Goal: Task Accomplishment & Management: Use online tool/utility

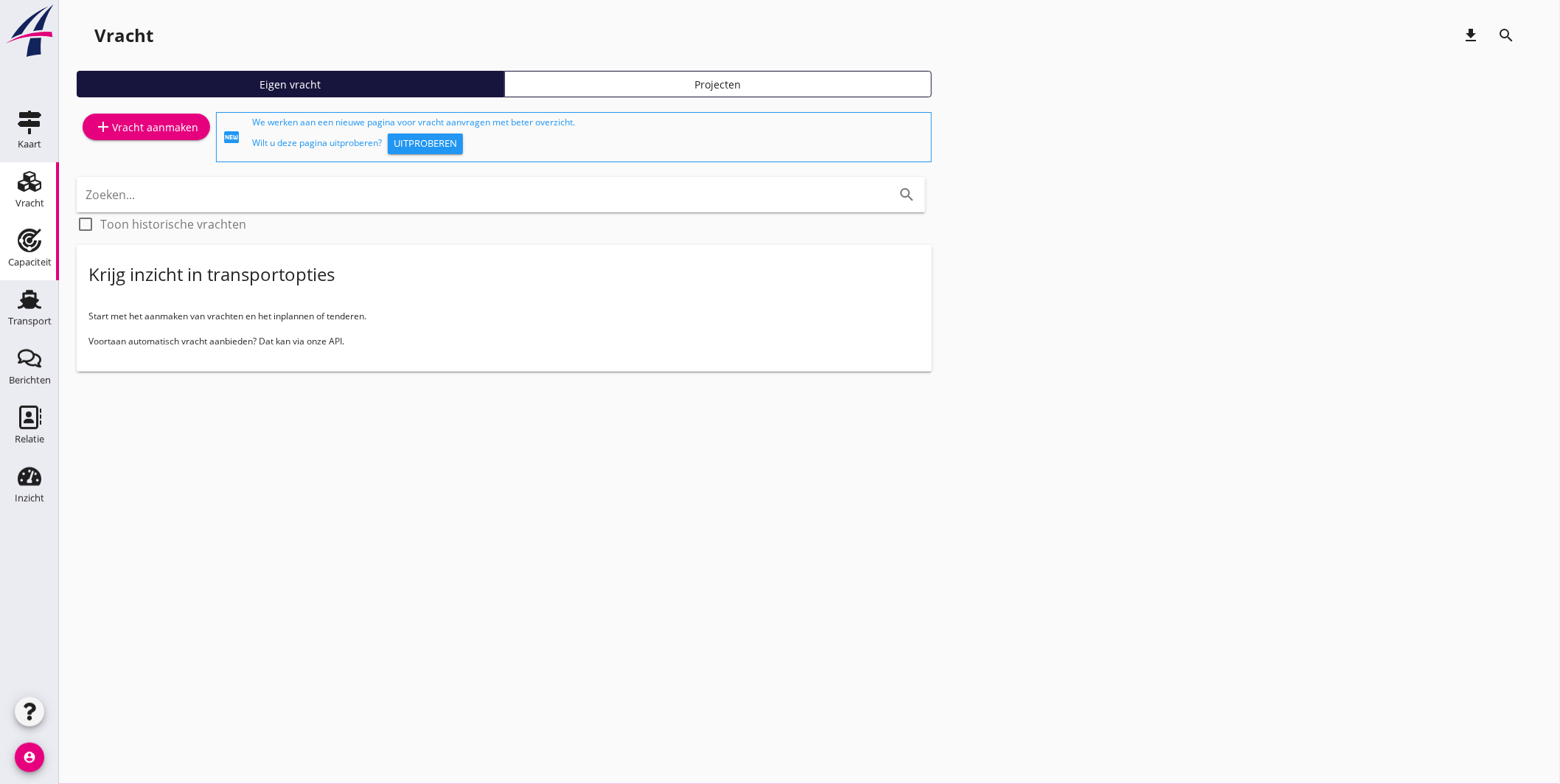
click at [41, 234] on div "Capaciteit" at bounding box center [29, 240] width 35 height 23
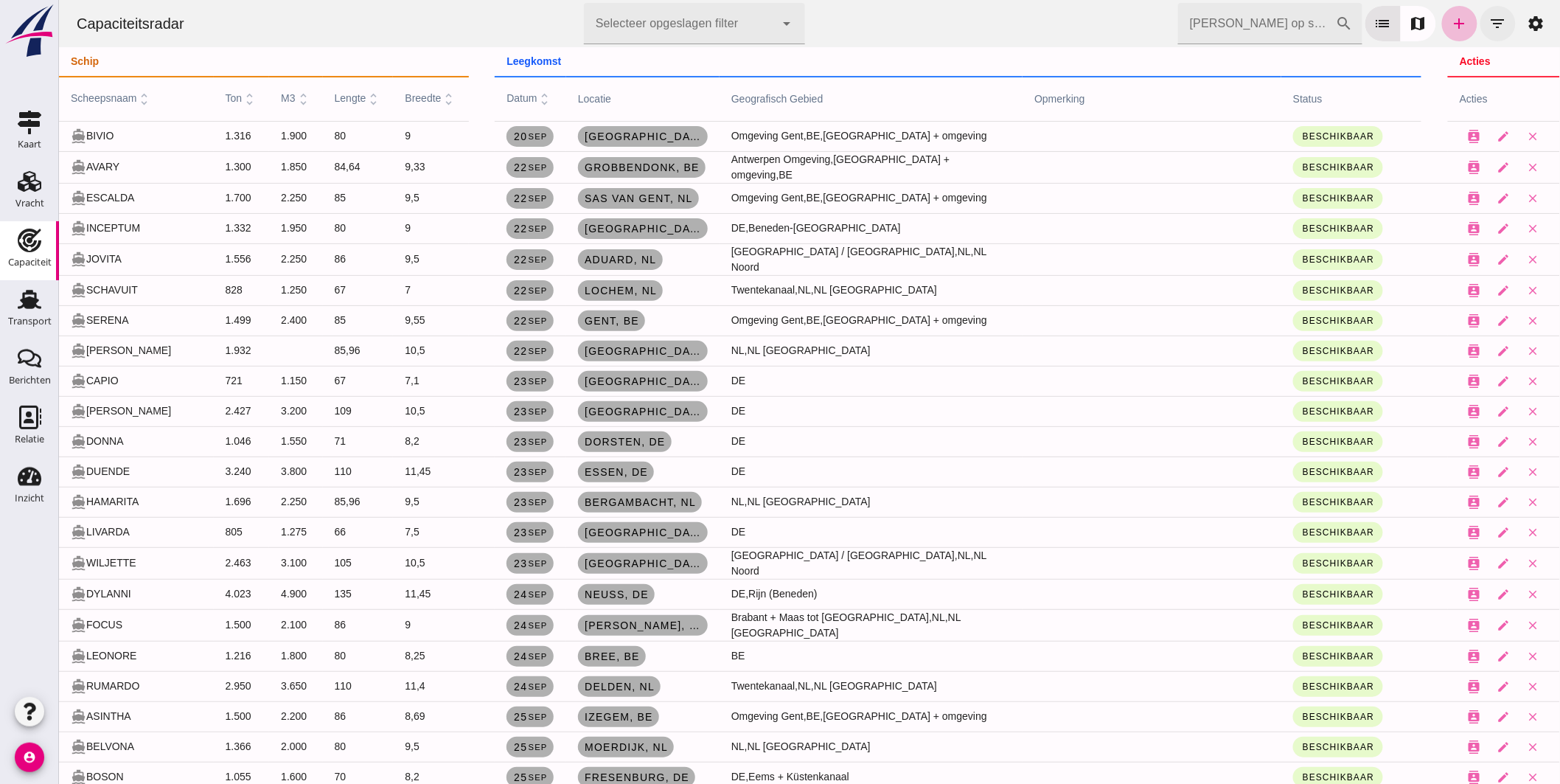
click at [1489, 28] on icon "filter_list" at bounding box center [1498, 24] width 18 height 18
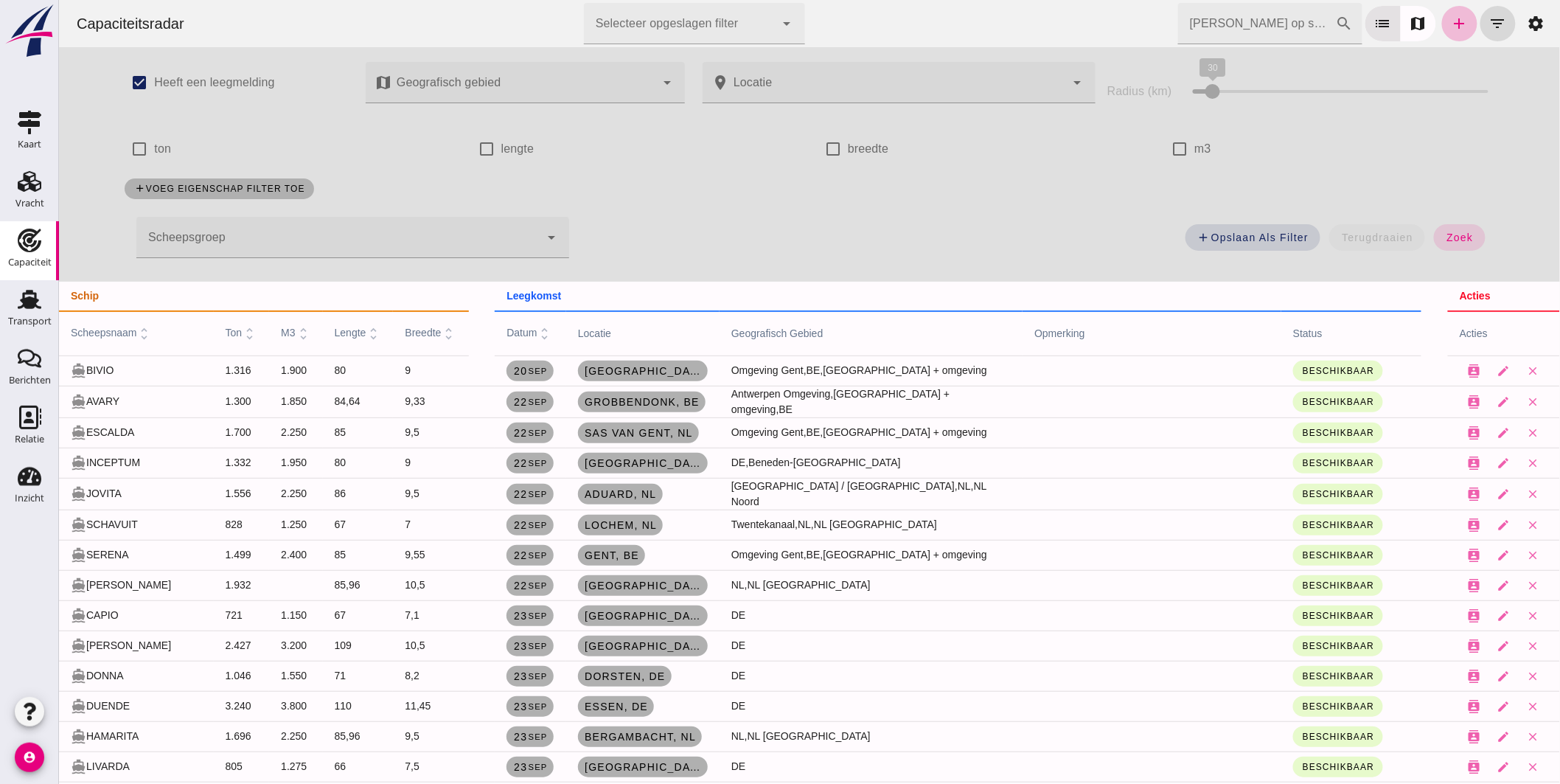
click at [409, 239] on div at bounding box center [337, 237] width 403 height 41
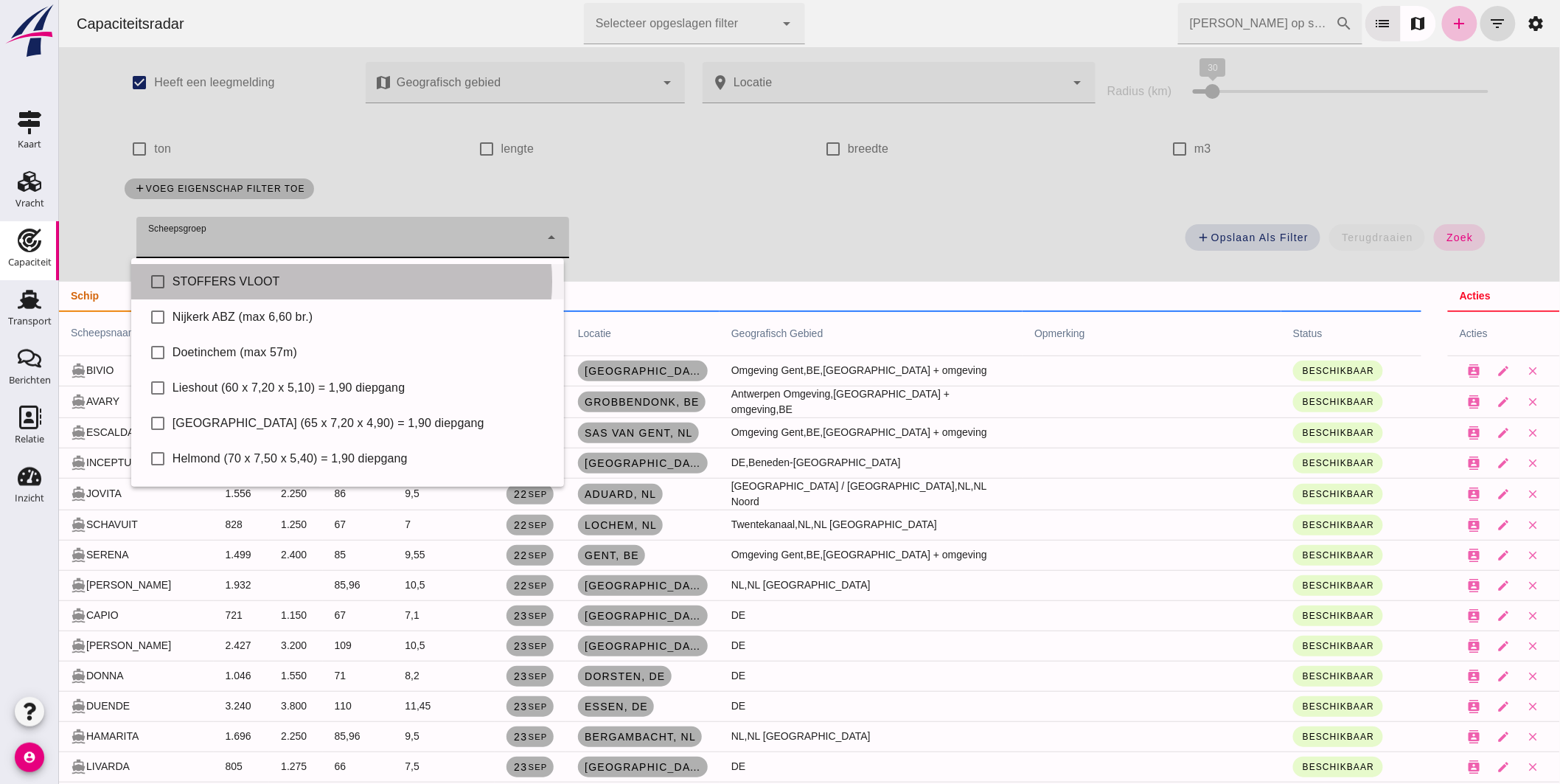
click at [226, 281] on div "STOFFERS VLOOT" at bounding box center [361, 282] width 380 height 18
type input "STOFFERS VLOOT"
checkbox input "true"
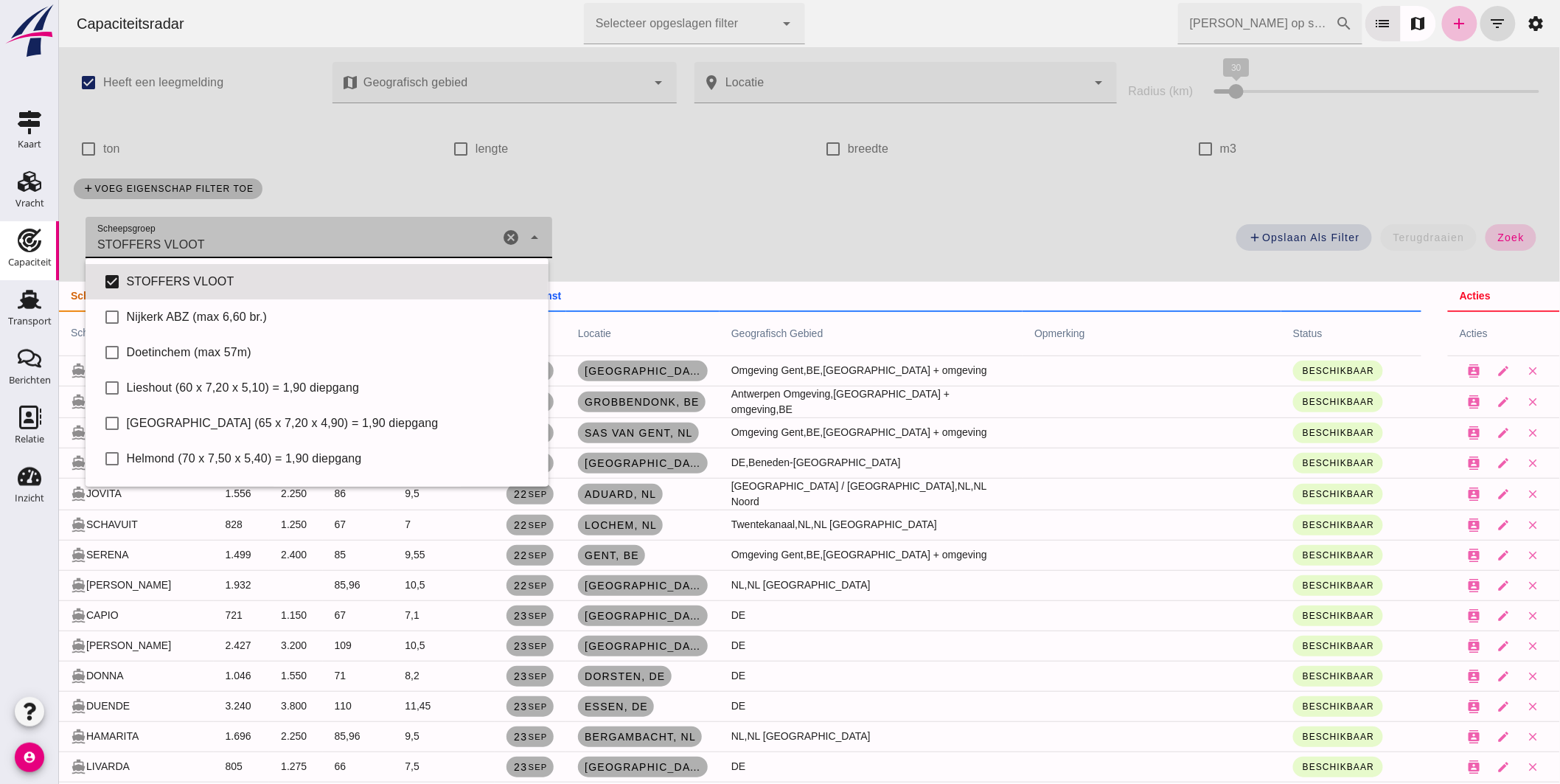
click at [1507, 241] on span "zoek" at bounding box center [1511, 238] width 27 height 12
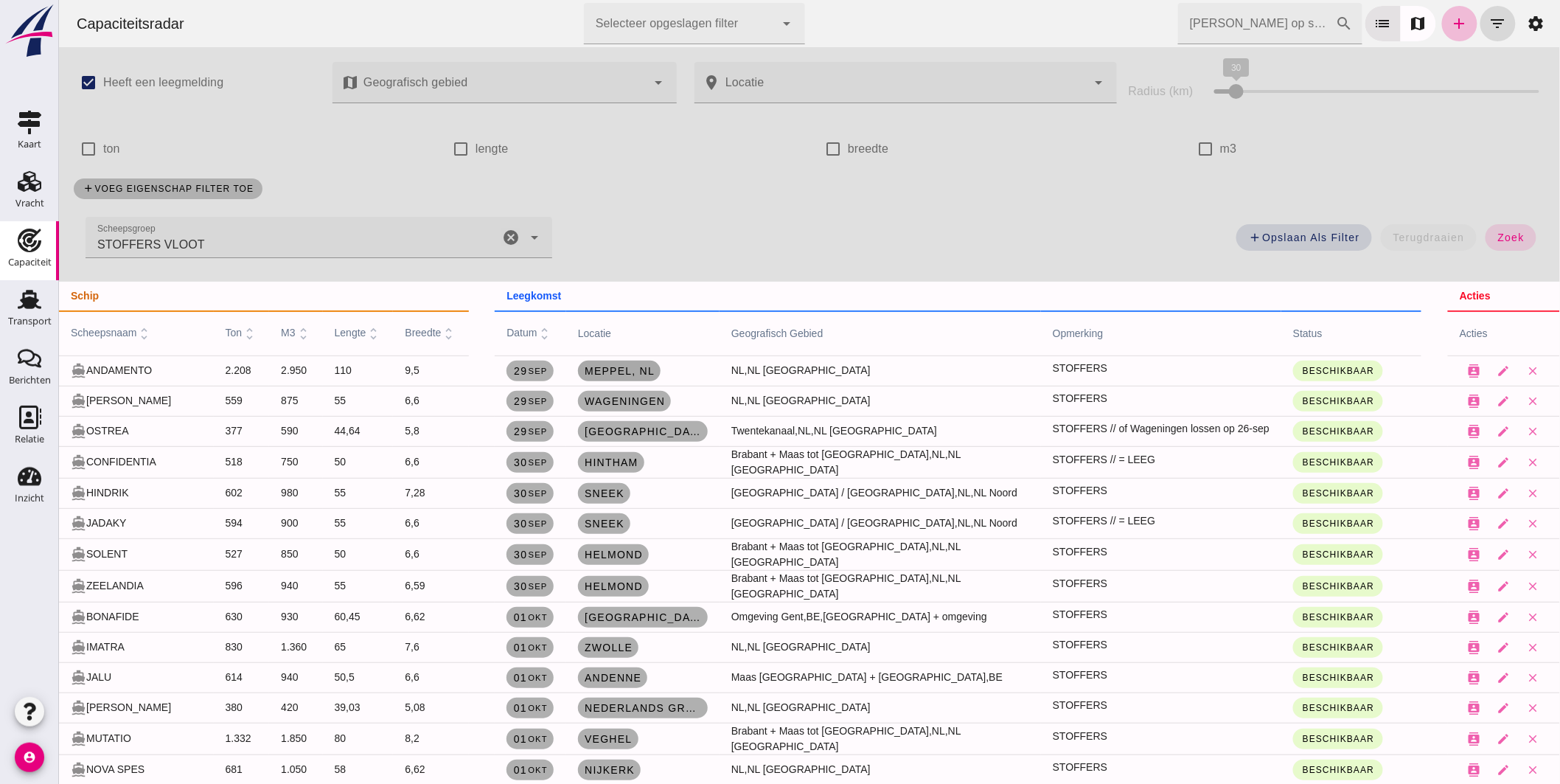
click at [635, 363] on link "Meppel , nl" at bounding box center [618, 371] width 82 height 21
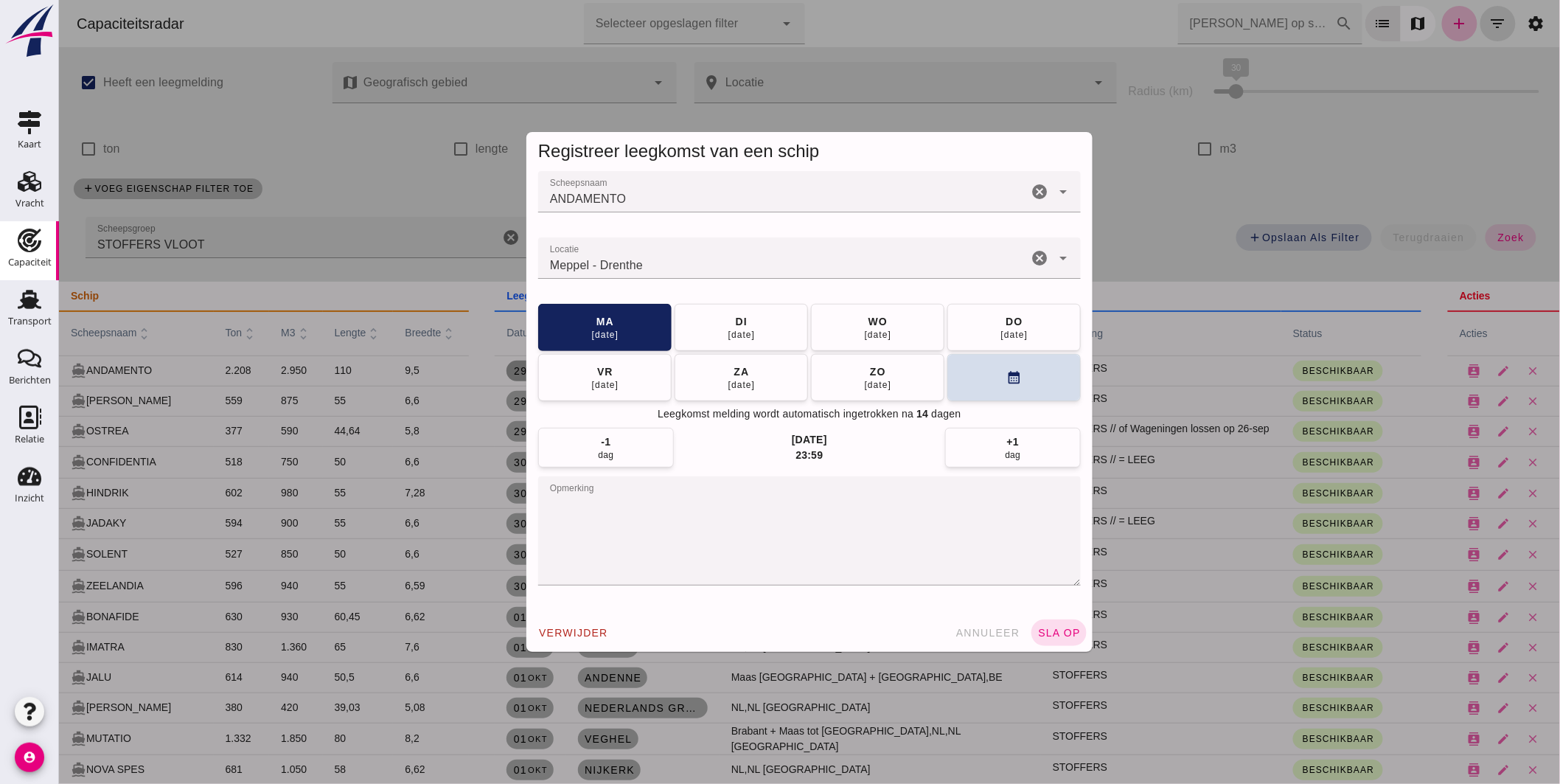
click at [716, 277] on div "Meppel - Drenthe" at bounding box center [782, 258] width 490 height 41
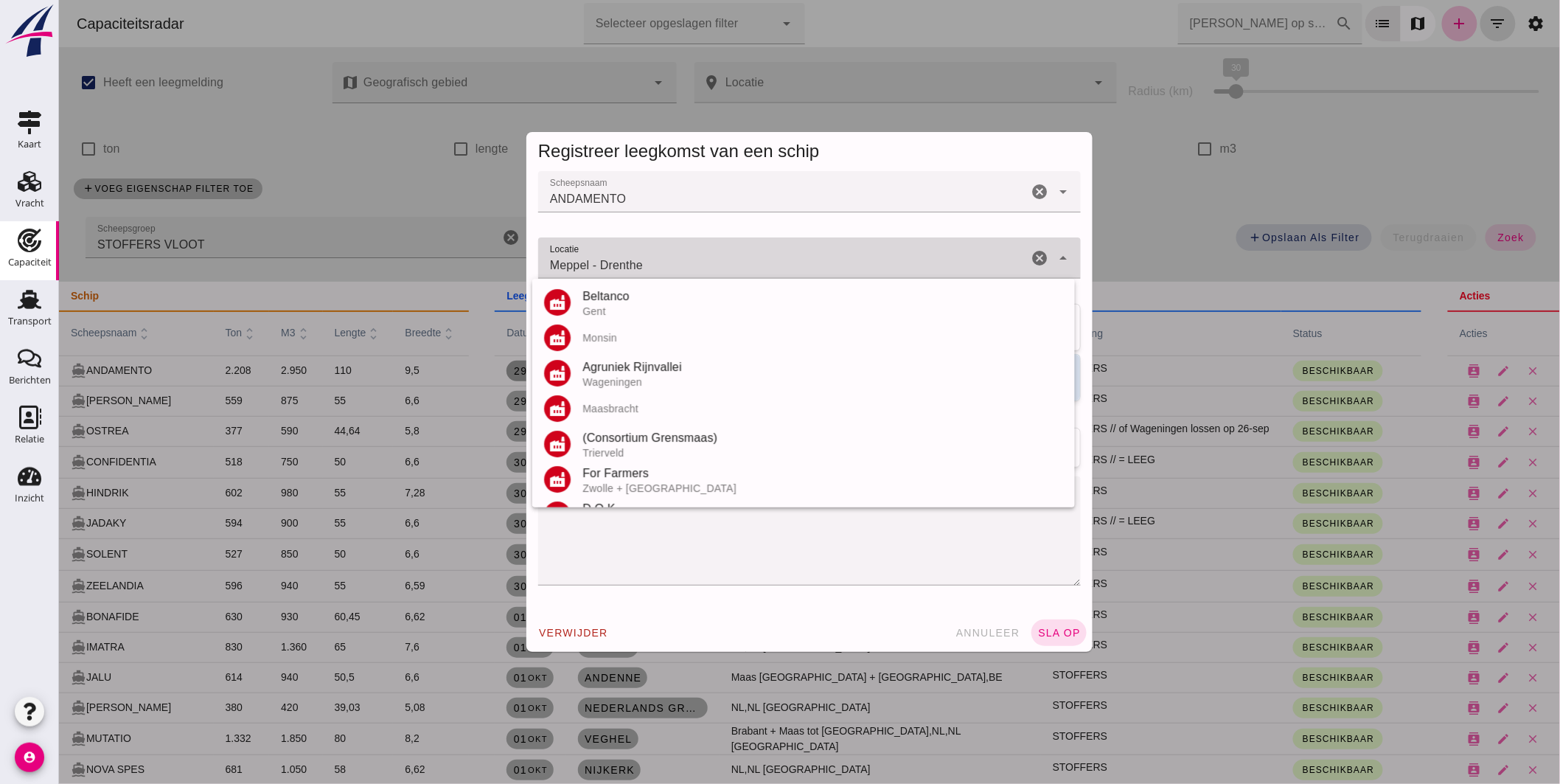
click at [715, 267] on input "Meppel - Drenthe" at bounding box center [782, 265] width 490 height 18
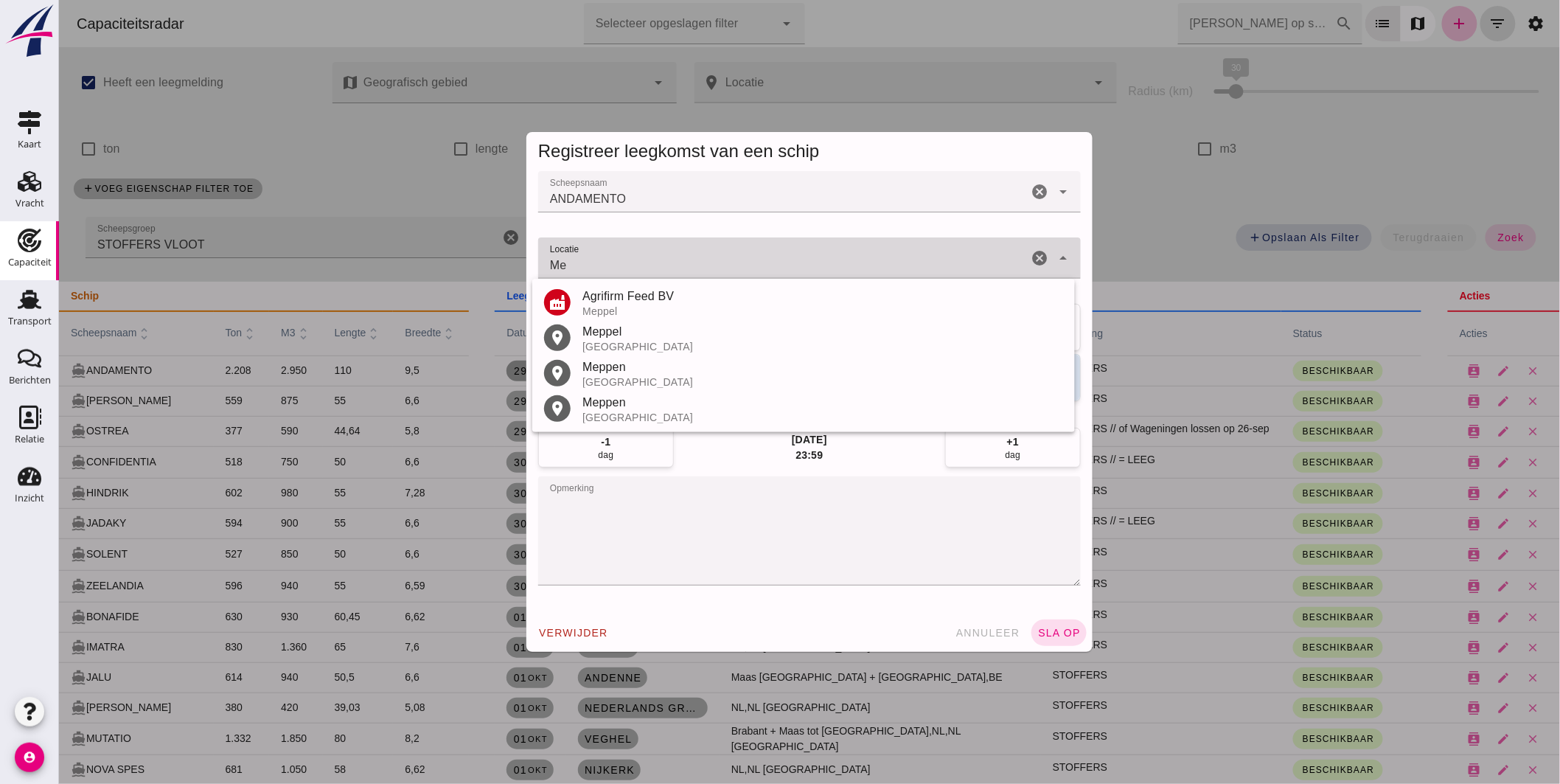
type input "M"
click at [658, 395] on div "Zwartsluis" at bounding box center [822, 402] width 481 height 18
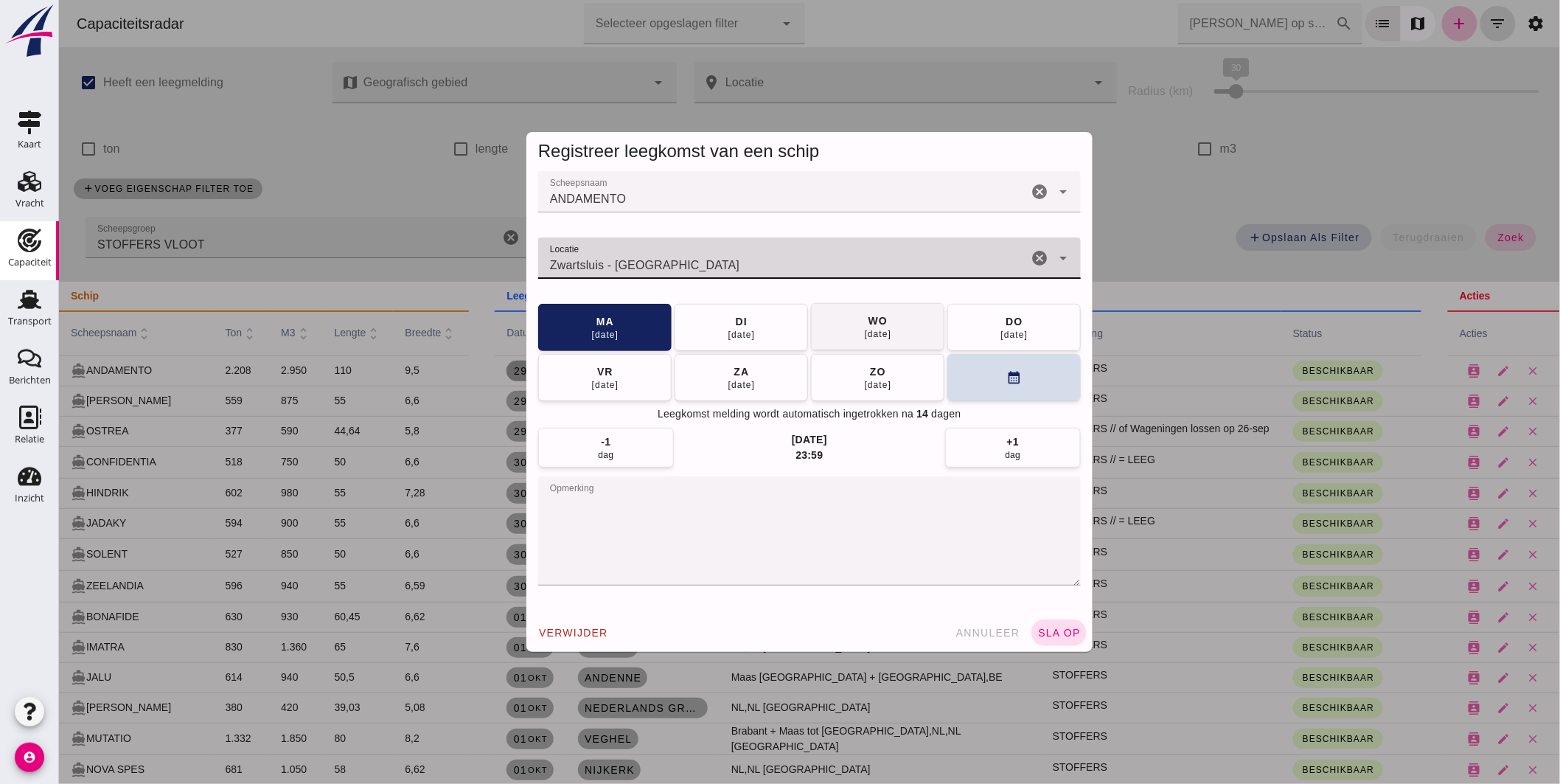
type input "Zwartsluis - Overijssel"
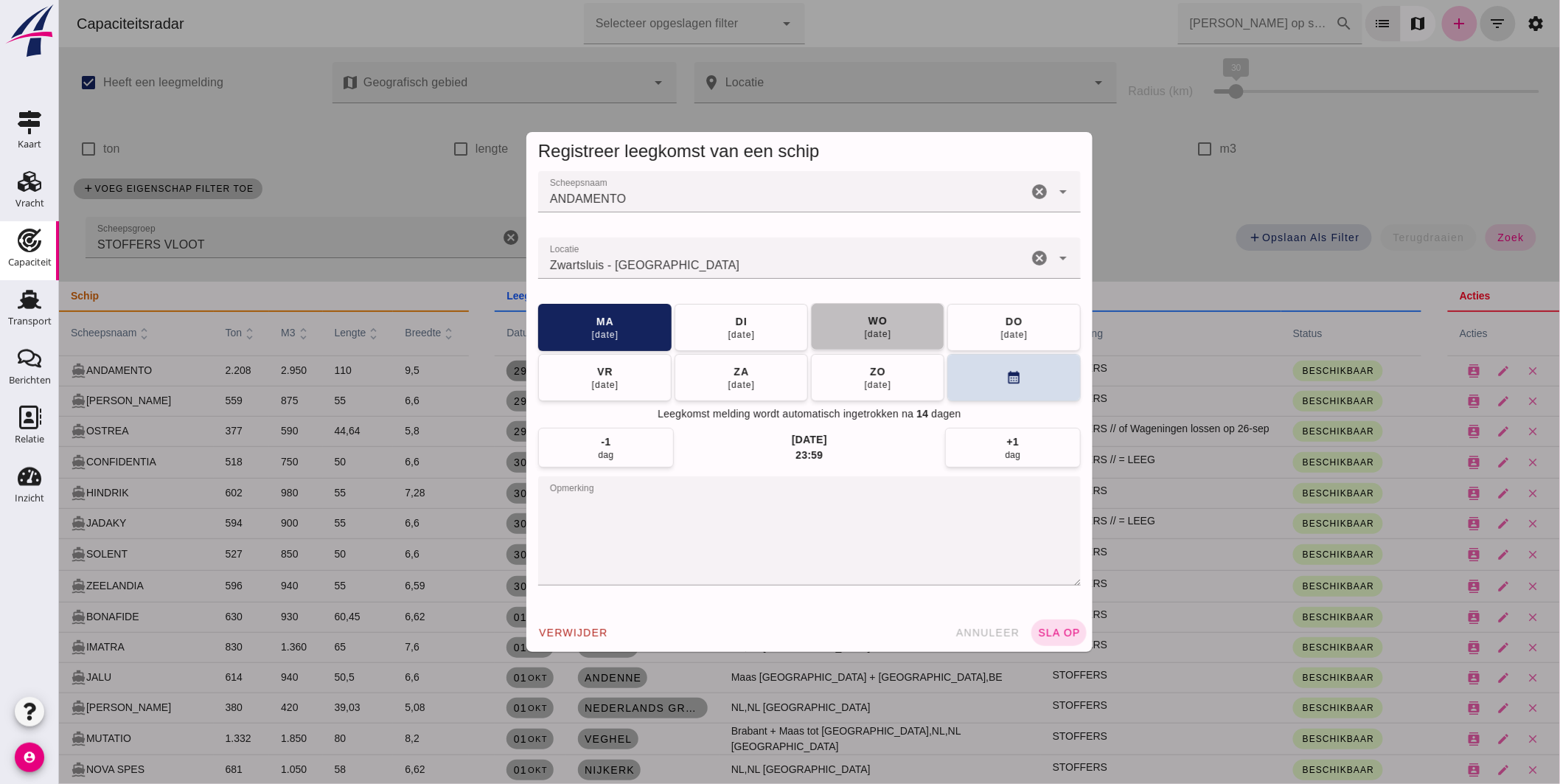
click at [864, 332] on div "01 okt" at bounding box center [877, 334] width 28 height 12
click at [1039, 625] on button "sla op" at bounding box center [1058, 632] width 55 height 26
click at [702, 488] on textarea "opmerking" at bounding box center [809, 531] width 543 height 109
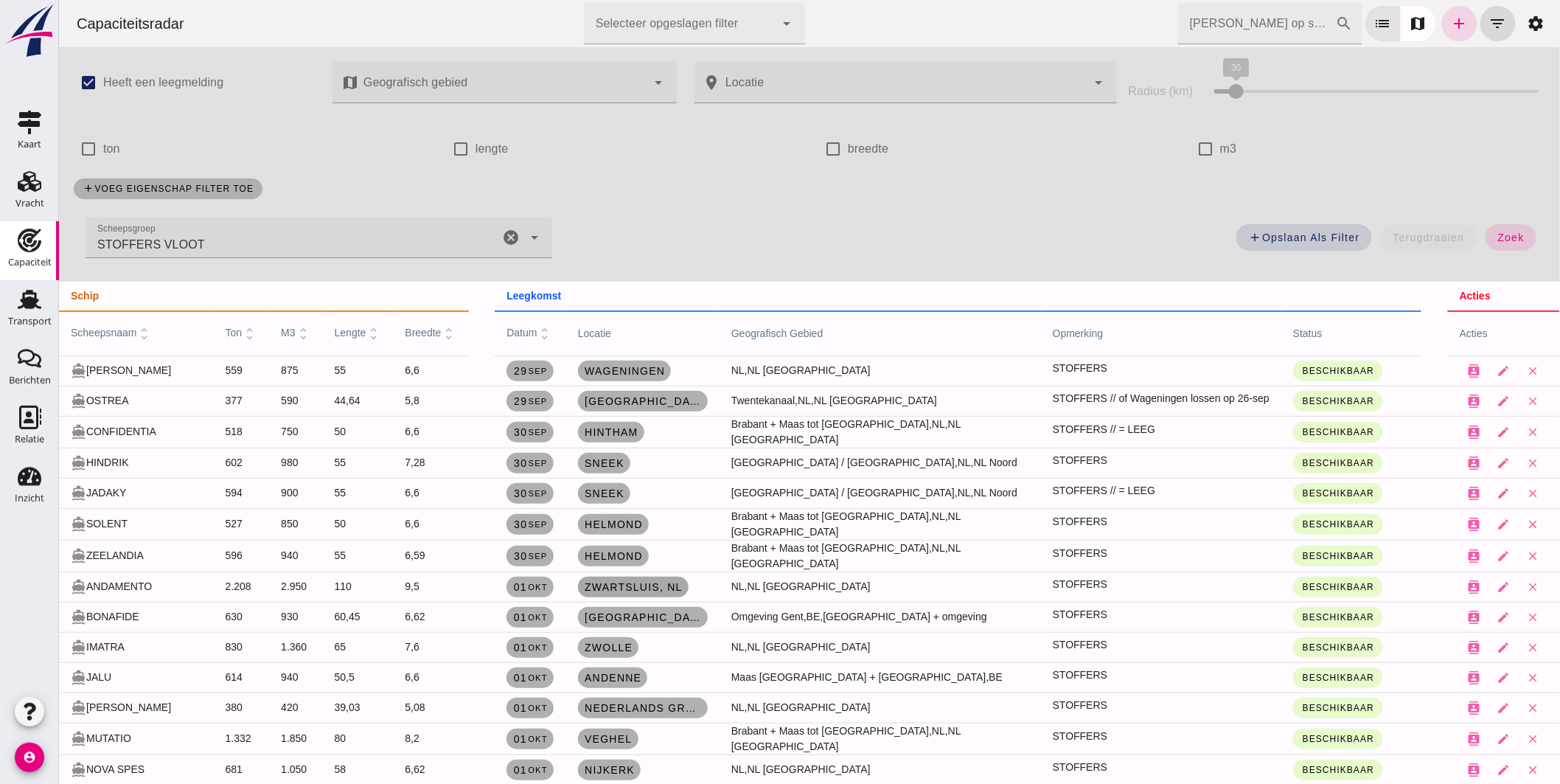
click at [661, 576] on link "Zwartsluis , nl" at bounding box center [633, 587] width 111 height 21
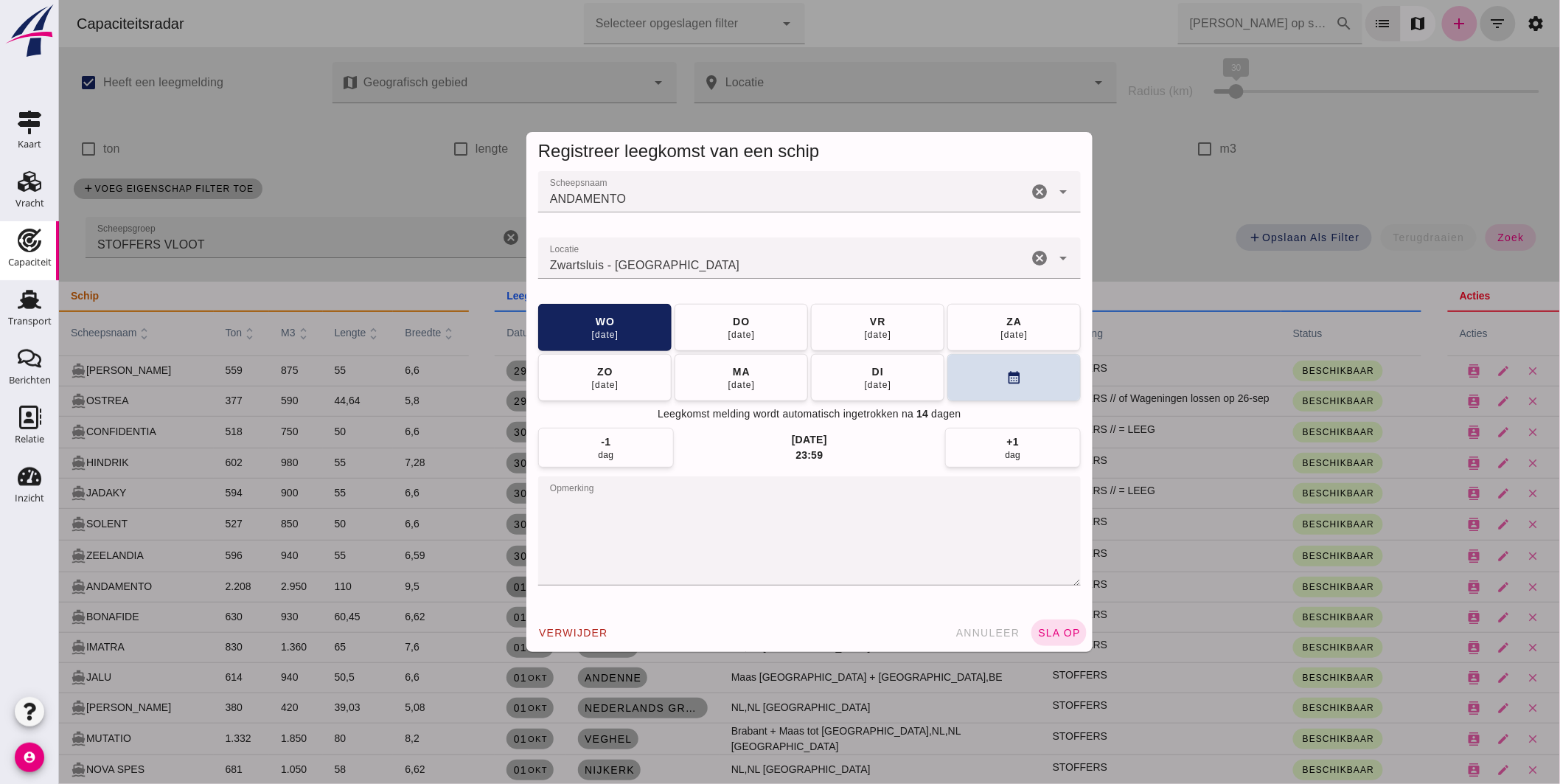
click at [621, 507] on textarea "opmerking" at bounding box center [809, 531] width 543 height 109
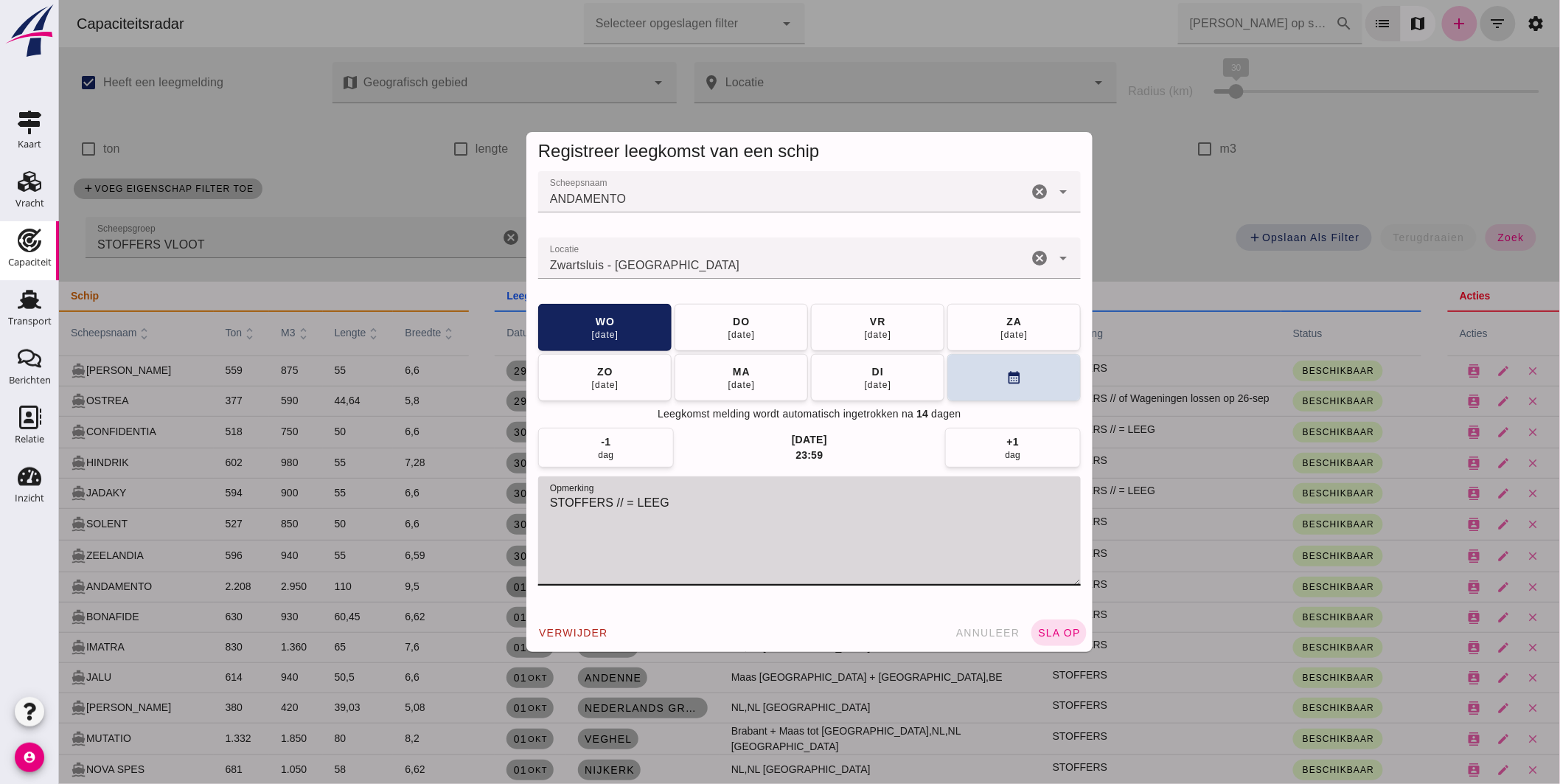
type textarea "STOFFERS // = LEEG"
click at [1068, 617] on div "verwijder annuleer sla op" at bounding box center [808, 632] width 566 height 38
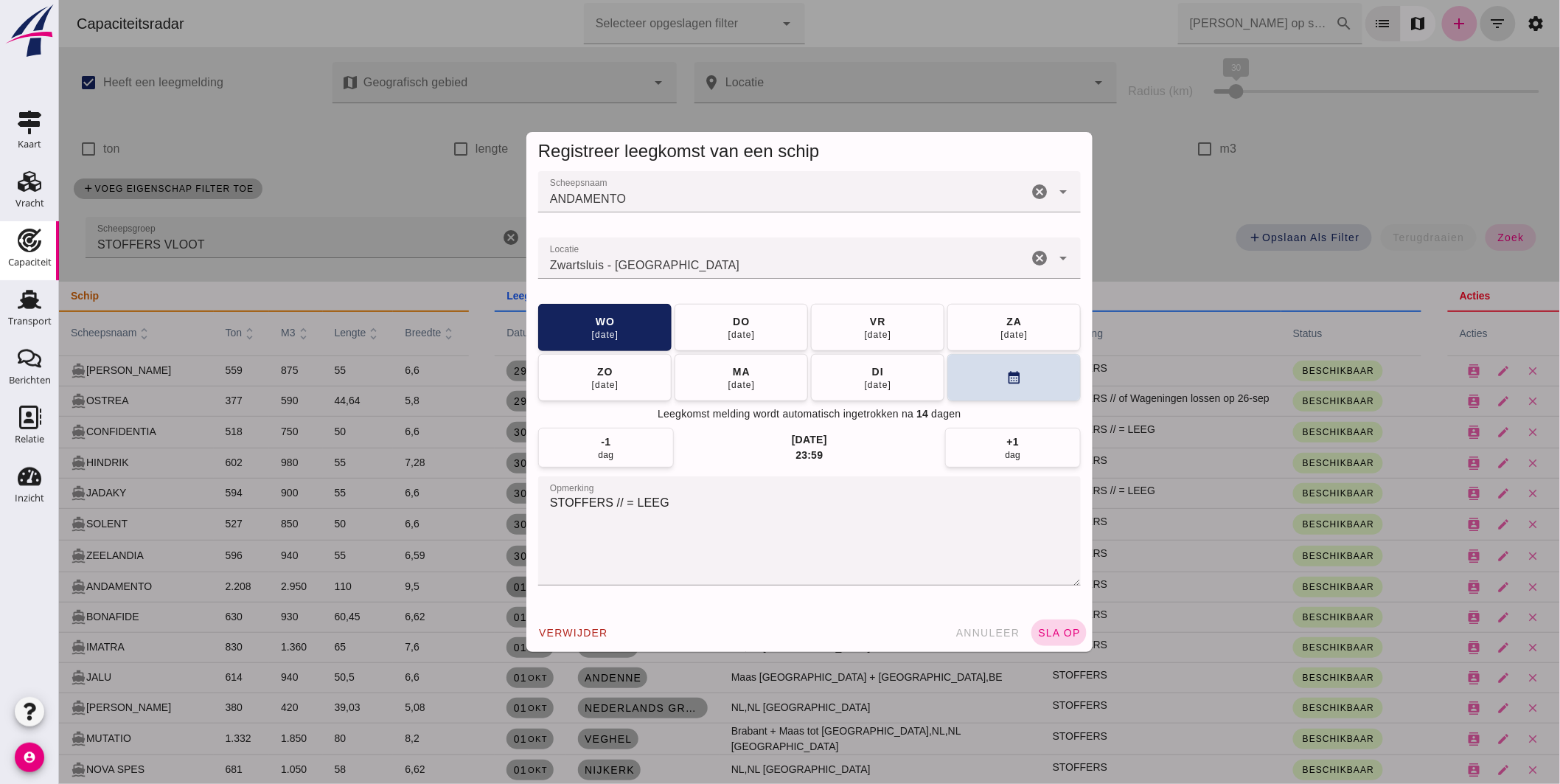
click at [1062, 619] on button "sla op" at bounding box center [1058, 632] width 55 height 26
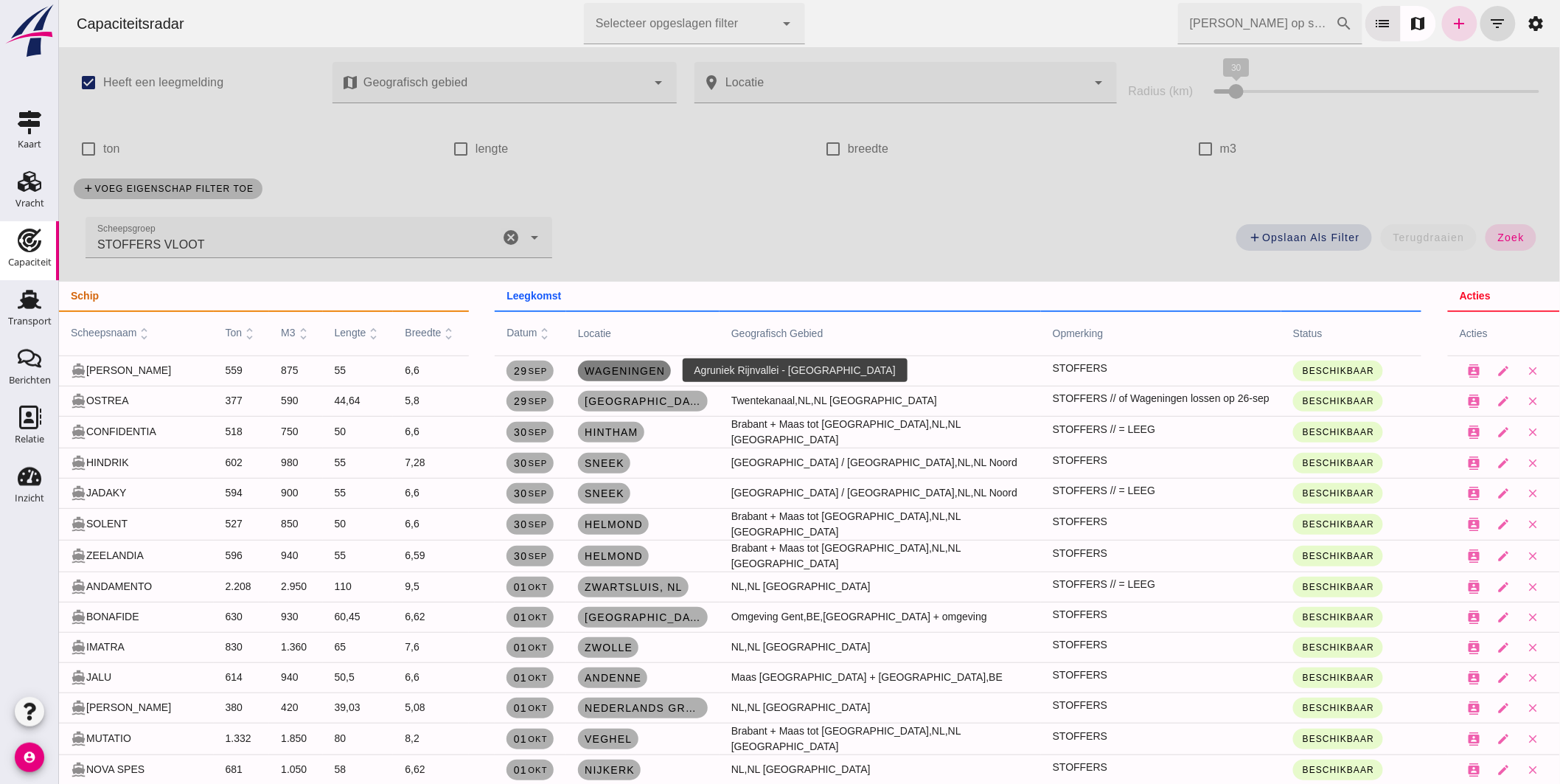
click at [661, 375] on span "Wageningen" at bounding box center [624, 371] width 81 height 12
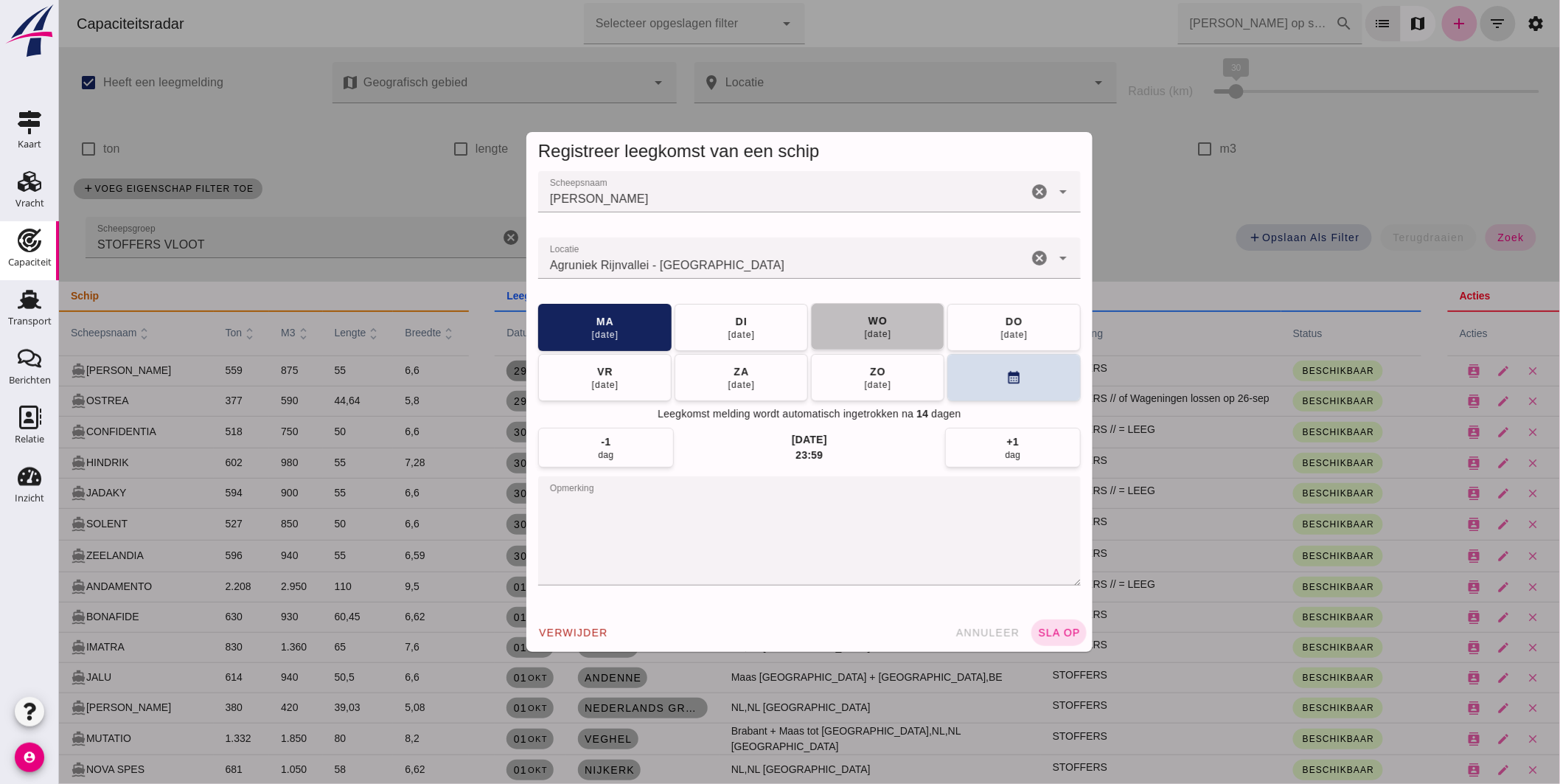
click at [910, 304] on button "wo 01 okt" at bounding box center [877, 326] width 133 height 47
click at [1069, 635] on span "sla op" at bounding box center [1058, 633] width 43 height 12
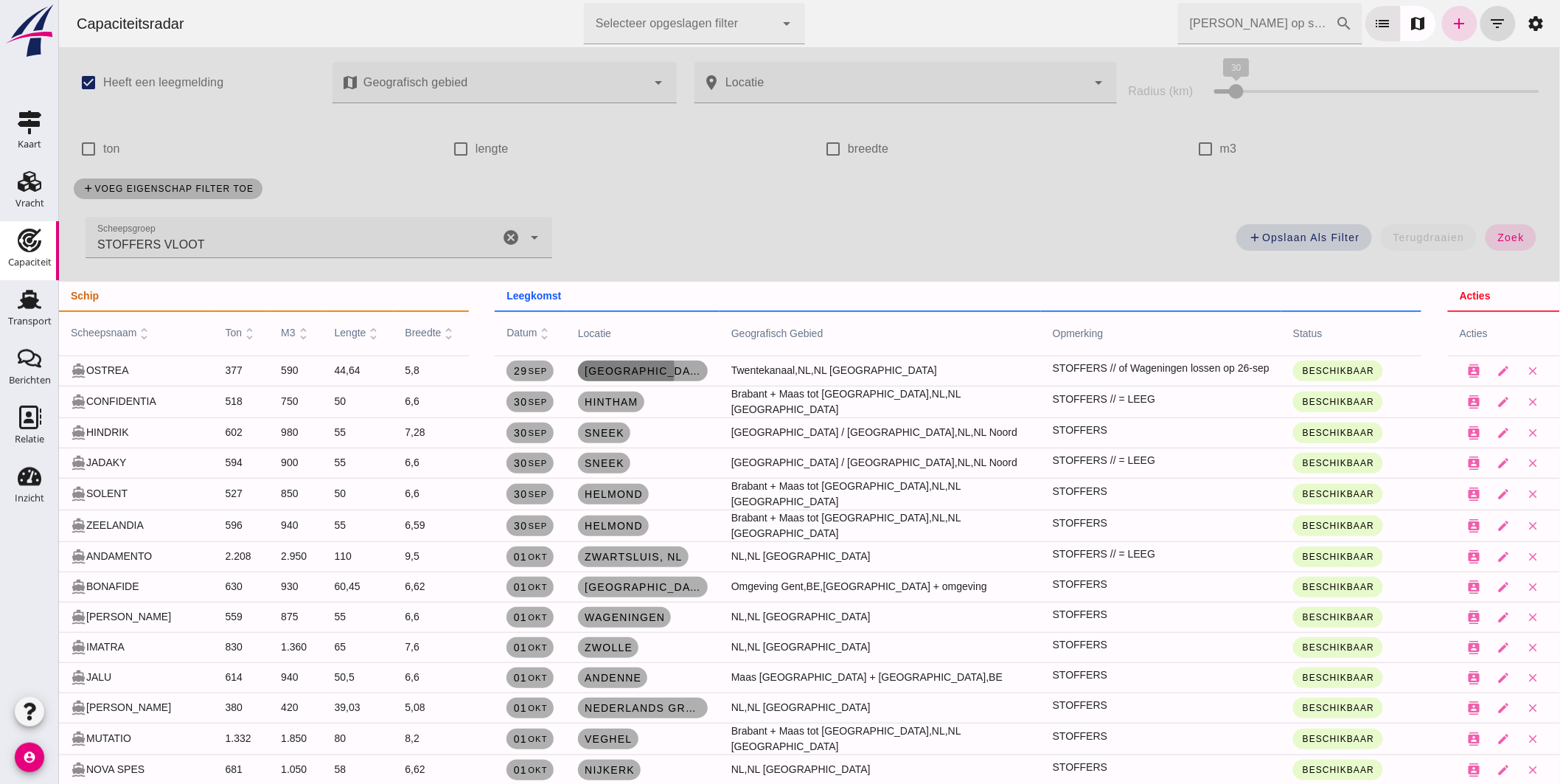
click at [639, 367] on span "Hengelo , nl" at bounding box center [642, 371] width 118 height 12
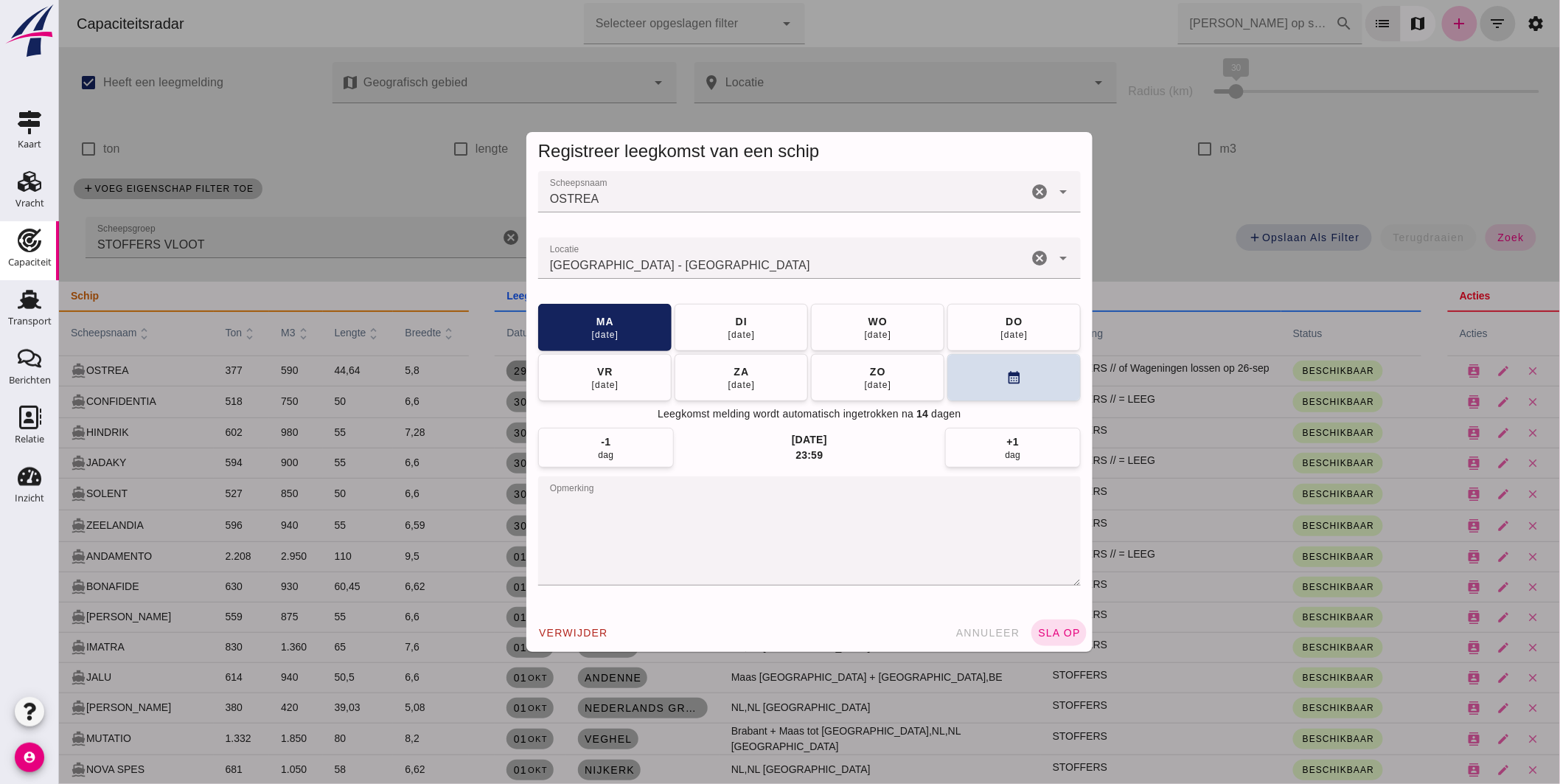
click at [463, 229] on div "Registreer leegkomst van een schip Scheepsnaam Scheepsnaam OSTREA cancel arrow_…" at bounding box center [809, 392] width 1501 height 784
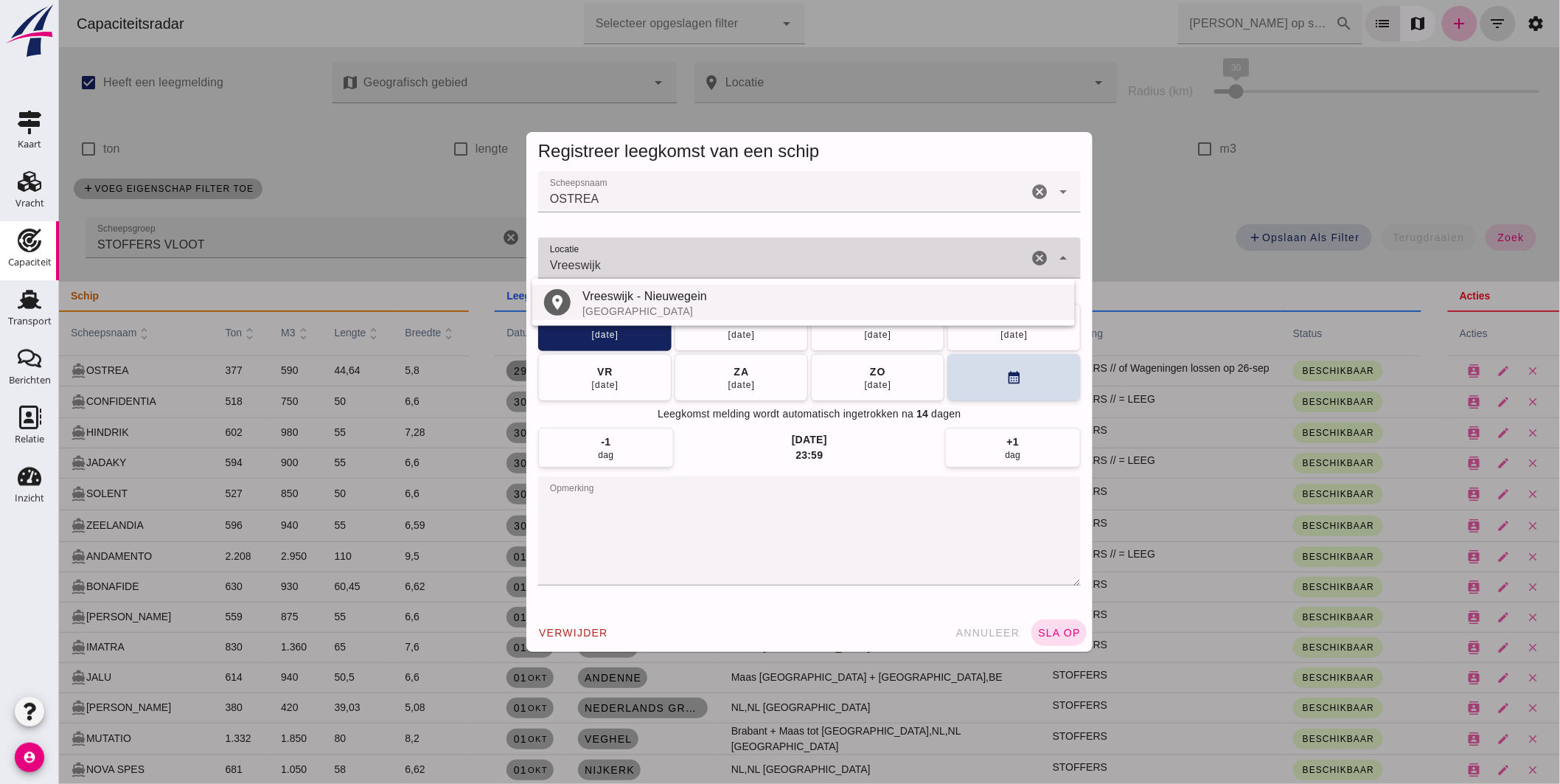
click at [637, 292] on div "Vreeswijk - Nieuwegein" at bounding box center [822, 297] width 481 height 18
type input "Vreeswijk - Nieuwegein - Utrecht"
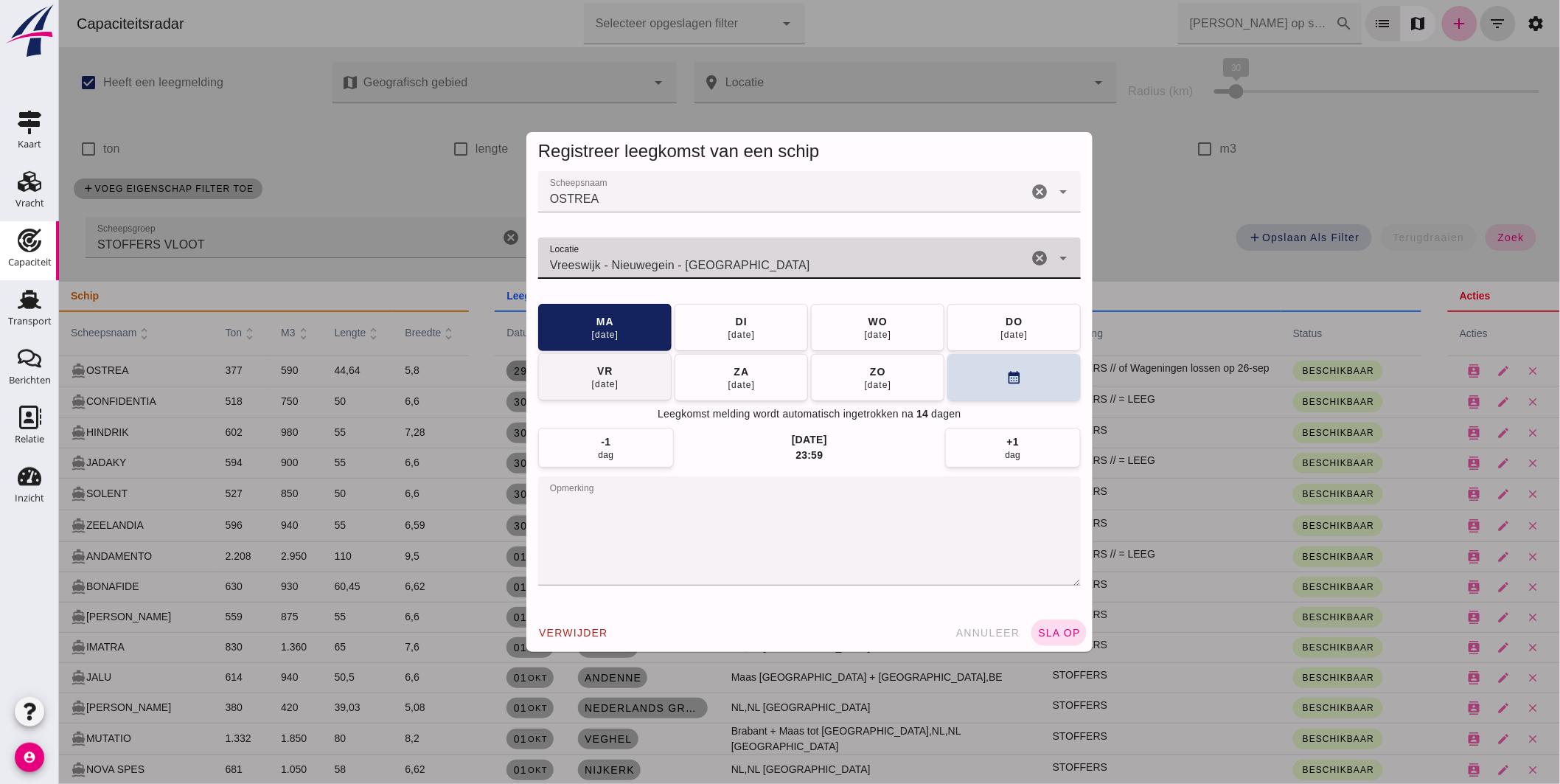
click at [878, 340] on div "01 okt" at bounding box center [877, 335] width 28 height 12
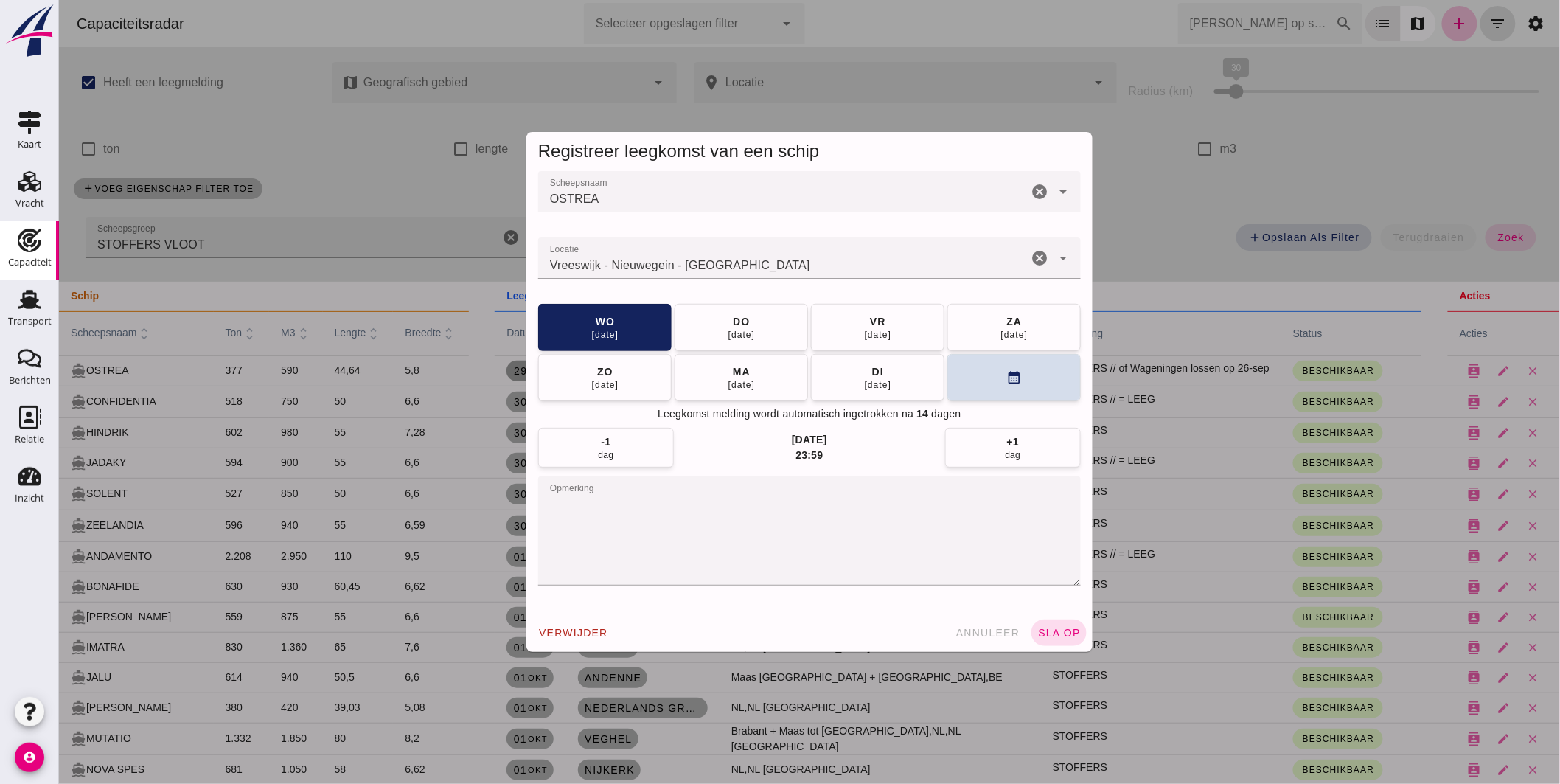
click at [829, 501] on textarea "opmerking" at bounding box center [809, 531] width 543 height 109
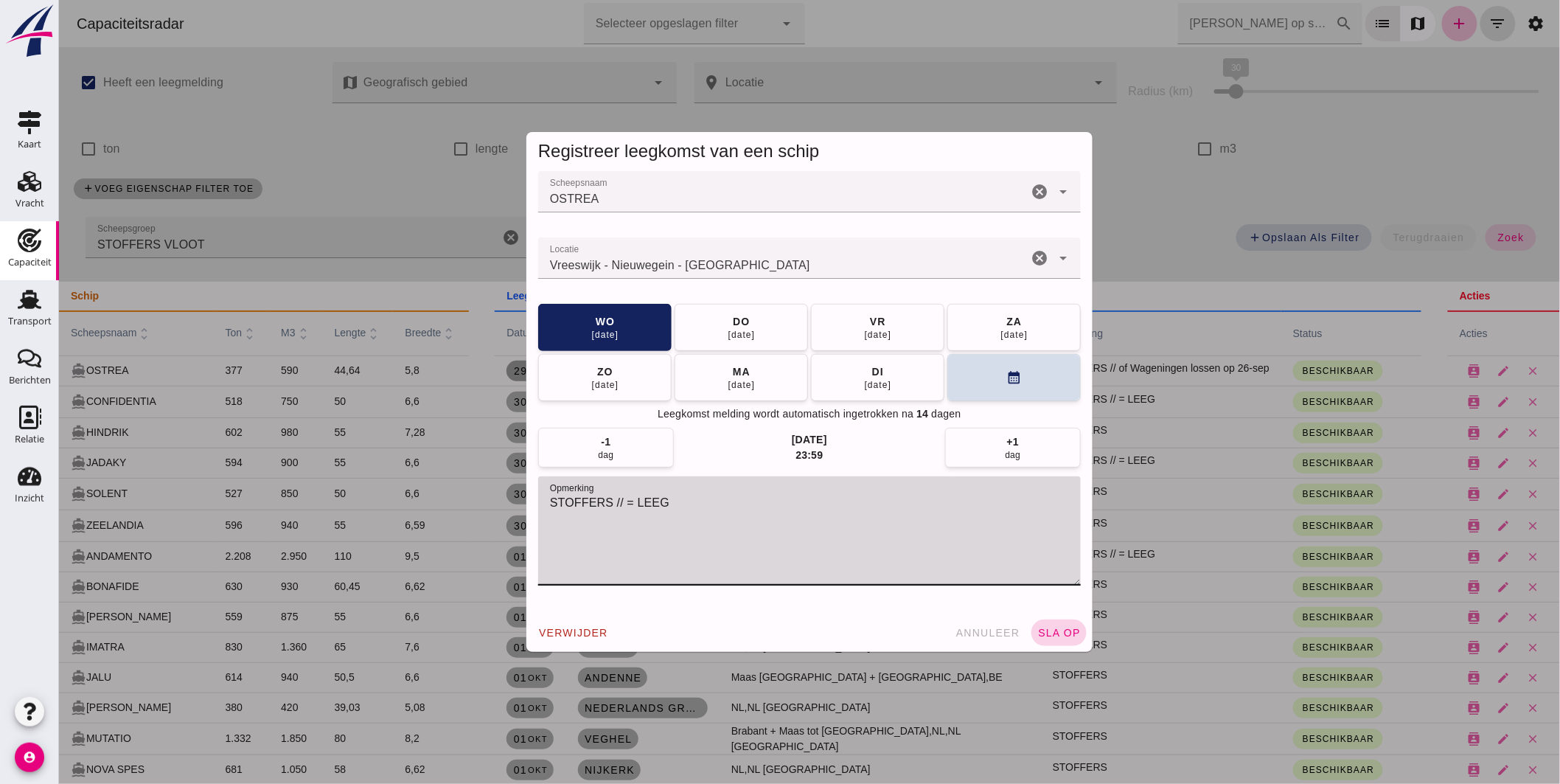
type textarea "STOFFERS // = LEEG"
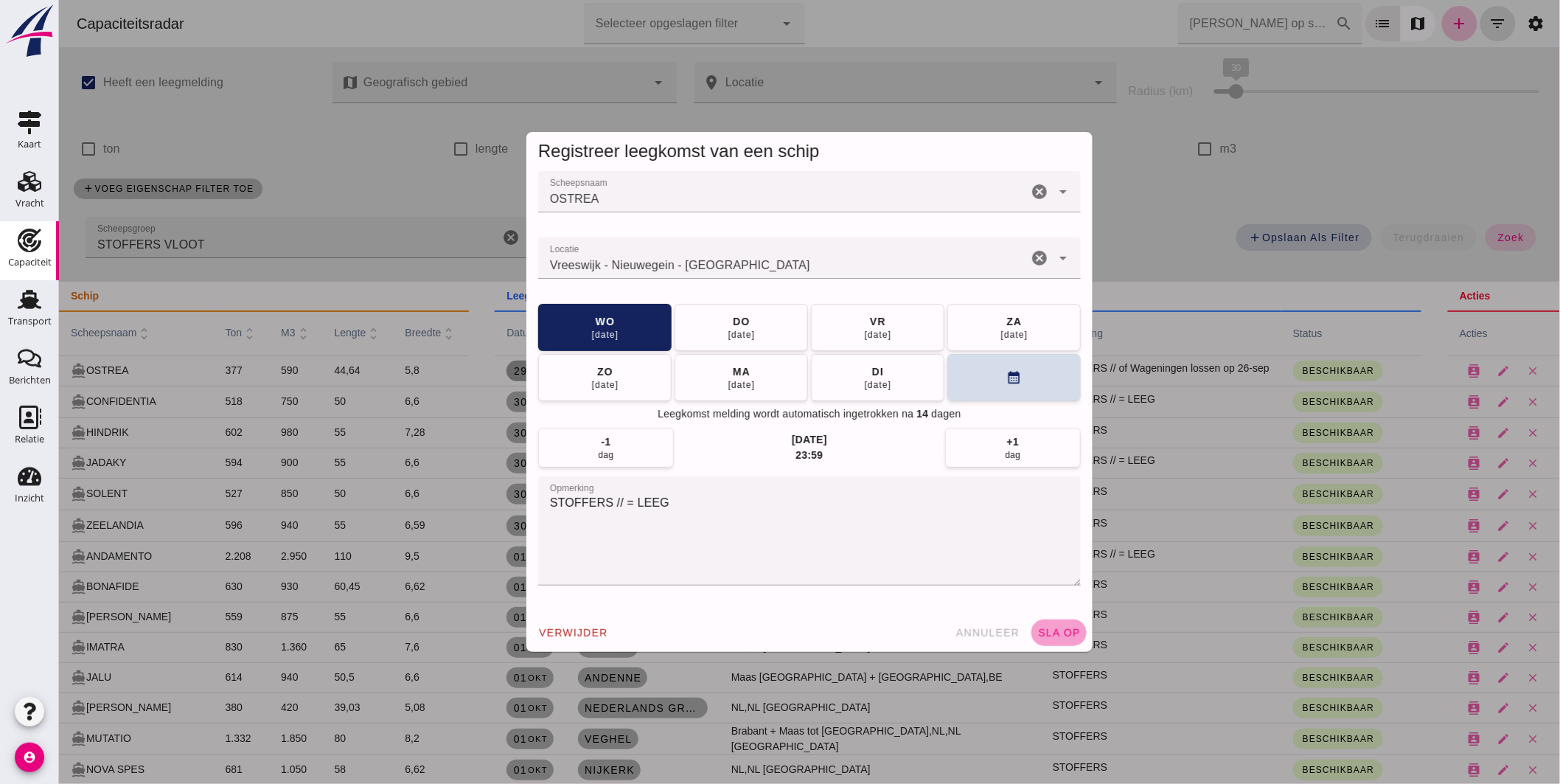
click at [1044, 622] on button "sla op" at bounding box center [1058, 632] width 55 height 26
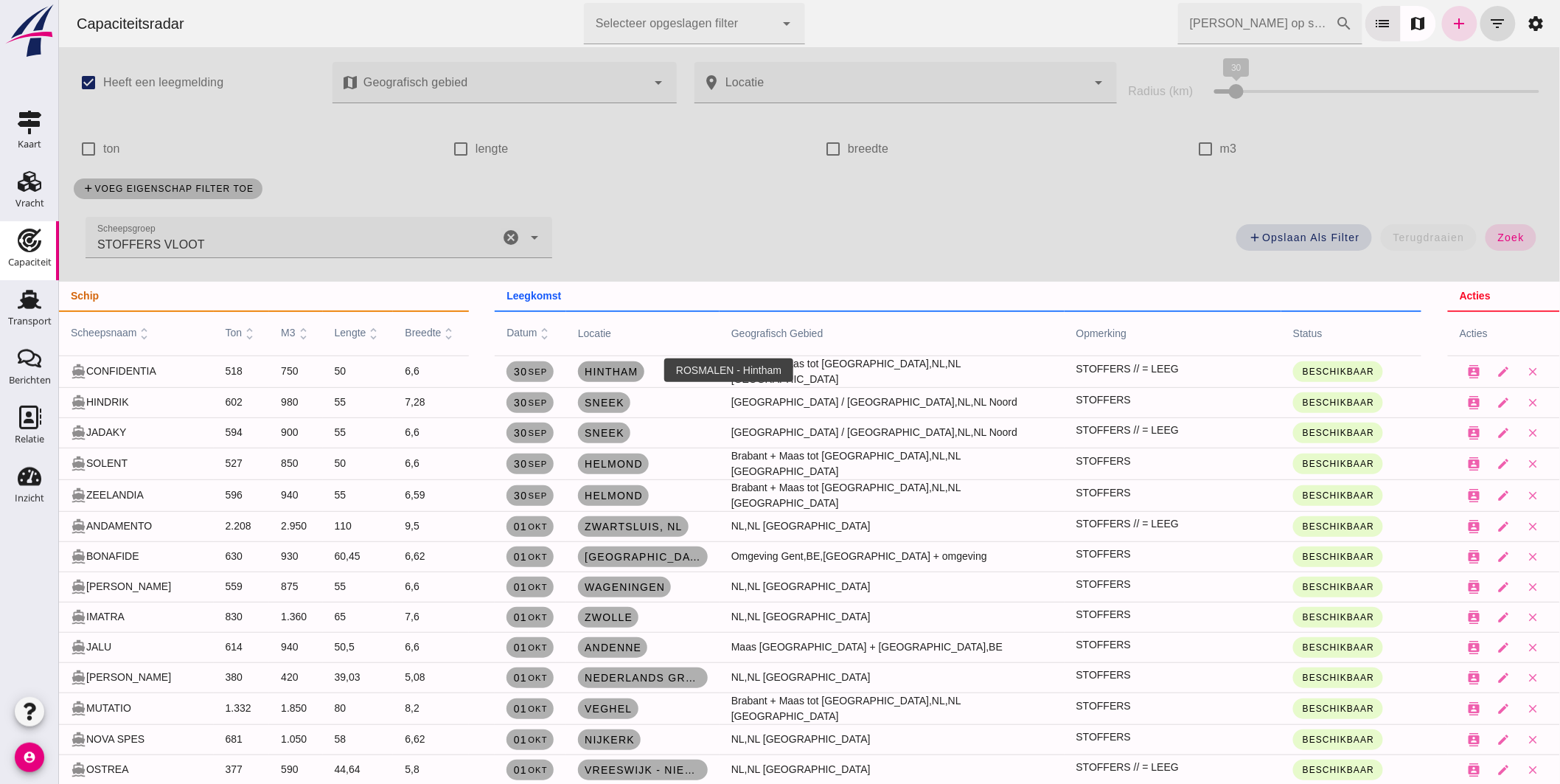
click at [626, 362] on link "Hintham" at bounding box center [610, 372] width 67 height 21
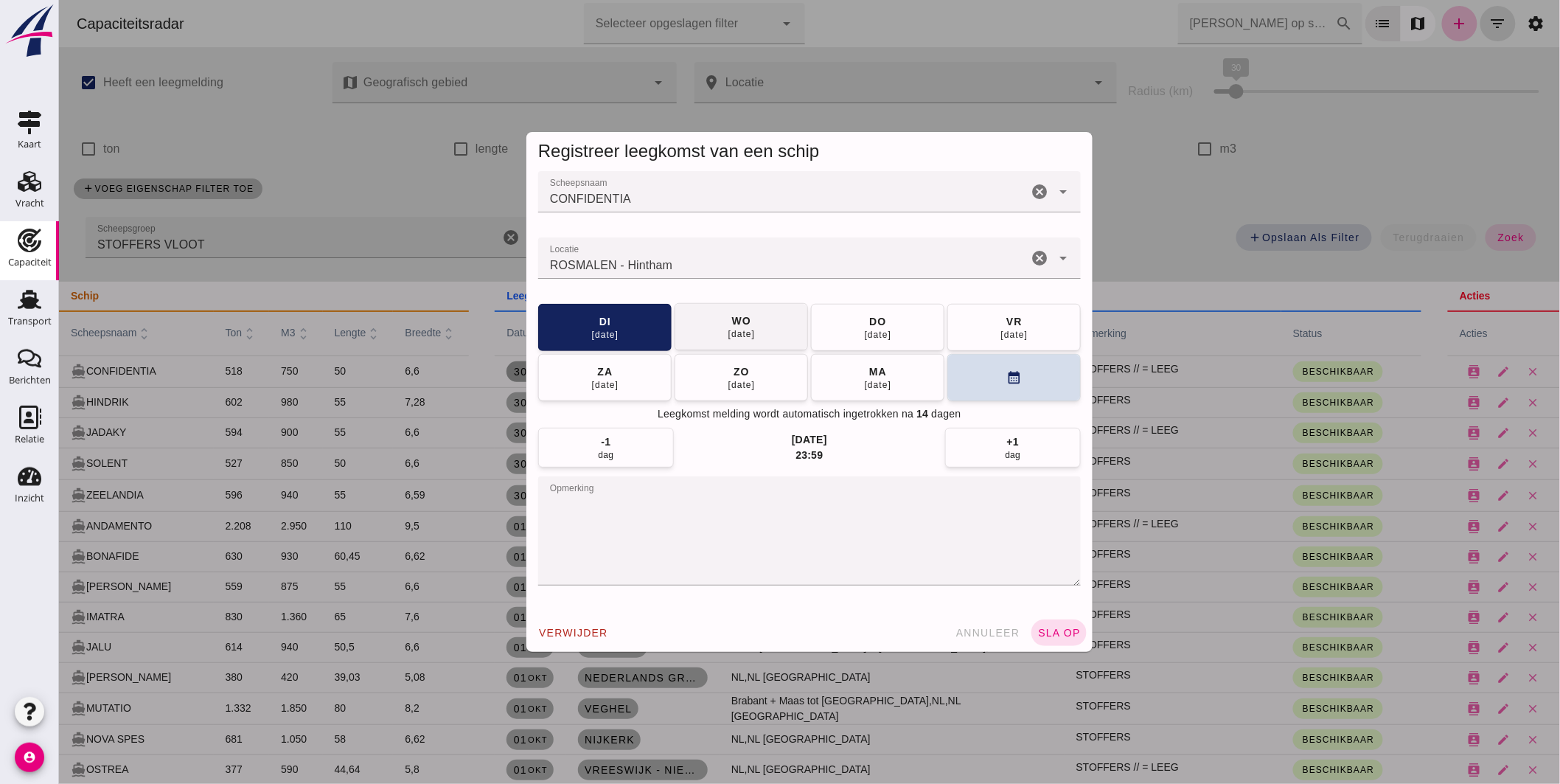
click at [777, 325] on button "wo 01 okt" at bounding box center [741, 326] width 133 height 47
click at [1047, 627] on span "sla op" at bounding box center [1058, 633] width 43 height 12
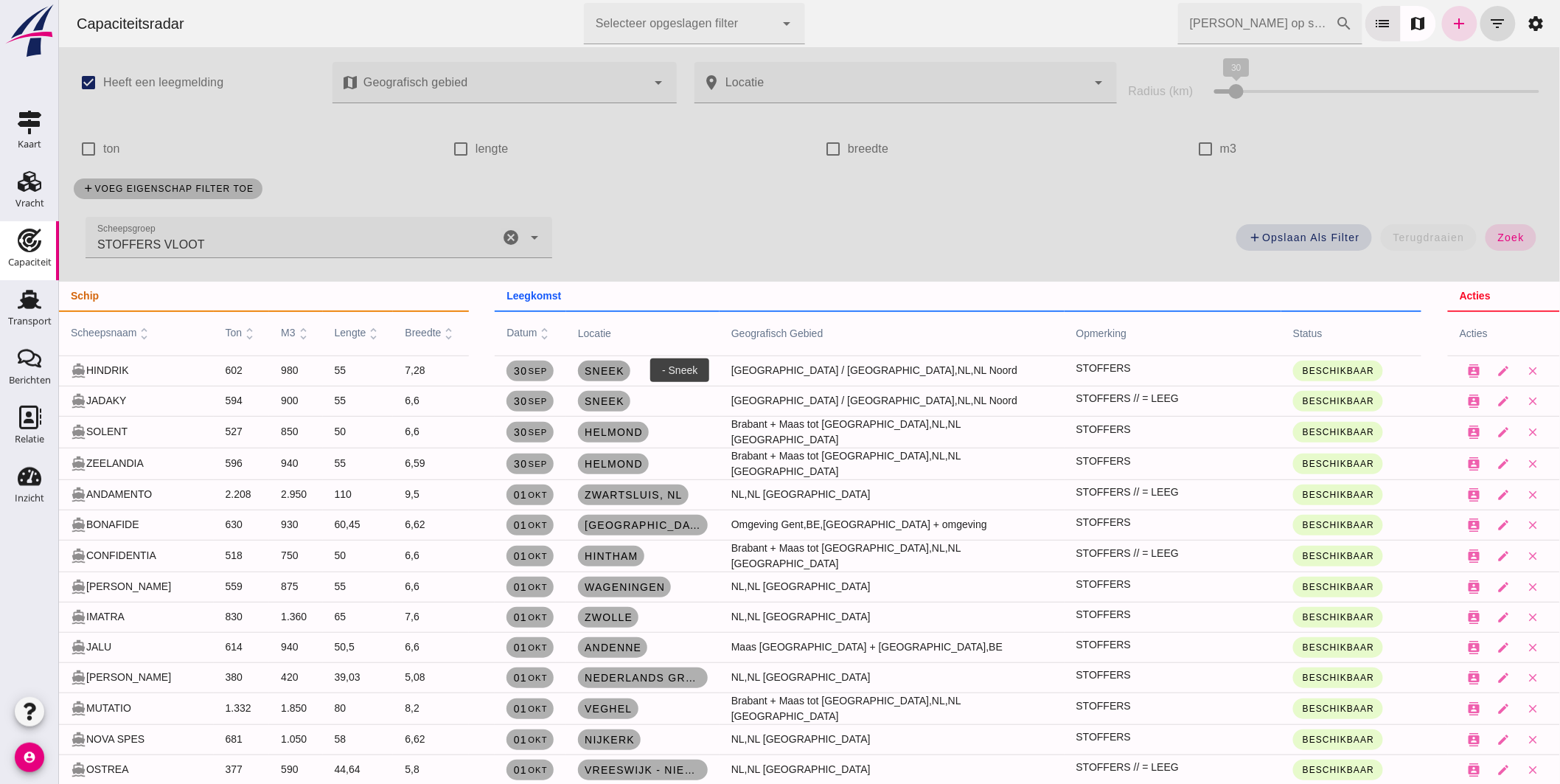
click at [618, 369] on span "Sneek" at bounding box center [603, 371] width 40 height 12
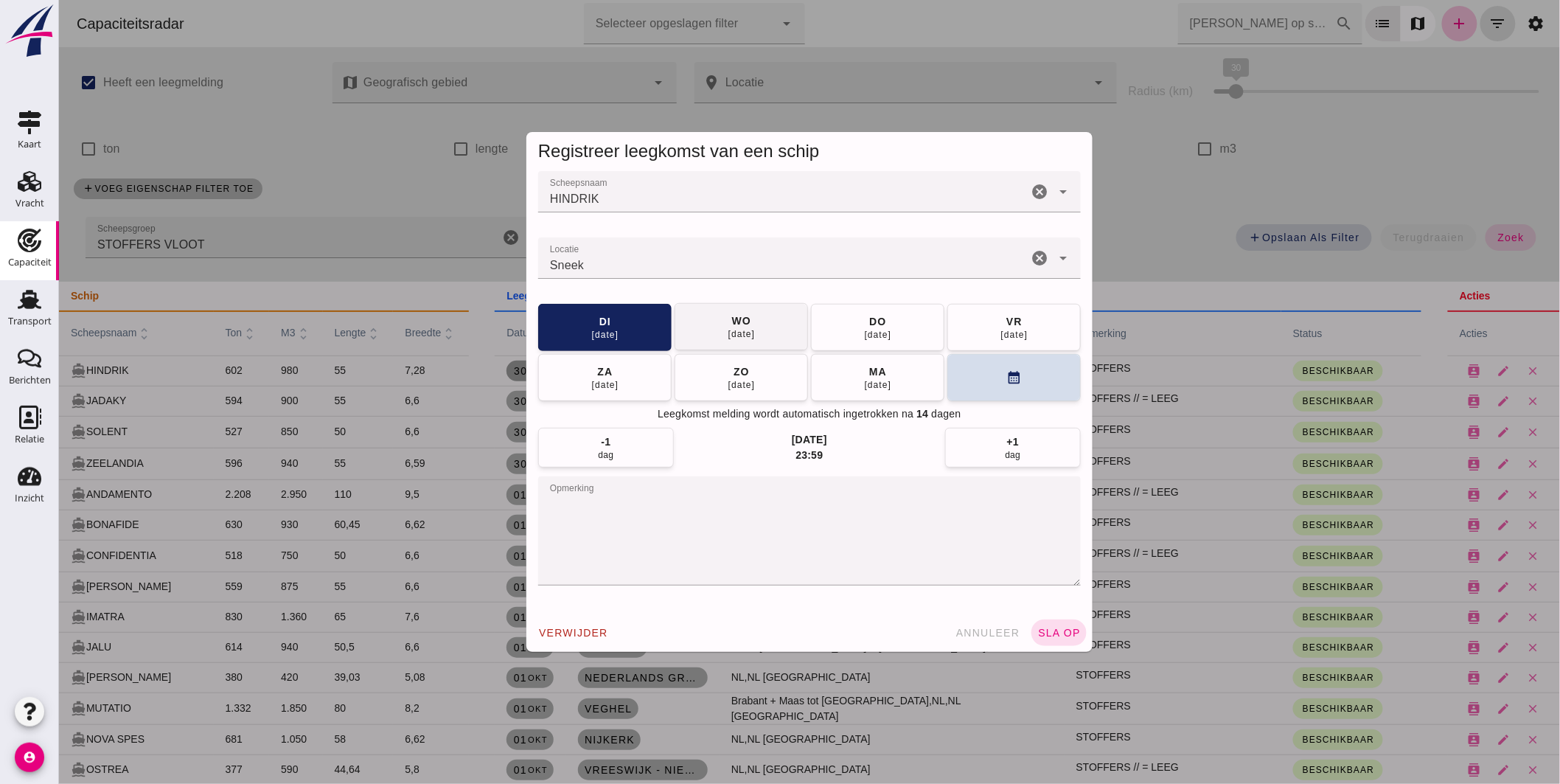
click at [741, 330] on div "01 okt" at bounding box center [741, 334] width 28 height 12
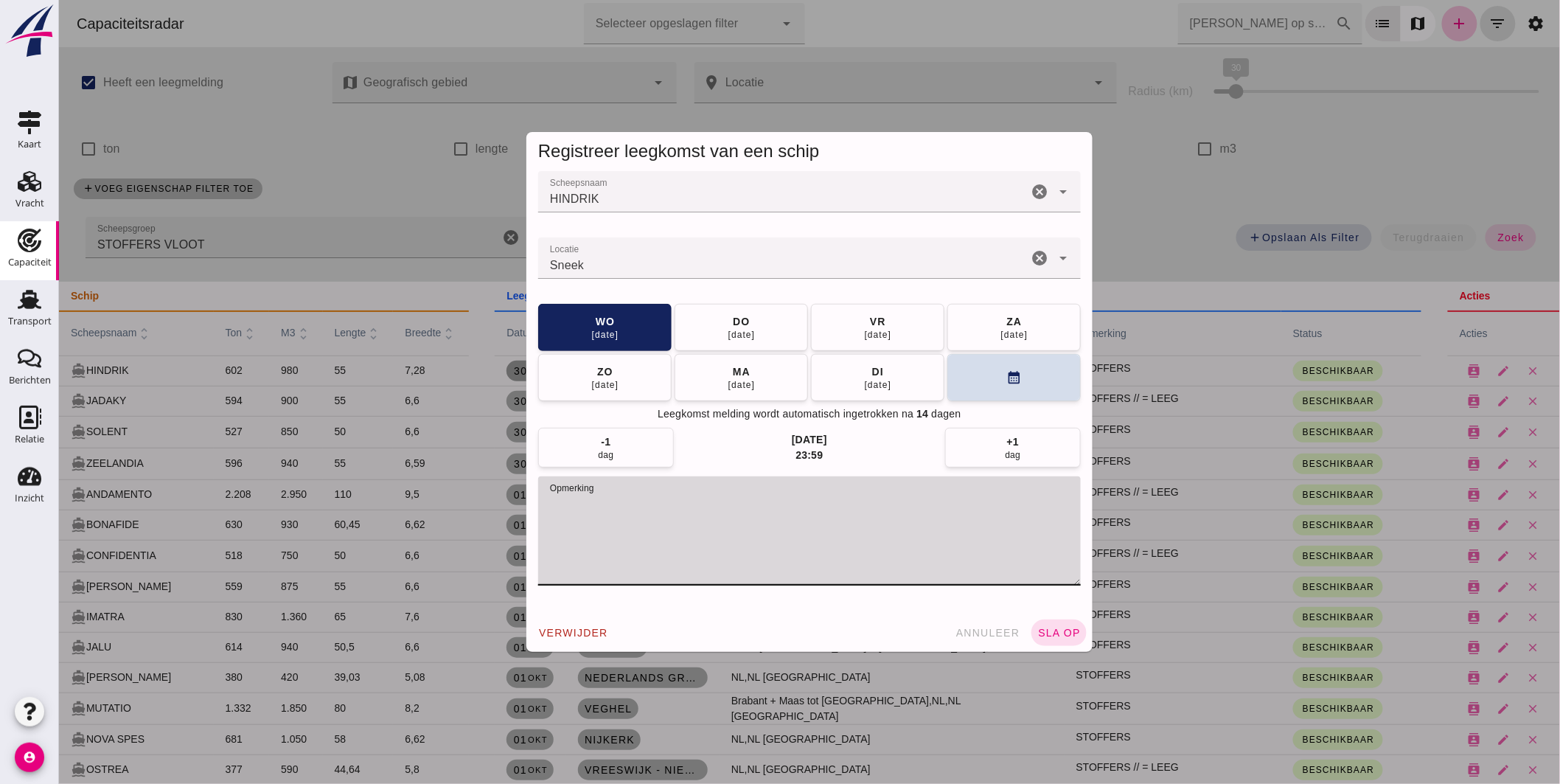
click at [674, 506] on textarea "opmerking" at bounding box center [809, 531] width 543 height 109
type textarea "STOFFERS // = LEEG; maandag vertrekken"
click at [1042, 630] on span "sla op" at bounding box center [1058, 633] width 43 height 12
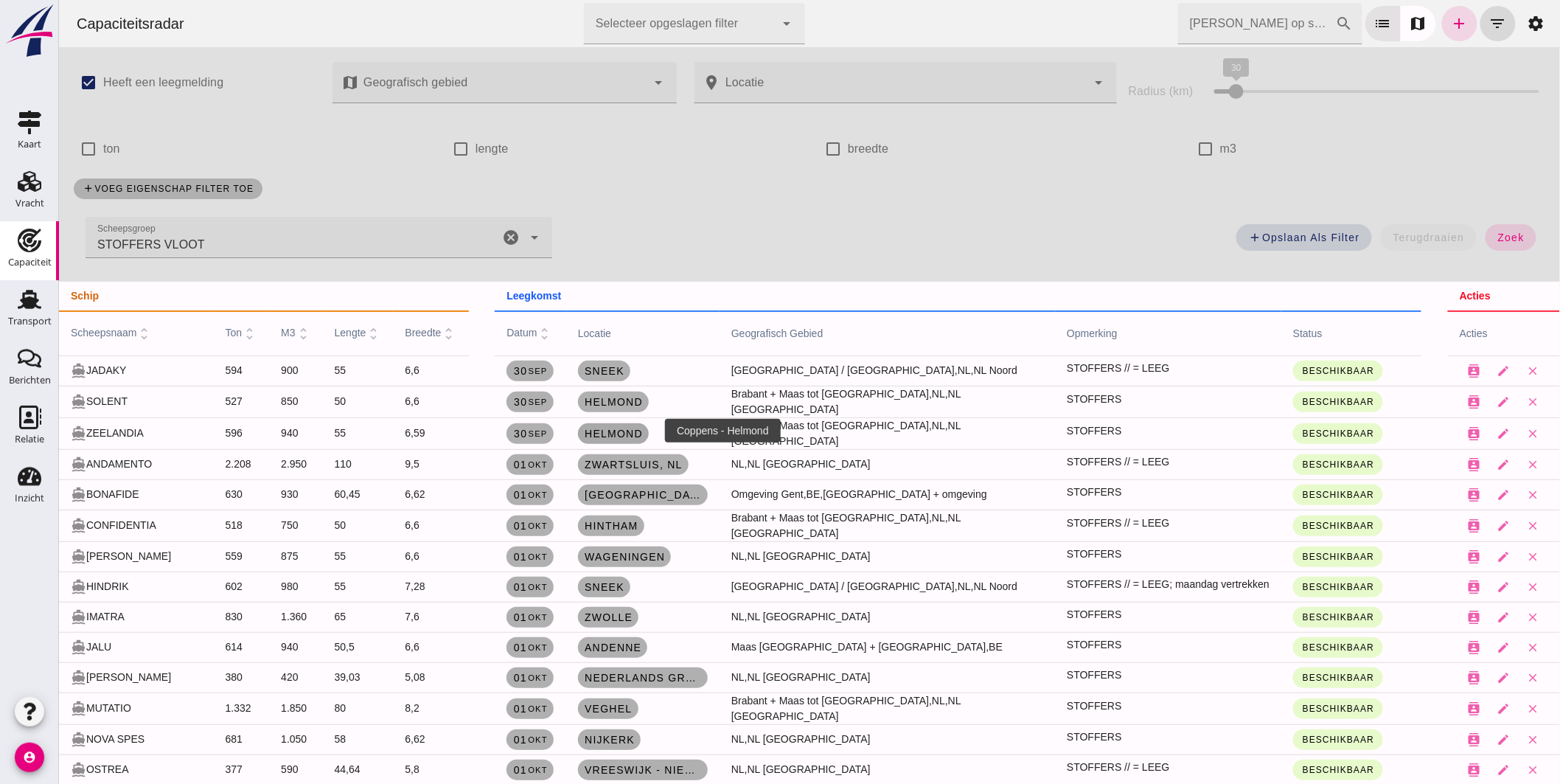
click at [608, 424] on link "Helmond" at bounding box center [612, 434] width 70 height 21
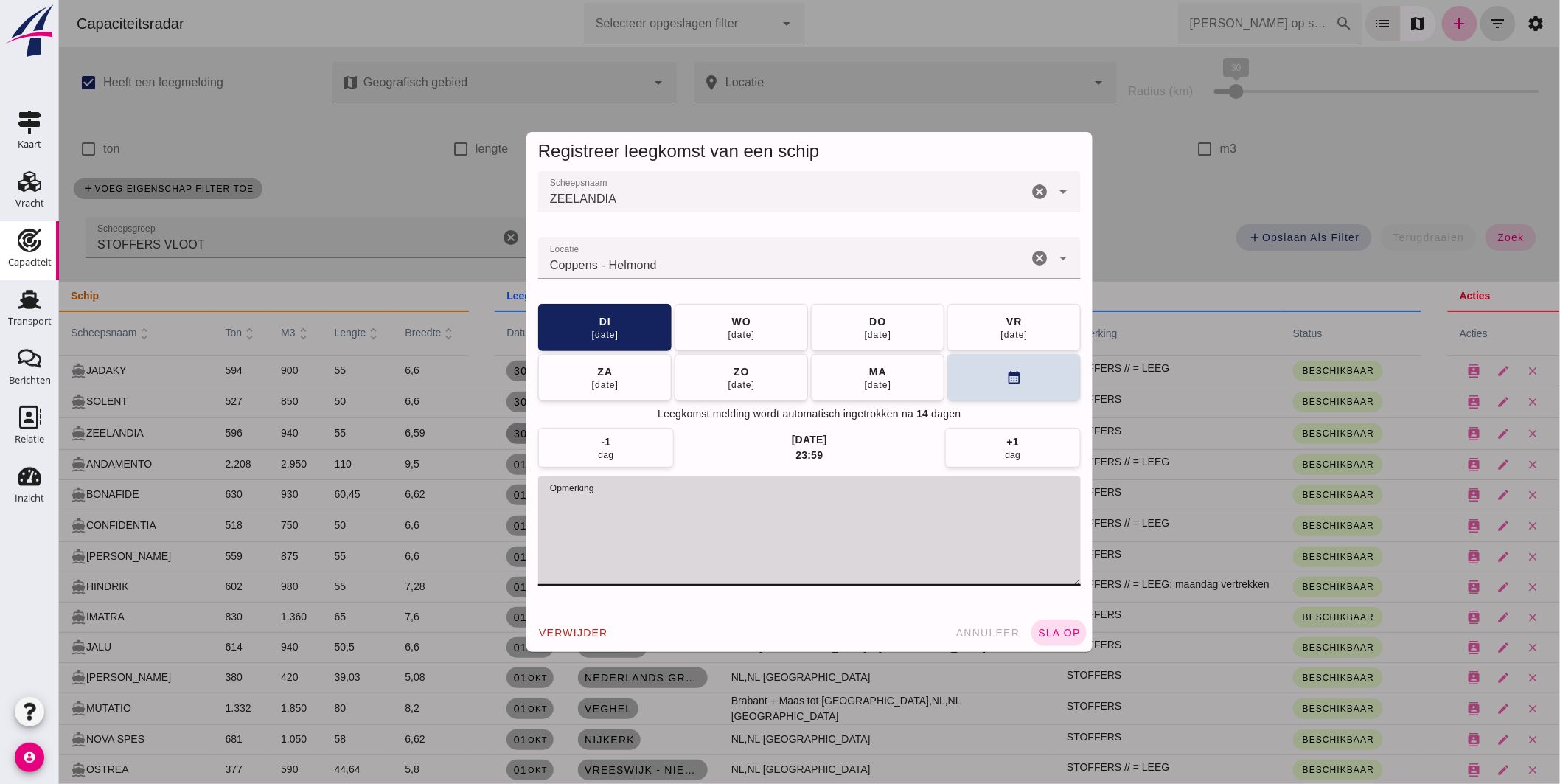
click at [660, 504] on textarea "opmerking" at bounding box center [809, 531] width 543 height 109
type textarea "STOFFERS // = LEEG"
click at [844, 373] on button "ma 06 okt" at bounding box center [877, 376] width 133 height 47
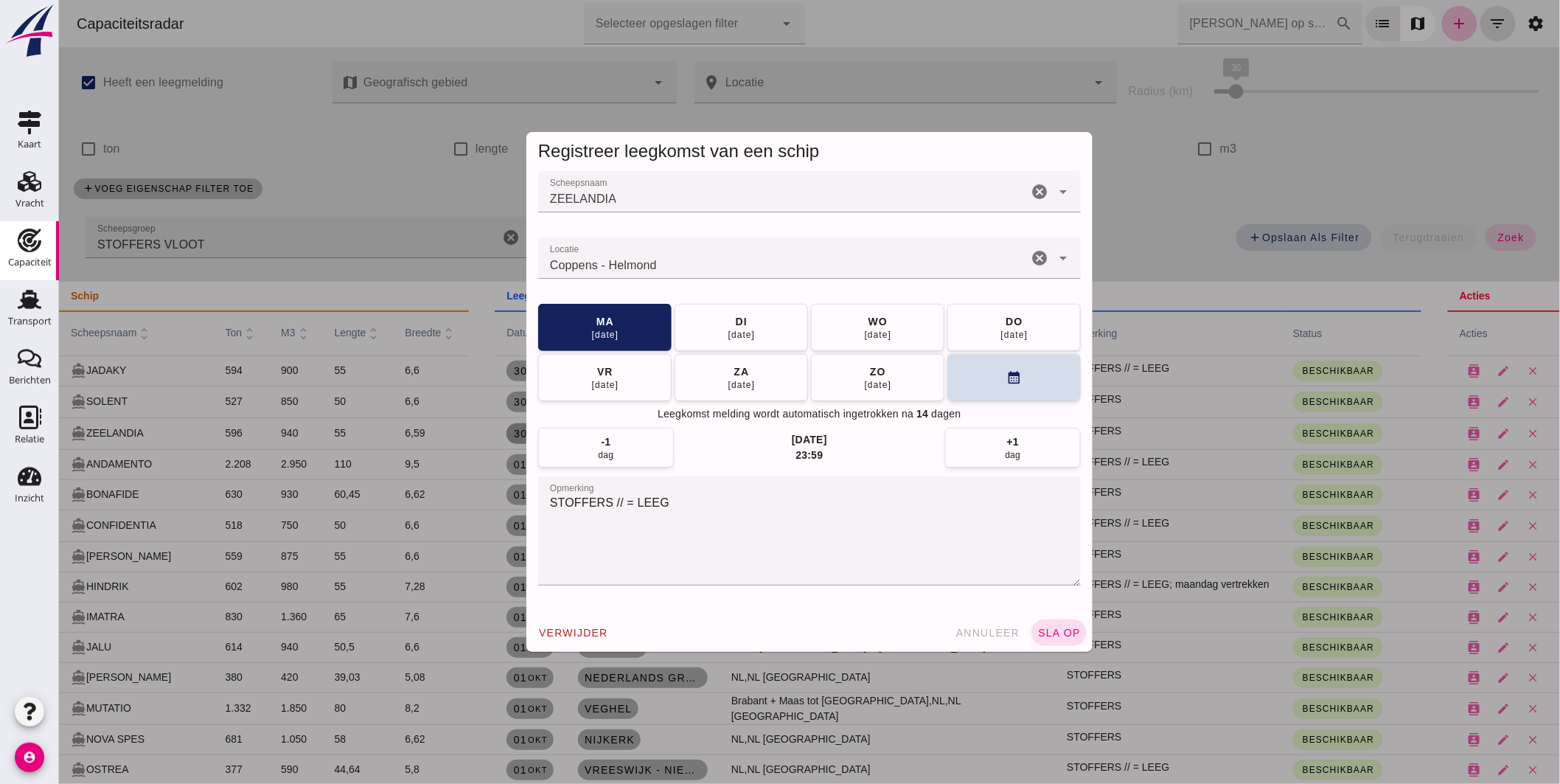
click at [1049, 632] on span "sla op" at bounding box center [1058, 633] width 43 height 12
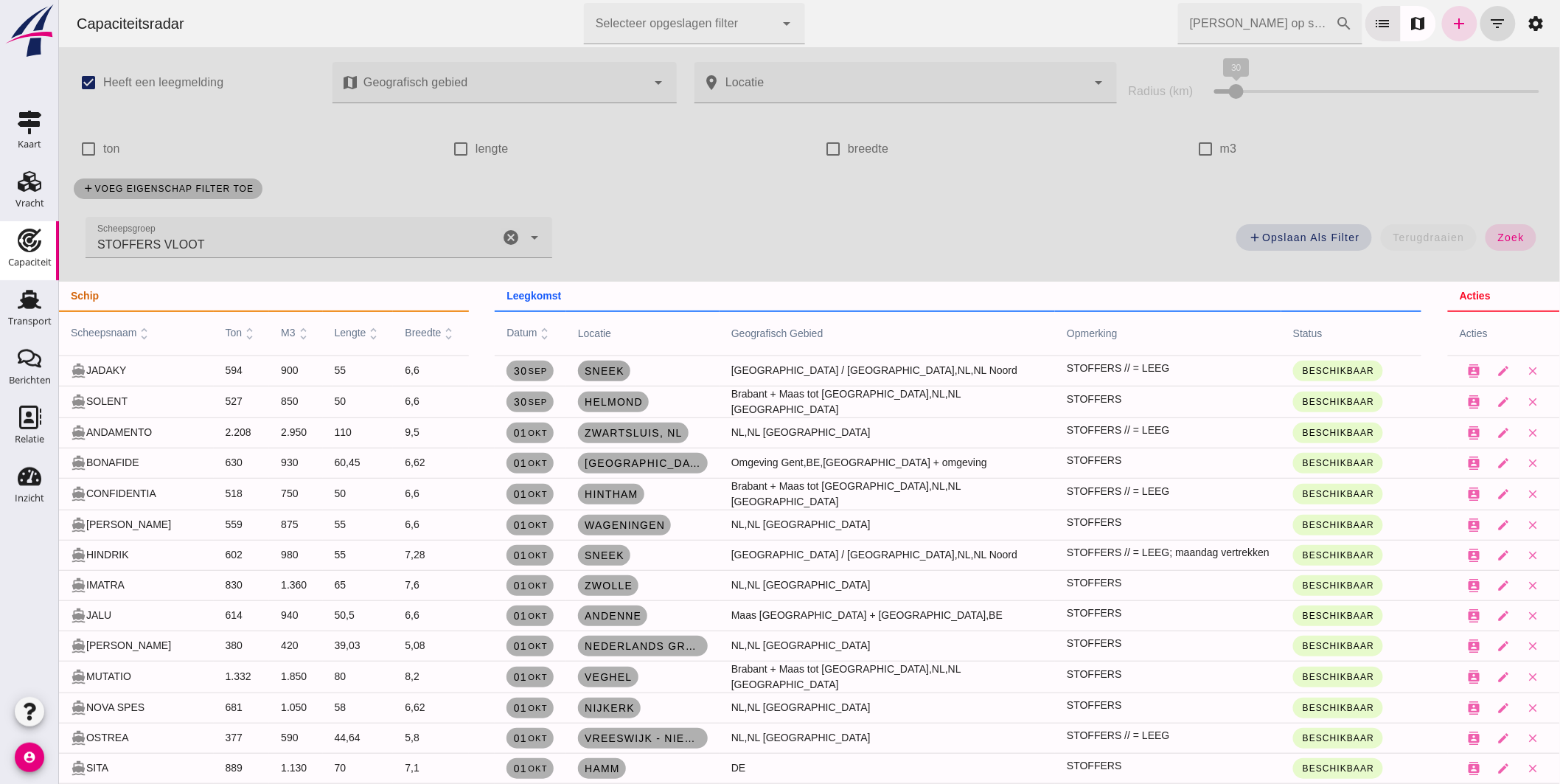
click at [624, 370] on span "Sneek" at bounding box center [603, 371] width 40 height 12
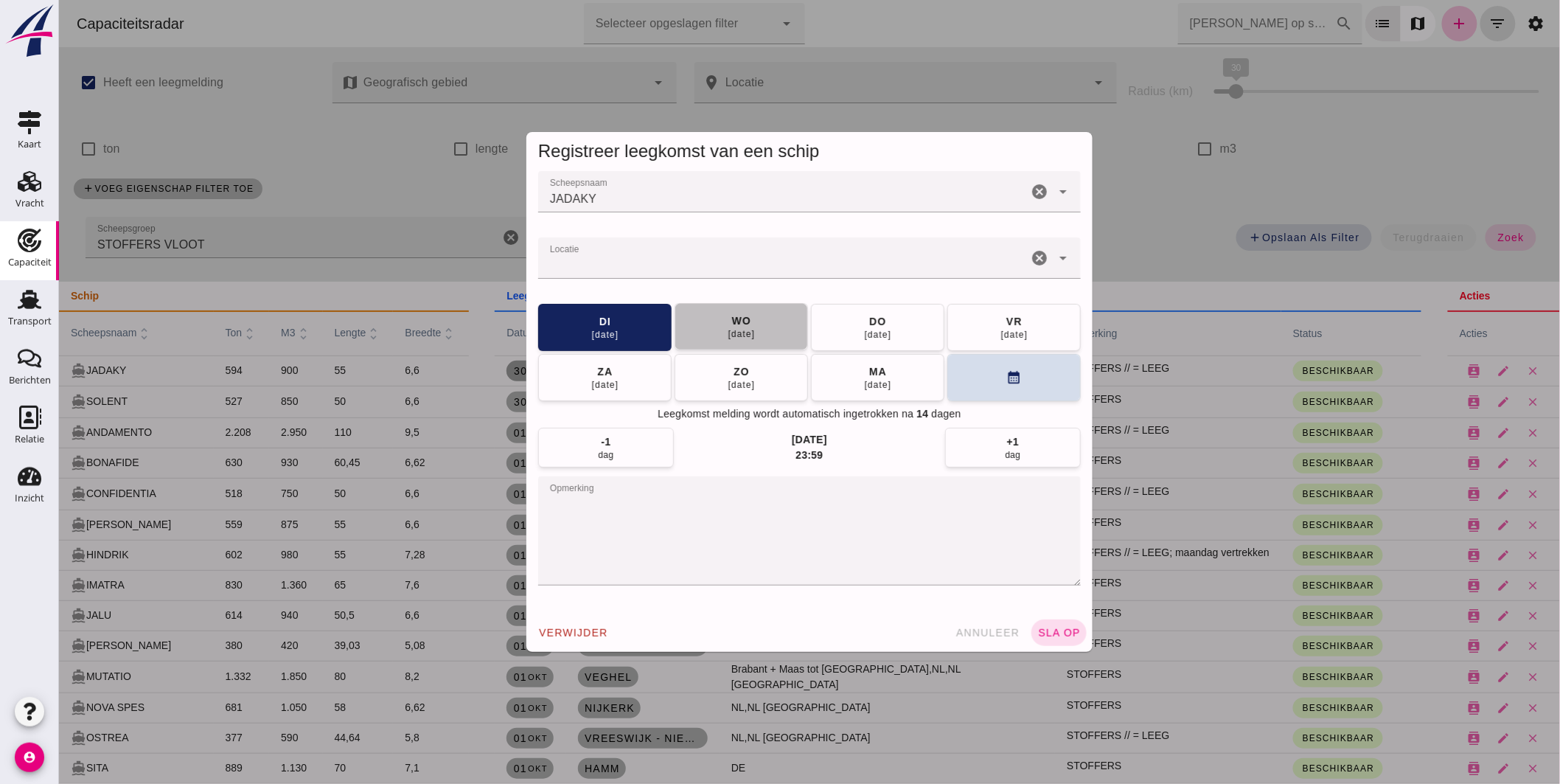
click at [762, 326] on button "wo 01 okt" at bounding box center [741, 326] width 133 height 47
click at [630, 261] on input "Locatie" at bounding box center [782, 265] width 490 height 18
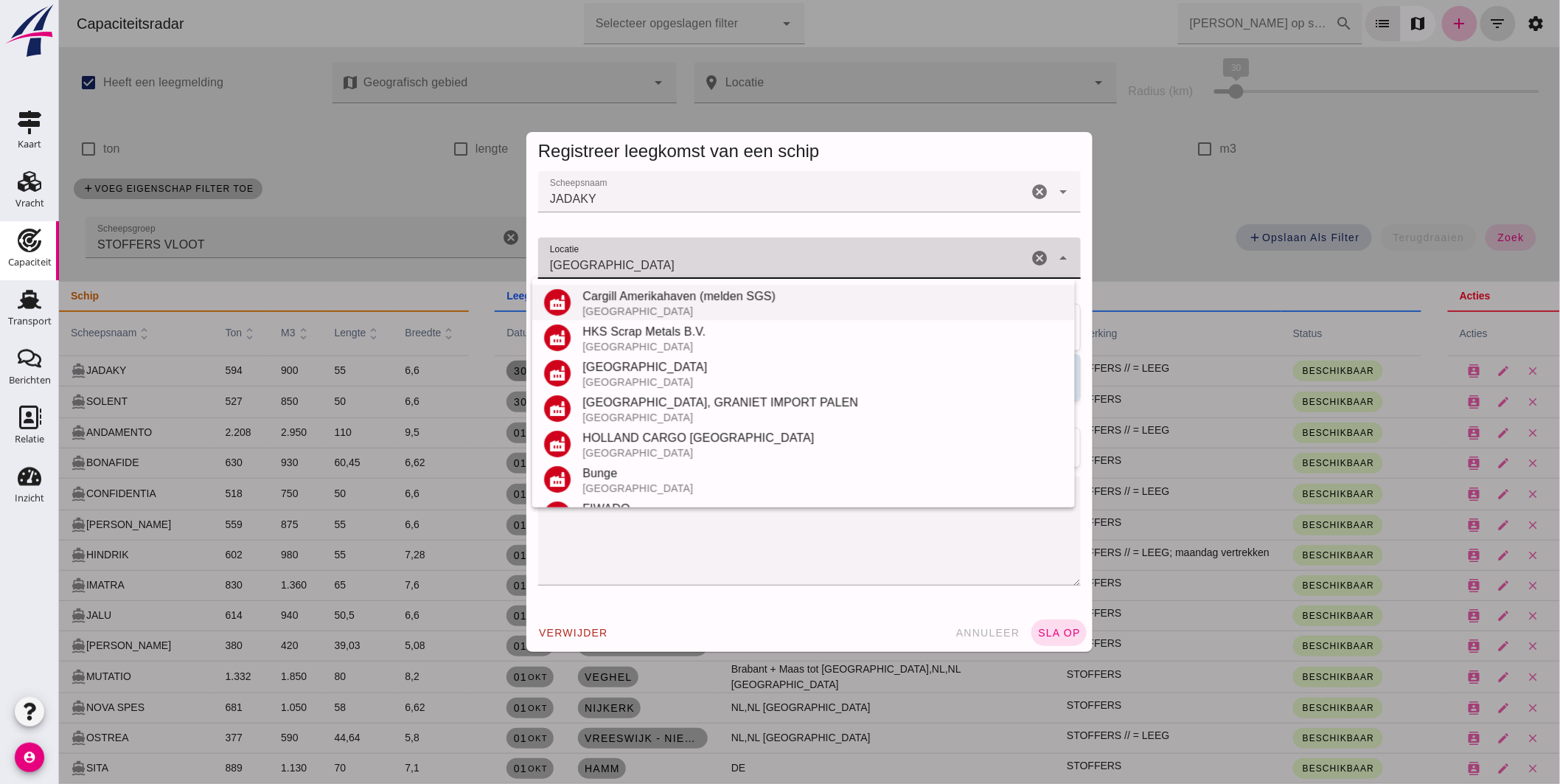
click at [617, 305] on div "Amsterdam" at bounding box center [822, 311] width 481 height 12
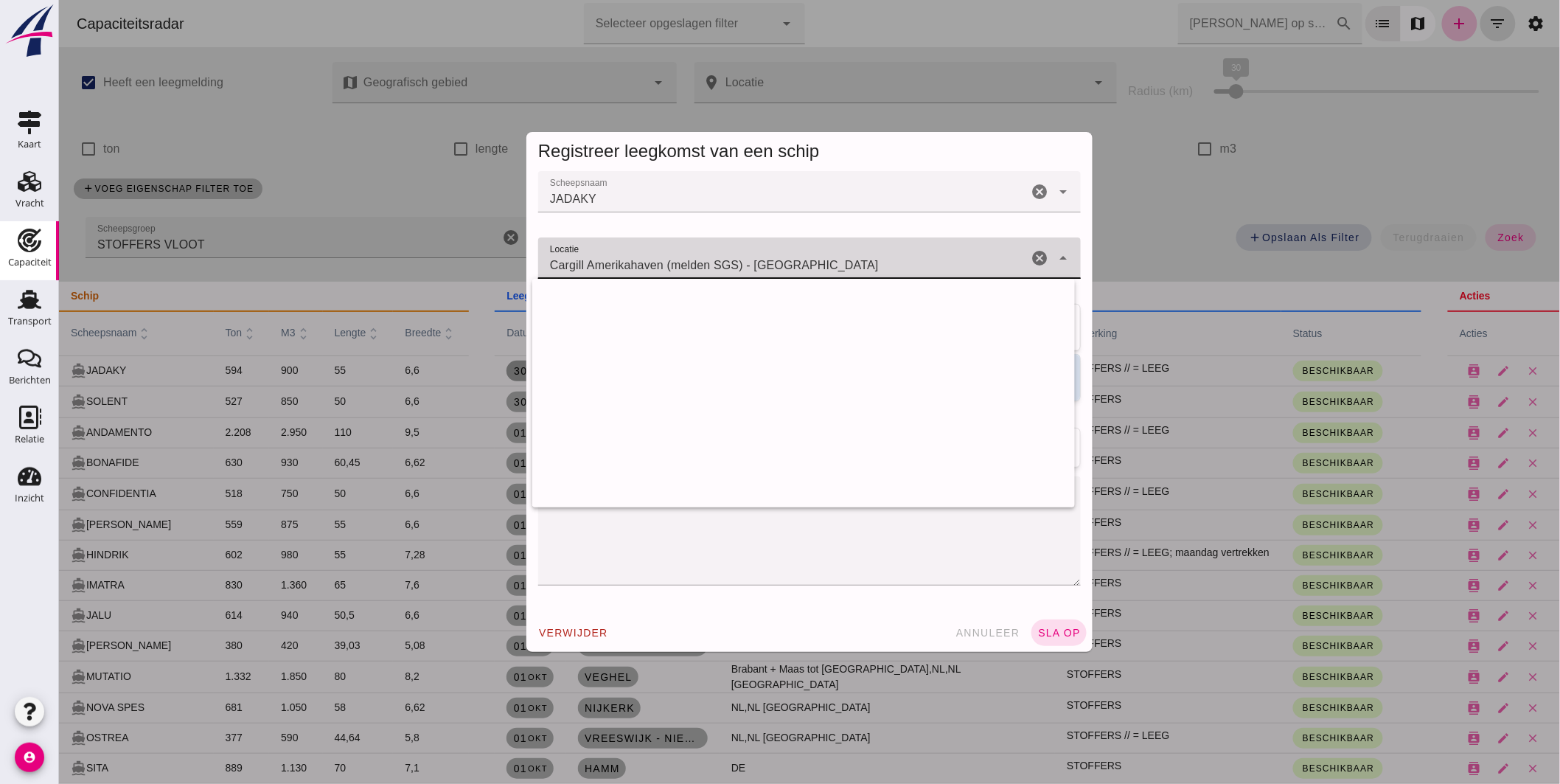
drag, startPoint x: 744, startPoint y: 262, endPoint x: 229, endPoint y: 211, distance: 517.5
click at [277, 214] on div "Registreer leegkomst van een schip Scheepsnaam Scheepsnaam JADAKY cancel arrow_…" at bounding box center [809, 392] width 1501 height 784
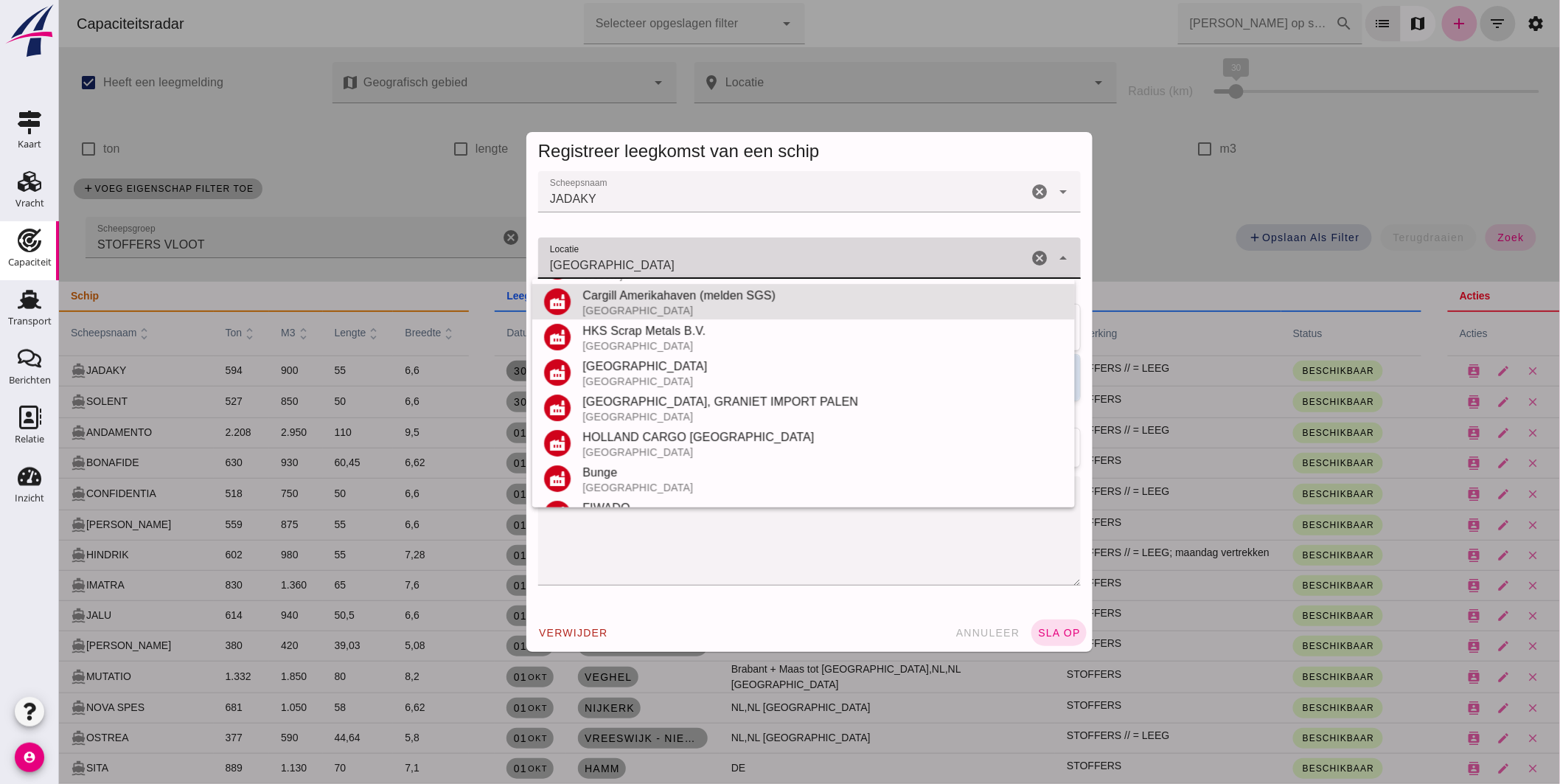
scroll to position [244, 0]
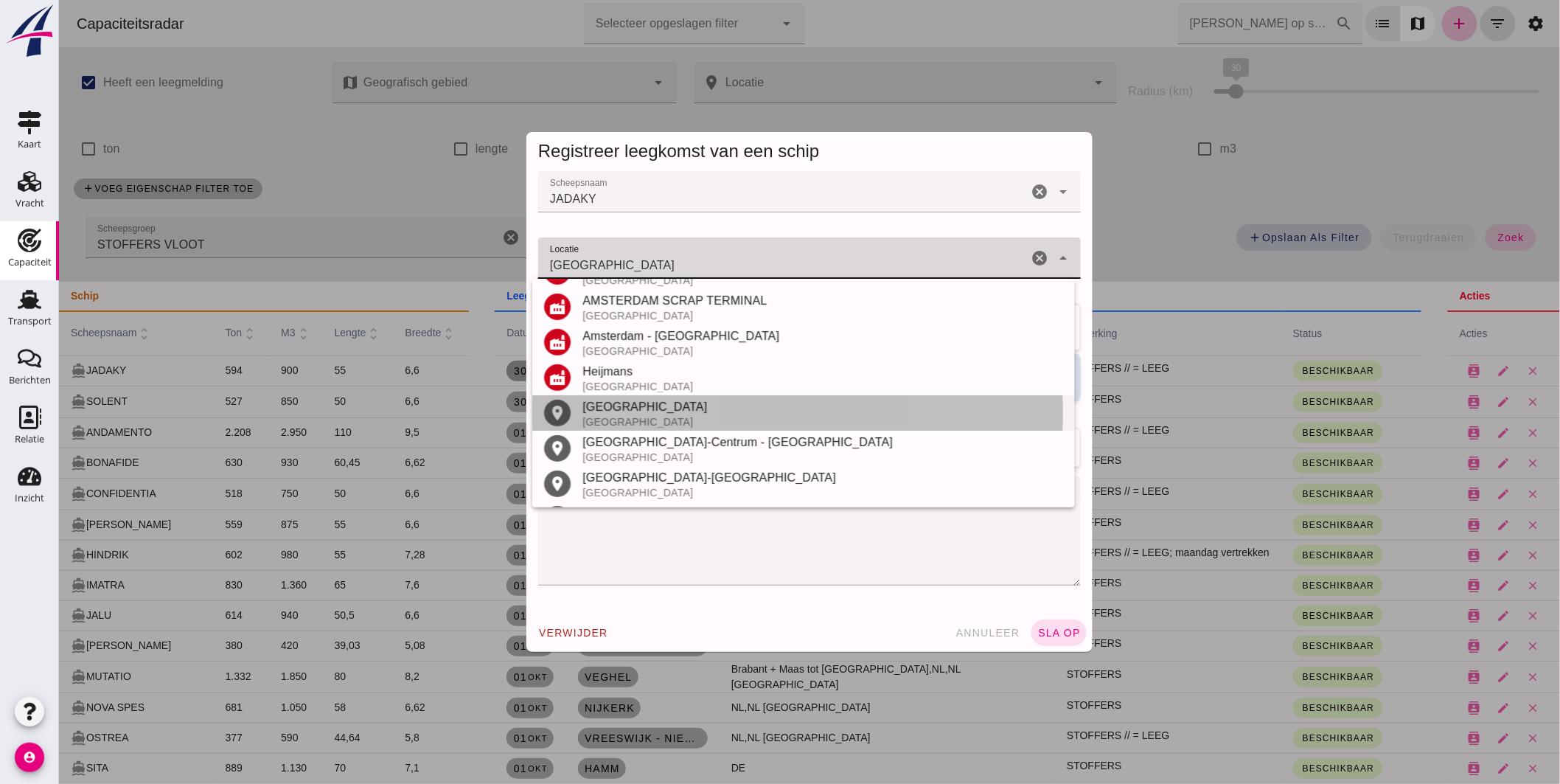
click at [594, 410] on div "Amsterdam" at bounding box center [822, 407] width 481 height 18
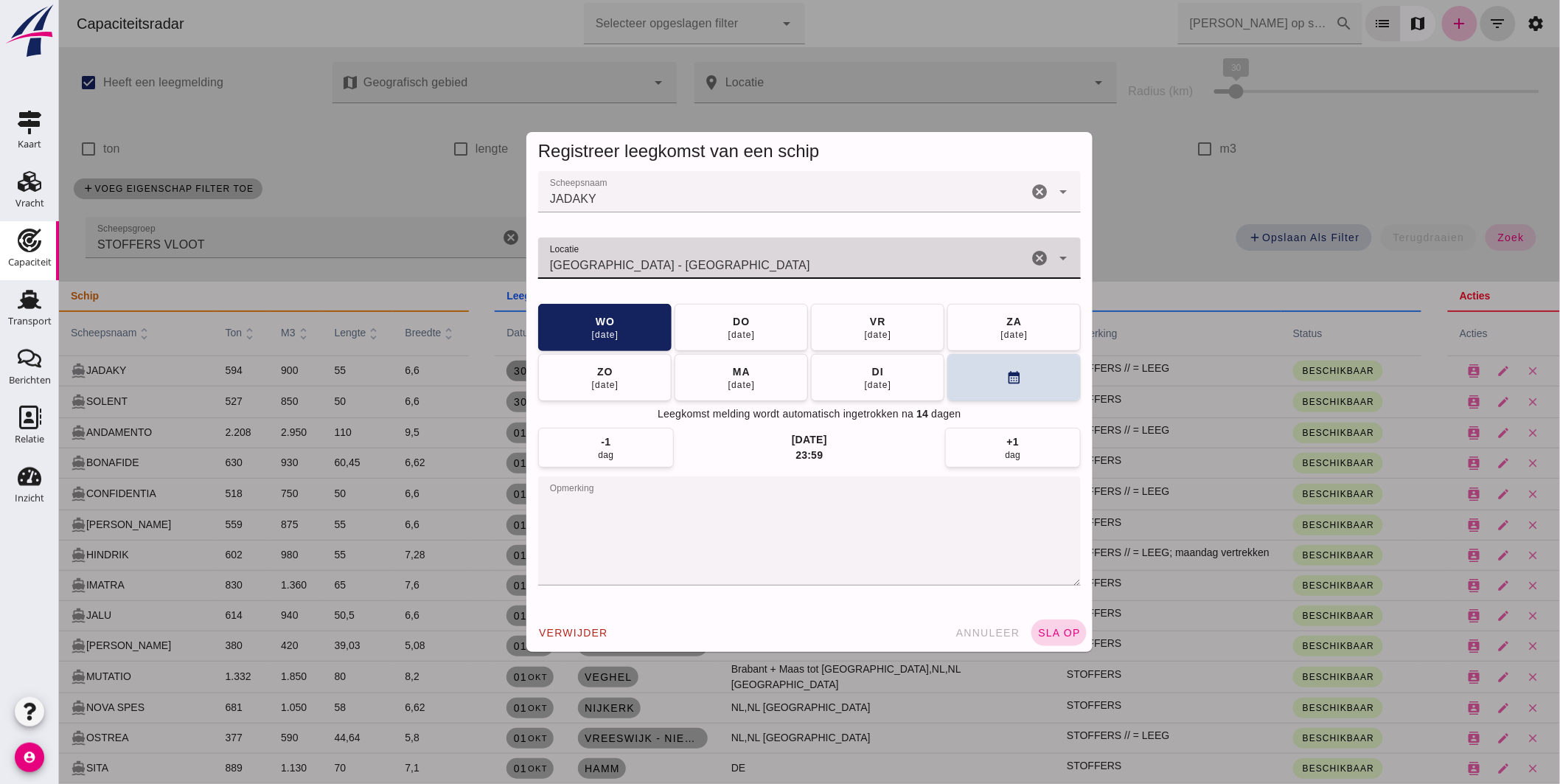
type input "Amsterdam - Noord-Holland"
click at [1041, 627] on button "sla op" at bounding box center [1058, 632] width 55 height 26
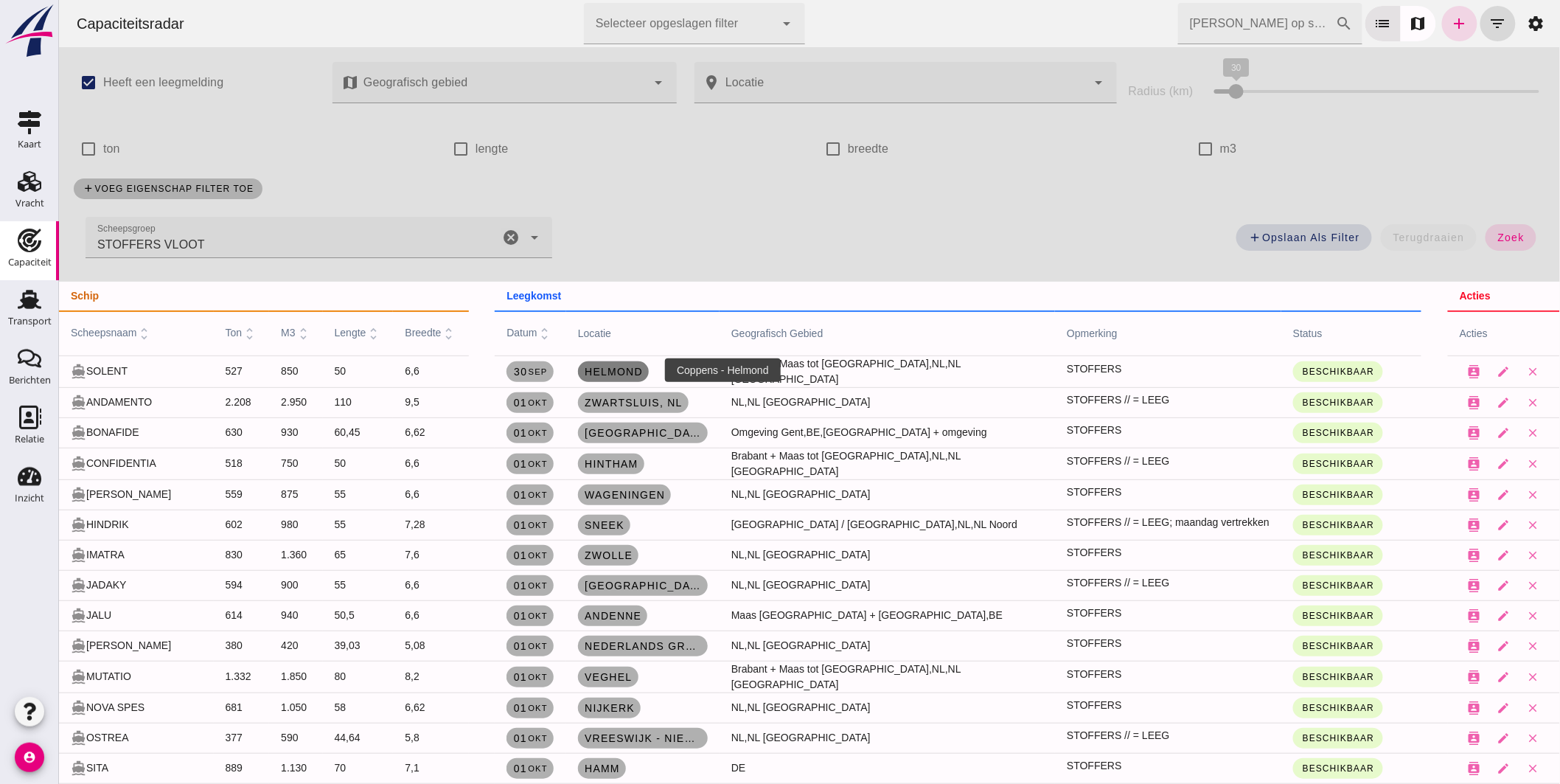
click at [629, 361] on link "Helmond" at bounding box center [612, 372] width 70 height 21
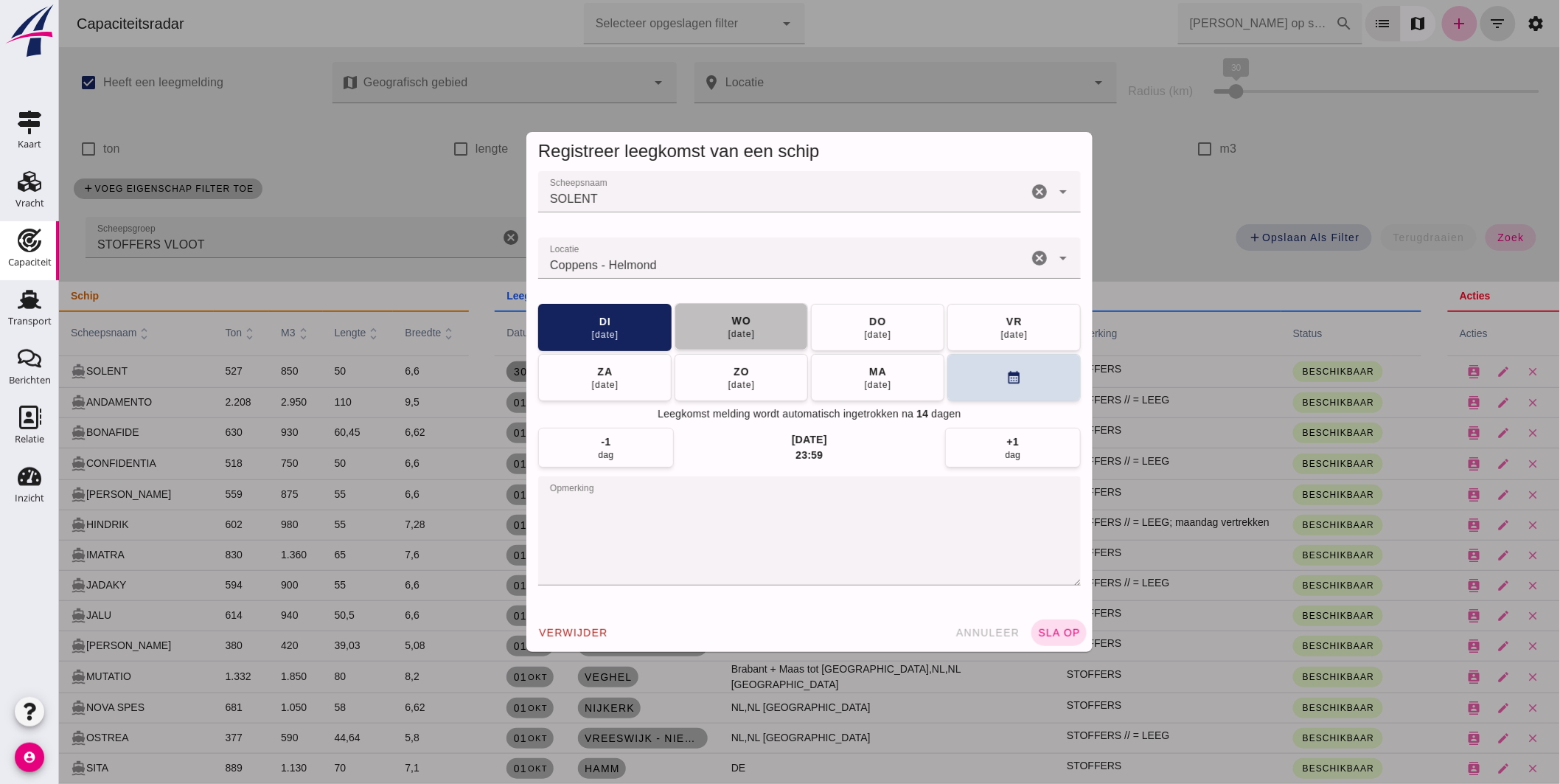
click at [738, 323] on div "wo" at bounding box center [741, 321] width 20 height 15
click at [1062, 628] on span "sla op" at bounding box center [1058, 633] width 43 height 12
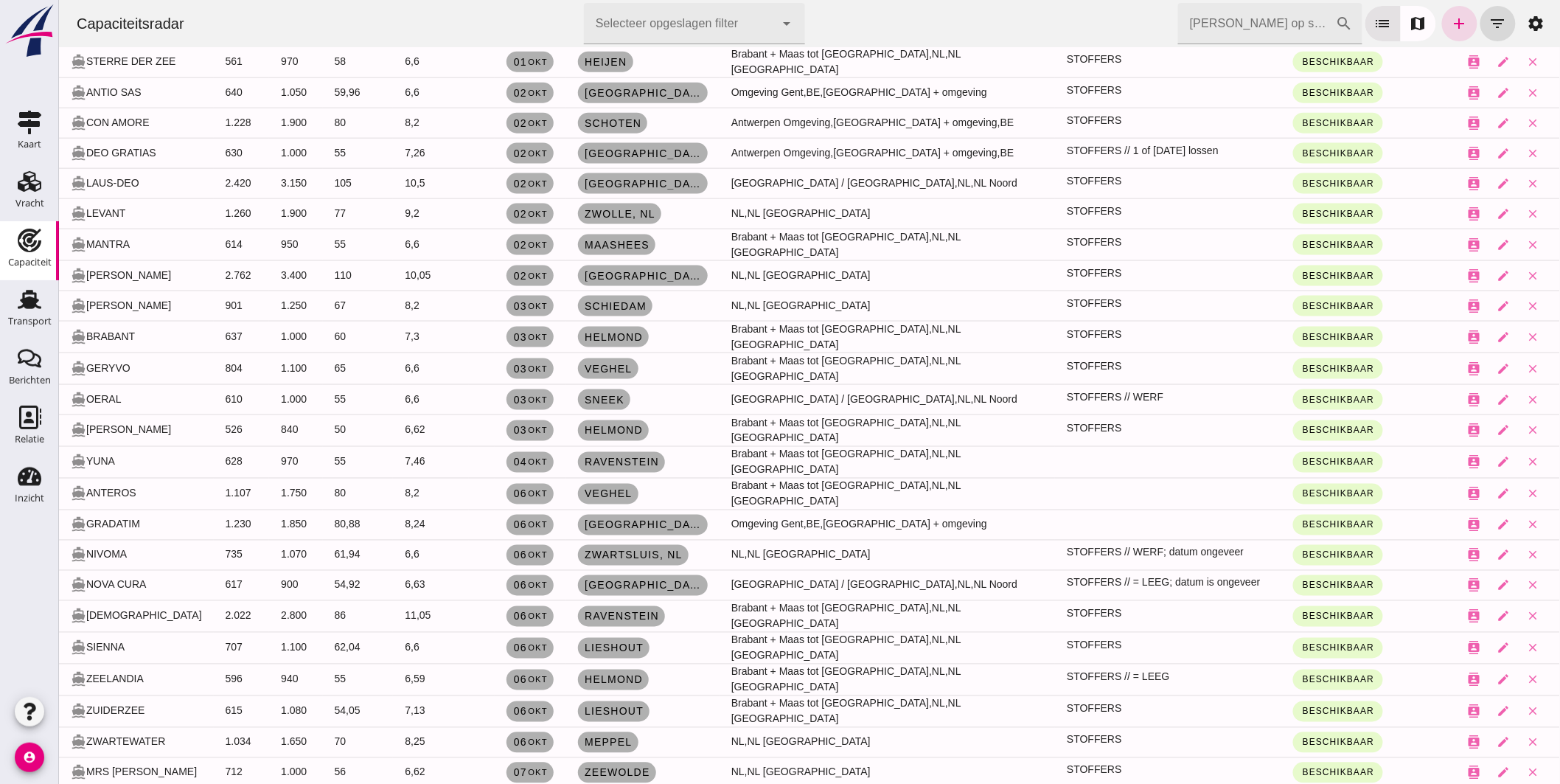
scroll to position [819, 0]
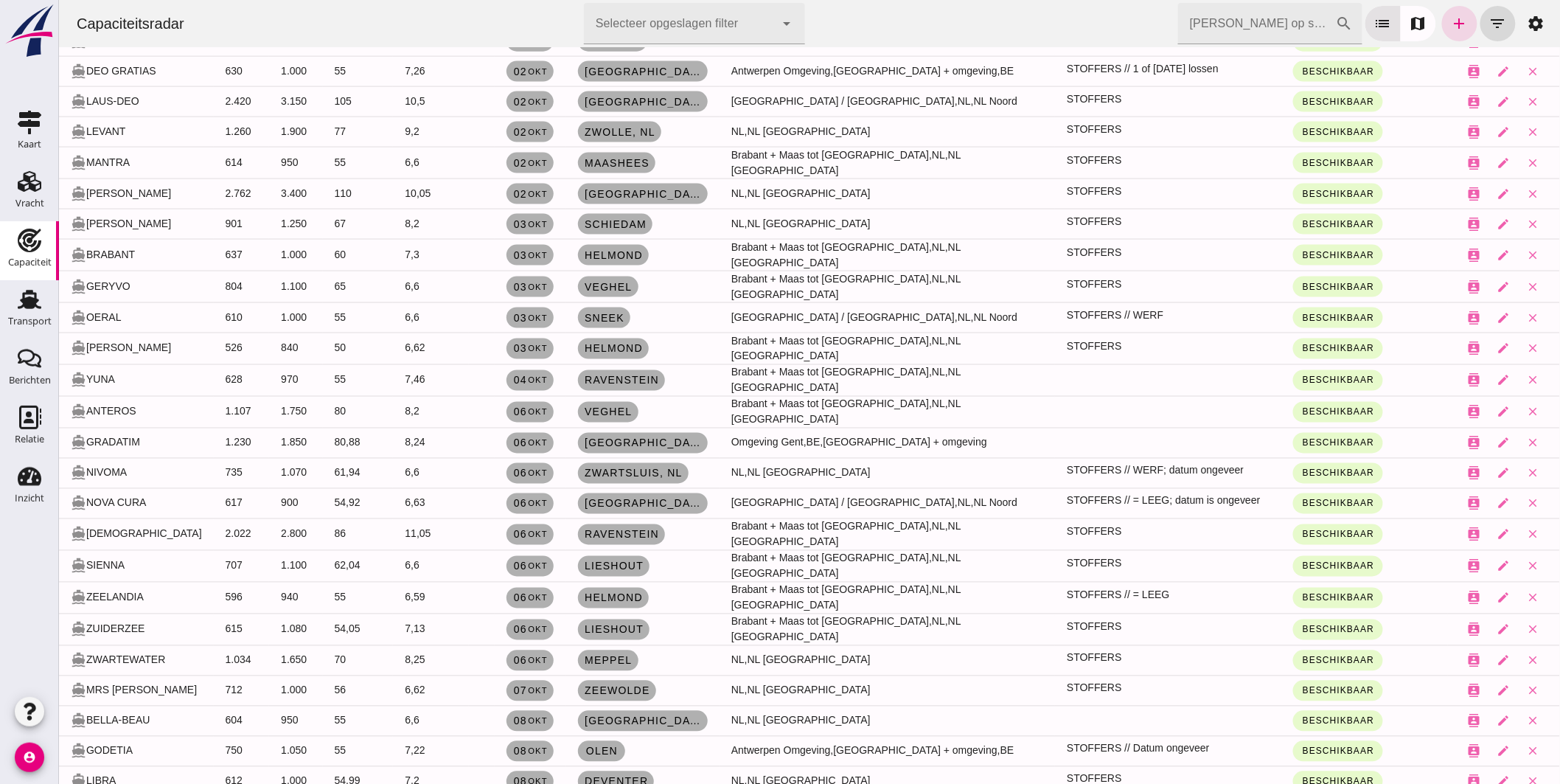
click at [1202, 19] on input "Zoek op scheepsnaam" at bounding box center [1256, 23] width 157 height 41
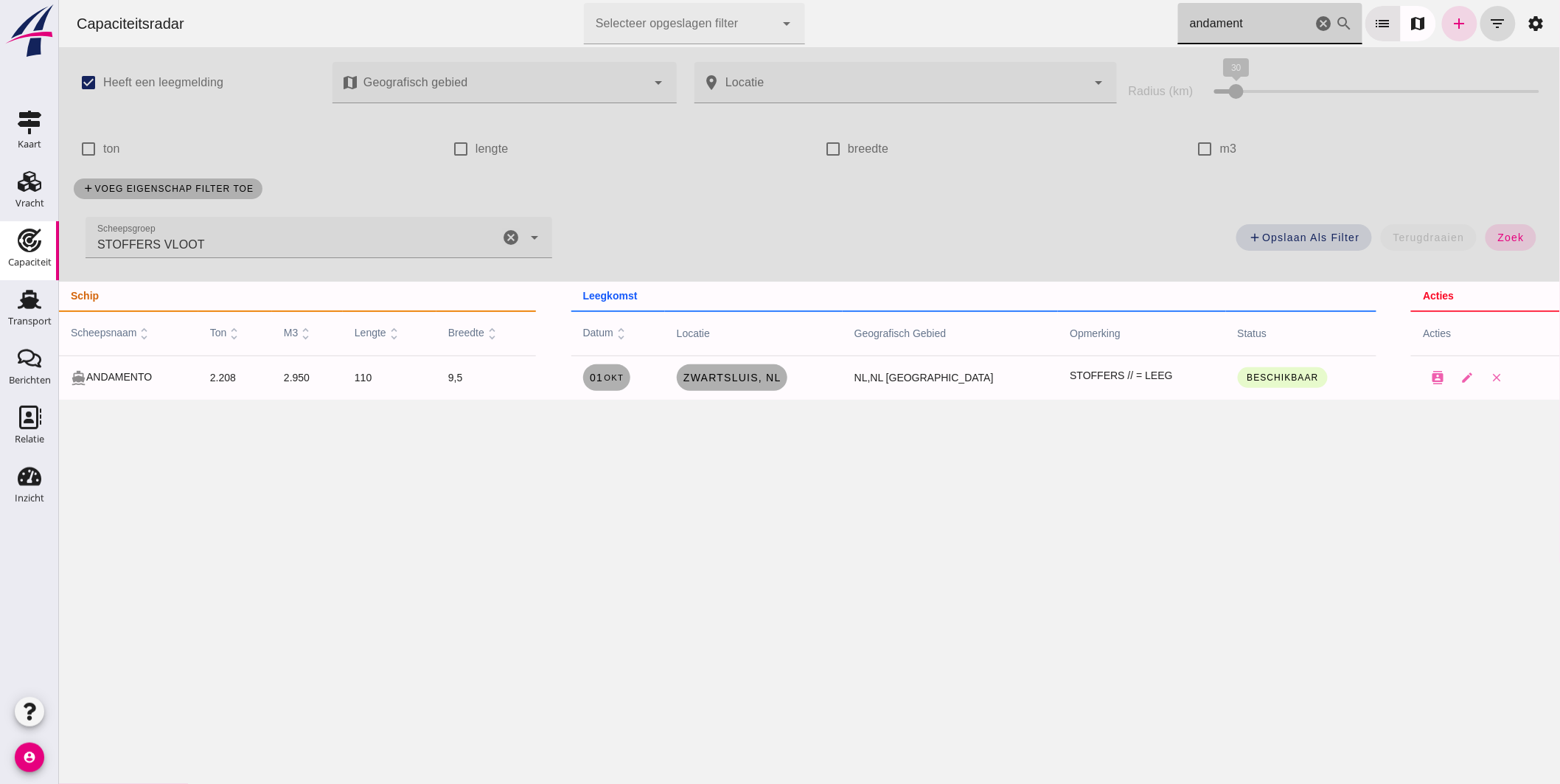
scroll to position [0, 0]
drag, startPoint x: 1121, startPoint y: 1, endPoint x: 896, endPoint y: -35, distance: 227.9
click at [896, 0] on html "Capaciteitsradar Selecteer opgeslagen filter Selecteer opgeslagen filter cancel…" at bounding box center [809, 392] width 1501 height 784
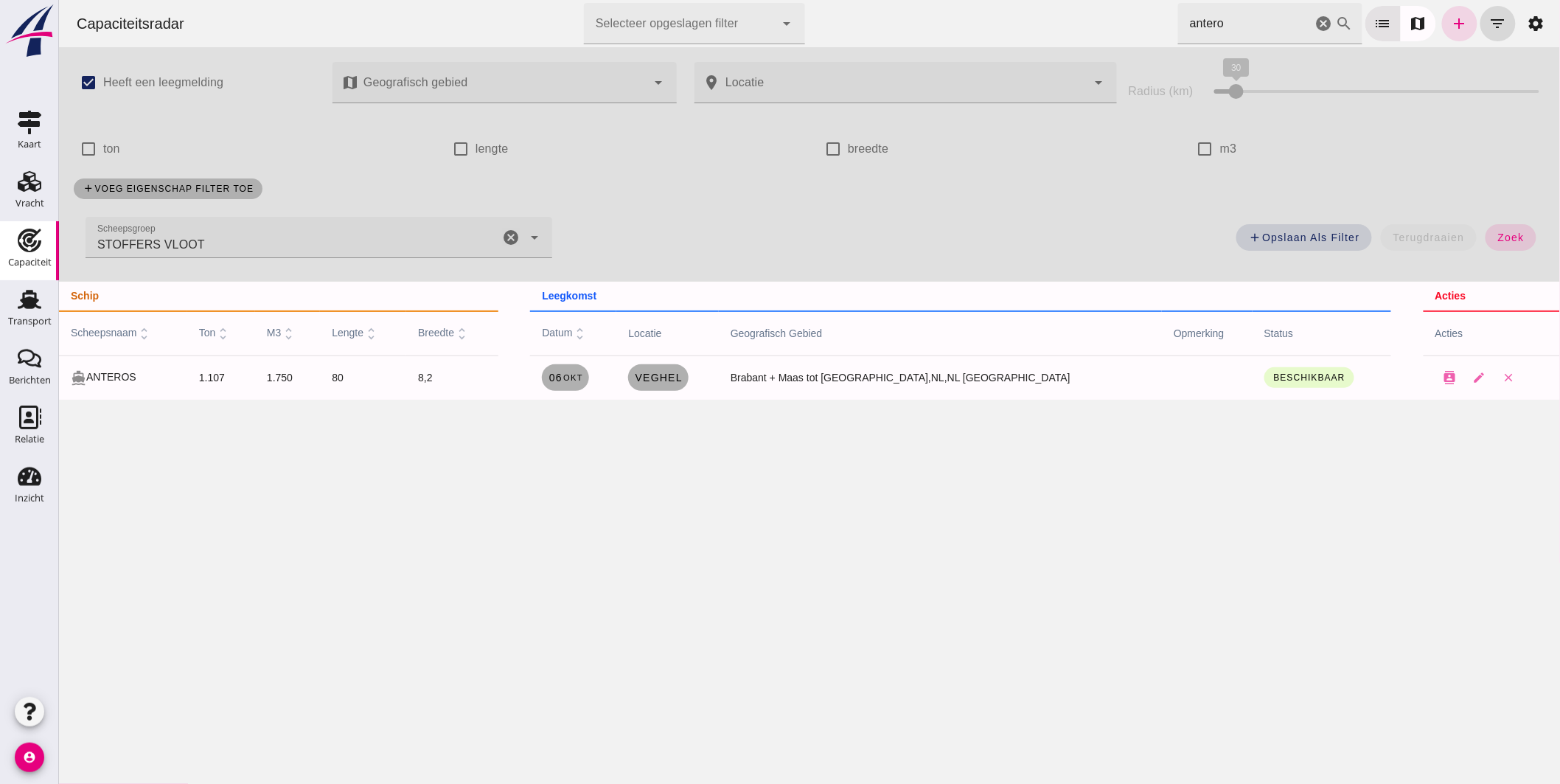
drag, startPoint x: 1263, startPoint y: 21, endPoint x: 846, endPoint y: -22, distance: 419.2
click at [846, 0] on html "Capaciteitsradar Selecteer opgeslagen filter Selecteer opgeslagen filter cancel…" at bounding box center [809, 392] width 1501 height 784
click at [1396, 308] on th at bounding box center [1407, 296] width 32 height 29
drag, startPoint x: 1066, startPoint y: 41, endPoint x: 779, endPoint y: -4, distance: 290.5
click at [779, 0] on html "Capaciteitsradar Selecteer opgeslagen filter Selecteer opgeslagen filter cancel…" at bounding box center [809, 392] width 1501 height 784
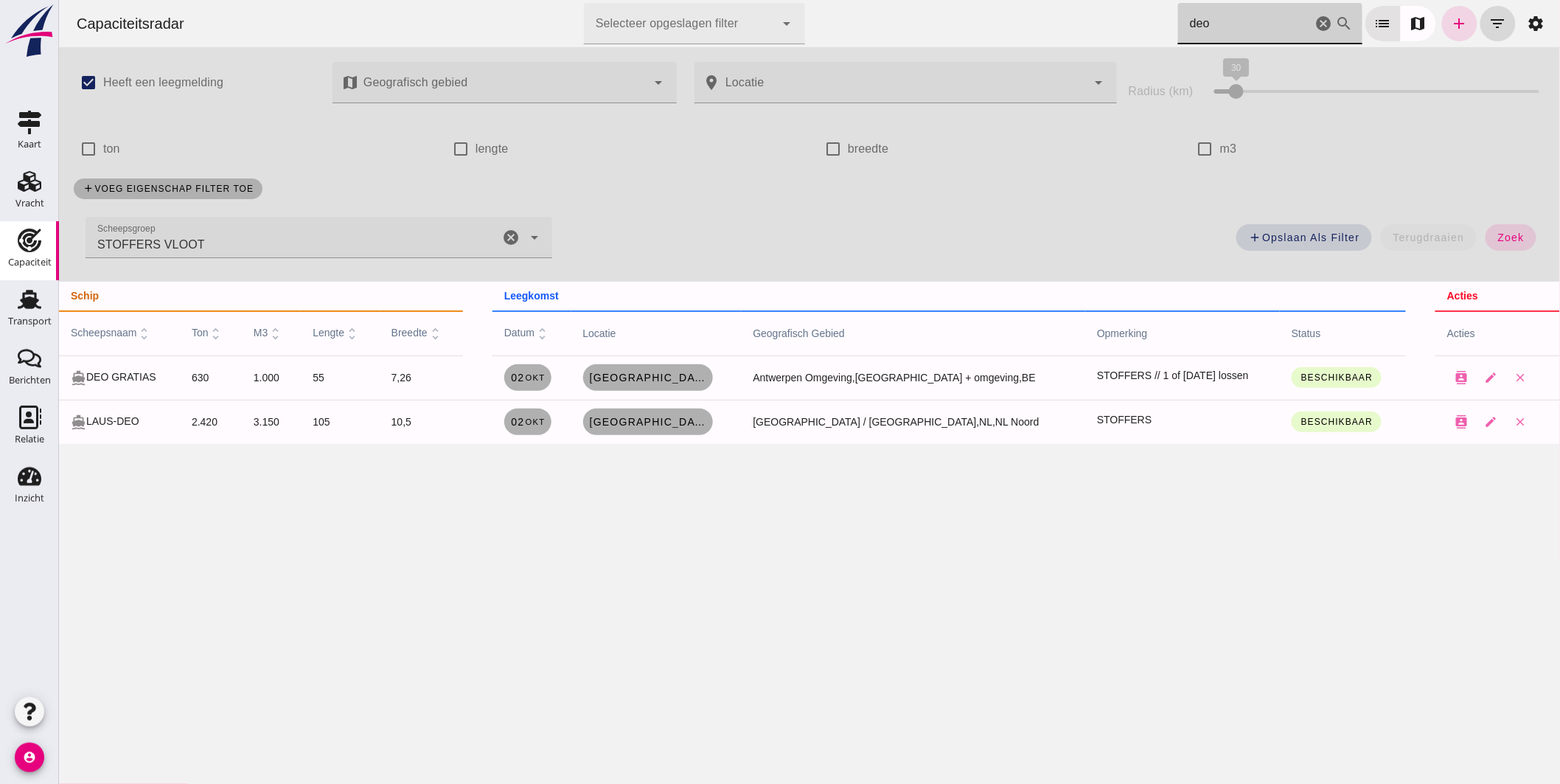
type input "deo"
click at [1316, 18] on icon "cancel" at bounding box center [1324, 24] width 18 height 18
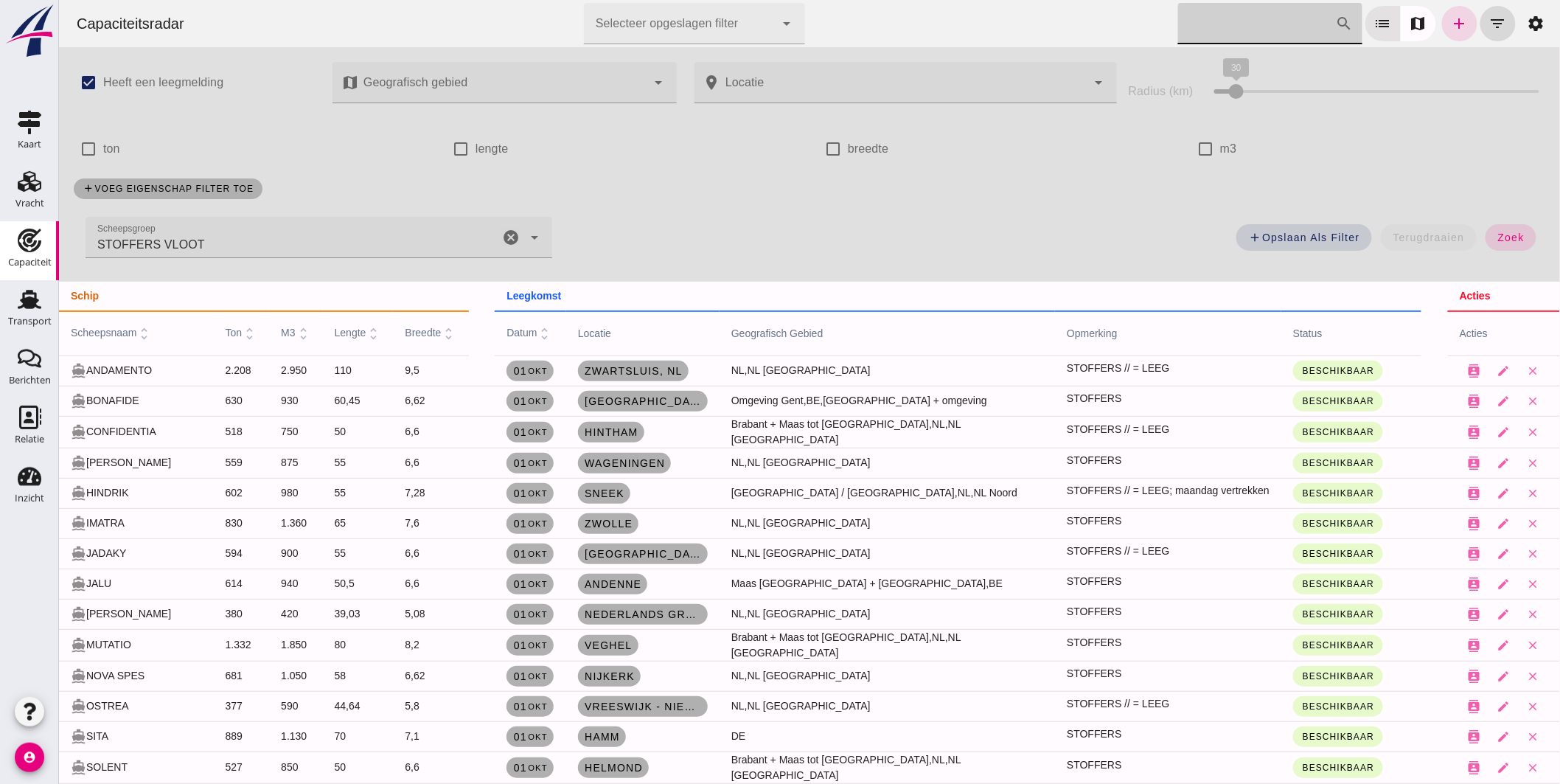
click at [504, 234] on icon "cancel" at bounding box center [511, 238] width 18 height 18
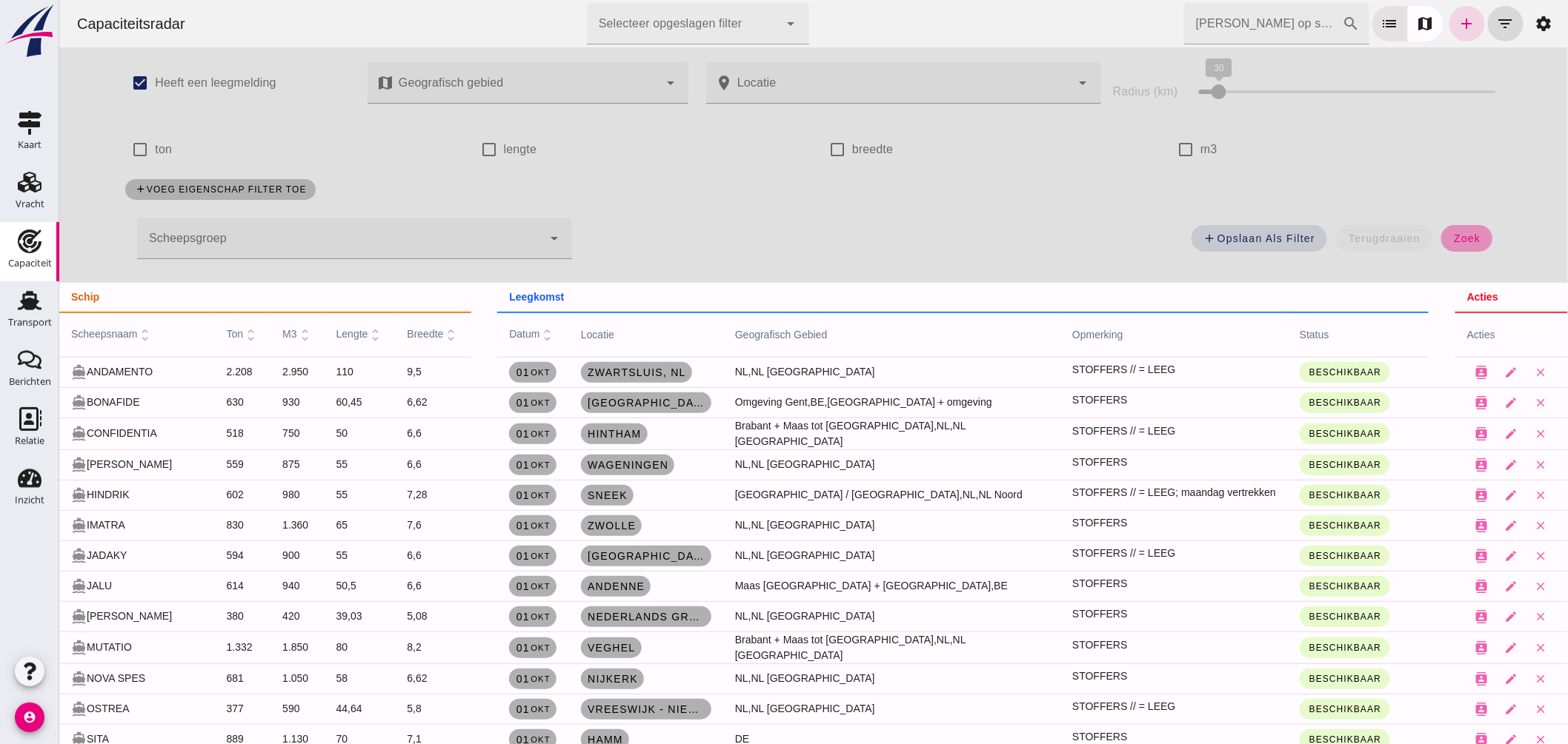
click at [1468, 231] on button "zoek" at bounding box center [1466, 238] width 51 height 26
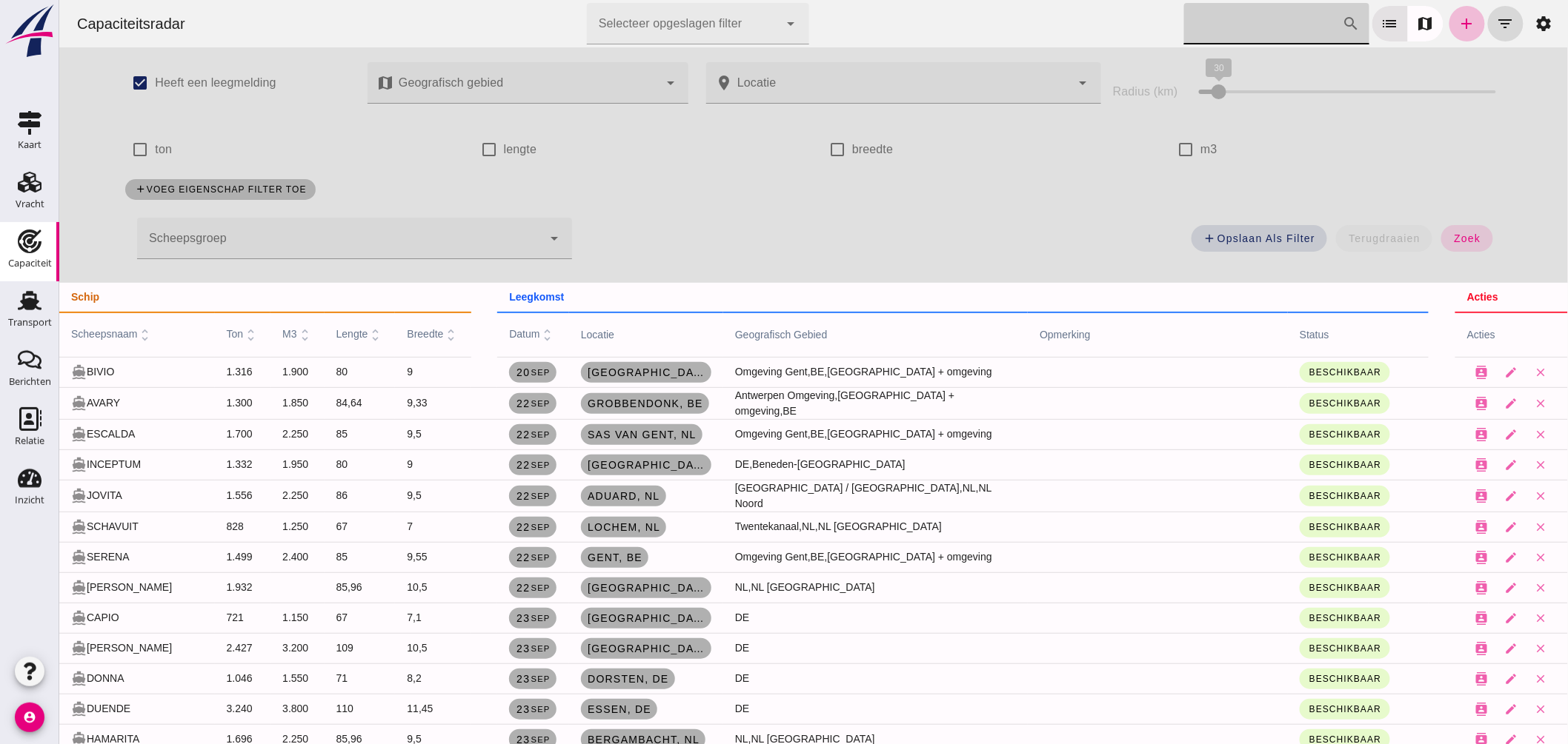
click at [1222, 19] on input "Zoek op scheepsnaam" at bounding box center [1263, 23] width 158 height 41
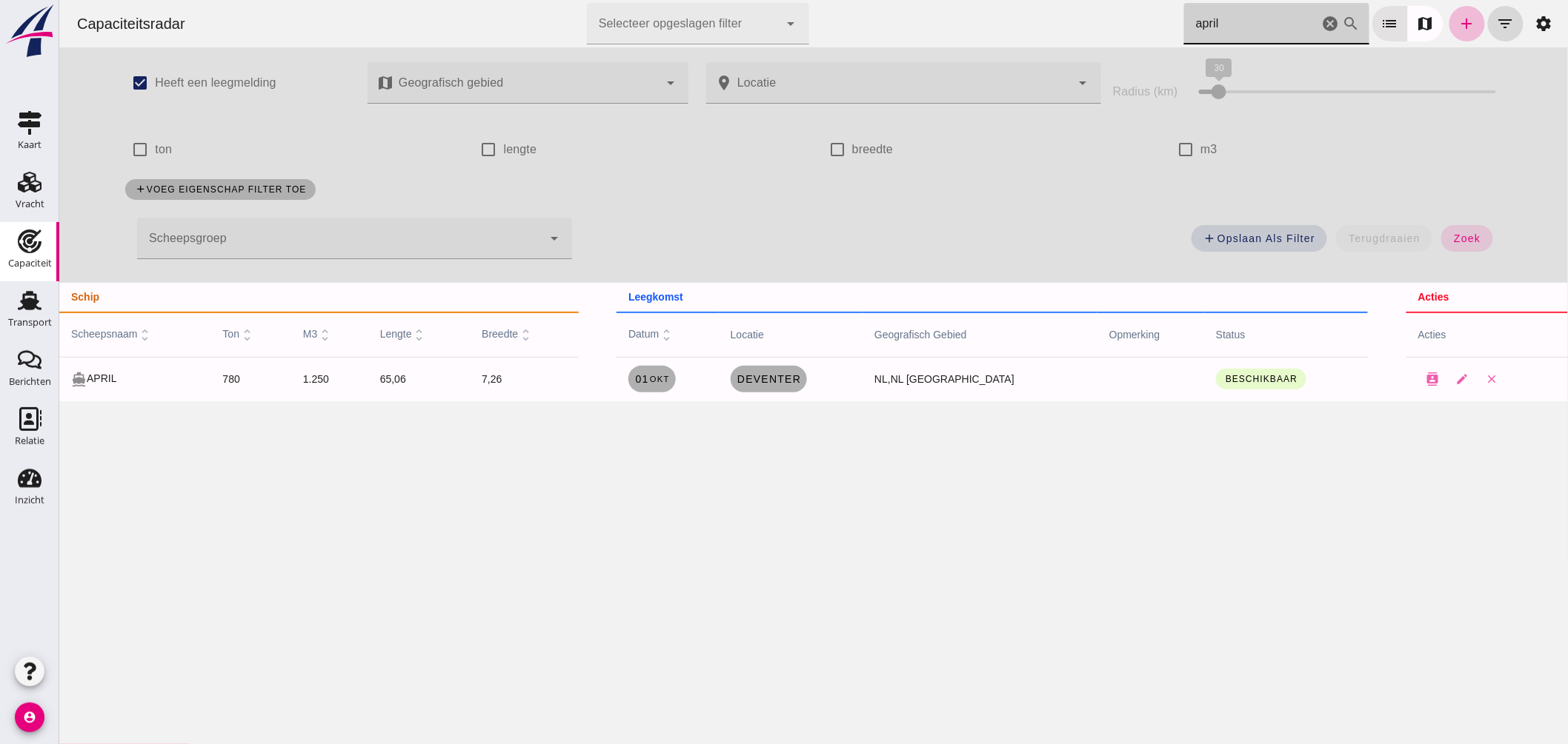
click at [1105, 0] on html "Capaciteitsradar Selecteer opgeslagen filter Selecteer opgeslagen filter cancel…" at bounding box center [813, 372] width 1508 height 744
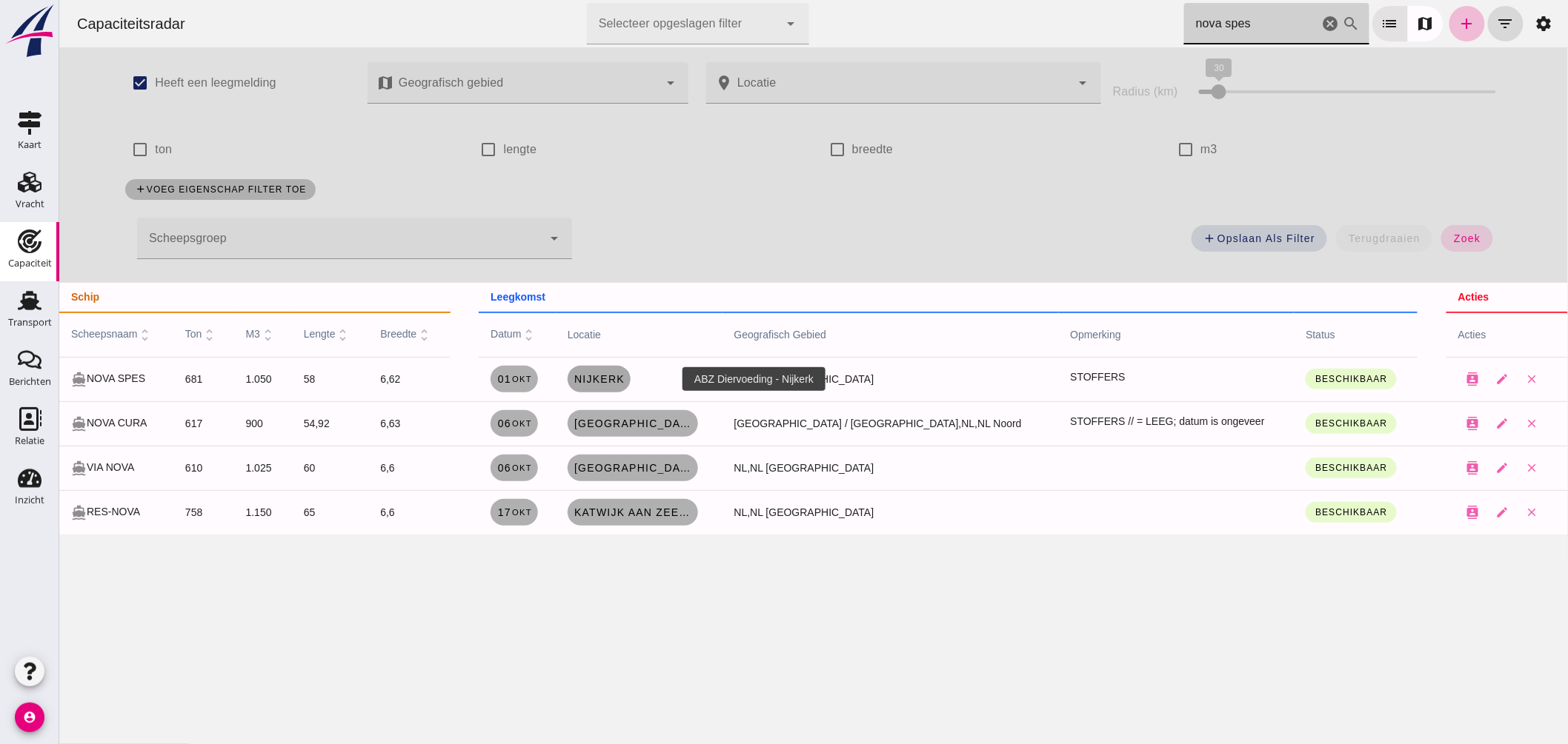
type input "nova spes"
click at [624, 377] on span "Nijkerk" at bounding box center [598, 380] width 51 height 12
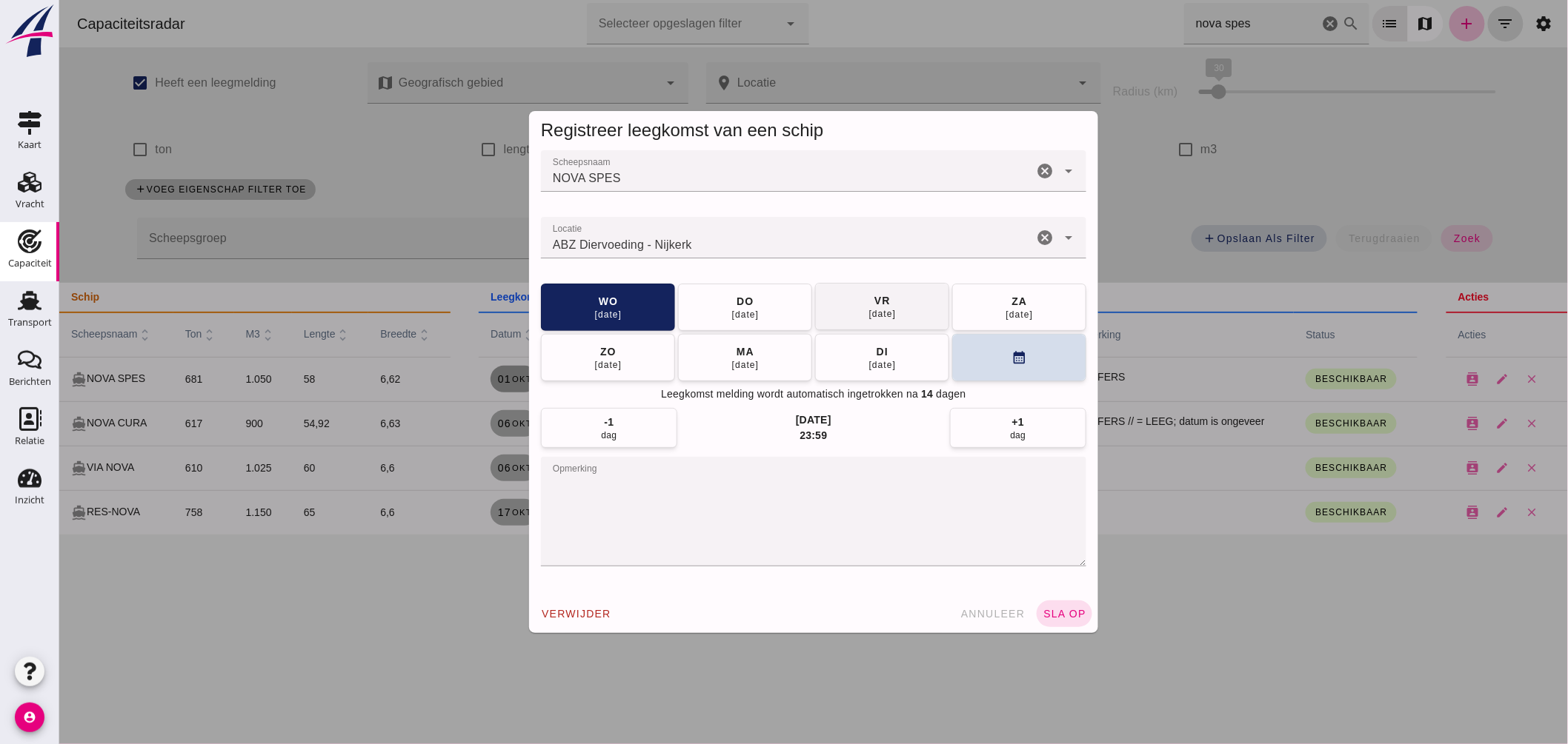
click at [876, 313] on div "03 okt" at bounding box center [882, 314] width 28 height 12
click at [1045, 611] on span "sla op" at bounding box center [1064, 614] width 44 height 12
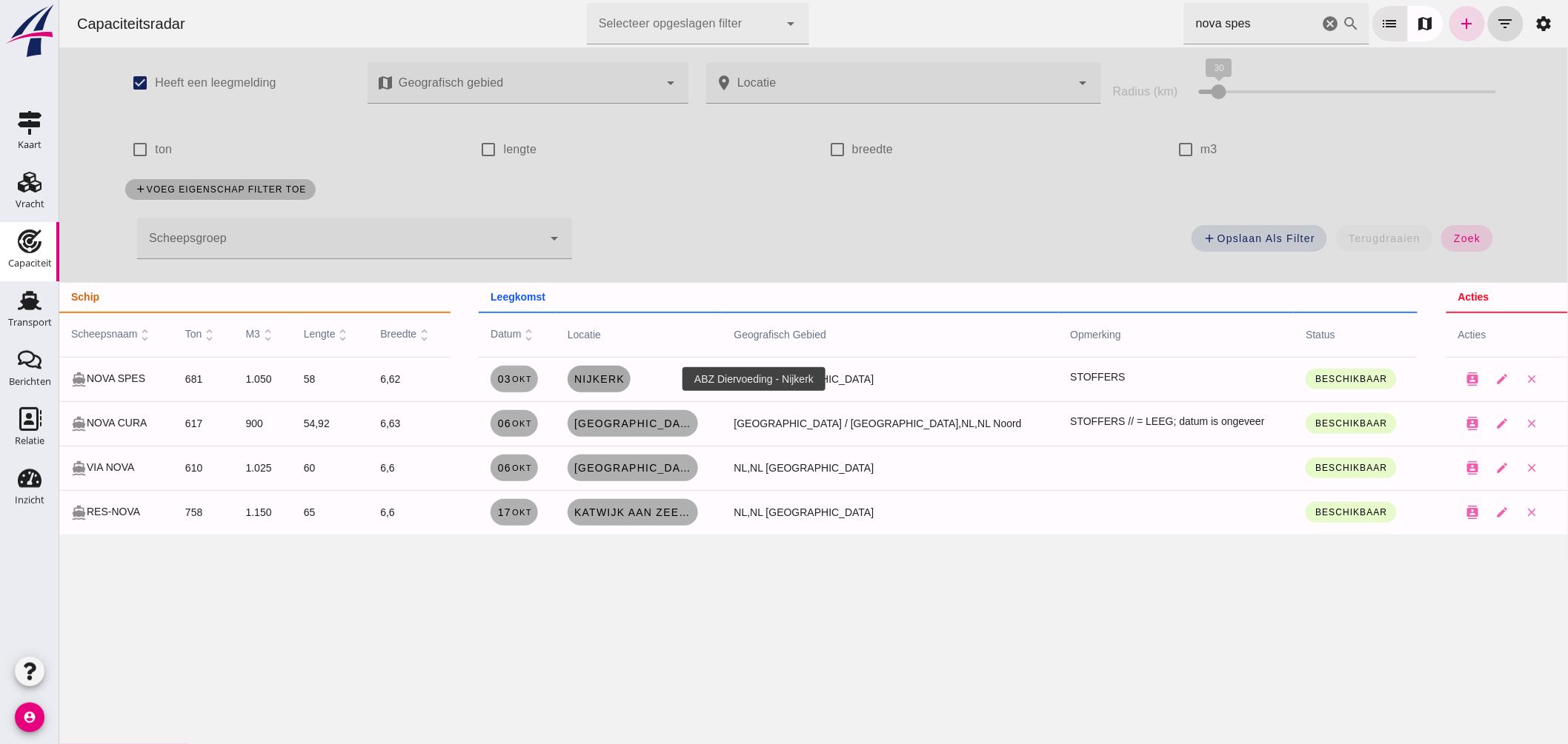
click at [630, 386] on link "Nijkerk" at bounding box center [598, 379] width 63 height 26
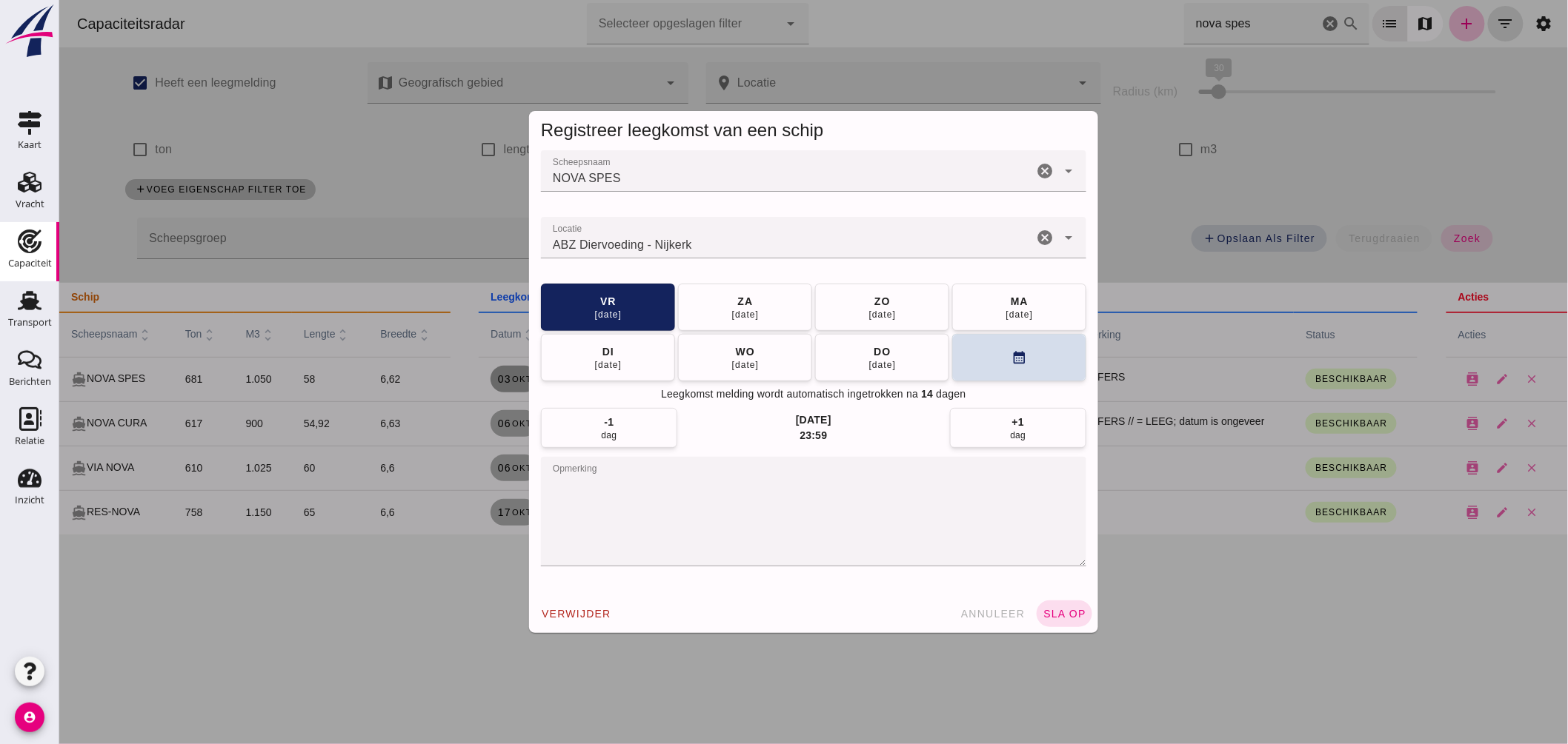
click at [750, 492] on textarea "opmerking" at bounding box center [813, 512] width 546 height 110
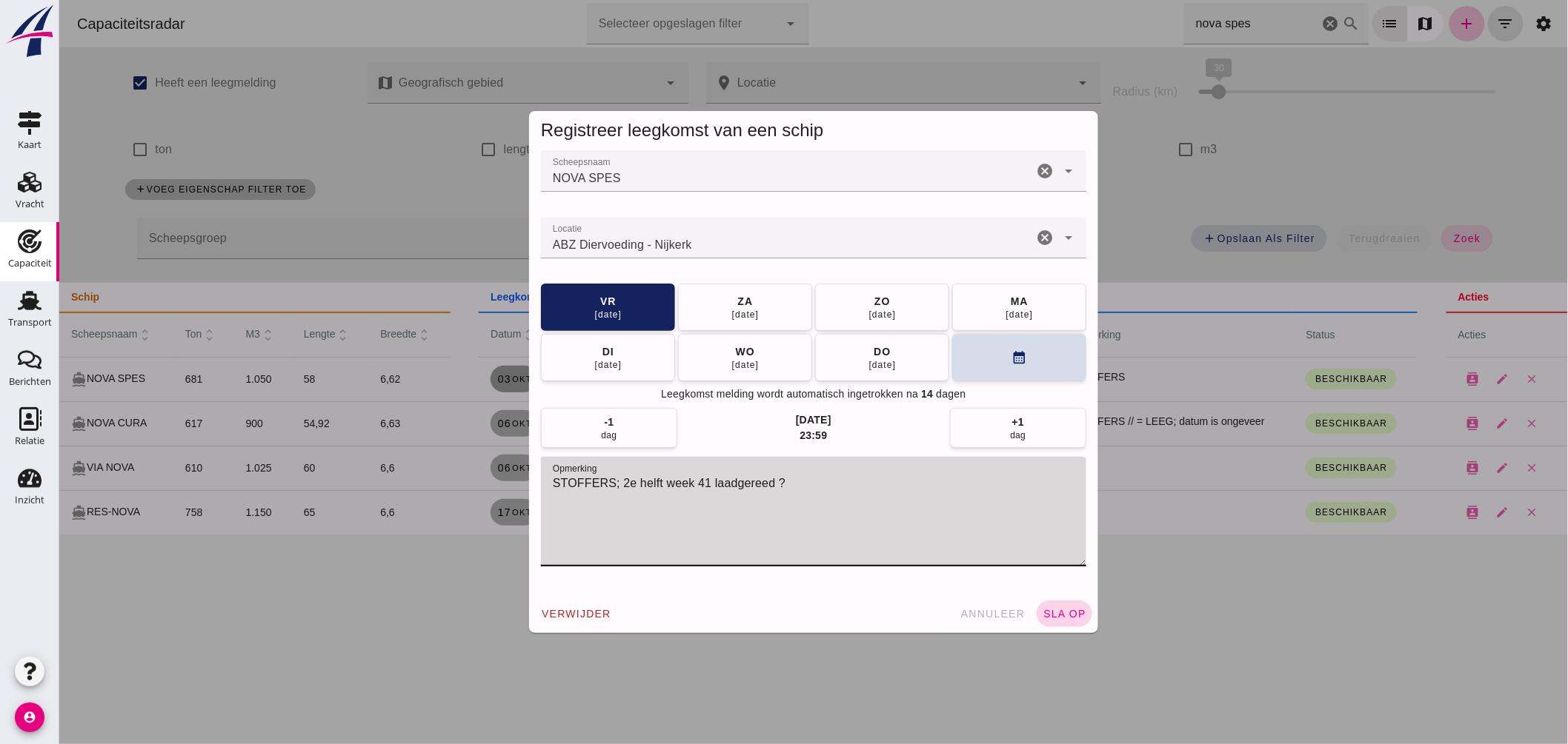
type textarea "STOFFERS; 2e helft week 41 laadgereed ?"
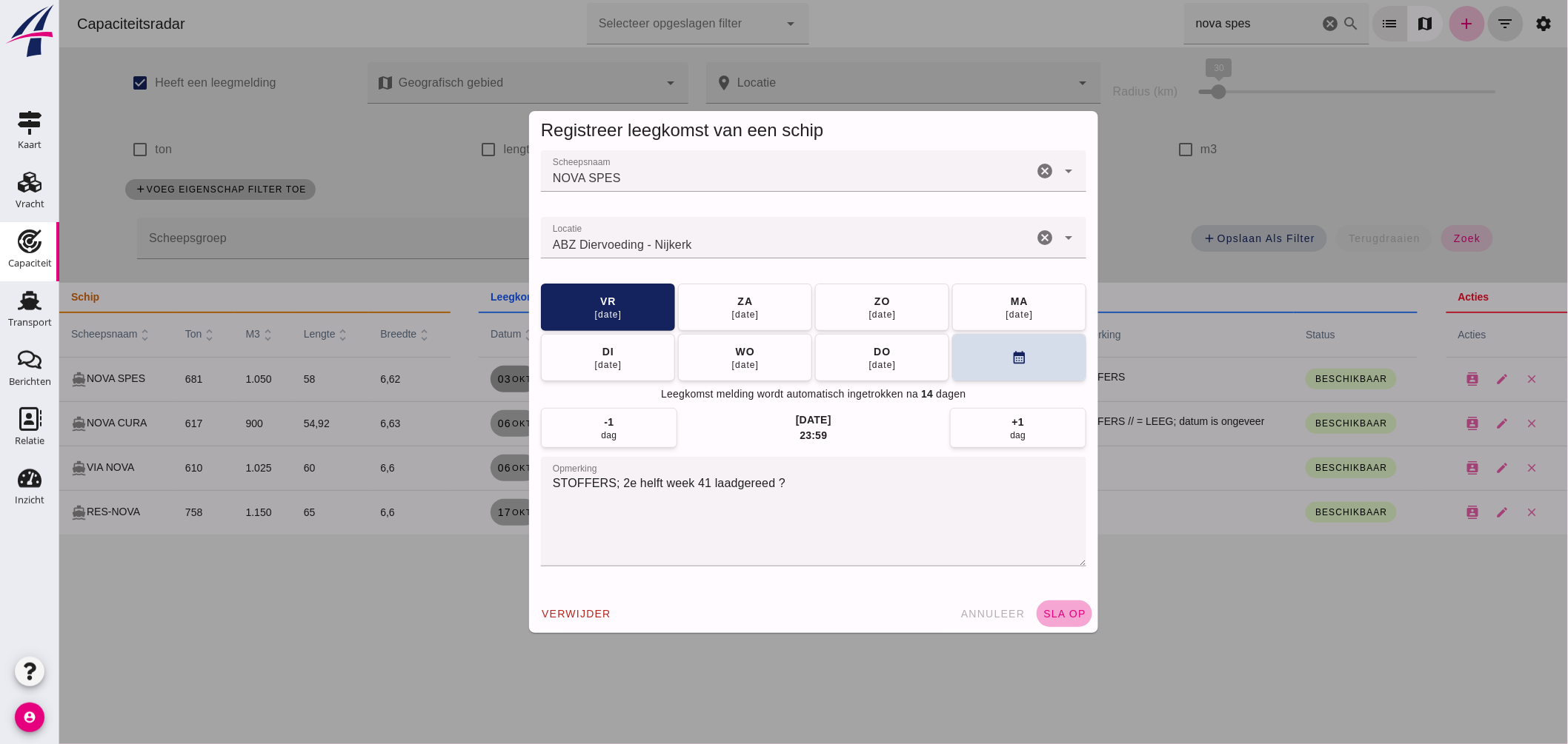
click at [1058, 620] on button "sla op" at bounding box center [1064, 614] width 56 height 26
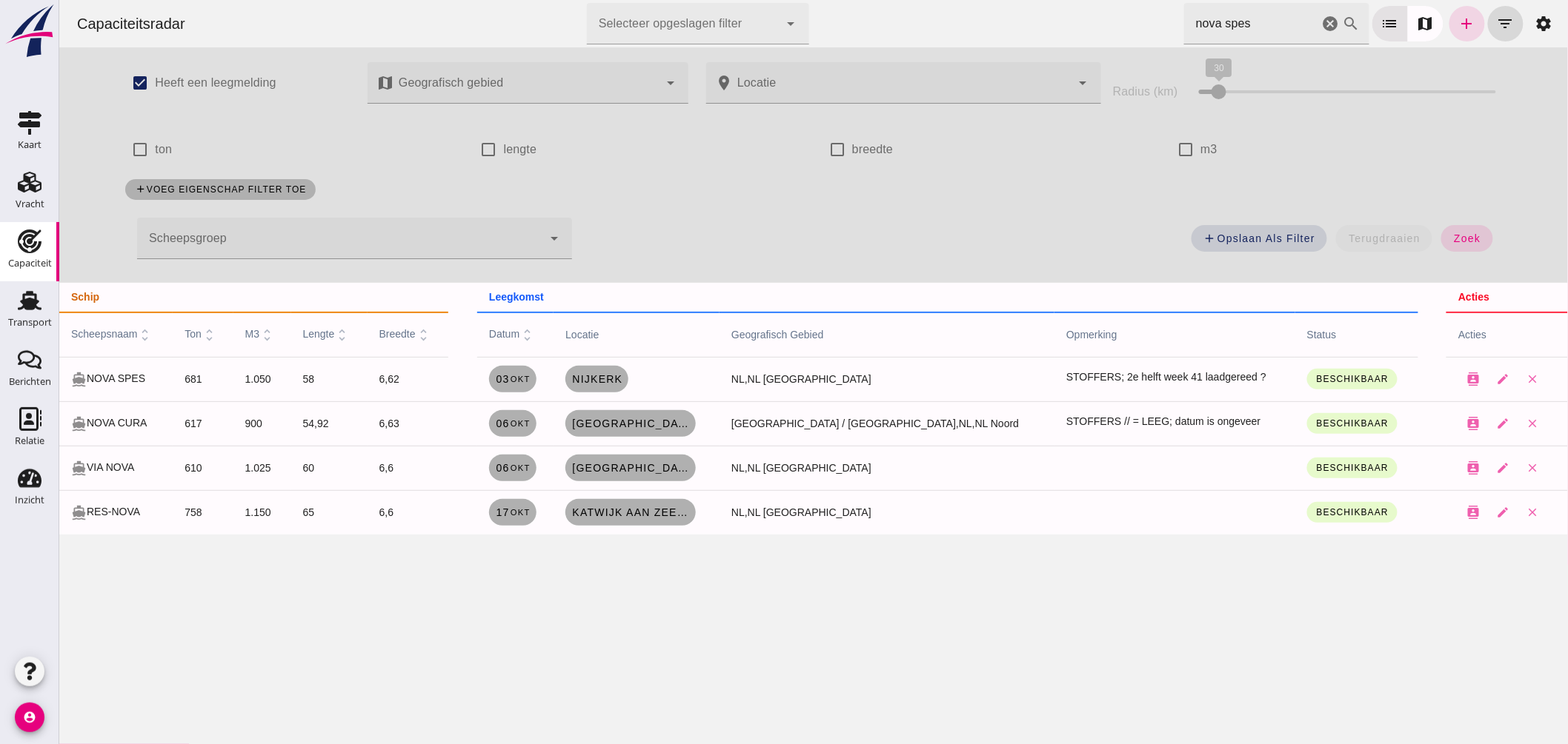
drag, startPoint x: 1322, startPoint y: 23, endPoint x: 1534, endPoint y: 218, distance: 288.0
click at [1322, 23] on icon "cancel" at bounding box center [1331, 24] width 18 height 18
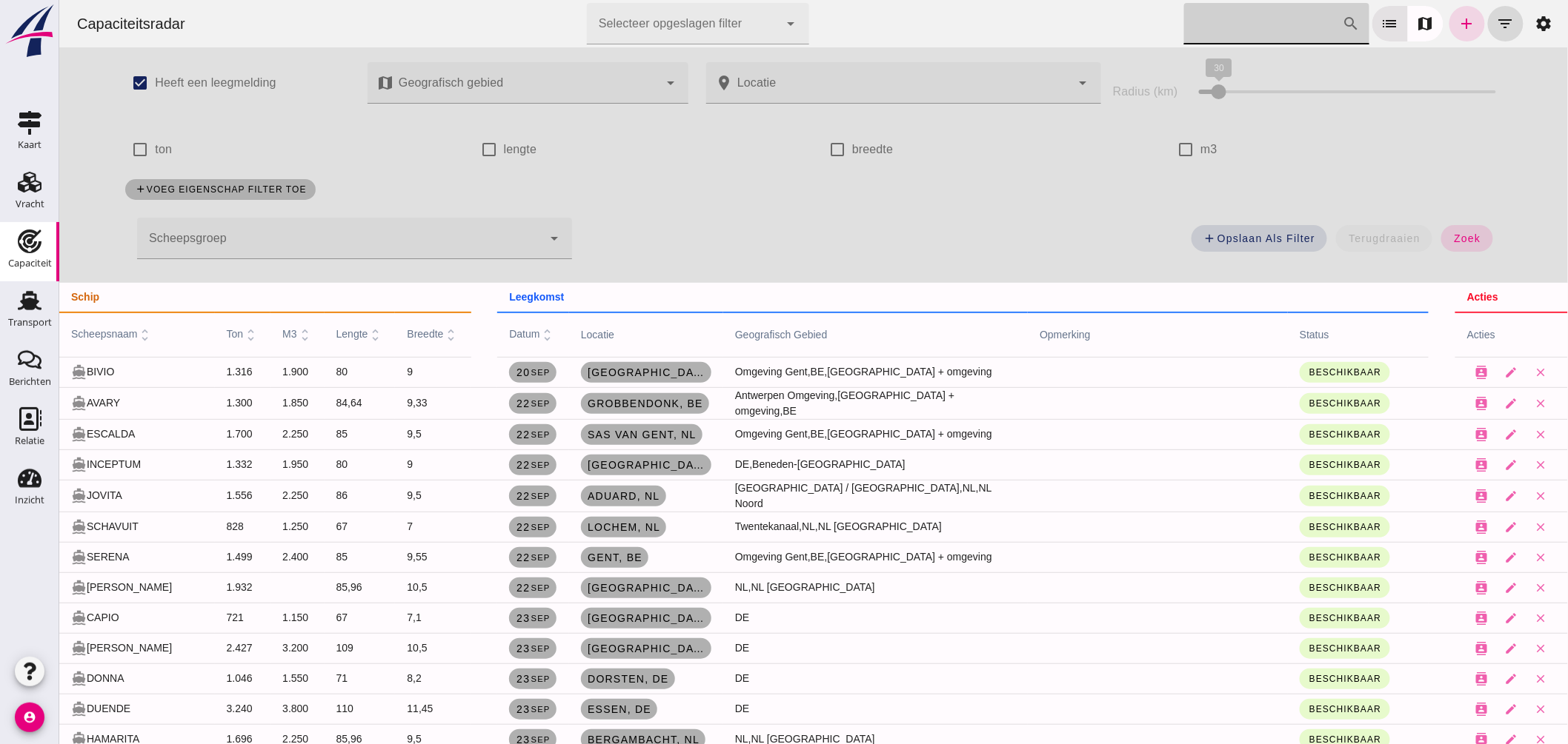
click at [459, 237] on div at bounding box center [339, 238] width 405 height 41
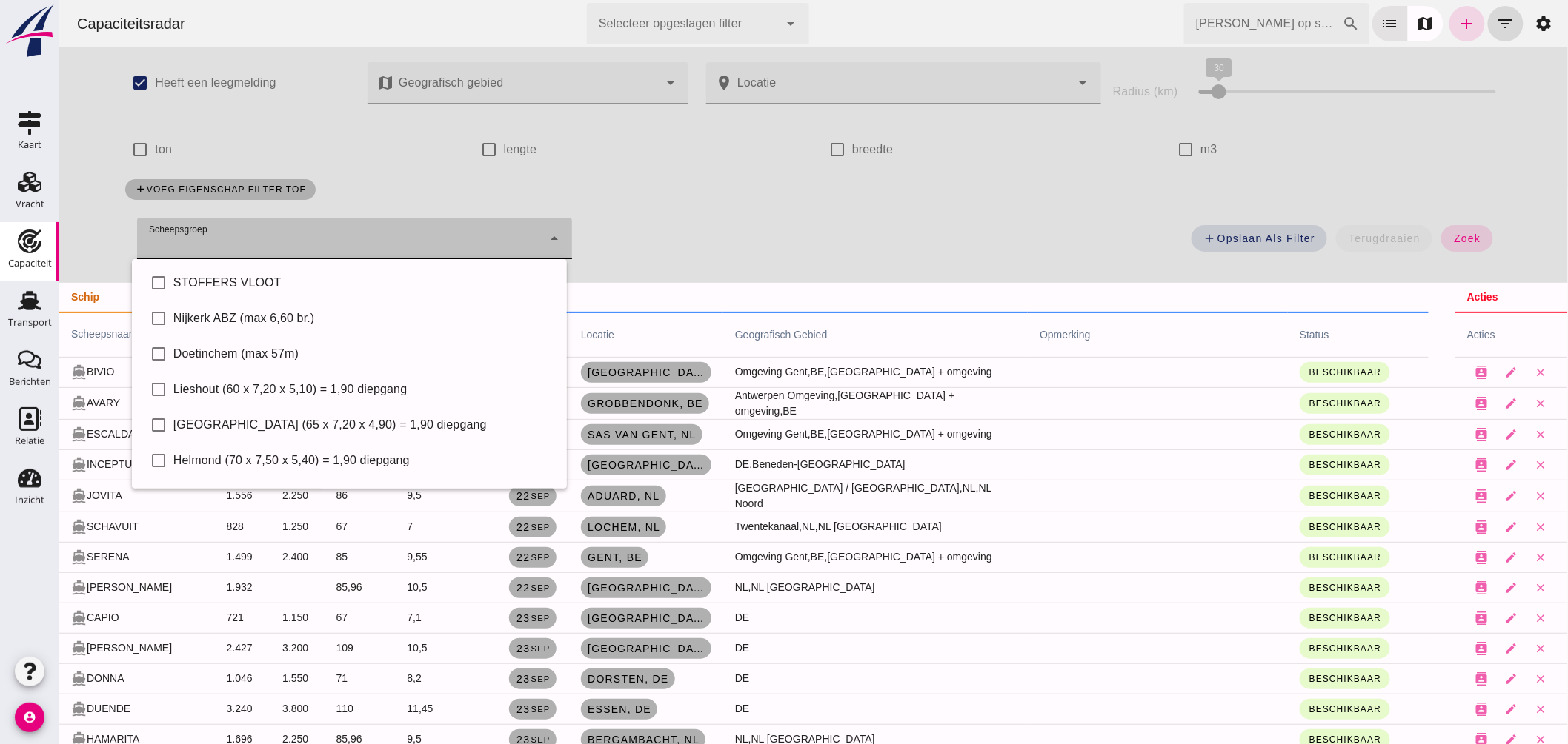
scroll to position [102, 0]
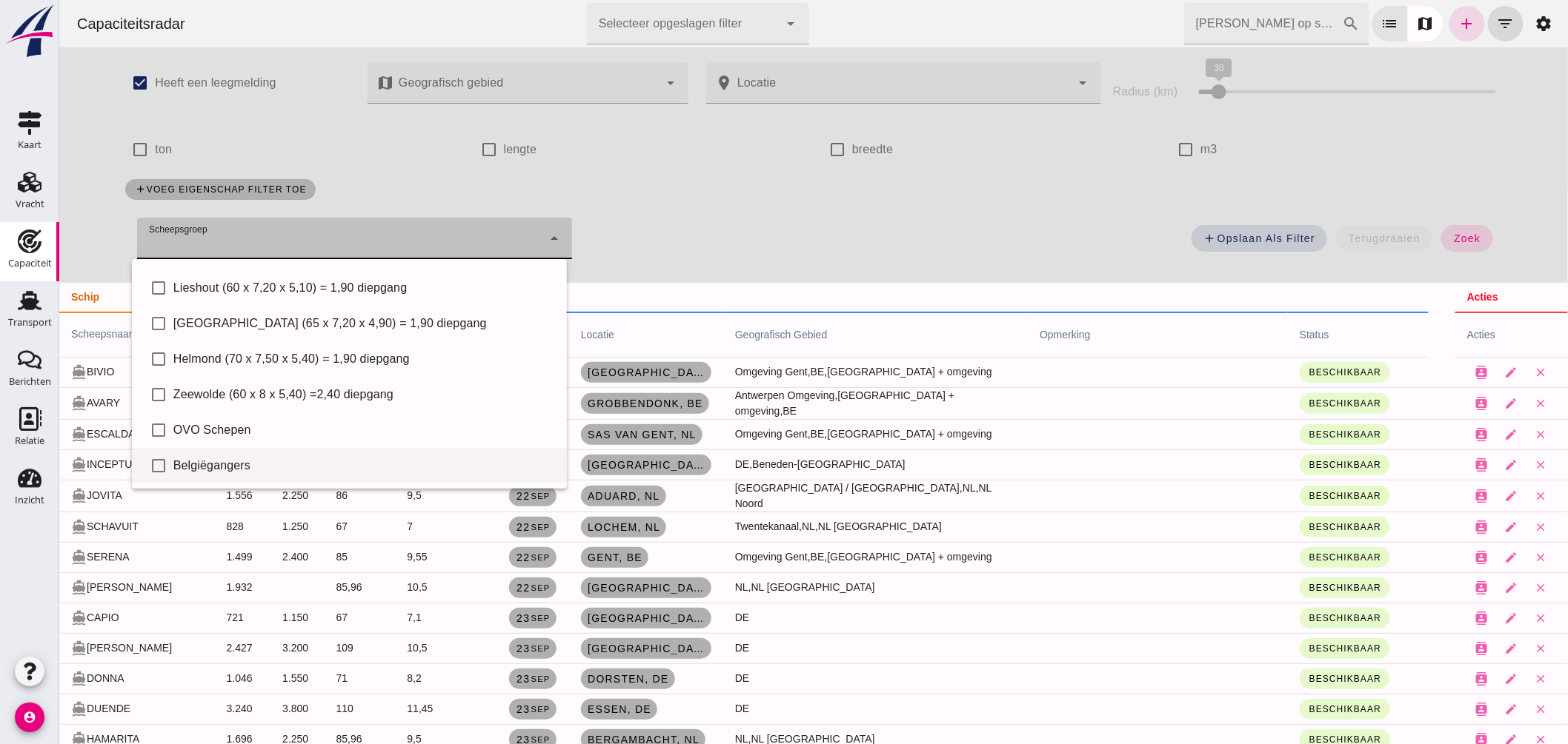
click at [268, 458] on div "Belgiëgangers" at bounding box center [363, 466] width 382 height 18
type input "Belgiëgangers"
checkbox input "true"
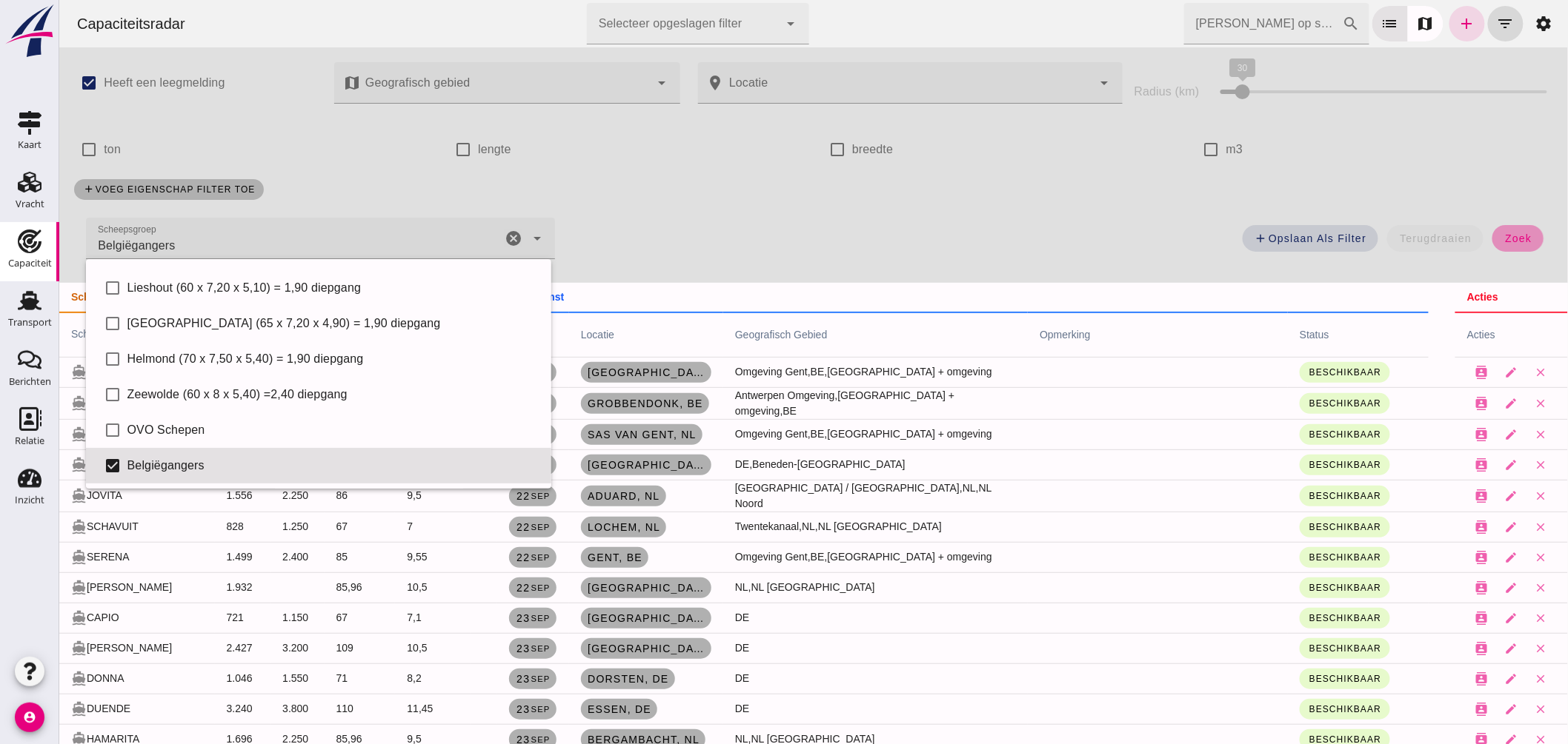
click at [1495, 231] on button "zoek" at bounding box center [1518, 238] width 51 height 26
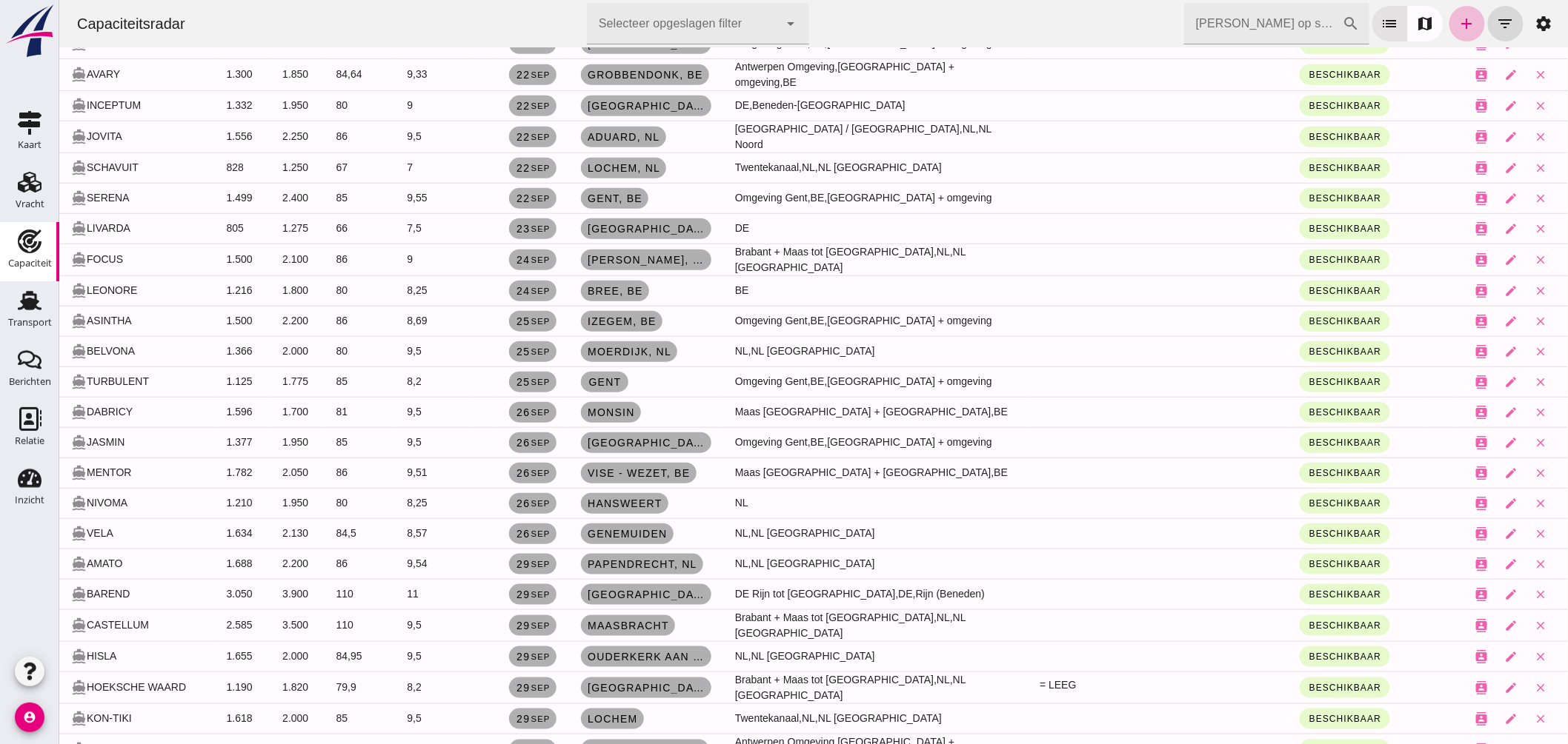
scroll to position [411, 0]
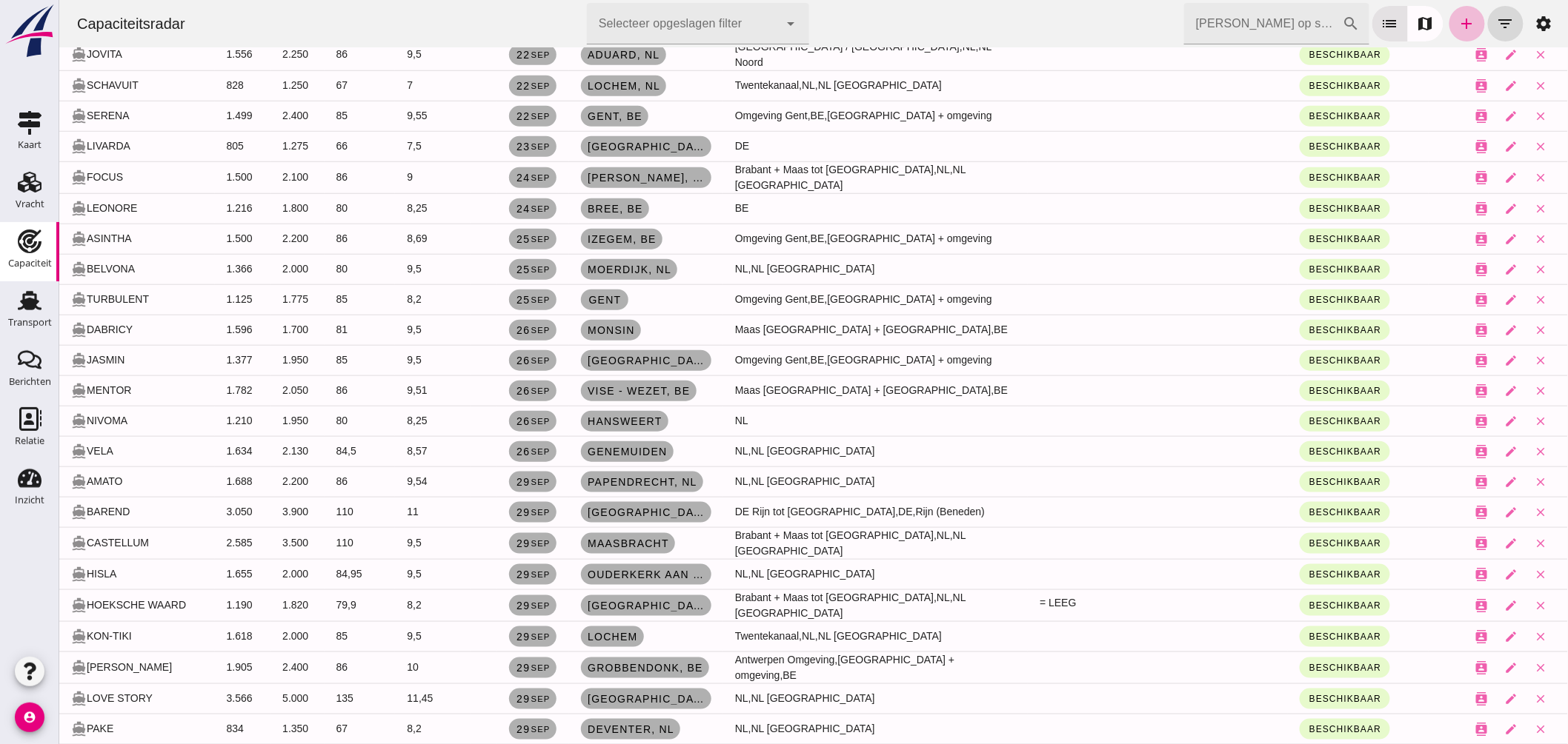
click at [1248, 14] on input "Zoek op scheepsnaam" at bounding box center [1263, 23] width 158 height 41
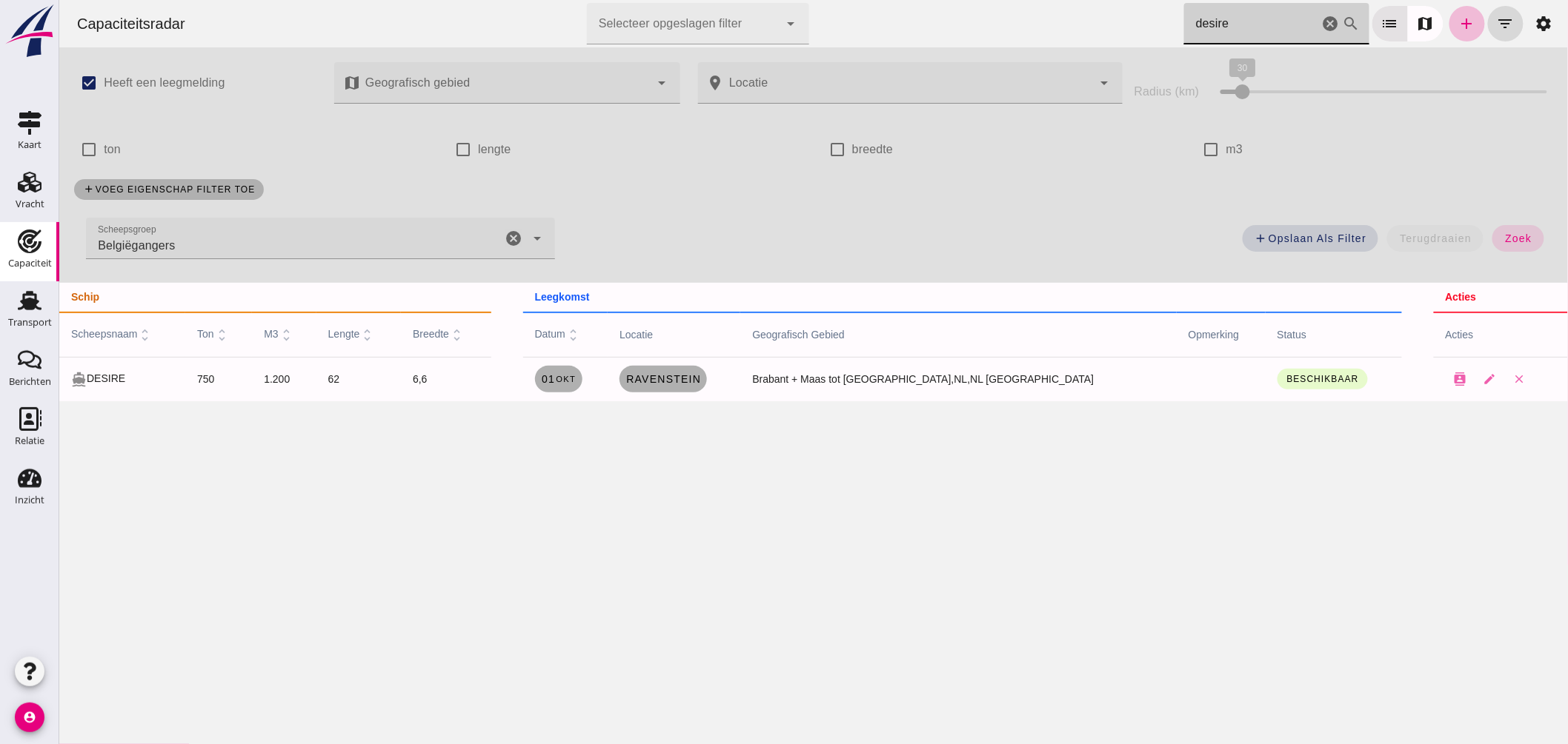
type input "desire"
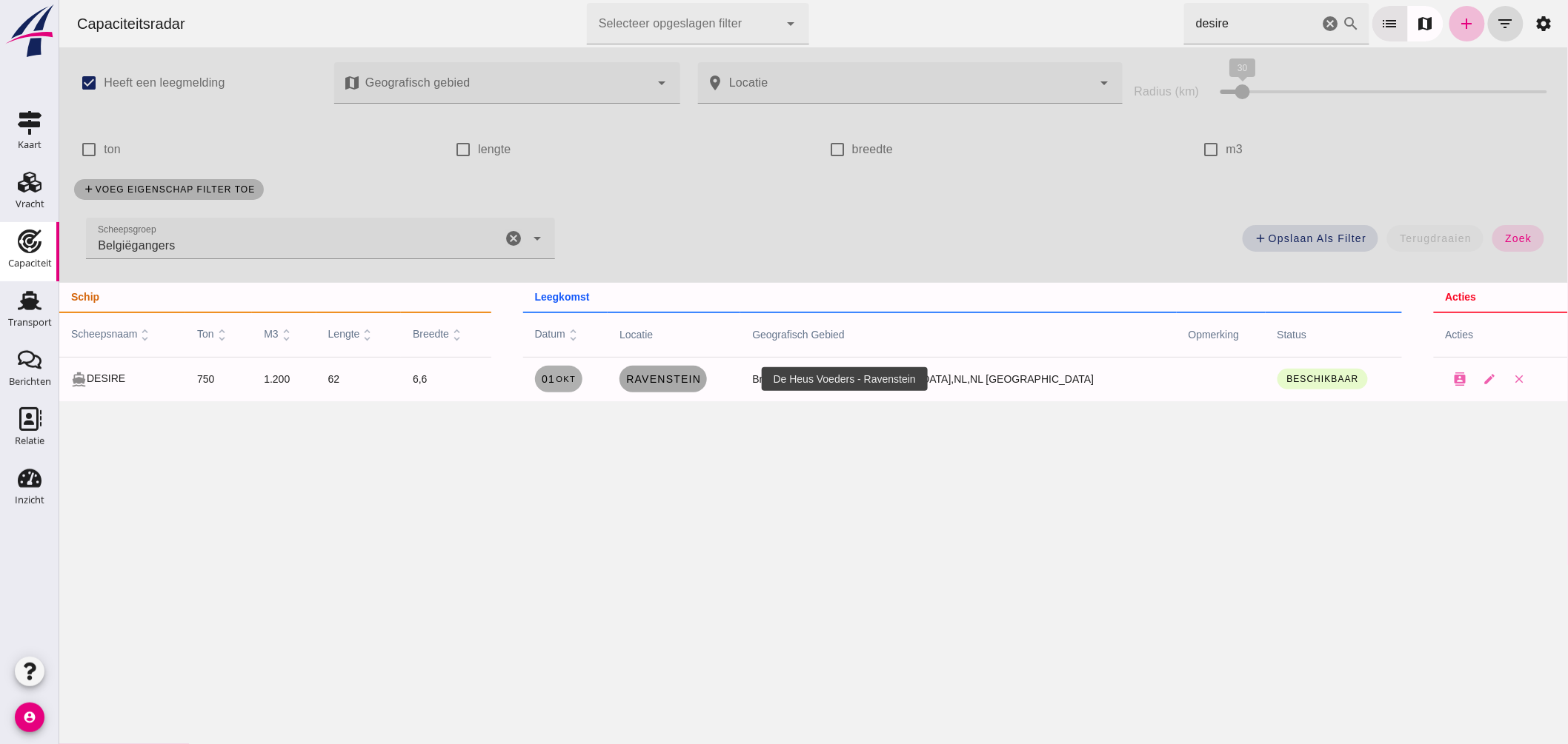
click at [700, 380] on span "Ravenstein" at bounding box center [662, 380] width 75 height 12
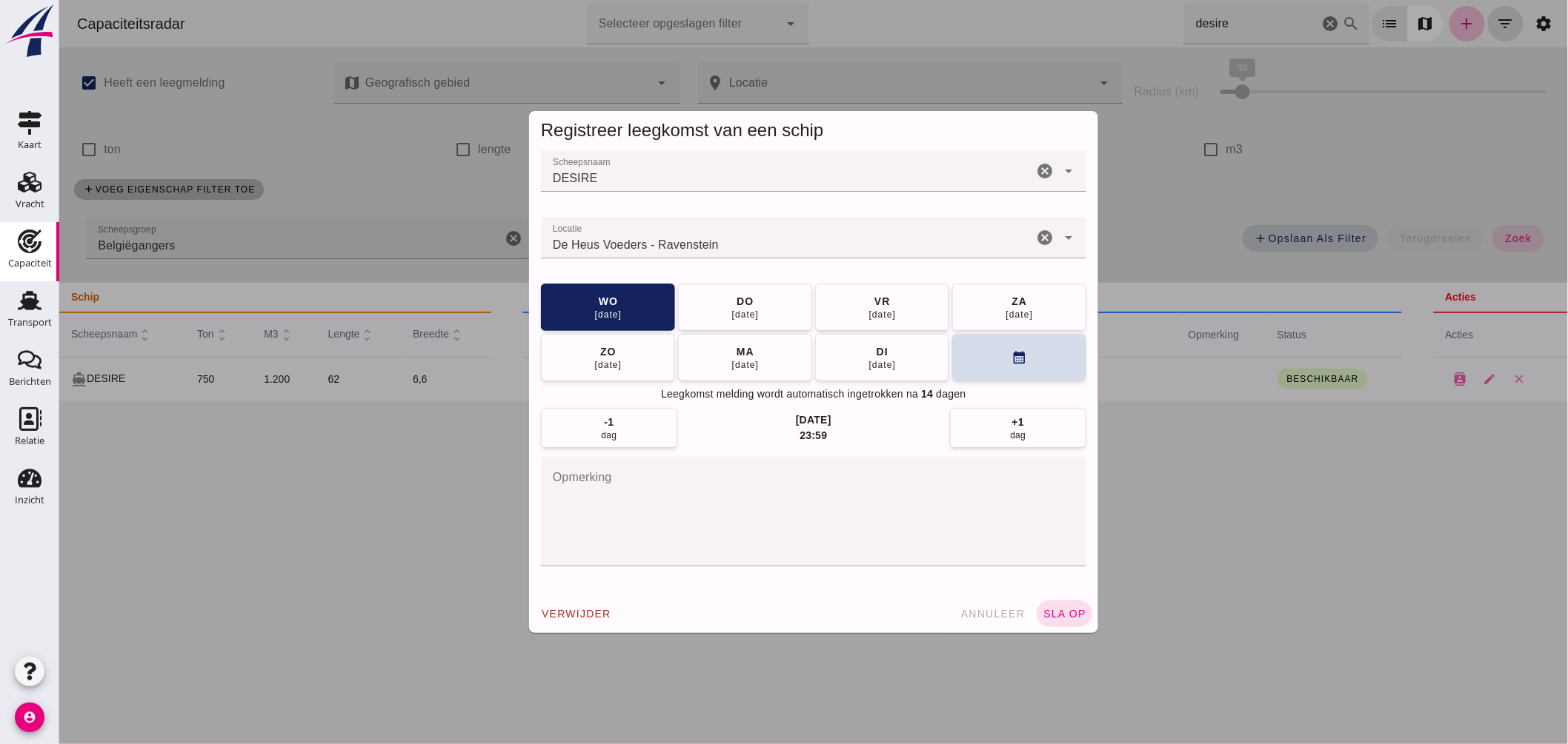
click at [773, 248] on input "Locatie" at bounding box center [786, 245] width 492 height 18
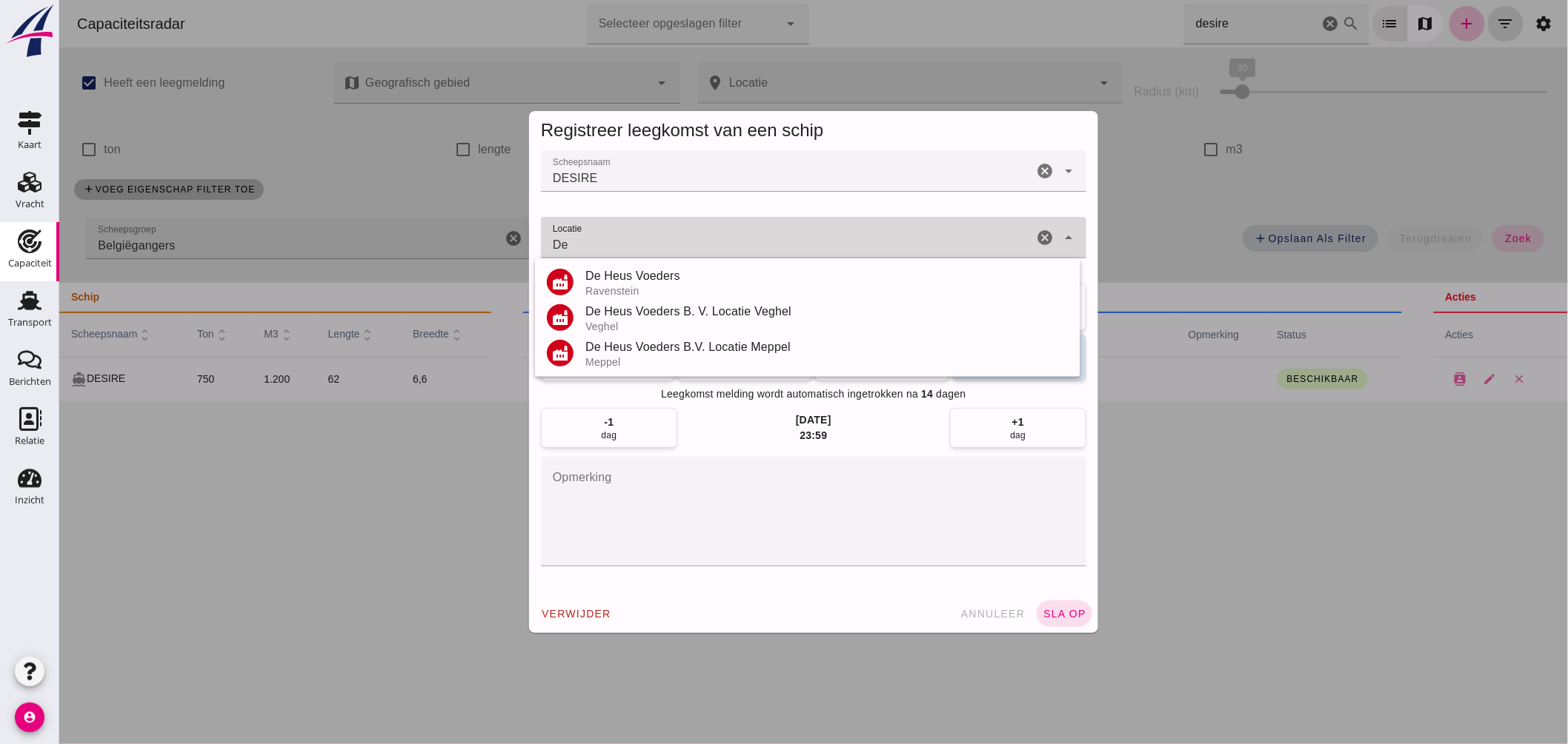
type input "D"
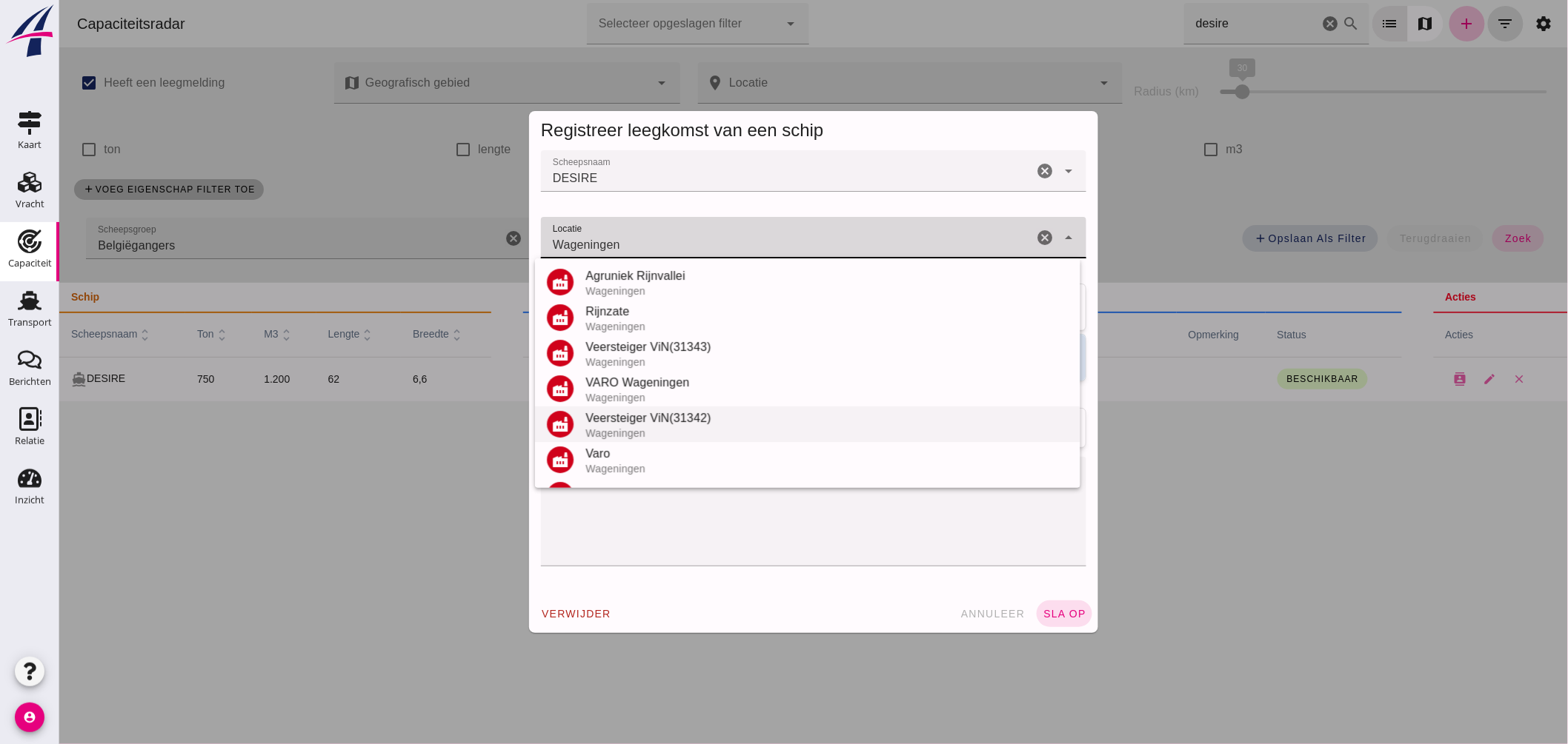
scroll to position [173, 0]
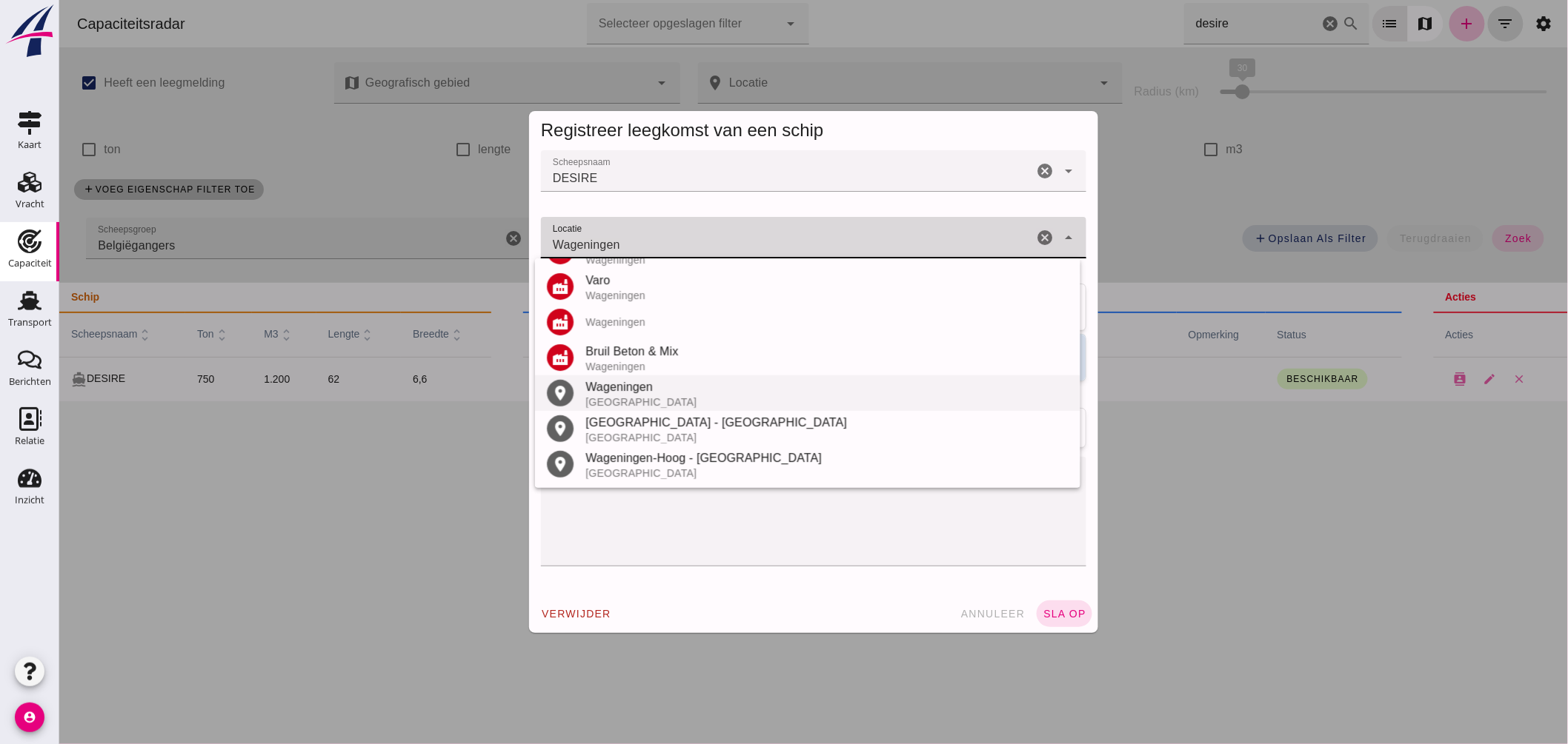
click at [606, 390] on div "Wageningen" at bounding box center [826, 388] width 483 height 18
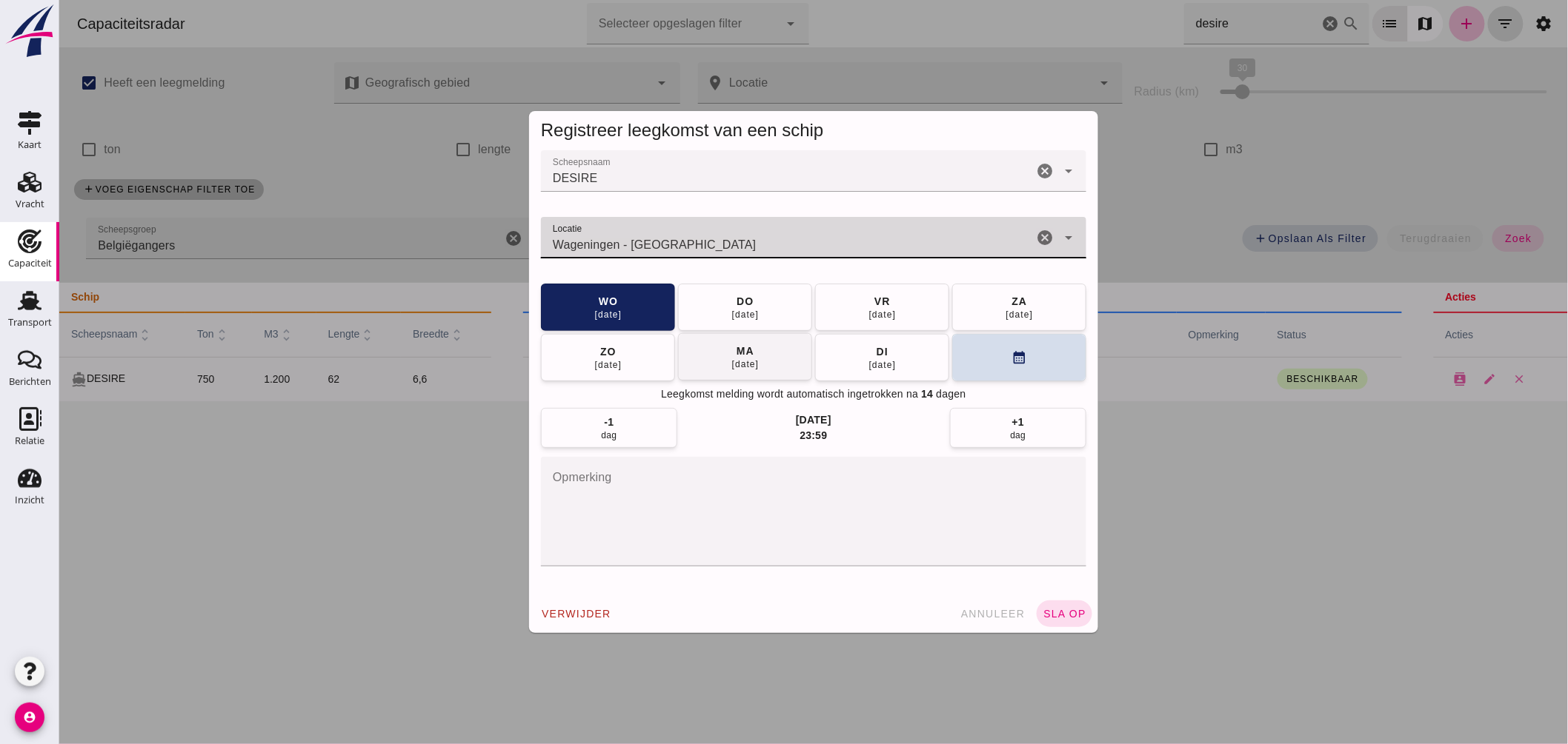
type input "Wageningen - Gelderland"
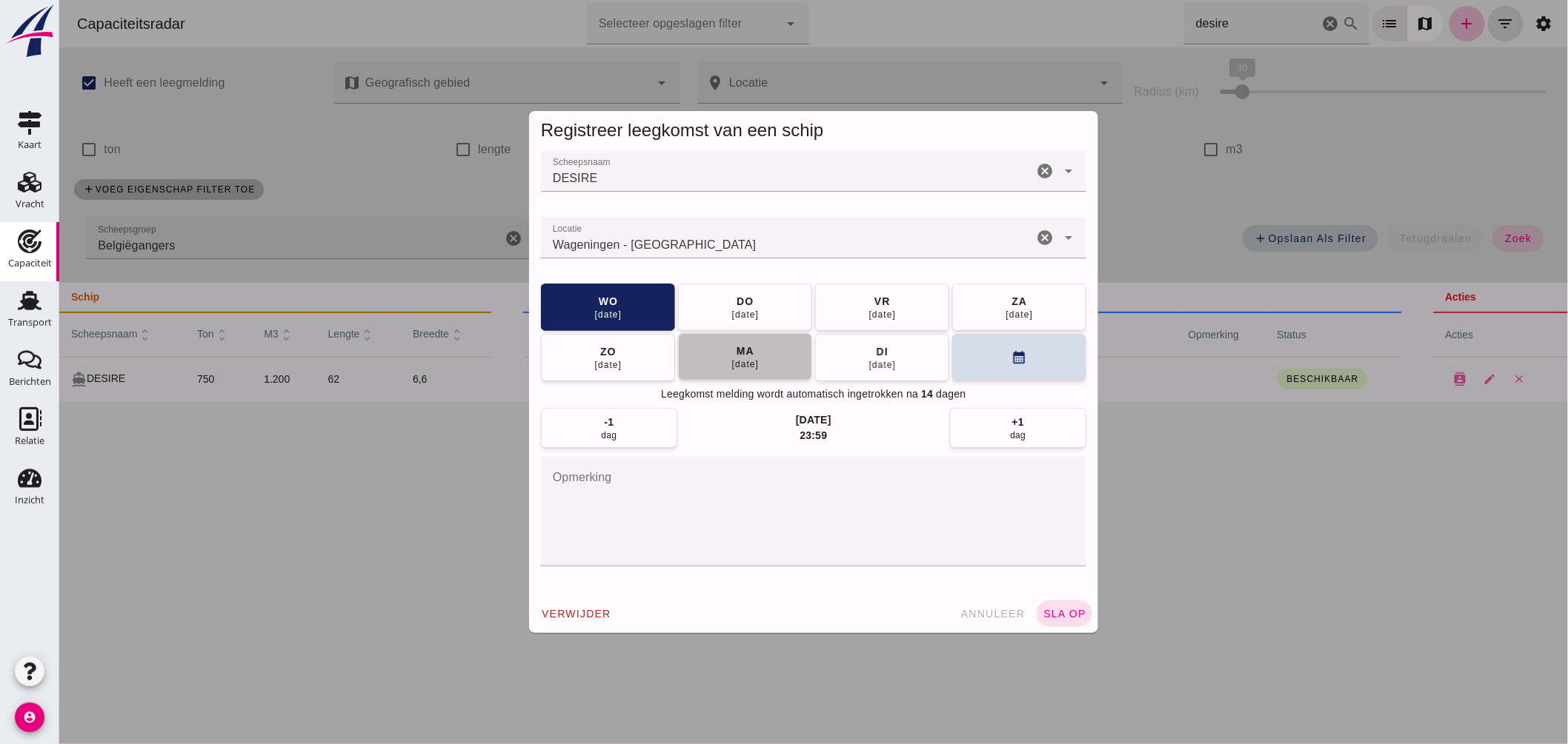
click at [698, 358] on button "ma 06 okt" at bounding box center [744, 357] width 134 height 47
click at [1064, 612] on span "sla op" at bounding box center [1064, 614] width 44 height 12
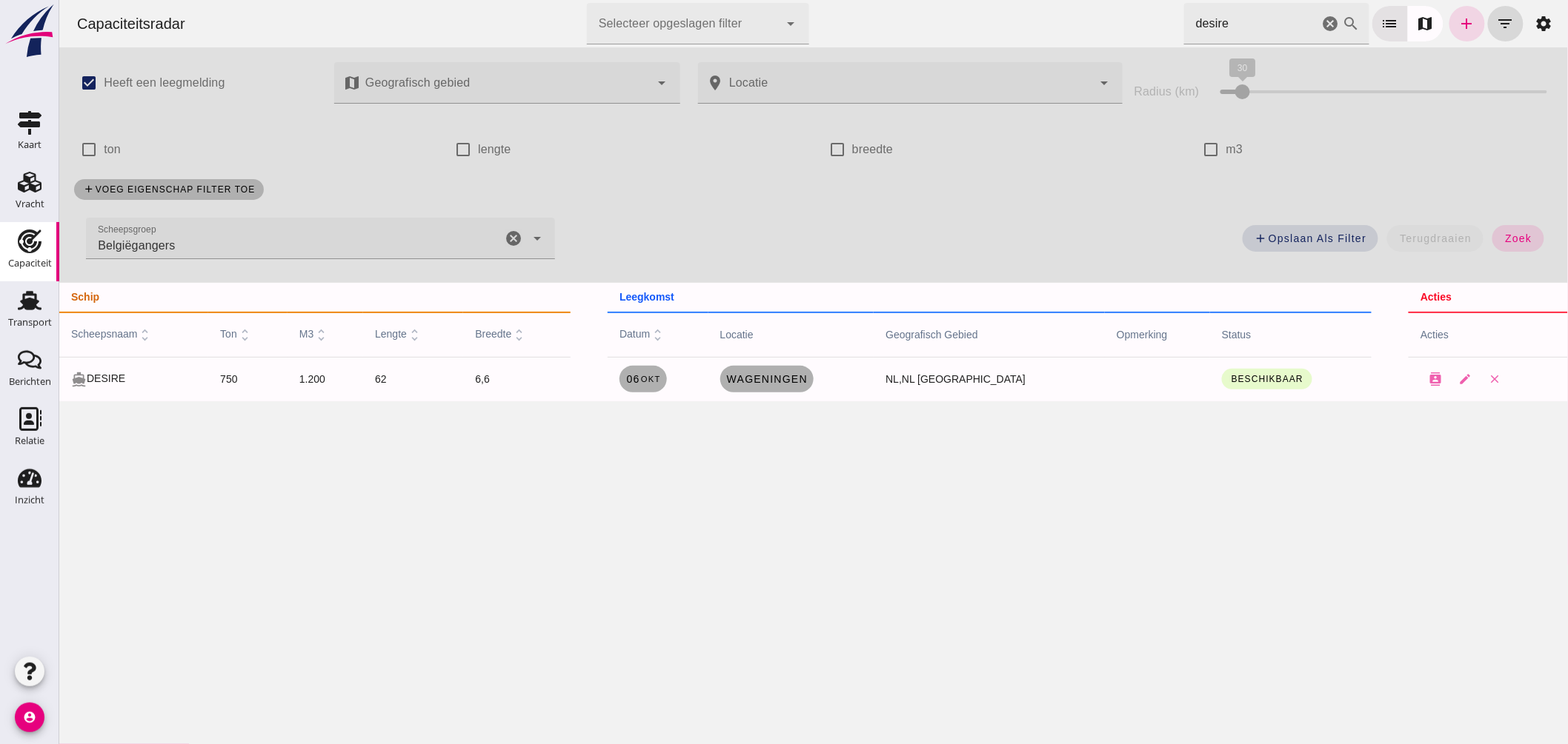
click at [512, 236] on icon "cancel" at bounding box center [513, 239] width 18 height 18
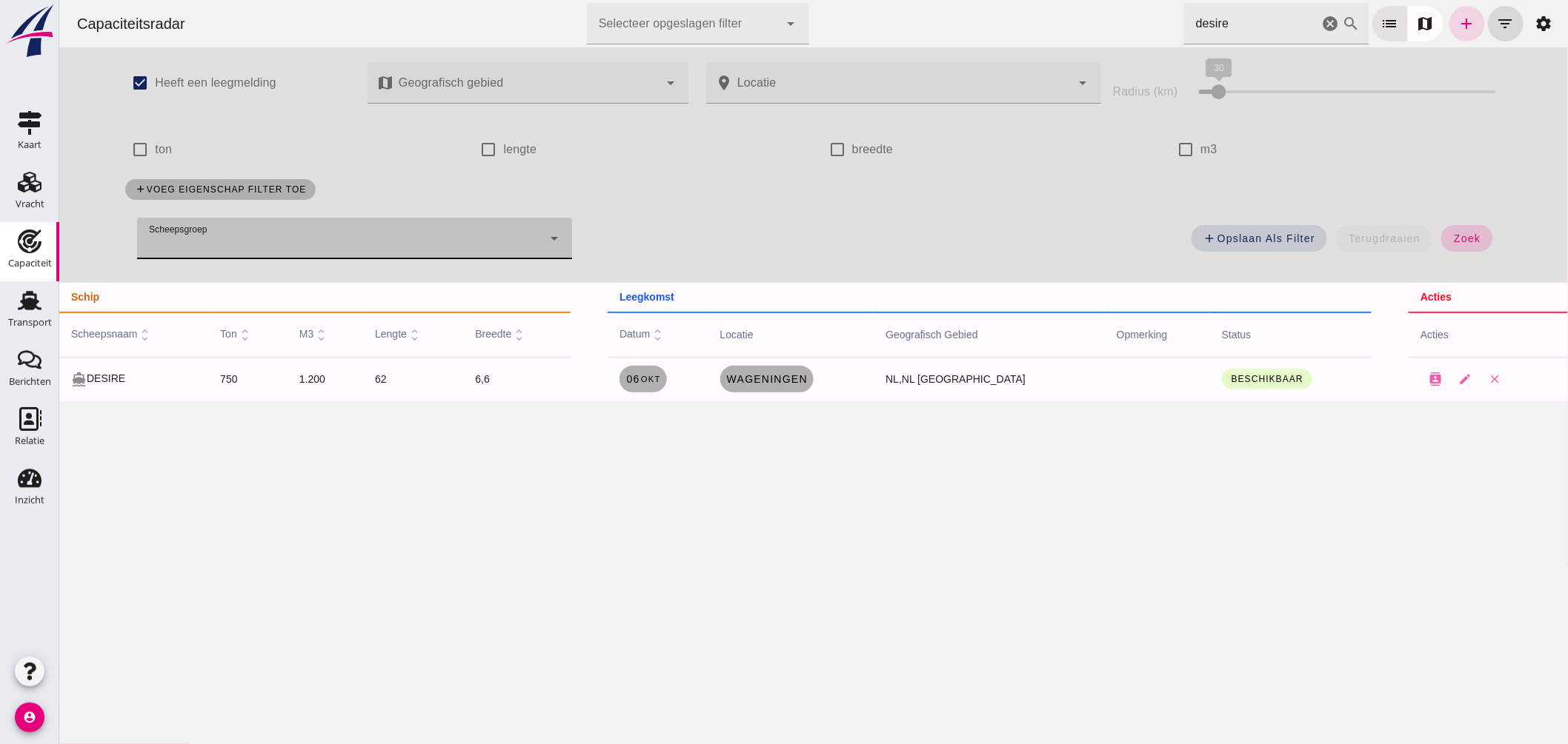
click at [1453, 237] on span "zoek" at bounding box center [1466, 239] width 27 height 12
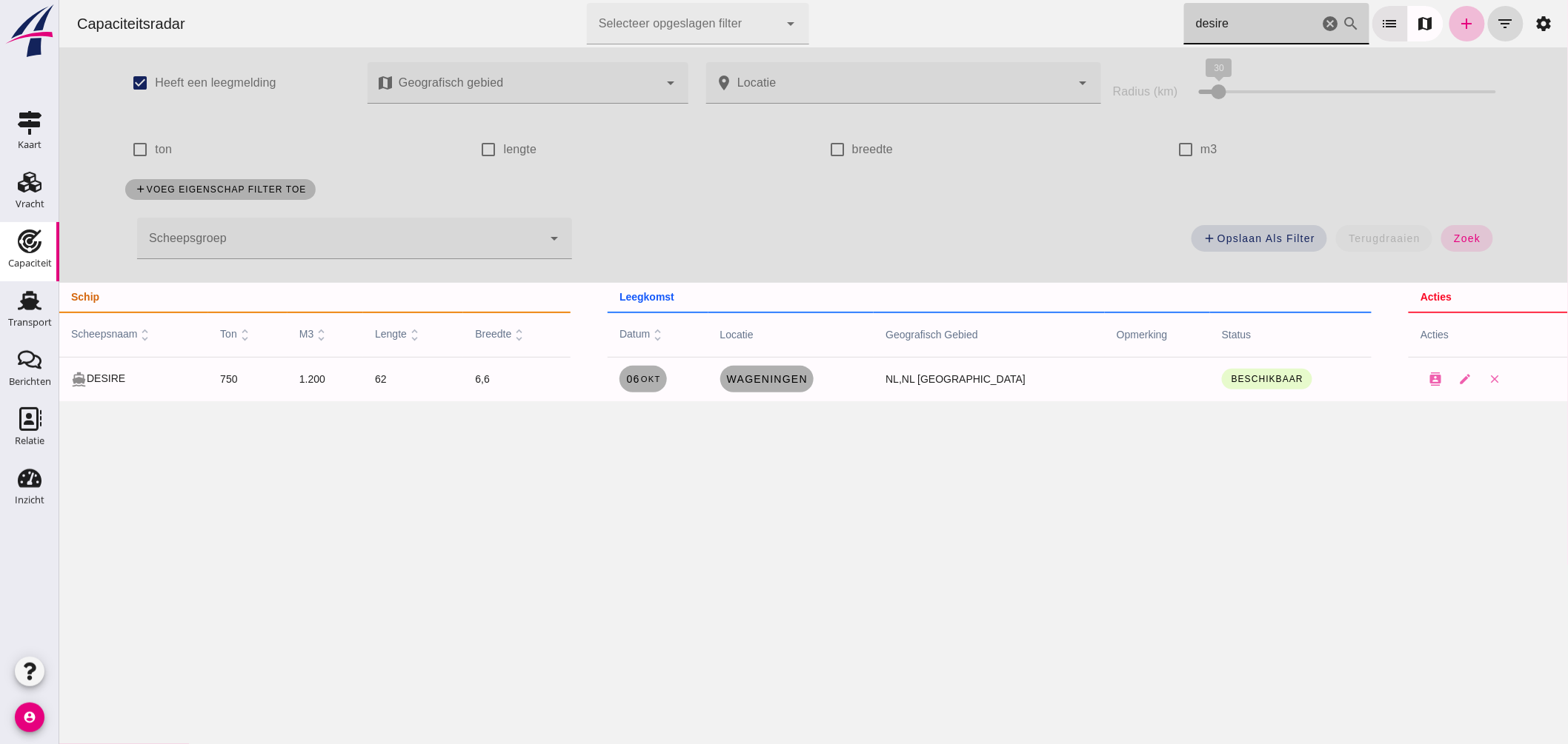
drag, startPoint x: 1216, startPoint y: 23, endPoint x: 805, endPoint y: 17, distance: 411.0
click at [896, 15] on div "Capaciteitsradar Selecteer opgeslagen filter Selecteer opgeslagen filter cancel…" at bounding box center [813, 23] width 1497 height 47
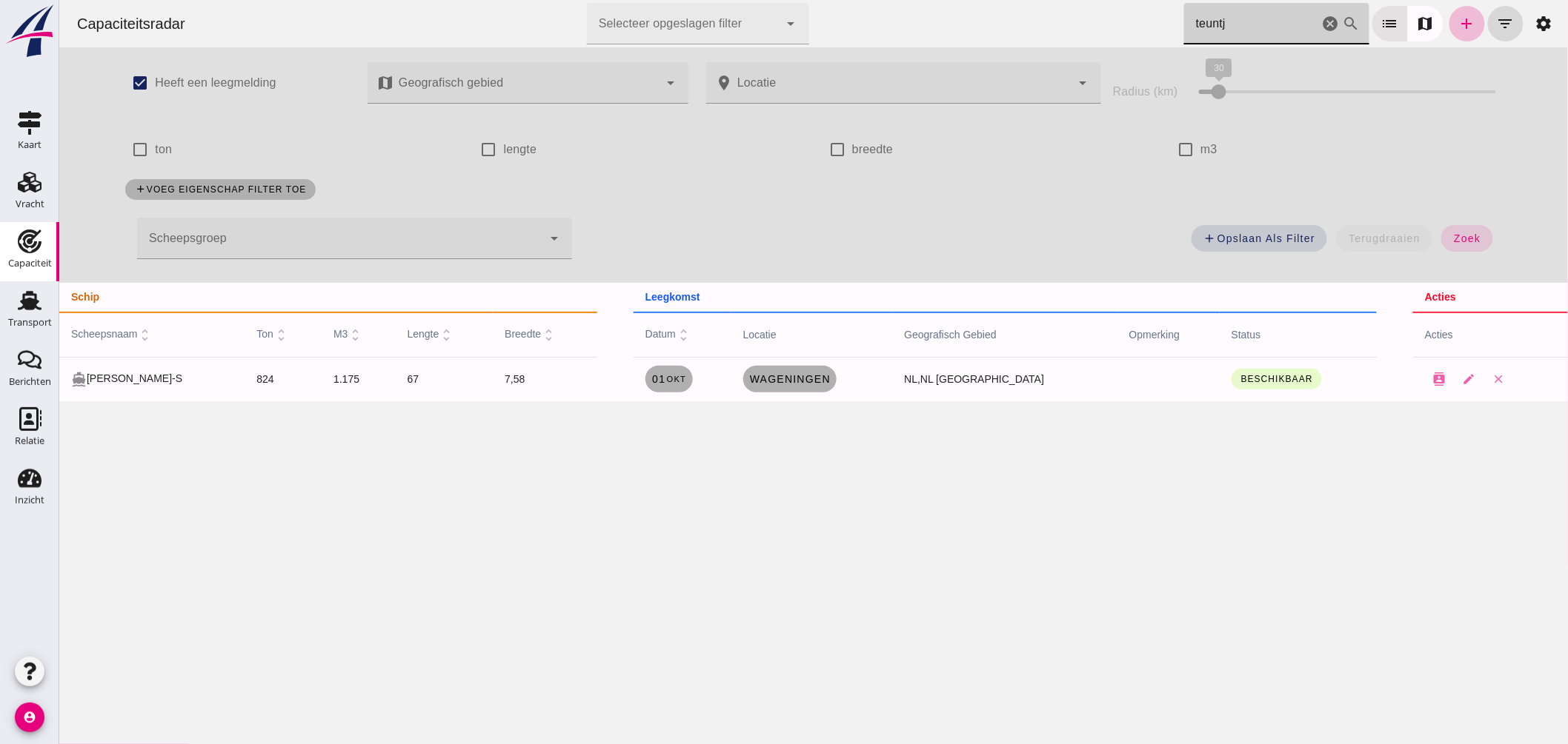
click at [893, 46] on div "Capaciteitsradar Selecteer opgeslagen filter Selecteer opgeslagen filter cancel…" at bounding box center [813, 23] width 1497 height 47
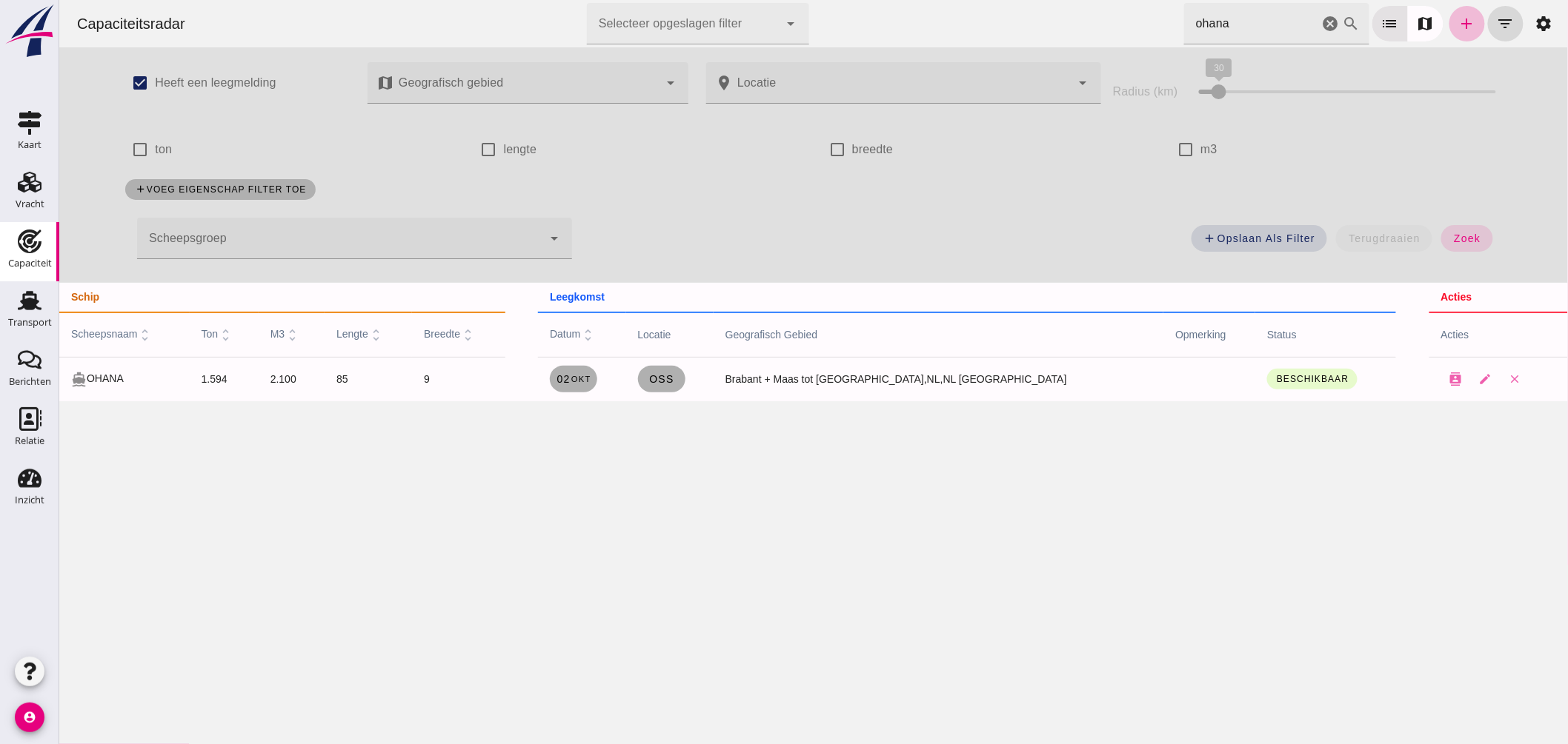
click at [1030, 616] on div "Capaciteitsradar Selecteer opgeslagen filter Selecteer opgeslagen filter cancel…" at bounding box center [813, 372] width 1508 height 744
drag, startPoint x: 1173, startPoint y: 8, endPoint x: 952, endPoint y: -12, distance: 221.9
click at [952, 0] on html "Capaciteitsradar Selecteer opgeslagen filter Selecteer opgeslagen filter cancel…" at bounding box center [813, 372] width 1508 height 744
type input "k"
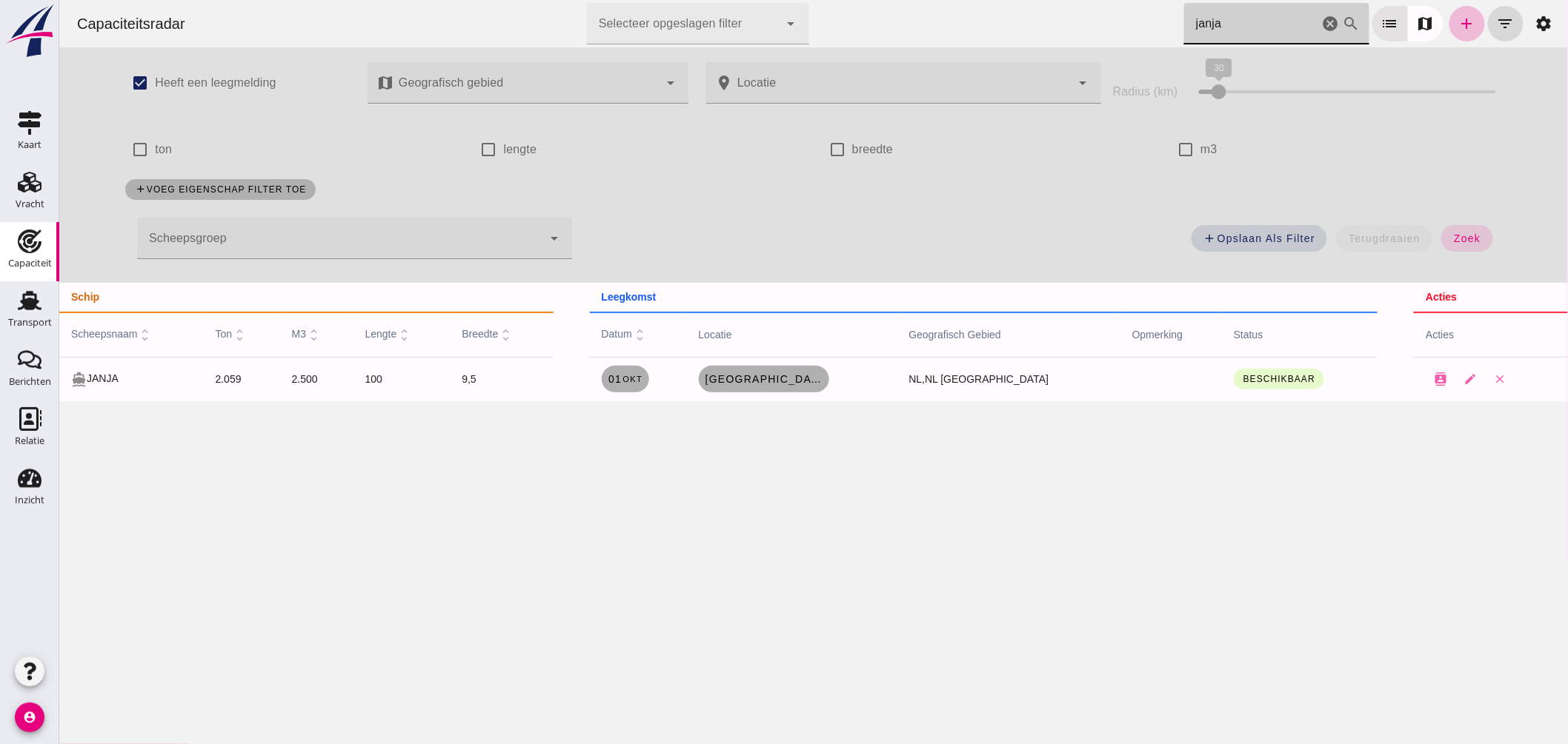
type input "janja"
click at [1322, 23] on icon "cancel" at bounding box center [1331, 24] width 18 height 18
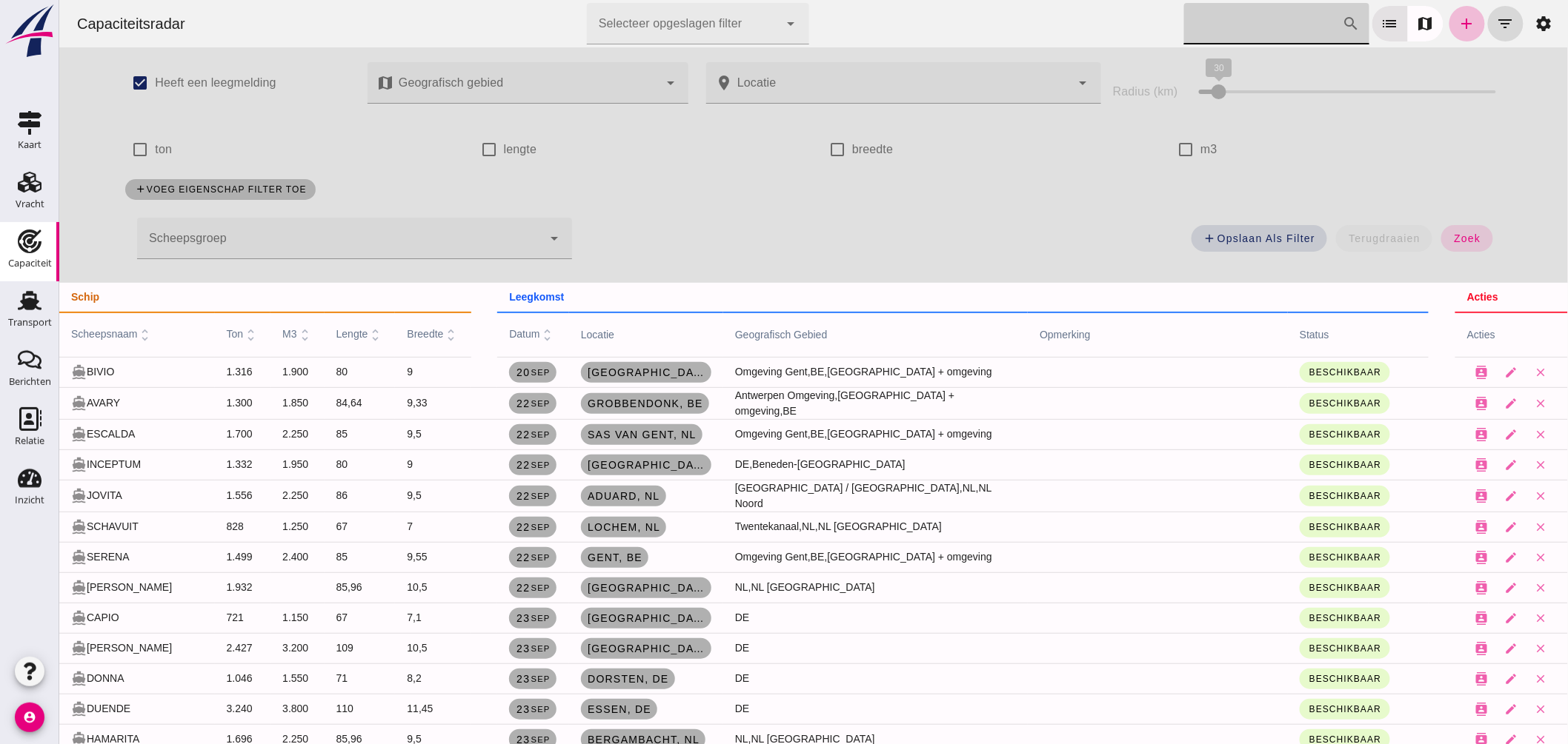
click at [1223, 14] on input "Zoek op scheepsnaam" at bounding box center [1263, 23] width 158 height 41
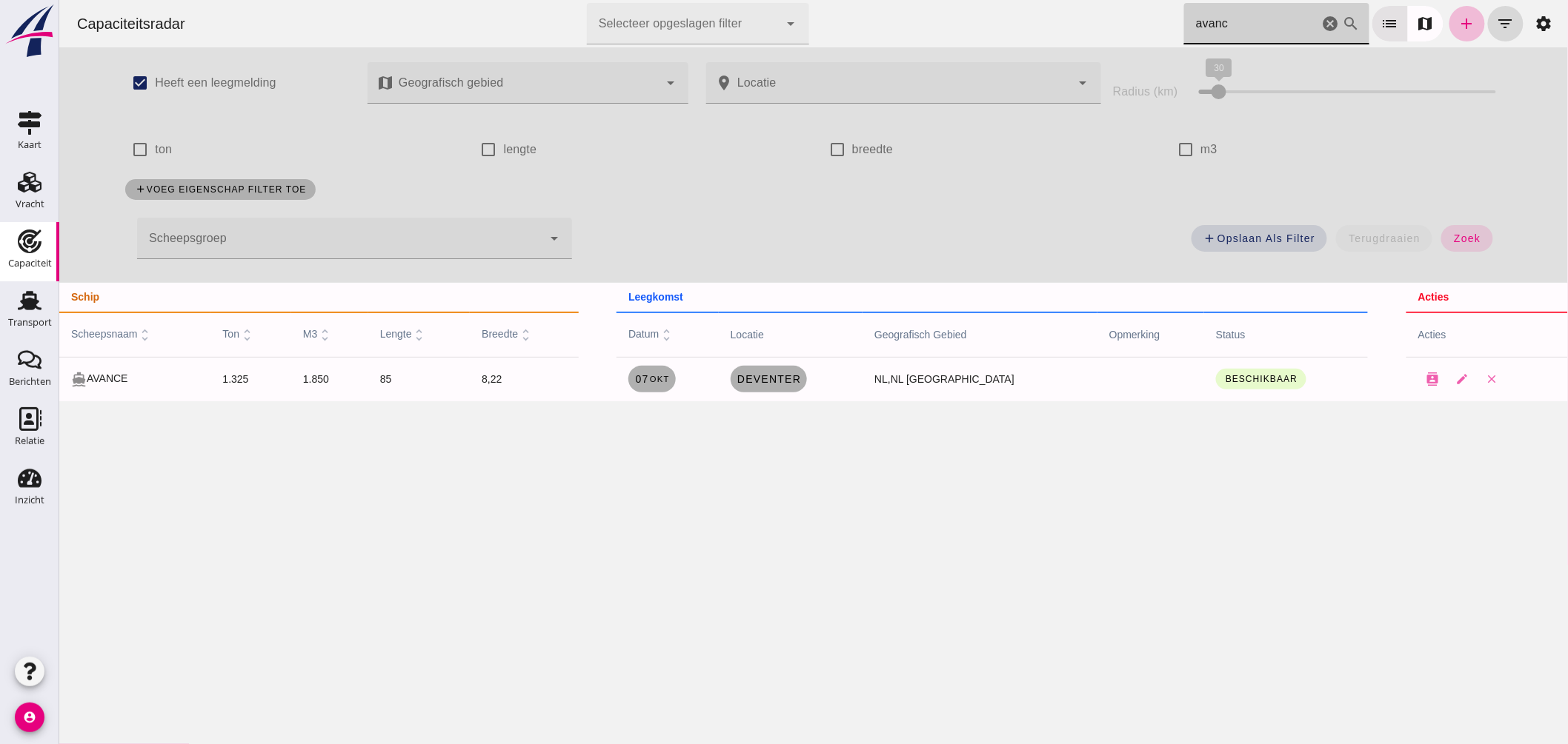
drag, startPoint x: 1218, startPoint y: 24, endPoint x: 1004, endPoint y: 17, distance: 214.1
click at [1011, 15] on div "Capaciteitsradar Selecteer opgeslagen filter Selecteer opgeslagen filter cancel…" at bounding box center [813, 23] width 1497 height 47
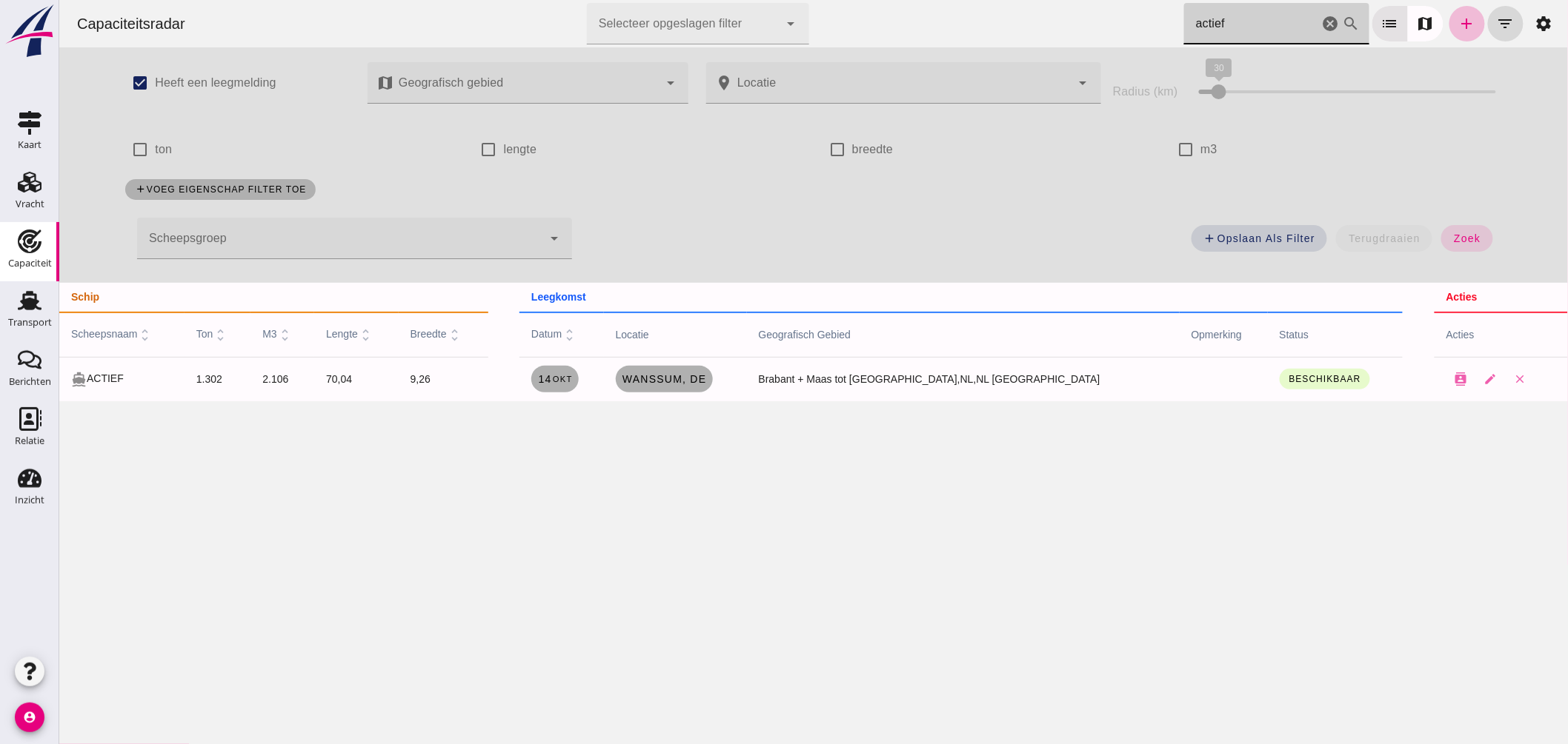
drag, startPoint x: 1249, startPoint y: 26, endPoint x: 1027, endPoint y: -2, distance: 223.8
click at [1027, 0] on html "Capaciteitsradar Selecteer opgeslagen filter Selecteer opgeslagen filter cancel…" at bounding box center [813, 372] width 1508 height 744
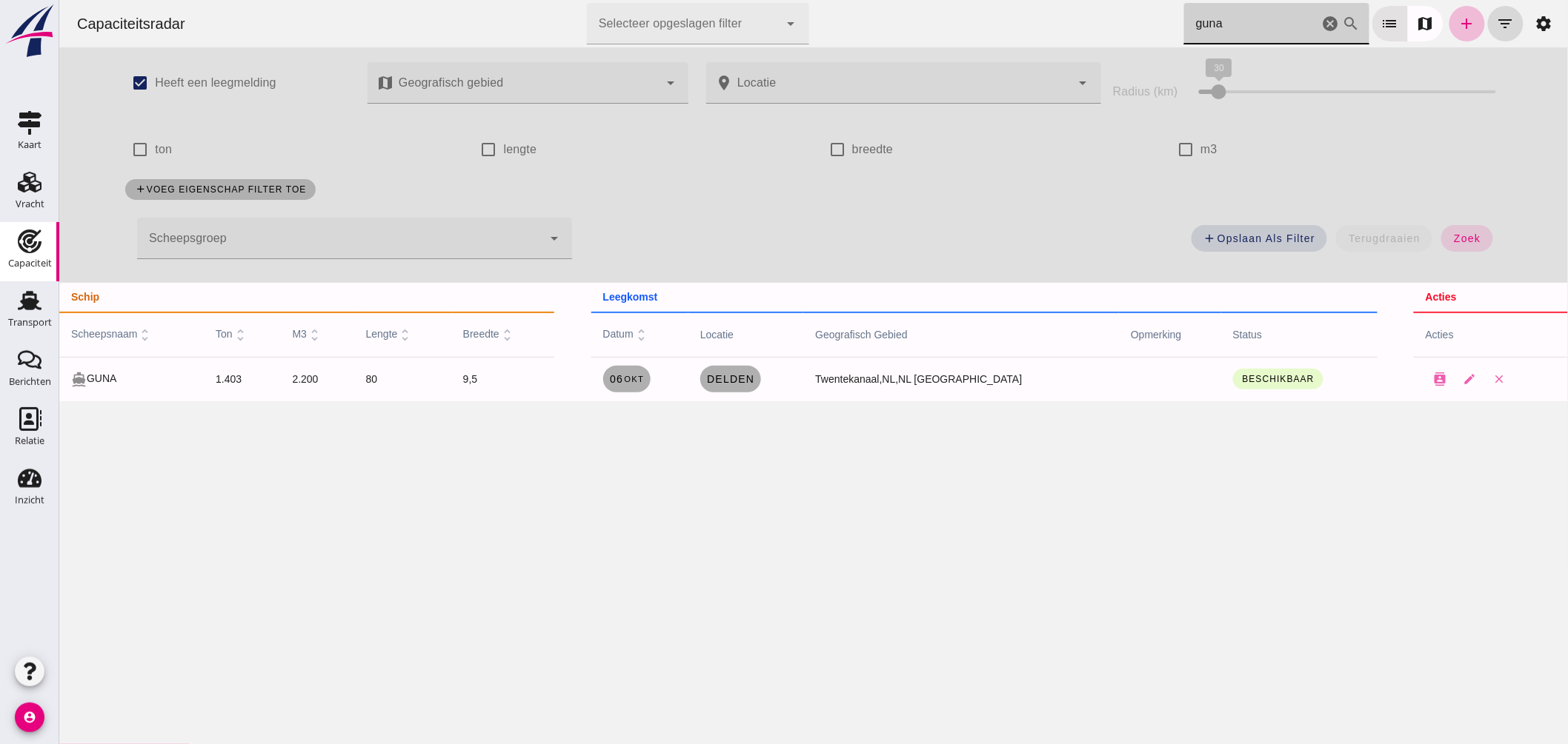
drag, startPoint x: 1228, startPoint y: 17, endPoint x: 834, endPoint y: -45, distance: 398.8
click at [834, 0] on html "Capaciteitsradar Selecteer opgeslagen filter Selecteer opgeslagen filter cancel…" at bounding box center [813, 372] width 1508 height 744
drag, startPoint x: 1201, startPoint y: 9, endPoint x: 840, endPoint y: -38, distance: 364.0
click at [840, 0] on html "Capaciteitsradar Selecteer opgeslagen filter Selecteer opgeslagen filter cancel…" at bounding box center [813, 372] width 1508 height 744
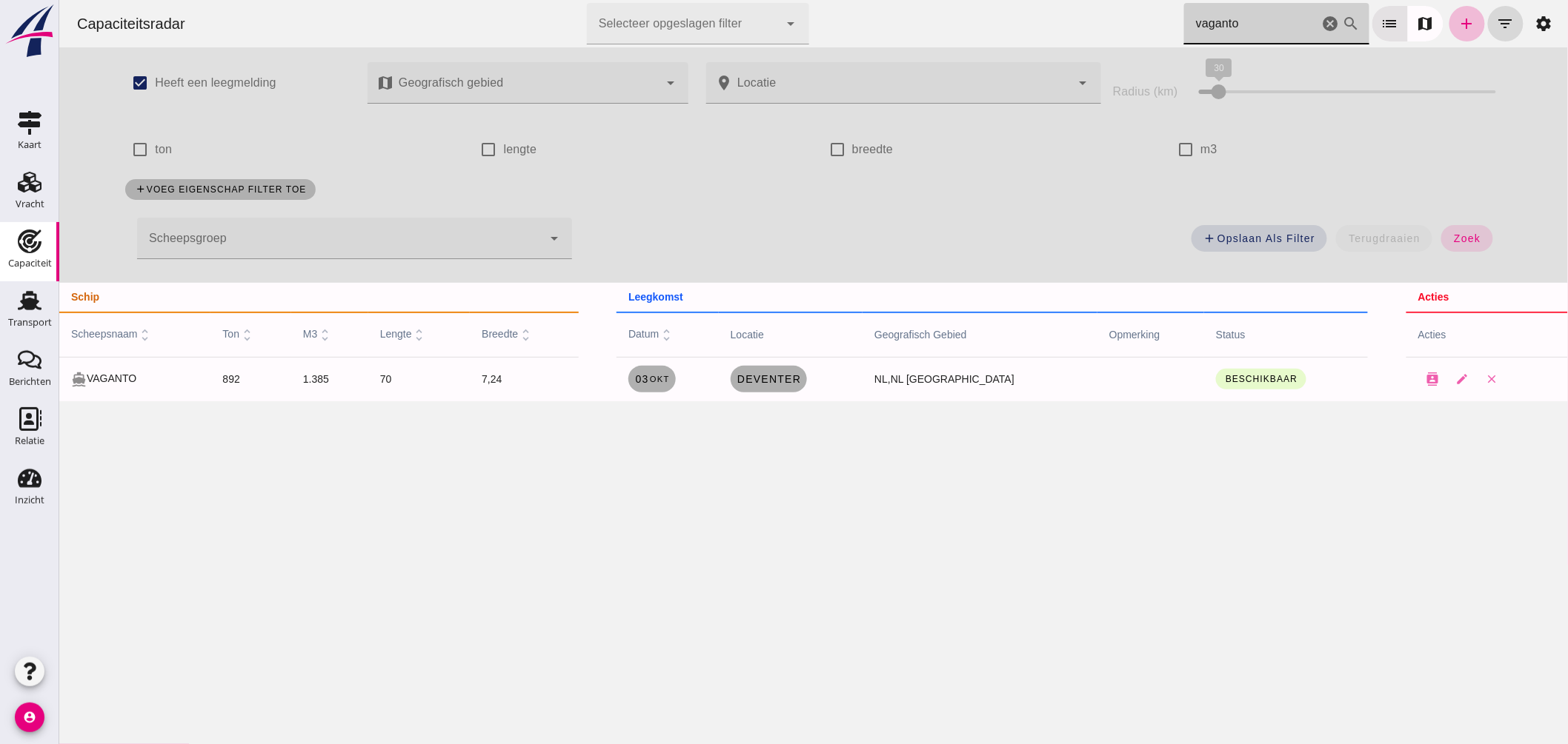
type input "vaganto"
click at [799, 374] on span "Deventer" at bounding box center [769, 380] width 65 height 12
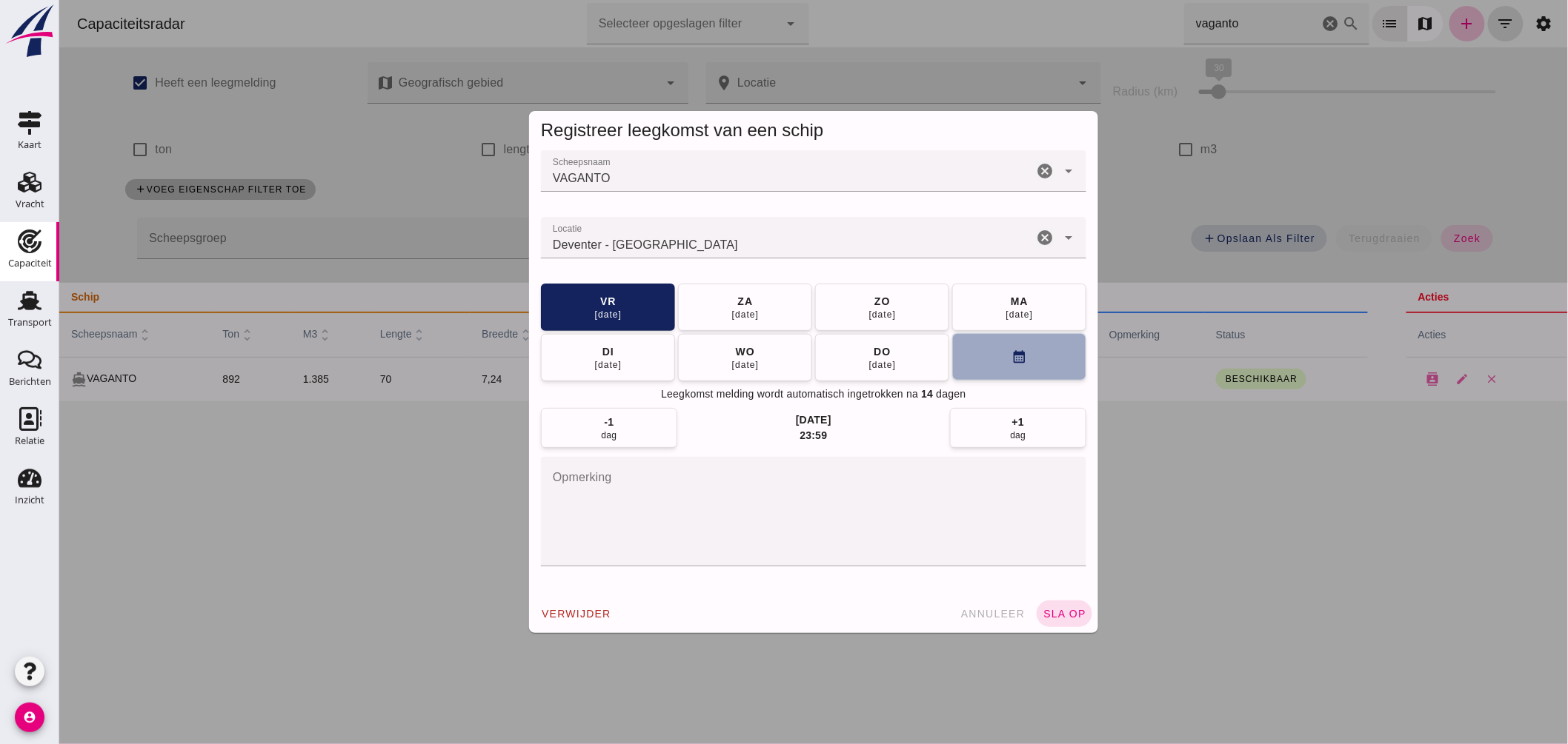
click at [983, 361] on button "calendar_month" at bounding box center [1019, 357] width 134 height 47
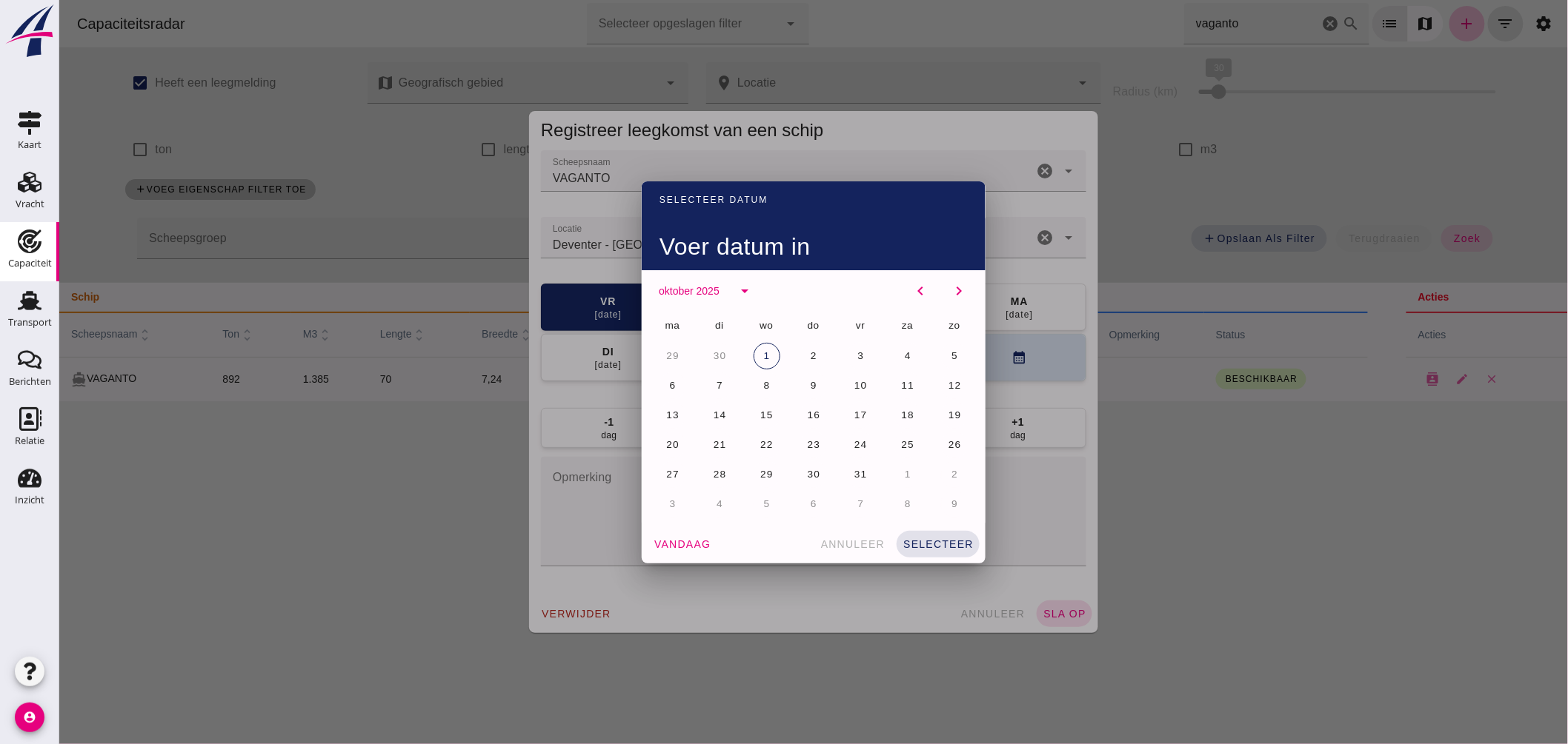
click at [765, 342] on div "1" at bounding box center [766, 355] width 29 height 29
click at [763, 357] on span "1" at bounding box center [766, 355] width 8 height 11
drag, startPoint x: 934, startPoint y: 533, endPoint x: 929, endPoint y: 541, distance: 9.4
click at [934, 534] on button "selecteer" at bounding box center [937, 544] width 83 height 26
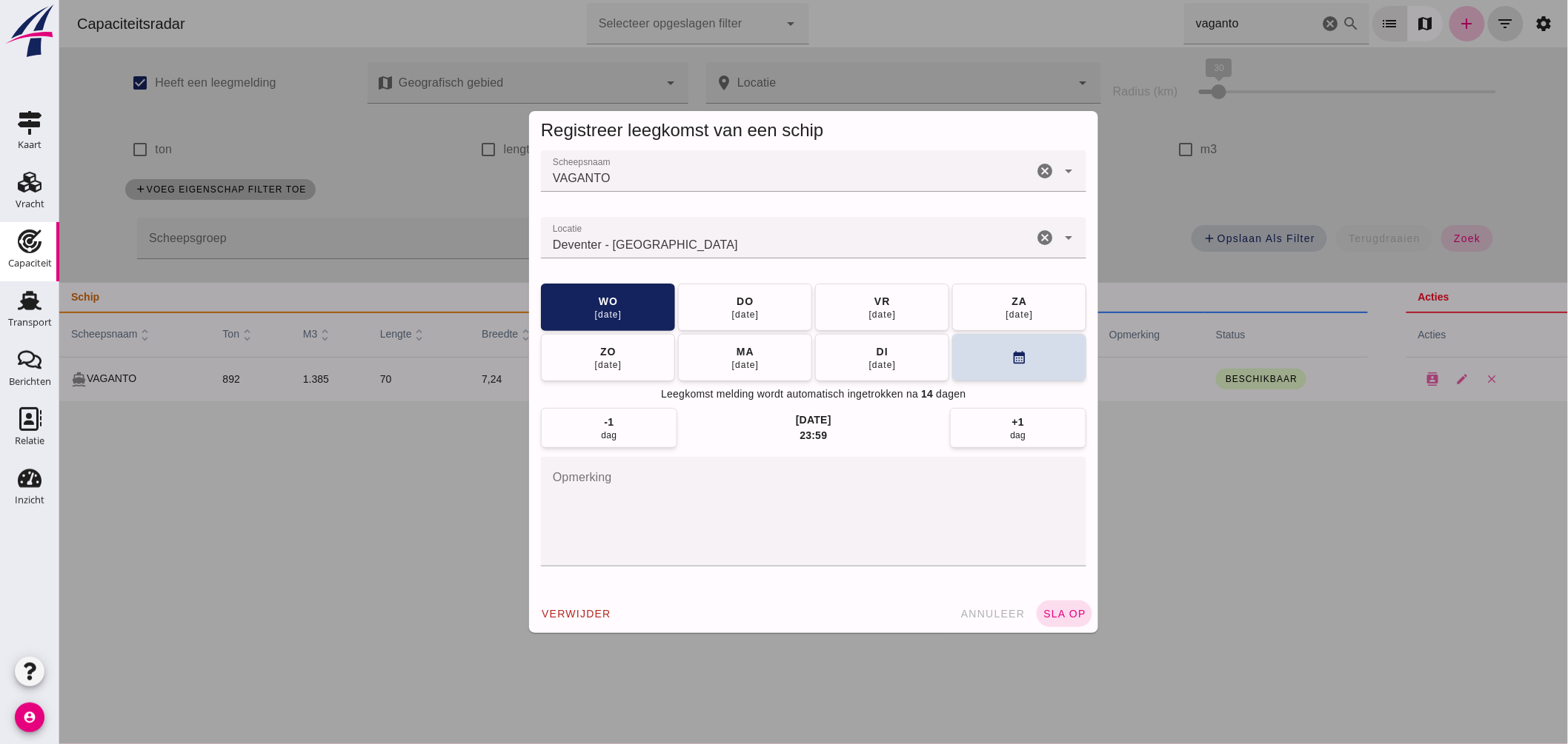
click at [1042, 611] on span "sla op" at bounding box center [1064, 614] width 44 height 12
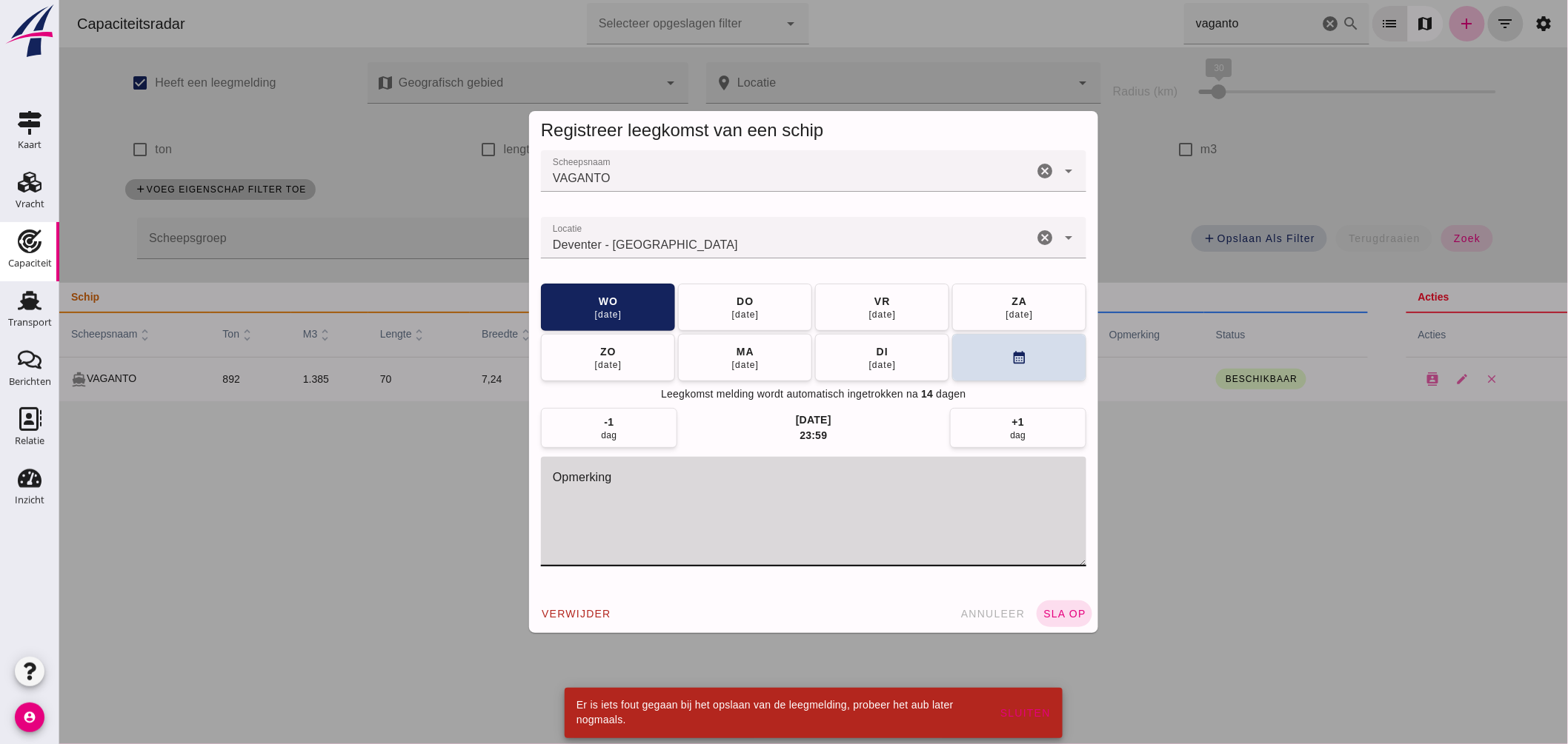
click at [772, 477] on textarea "opmerking" at bounding box center [813, 512] width 546 height 110
click at [686, 246] on input "Locatie" at bounding box center [786, 245] width 492 height 18
type input "Deventer - Overijssel"
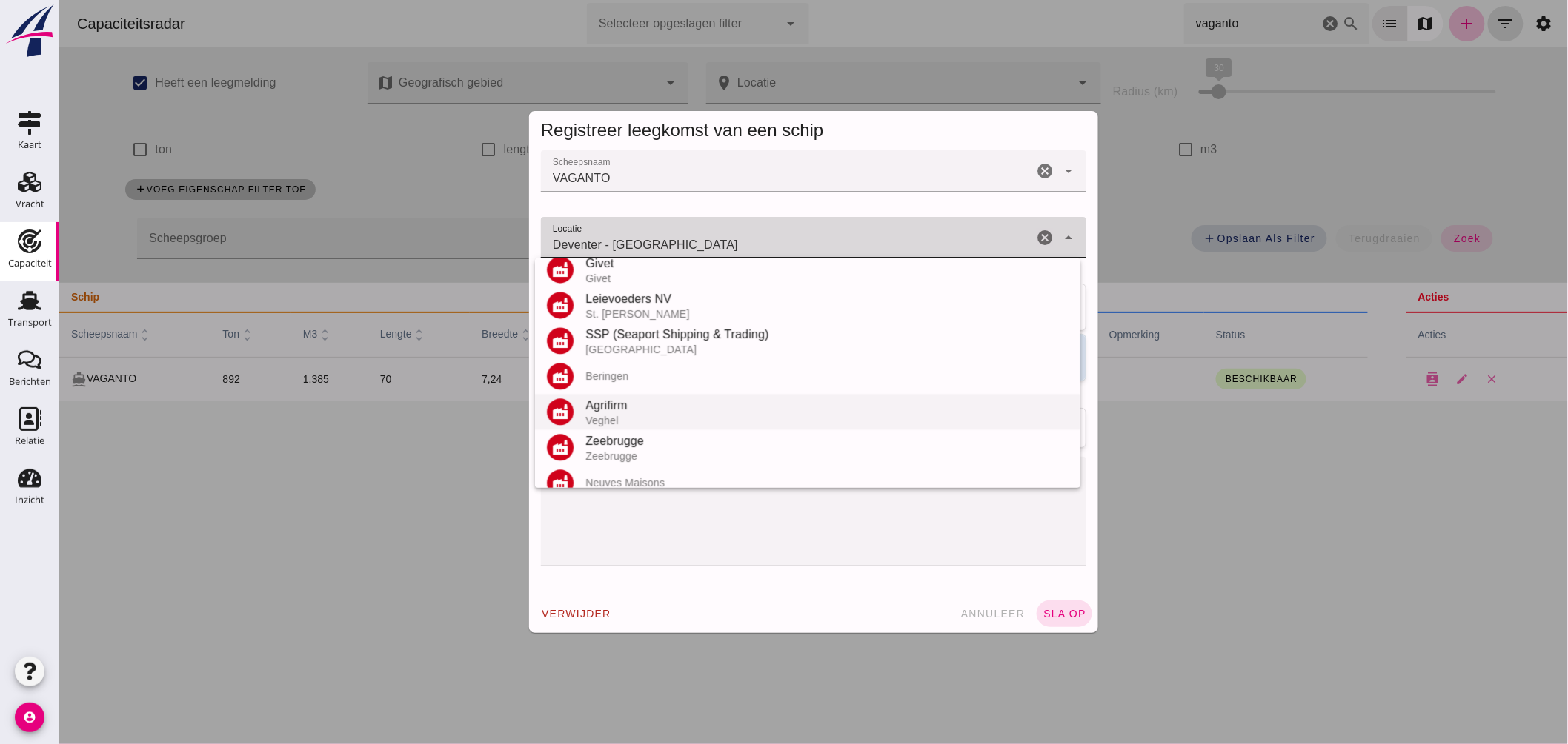
scroll to position [1810, 0]
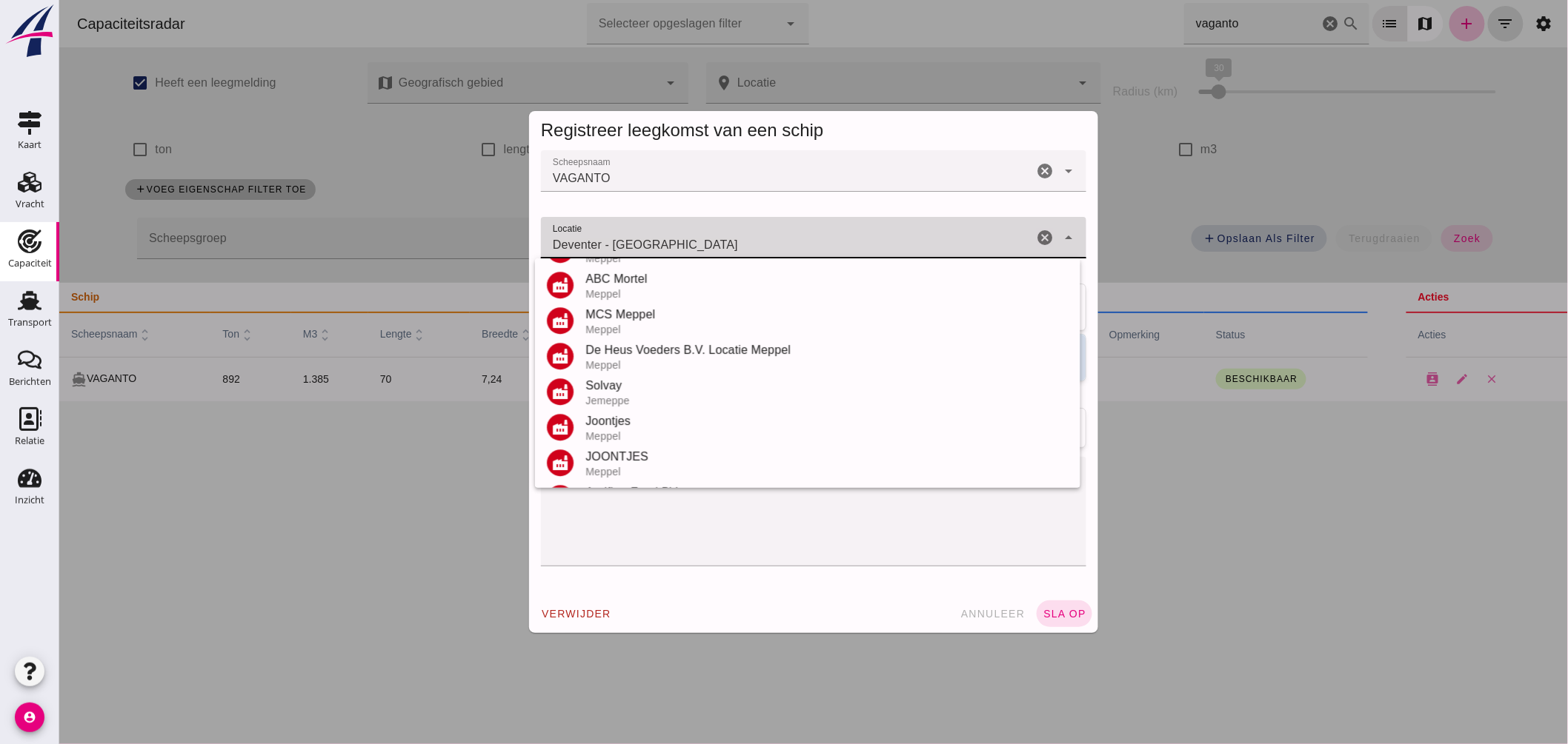
click at [676, 245] on input "Deventer - Overijssel" at bounding box center [786, 245] width 492 height 18
click at [1040, 233] on icon "cancel" at bounding box center [1044, 238] width 18 height 18
click at [882, 254] on div at bounding box center [798, 237] width 516 height 41
click at [882, 247] on input "Locatie" at bounding box center [798, 245] width 516 height 18
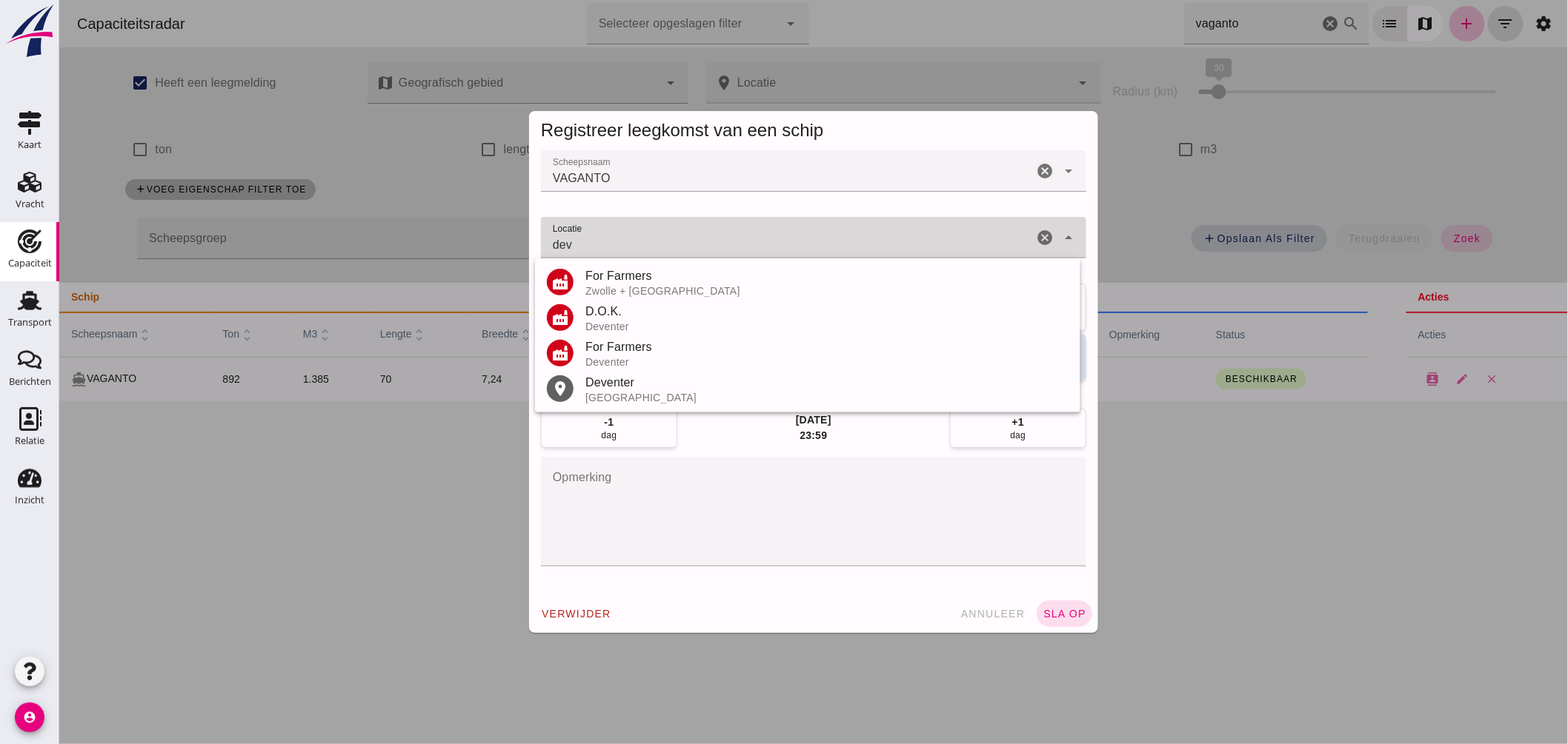
scroll to position [0, 0]
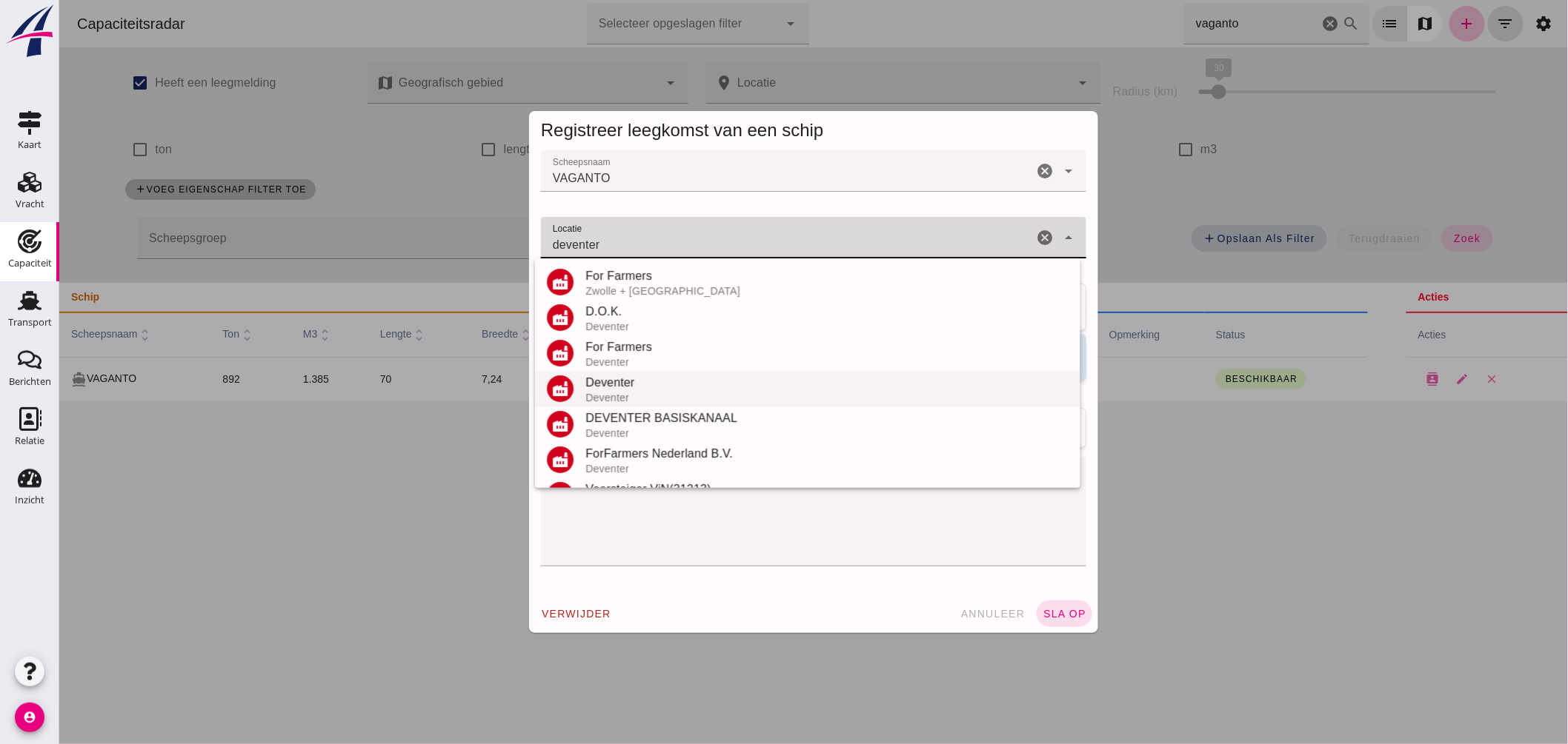
click at [620, 388] on div "Deventer" at bounding box center [826, 383] width 483 height 18
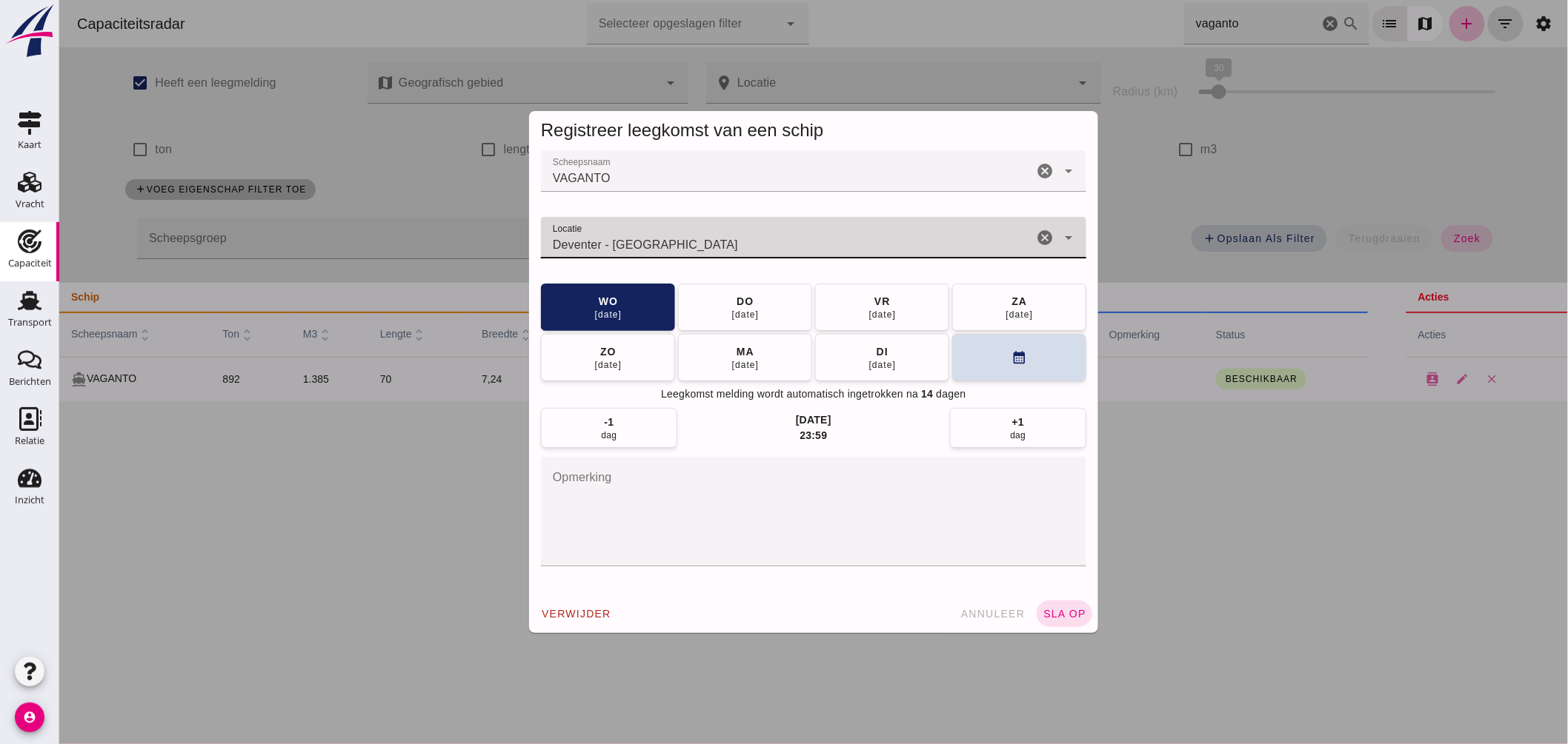
drag, startPoint x: 693, startPoint y: 255, endPoint x: 260, endPoint y: 165, distance: 442.3
click at [260, 165] on div "Registreer leegkomst van een schip Scheepsnaam Scheepsnaam VAGANTO cancel arrow…" at bounding box center [813, 372] width 1508 height 744
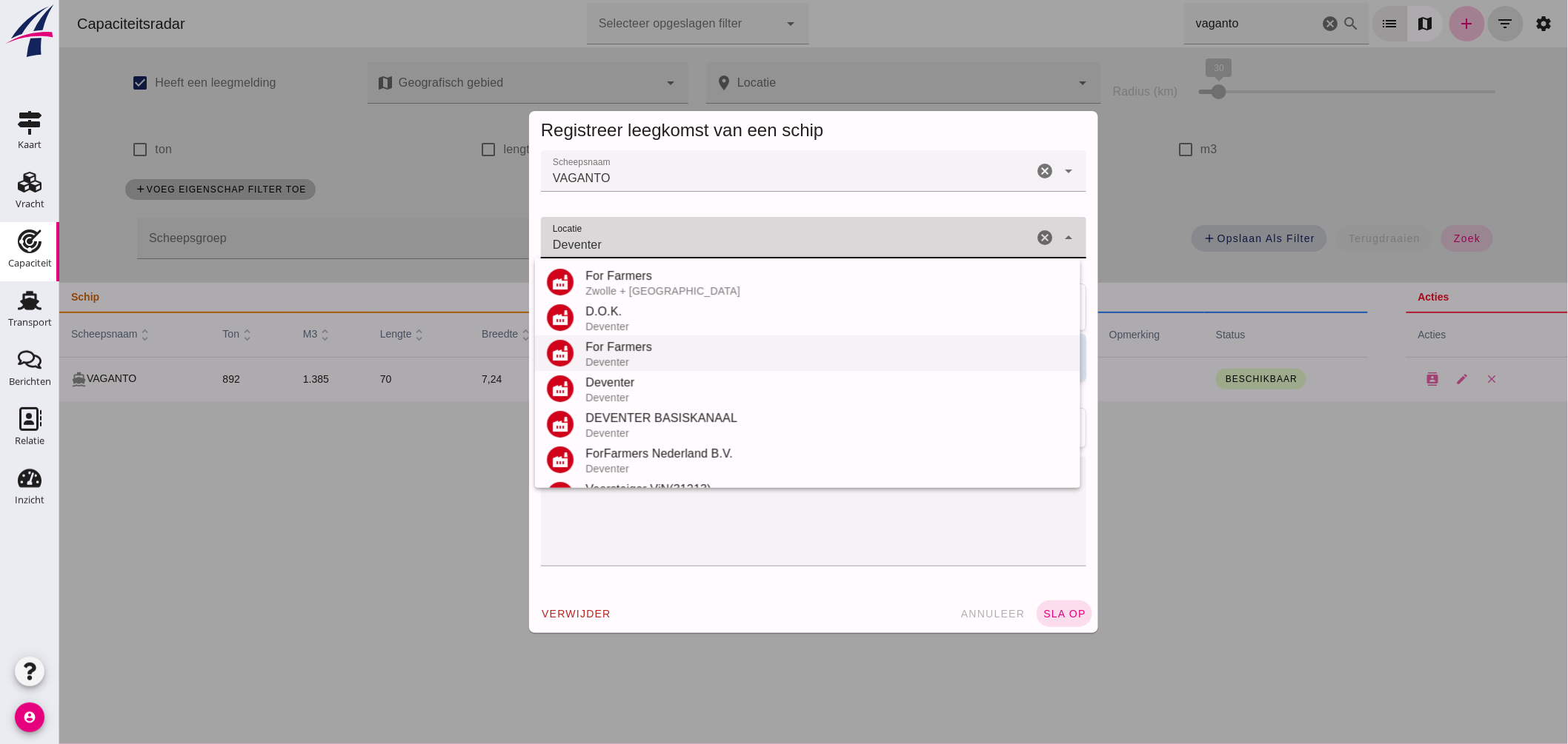
scroll to position [279, 0]
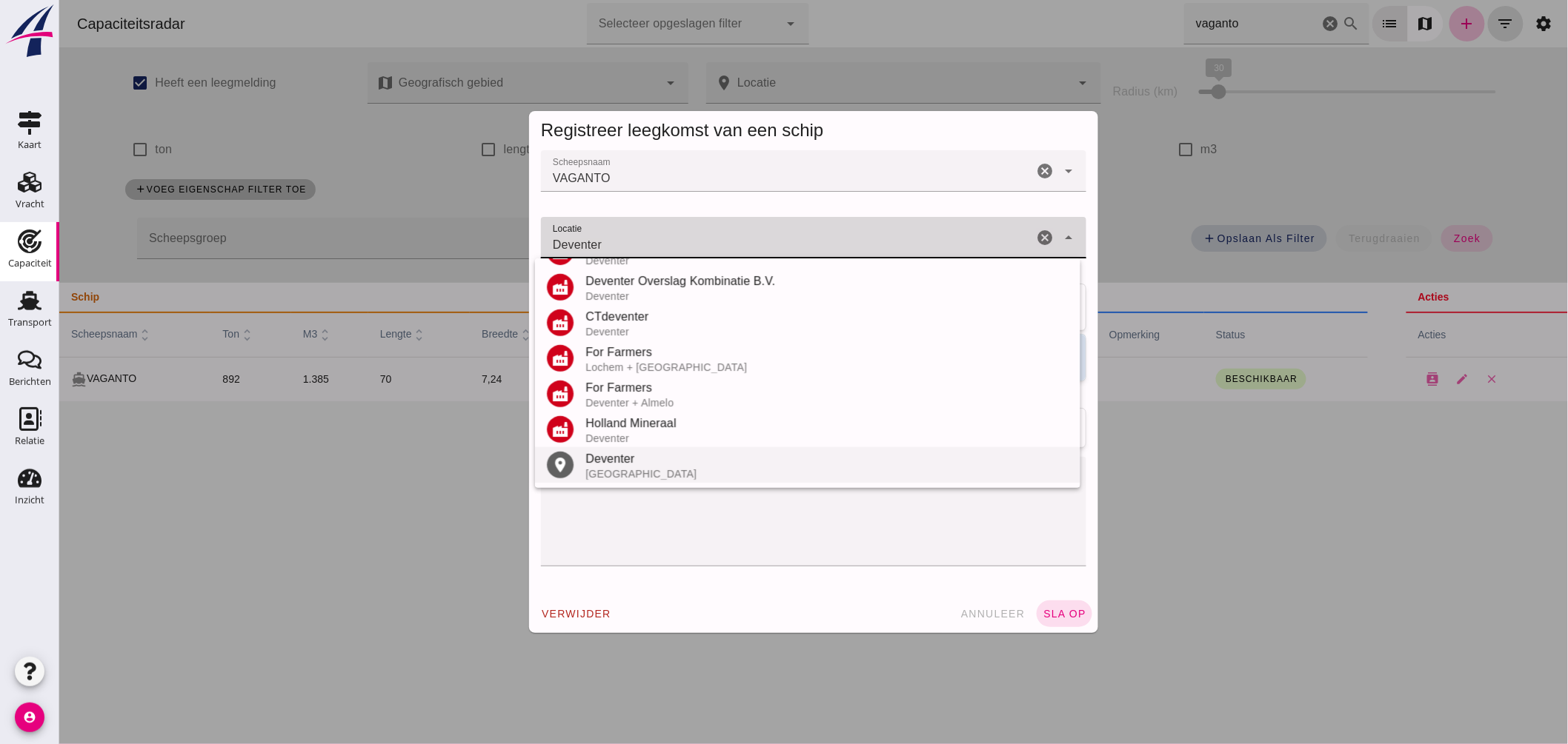
click at [631, 468] on div "Nederland" at bounding box center [826, 474] width 483 height 12
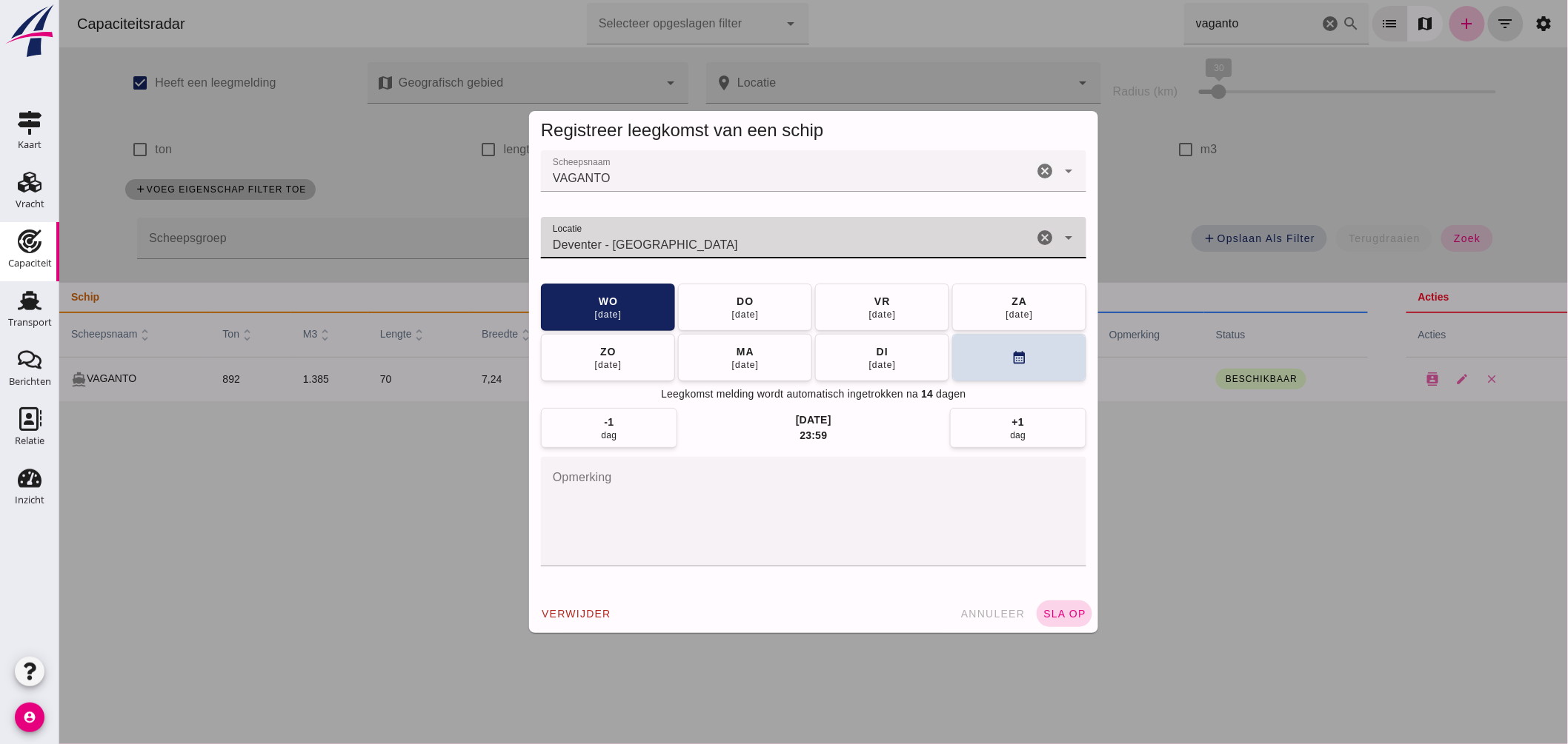
type input "Deventer - Overijssel"
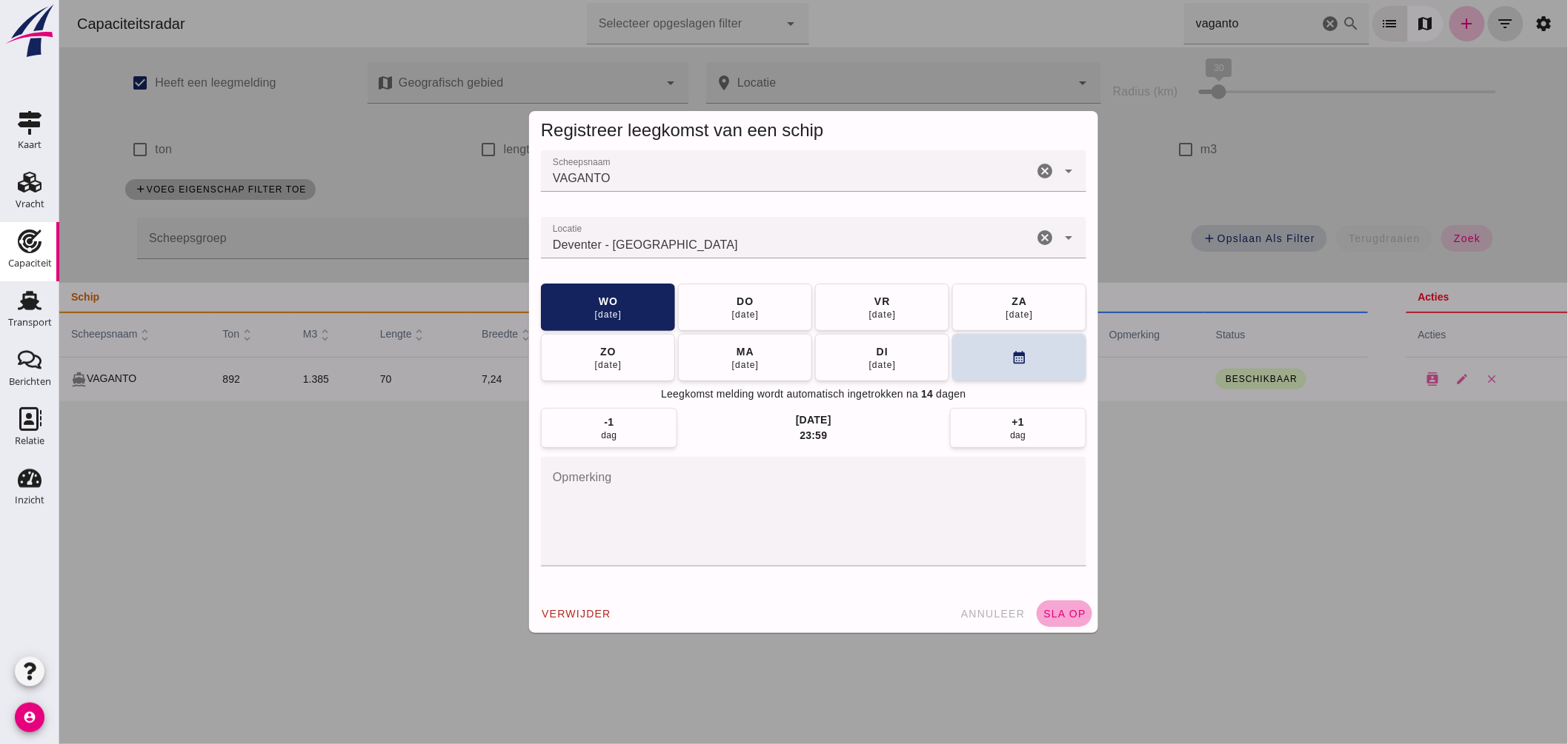
click at [1059, 621] on button "sla op" at bounding box center [1064, 614] width 56 height 26
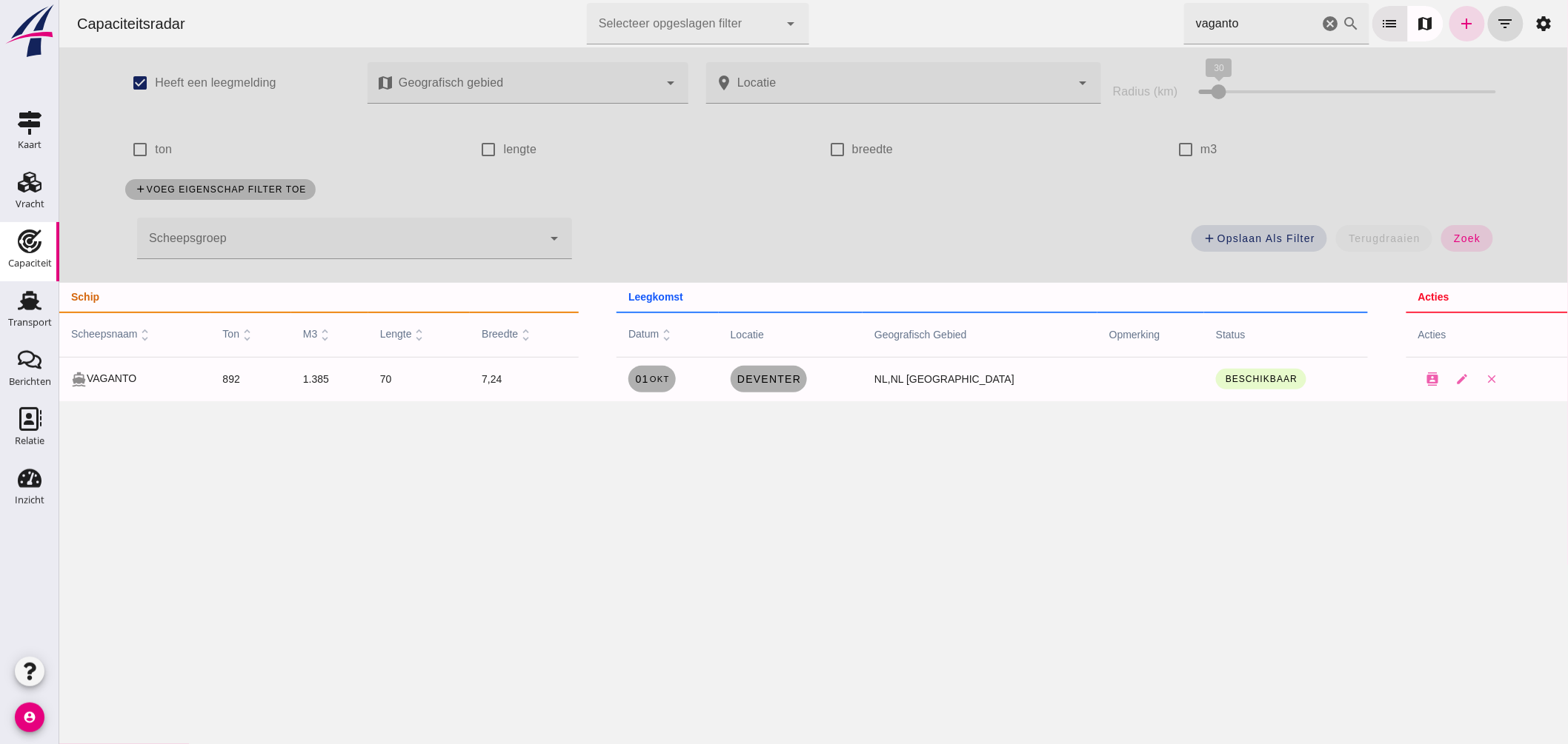
click at [1322, 20] on icon "cancel" at bounding box center [1331, 24] width 18 height 18
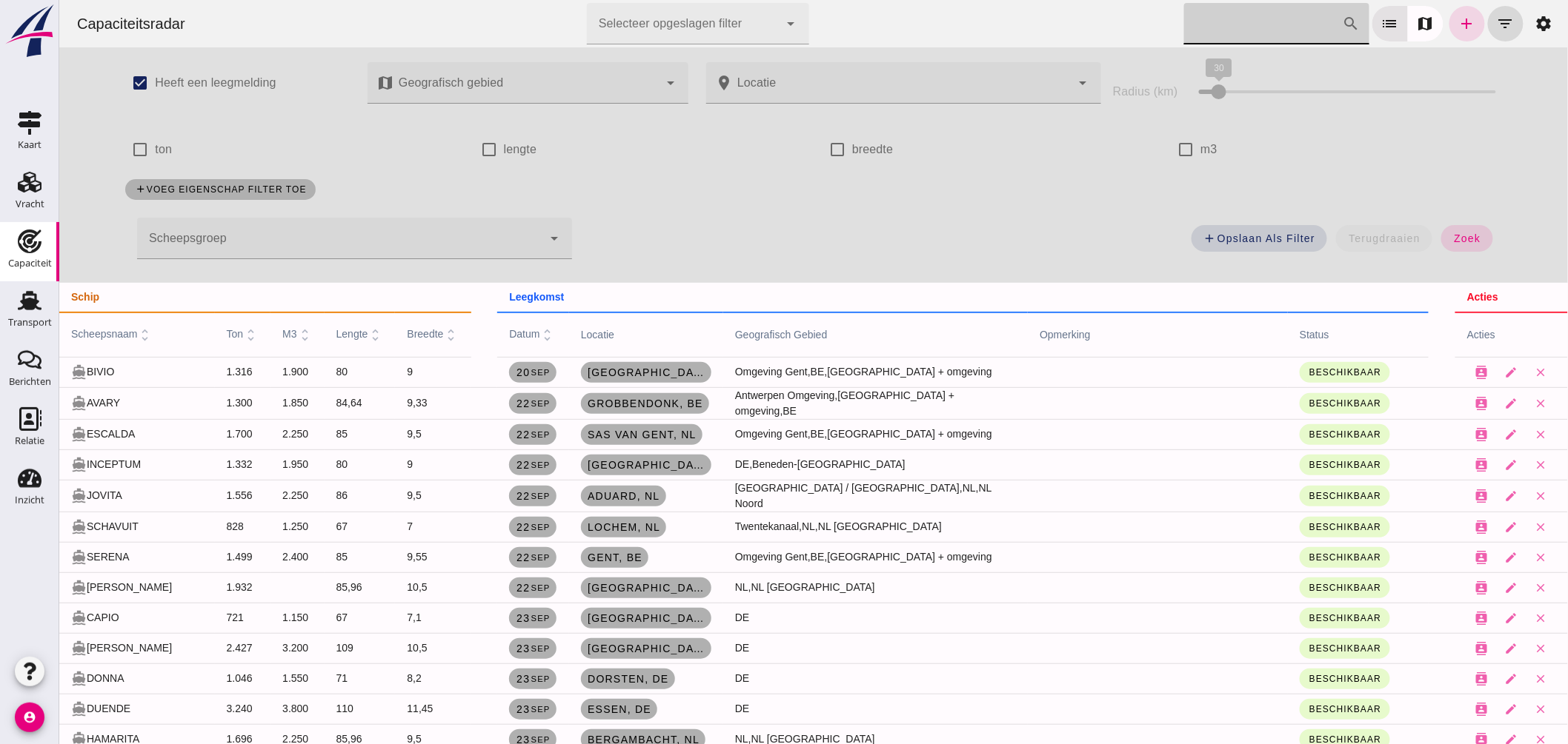
click at [1320, 21] on input "Zoek op scheepsnaam" at bounding box center [1263, 23] width 158 height 41
click at [1239, 32] on input "Zoek op scheepsnaam" at bounding box center [1263, 23] width 158 height 41
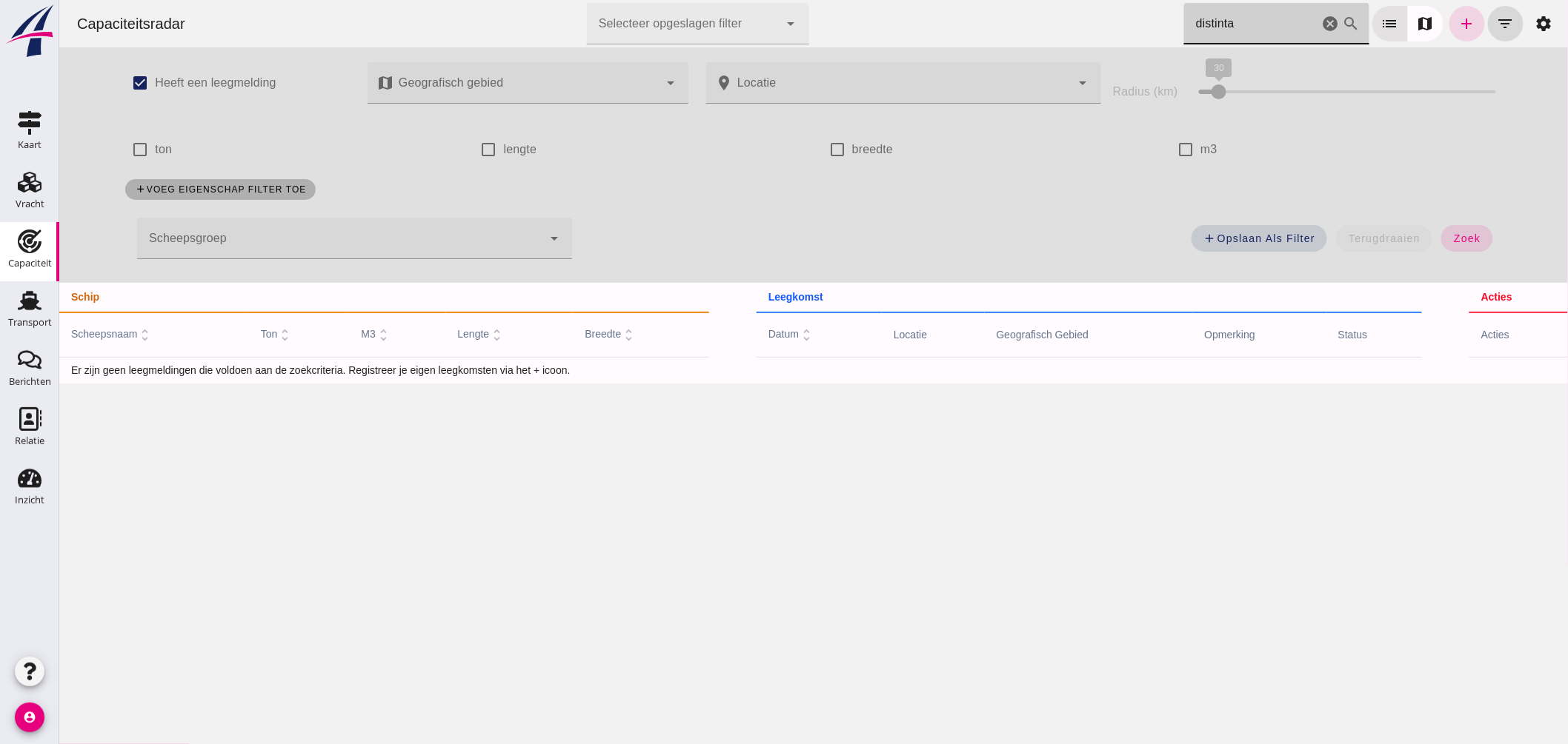
type input "distinta"
click at [338, 227] on div at bounding box center [339, 238] width 405 height 41
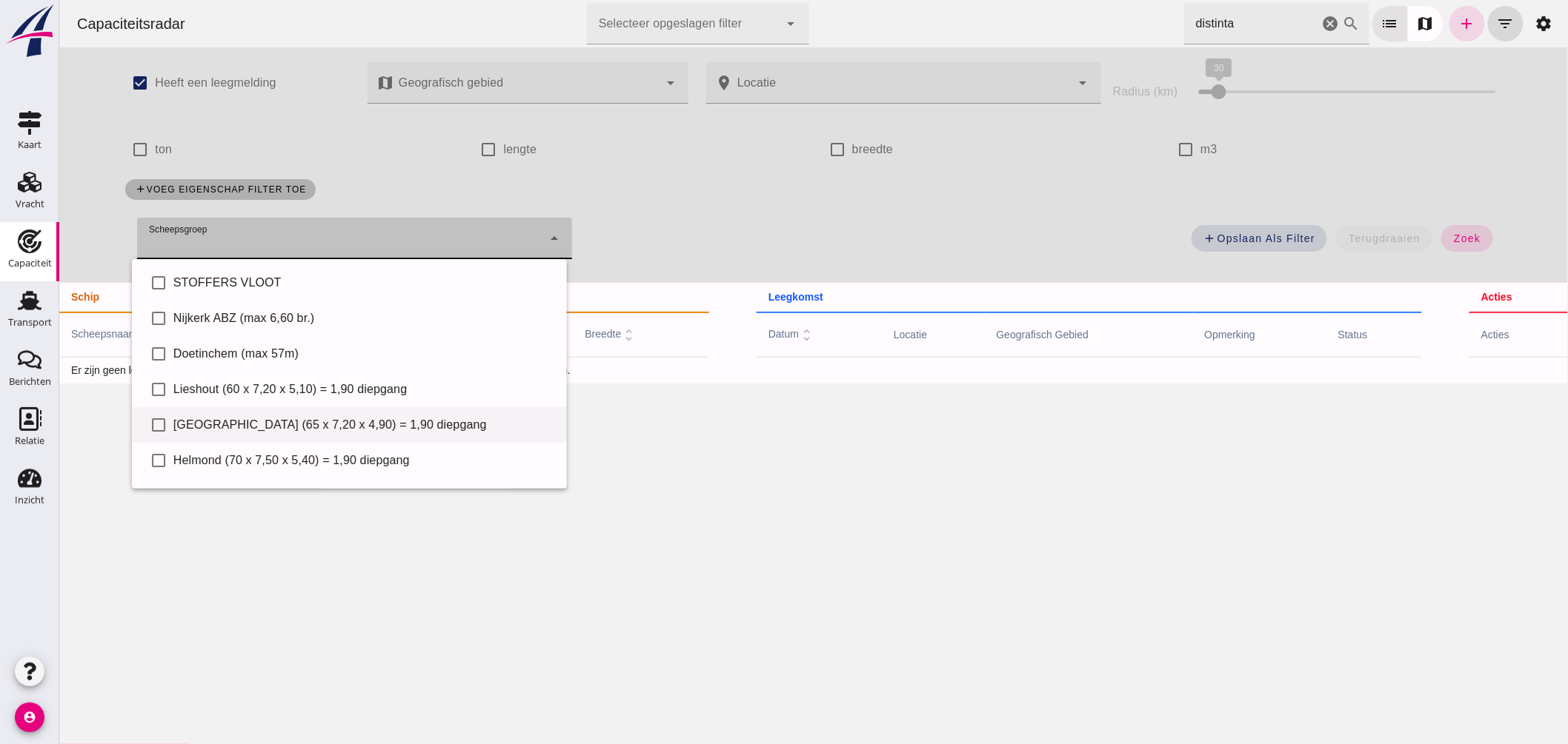
click at [298, 426] on div "[GEOGRAPHIC_DATA] (65 x 7,20 x 4,90) = 1,90 diepgang" at bounding box center [363, 425] width 382 height 18
type input "[GEOGRAPHIC_DATA] (65 x 7,20 x 4,90) = 1,90 diepgang"
checkbox input "true"
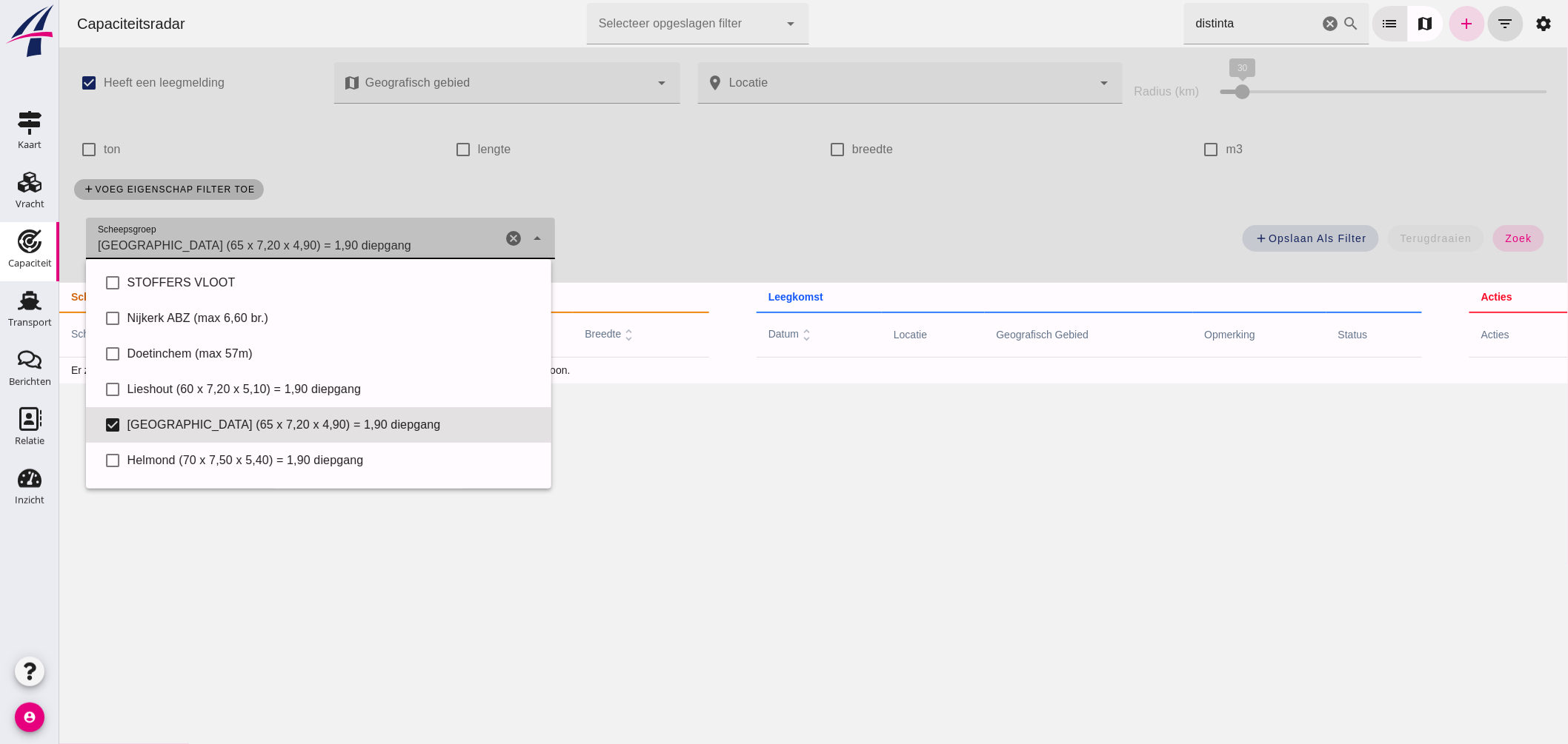
click at [1322, 20] on icon "cancel" at bounding box center [1331, 24] width 18 height 18
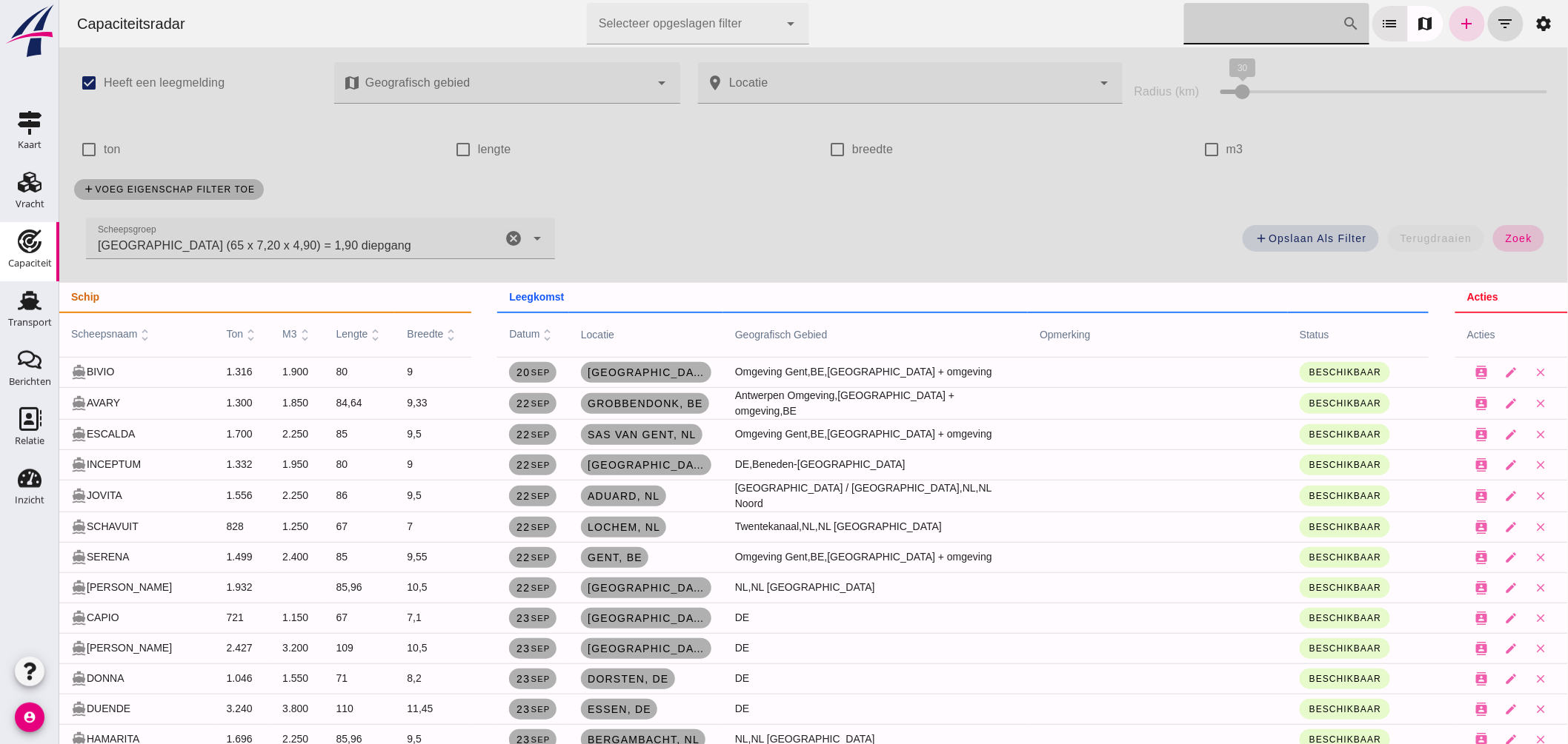
click at [1519, 239] on span "zoek" at bounding box center [1518, 239] width 27 height 12
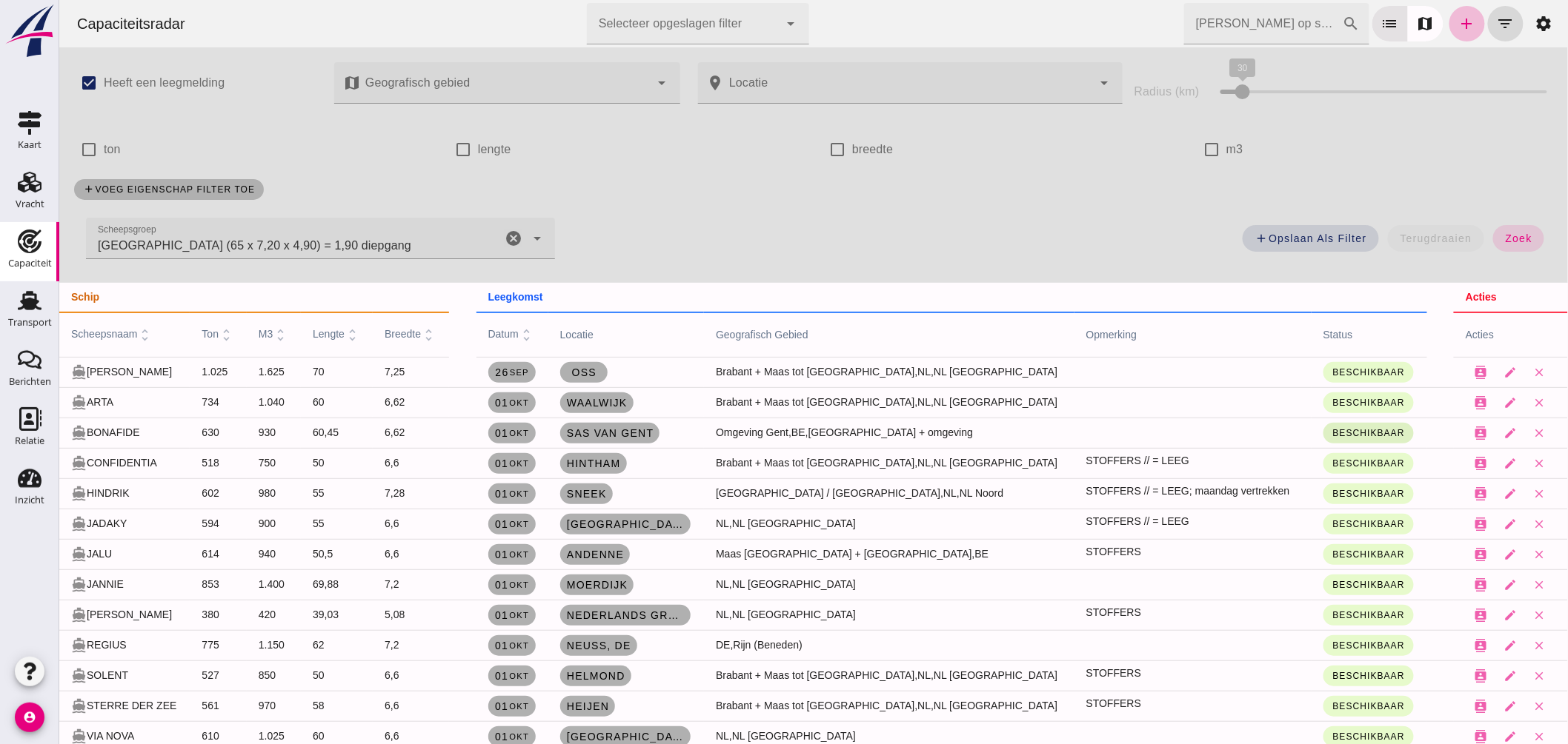
click at [1323, 429] on button "Beschikbaar" at bounding box center [1368, 434] width 90 height 21
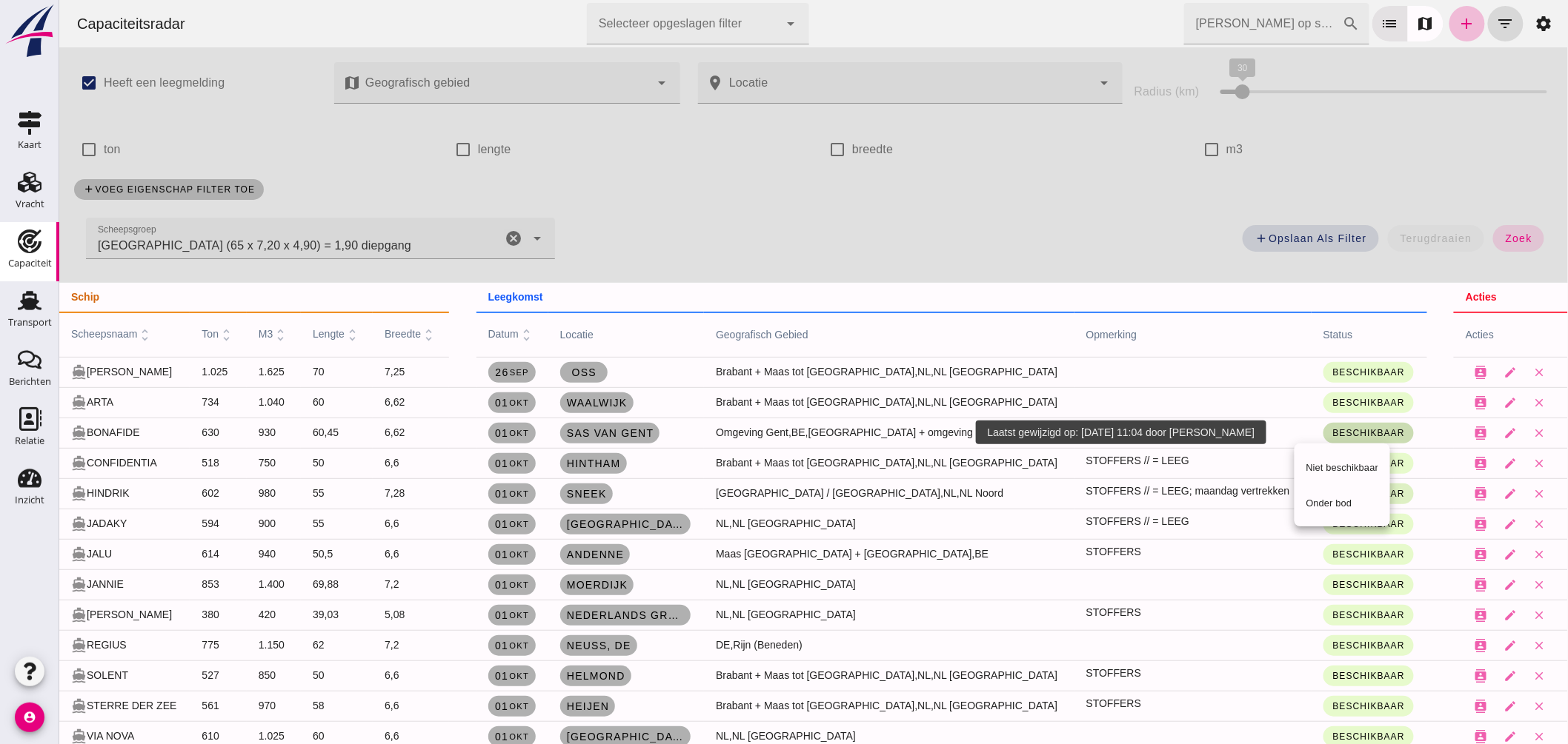
click at [1328, 492] on div "Onder bod" at bounding box center [1342, 502] width 96 height 35
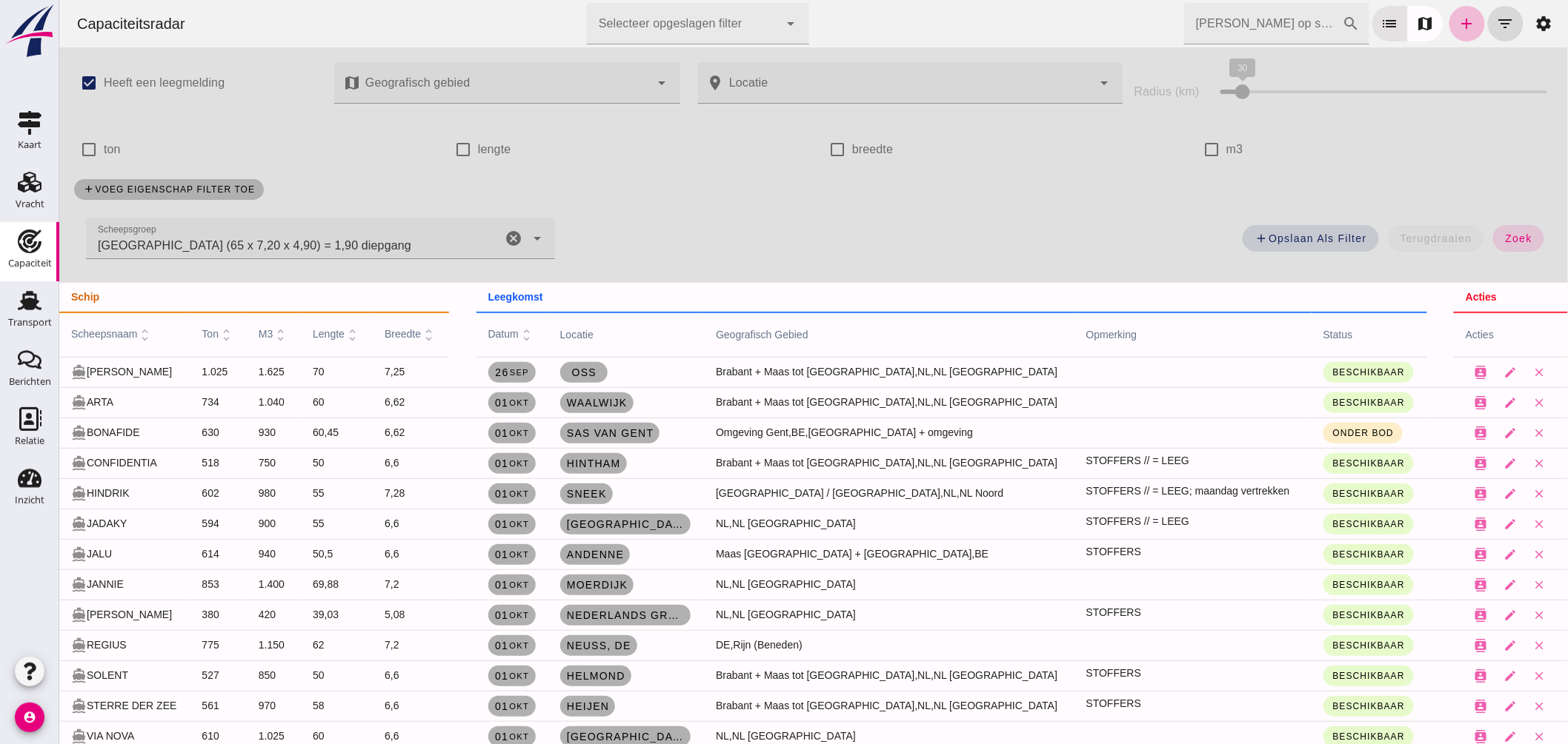
scroll to position [82, 0]
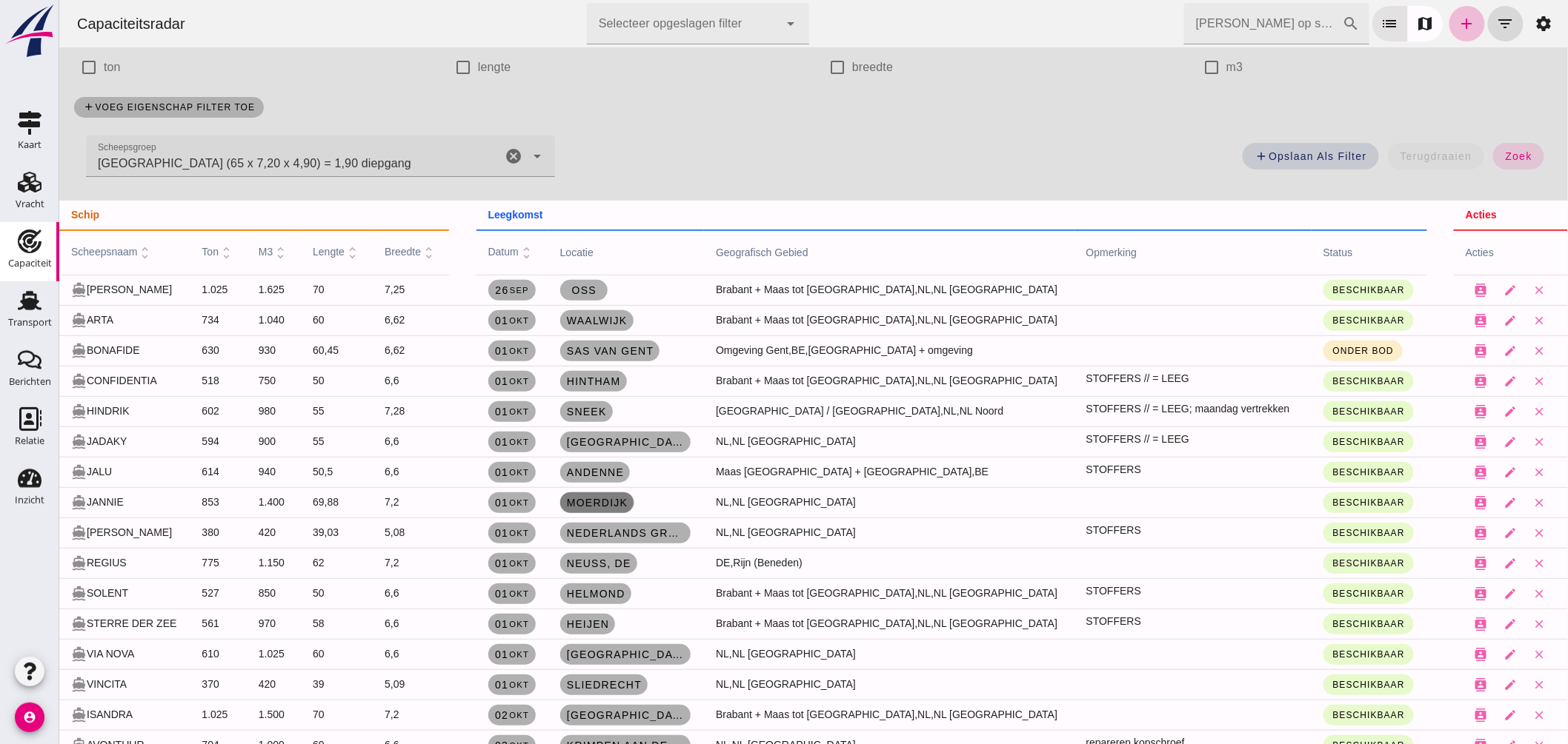
click at [628, 501] on span "Moerdijk" at bounding box center [596, 503] width 63 height 12
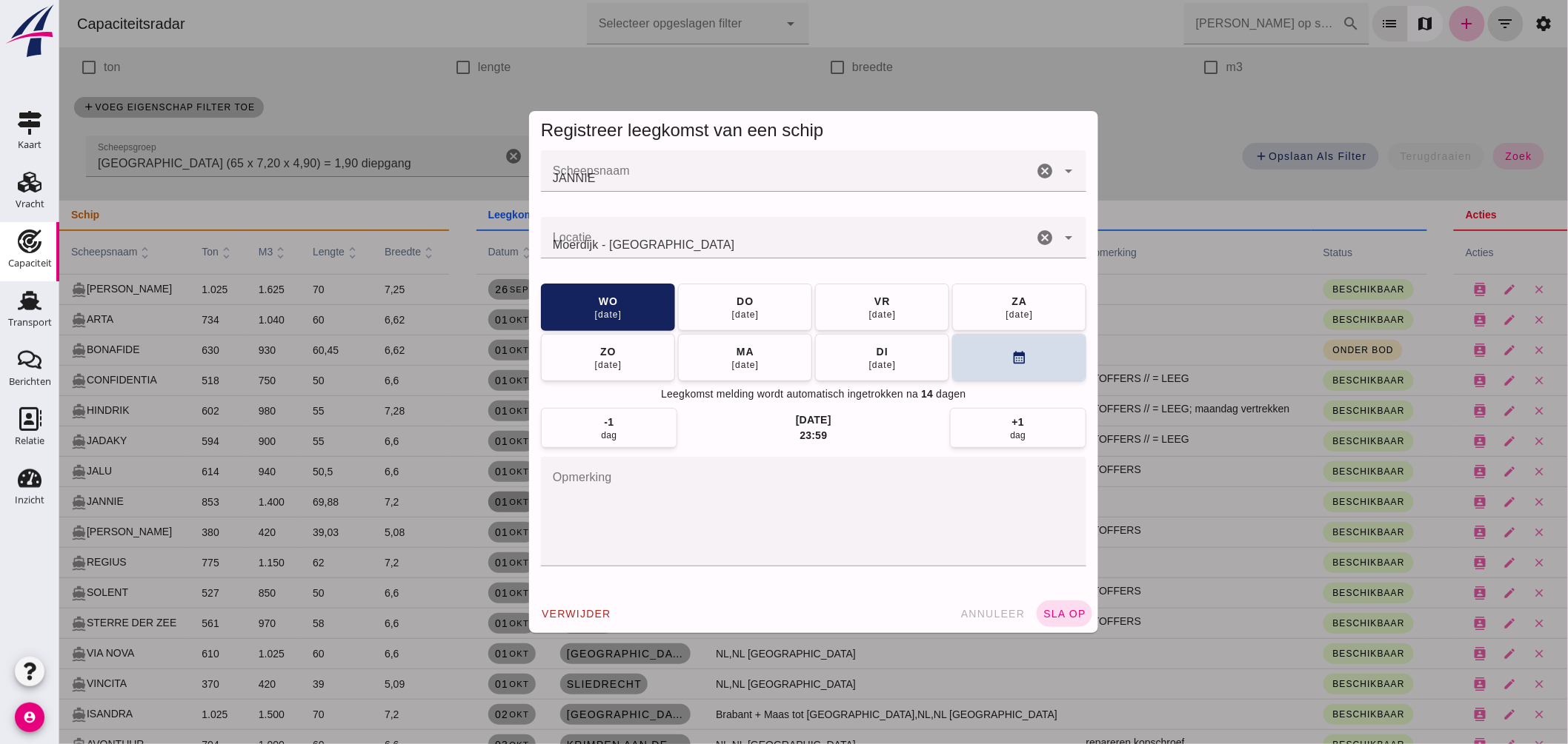
scroll to position [0, 0]
click at [758, 301] on button "do 02 okt" at bounding box center [744, 307] width 134 height 47
click at [1065, 615] on span "sla op" at bounding box center [1064, 614] width 44 height 12
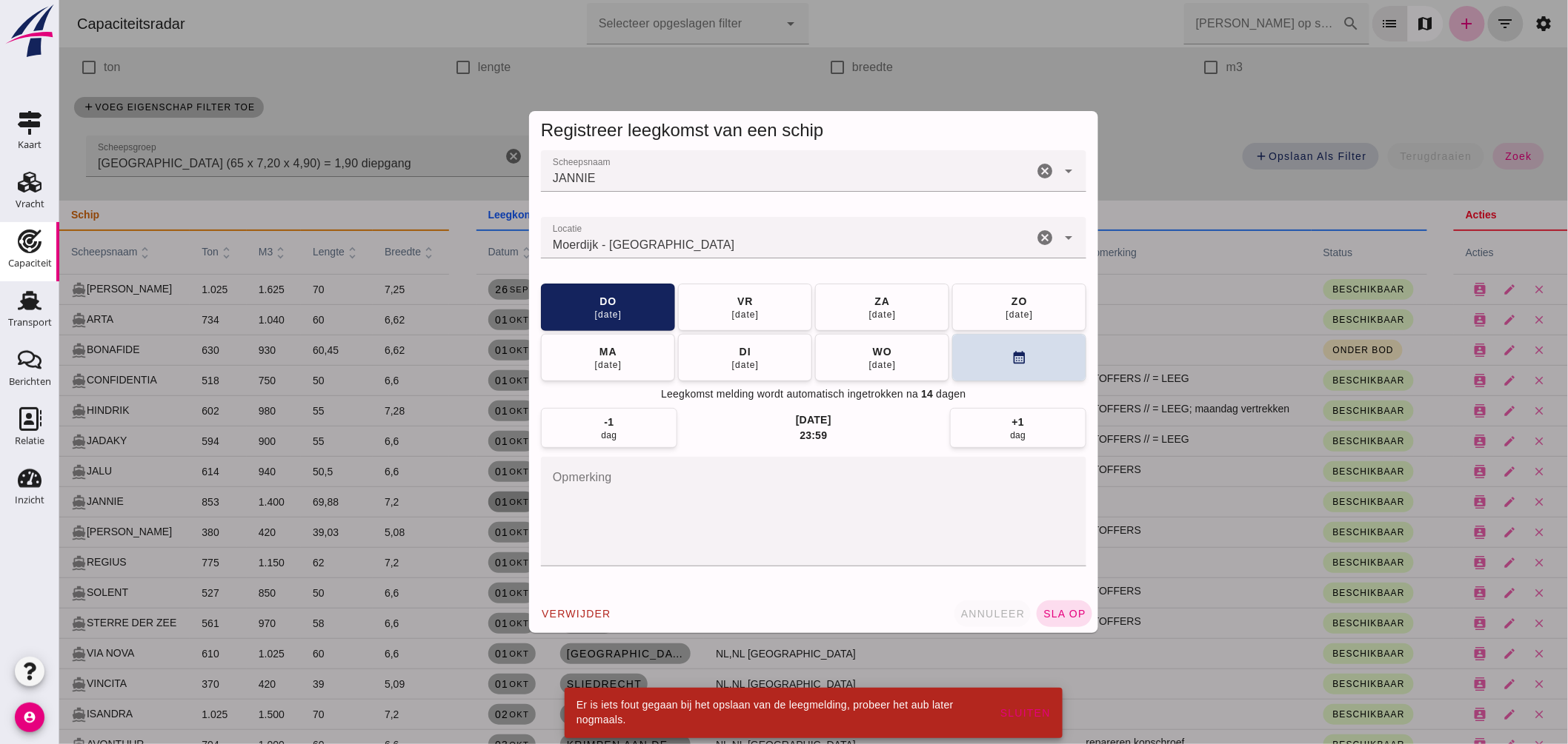
click at [998, 603] on button "annuleer" at bounding box center [992, 614] width 77 height 26
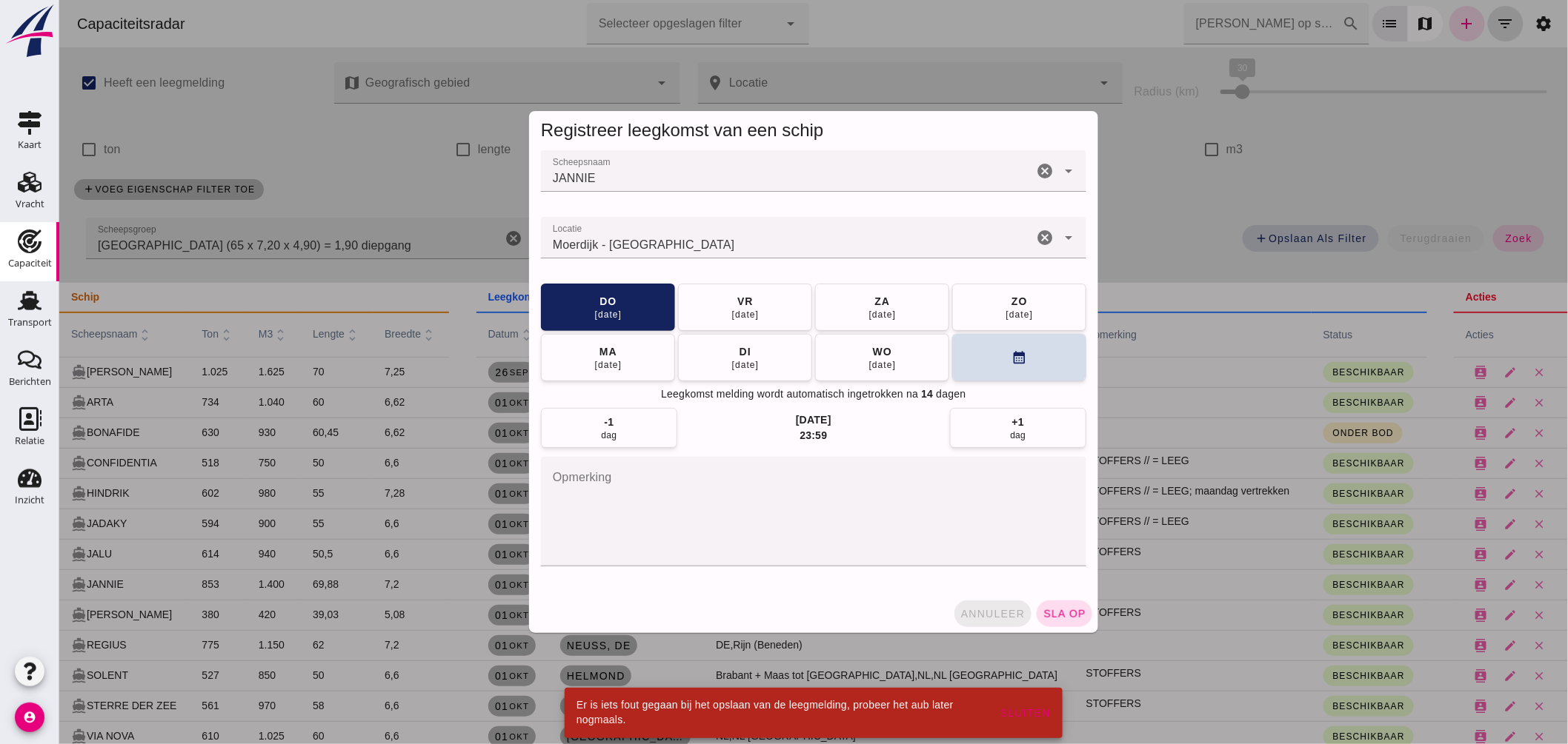
scroll to position [82, 0]
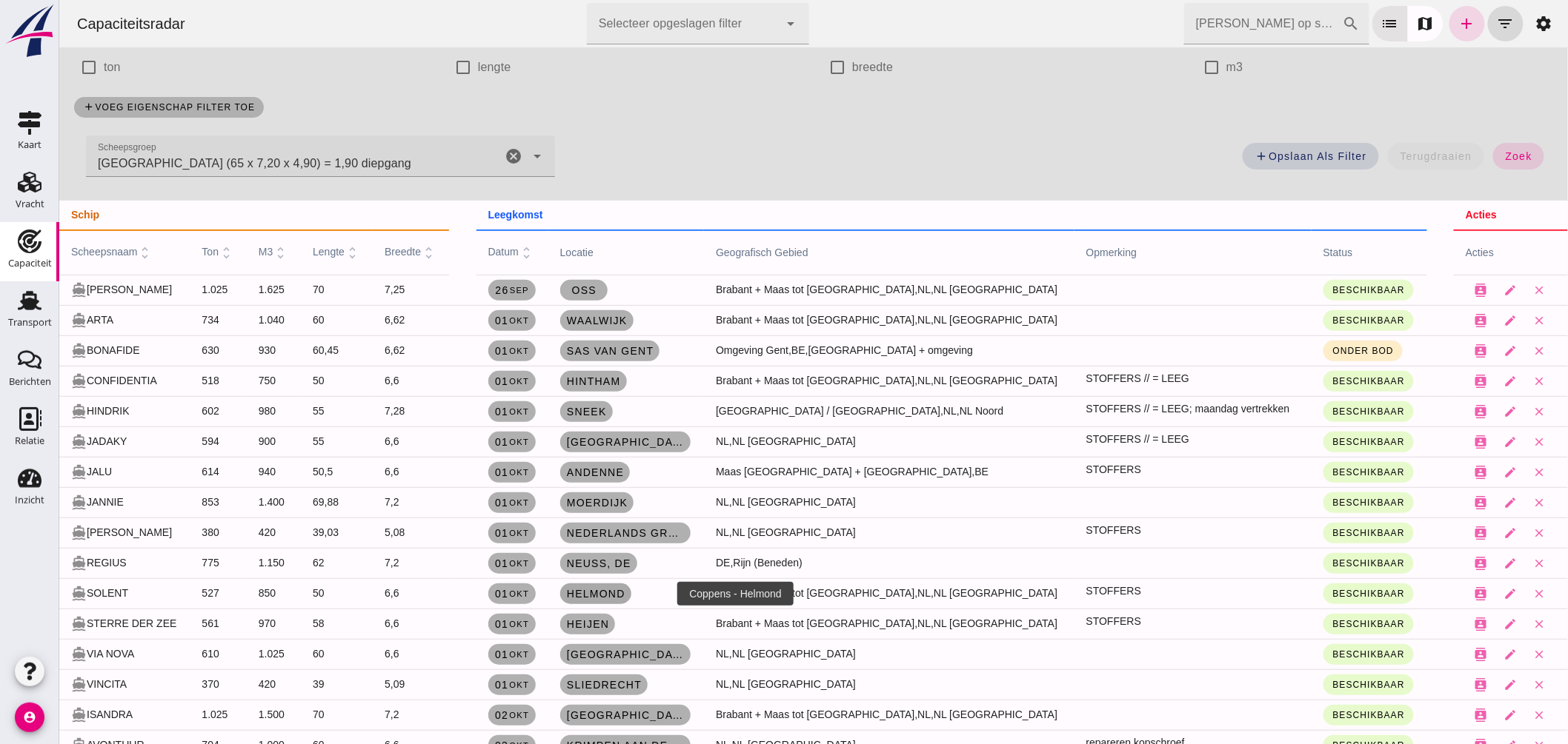
click at [625, 590] on span "Helmond" at bounding box center [594, 594] width 60 height 12
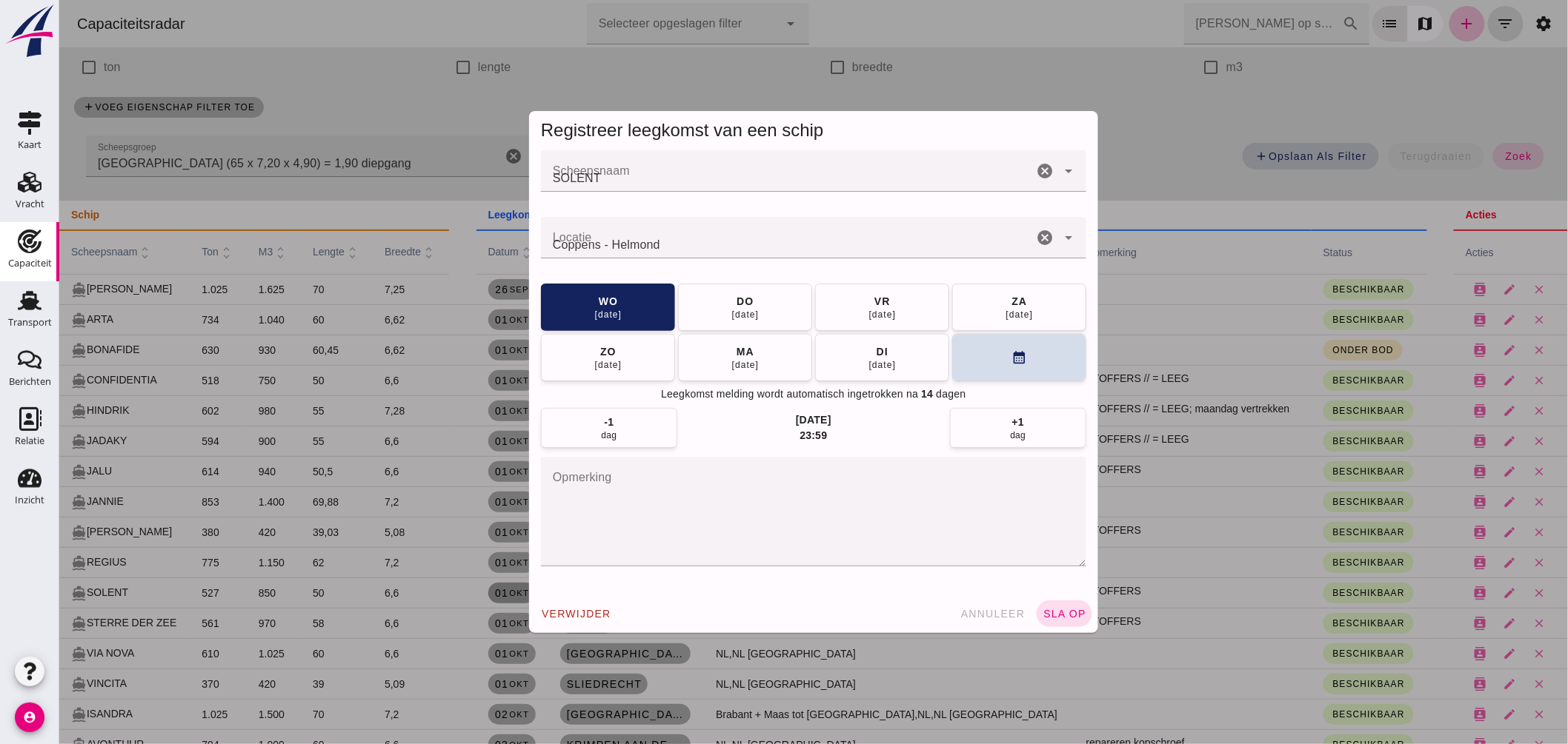
scroll to position [0, 0]
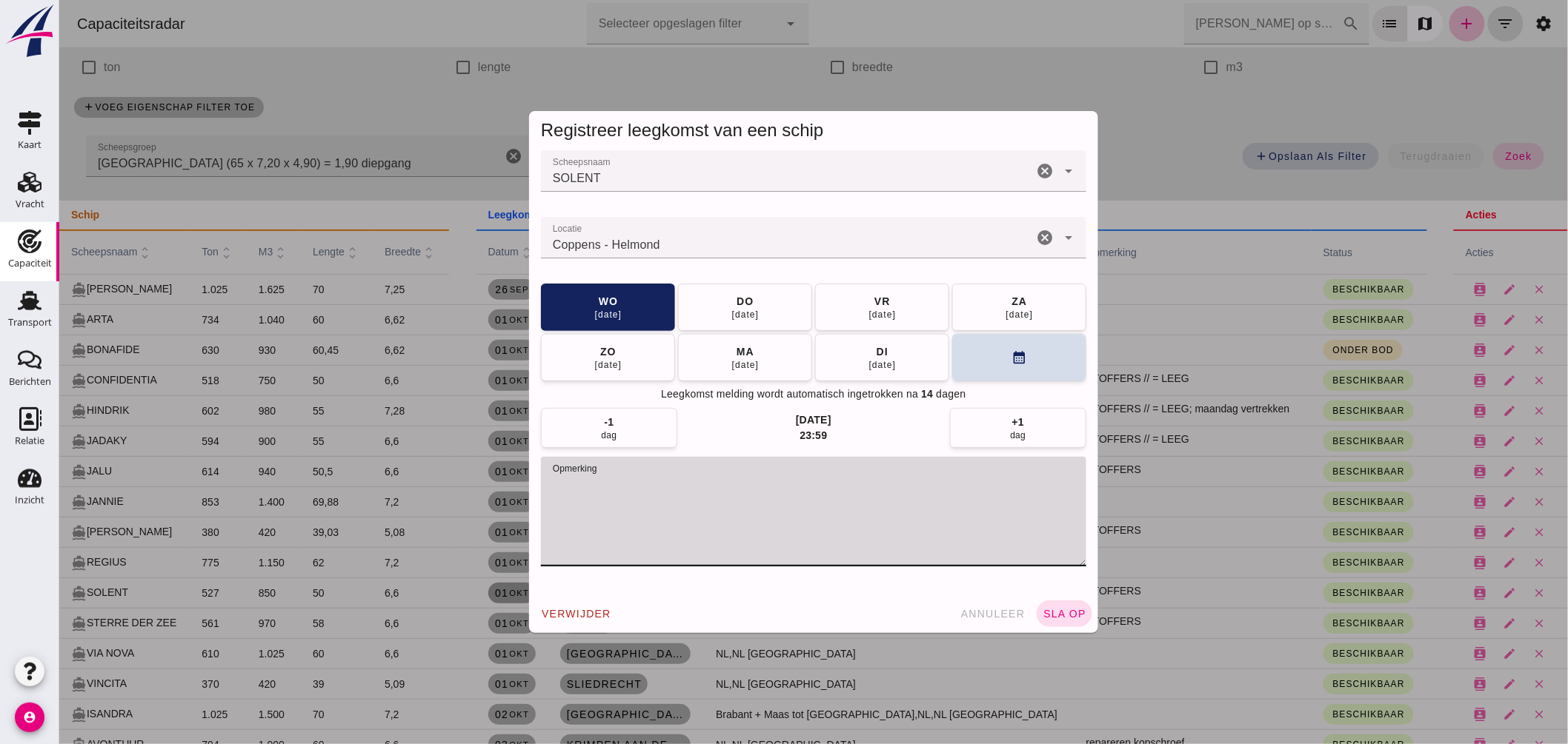
click at [653, 491] on textarea "opmerking" at bounding box center [813, 512] width 546 height 110
type textarea "STOFFERS; maandag vertrekken ?"
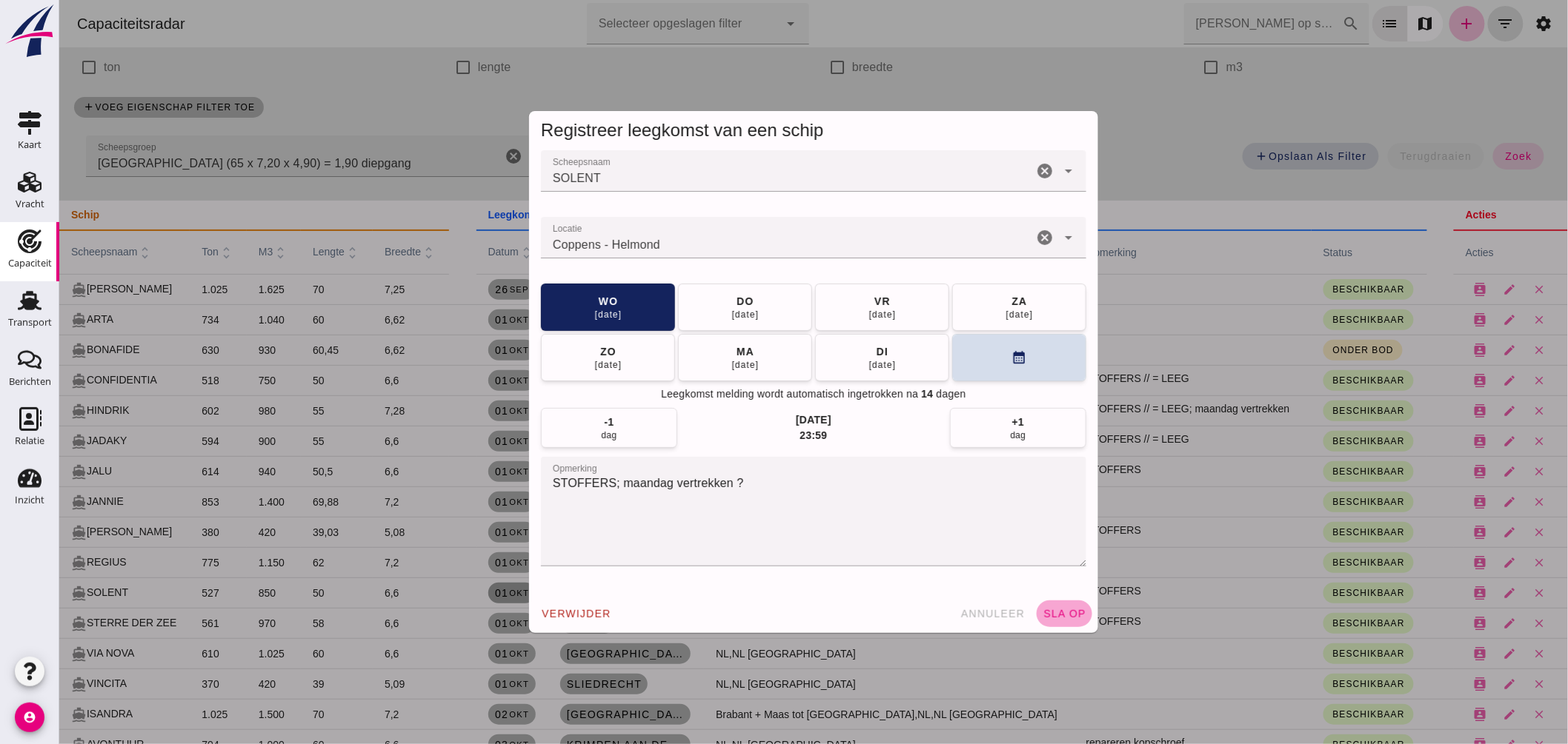
click at [1068, 614] on span "sla op" at bounding box center [1064, 614] width 44 height 12
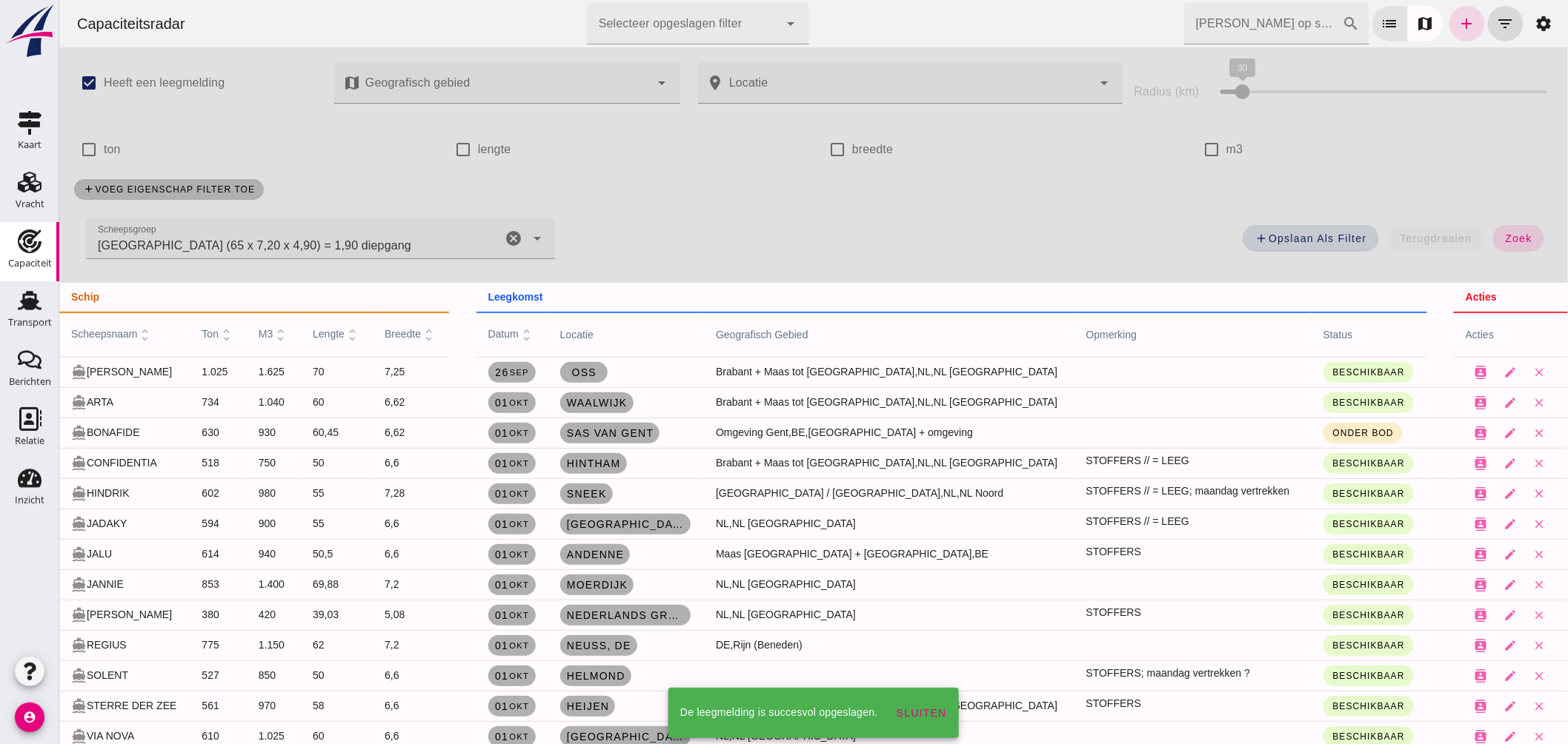
scroll to position [82, 0]
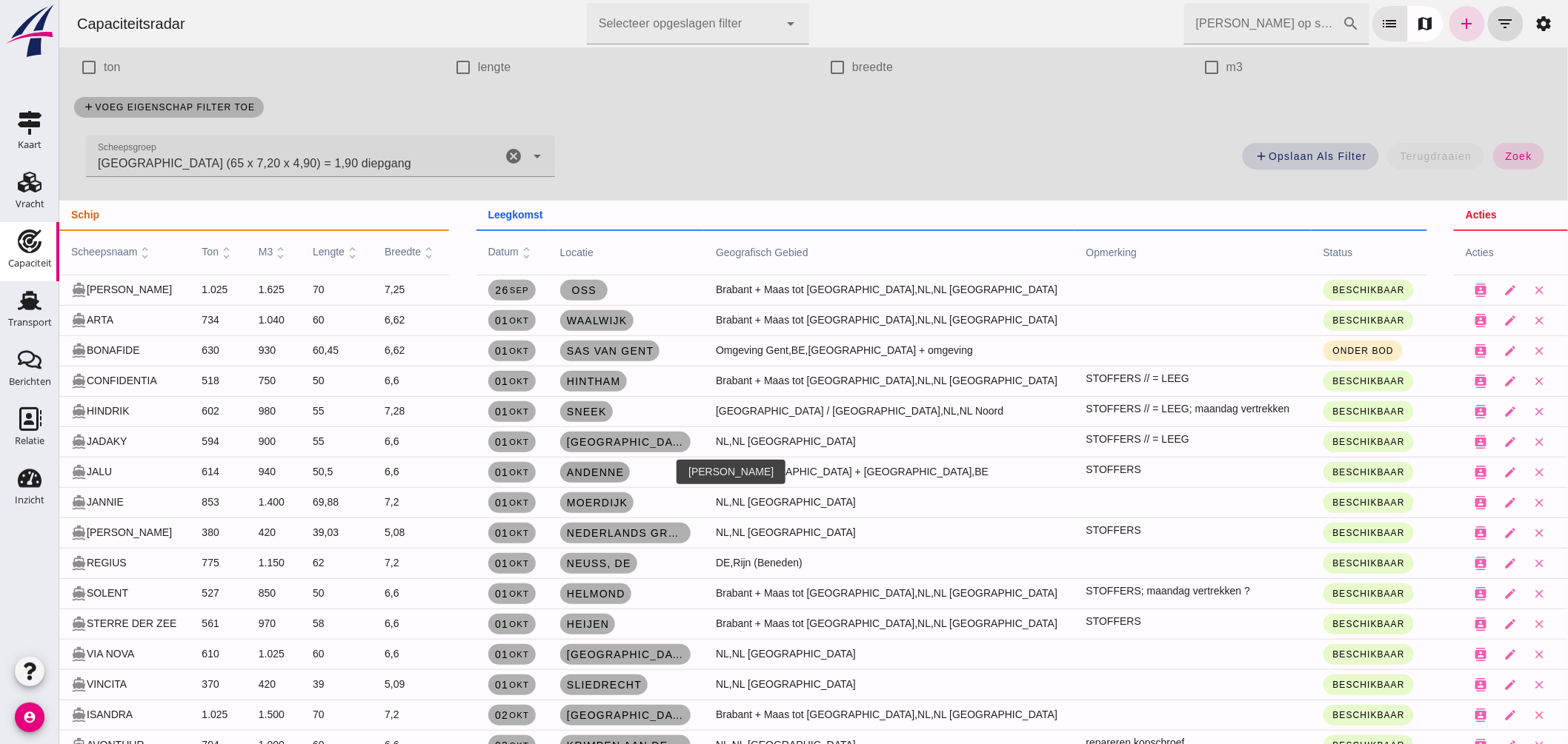
click at [623, 474] on span "Andenne" at bounding box center [594, 473] width 58 height 12
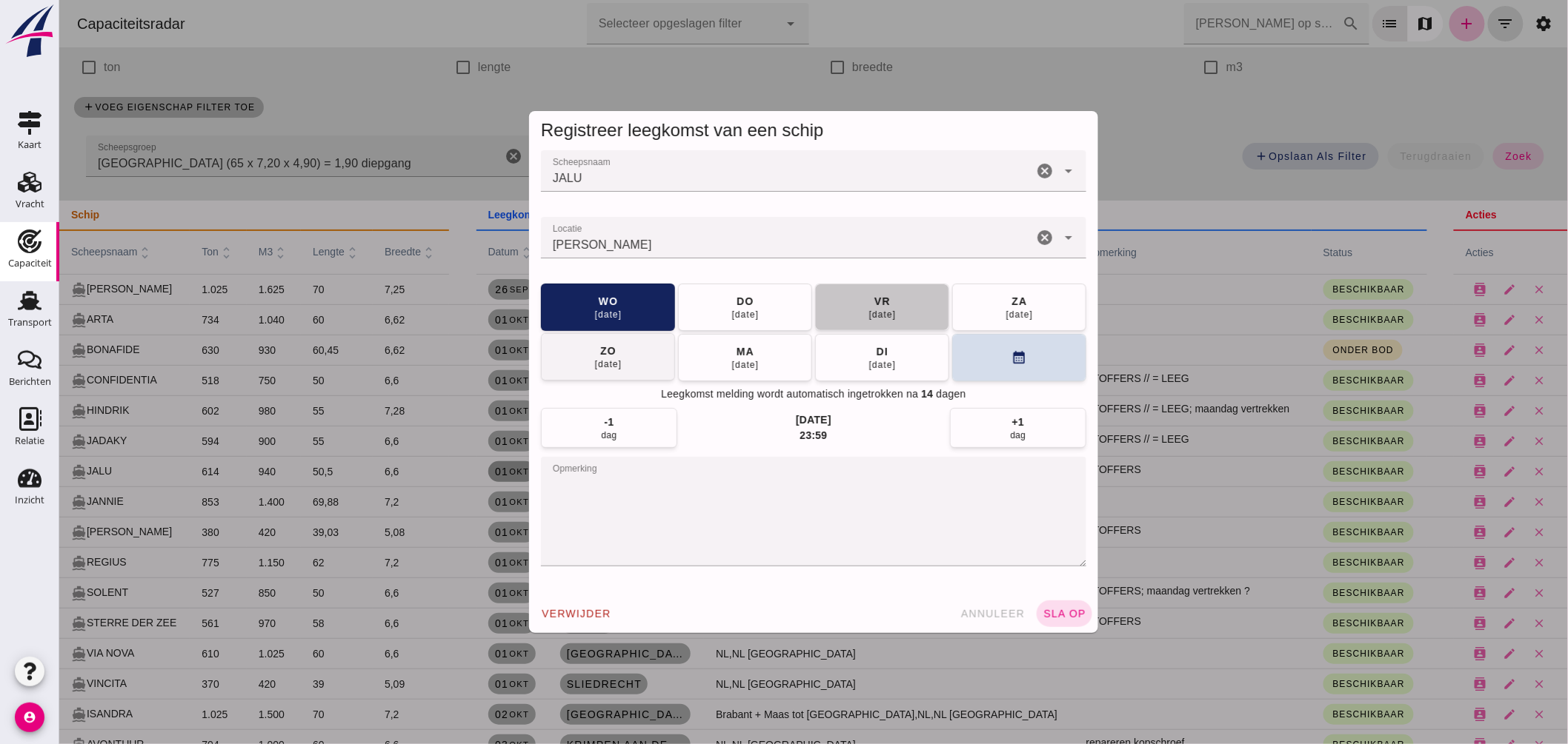
click at [846, 302] on button "vr 03 okt" at bounding box center [882, 307] width 134 height 47
click at [1054, 617] on span "sla op" at bounding box center [1064, 614] width 44 height 12
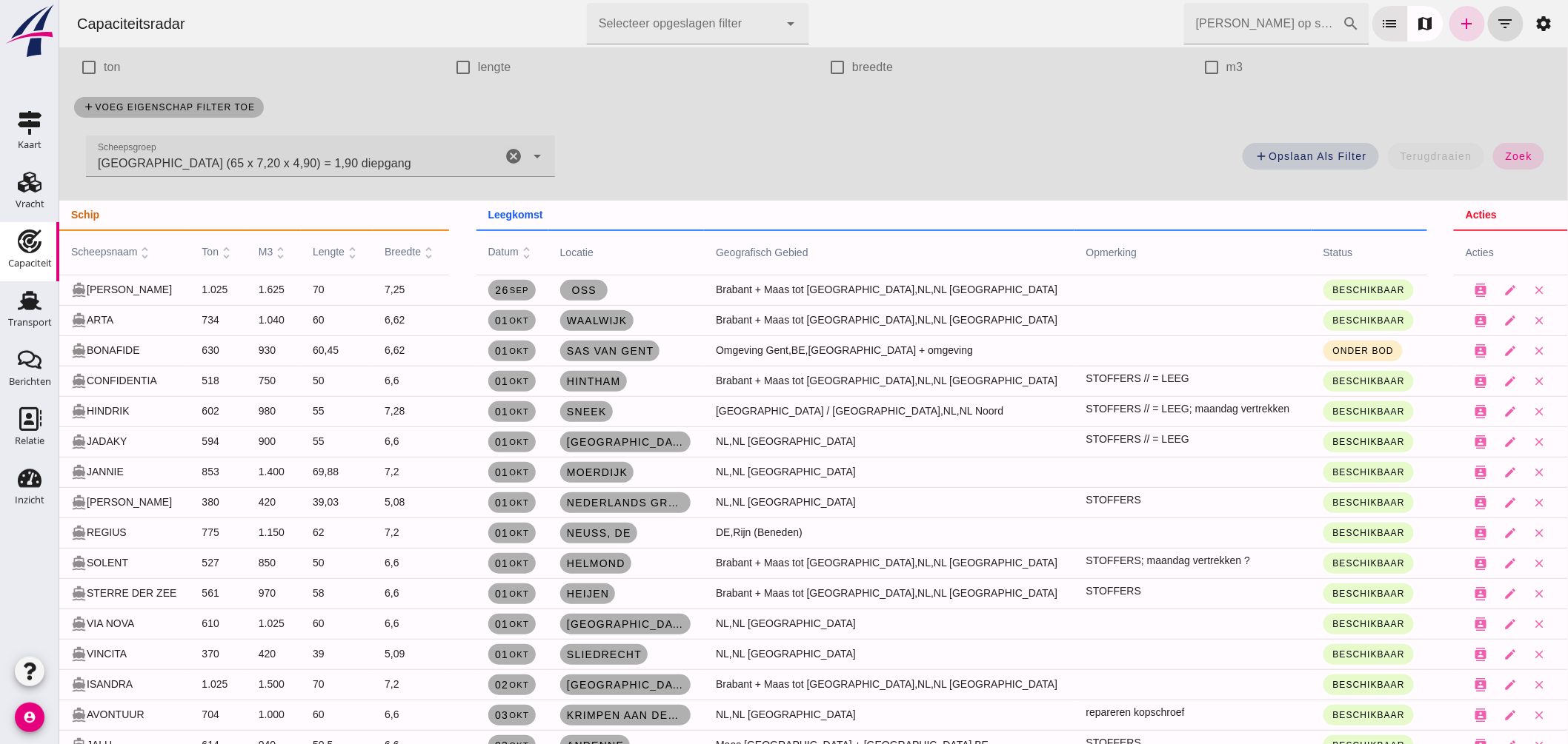
scroll to position [164, 0]
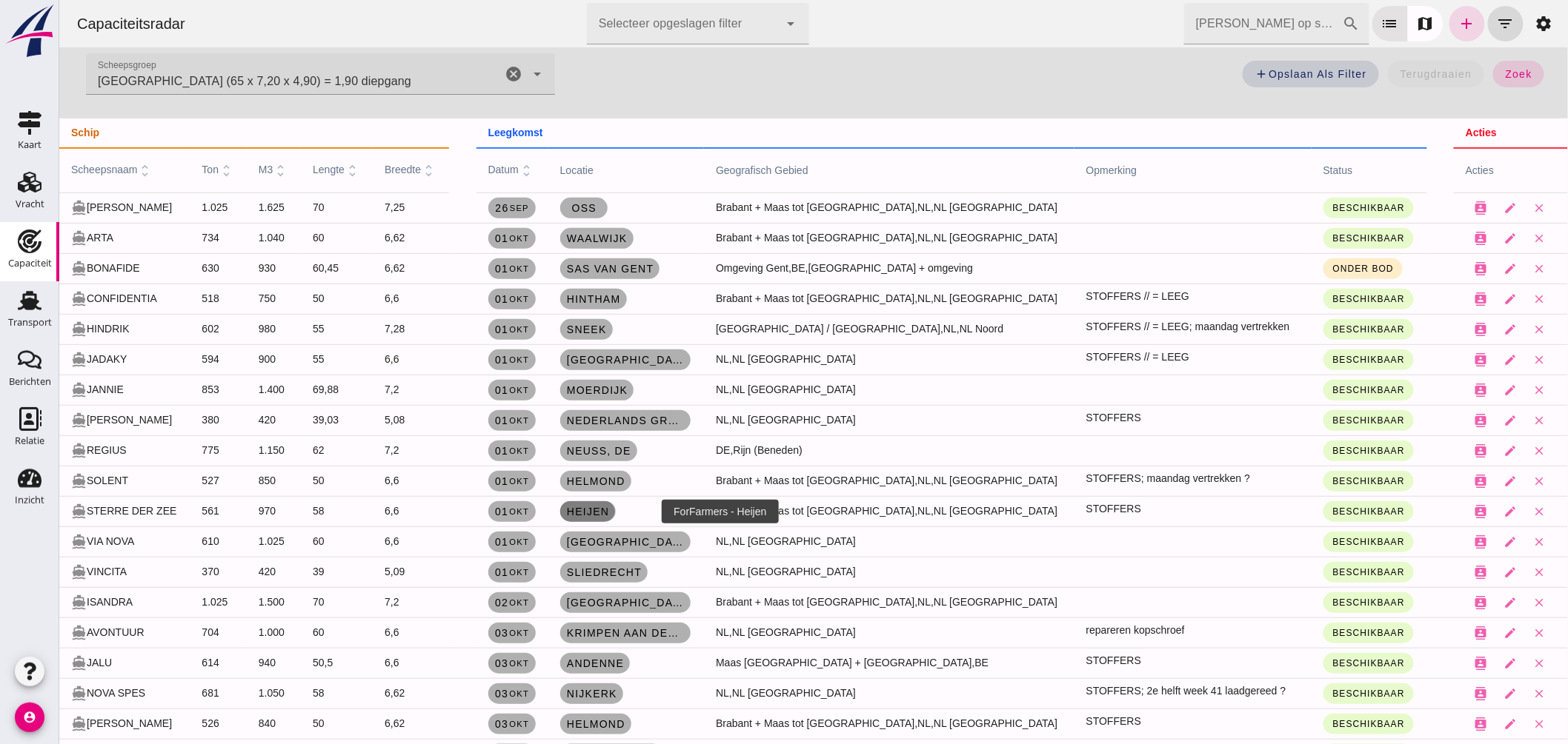
click at [609, 509] on span "Heijen" at bounding box center [587, 512] width 44 height 12
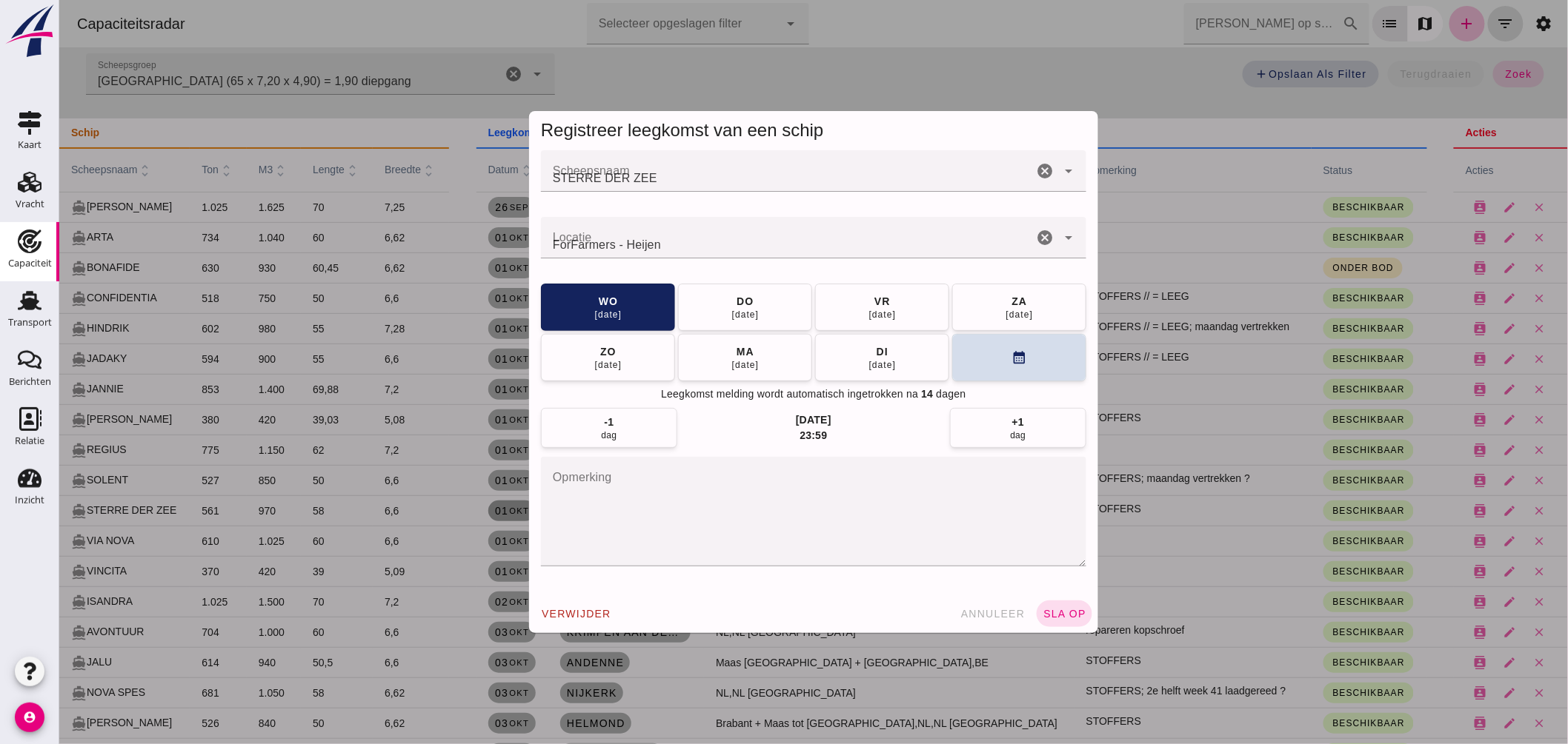
scroll to position [0, 0]
click at [852, 315] on button "vr 03 okt" at bounding box center [882, 307] width 134 height 47
click at [1063, 616] on span "sla op" at bounding box center [1064, 614] width 44 height 12
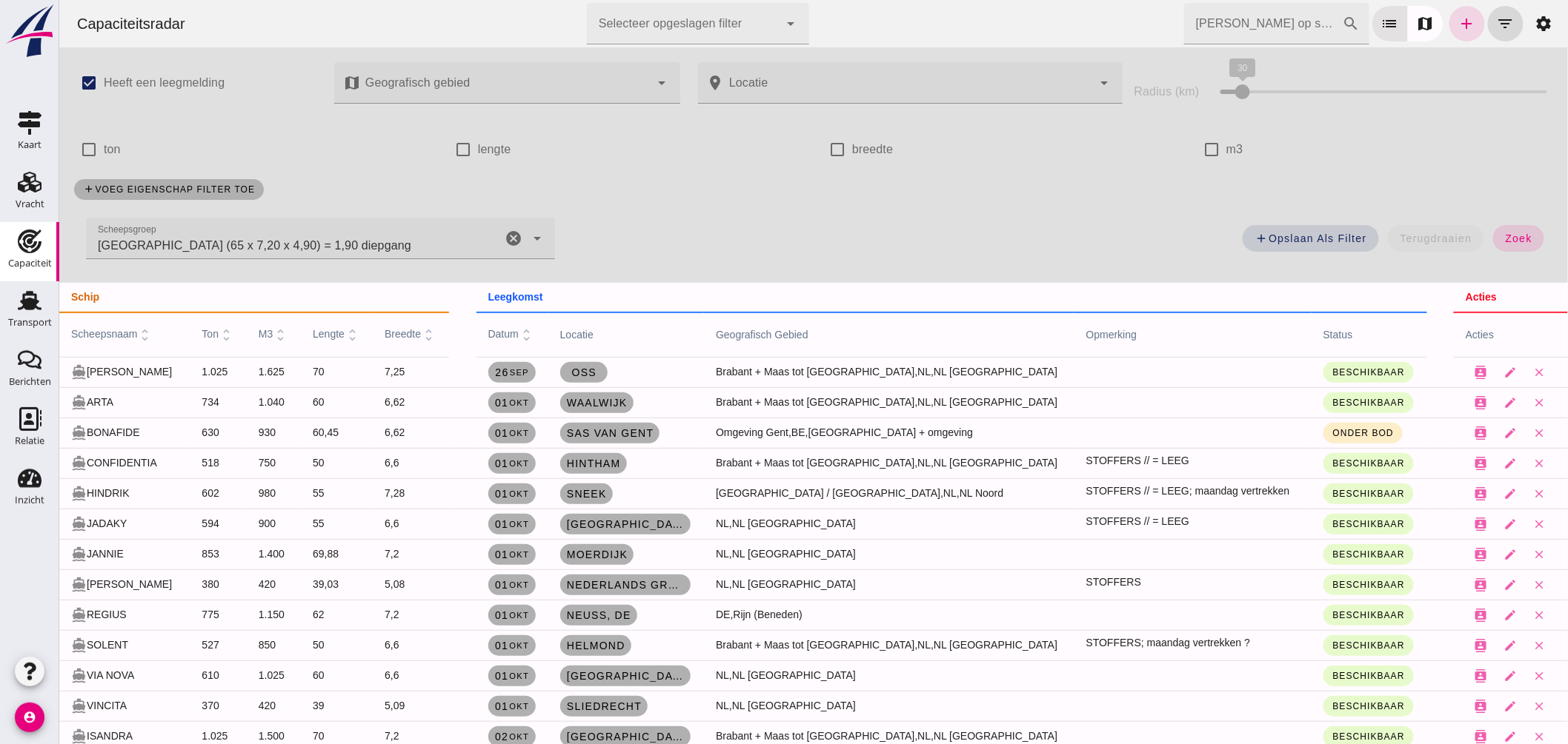
click at [509, 239] on icon "cancel" at bounding box center [513, 239] width 18 height 18
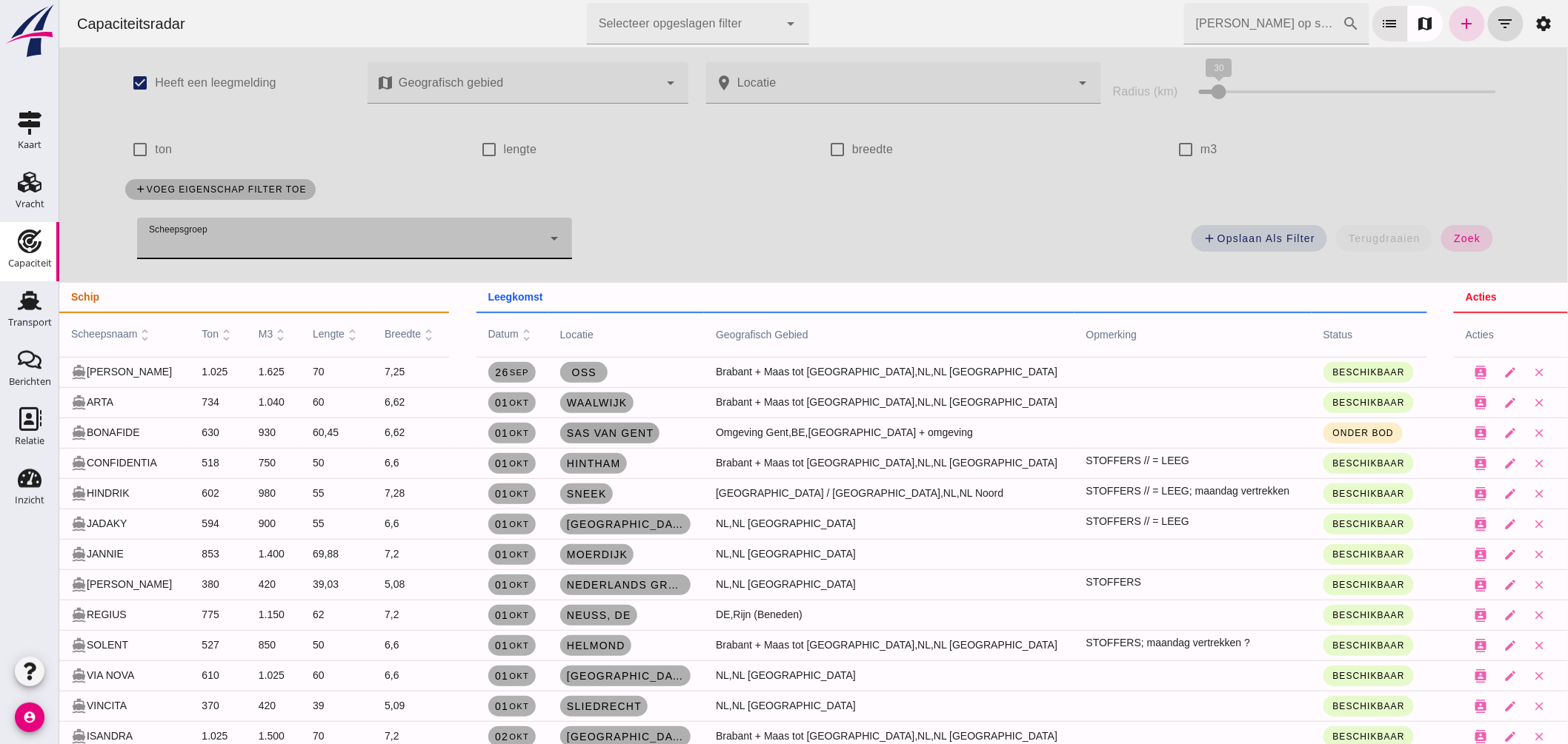
click at [653, 429] on span "Sas van Gent" at bounding box center [609, 434] width 88 height 12
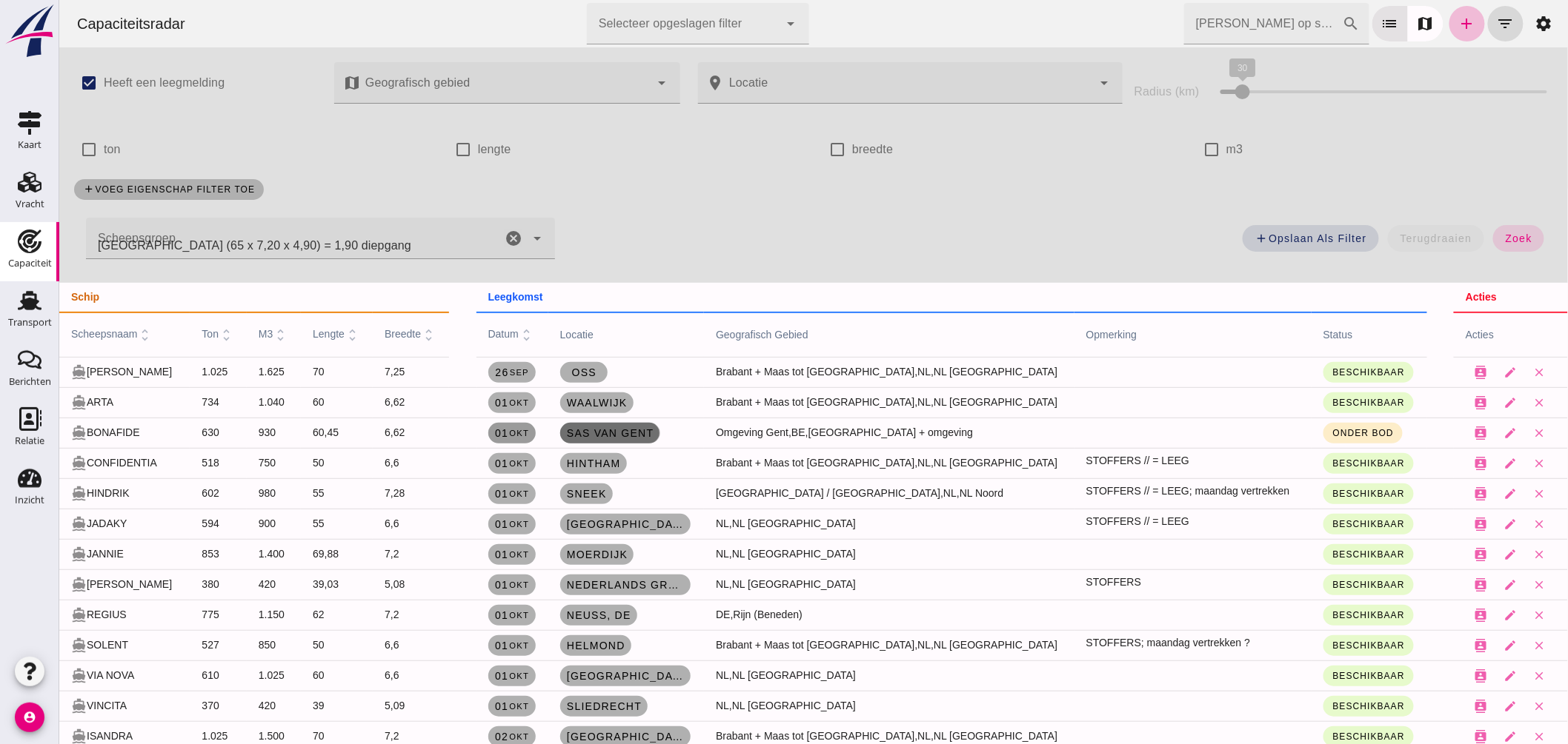
type input "[GEOGRAPHIC_DATA] (65 x 7,20 x 4,90) = 1,90 diepgang"
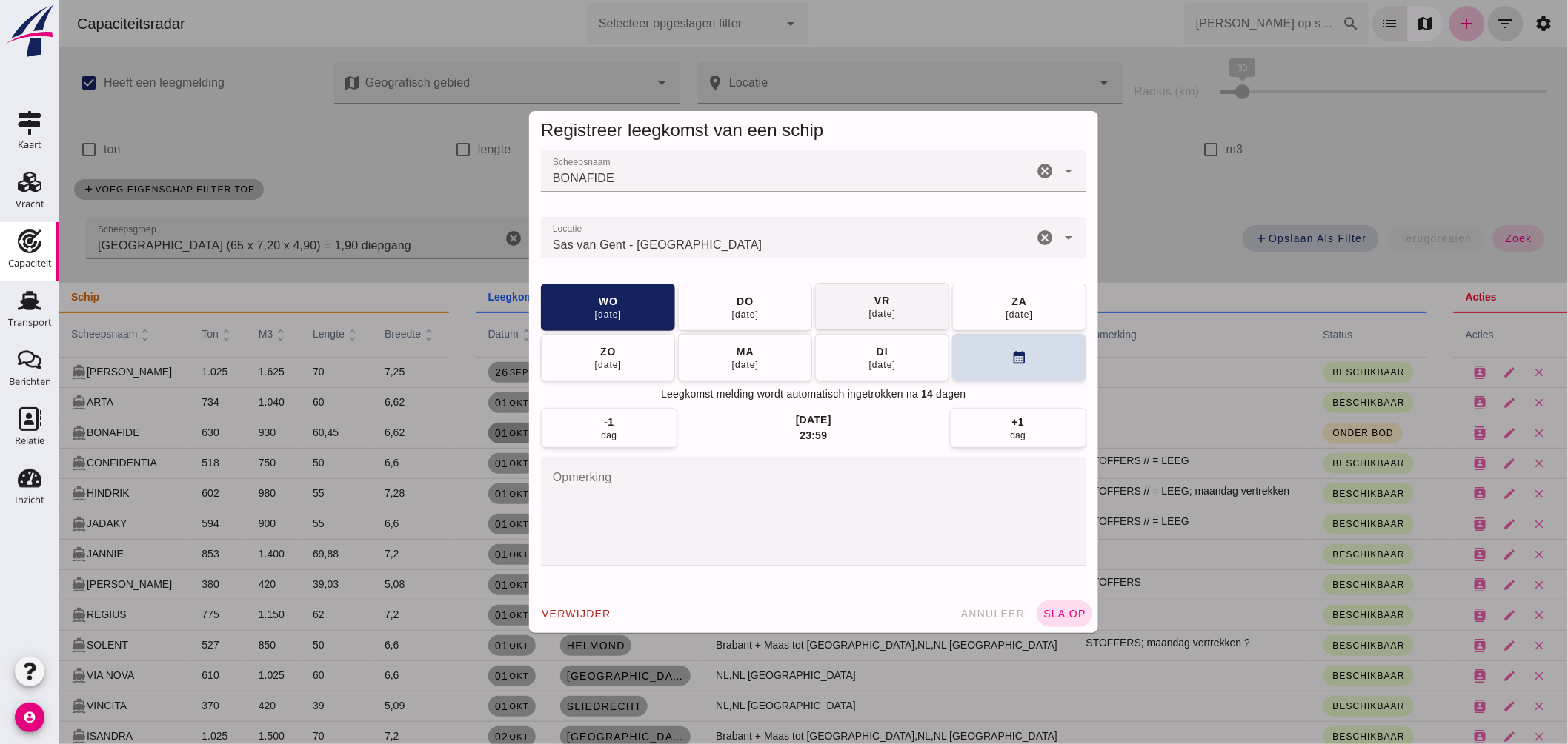
click at [708, 322] on button "do 02 okt" at bounding box center [744, 307] width 134 height 47
click at [1049, 605] on button "sla op" at bounding box center [1064, 614] width 56 height 26
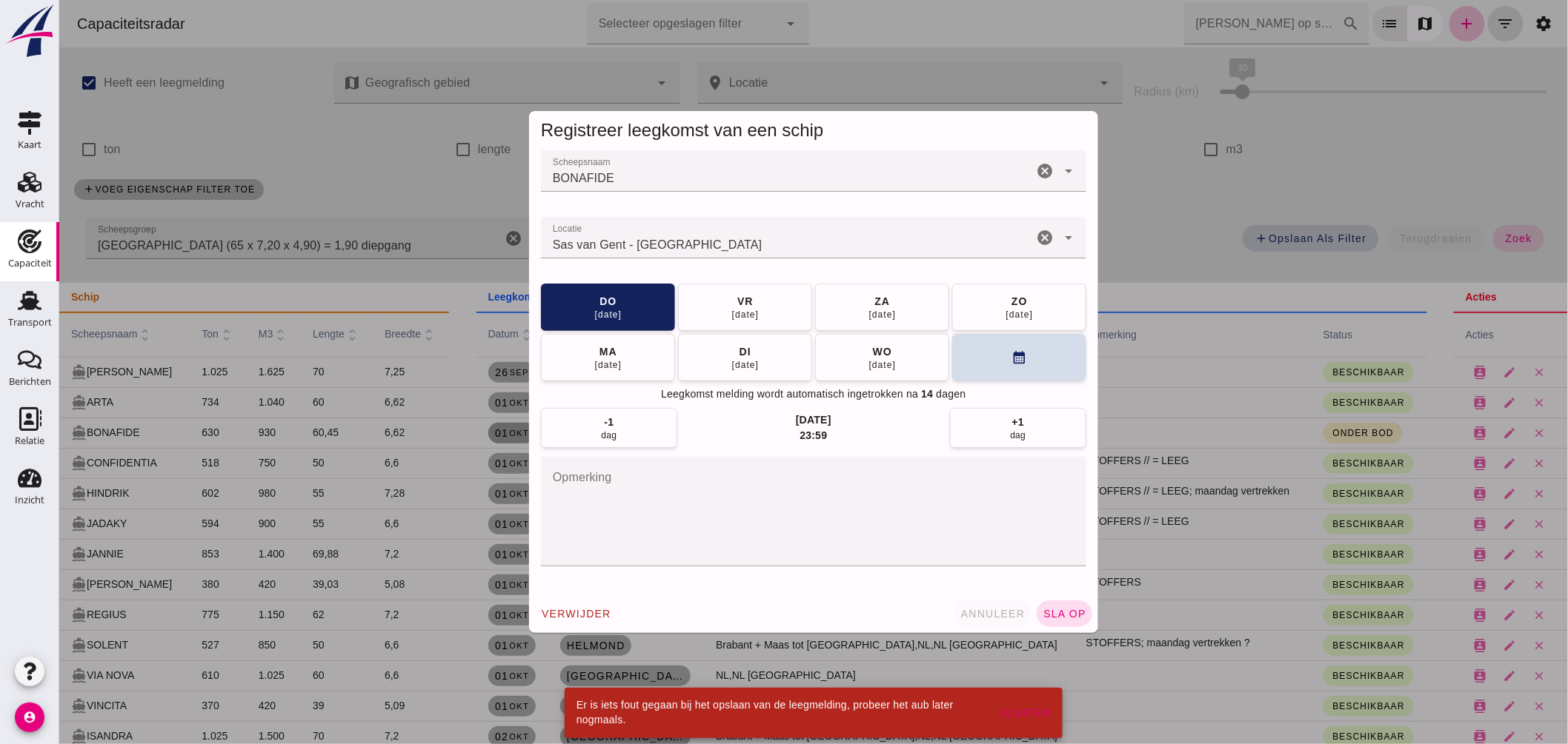
click at [992, 608] on button "annuleer" at bounding box center [992, 614] width 77 height 26
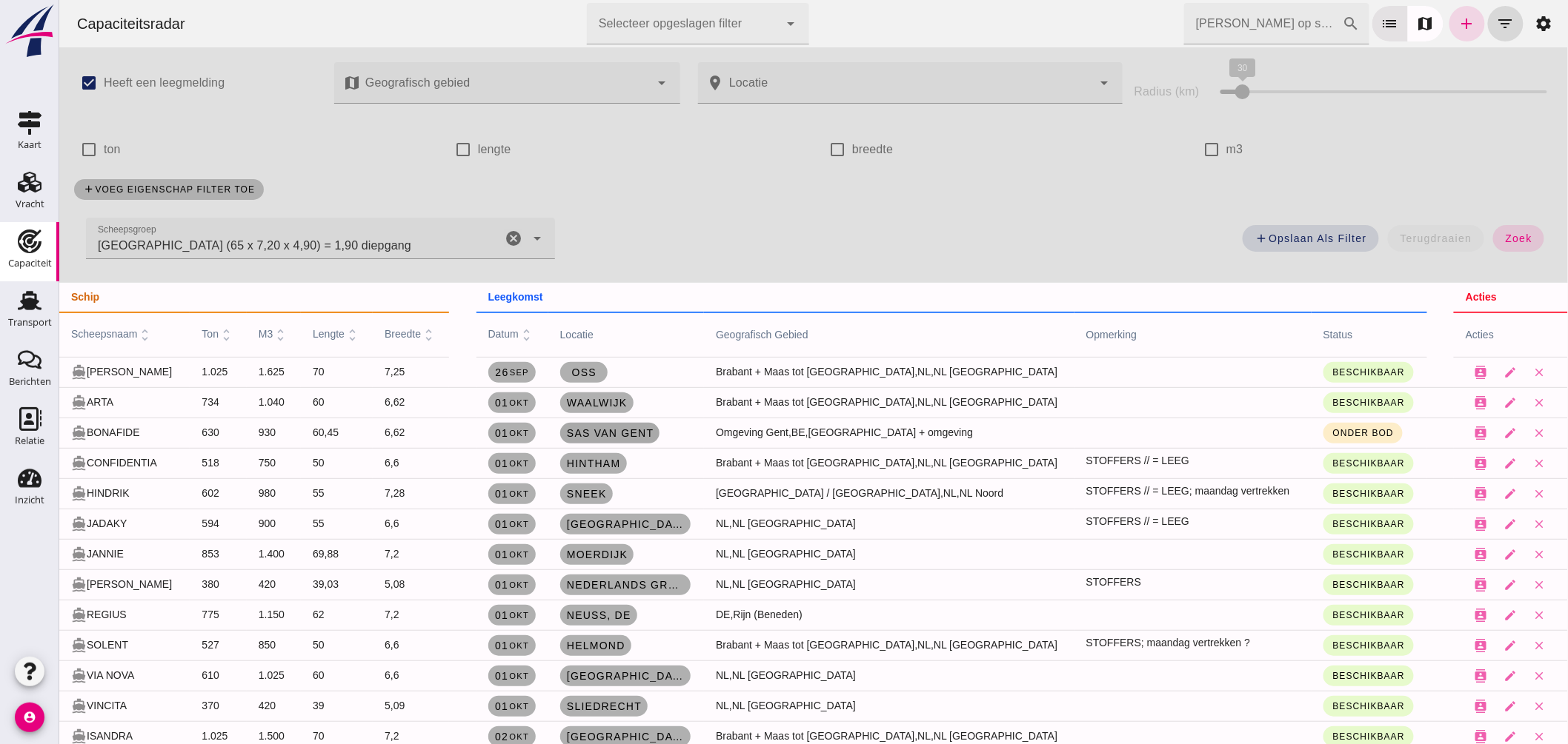
click at [653, 432] on span "Sas van Gent" at bounding box center [609, 434] width 88 height 12
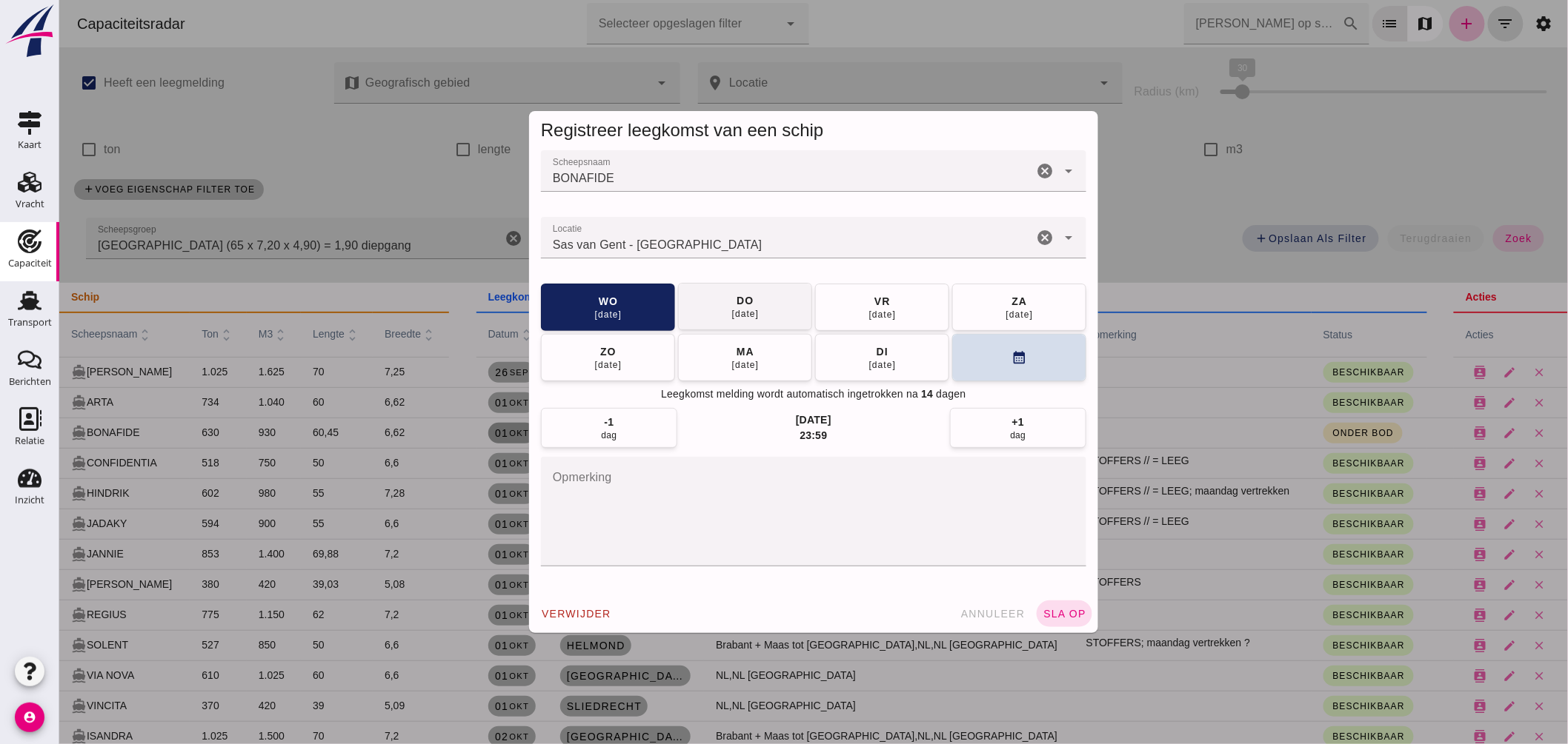
click at [741, 298] on div "do" at bounding box center [744, 300] width 18 height 15
click at [1069, 611] on span "sla op" at bounding box center [1064, 614] width 44 height 12
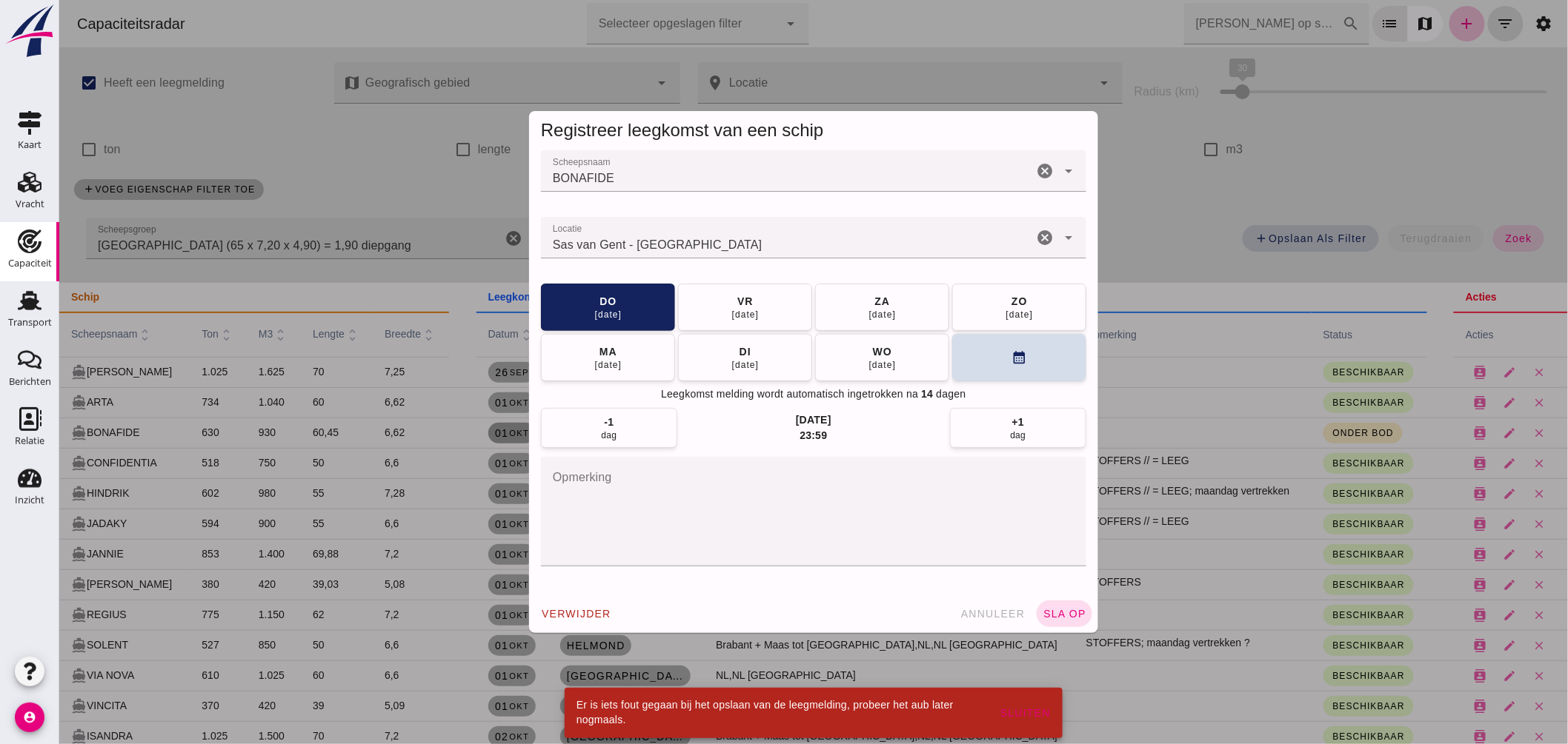
click at [1167, 178] on div at bounding box center [813, 372] width 1508 height 744
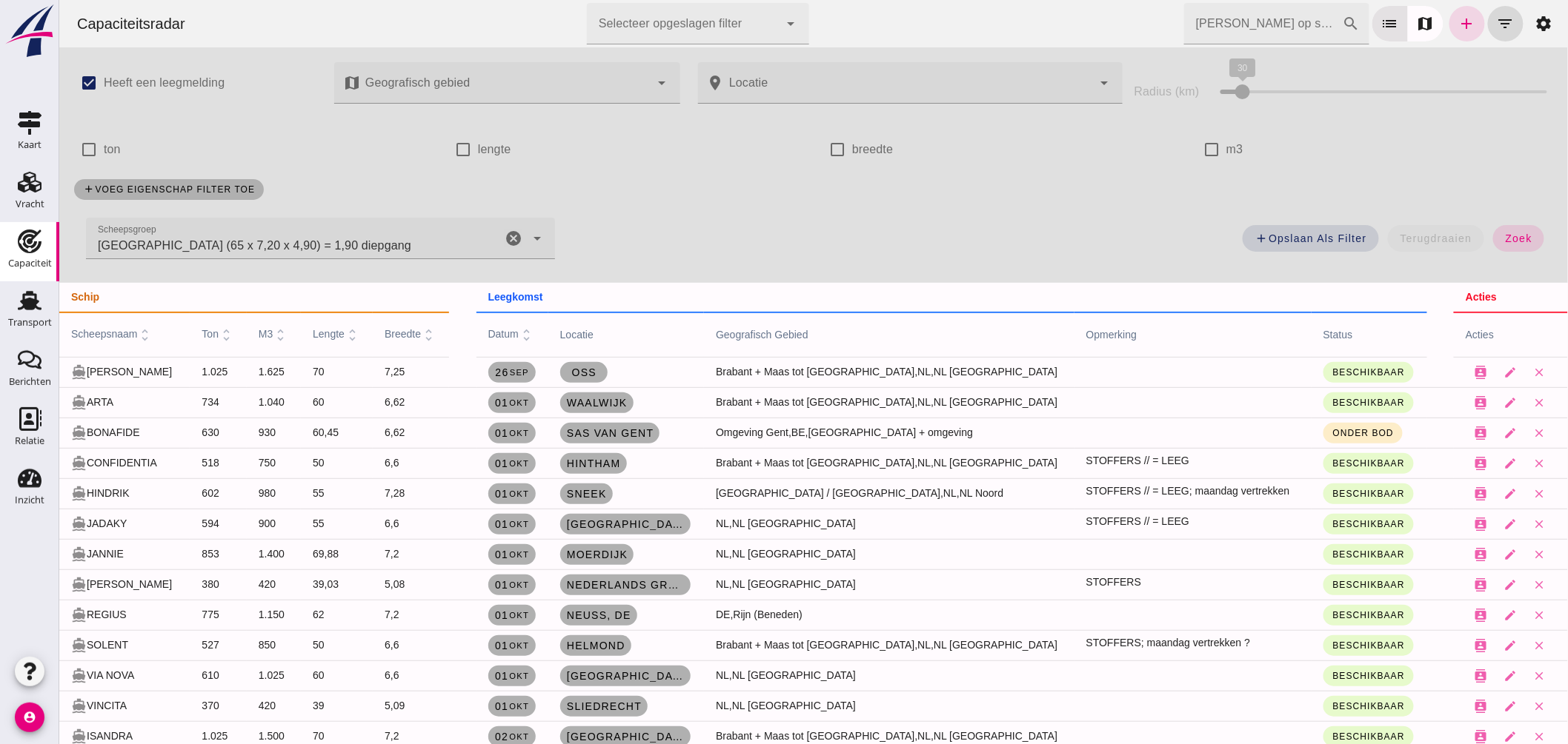
click at [516, 233] on icon "cancel" at bounding box center [513, 239] width 18 height 18
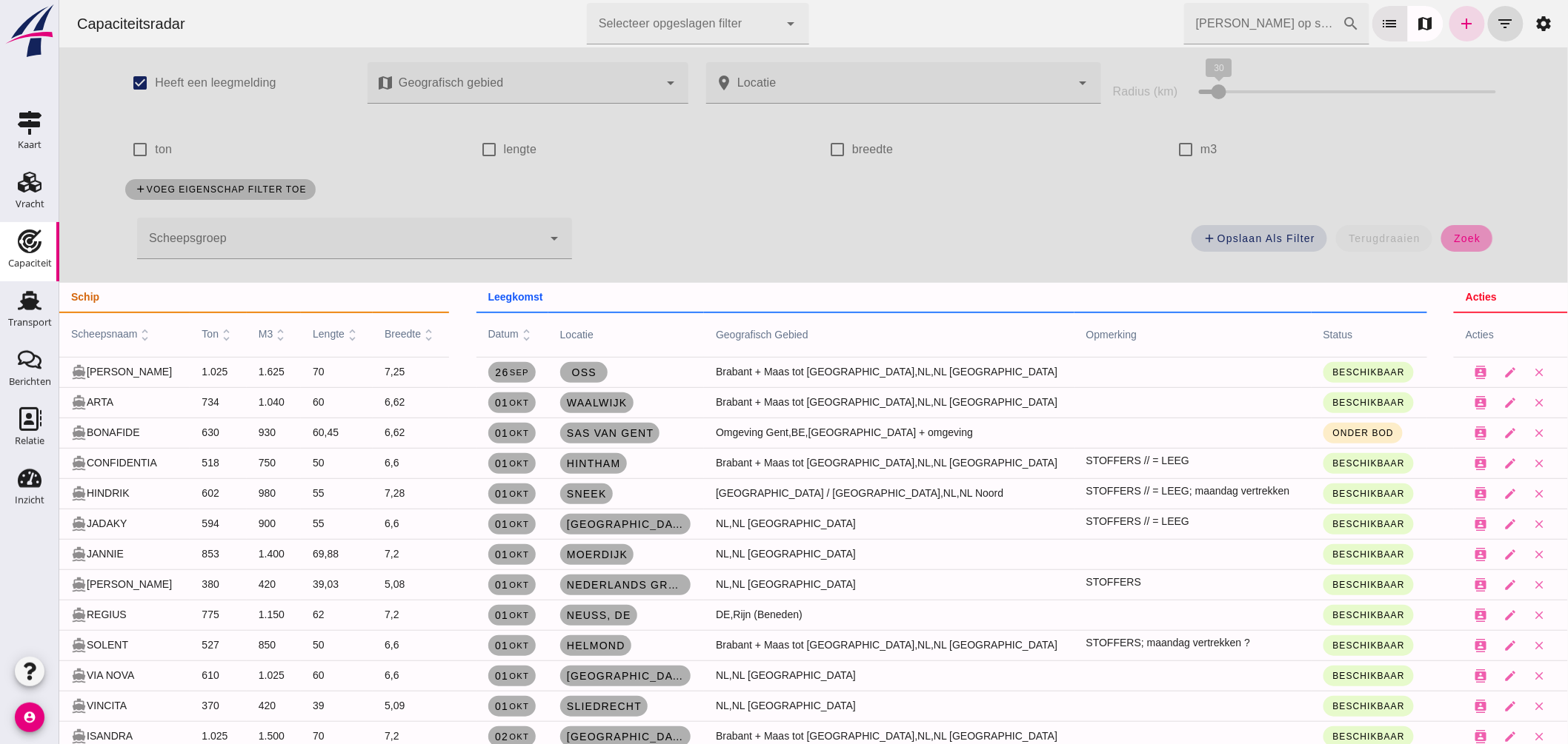
click at [1461, 230] on button "zoek" at bounding box center [1466, 238] width 51 height 26
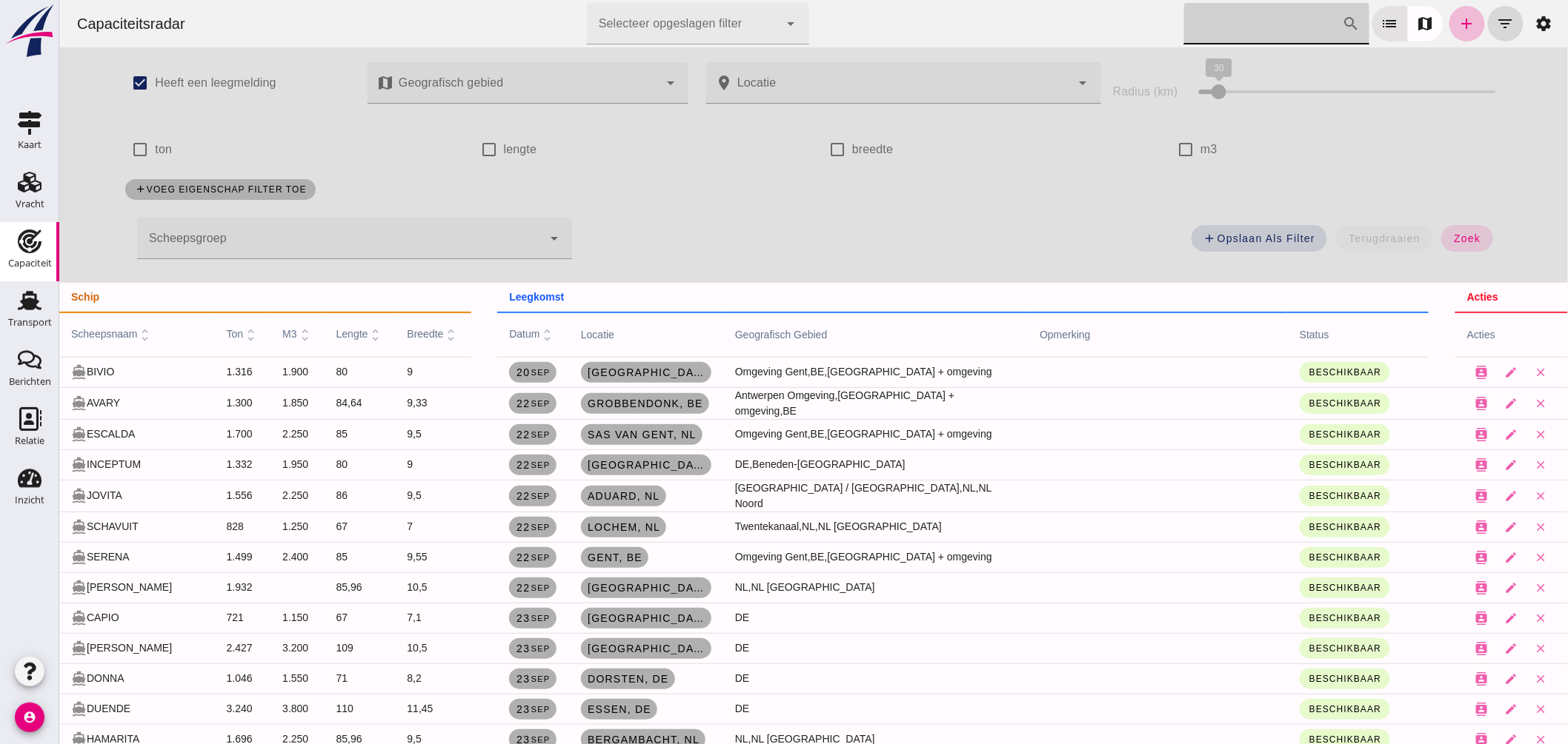
click at [1208, 14] on input "Zoek op scheepsnaam" at bounding box center [1263, 23] width 158 height 41
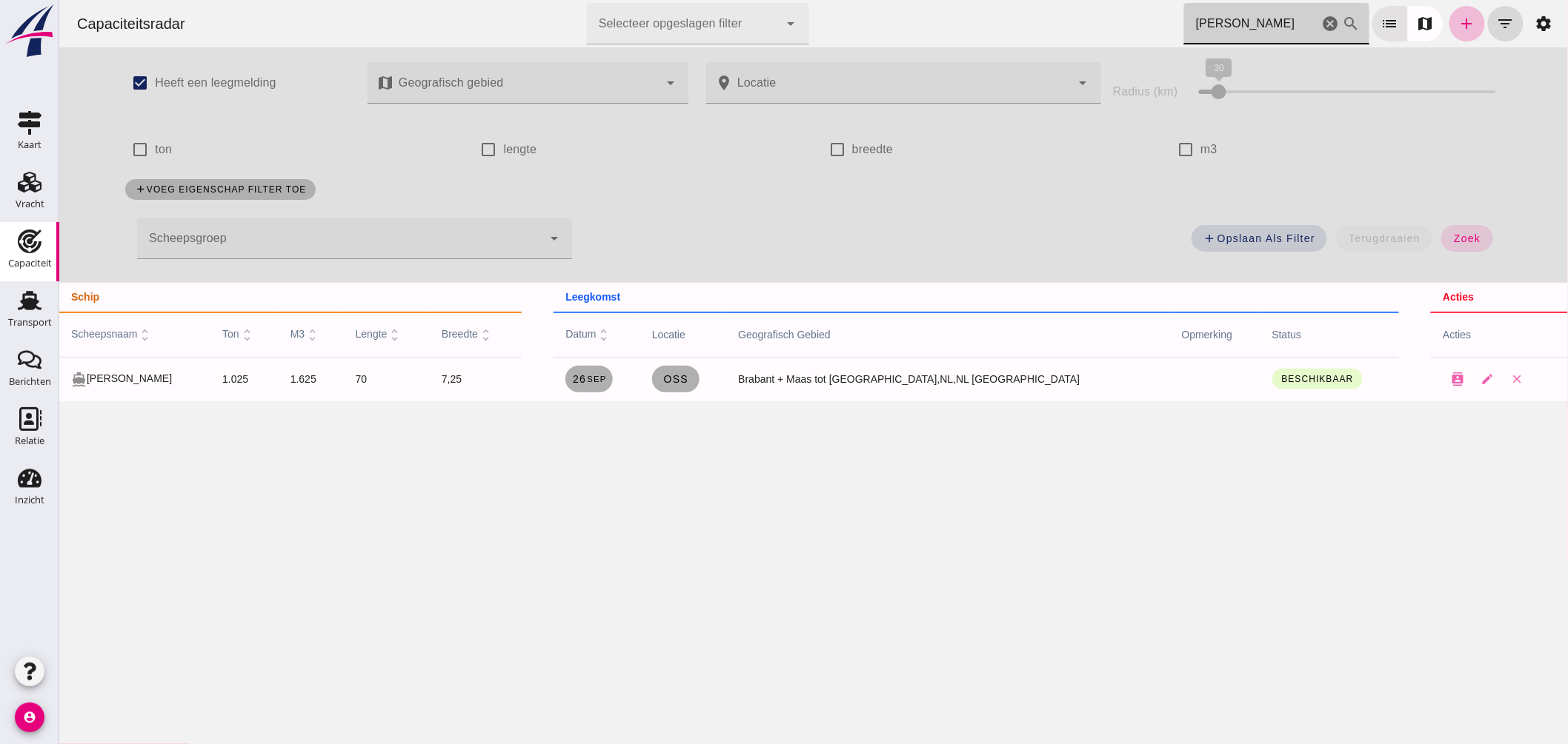
type input "naomi"
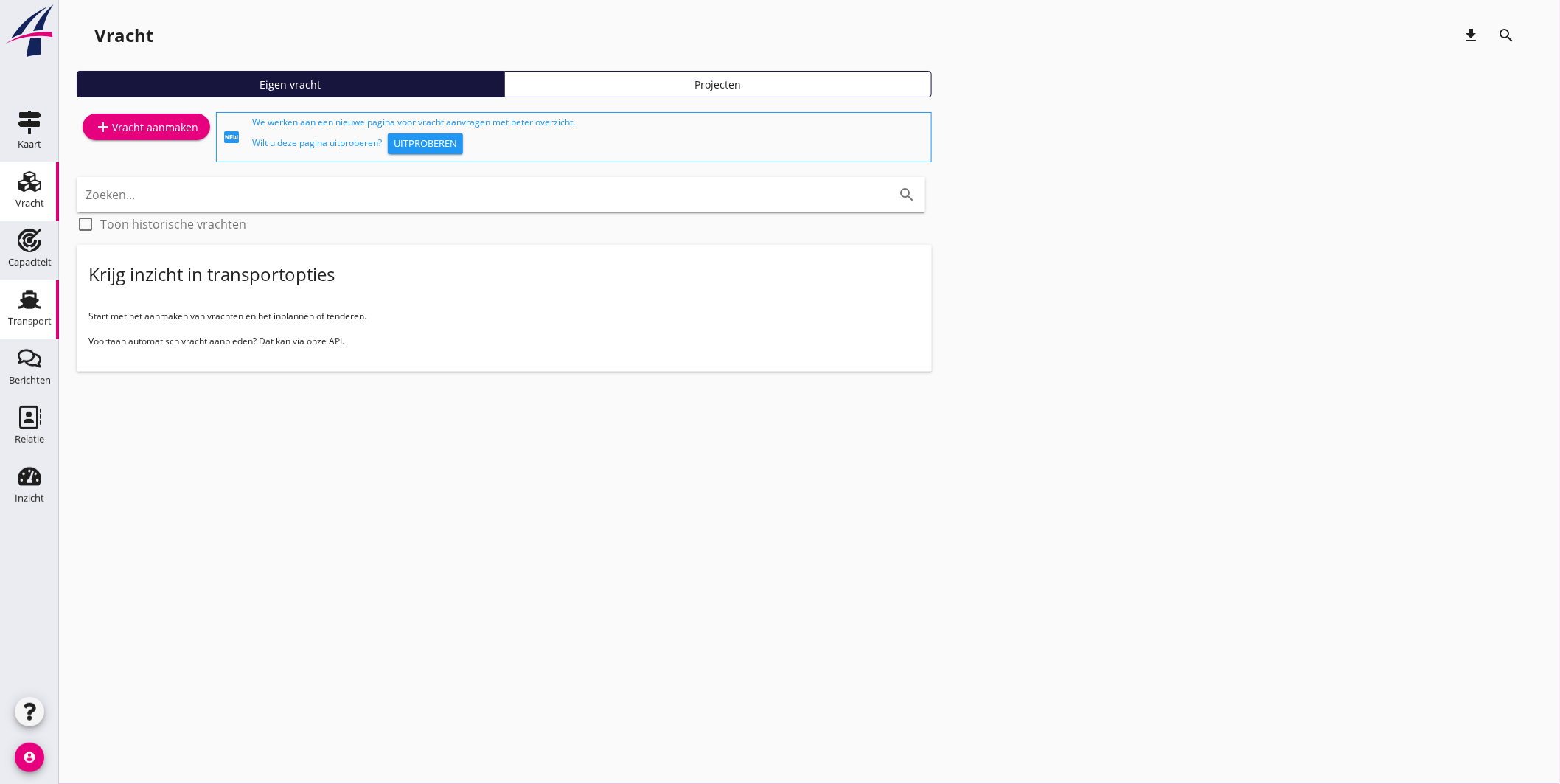
click at [40, 293] on icon "Transport" at bounding box center [29, 299] width 23 height 23
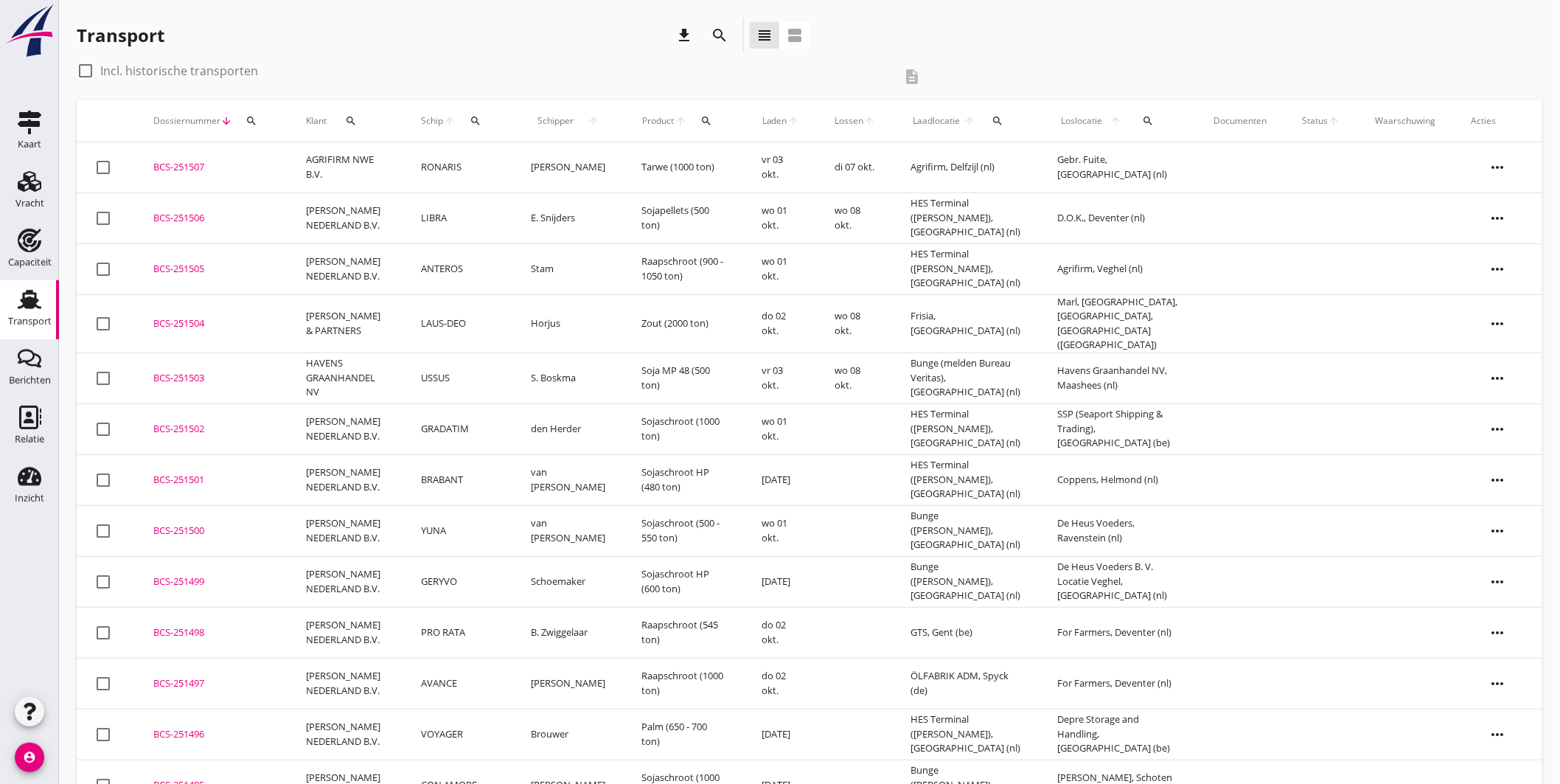
click at [185, 160] on div "BCS-251507" at bounding box center [212, 167] width 117 height 15
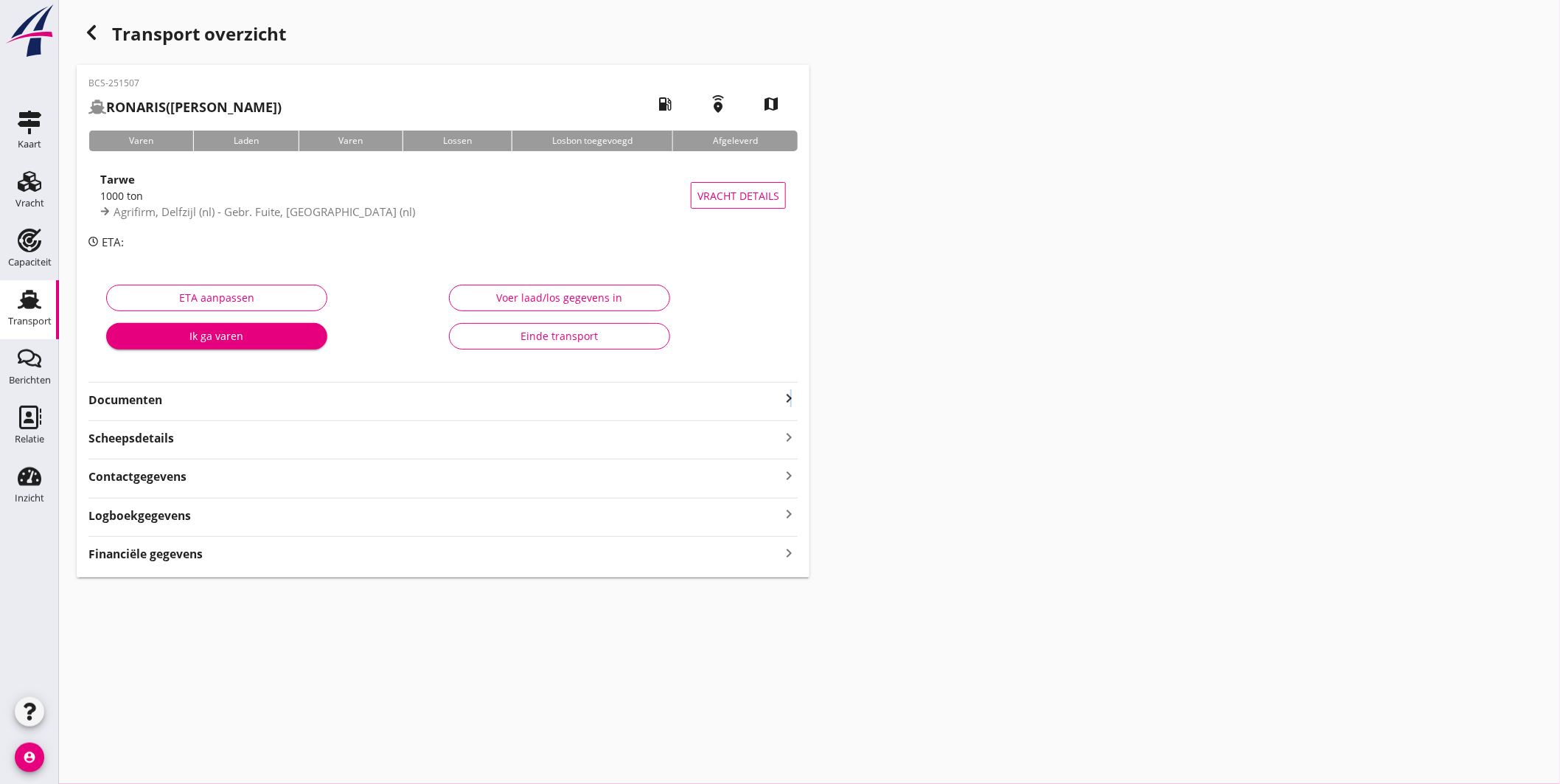
click at [791, 394] on icon "keyboard_arrow_right" at bounding box center [789, 398] width 18 height 18
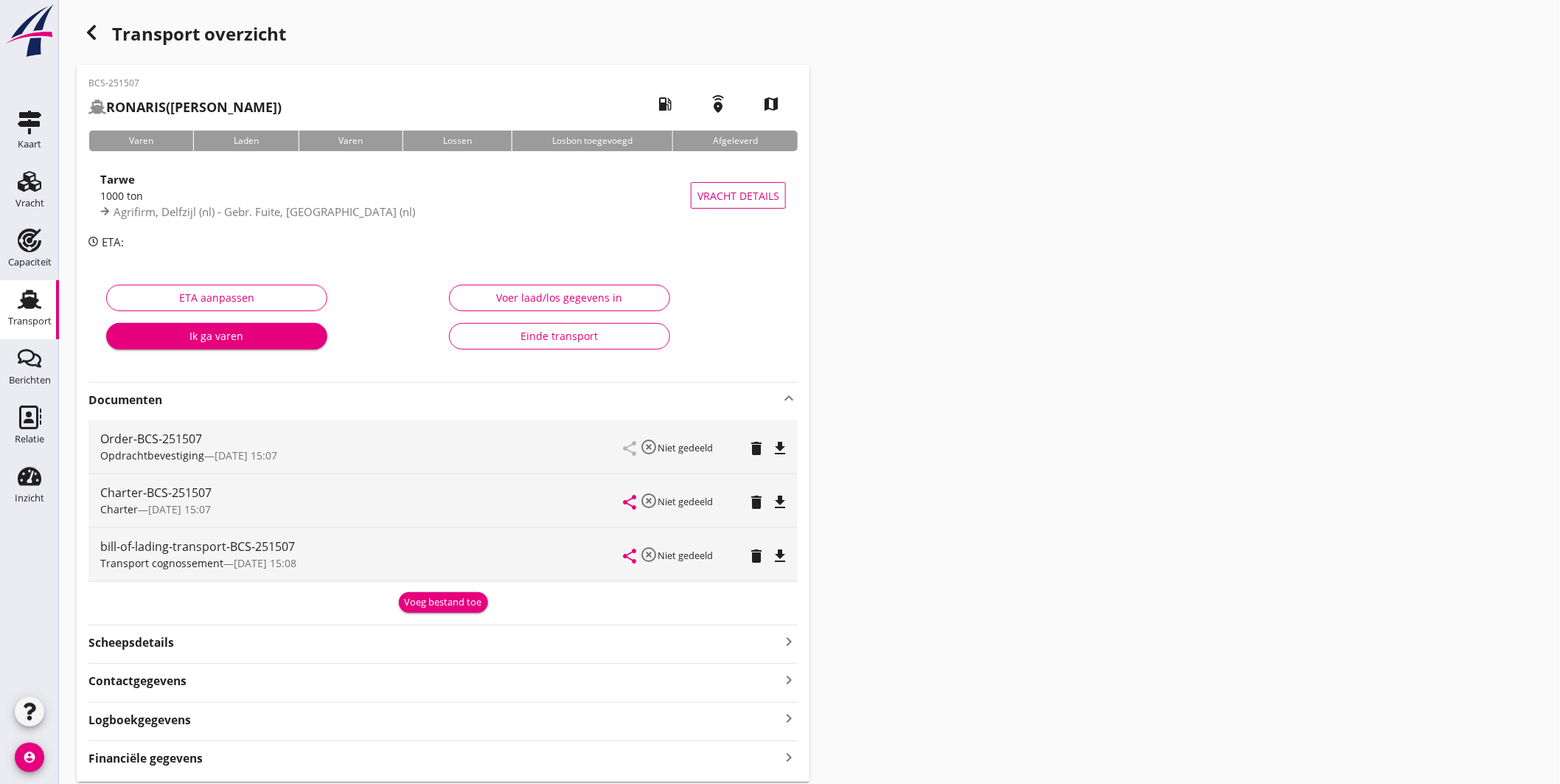
click at [782, 503] on icon "file_download" at bounding box center [780, 502] width 18 height 18
click at [780, 498] on icon "open_in_browser" at bounding box center [780, 502] width 18 height 18
click at [12, 300] on link "Transport Transport" at bounding box center [29, 310] width 59 height 59
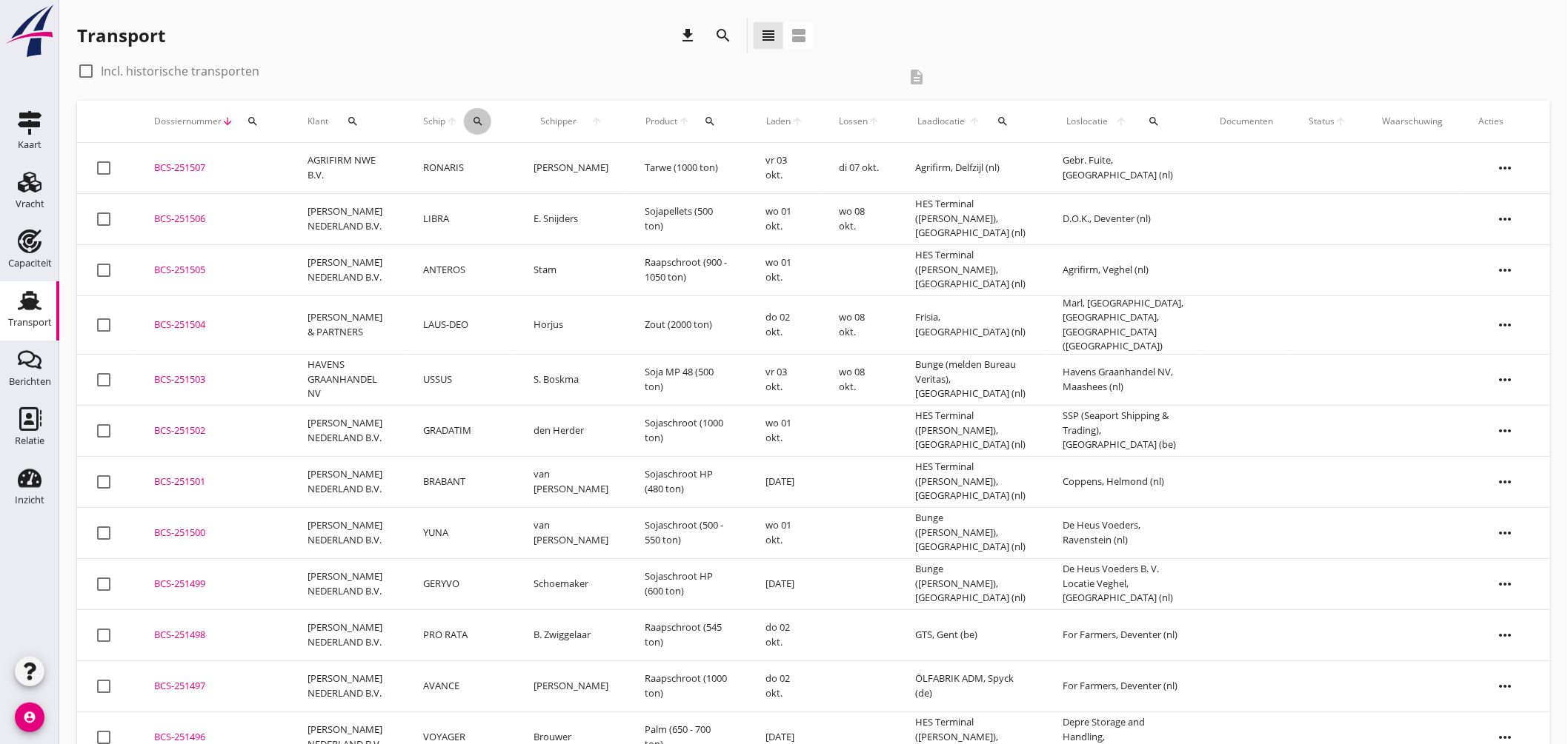
click at [484, 117] on div "search" at bounding box center [478, 121] width 27 height 12
click at [527, 164] on input "Zoek op (scheeps)naam" at bounding box center [546, 164] width 154 height 23
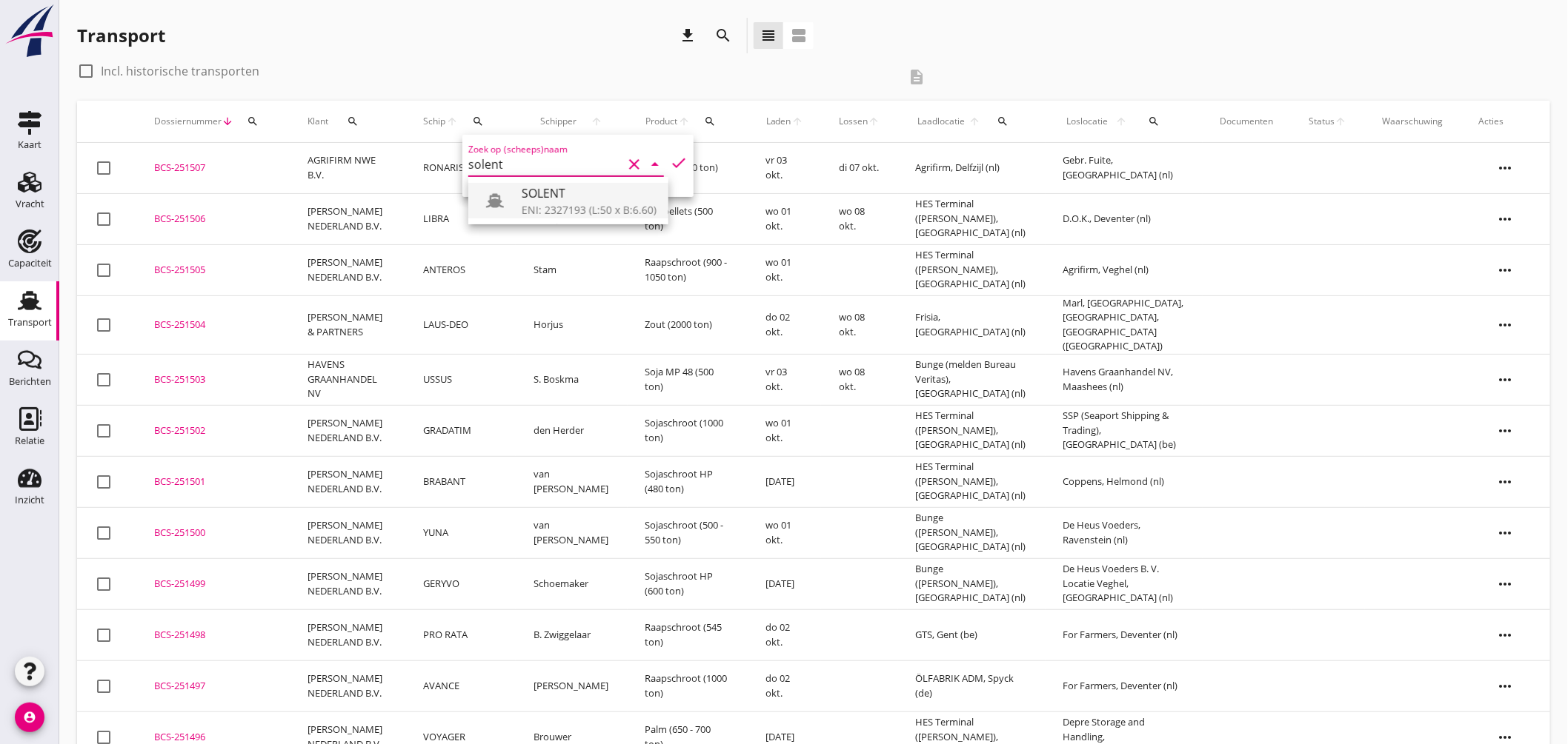
click at [534, 190] on div "SOLENT" at bounding box center [588, 194] width 135 height 18
click at [678, 158] on icon "check" at bounding box center [679, 163] width 18 height 18
type input "SOLENT"
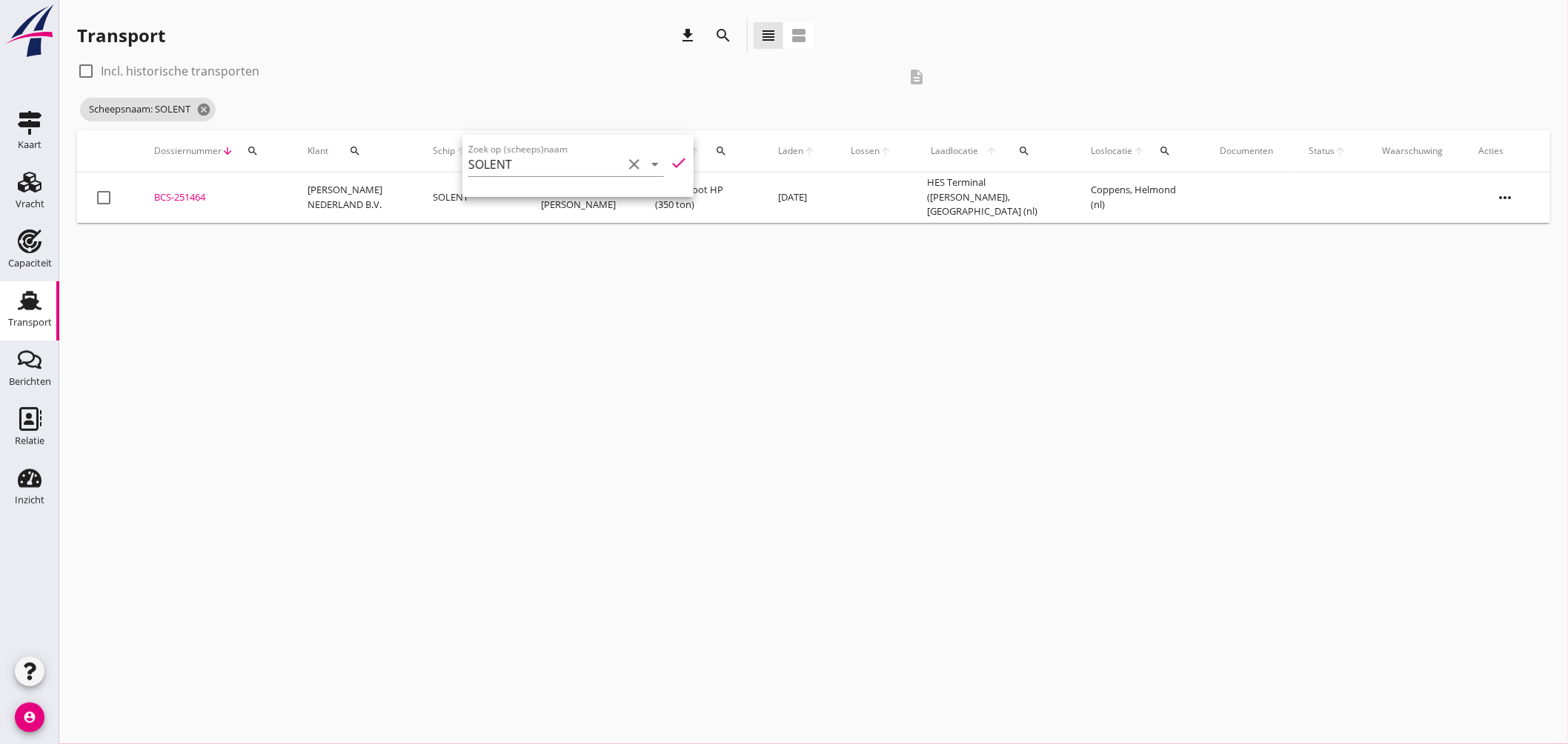
click at [555, 292] on div "cancel You are impersonating another user. Transport download search view_headl…" at bounding box center [814, 372] width 1508 height 744
click at [206, 102] on icon "cancel" at bounding box center [204, 110] width 15 height 15
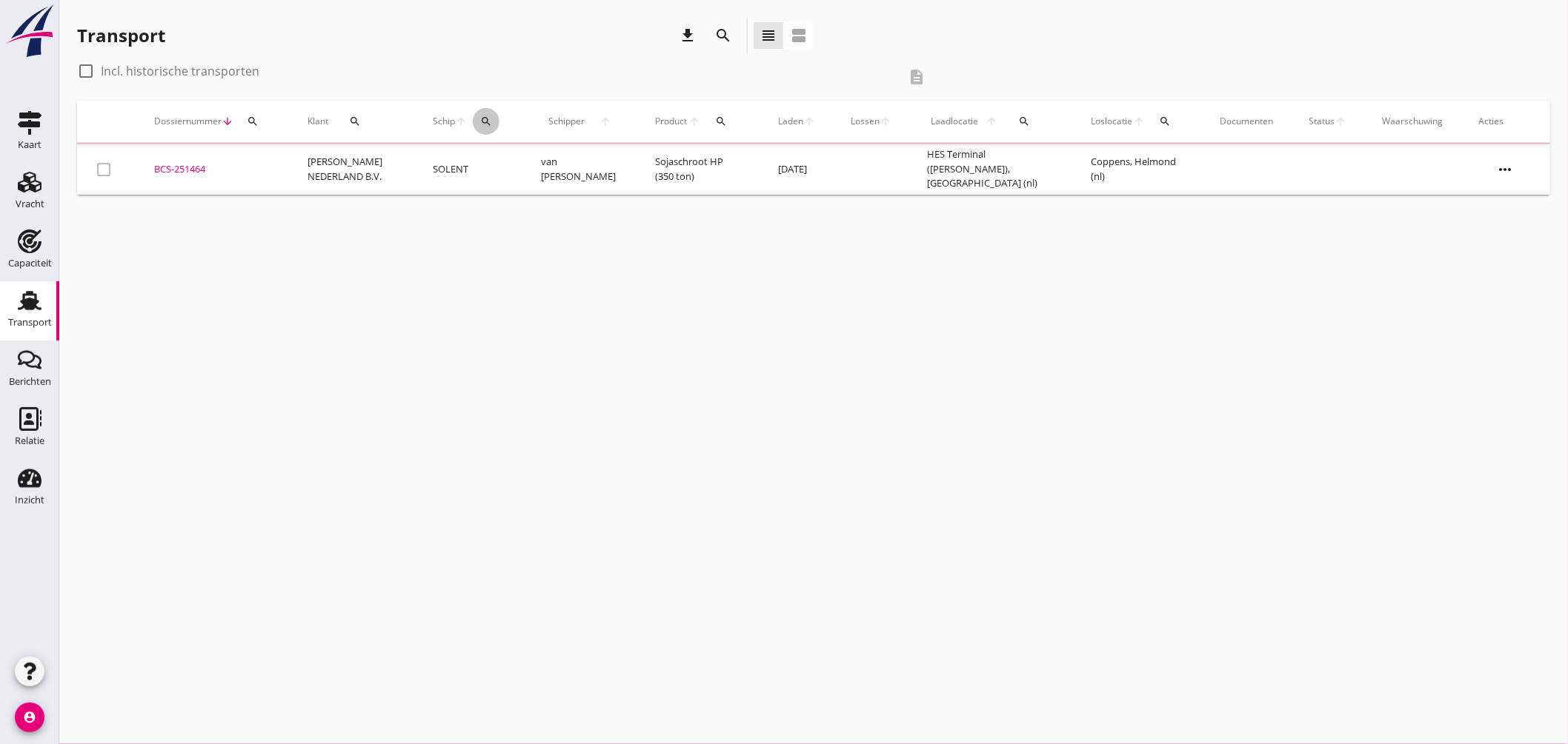
click at [480, 122] on icon "search" at bounding box center [486, 121] width 12 height 12
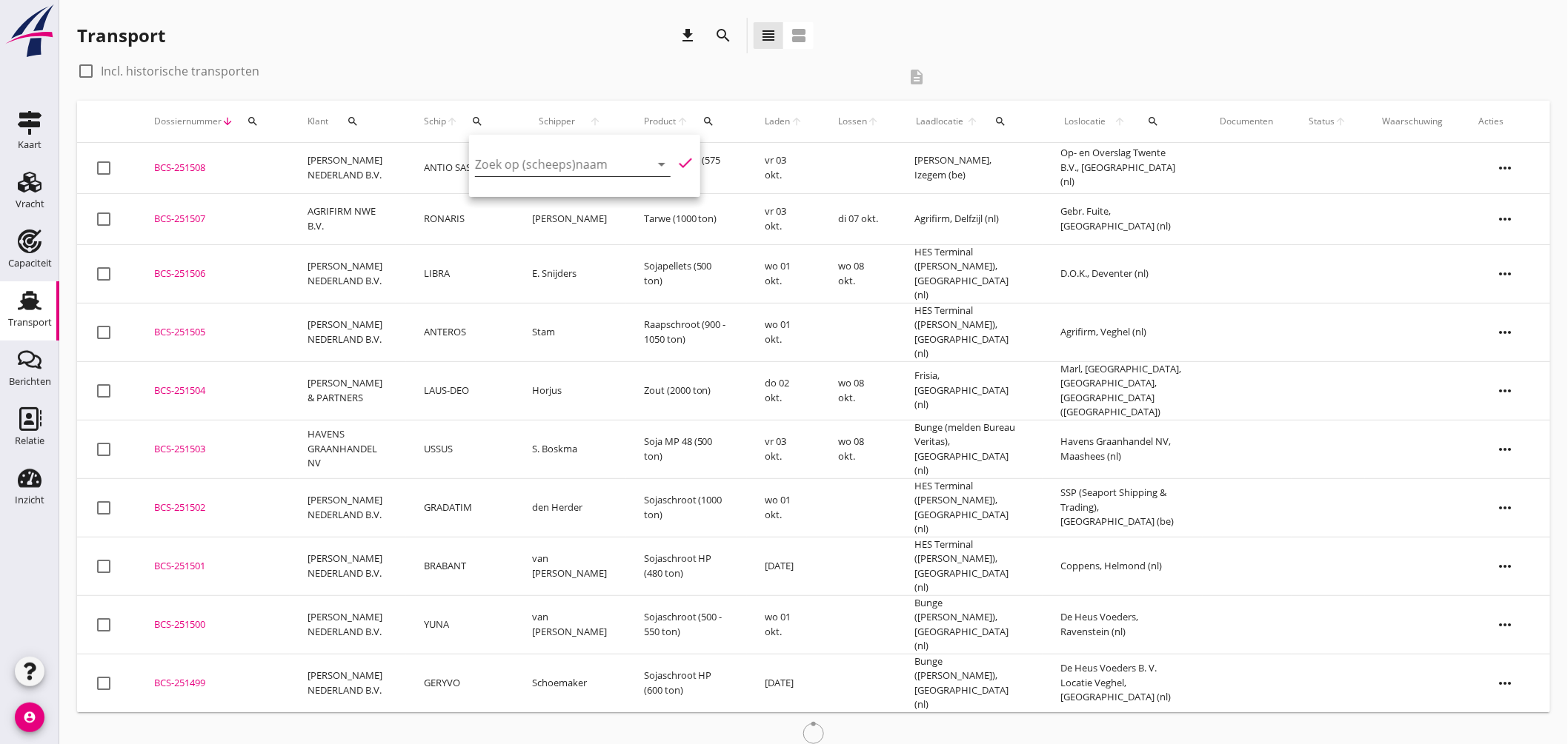
click at [537, 171] on input "Zoek op (scheeps)naam" at bounding box center [552, 164] width 154 height 23
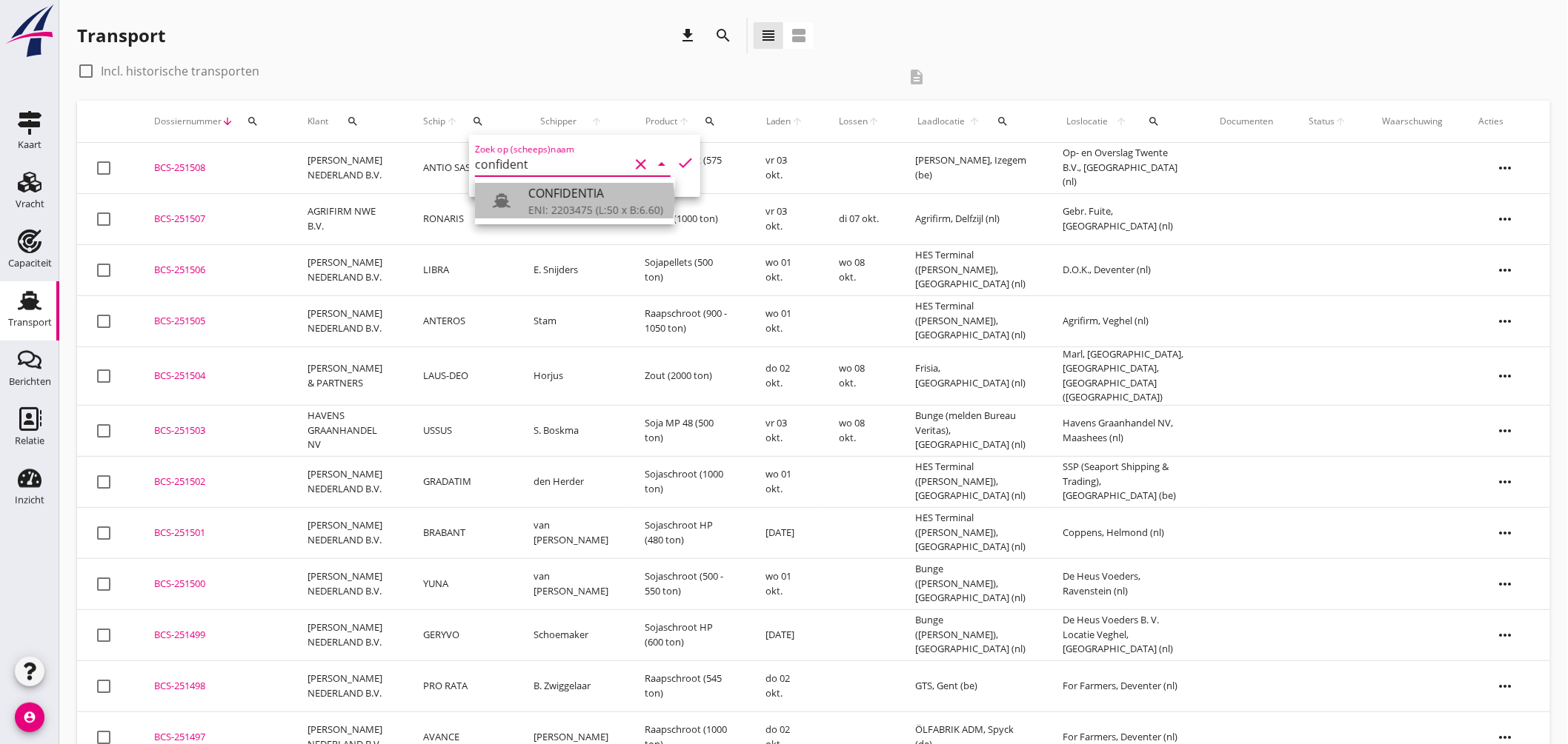
click at [566, 188] on div "CONFIDENTIA" at bounding box center [595, 194] width 135 height 18
drag, startPoint x: 683, startPoint y: 157, endPoint x: 726, endPoint y: 163, distance: 43.4
click at [683, 157] on icon "check" at bounding box center [686, 163] width 18 height 18
type input "CONFIDENTIA"
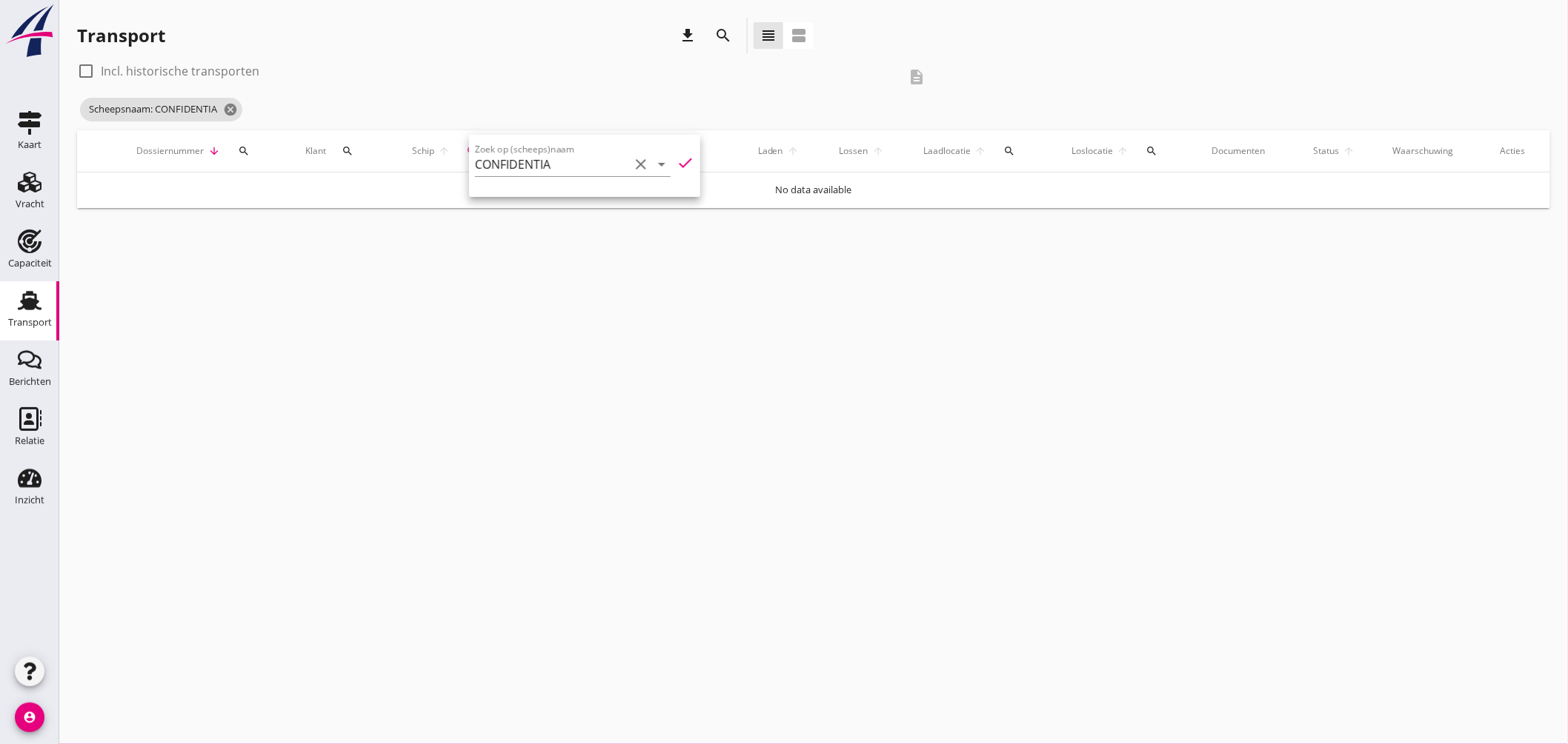
drag, startPoint x: 136, startPoint y: 70, endPoint x: 161, endPoint y: 72, distance: 25.1
click at [137, 70] on label "Incl. historische transporten" at bounding box center [180, 72] width 158 height 15
checkbox input "true"
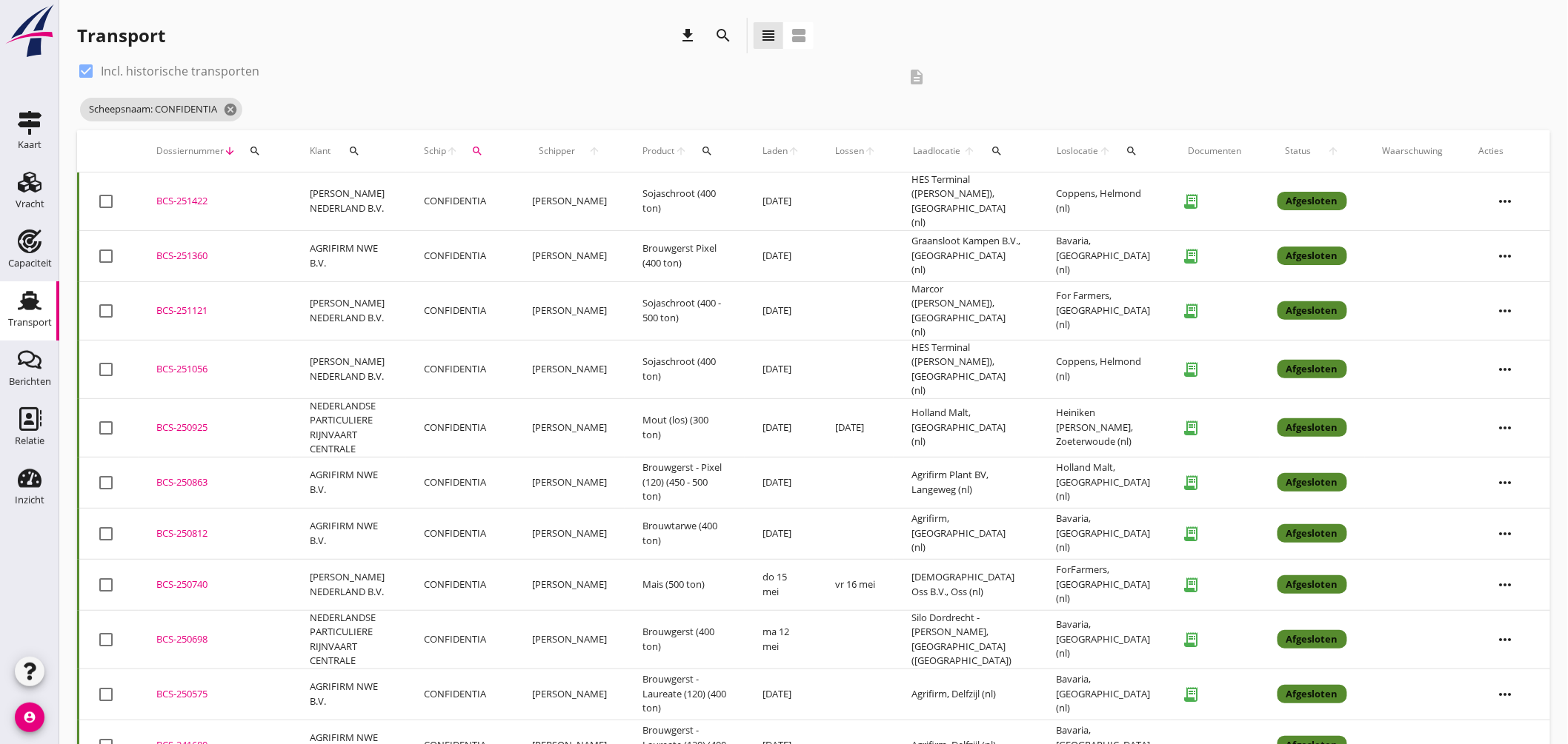
click at [1134, 146] on icon "search" at bounding box center [1132, 151] width 12 height 12
click at [1167, 194] on input "text" at bounding box center [1220, 194] width 154 height 23
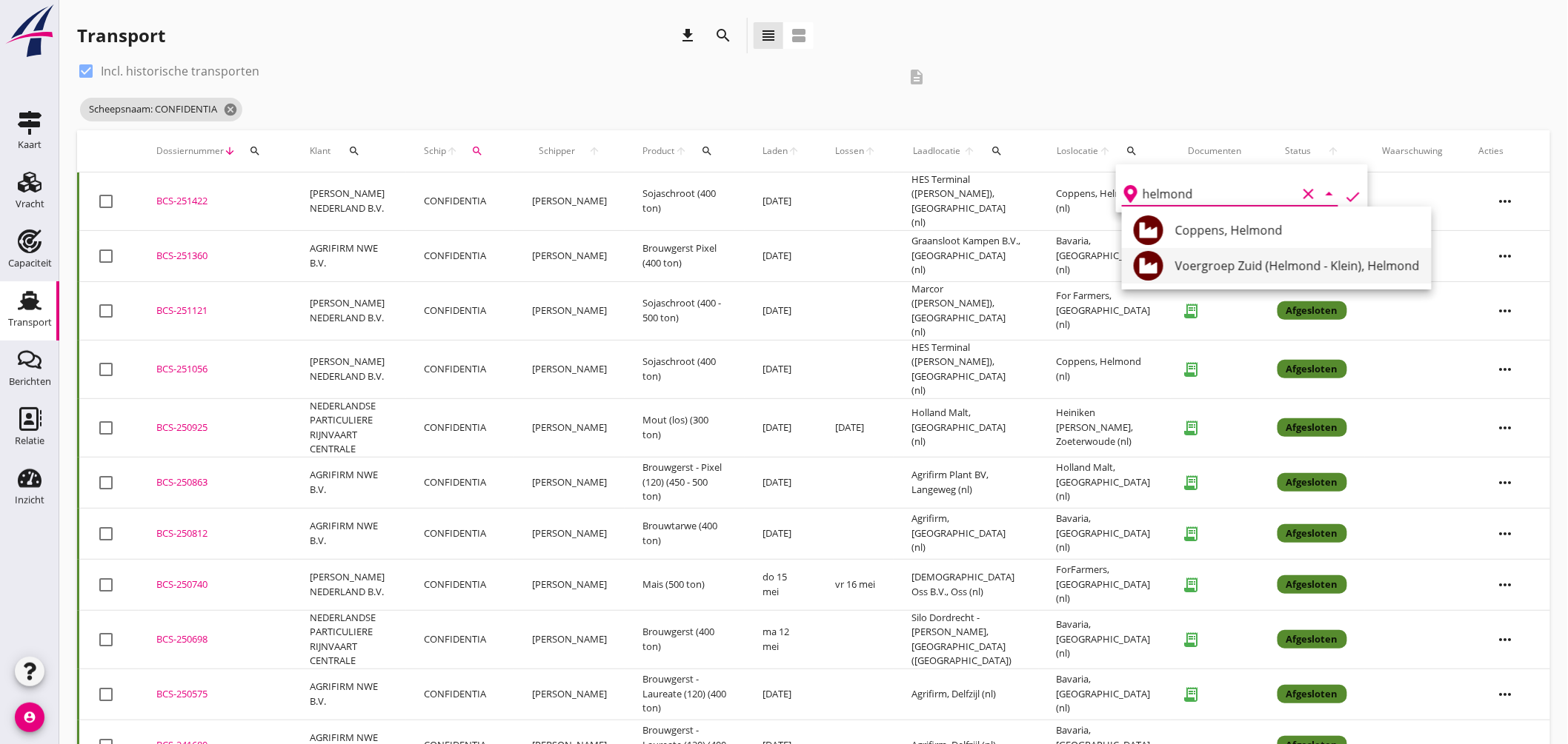
click at [1261, 263] on div "Voergroep Zuid (Helmond - Klein), Helmond" at bounding box center [1297, 266] width 245 height 18
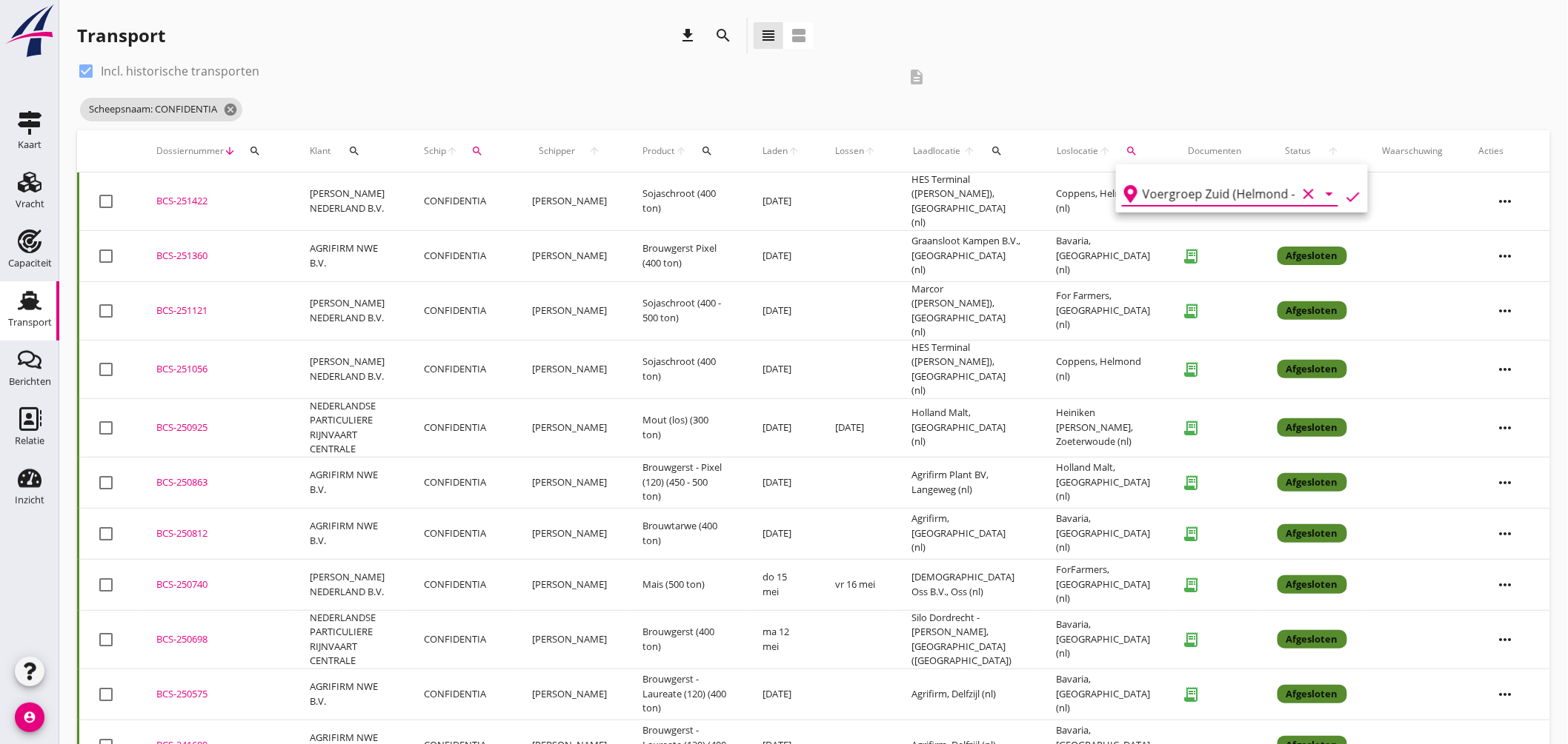
click at [1344, 189] on icon "check" at bounding box center [1353, 197] width 18 height 18
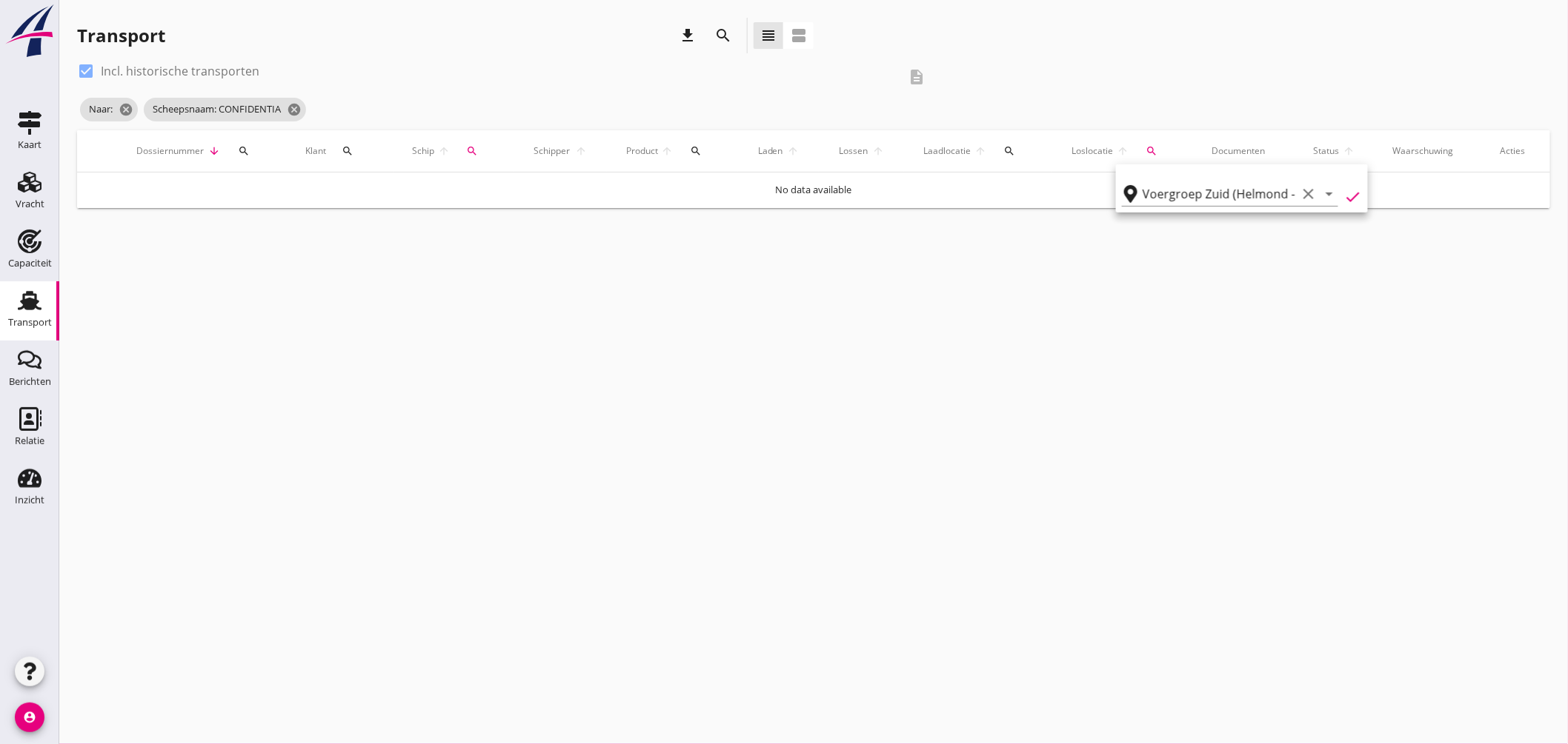
type input "Voergroep Zuid (Helmond - Klein)"
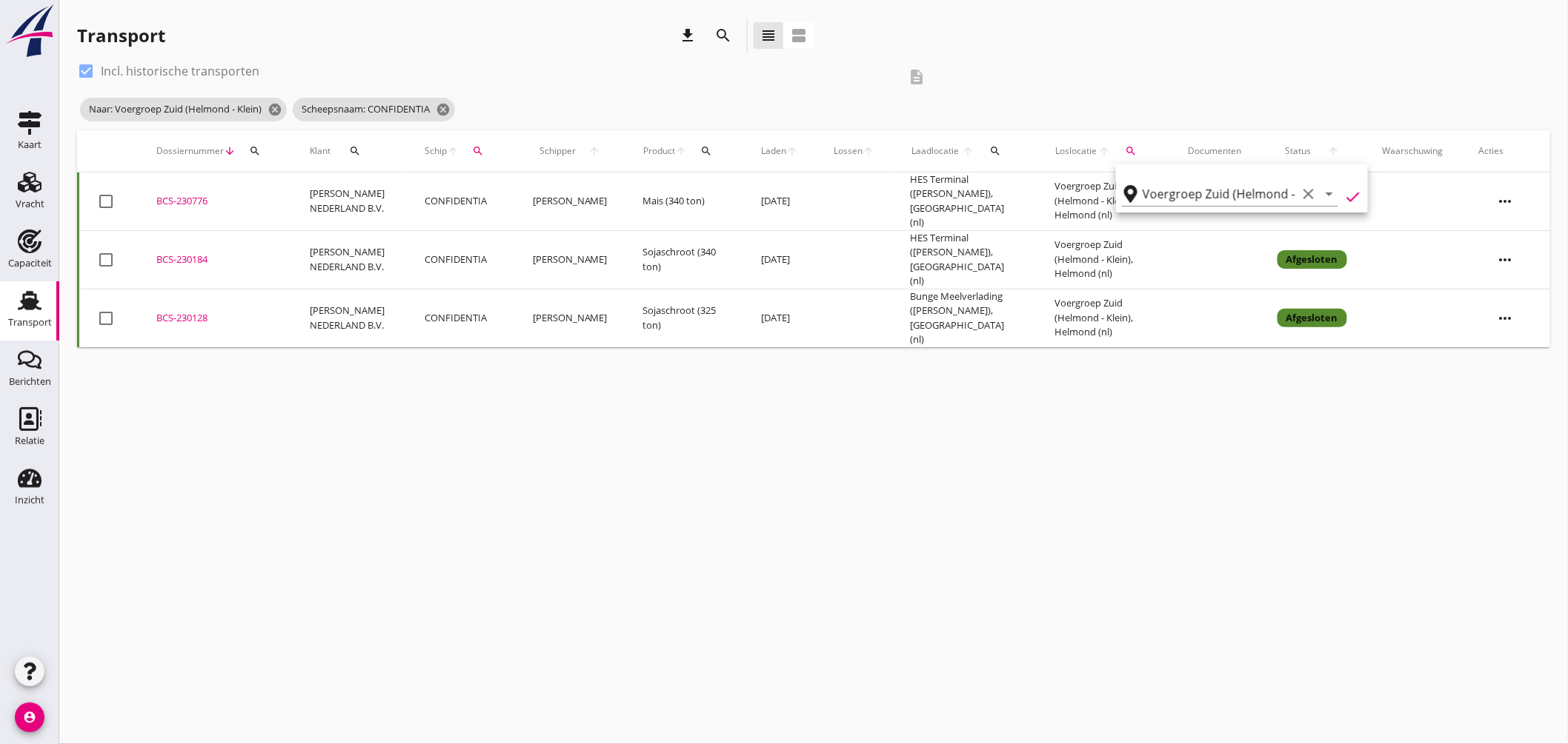
click at [619, 350] on div "cancel You are impersonating another user. Transport download search view_headl…" at bounding box center [814, 372] width 1508 height 744
click at [176, 194] on div "BCS-230776" at bounding box center [215, 202] width 118 height 15
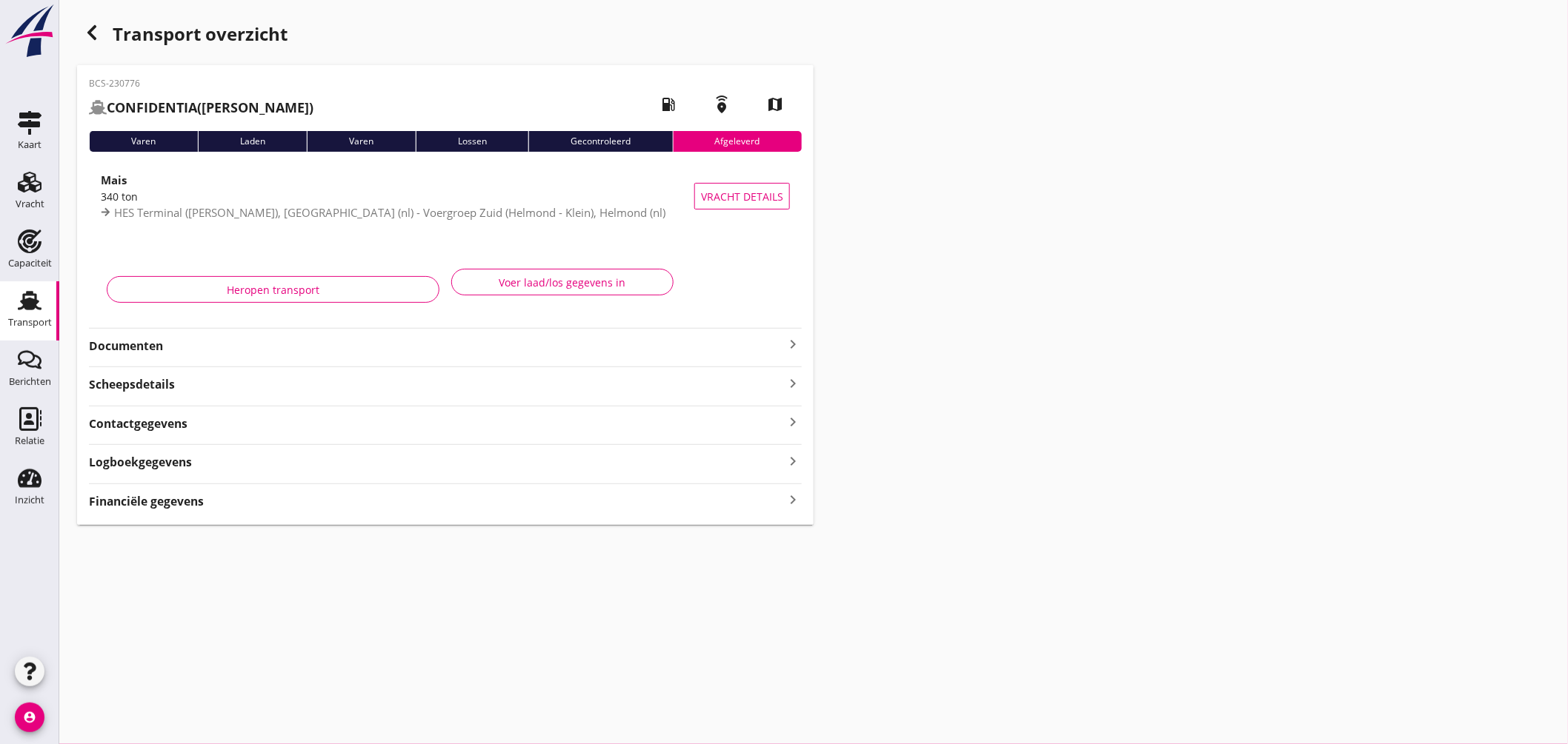
click at [793, 343] on icon "keyboard_arrow_right" at bounding box center [793, 345] width 18 height 18
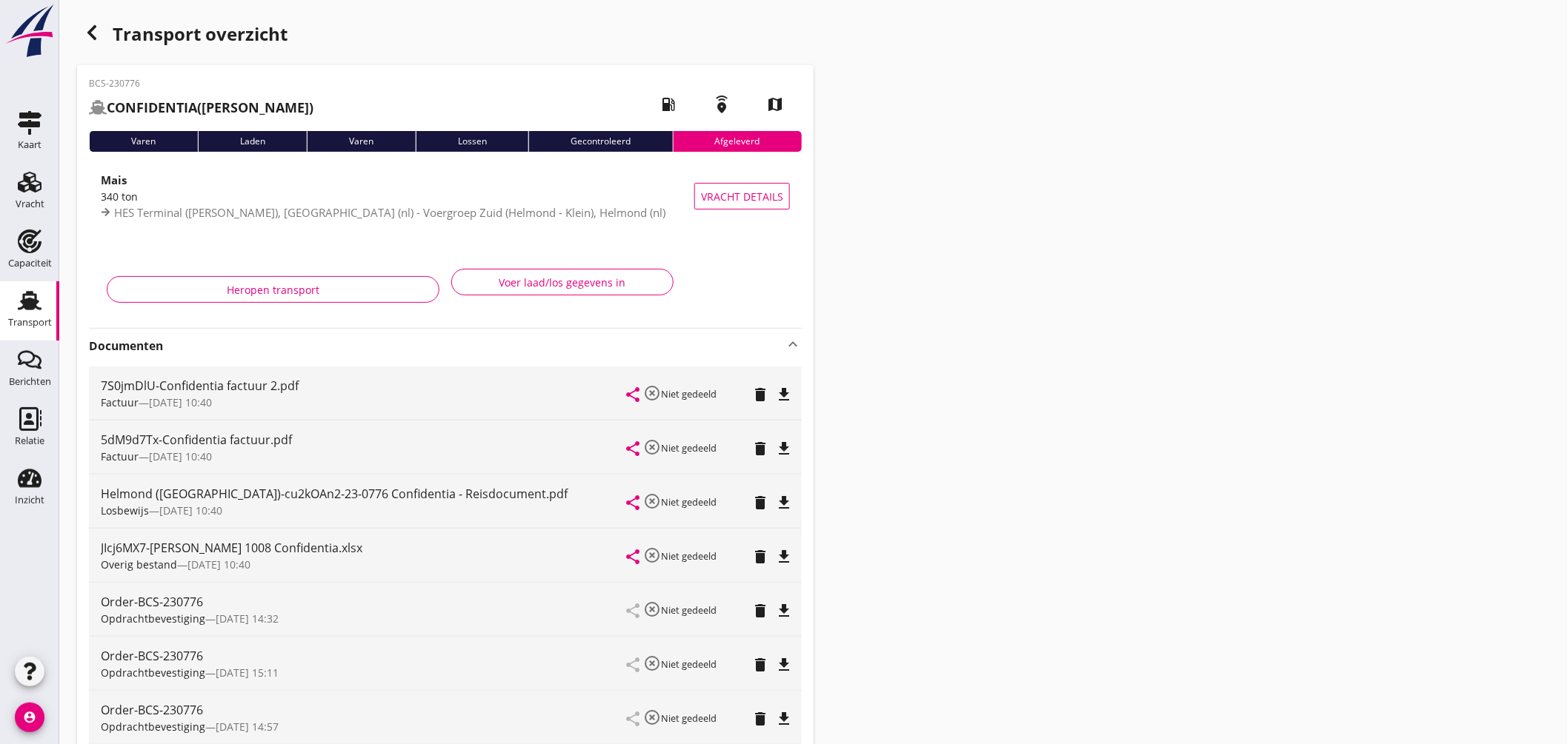
click at [98, 33] on icon "button" at bounding box center [92, 32] width 18 height 18
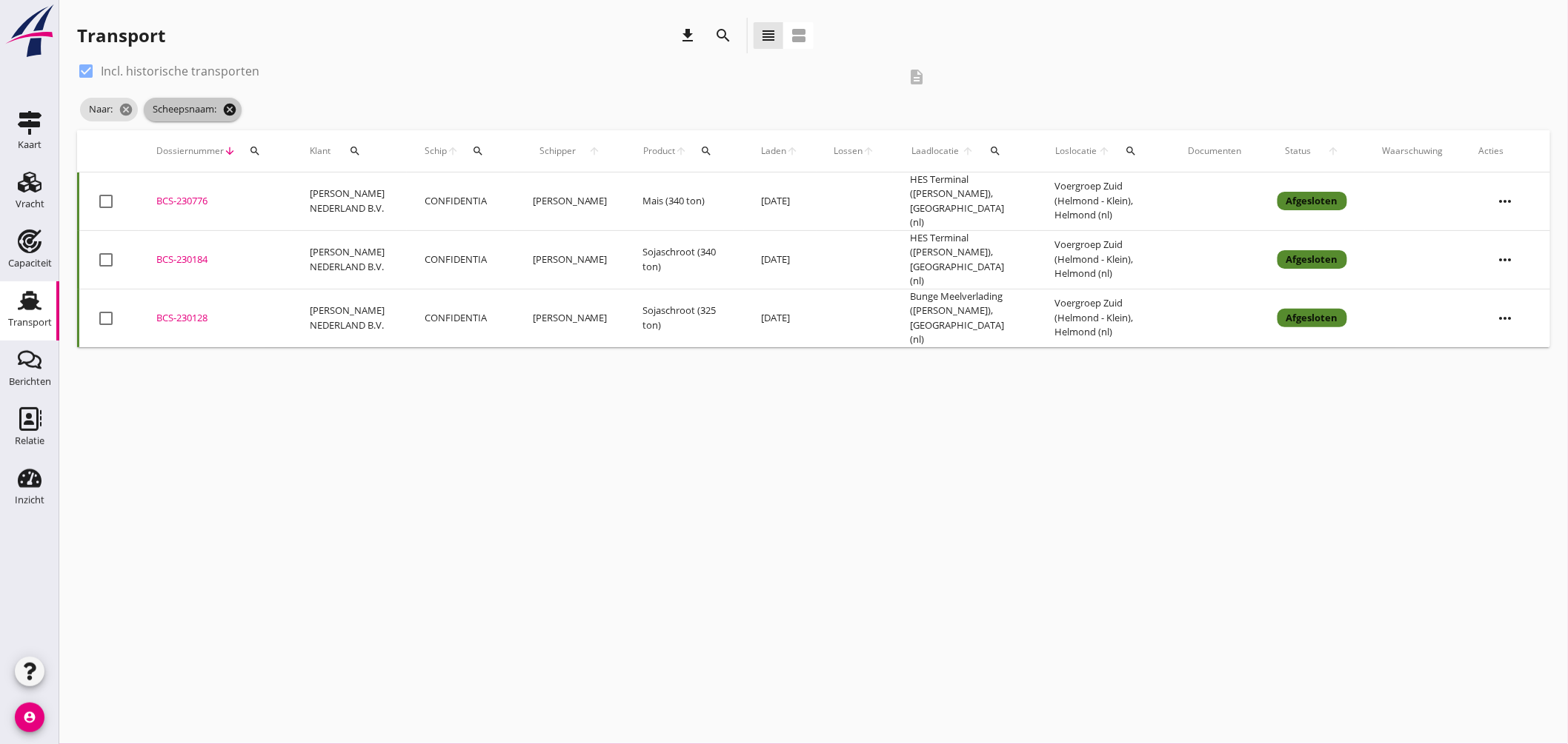
click at [231, 105] on icon "cancel" at bounding box center [230, 110] width 15 height 15
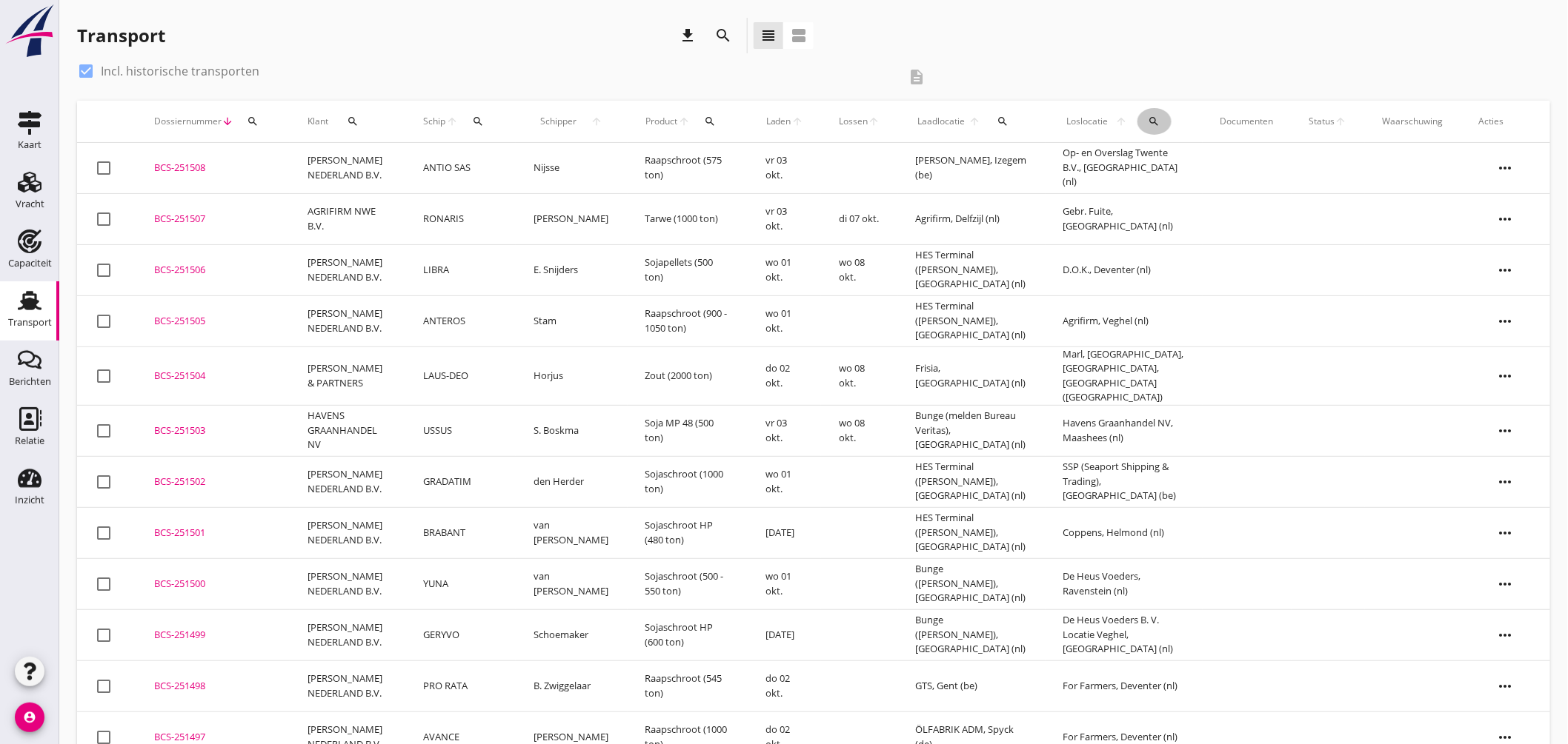
click at [1153, 116] on icon "search" at bounding box center [1154, 121] width 12 height 12
click at [1200, 164] on input "text" at bounding box center [1239, 164] width 154 height 23
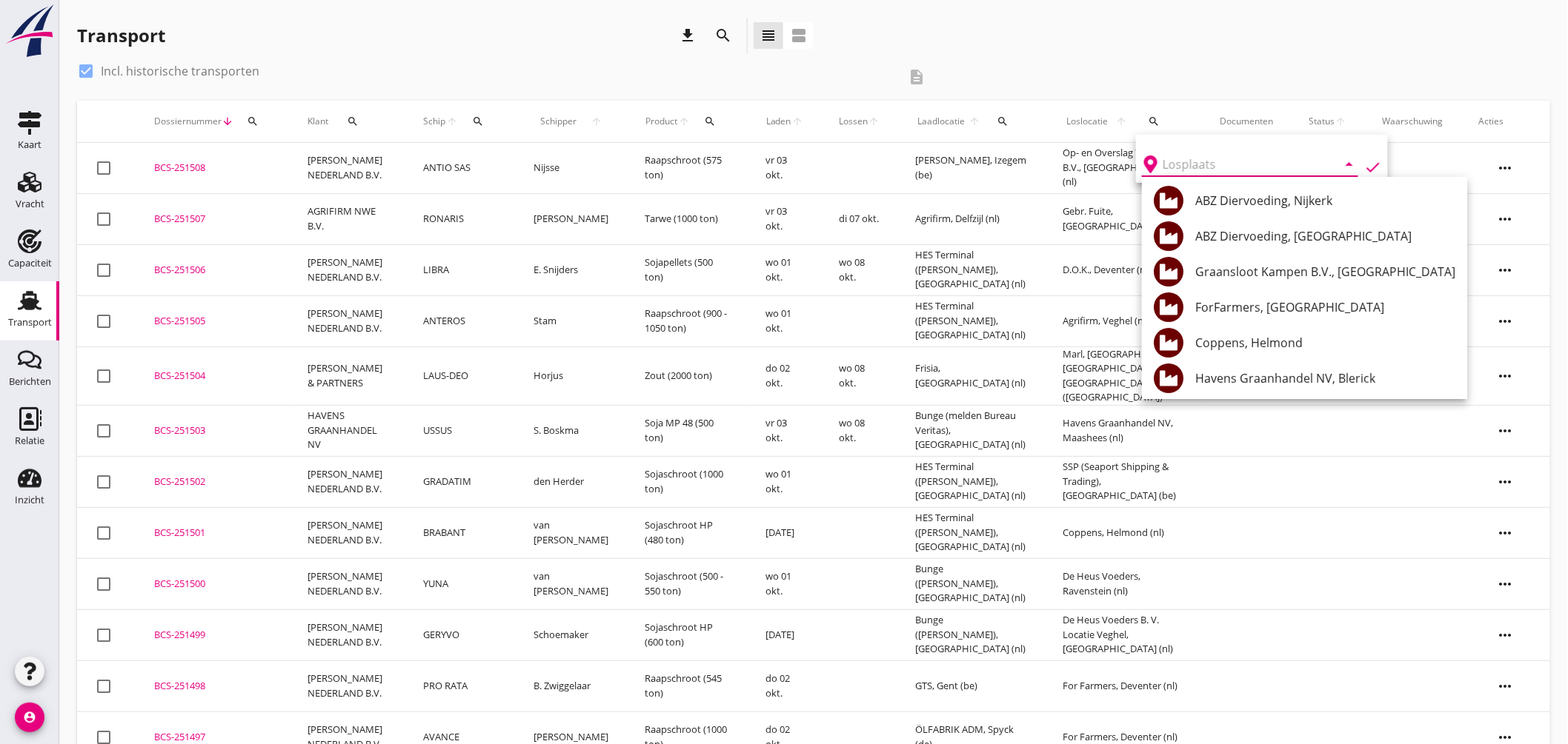
click at [189, 158] on td "BCS-251508 upload_file Drop hier uw bestand om het aan het dossier toe te voegen" at bounding box center [213, 169] width 154 height 51
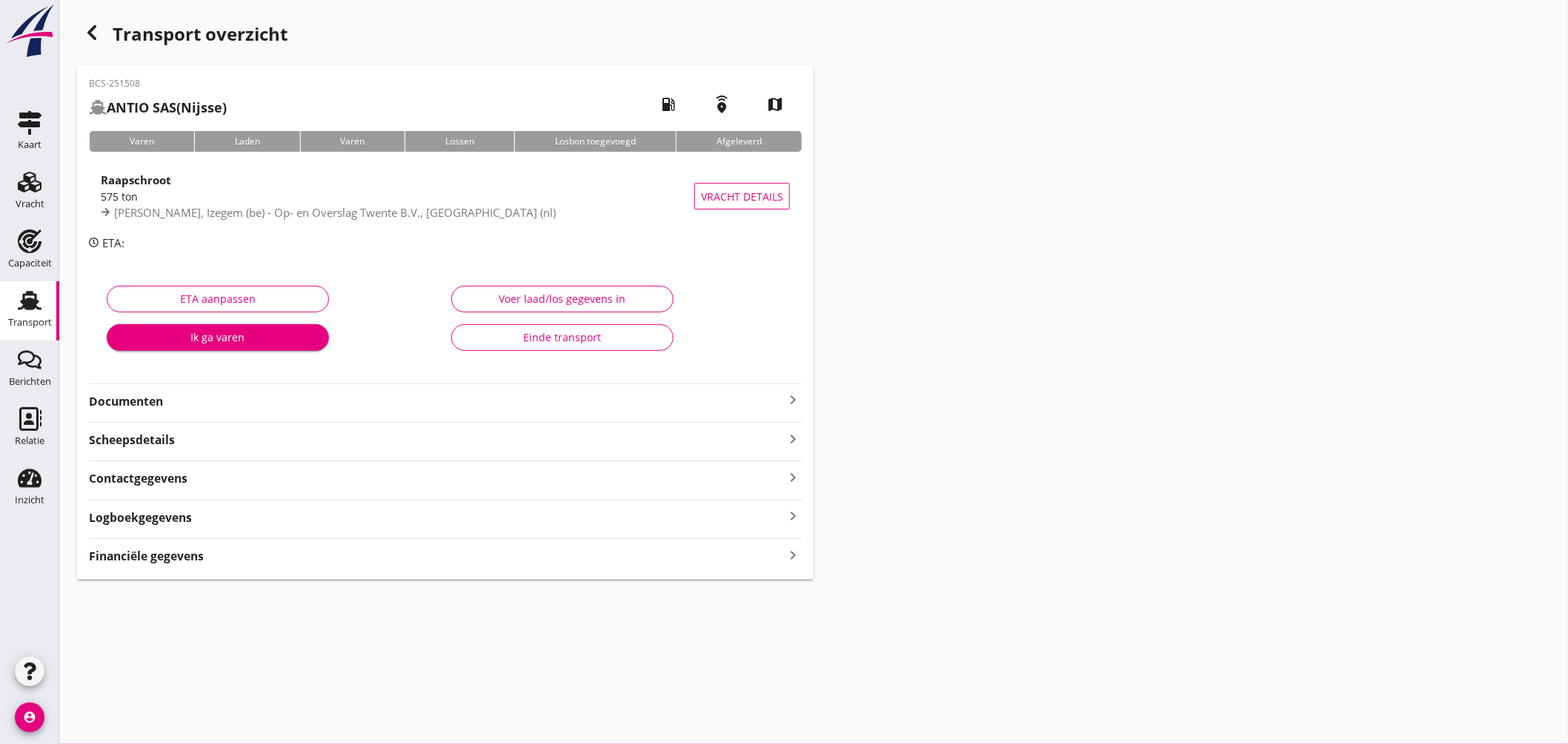
click at [796, 397] on icon "keyboard_arrow_right" at bounding box center [793, 400] width 18 height 18
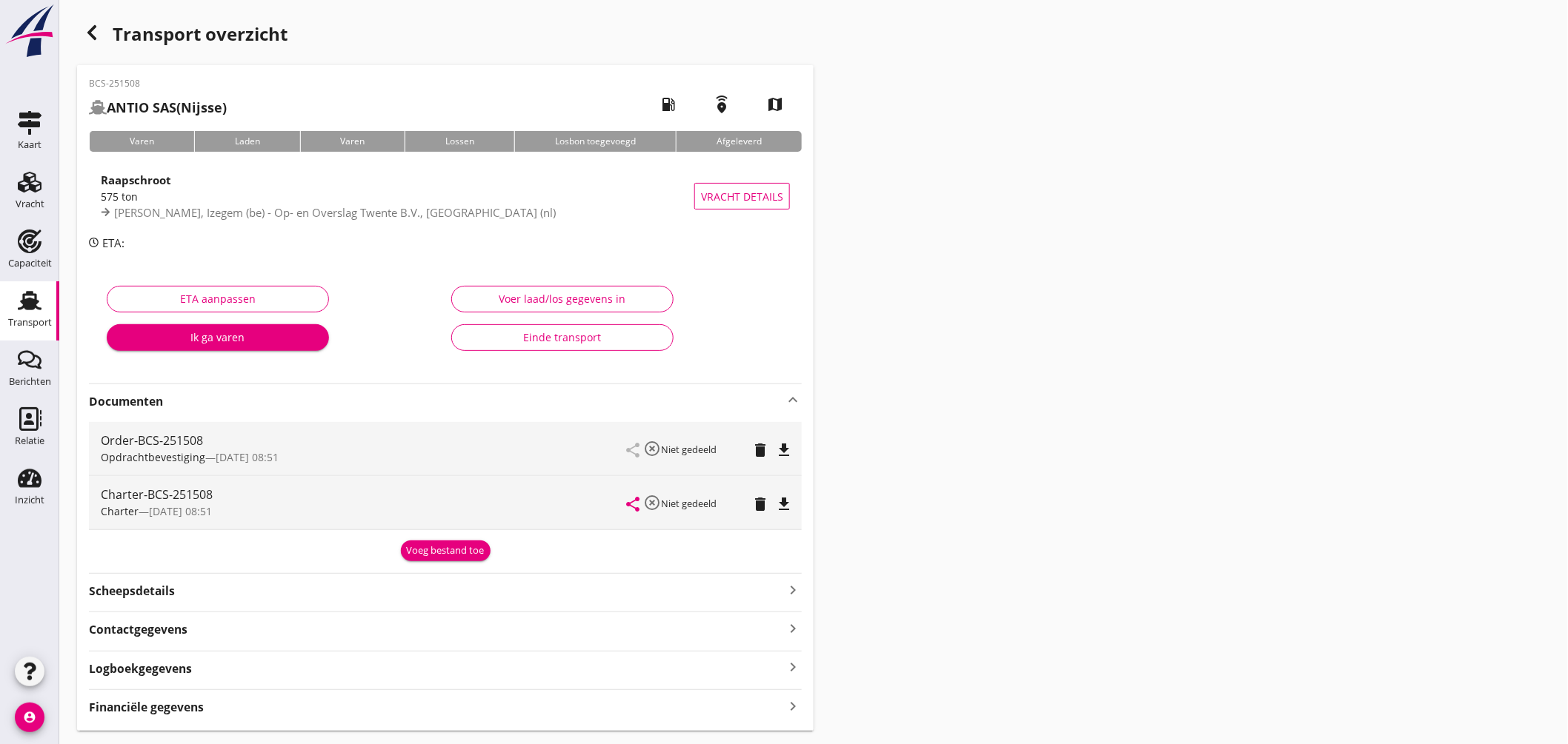
click at [788, 445] on icon "file_download" at bounding box center [784, 450] width 18 height 18
click at [788, 502] on icon "file_download" at bounding box center [784, 505] width 18 height 18
click at [84, 25] on icon "button" at bounding box center [92, 32] width 18 height 18
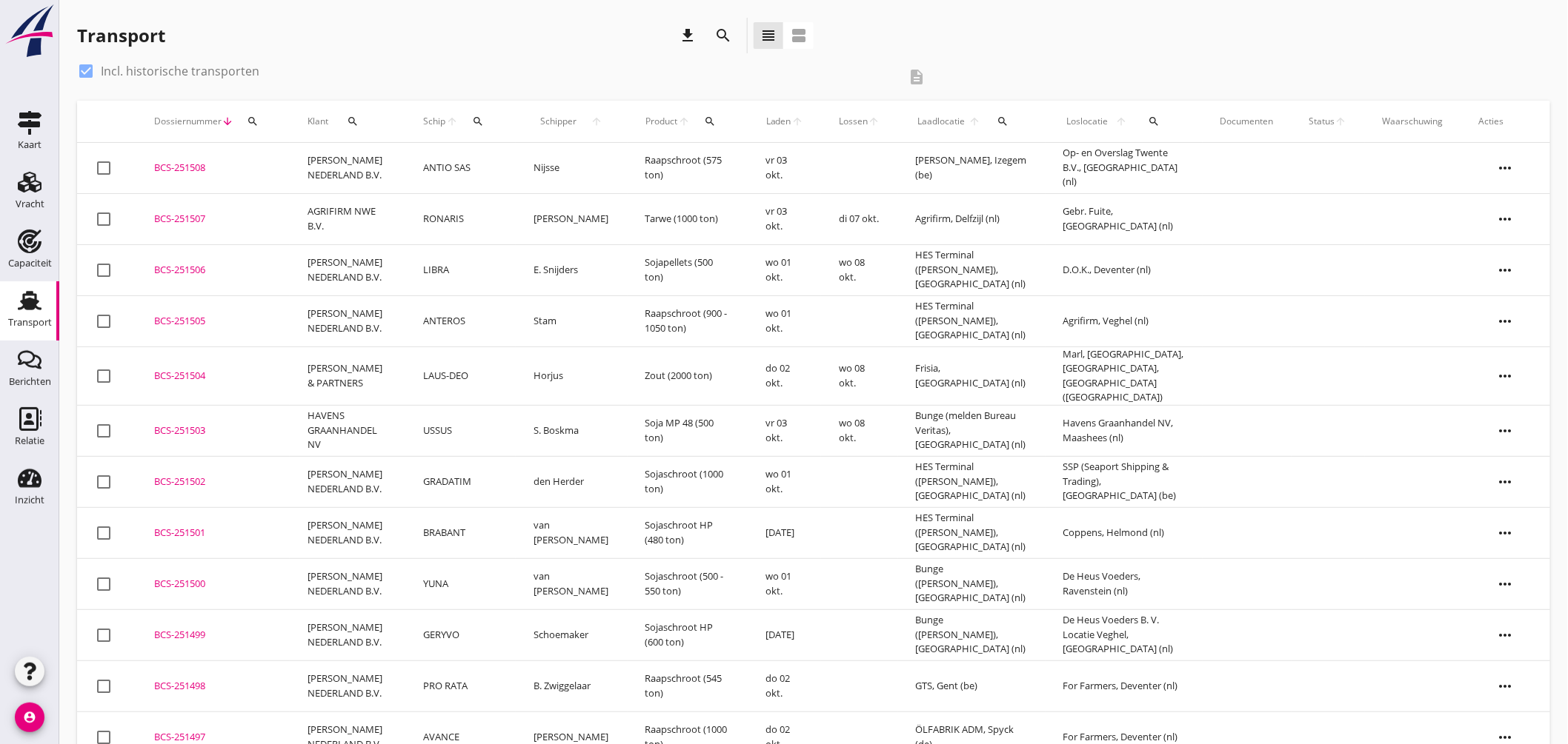
click at [85, 63] on div at bounding box center [85, 71] width 25 height 25
checkbox input "false"
click at [1154, 123] on icon "search" at bounding box center [1154, 121] width 12 height 12
click at [1167, 150] on div "arrow_drop_down" at bounding box center [1250, 160] width 216 height 32
click at [1201, 160] on input "text" at bounding box center [1239, 164] width 154 height 23
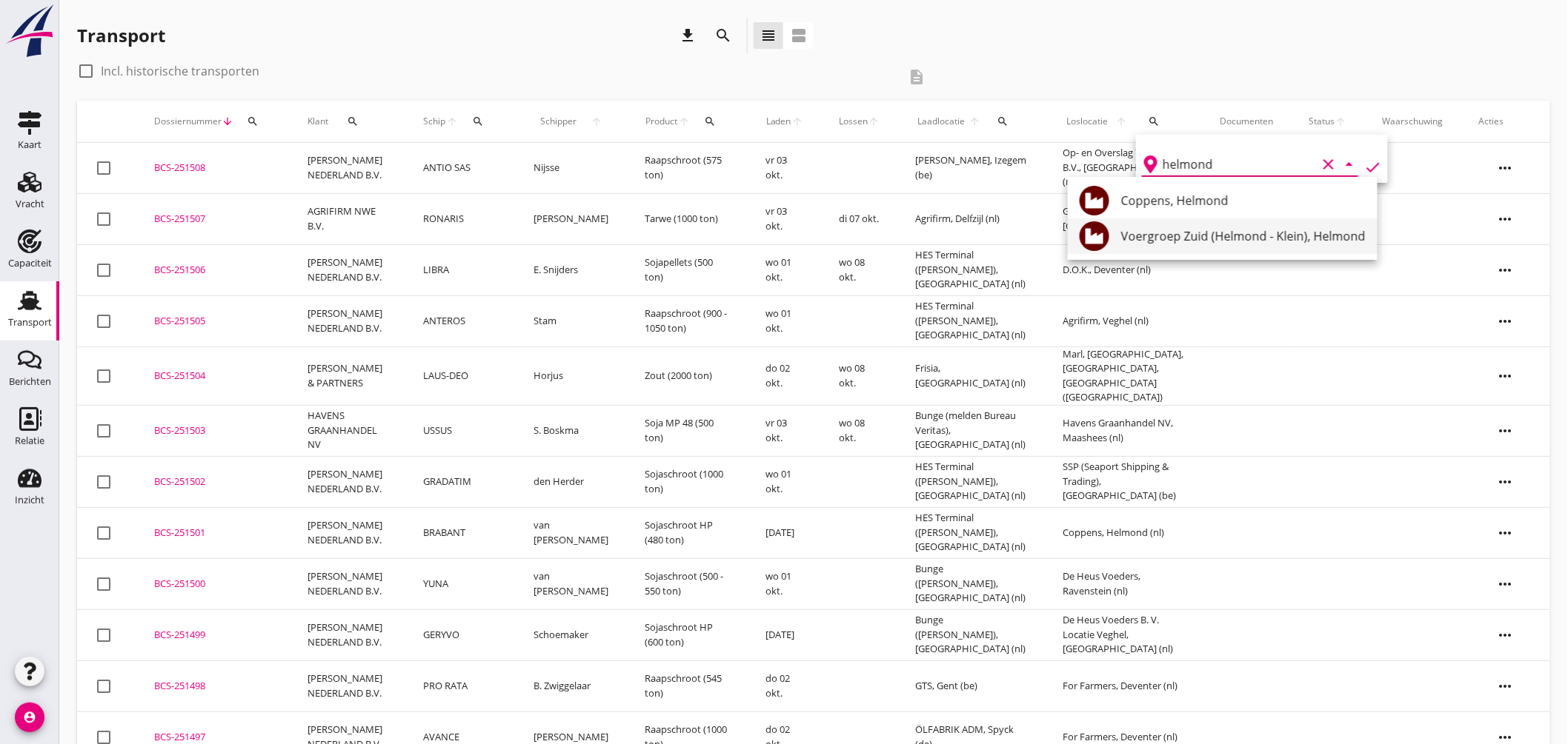
click at [1199, 231] on div "Voergroep Zuid (Helmond - Klein), Helmond" at bounding box center [1243, 236] width 245 height 18
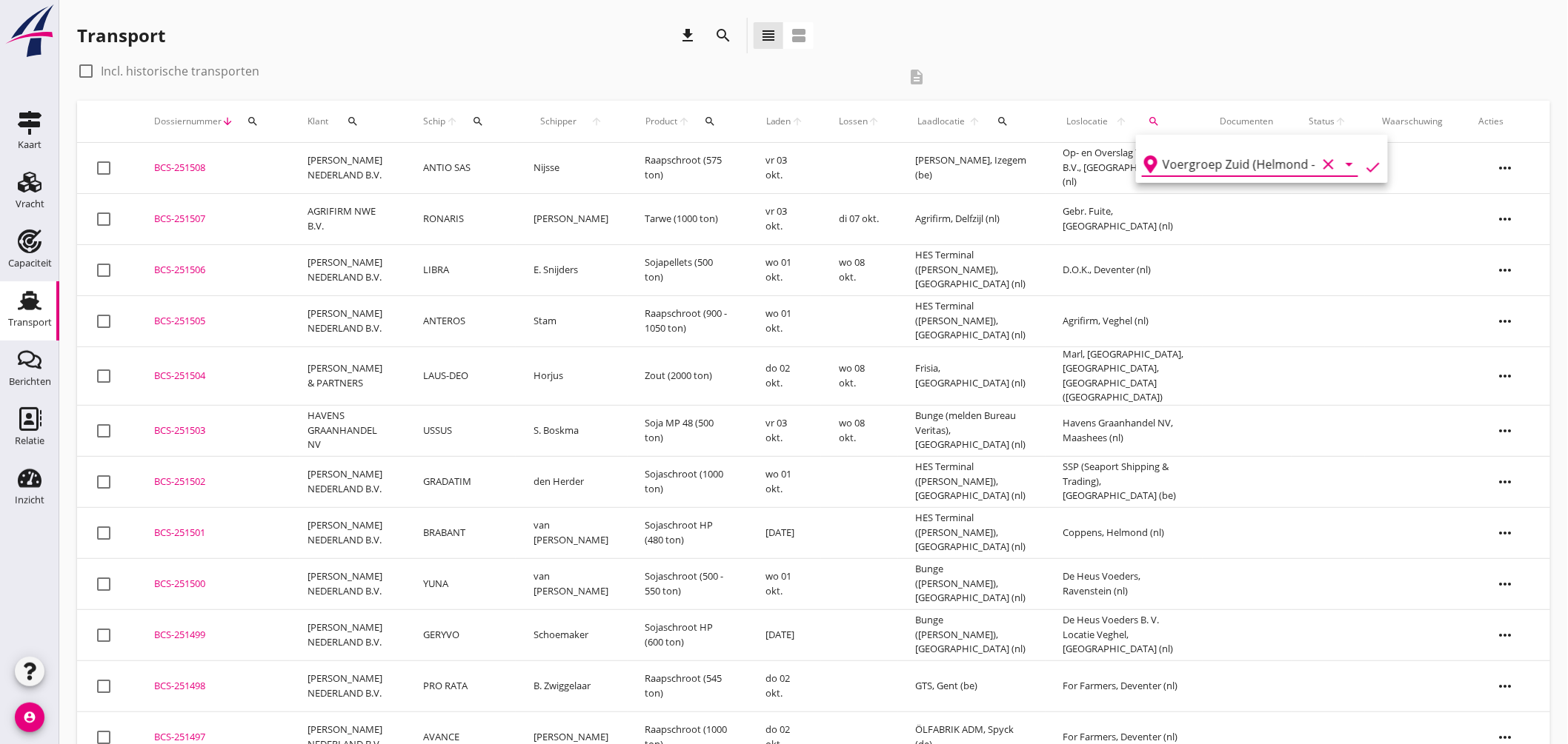
click at [1365, 164] on icon "check" at bounding box center [1374, 167] width 18 height 18
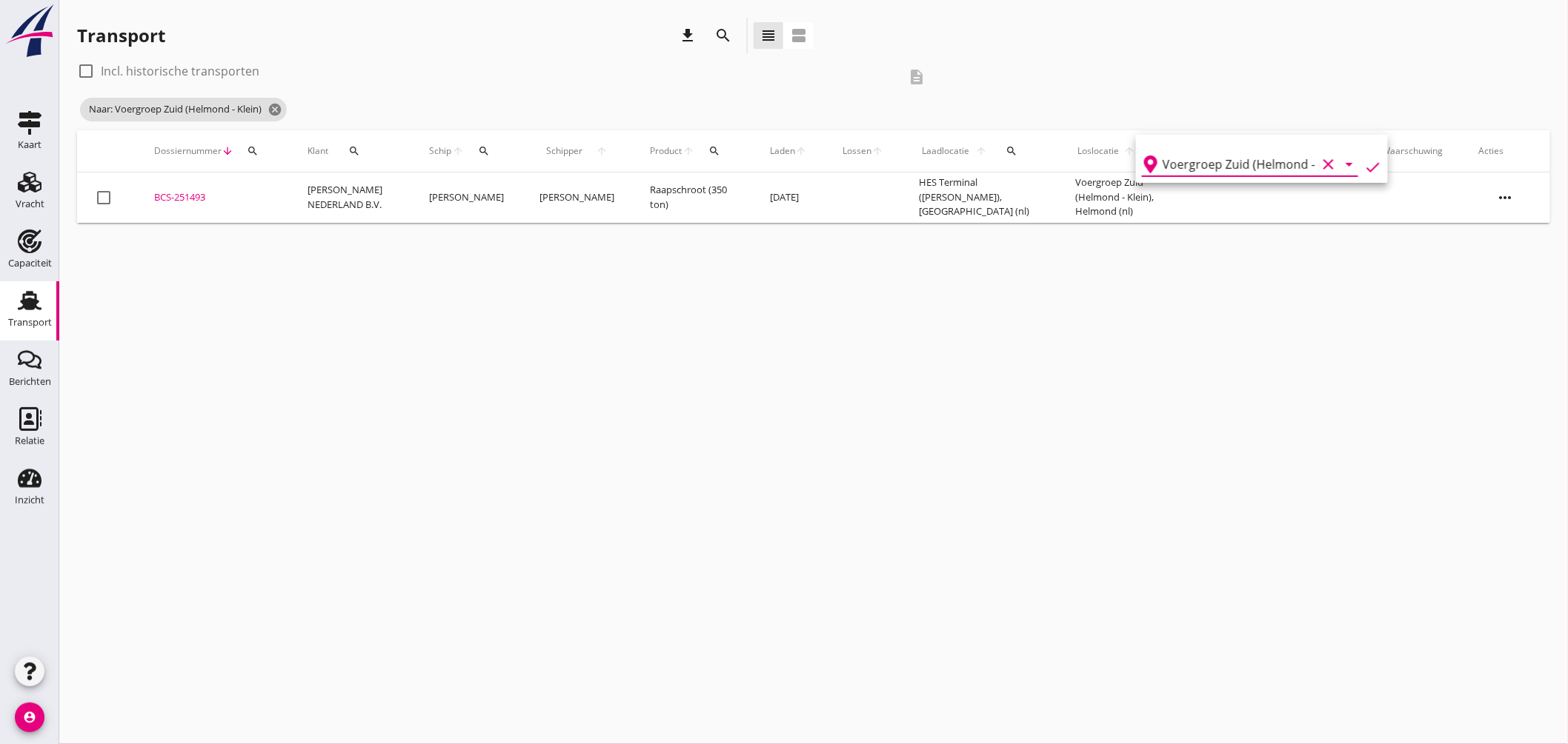
type input "Voergroep Zuid (Helmond - Klein)"
click at [189, 193] on div "BCS-251493" at bounding box center [213, 198] width 118 height 15
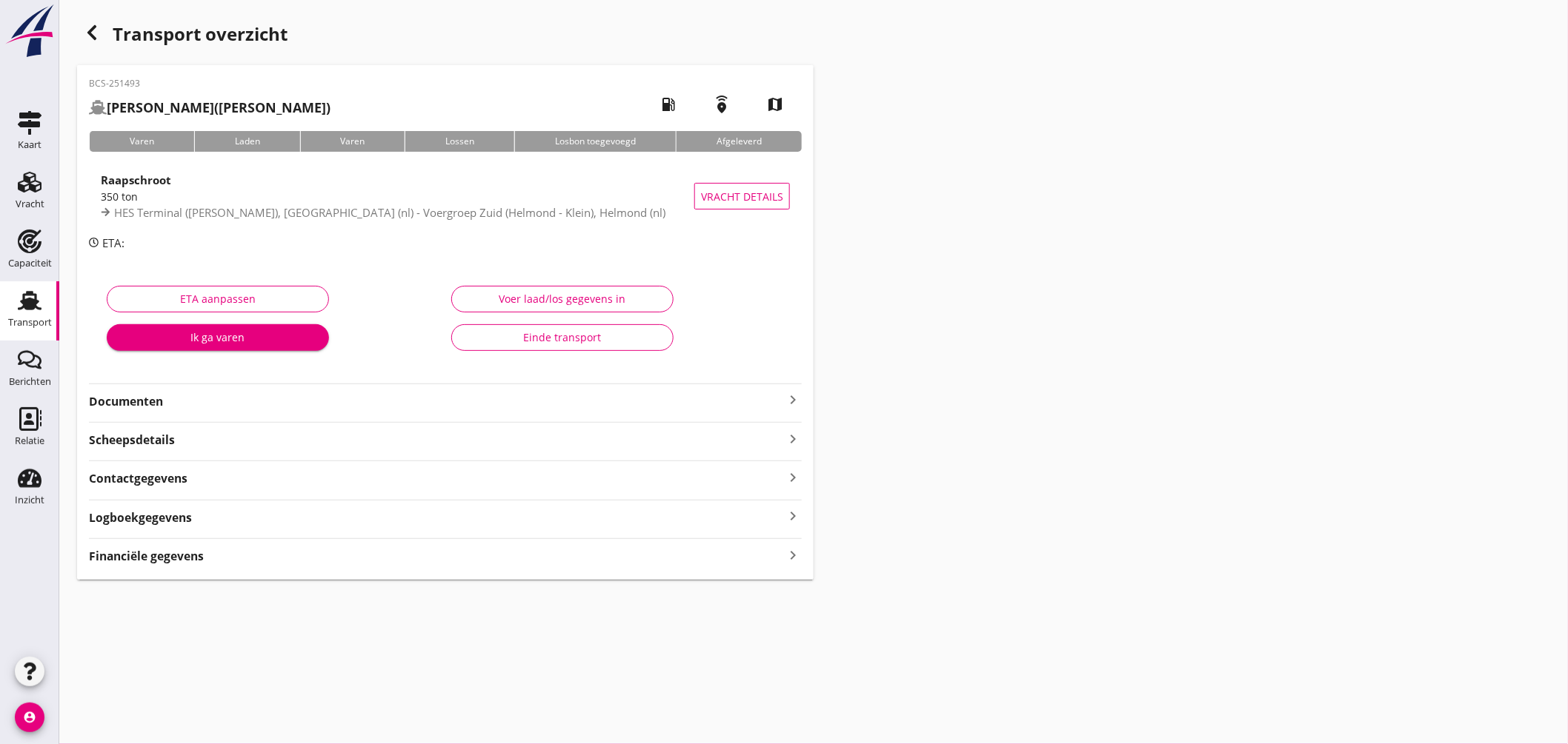
click at [791, 401] on icon "keyboard_arrow_right" at bounding box center [793, 400] width 18 height 18
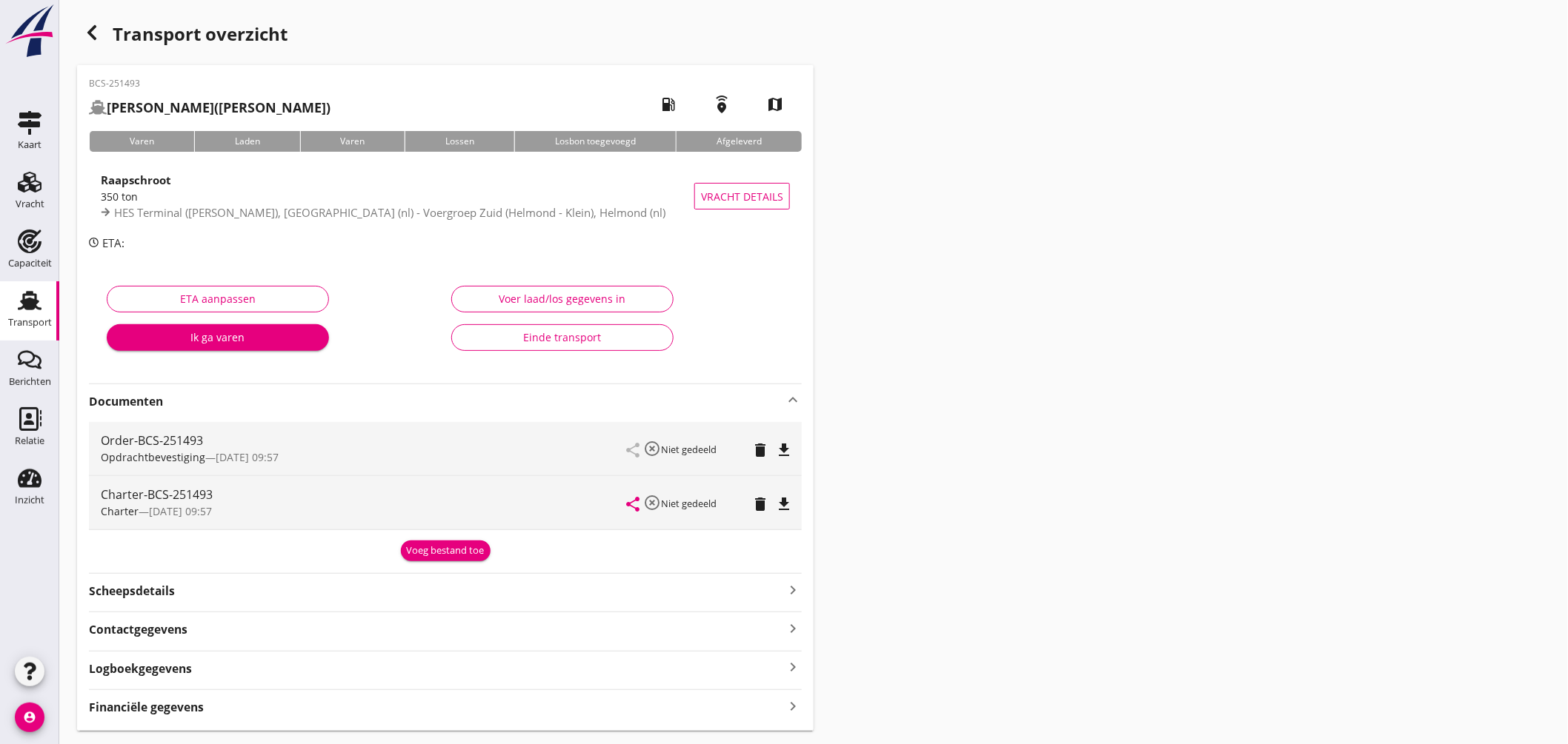
click at [786, 505] on icon "file_download" at bounding box center [784, 505] width 18 height 18
click at [781, 442] on icon "file_download" at bounding box center [784, 450] width 18 height 18
click at [31, 293] on use at bounding box center [29, 301] width 23 height 20
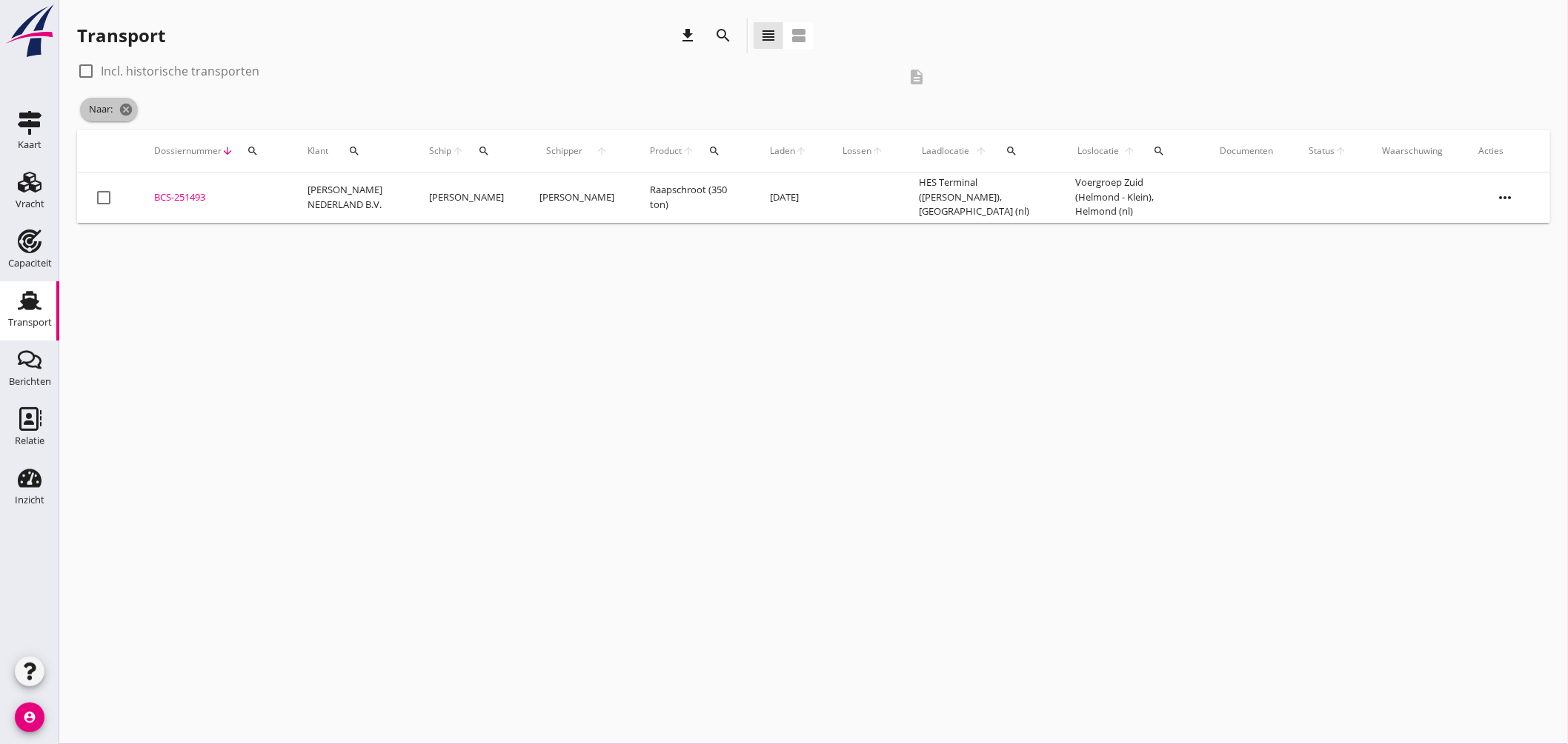
click at [128, 108] on icon "cancel" at bounding box center [126, 110] width 15 height 15
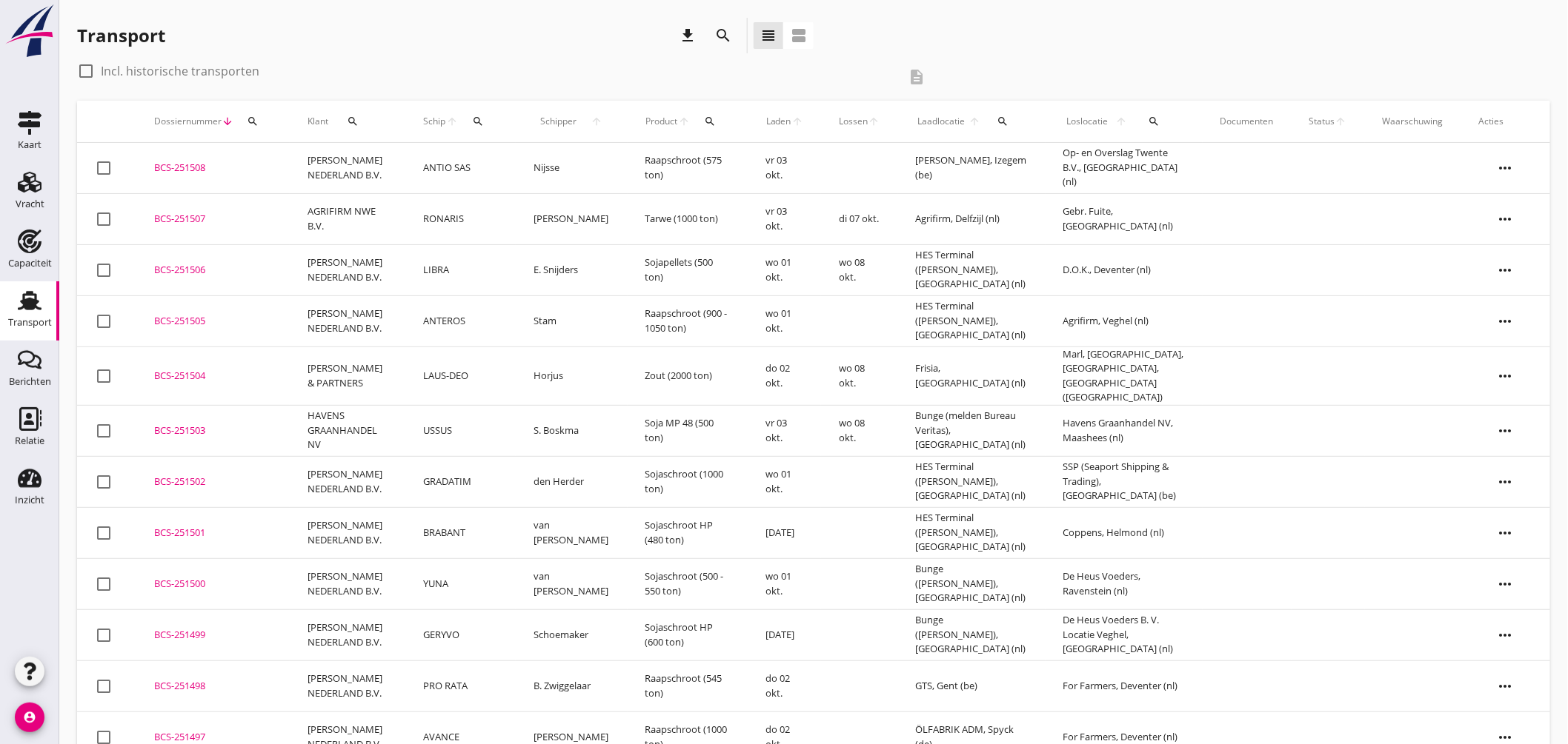
click at [732, 35] on icon "search" at bounding box center [723, 35] width 18 height 18
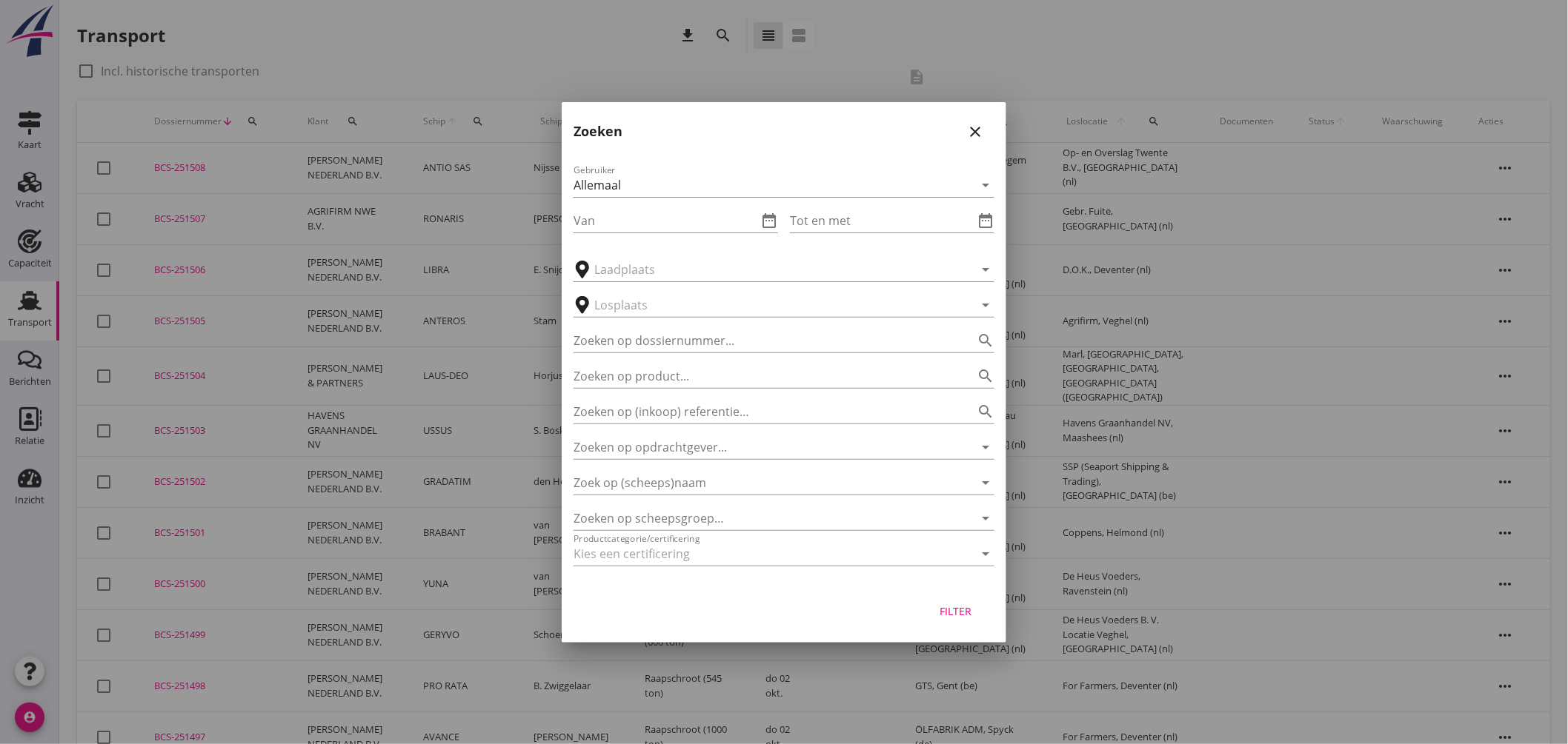
click at [499, 74] on div at bounding box center [784, 372] width 1568 height 744
click at [970, 133] on icon "close" at bounding box center [976, 132] width 18 height 18
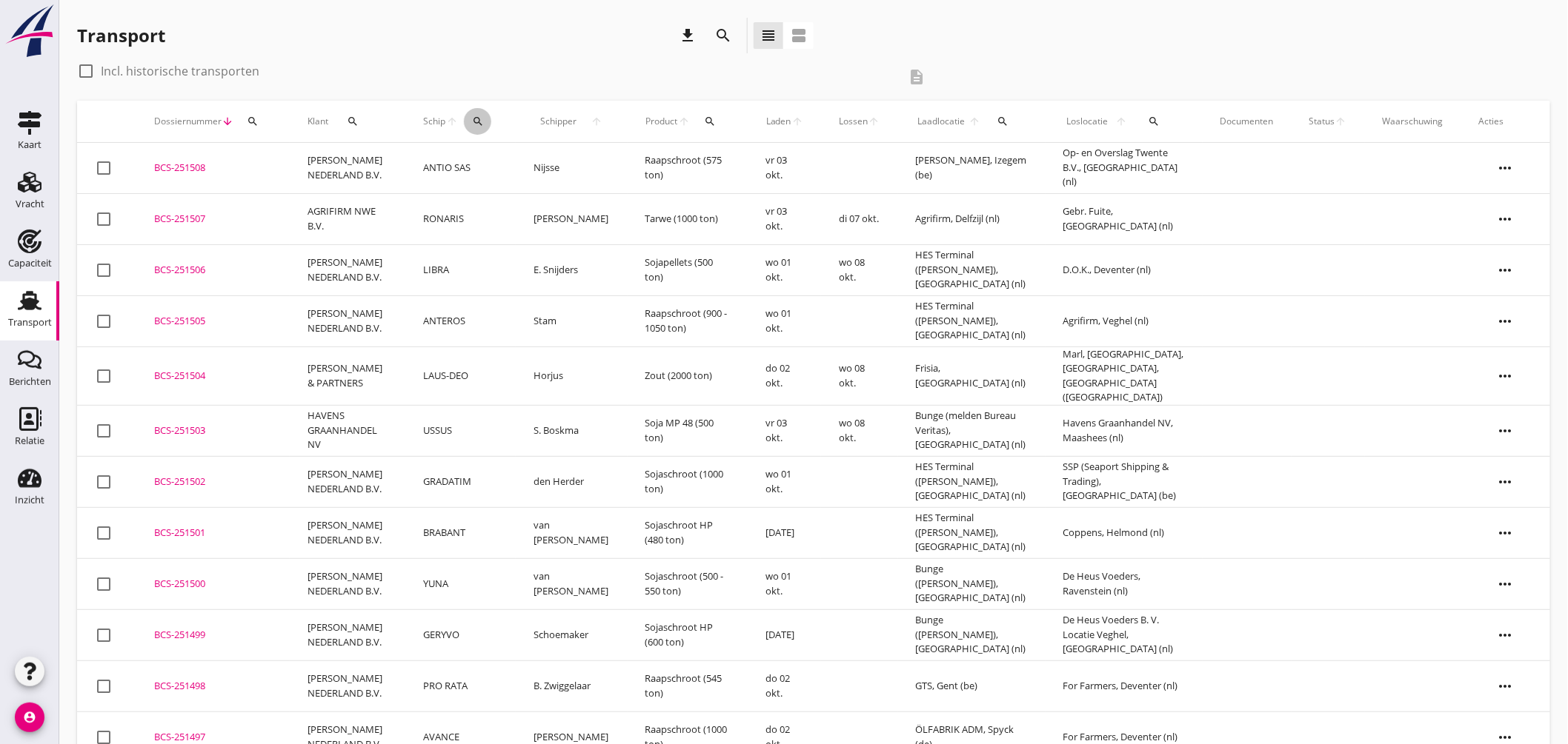
click at [478, 116] on icon "search" at bounding box center [478, 121] width 12 height 12
click at [533, 151] on div "Zoek op (scheeps)naam arrow_drop_down" at bounding box center [567, 167] width 196 height 47
click at [532, 160] on input "Zoek op (scheeps)naam" at bounding box center [546, 164] width 154 height 23
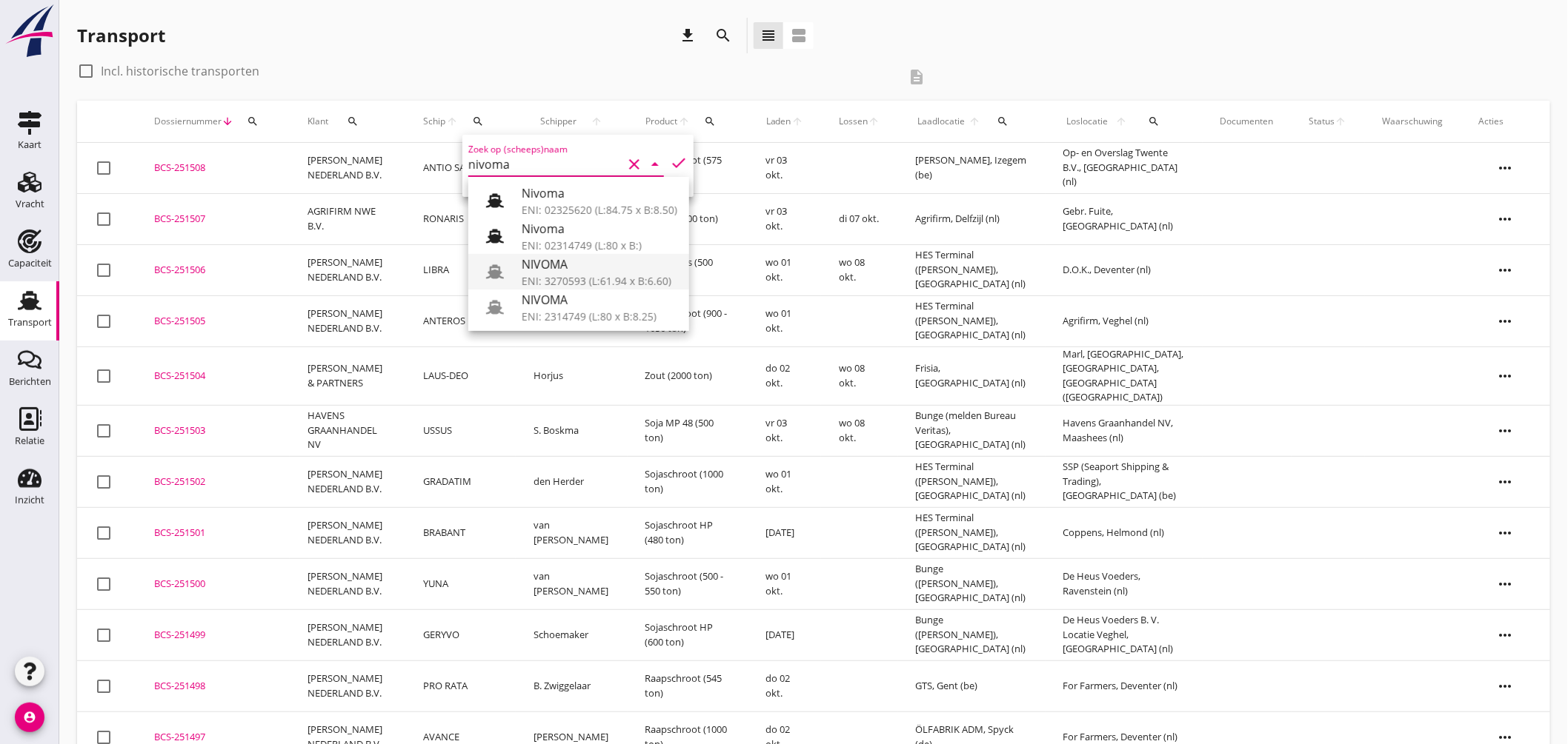
click at [582, 273] on div "ENI: 3270593 (L:61.94 x B:6.60)" at bounding box center [599, 281] width 156 height 16
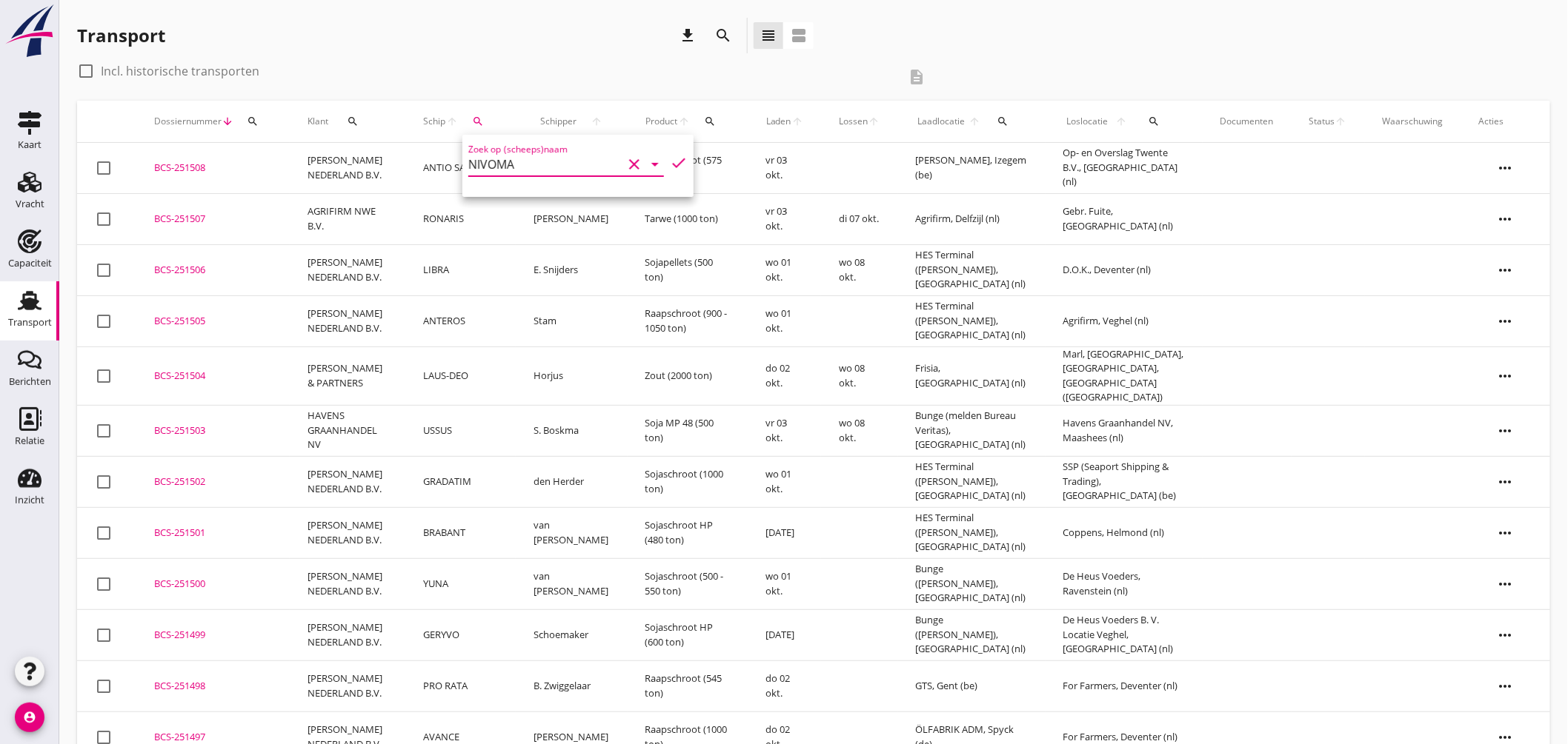
click at [674, 154] on icon "check" at bounding box center [679, 163] width 18 height 18
type input "NIVOMA"
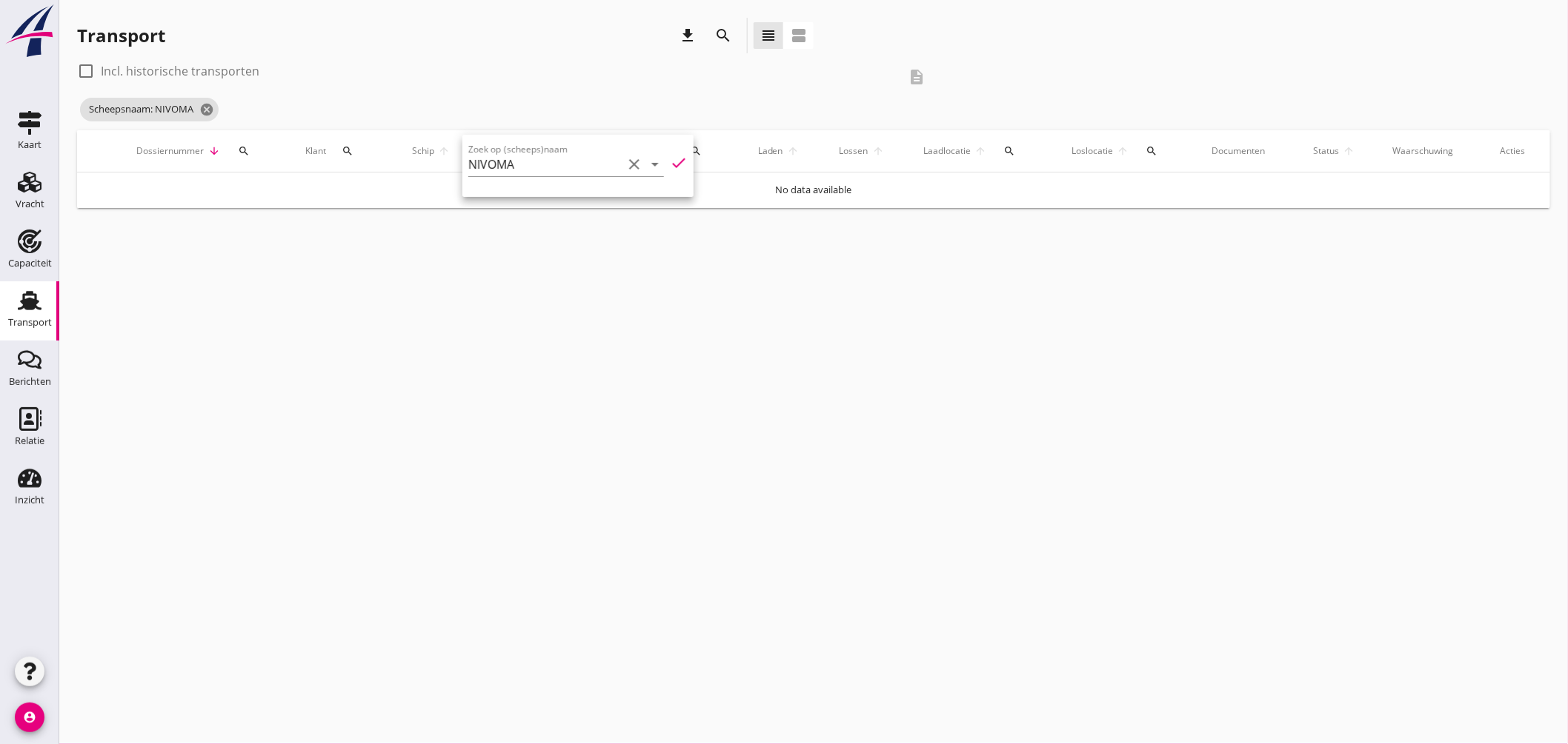
click at [669, 233] on div "cancel You are impersonating another user. Transport download search view_headl…" at bounding box center [814, 372] width 1508 height 744
click at [95, 71] on div at bounding box center [85, 71] width 25 height 25
checkbox input "true"
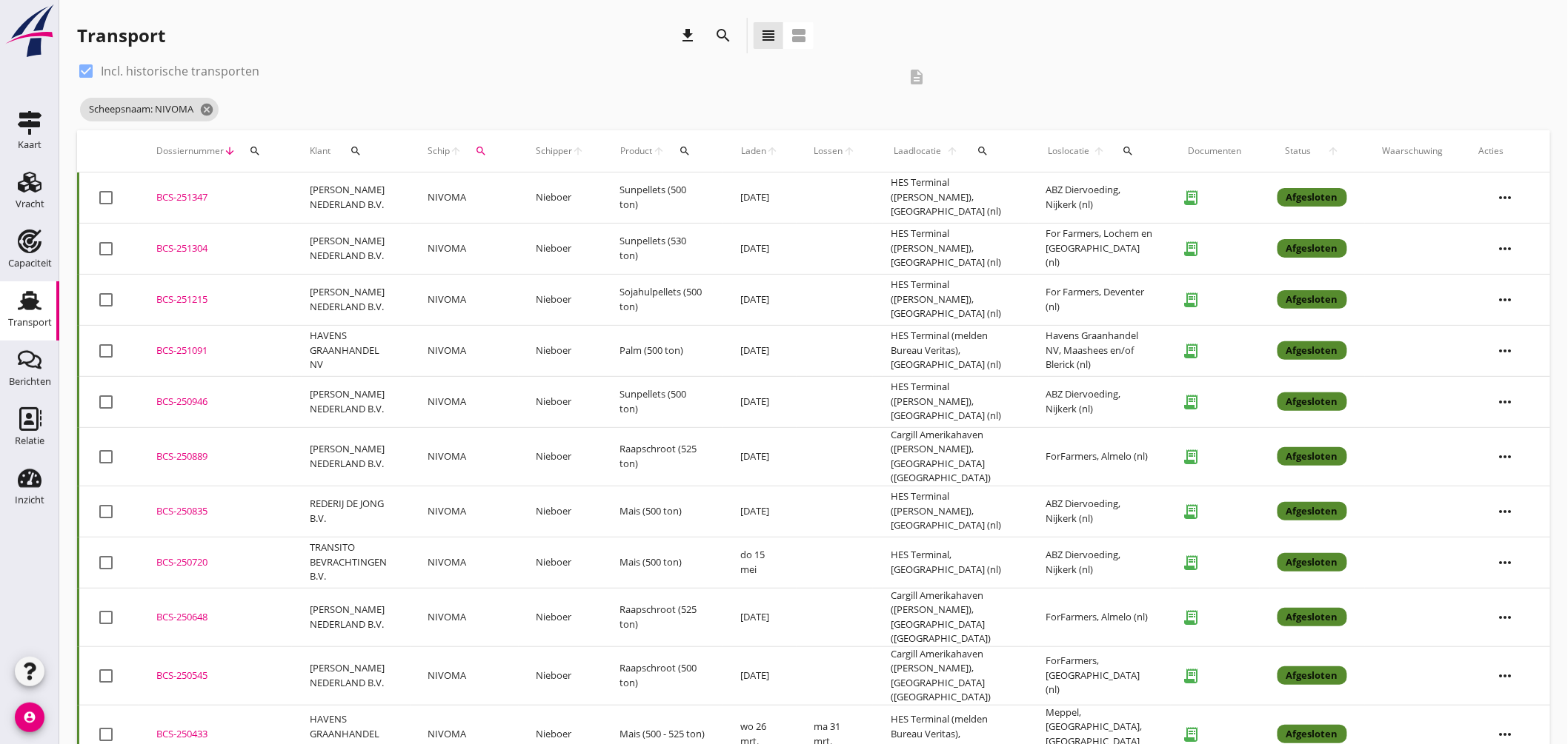
click at [186, 194] on div "BCS-251347" at bounding box center [215, 198] width 118 height 15
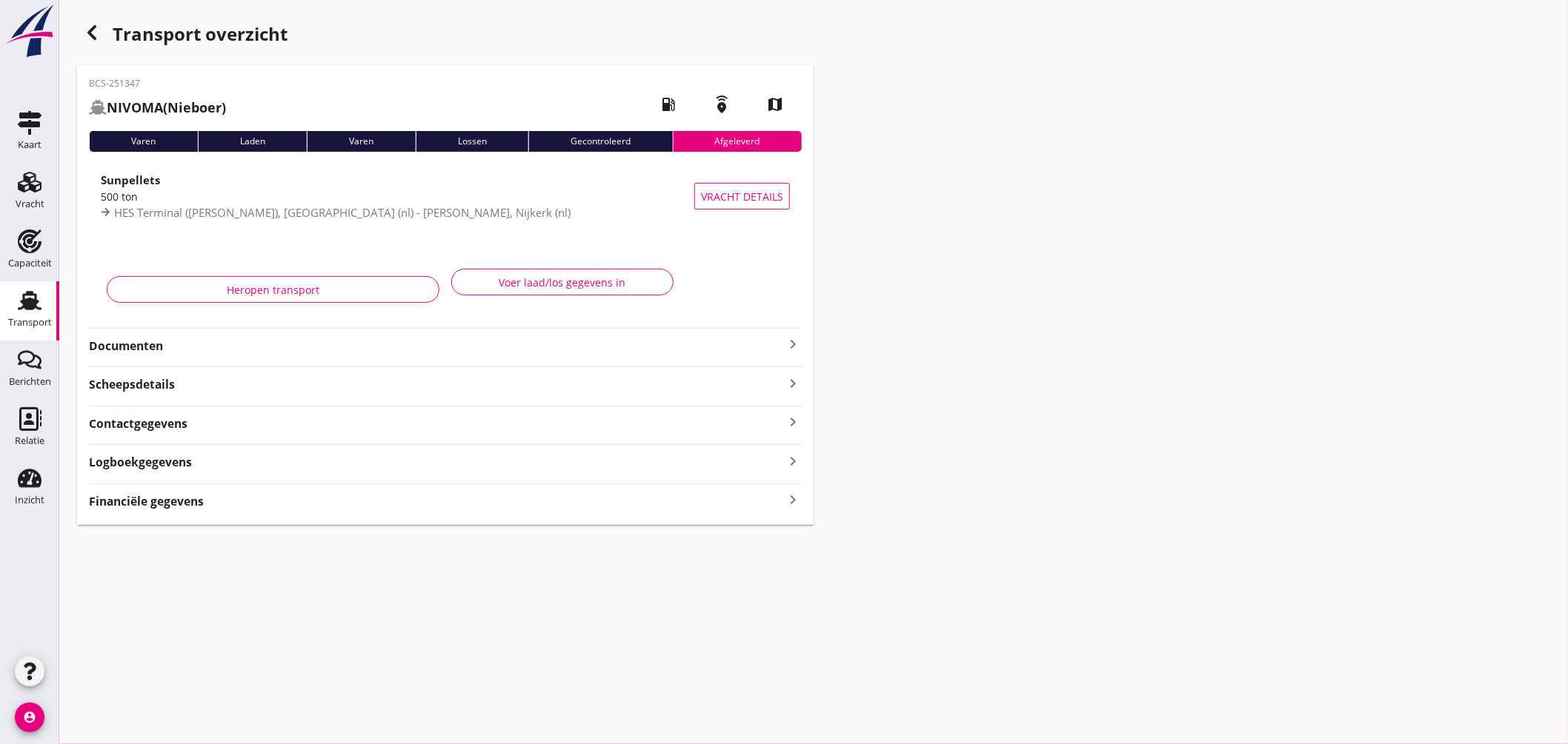
click at [799, 337] on icon "keyboard_arrow_right" at bounding box center [793, 345] width 18 height 18
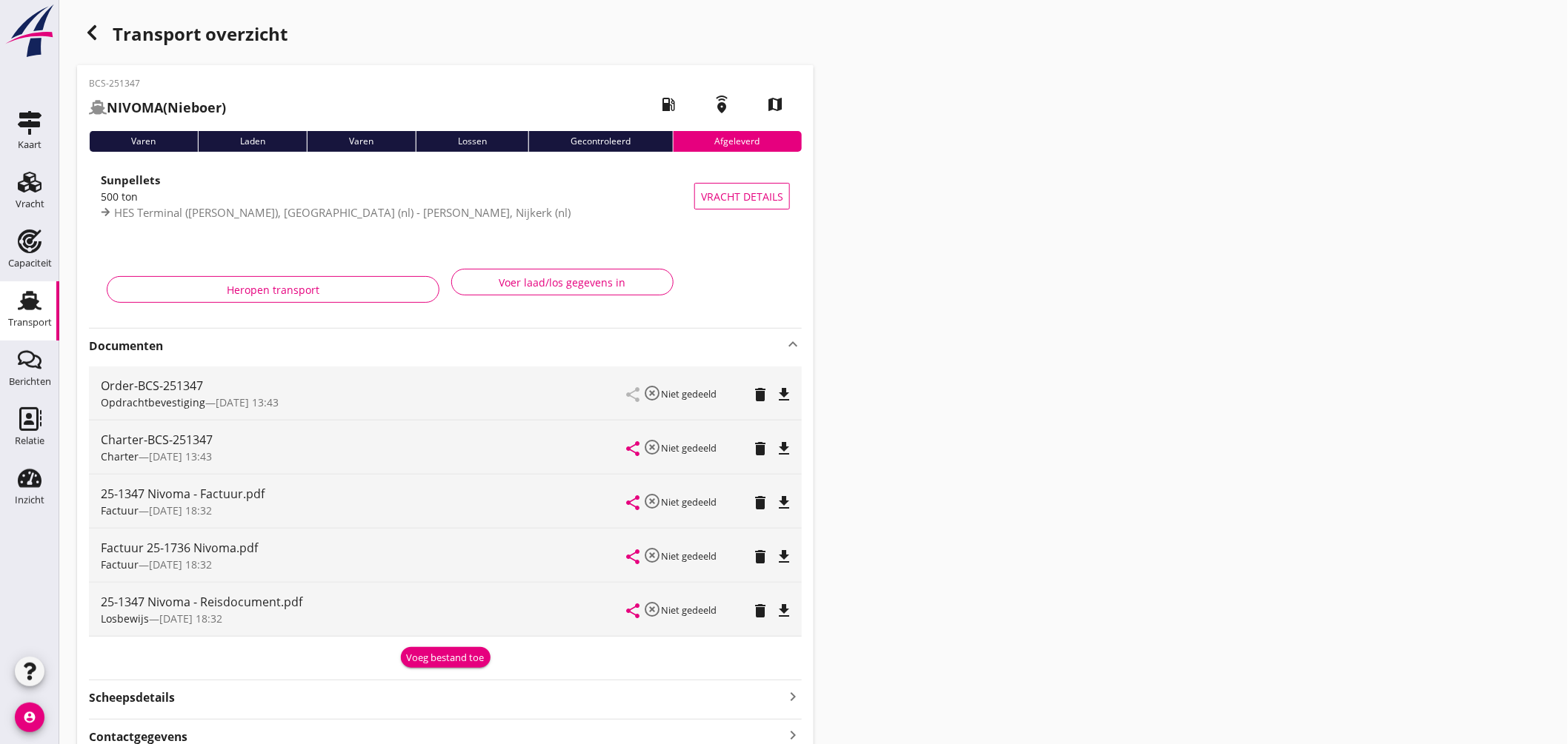
click at [788, 443] on icon "file_download" at bounding box center [784, 449] width 18 height 18
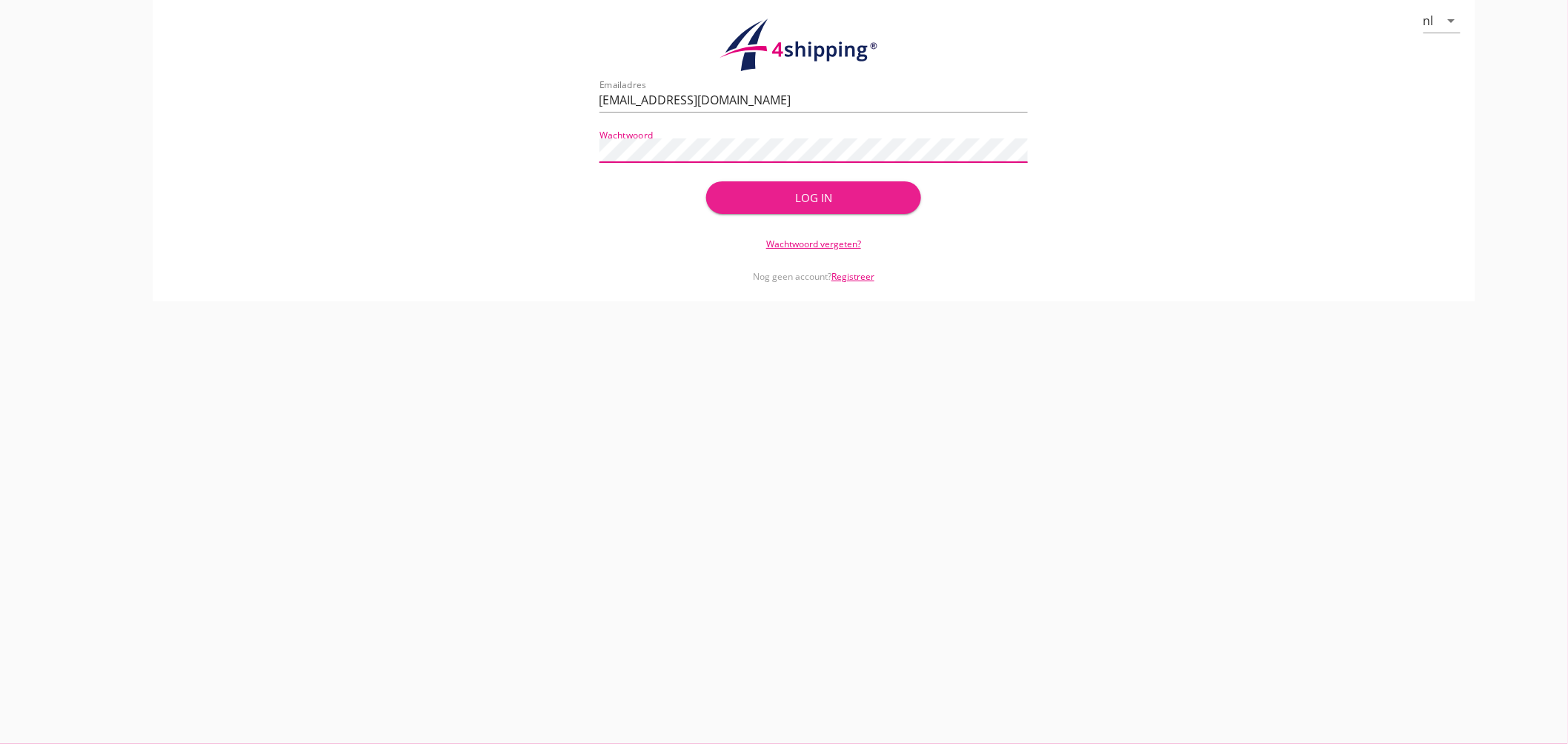
click at [780, 205] on div "Log in" at bounding box center [813, 198] width 167 height 17
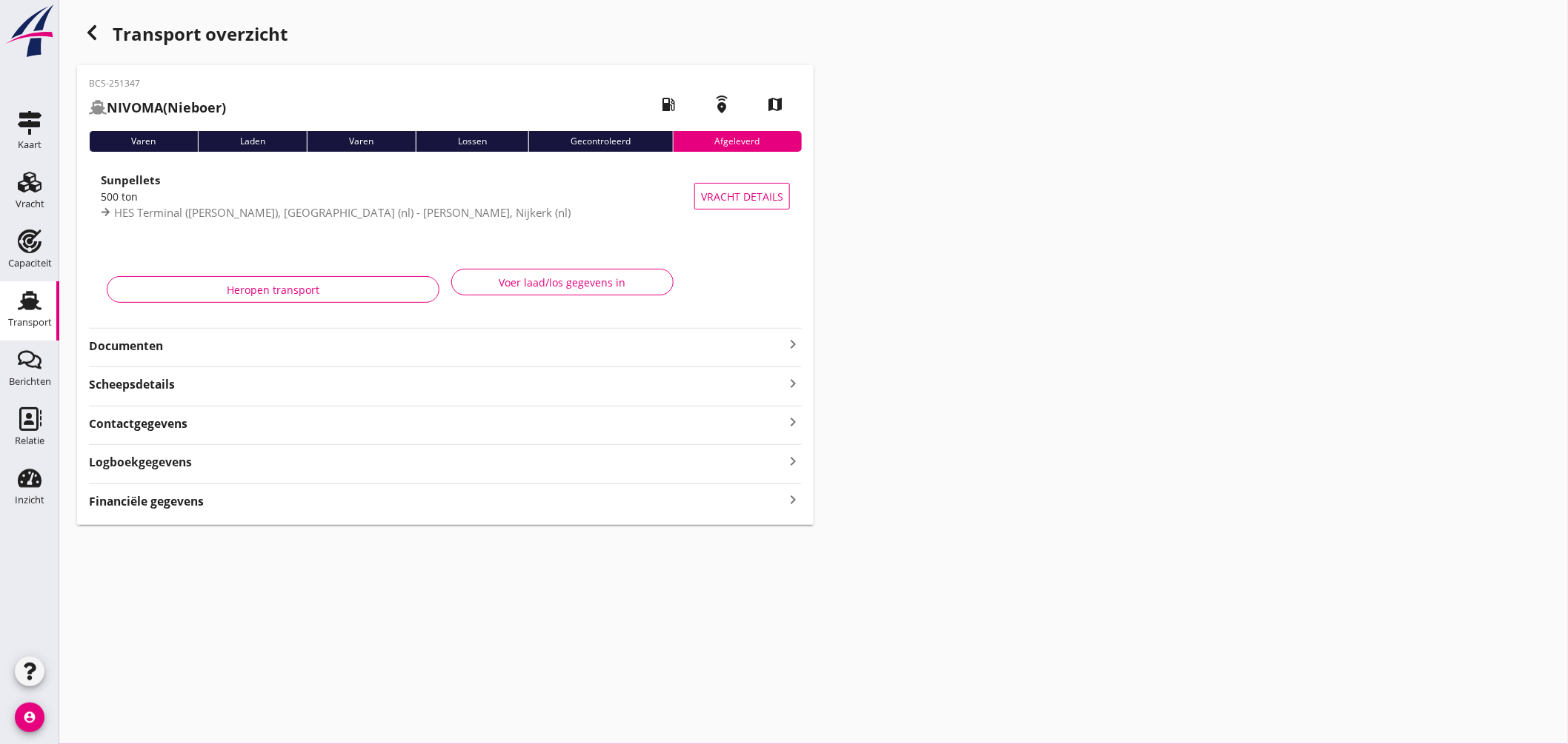
click at [34, 291] on icon "Transport" at bounding box center [29, 300] width 23 height 23
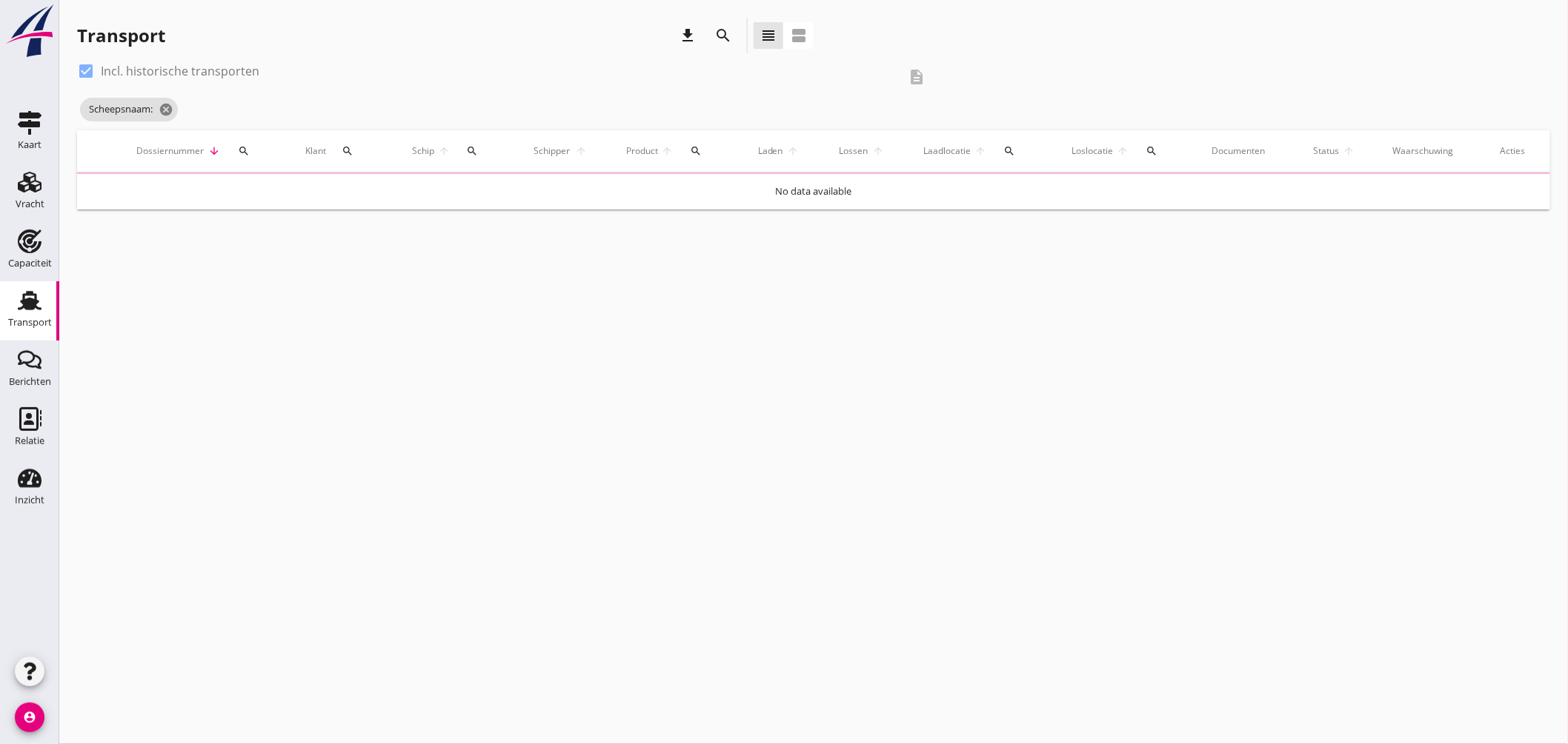
click at [84, 64] on div at bounding box center [85, 71] width 25 height 25
checkbox input "false"
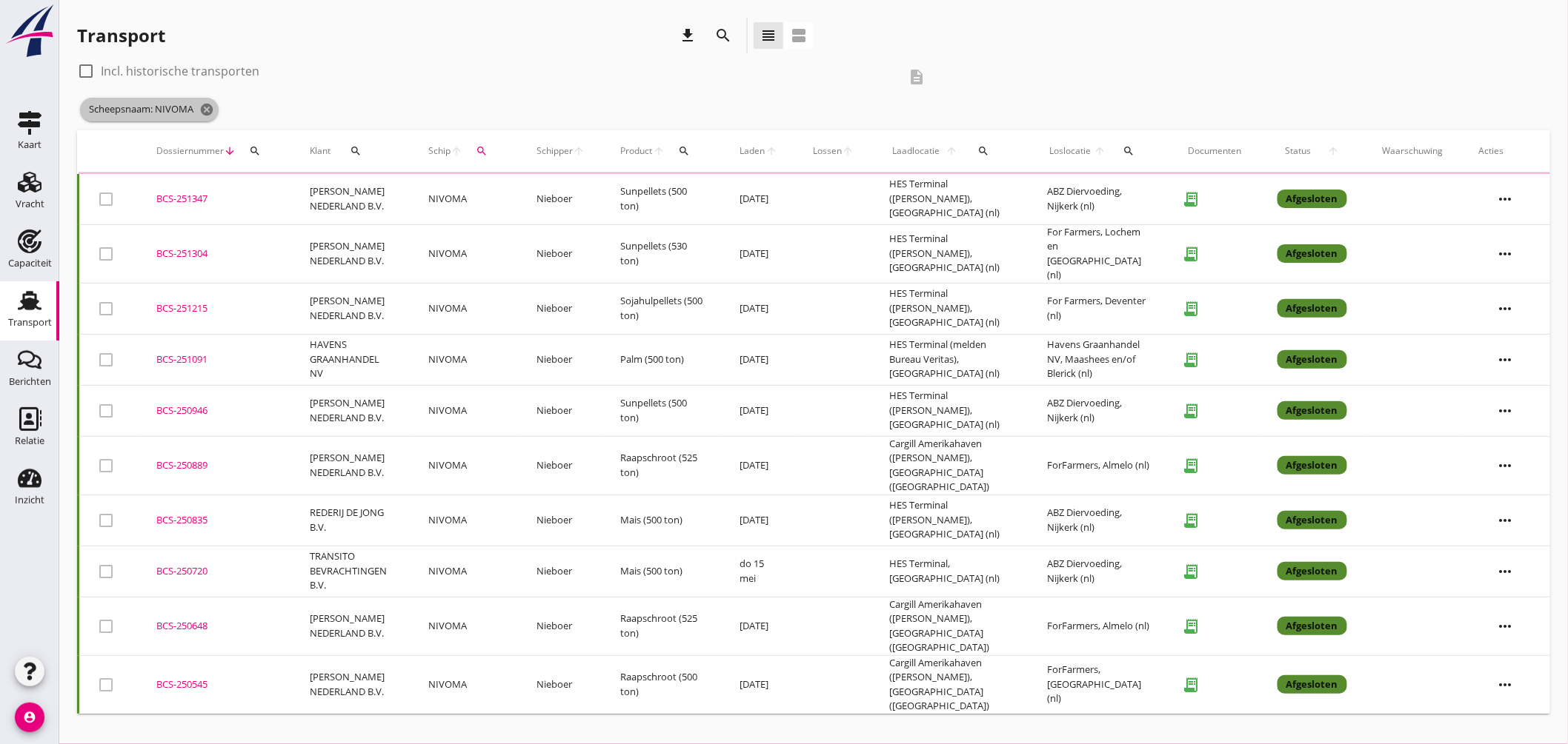
click at [160, 112] on span "Scheepsnaam: NIVOMA cancel" at bounding box center [149, 109] width 139 height 23
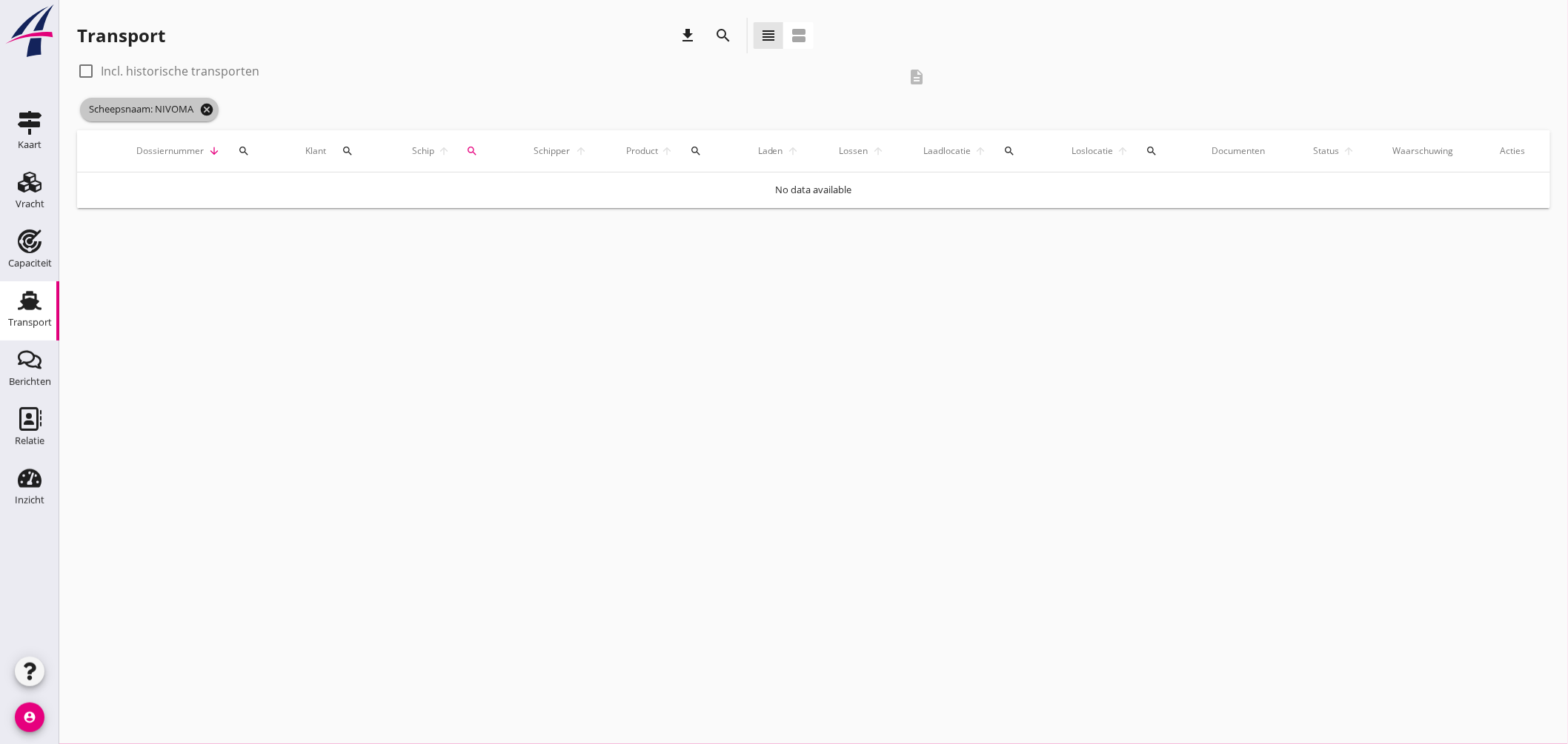
click at [209, 108] on icon "cancel" at bounding box center [207, 110] width 15 height 15
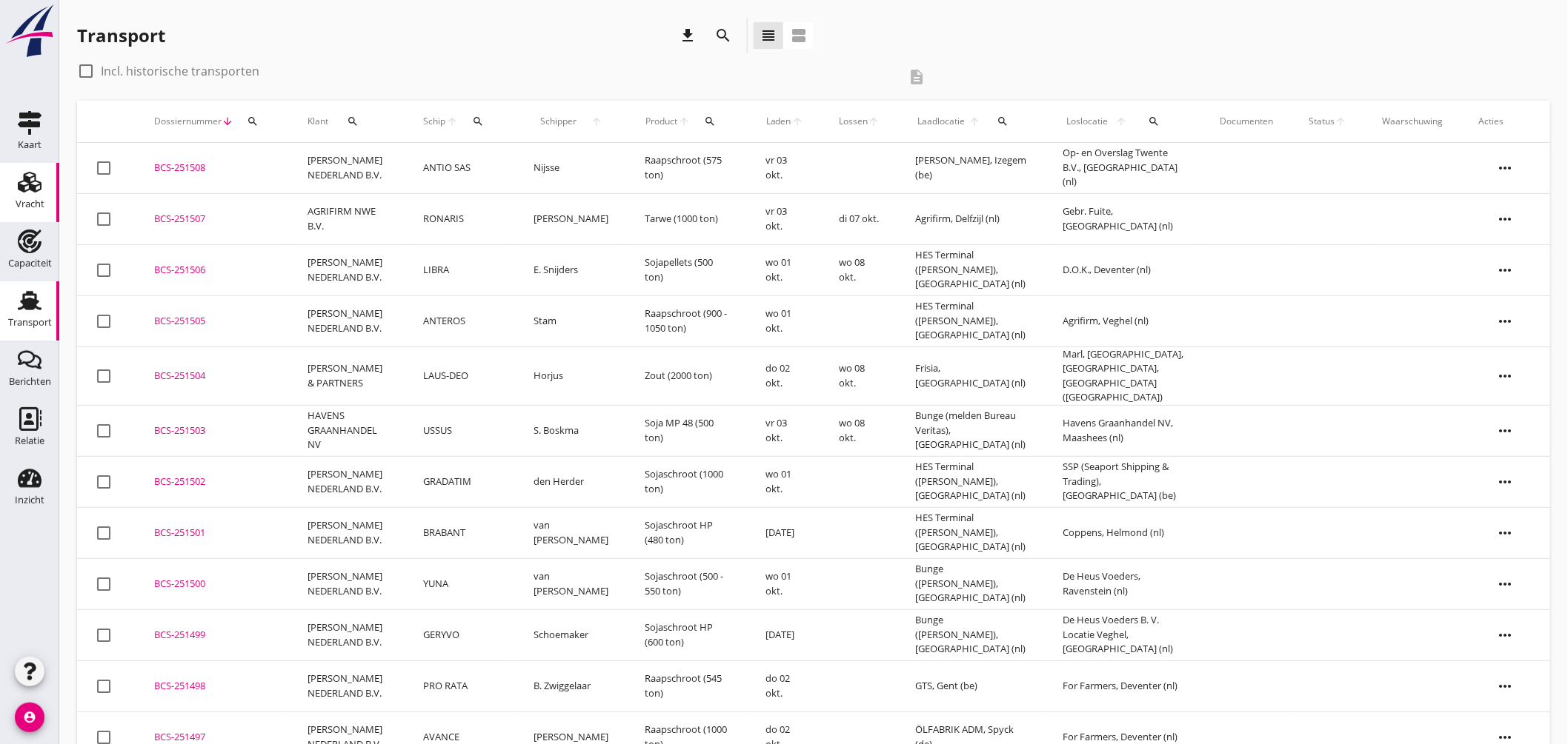
click at [26, 172] on icon "Vracht" at bounding box center [29, 181] width 23 height 23
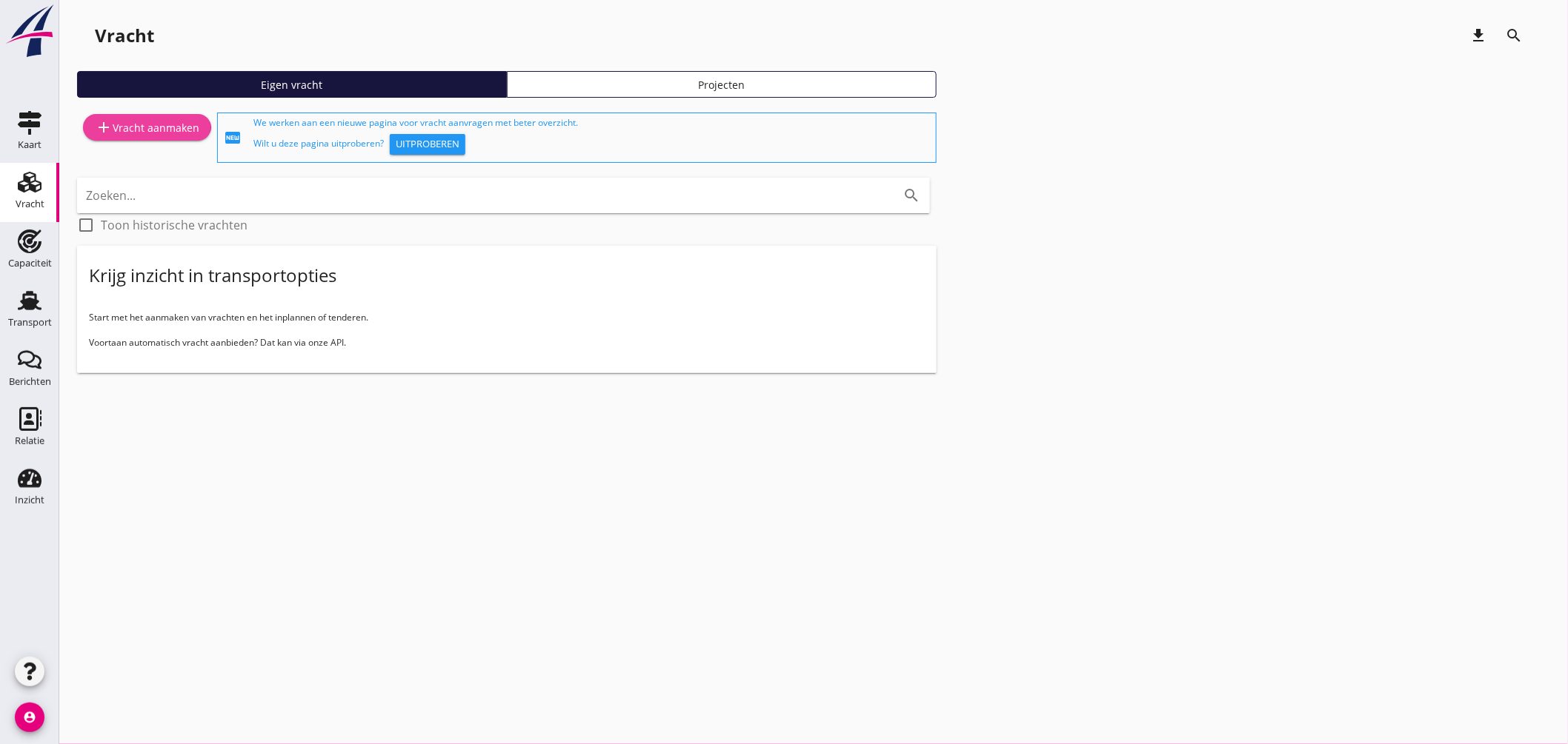
click at [157, 131] on div "add Vracht aanmaken" at bounding box center [147, 127] width 105 height 18
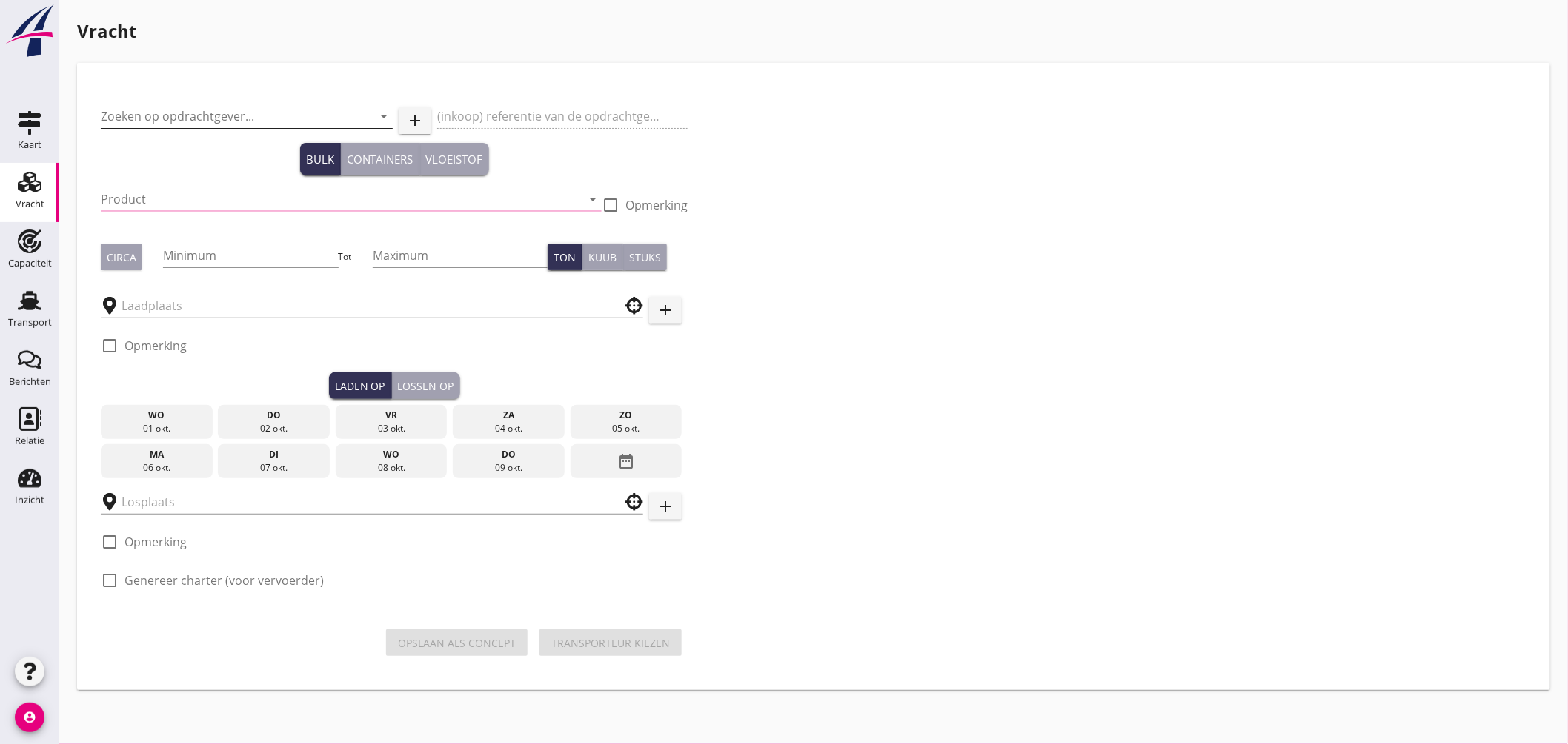
click at [219, 117] on input "Zoeken op opdrachtgever..." at bounding box center [226, 116] width 250 height 23
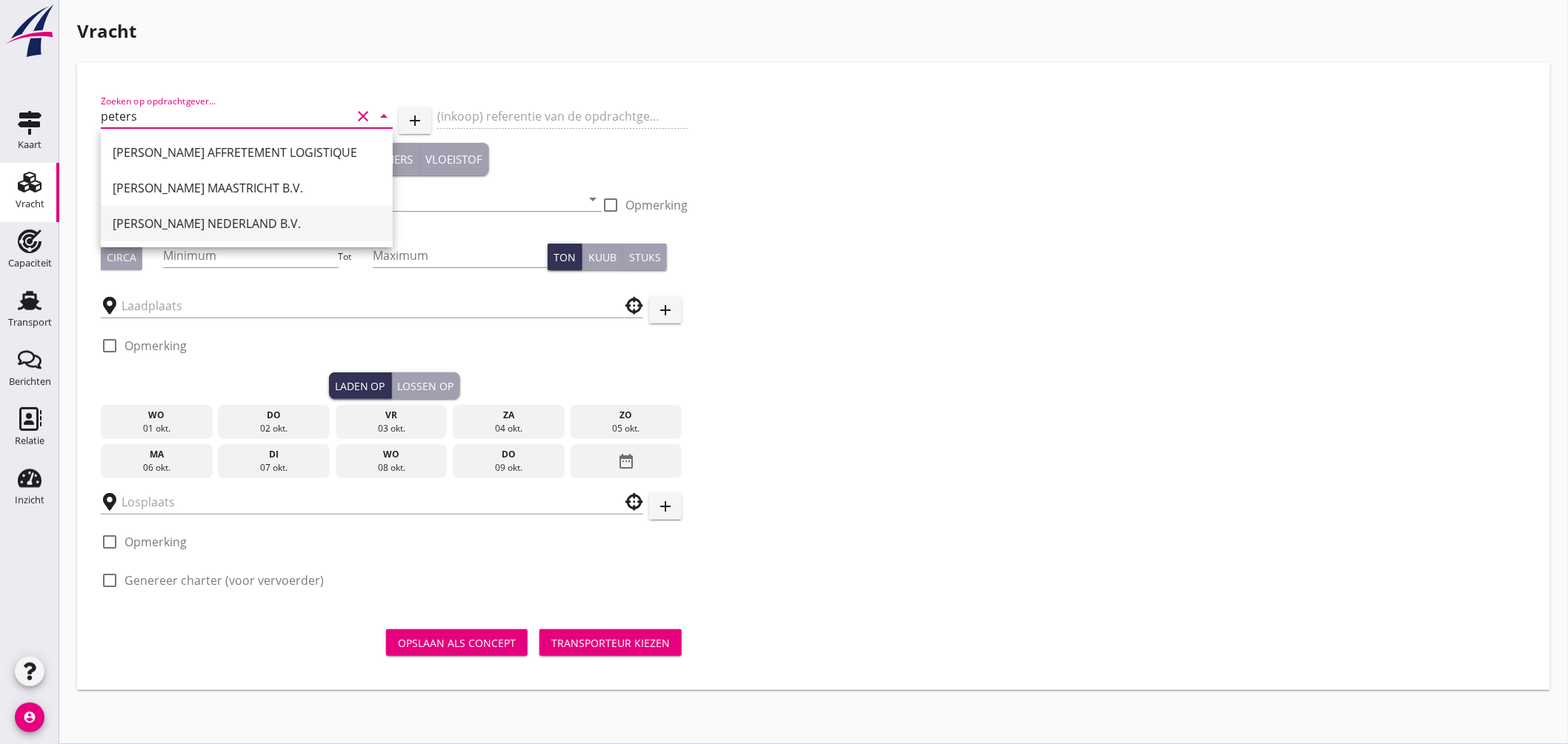
click at [235, 227] on div "[PERSON_NAME] NEDERLAND B.V." at bounding box center [246, 224] width 268 height 18
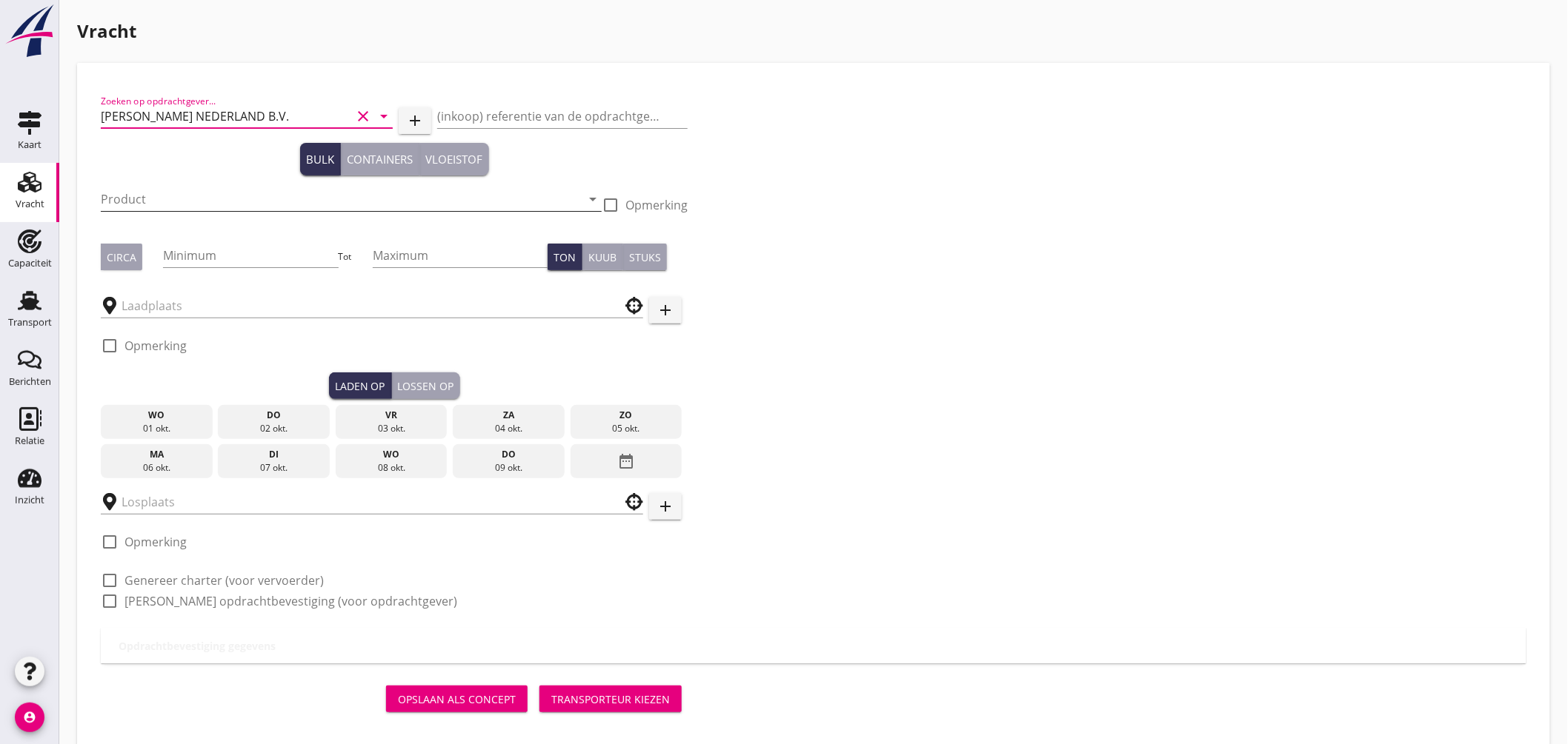
type input "[PERSON_NAME] NEDERLAND B.V."
click at [176, 191] on input "Product" at bounding box center [341, 199] width 480 height 23
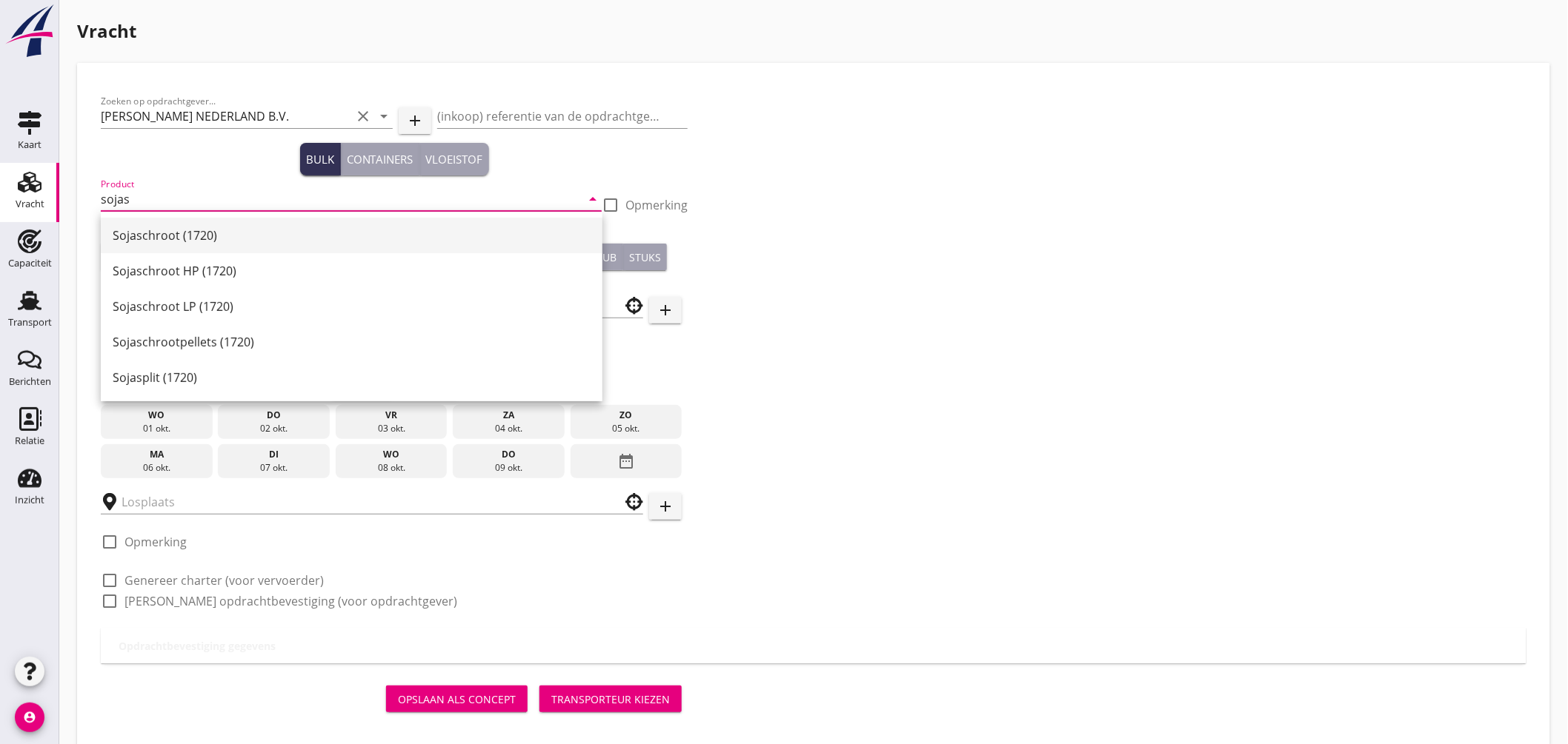
click at [164, 236] on div "Sojaschroot (1720)" at bounding box center [351, 236] width 478 height 18
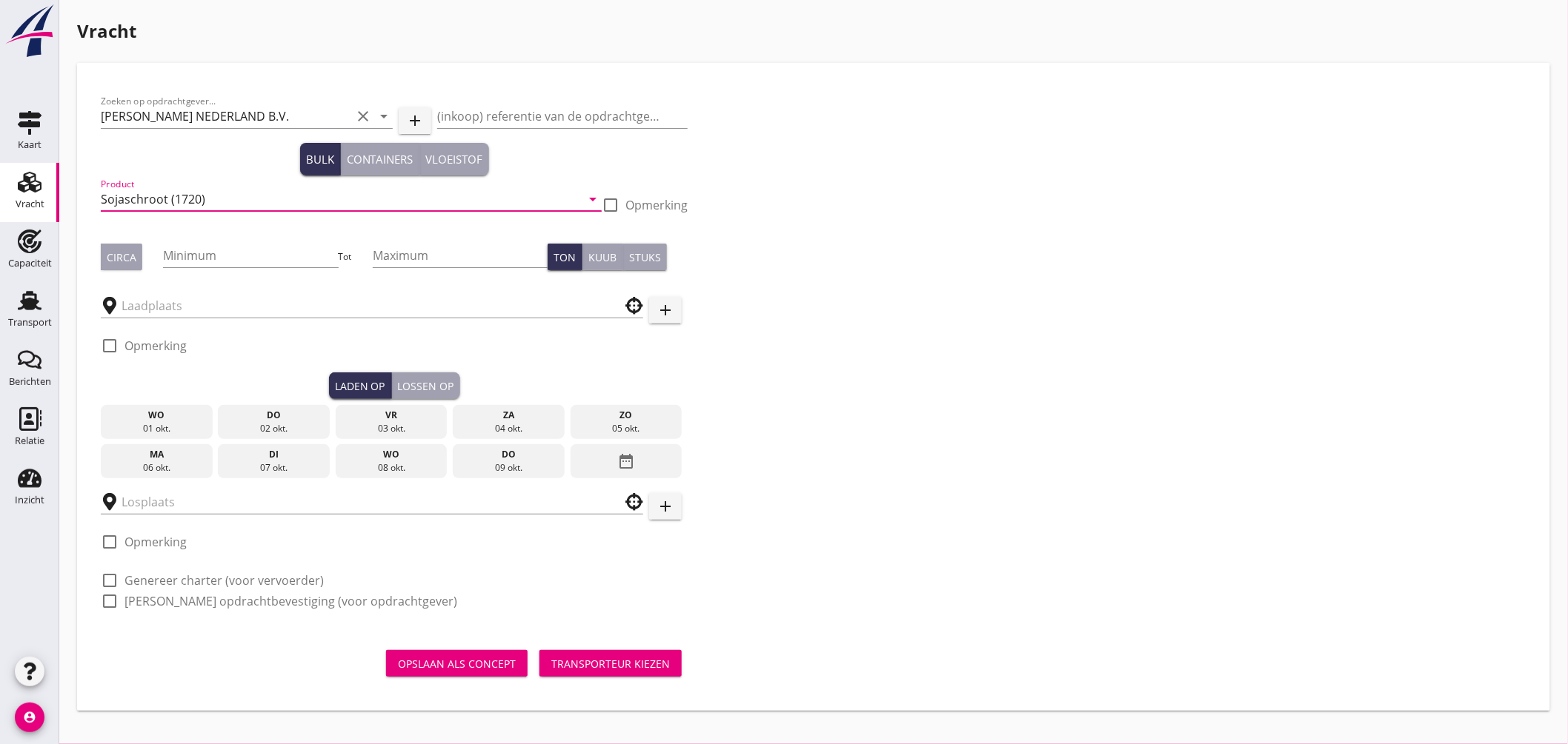
type input "Sojaschroot (1720)"
click at [137, 248] on button "Circa" at bounding box center [121, 257] width 41 height 26
click at [194, 264] on input "Minimum" at bounding box center [250, 255] width 175 height 23
type input "500"
click at [203, 301] on input "text" at bounding box center [361, 305] width 480 height 23
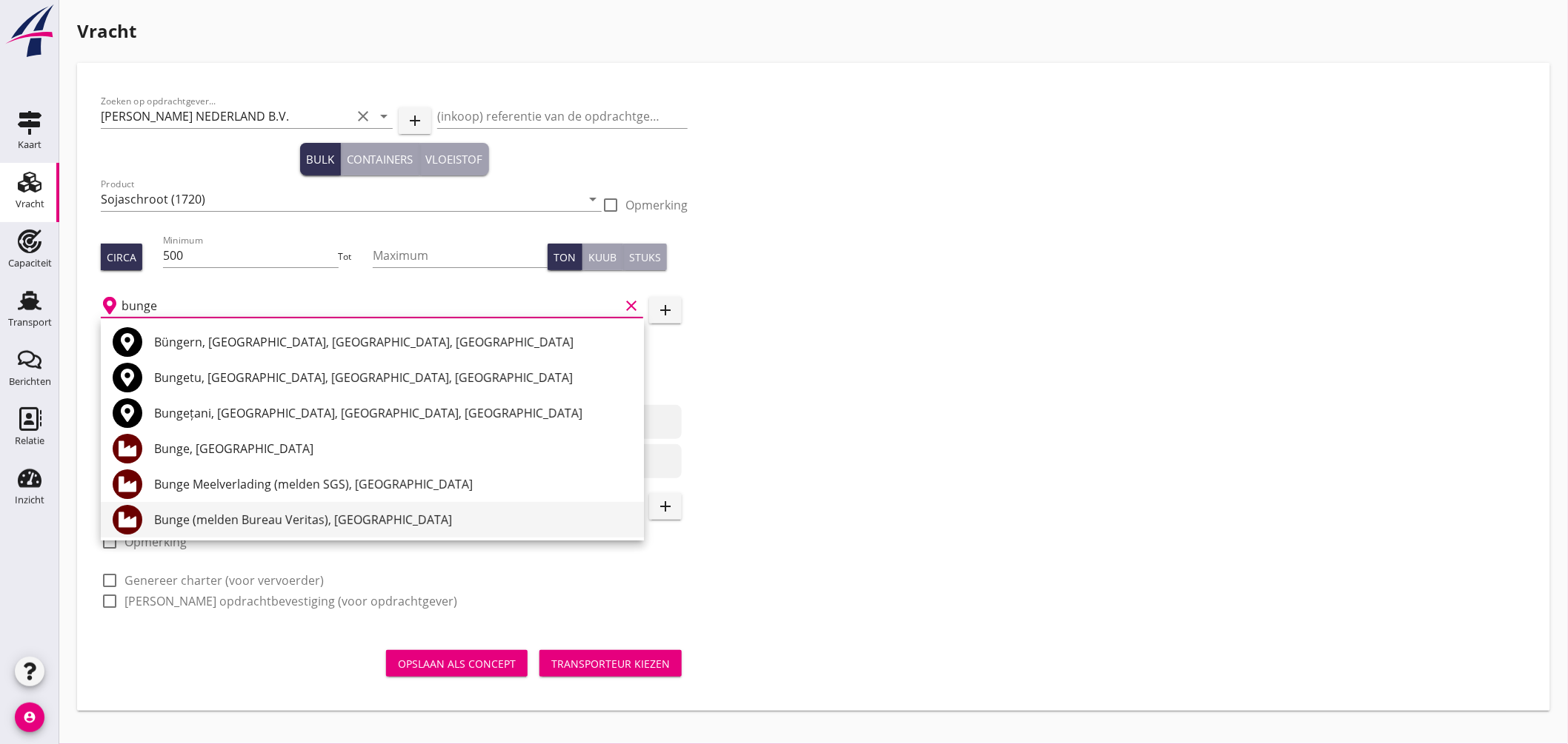
scroll to position [82, 0]
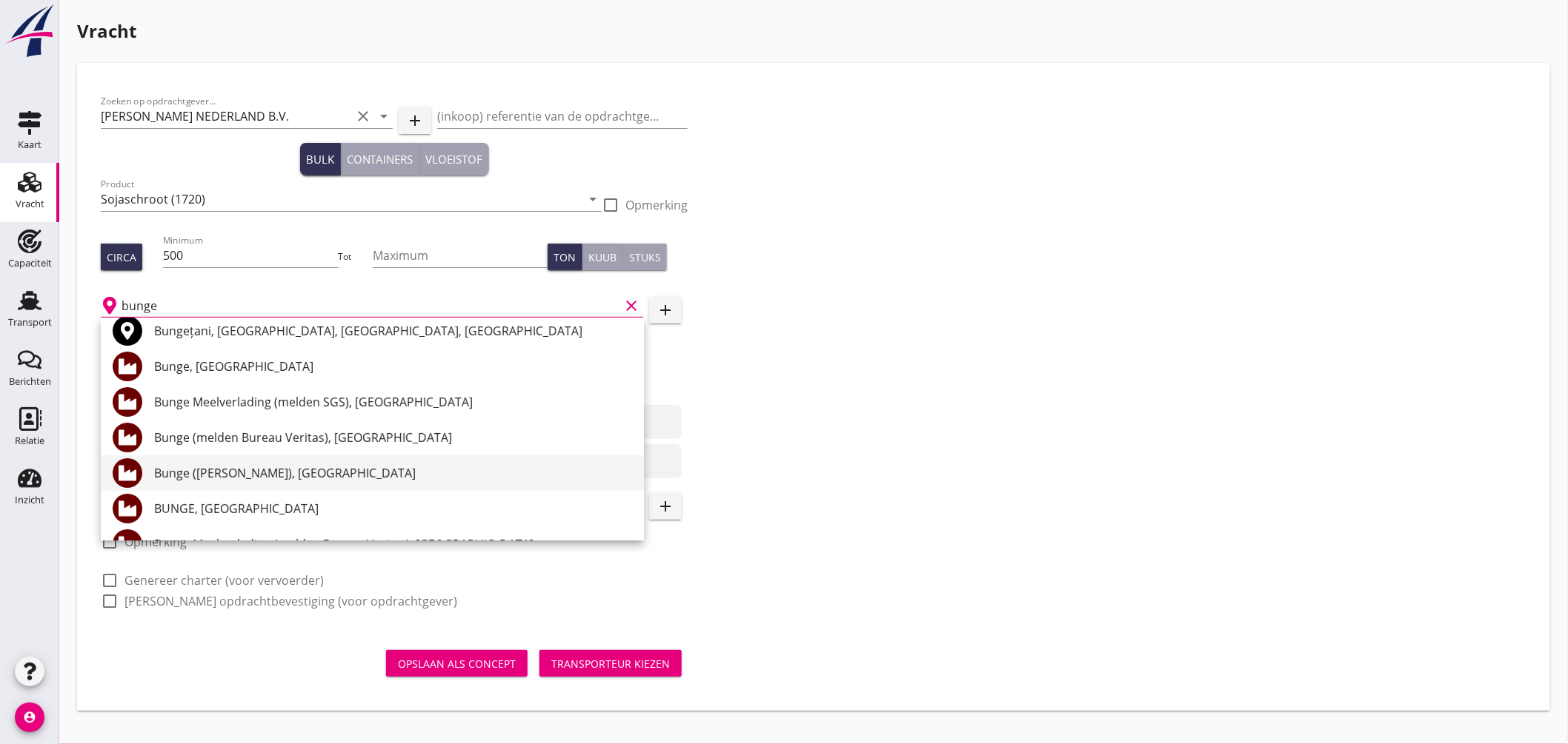
click at [319, 472] on div "Bunge ([PERSON_NAME]), [GEOGRAPHIC_DATA]" at bounding box center [393, 474] width 478 height 18
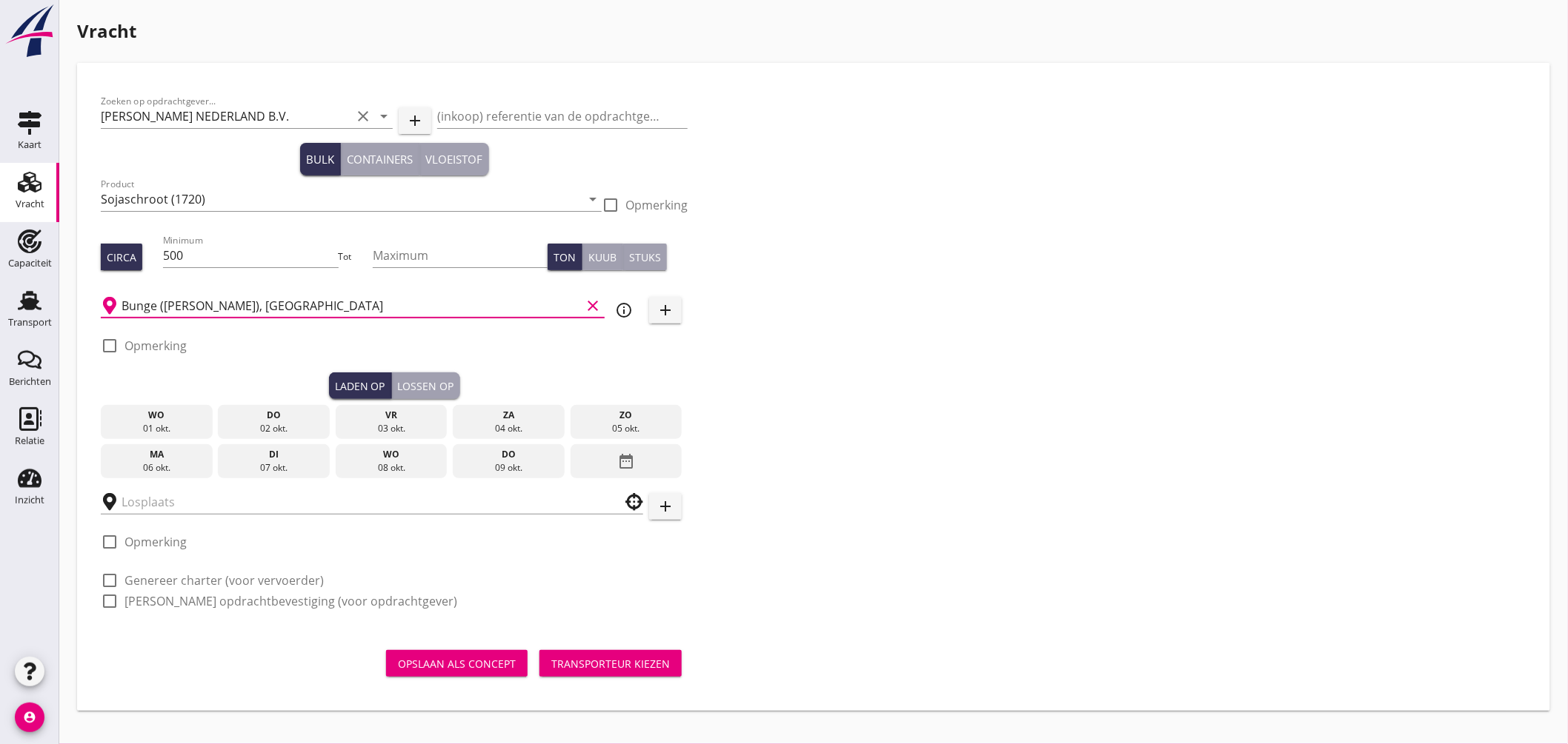
type input "Bunge ([PERSON_NAME]), [GEOGRAPHIC_DATA]"
click at [118, 349] on div at bounding box center [109, 346] width 25 height 25
checkbox input "true"
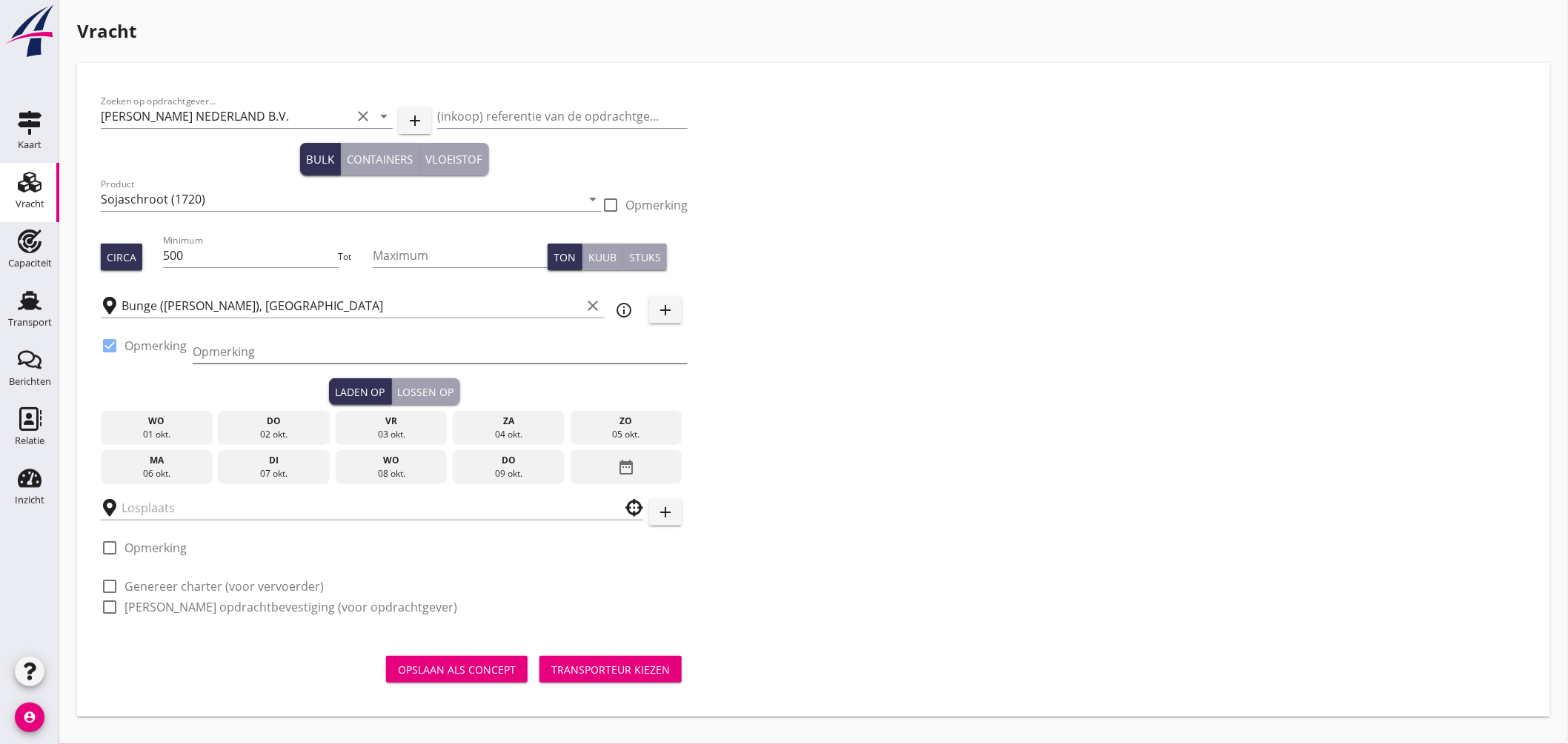
click at [227, 358] on input "Opmerking" at bounding box center [440, 351] width 495 height 23
type input "Ex. silo Mercuriushaven"
click at [287, 428] on div "02 okt." at bounding box center [274, 435] width 105 height 14
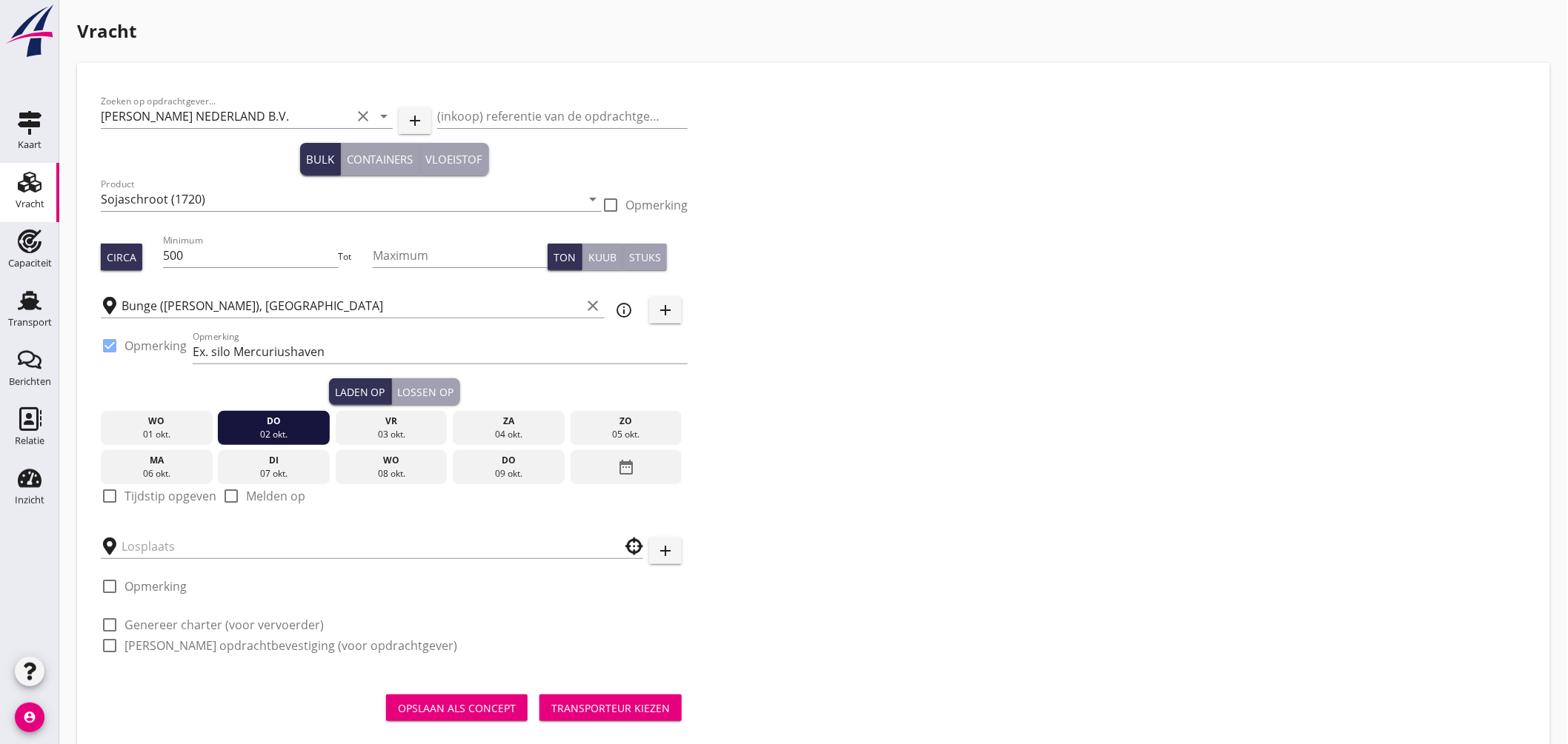
drag, startPoint x: 120, startPoint y: 489, endPoint x: 142, endPoint y: 496, distance: 23.1
click at [120, 490] on div at bounding box center [109, 495] width 25 height 25
checkbox input "true"
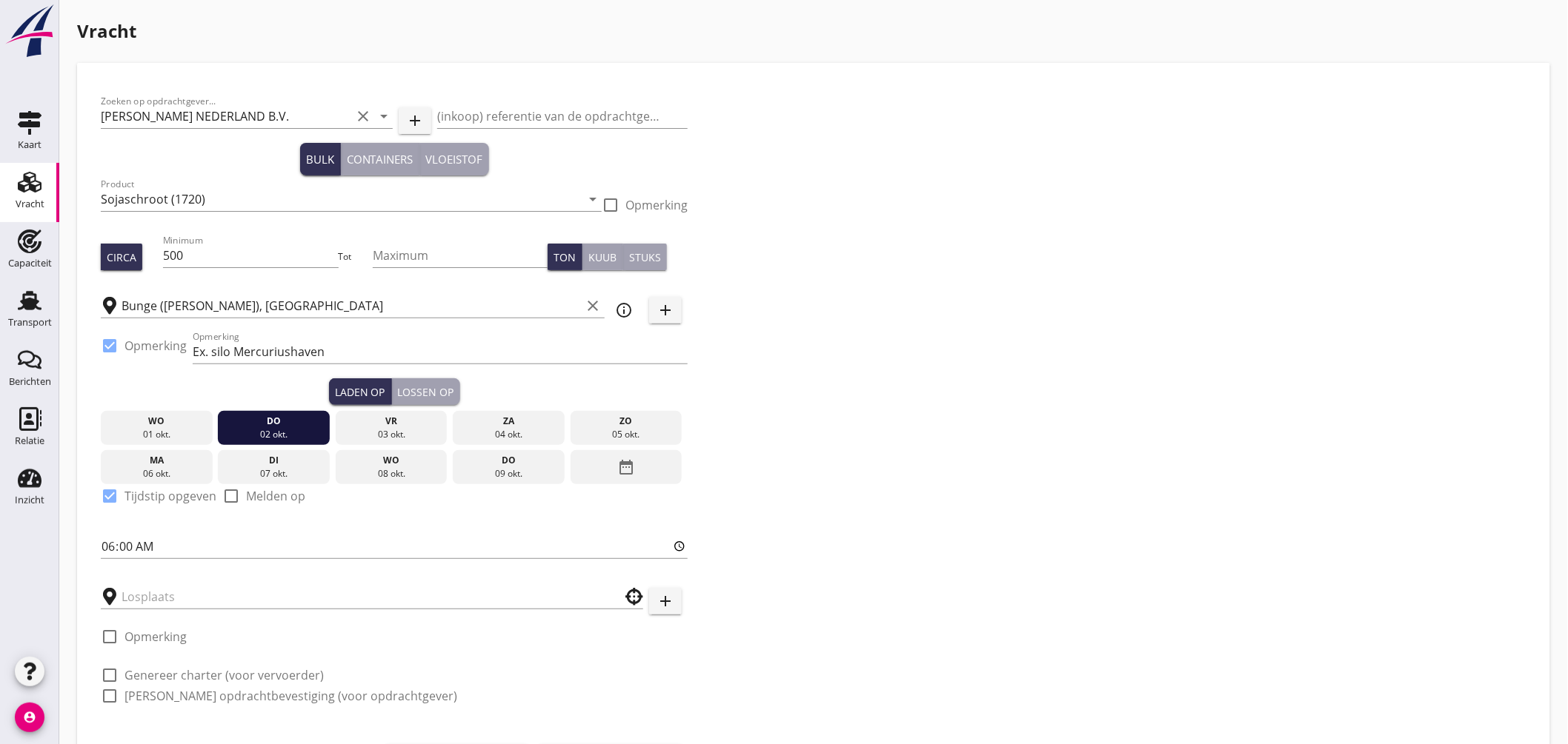
click at [99, 550] on div "Zoeken op opdrachtgever... PETERSON NEDERLAND B.V. clear arrow_drop_down add (i…" at bounding box center [394, 404] width 599 height 636
click at [109, 544] on input "06:00" at bounding box center [394, 546] width 587 height 23
type input "16:00"
click at [179, 589] on input "text" at bounding box center [361, 596] width 480 height 23
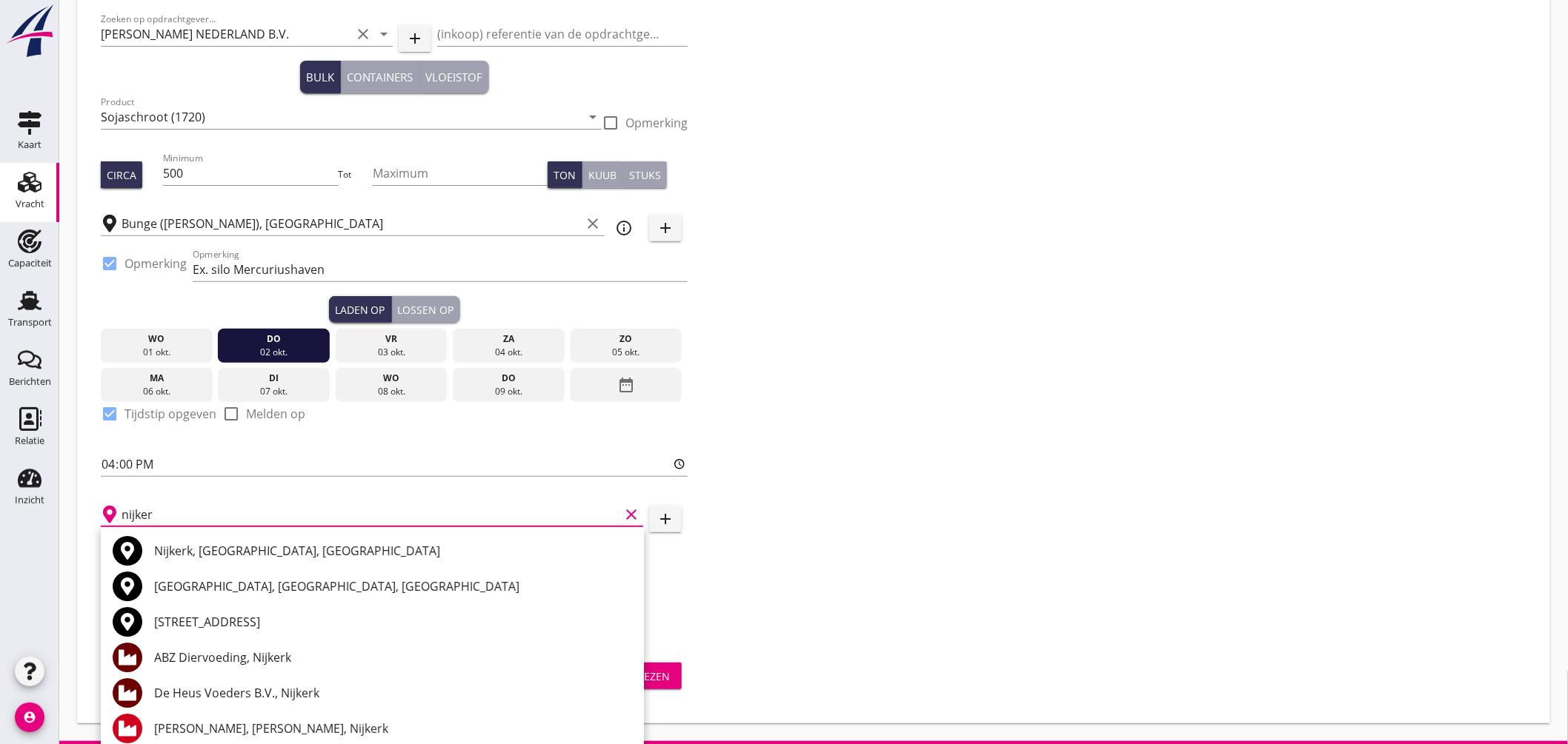
scroll to position [87, 0]
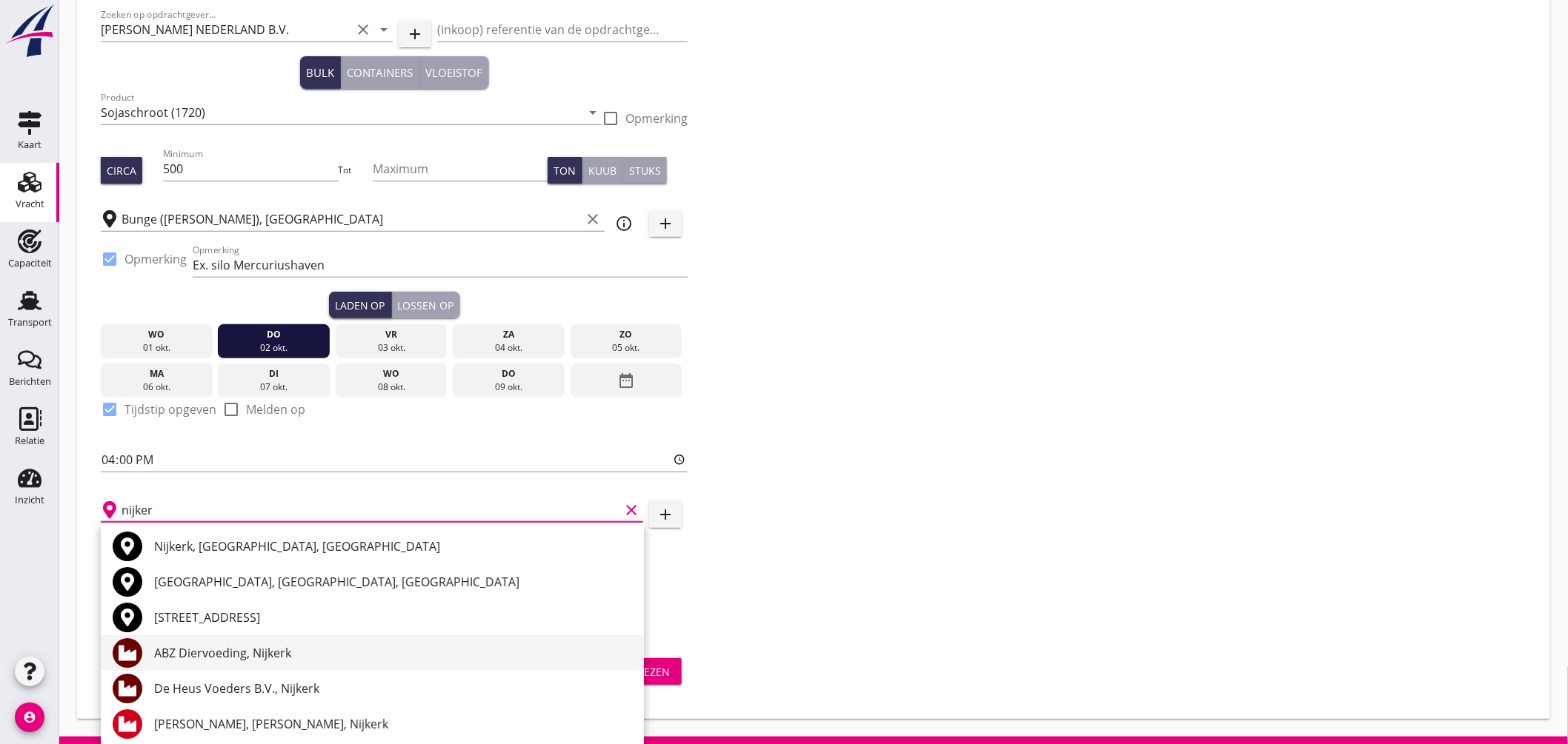
click at [274, 660] on div "ABZ Diervoeding, Nijkerk" at bounding box center [393, 654] width 478 height 18
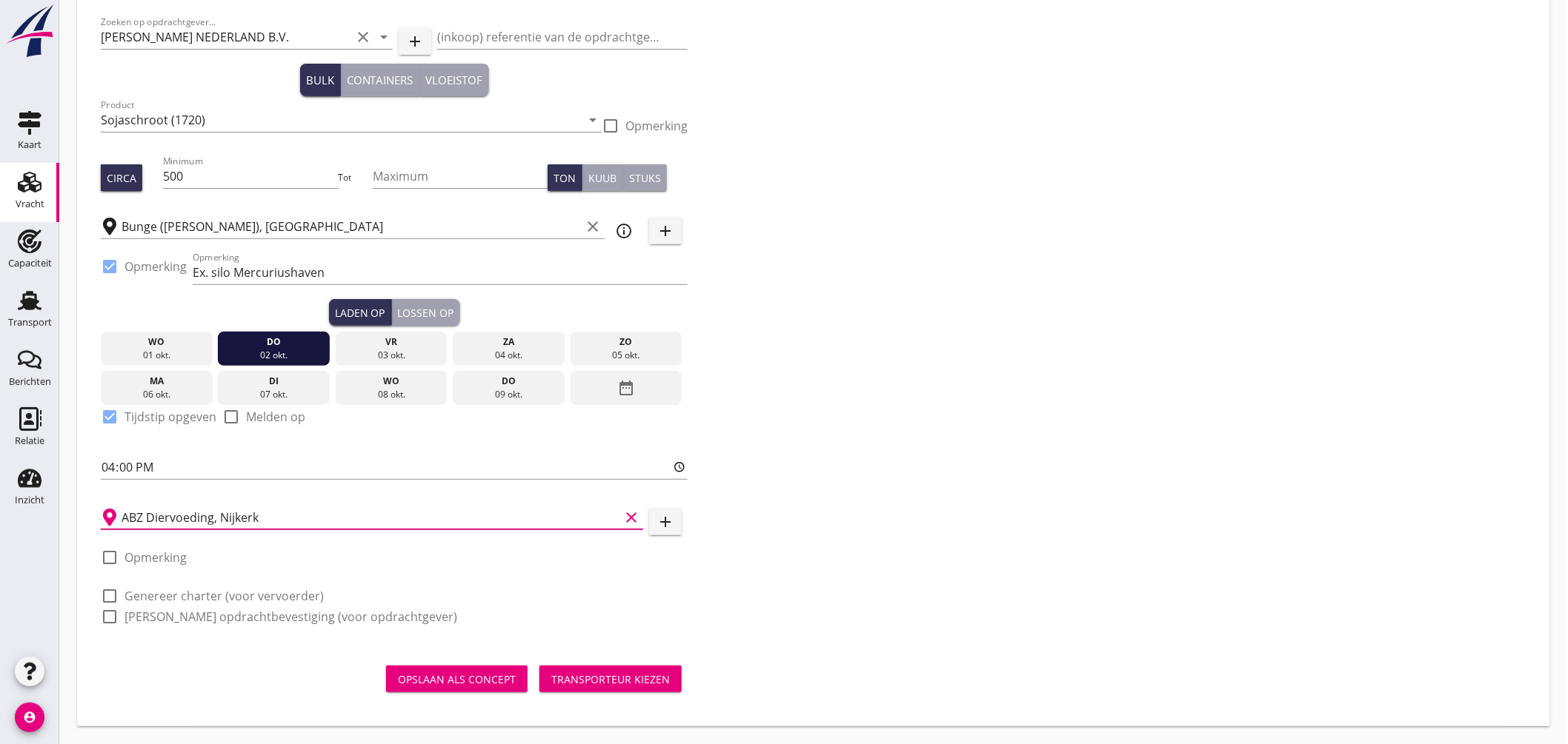
scroll to position [78, 0]
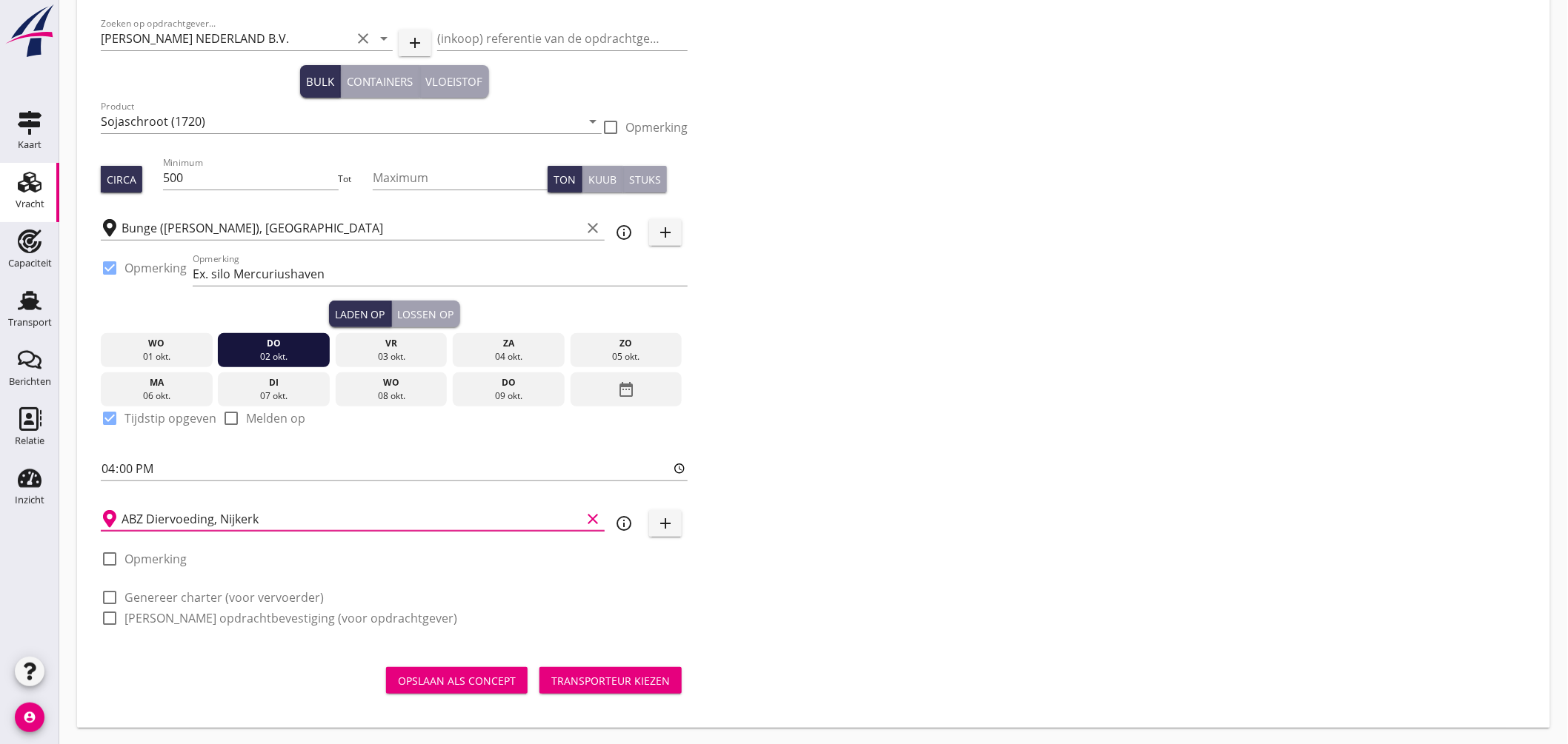
type input "ABZ Diervoeding, Nijkerk"
click at [114, 556] on div at bounding box center [109, 559] width 25 height 25
checkbox input "true"
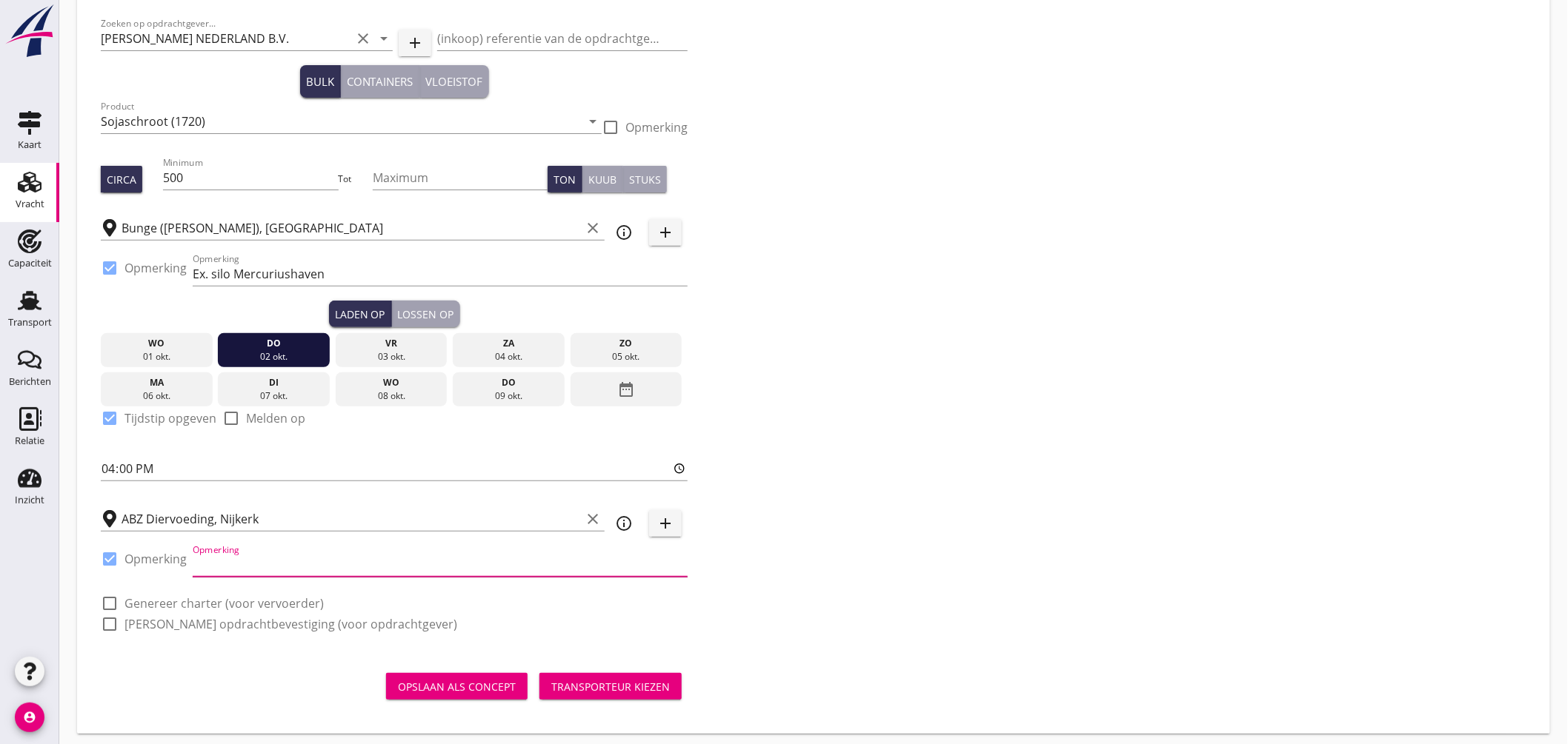
click at [237, 564] on input "Opmerking" at bounding box center [440, 565] width 495 height 23
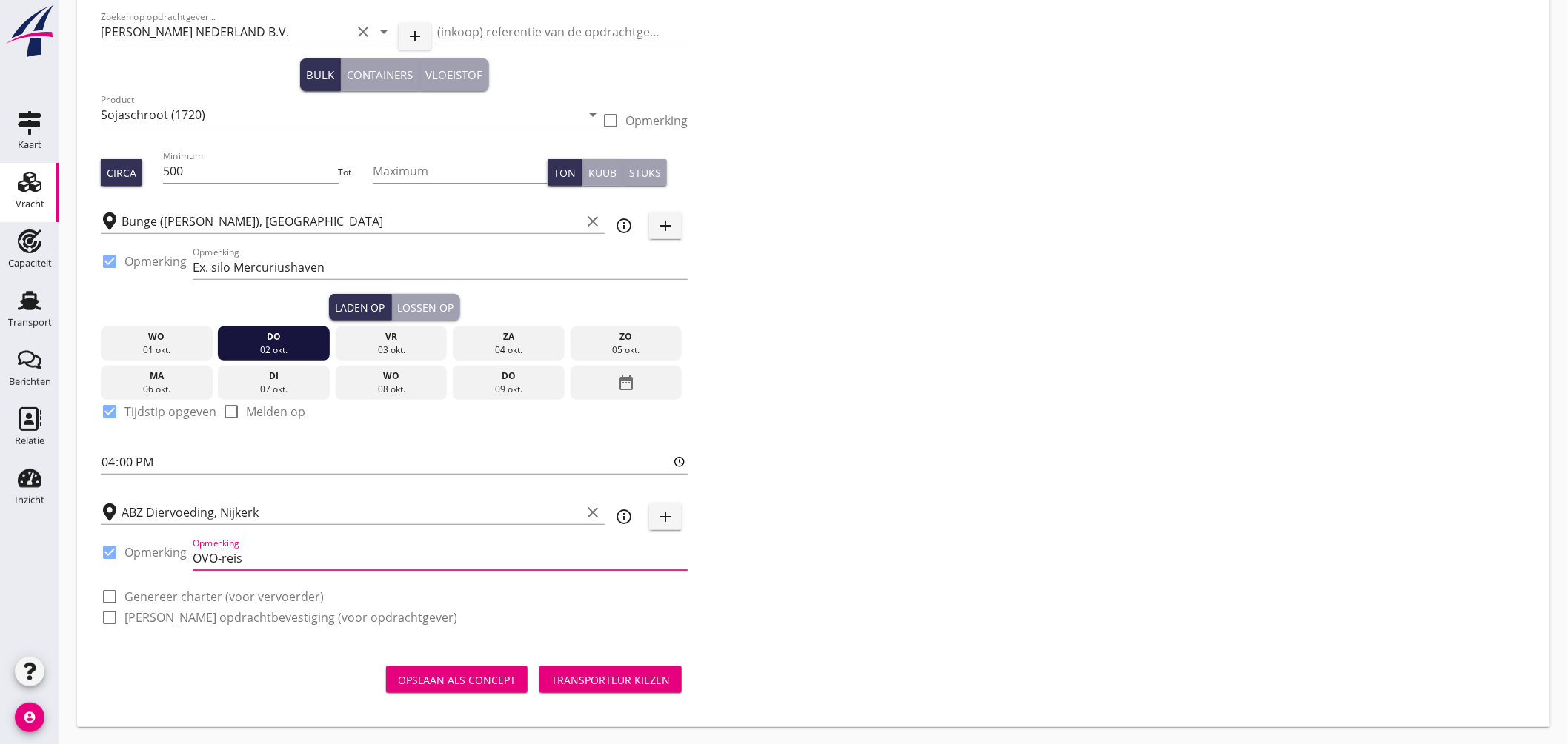
type input "OVO-reis"
click at [245, 595] on label "Genereer charter (voor vervoerder)" at bounding box center [224, 597] width 200 height 15
checkbox input "true"
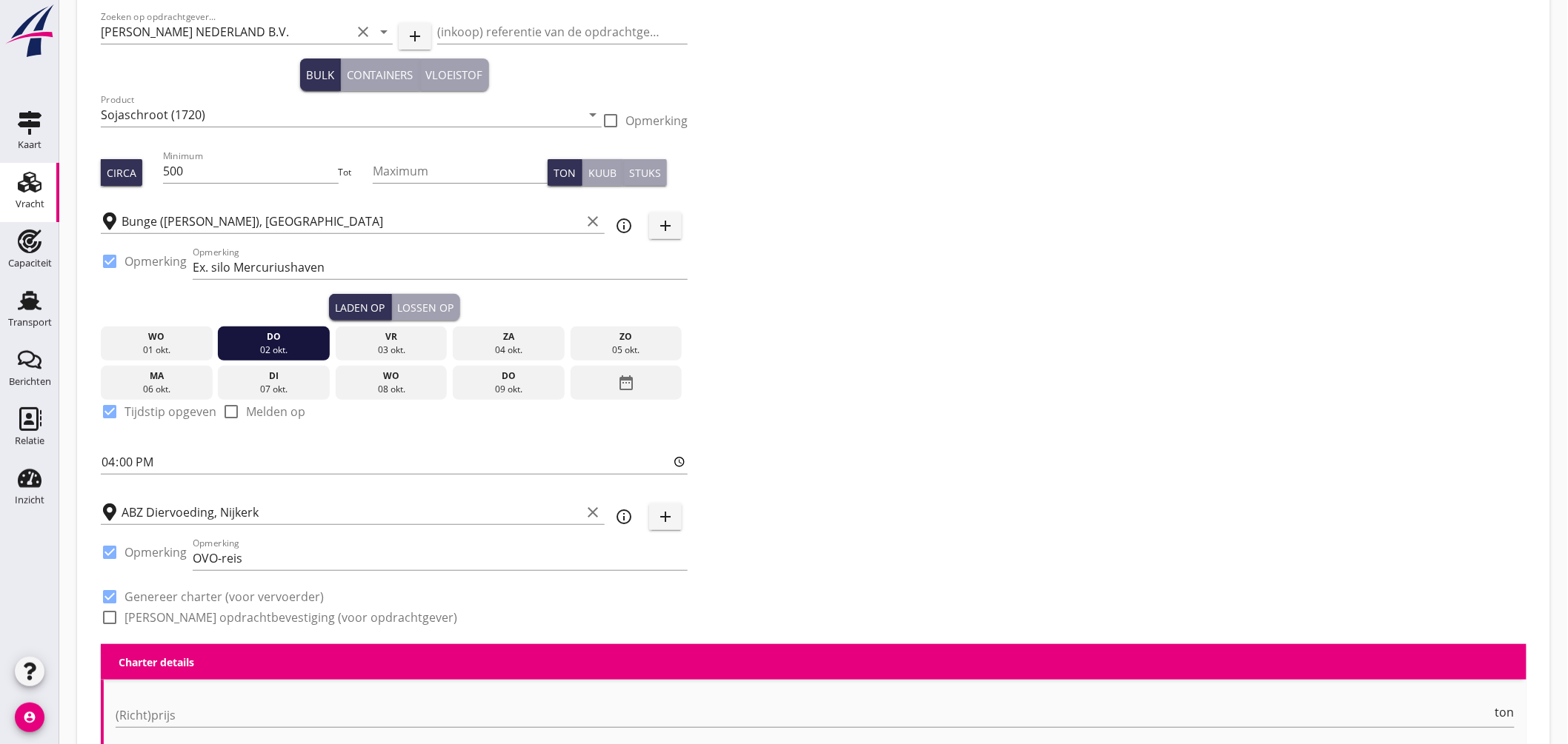
checkbox input "true"
click at [252, 619] on label "Genereer opdrachtbevestiging (voor opdrachtgever)" at bounding box center [291, 617] width 333 height 15
checkbox input "true"
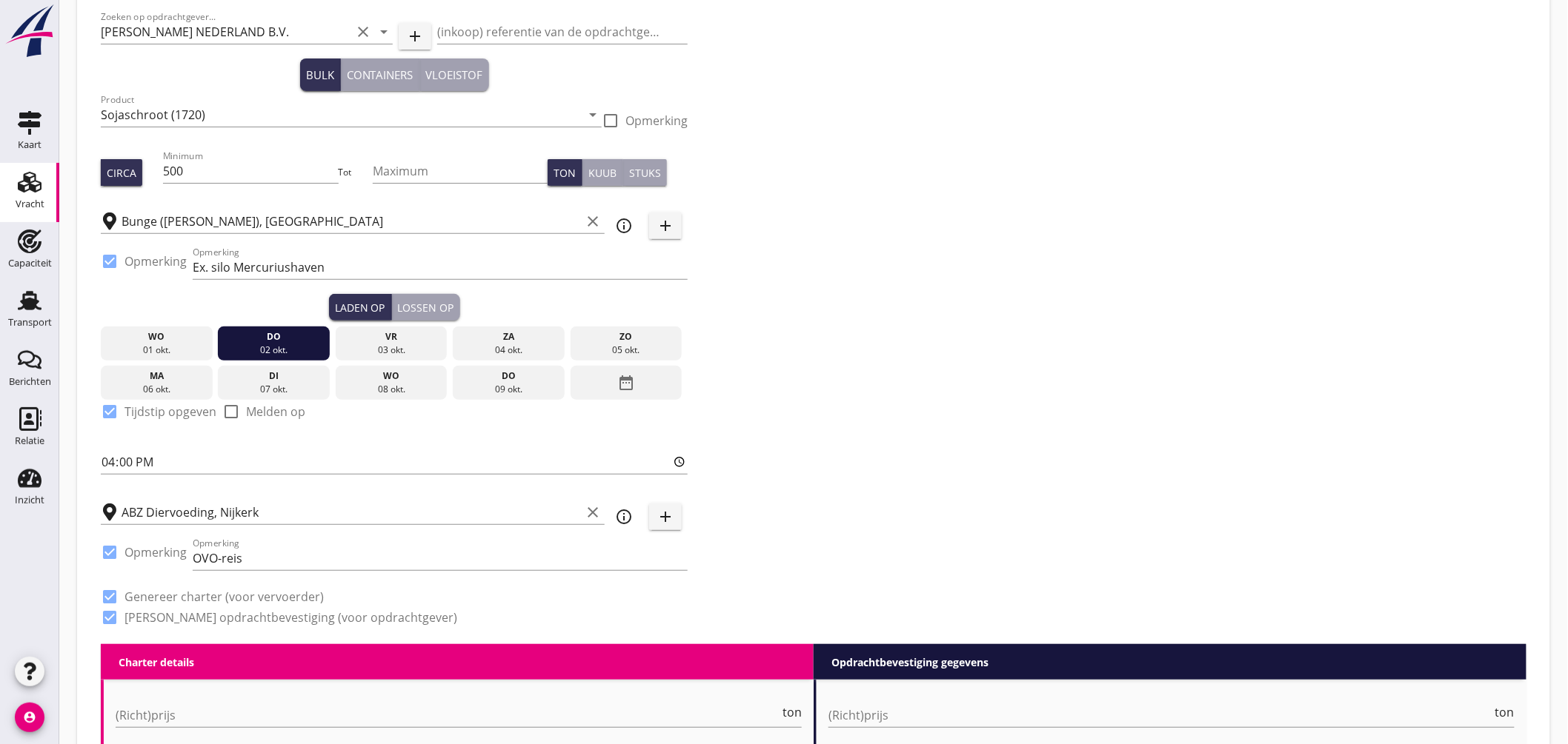
scroll to position [413, 0]
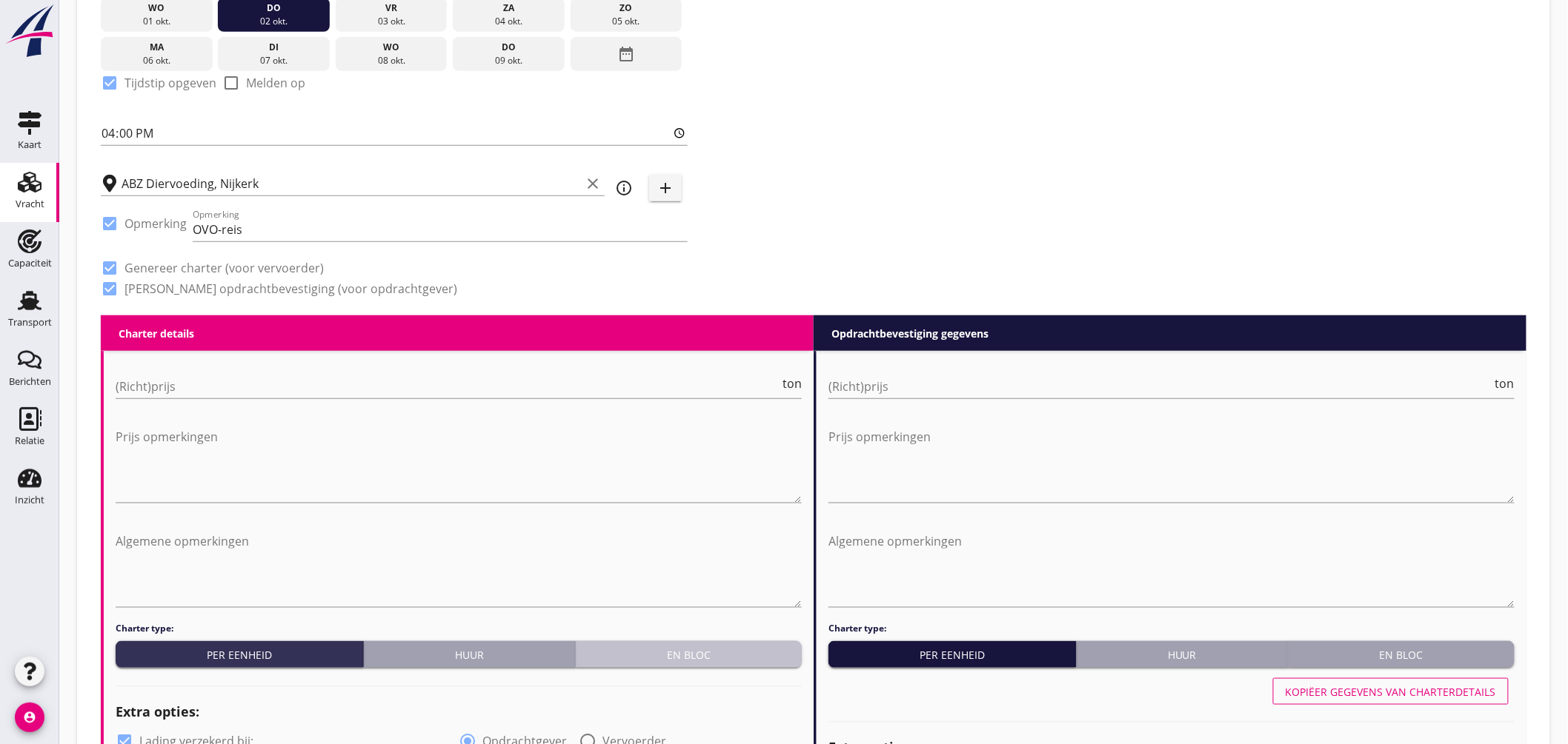
drag, startPoint x: 641, startPoint y: 657, endPoint x: 1008, endPoint y: 660, distance: 367.0
click at [643, 657] on div "En bloc" at bounding box center [689, 655] width 214 height 16
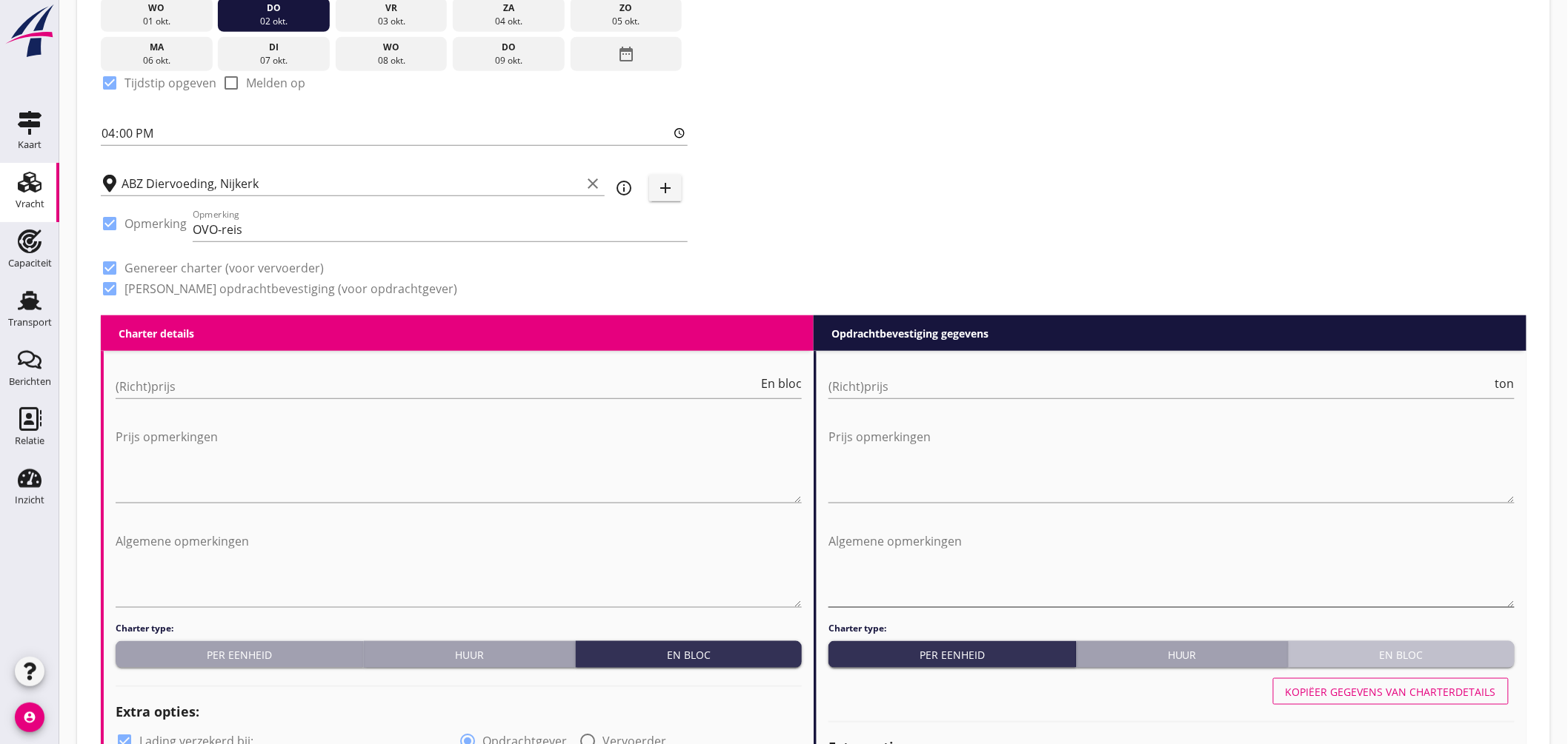
drag, startPoint x: 1345, startPoint y: 641, endPoint x: 1239, endPoint y: 594, distance: 116.0
click at [1346, 642] on button "En bloc" at bounding box center [1401, 654] width 226 height 26
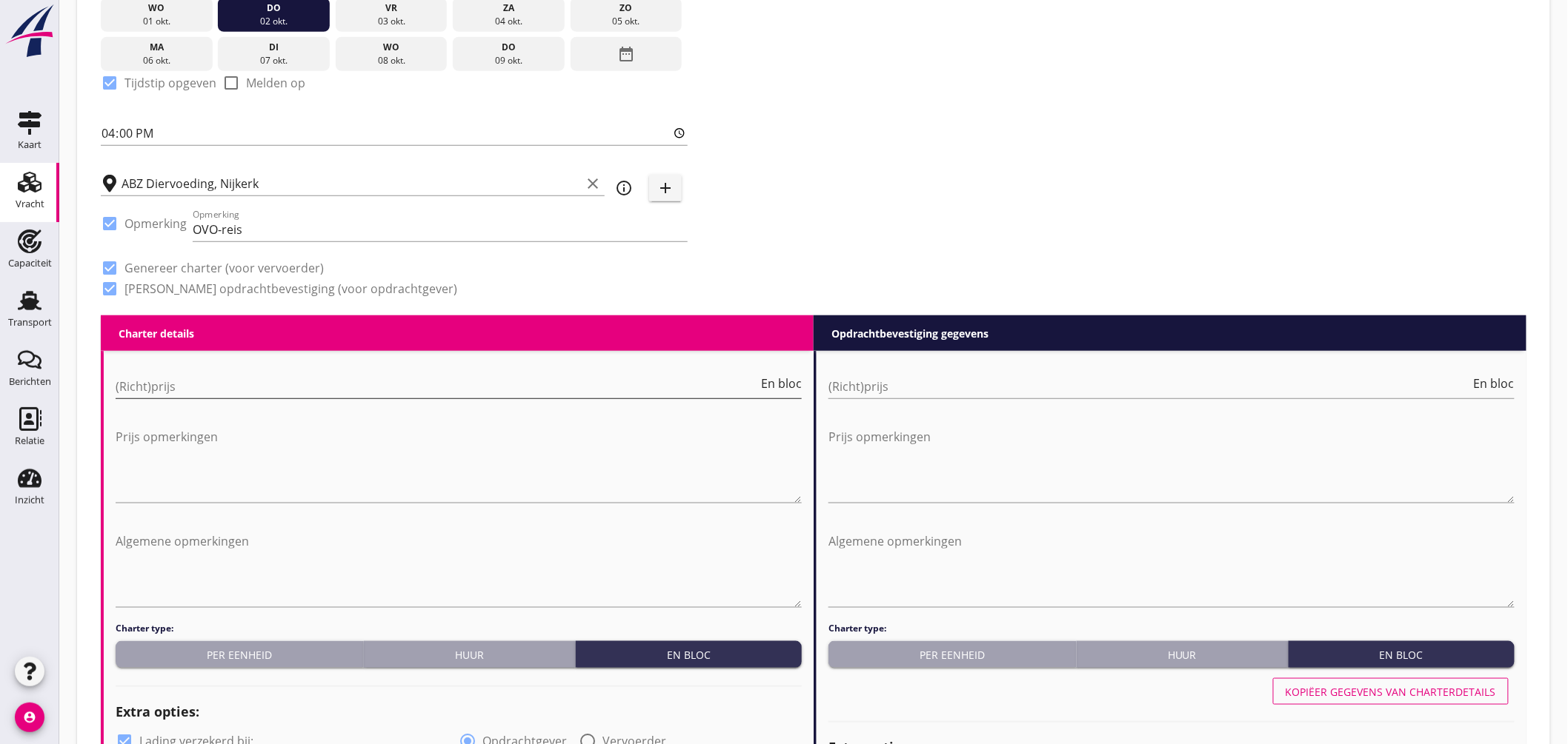
click at [127, 385] on input "(Richt)prijs" at bounding box center [436, 386] width 643 height 23
type input "2500"
click at [854, 391] on input "(Richt)prijs" at bounding box center [1150, 386] width 643 height 23
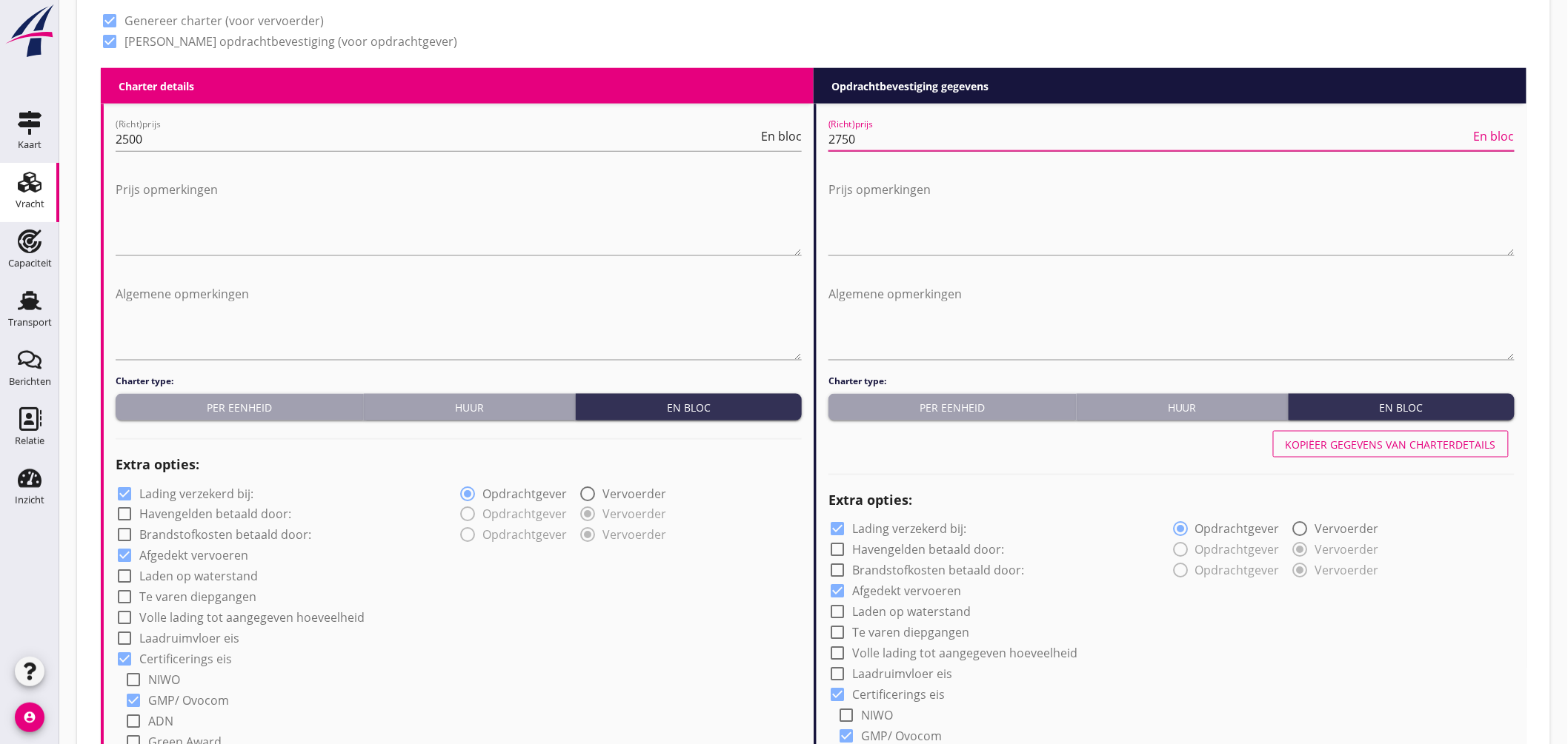
scroll to position [825, 0]
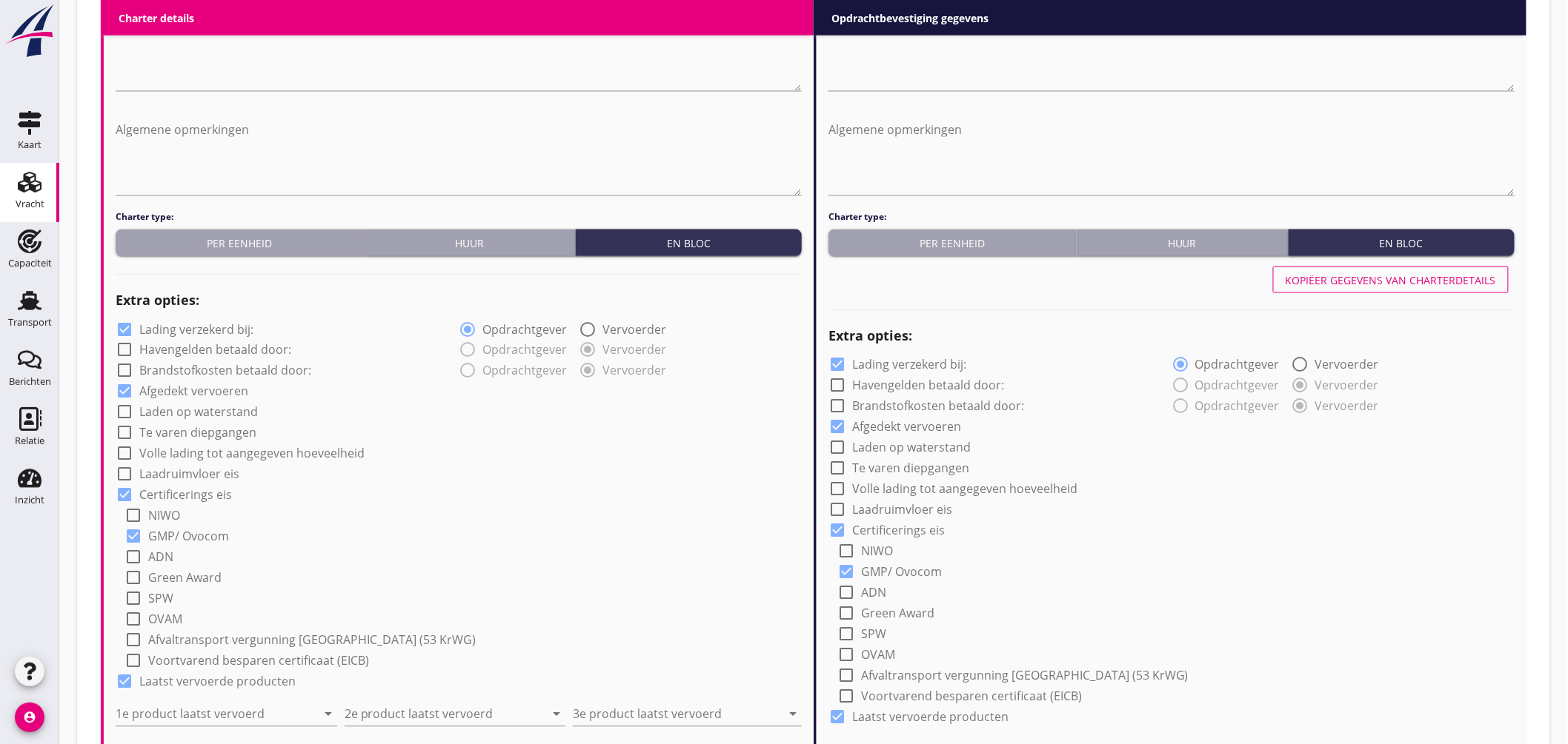
type input "2750"
click at [124, 324] on div at bounding box center [124, 329] width 25 height 25
checkbox input "false"
click at [259, 712] on input "1e product laatst vervoerd" at bounding box center [215, 714] width 201 height 23
click at [231, 689] on div "Sunpellets (1720)" at bounding box center [225, 678] width 198 height 35
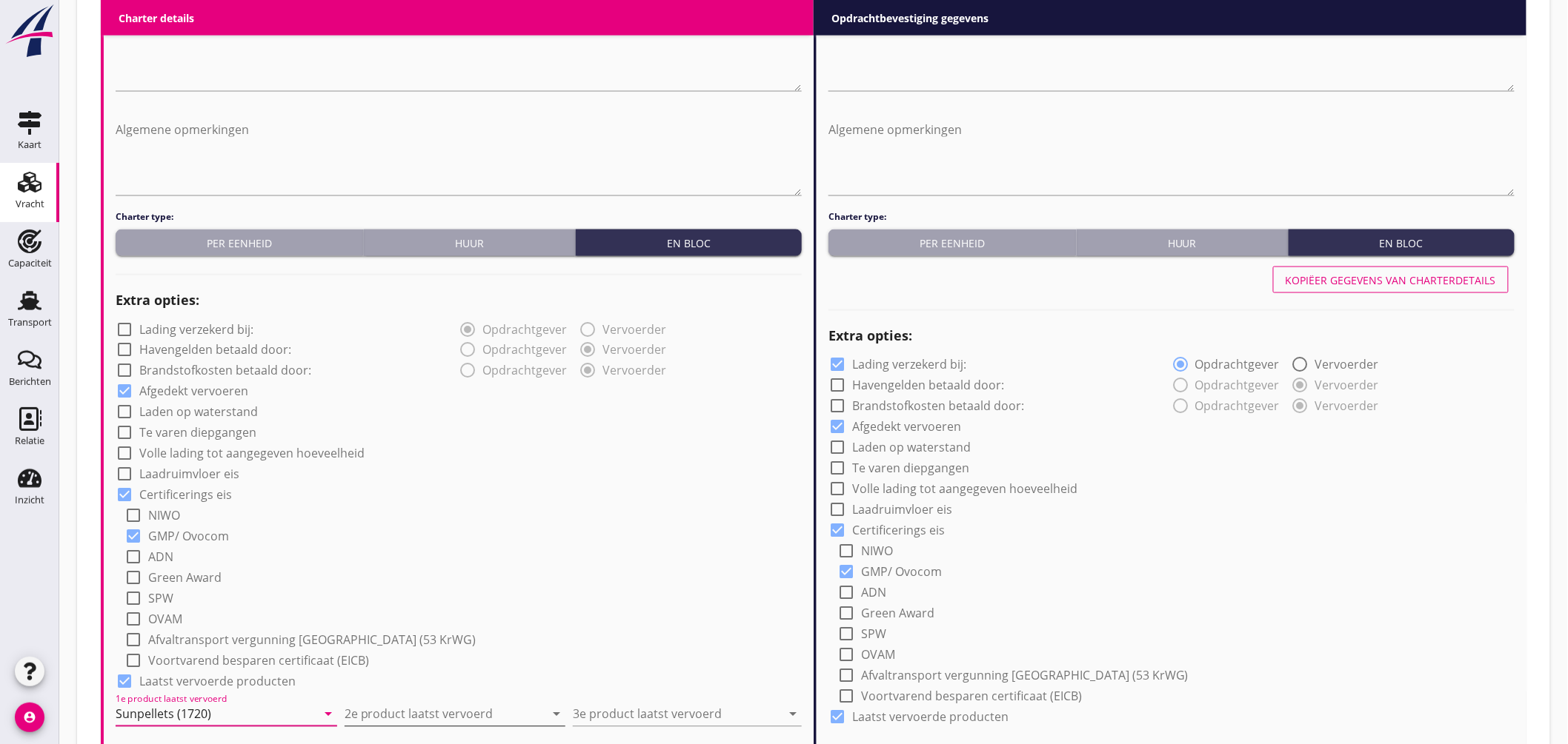
type input "Sunpellets (1720)"
click at [372, 708] on input "2e product laatst vervoerd" at bounding box center [445, 714] width 201 height 23
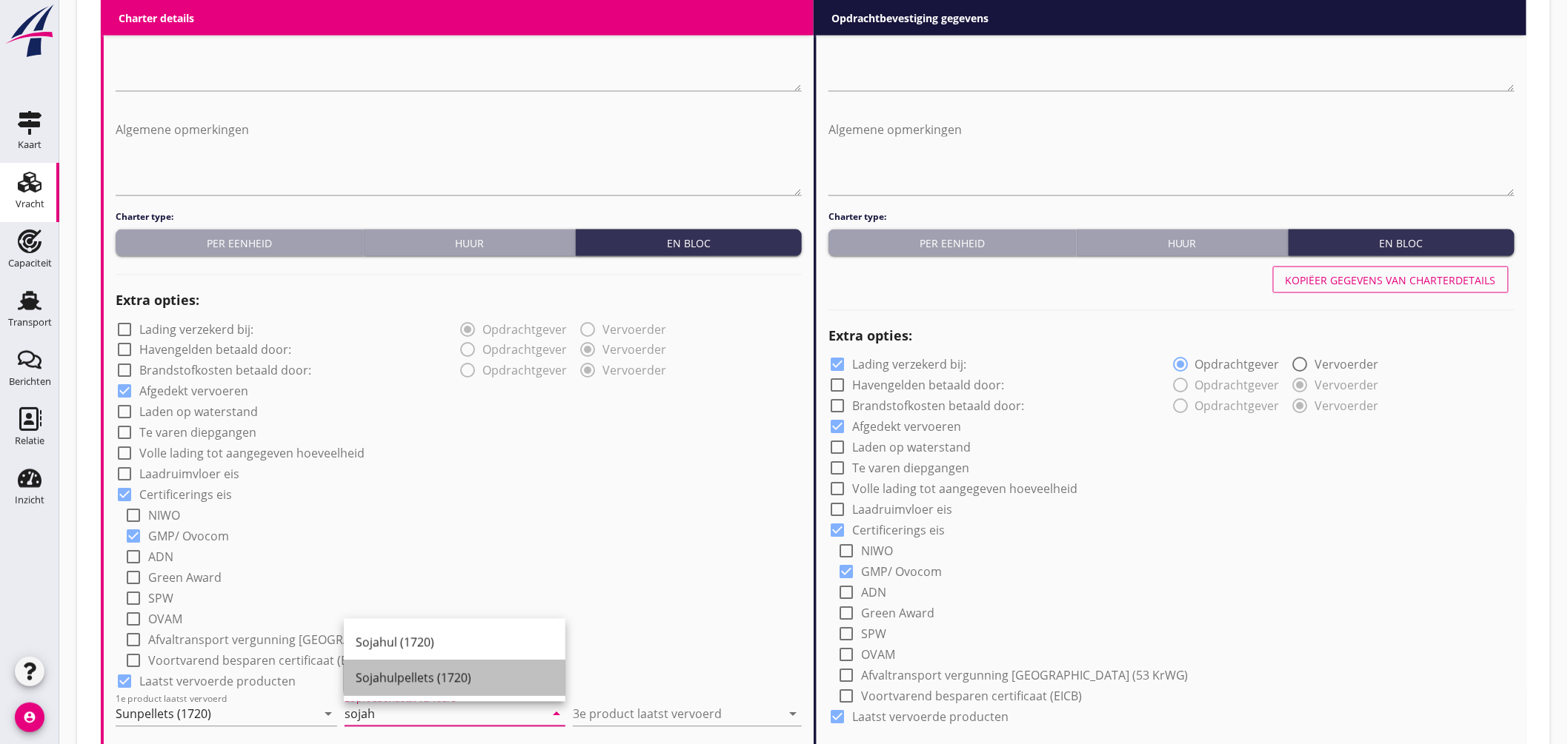
click at [408, 682] on div "Sojahulpellets (1720)" at bounding box center [454, 678] width 198 height 18
type input "Sojahulpellets (1720)"
click at [622, 718] on input "3e product laatst vervoerd" at bounding box center [677, 714] width 208 height 23
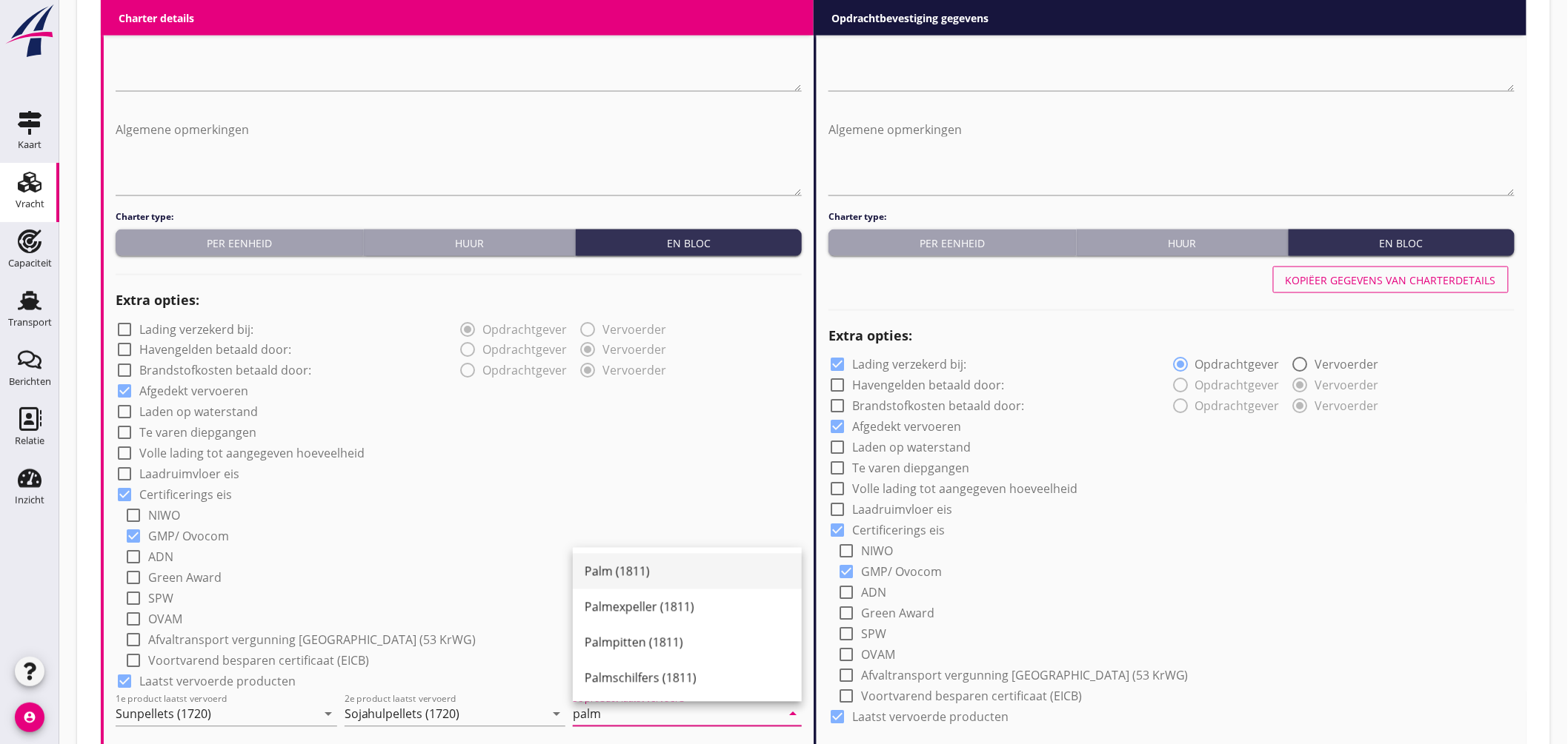
click at [634, 566] on div "Palm (1811)" at bounding box center [687, 572] width 205 height 18
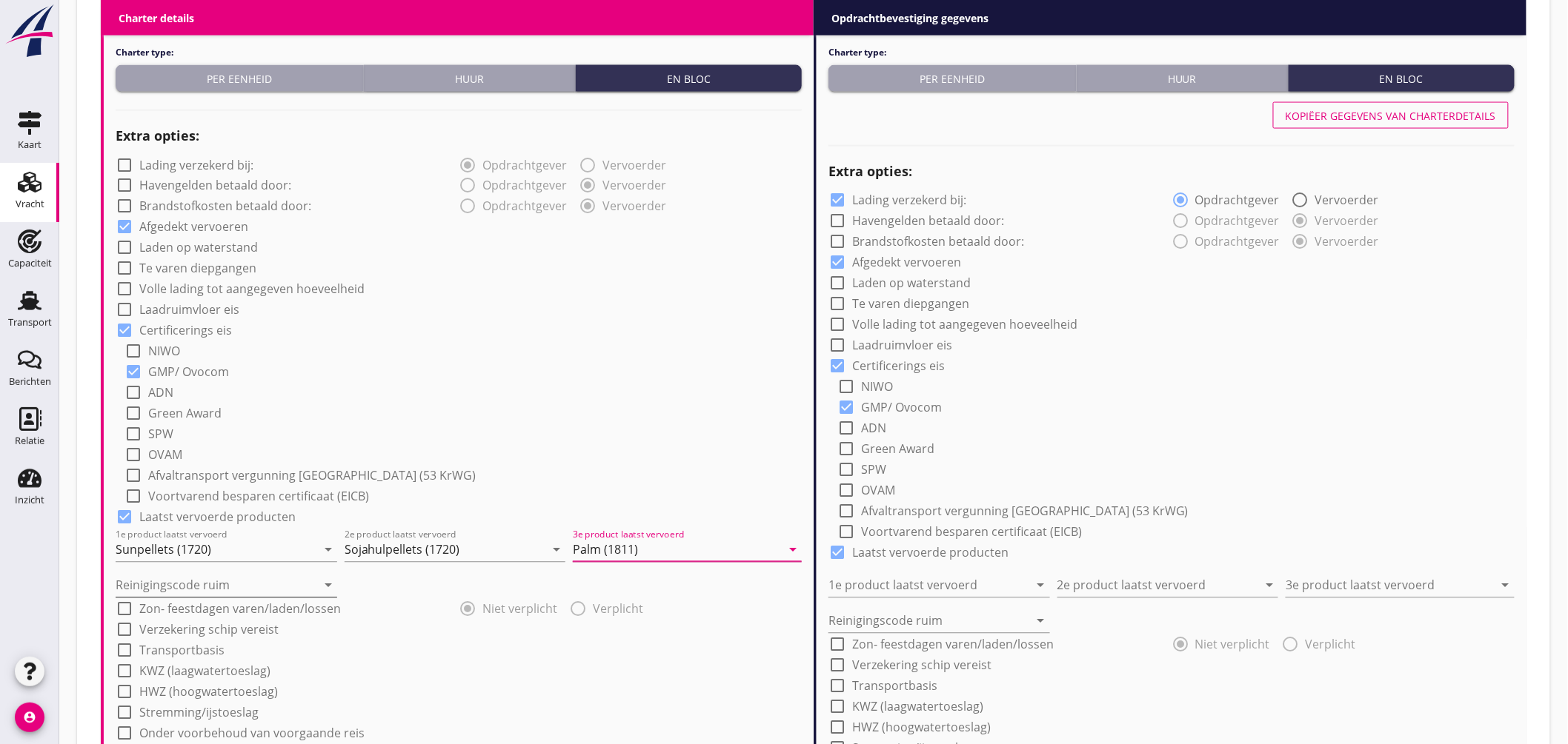
type input "Palm (1811)"
click at [238, 579] on input "Reinigingscode ruim" at bounding box center [215, 585] width 201 height 23
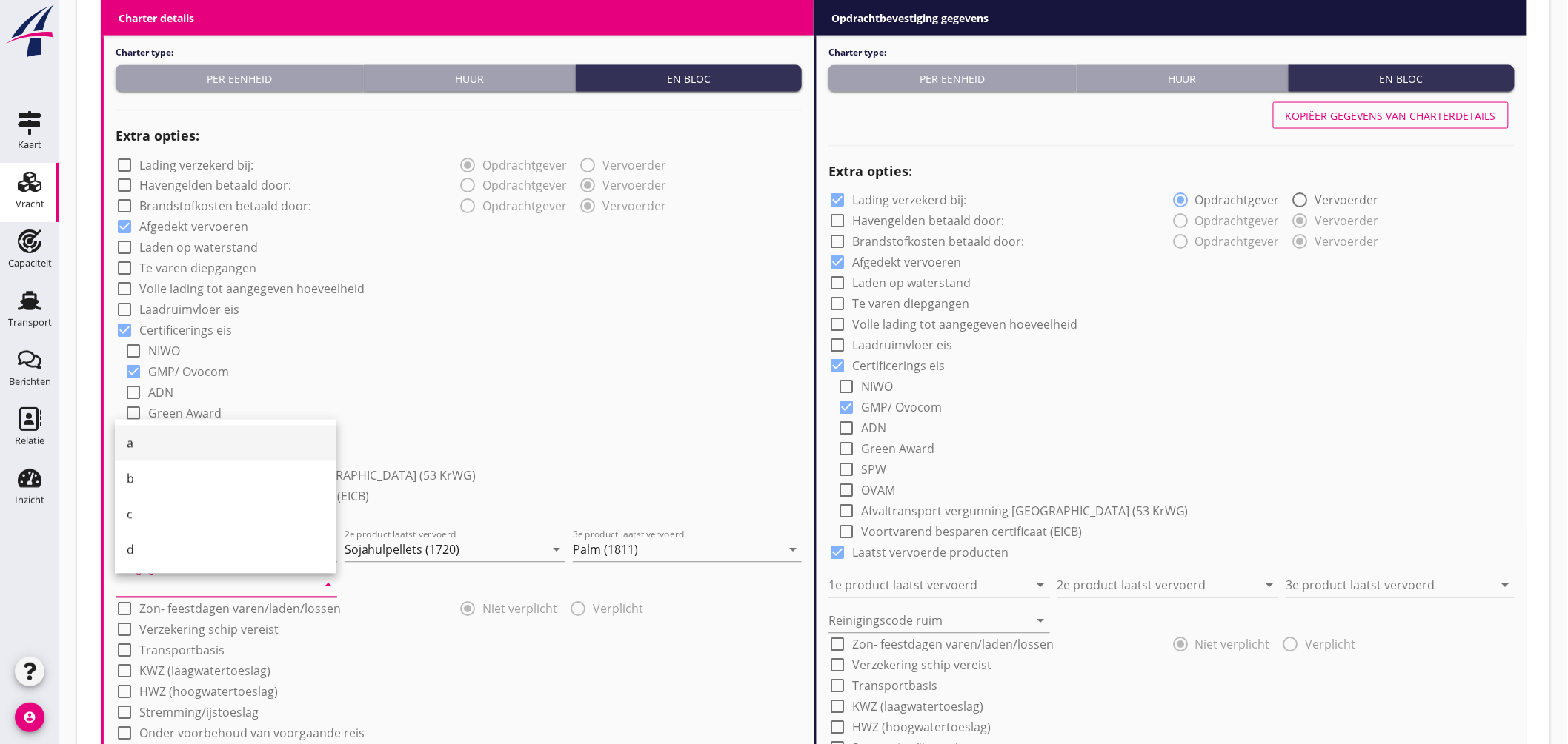
click at [168, 448] on div "a" at bounding box center [225, 444] width 198 height 18
type input "a"
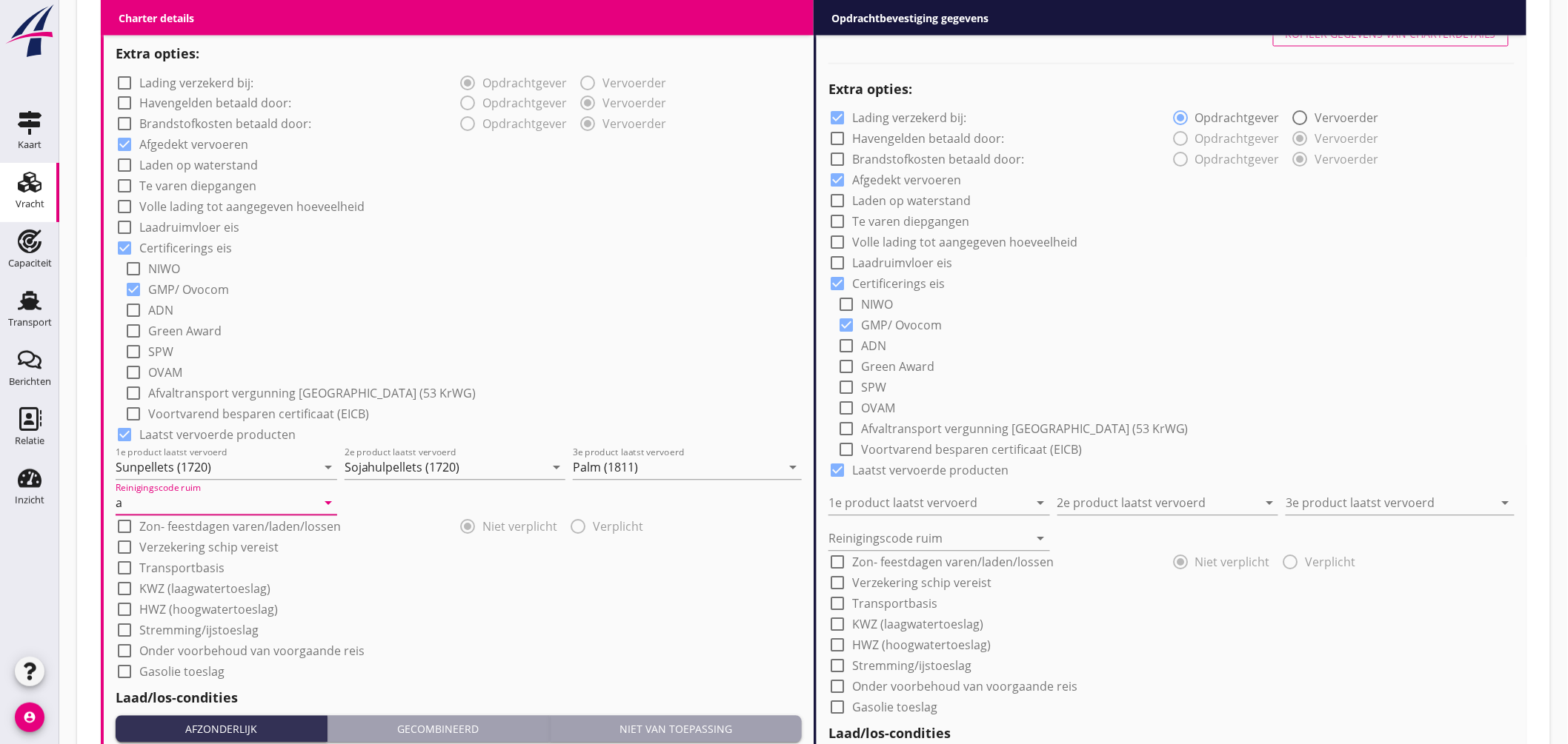
scroll to position [1319, 0]
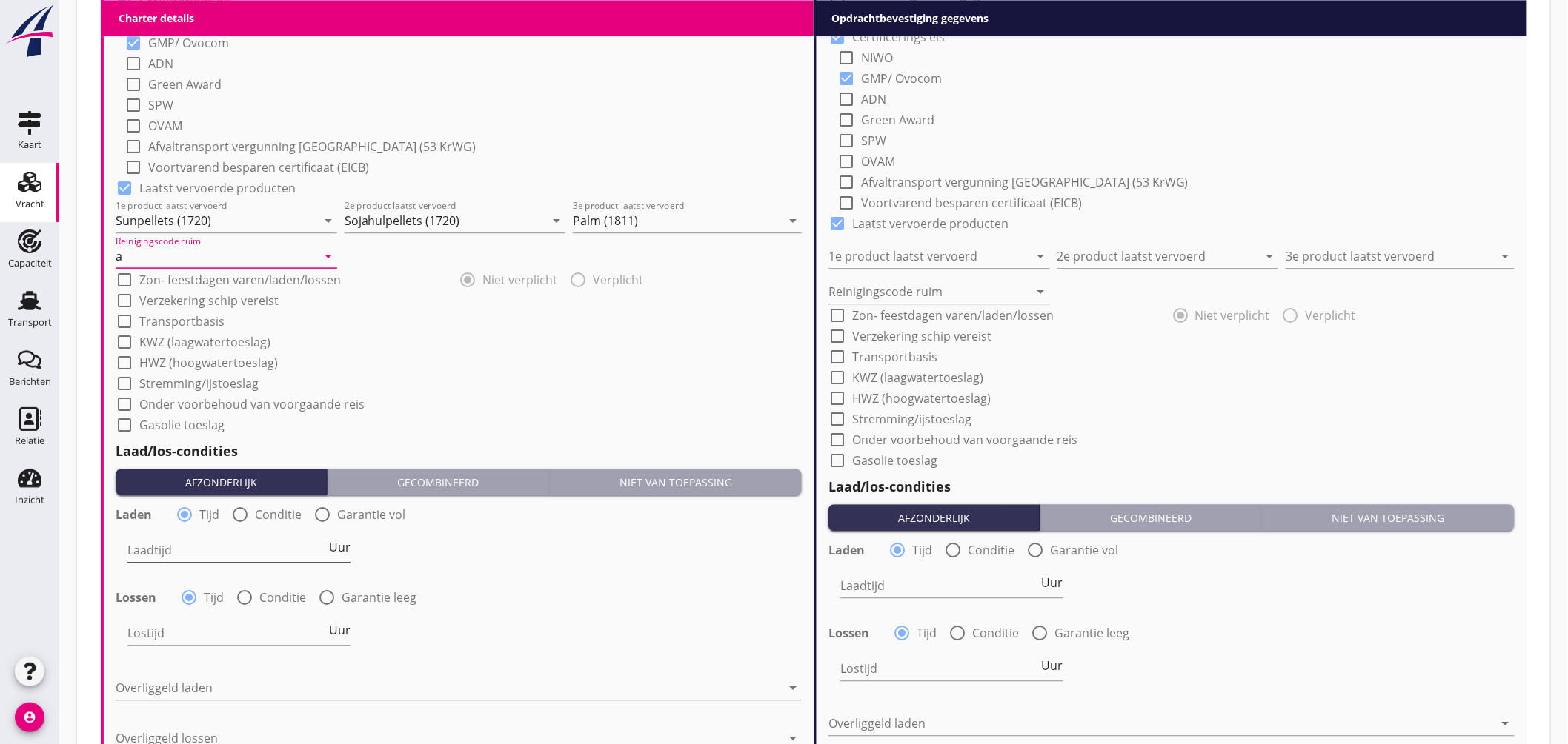
click at [267, 542] on input "Laadtijd" at bounding box center [227, 550] width 199 height 23
type input "30"
click at [267, 596] on label "Conditie" at bounding box center [283, 598] width 47 height 15
radio input "false"
radio input "true"
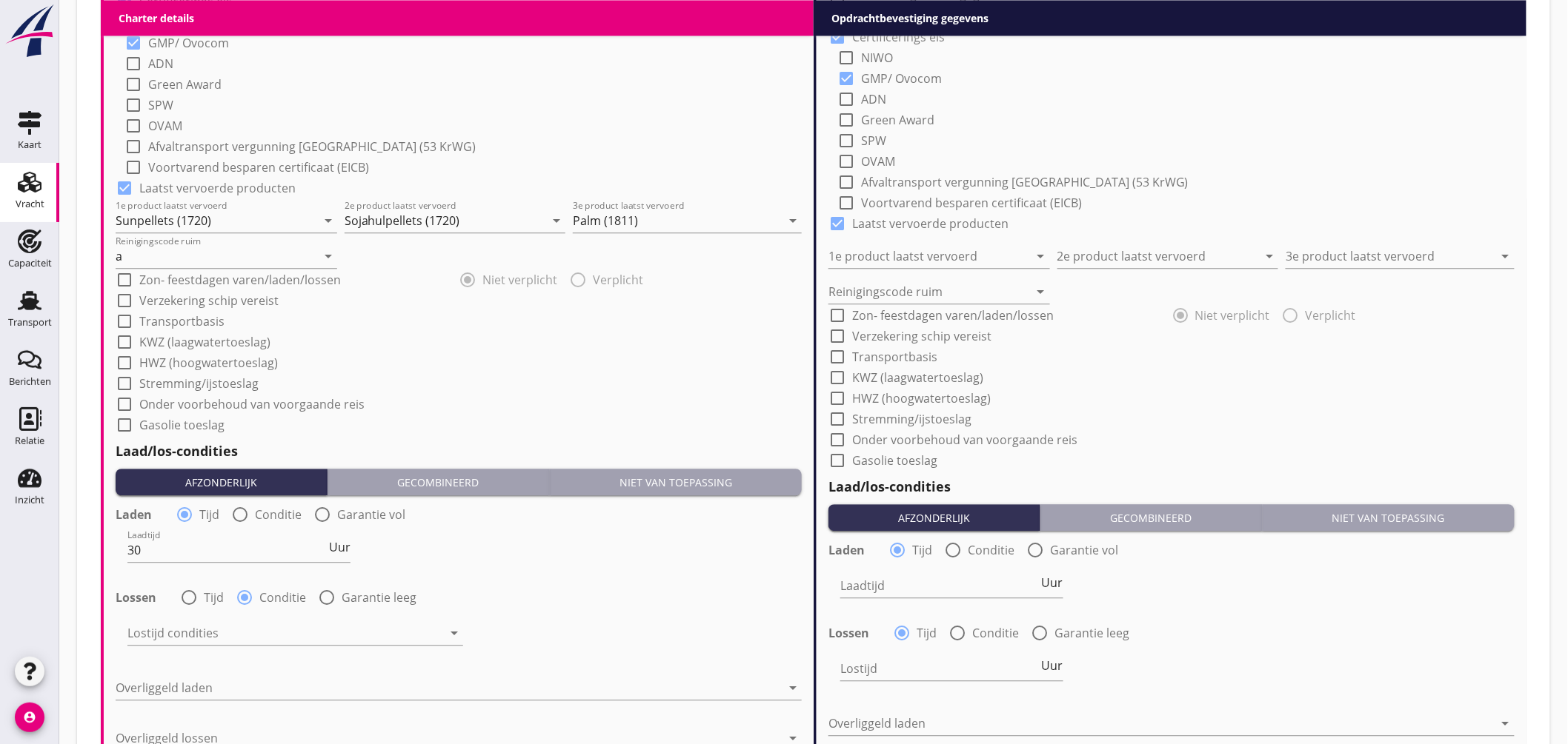
scroll to position [1566, 0]
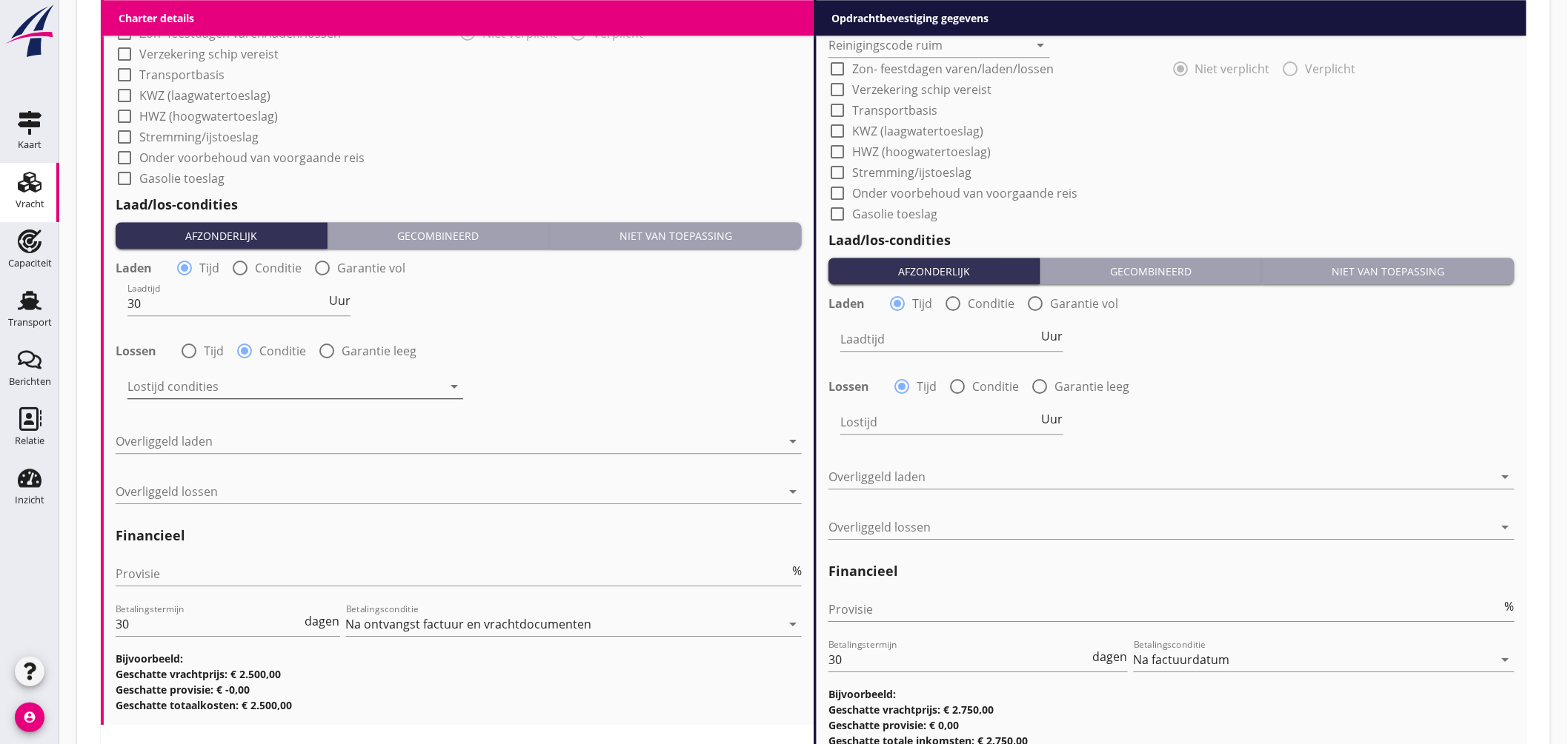
click at [248, 386] on div at bounding box center [285, 386] width 315 height 23
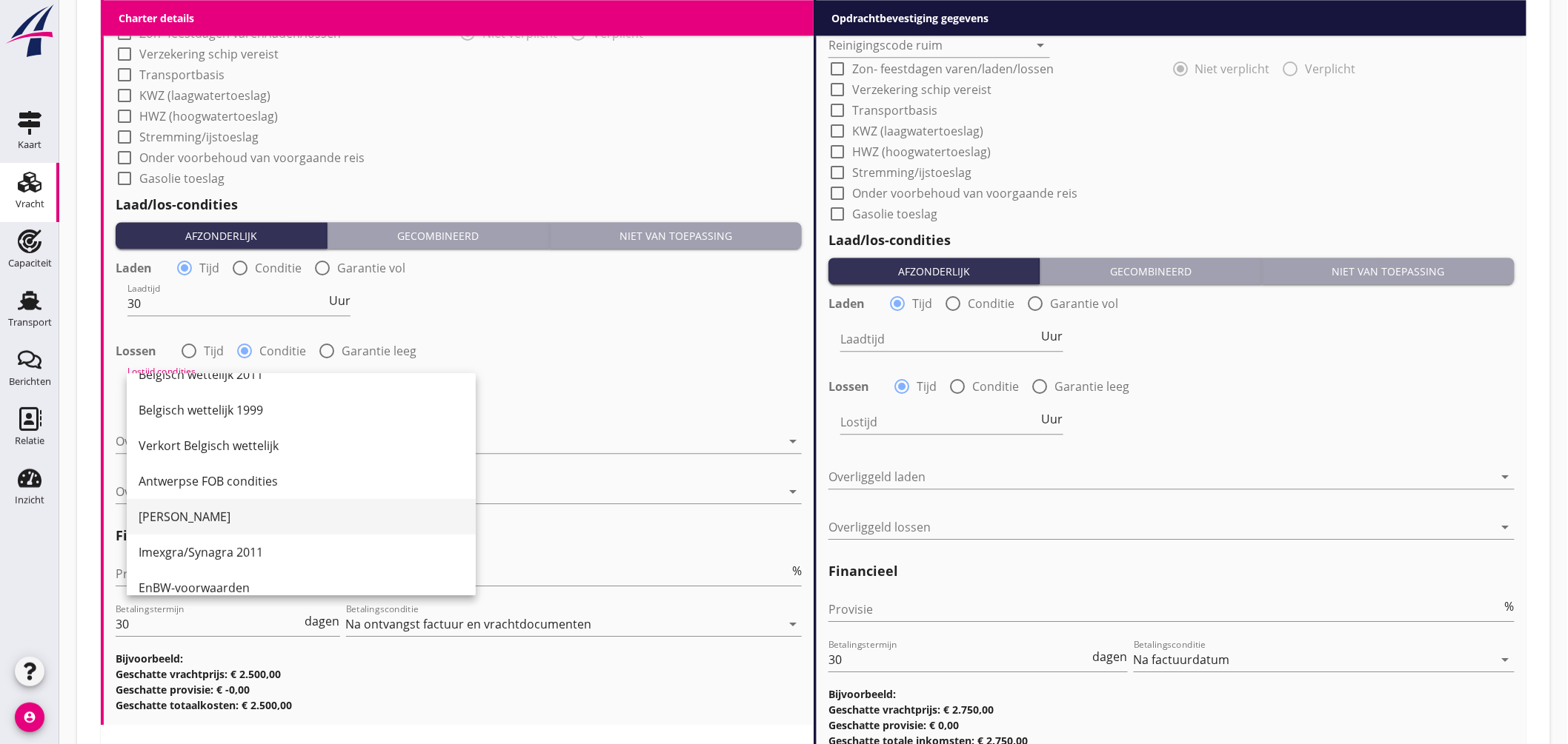
scroll to position [411, 0]
click at [248, 513] on div "Melddag + 2 dagen" at bounding box center [301, 520] width 326 height 18
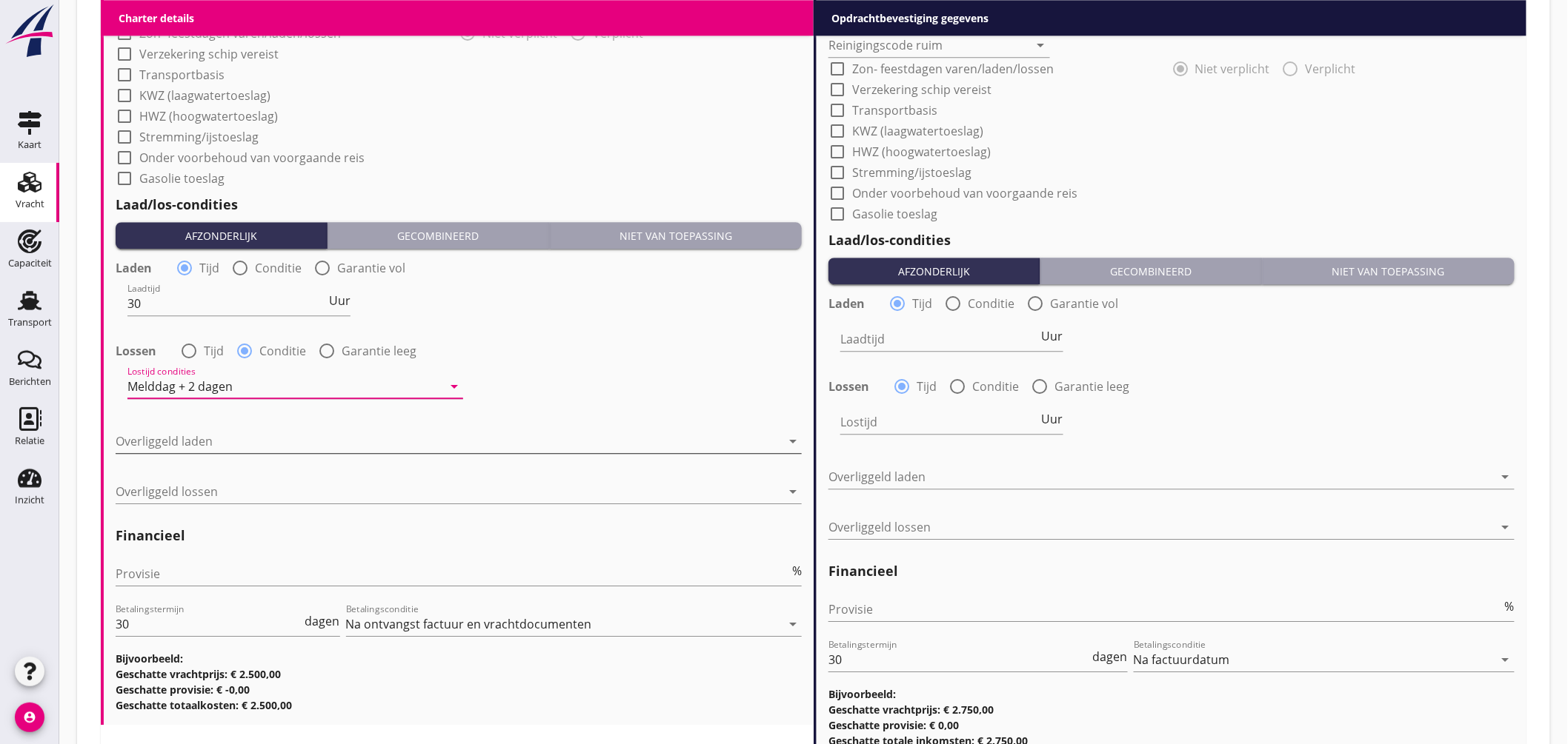
click at [215, 437] on div at bounding box center [448, 441] width 665 height 23
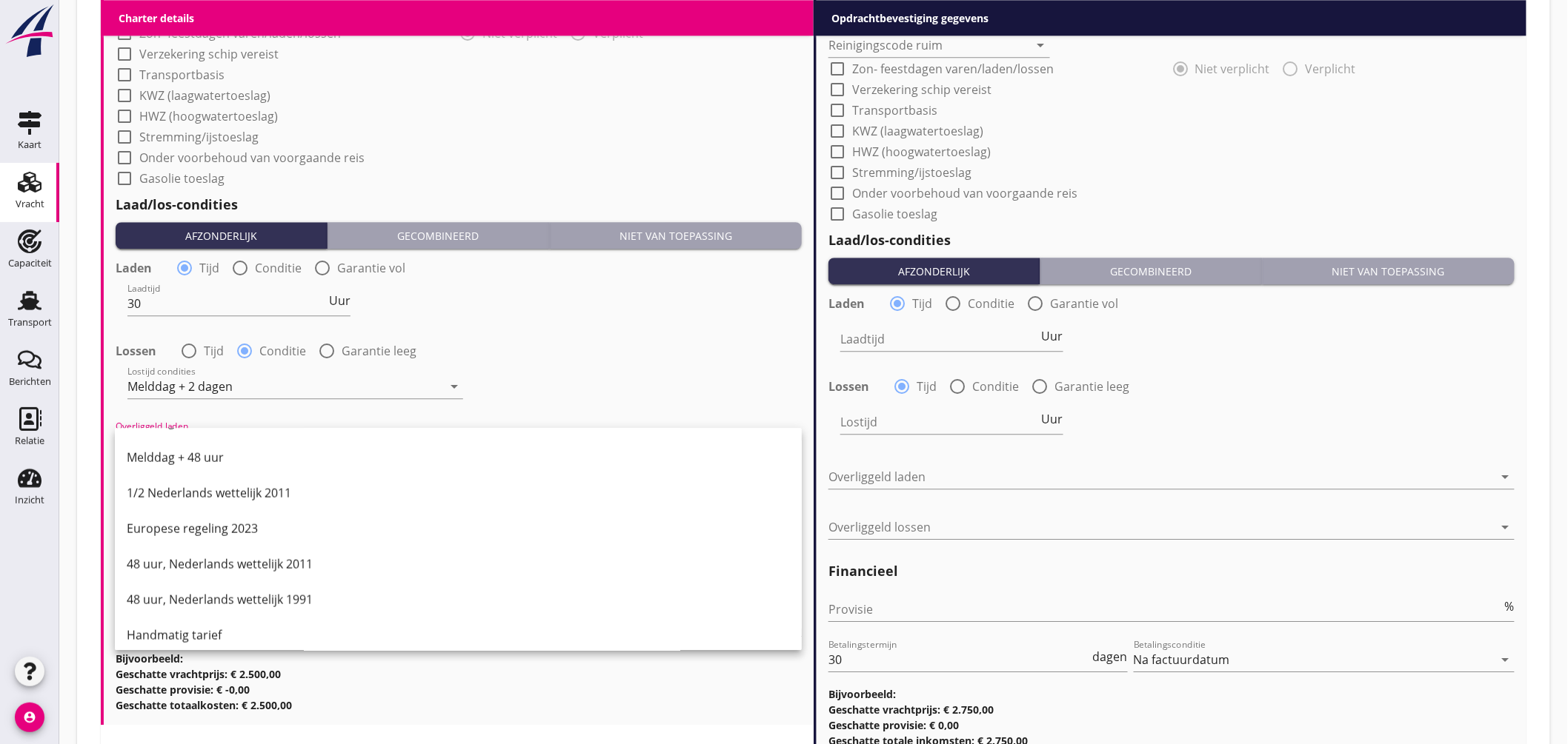
scroll to position [749, 0]
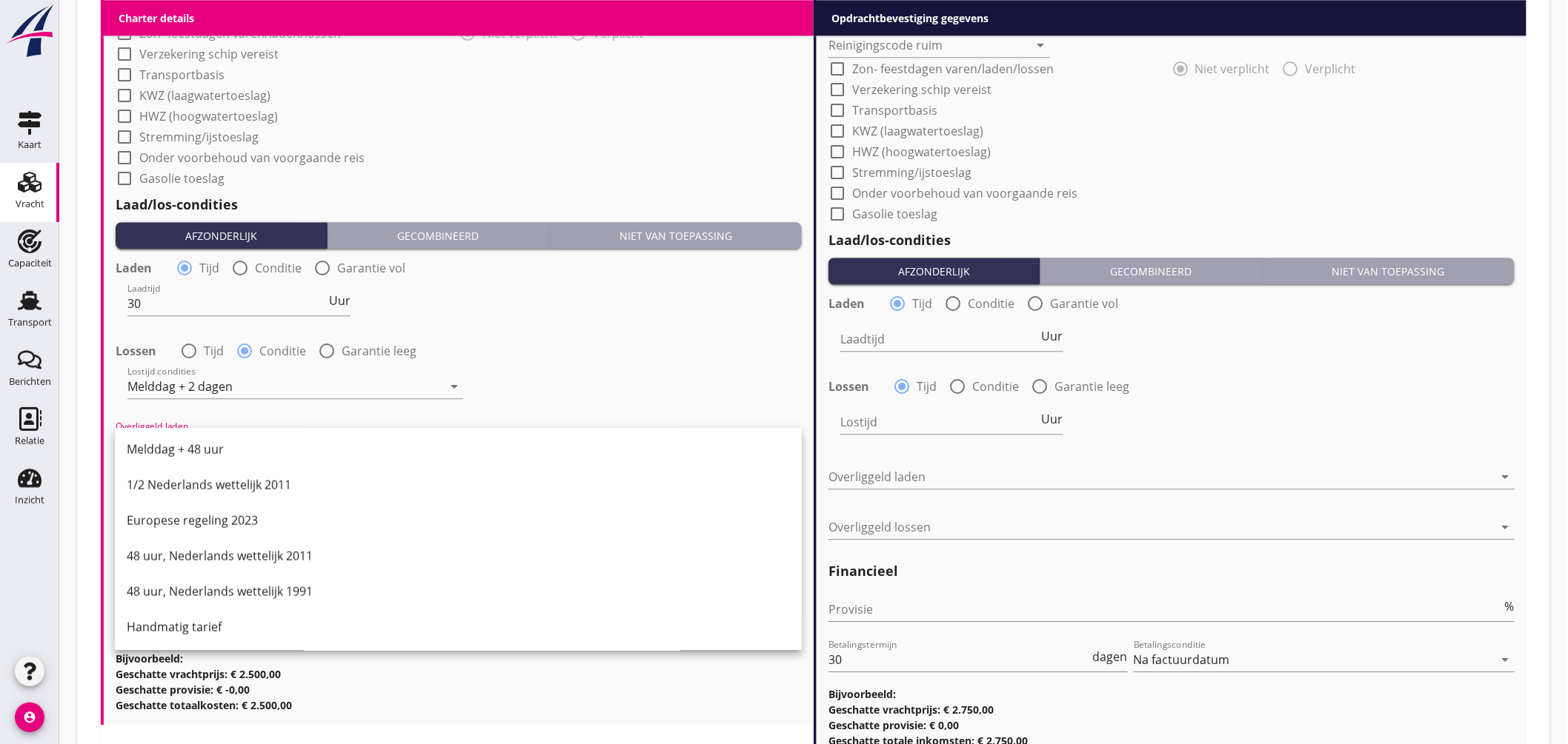
click at [215, 620] on div "Handmatig tarief" at bounding box center [458, 627] width 663 height 18
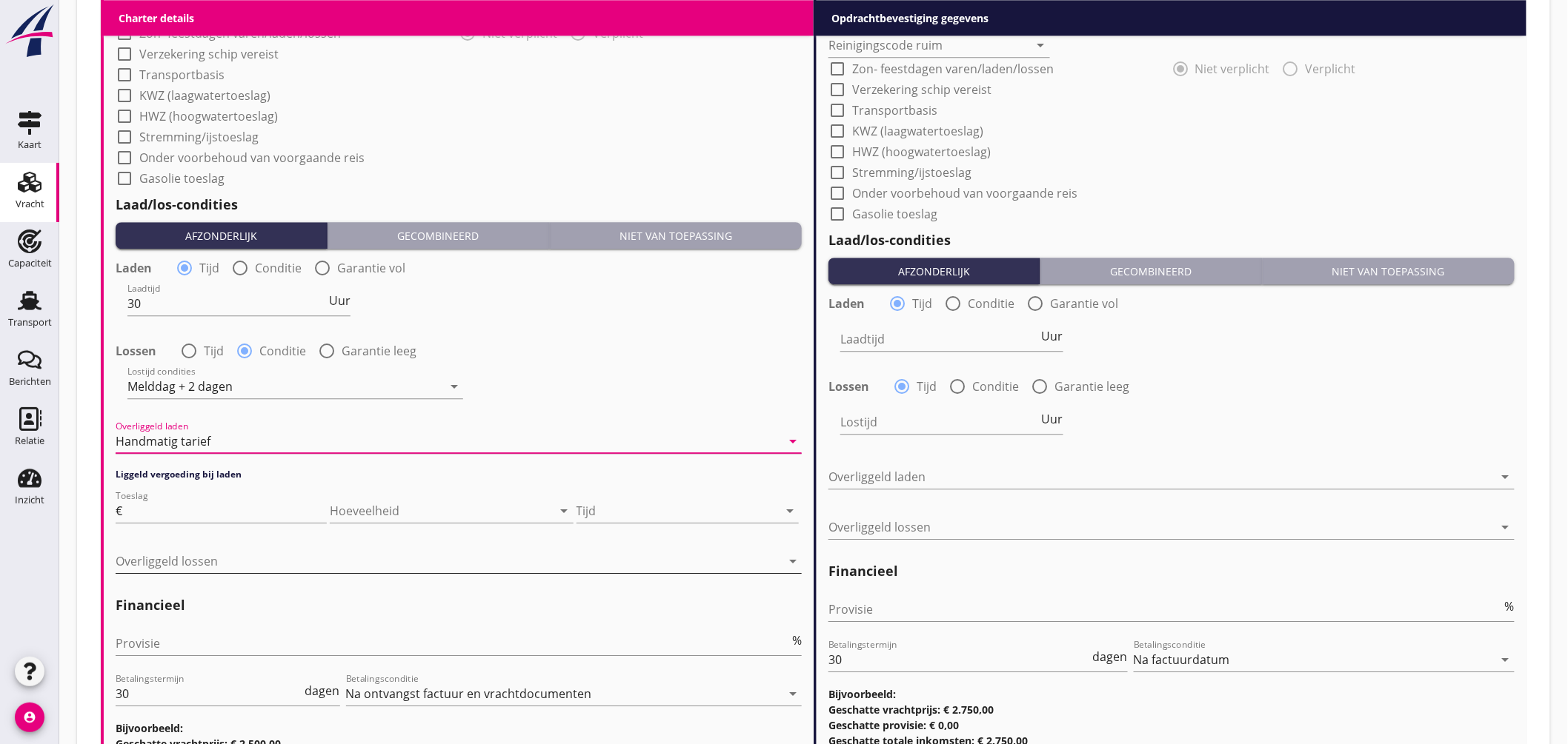
click at [191, 556] on div at bounding box center [448, 561] width 665 height 23
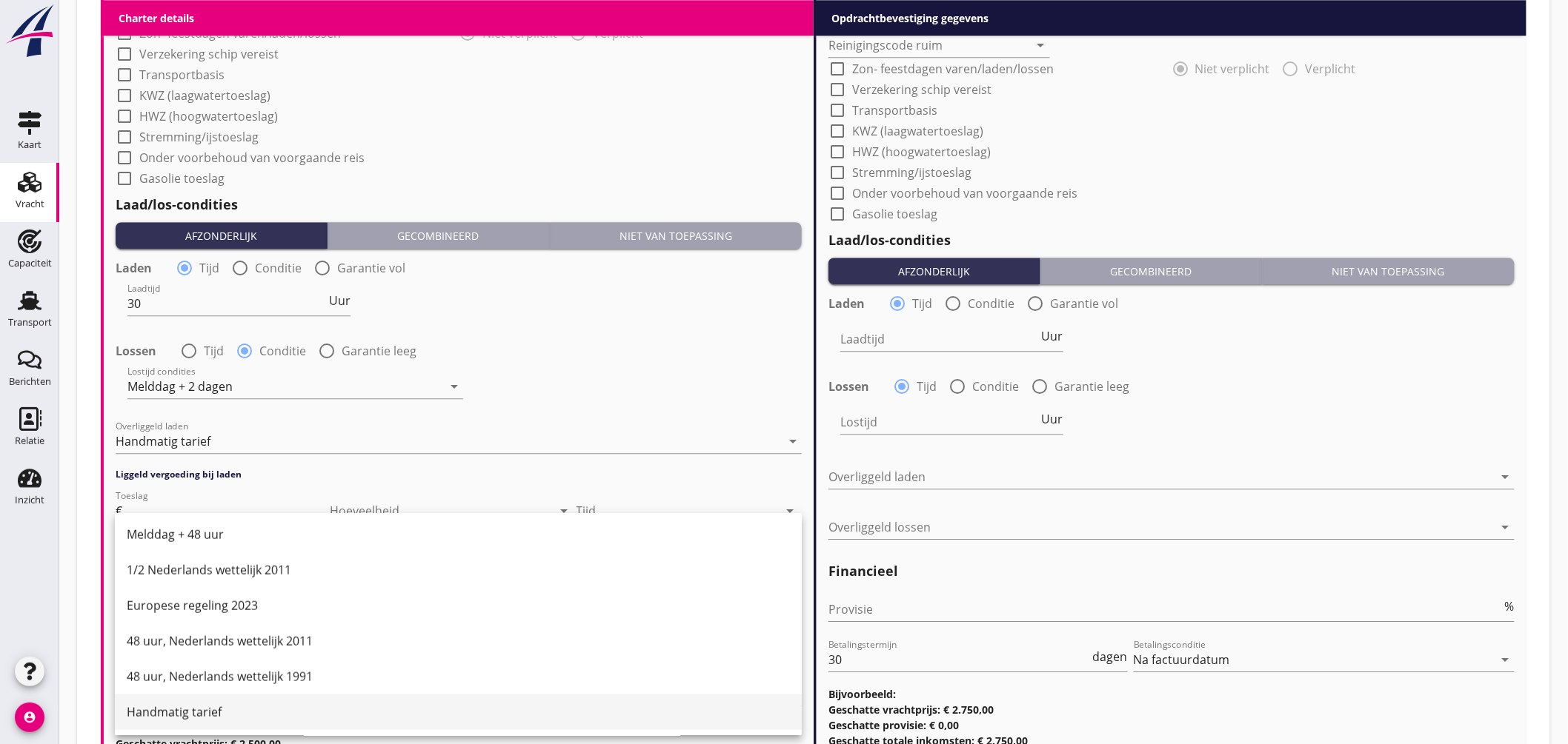
scroll to position [1648, 0]
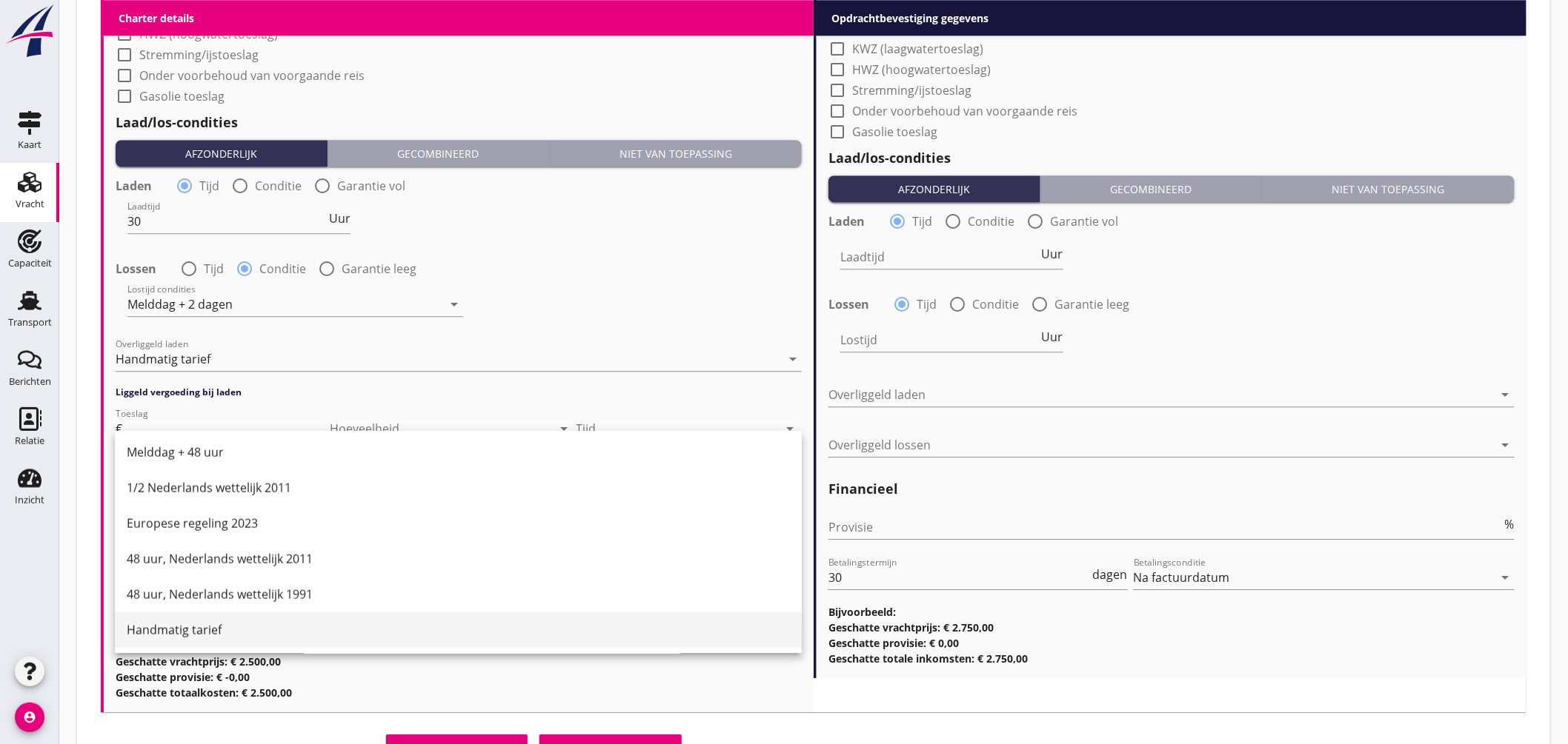
click at [194, 630] on div "Handmatig tarief" at bounding box center [458, 630] width 663 height 18
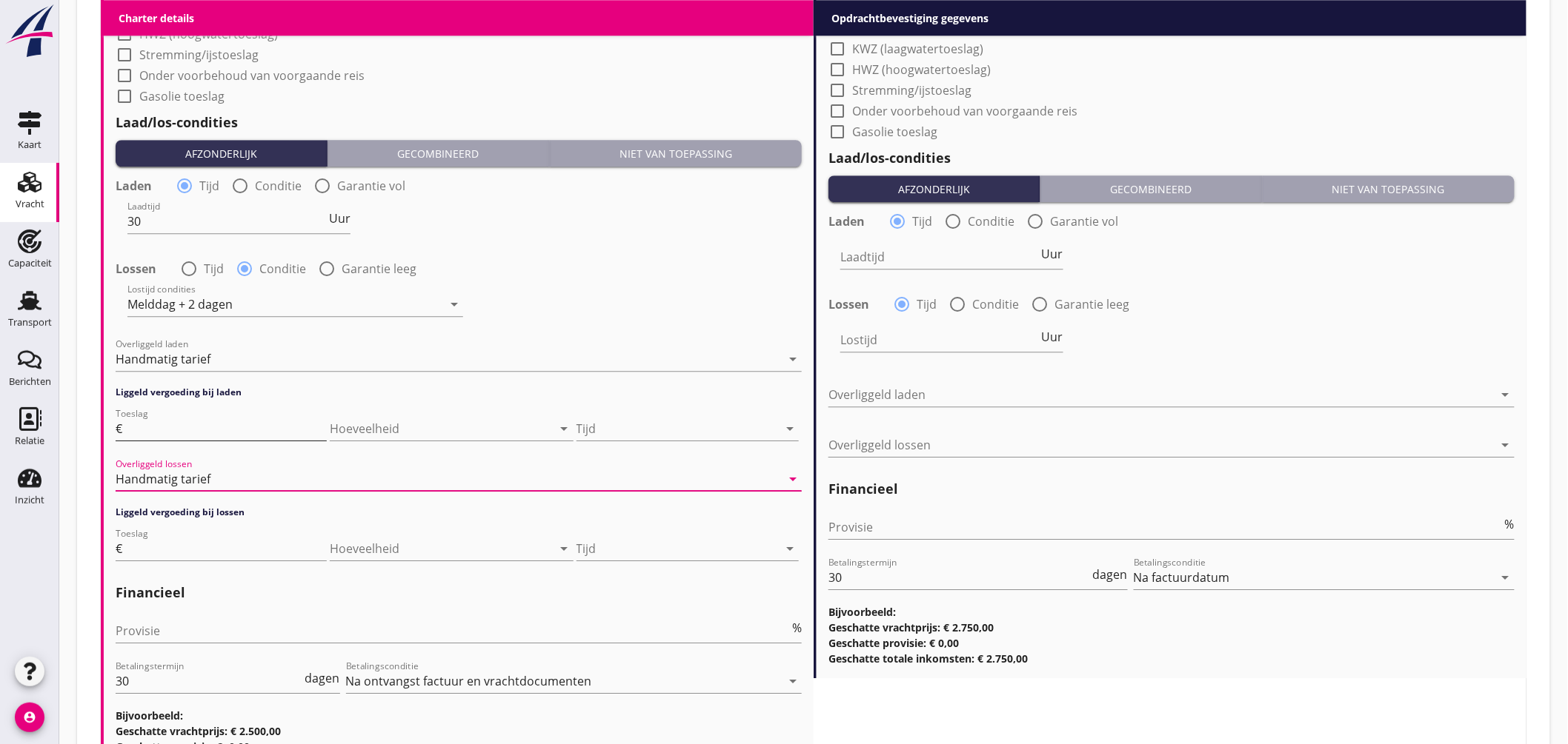
click at [161, 417] on input "Toeslag" at bounding box center [226, 428] width 202 height 23
type input "225"
click at [610, 426] on div at bounding box center [677, 428] width 202 height 23
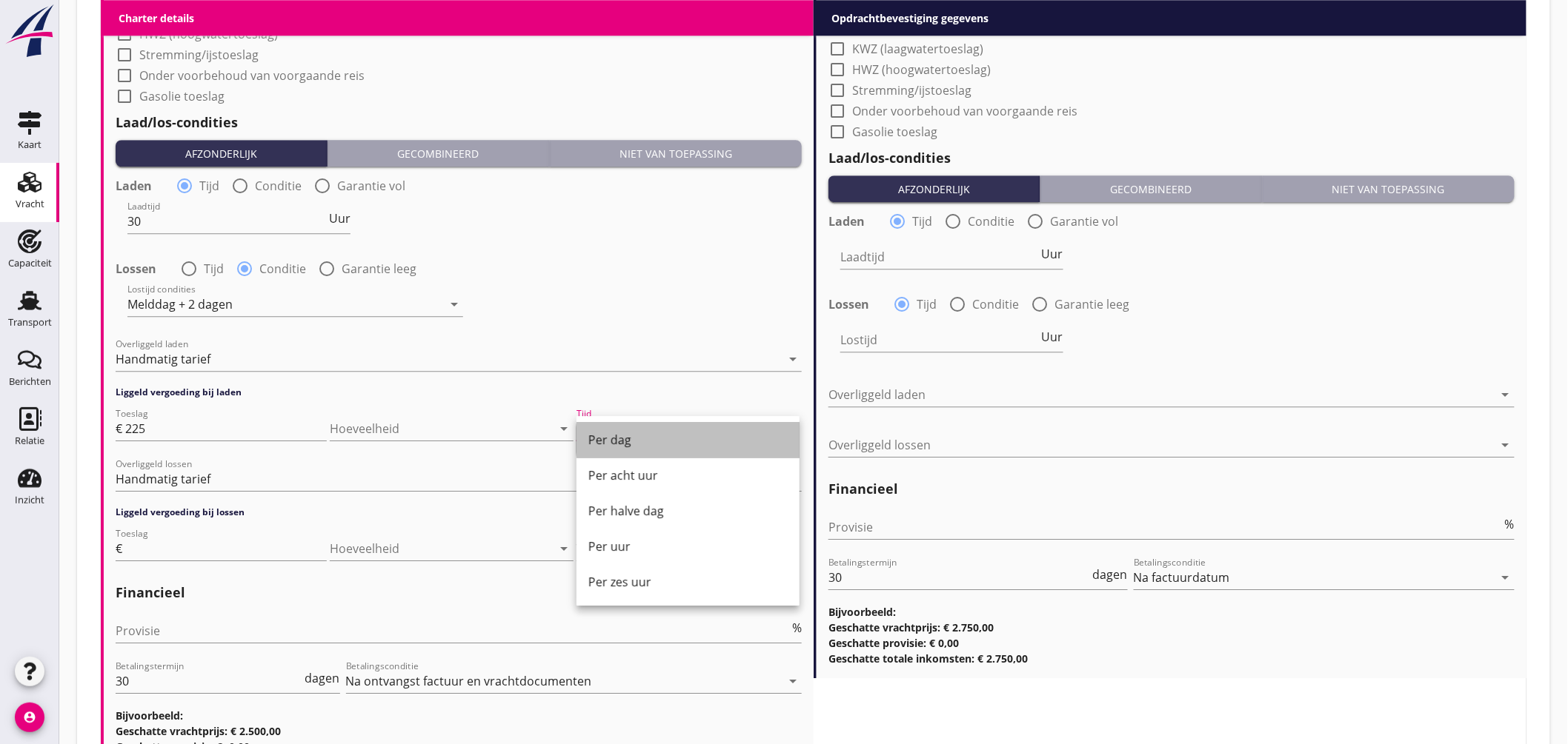
click at [612, 437] on div "Per dag" at bounding box center [688, 440] width 200 height 18
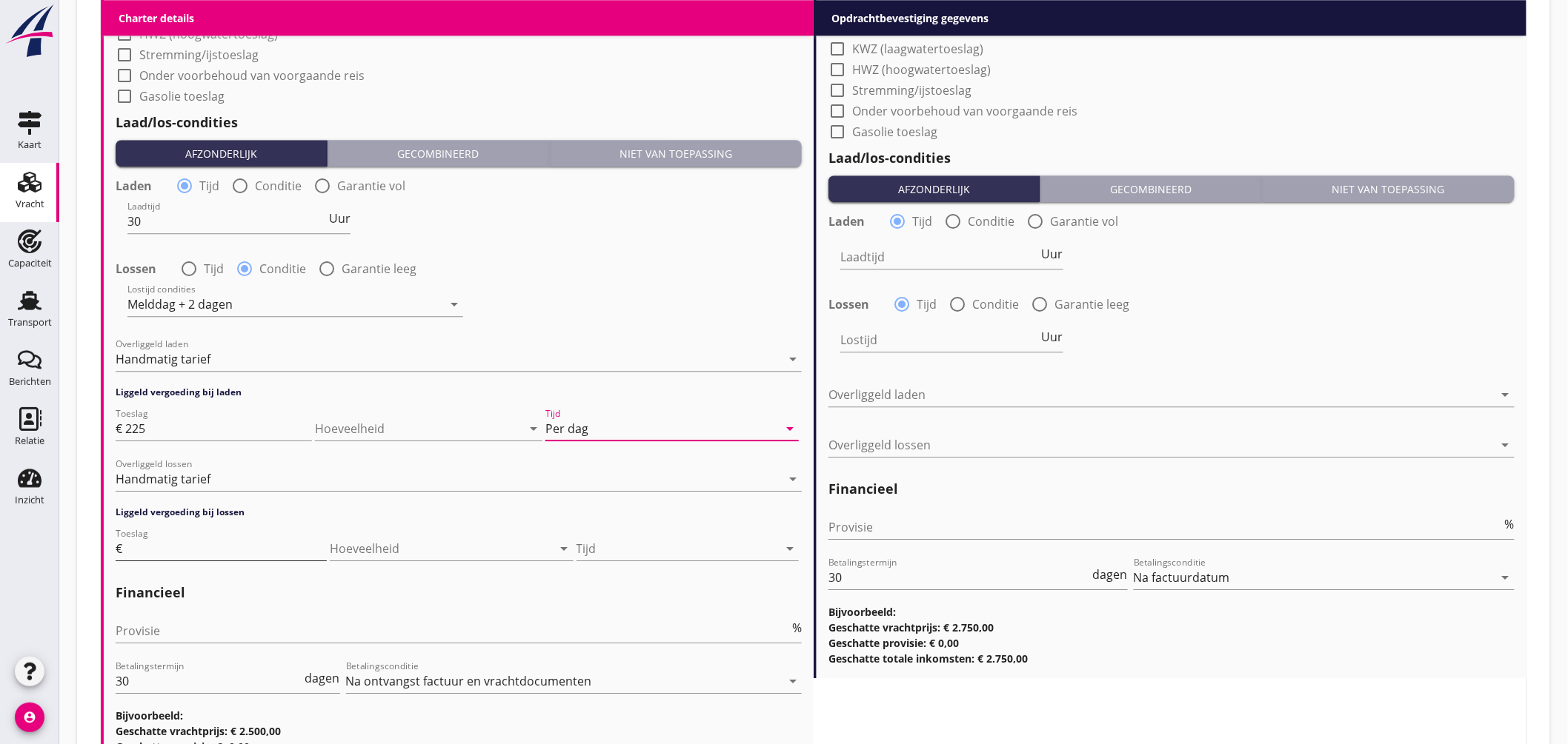
click at [209, 546] on input "Toeslag" at bounding box center [226, 548] width 202 height 23
type input "225"
click at [588, 556] on div at bounding box center [677, 548] width 202 height 23
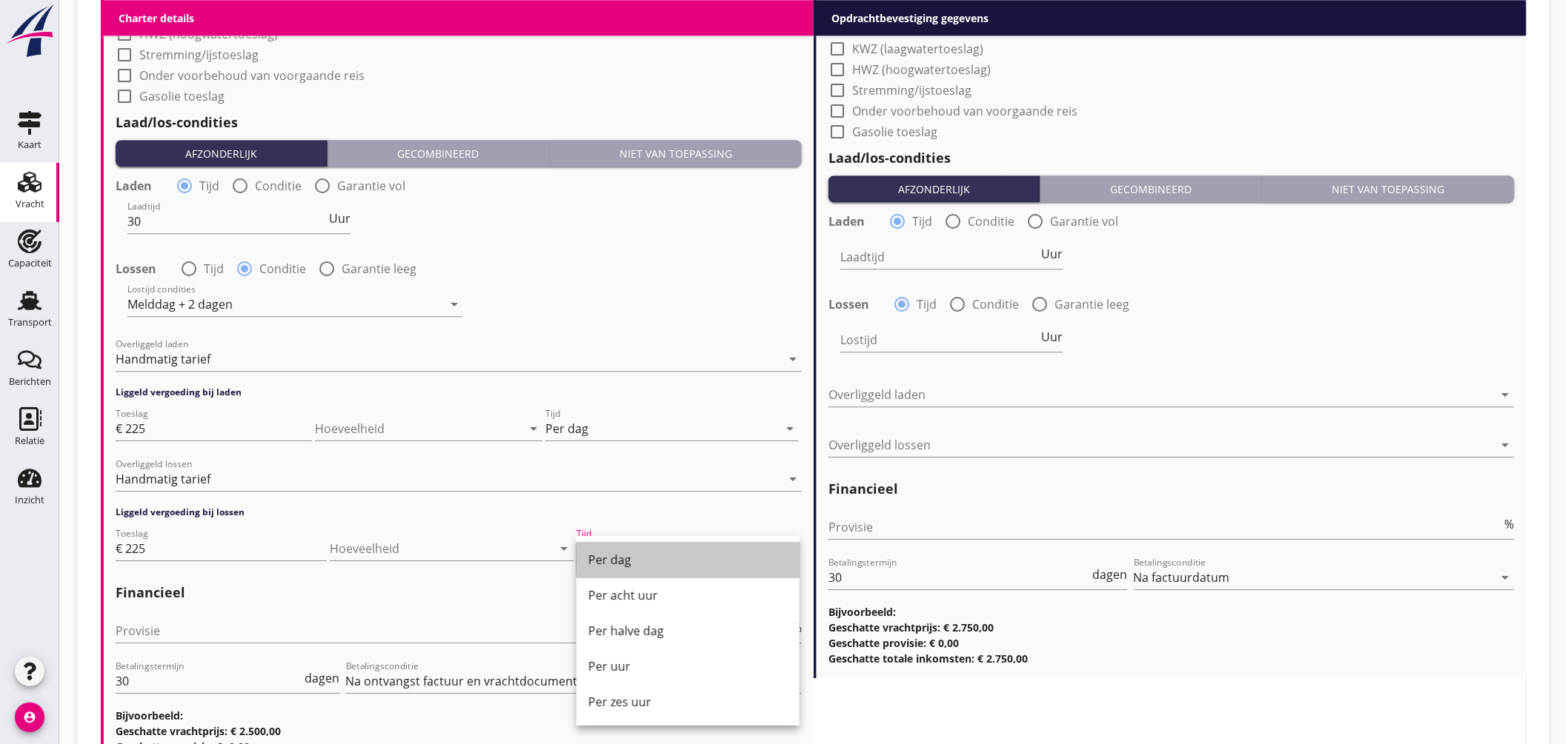
drag, startPoint x: 599, startPoint y: 563, endPoint x: 591, endPoint y: 561, distance: 8.2
click at [601, 563] on div "Per dag" at bounding box center [688, 560] width 200 height 18
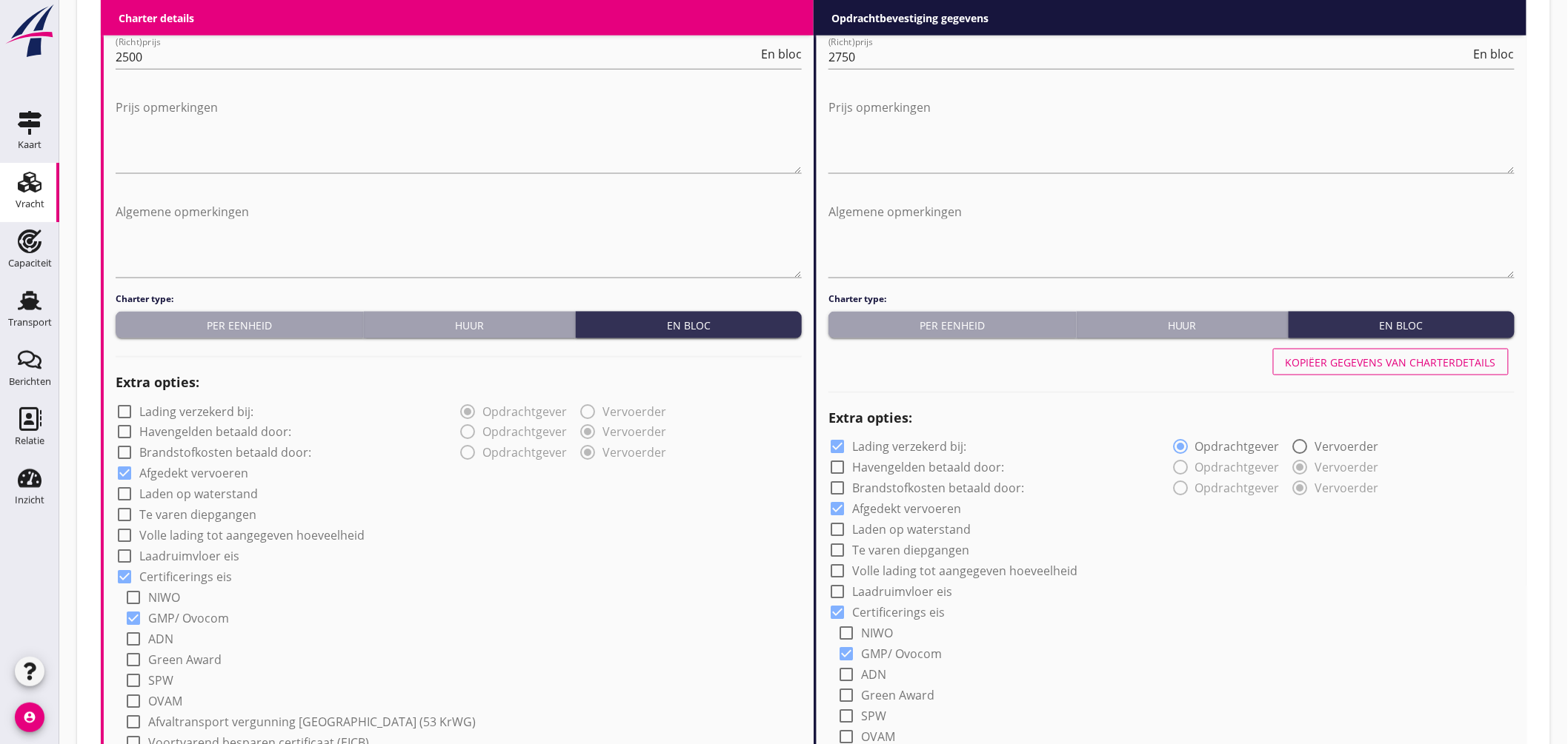
scroll to position [496, 0]
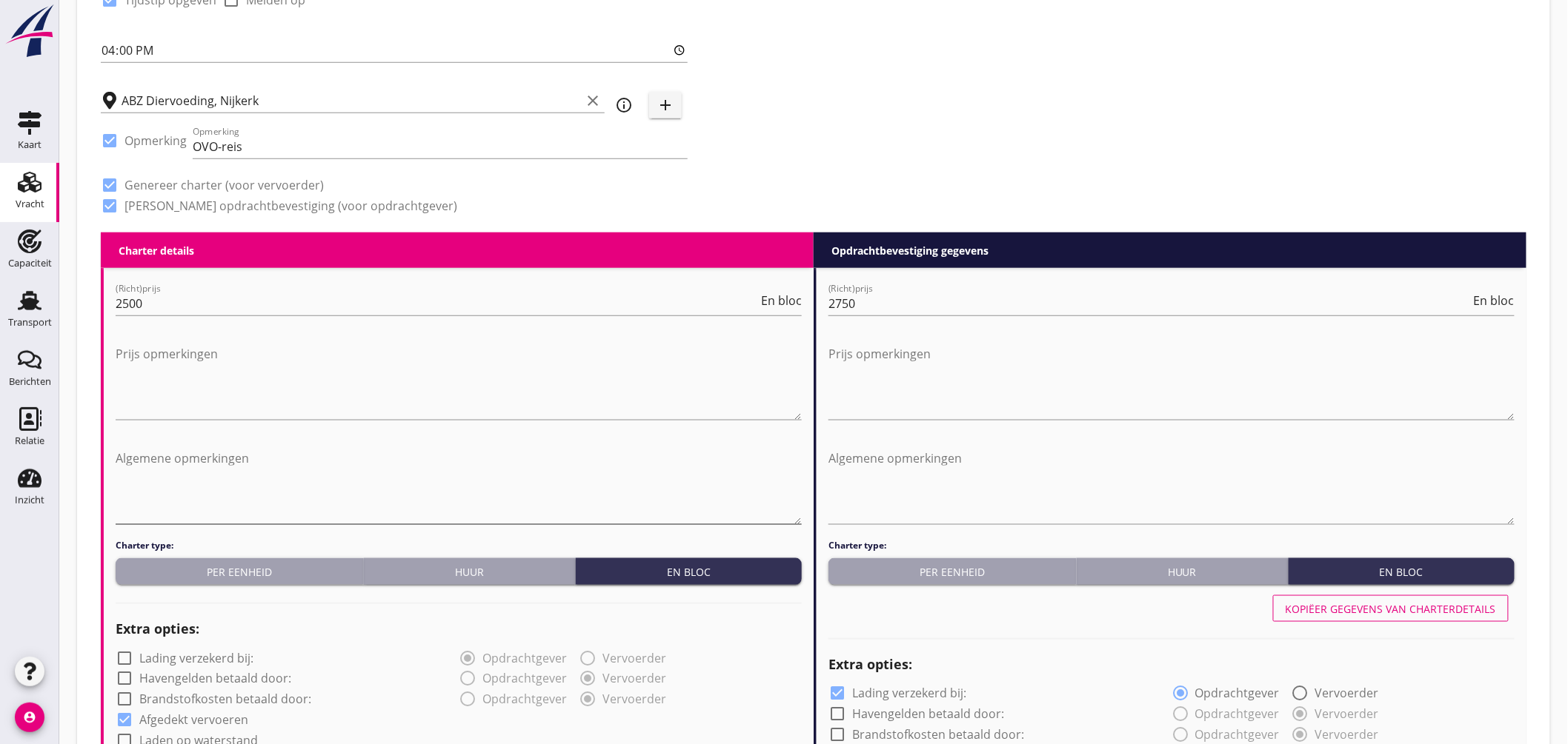
click at [261, 499] on textarea "Algemene opmerkingen" at bounding box center [458, 485] width 686 height 78
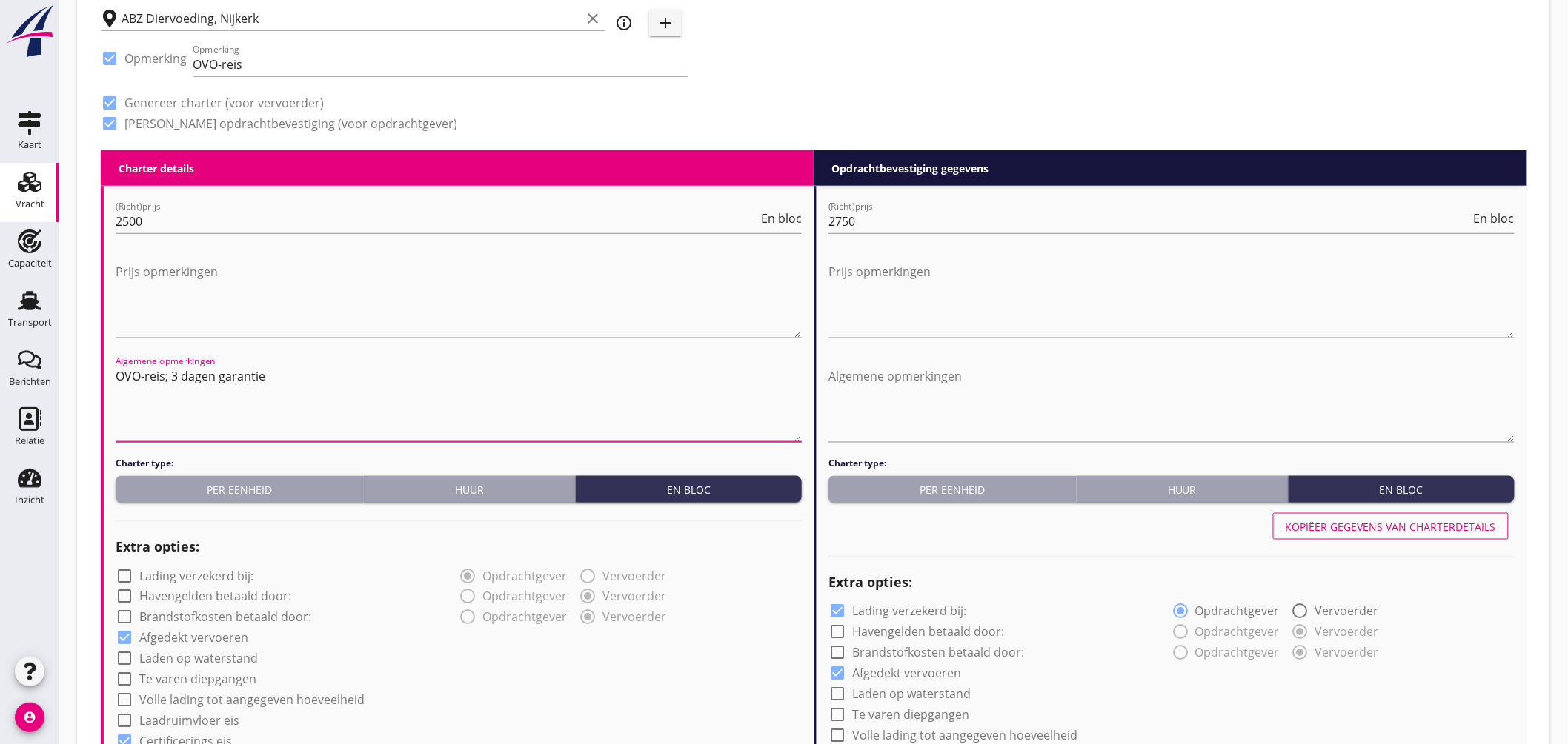
scroll to position [660, 0]
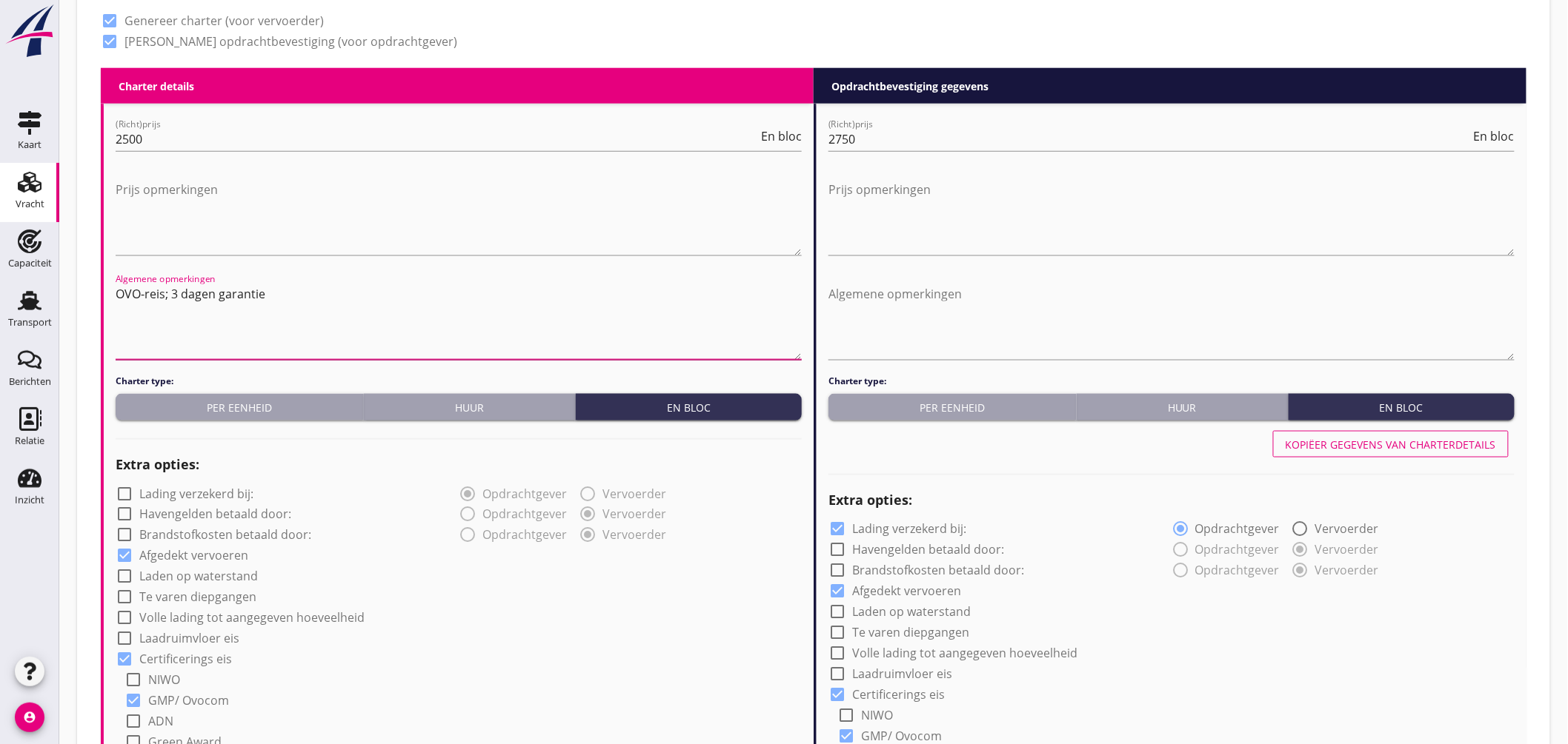
drag, startPoint x: 115, startPoint y: 292, endPoint x: 298, endPoint y: 297, distance: 183.1
click at [298, 297] on textarea "OVO-reis; 3 dagen garantie" at bounding box center [458, 321] width 686 height 78
type textarea "OVO-reis; 3 dagen garantie"
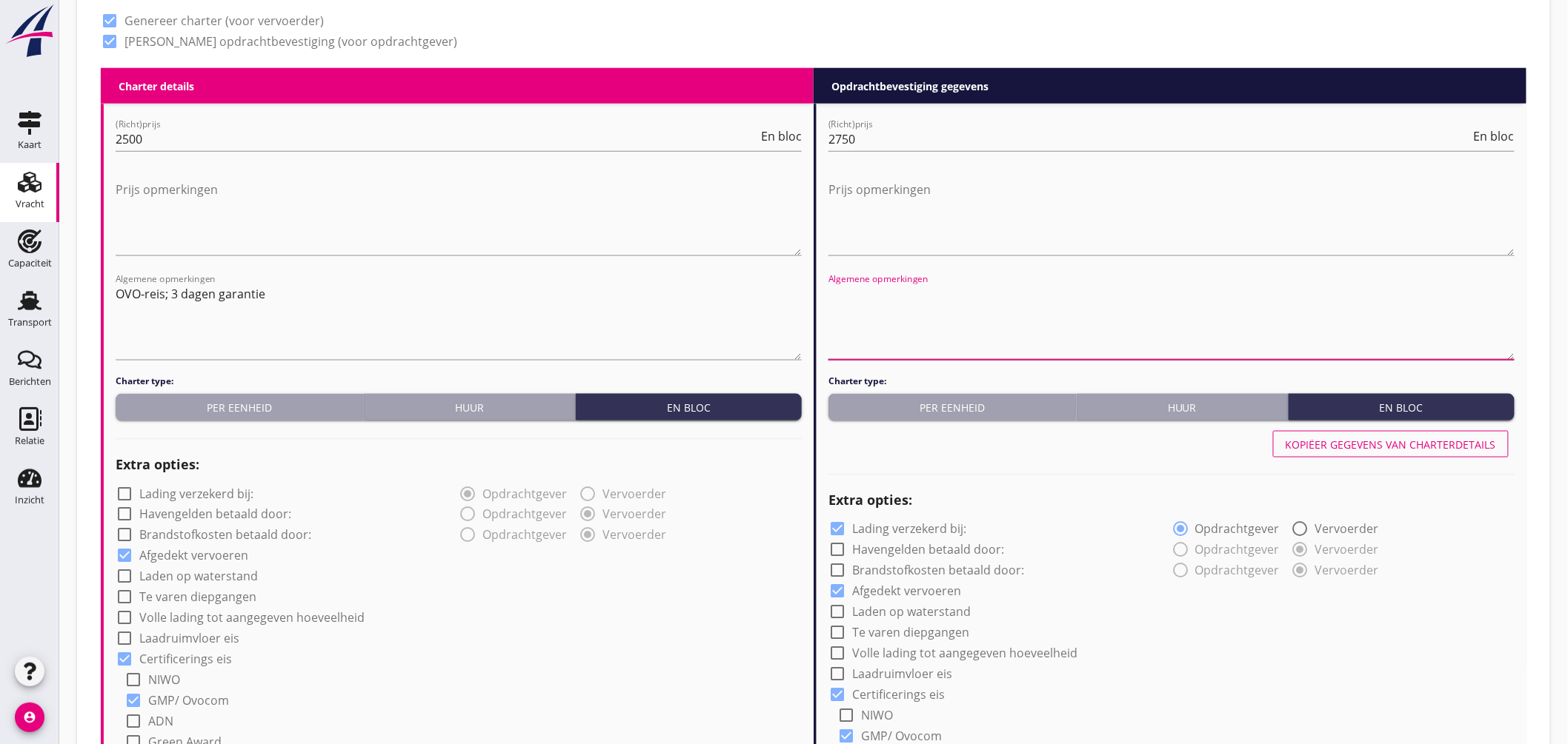
paste textarea "OVO-reis; 3 dagen garantie"
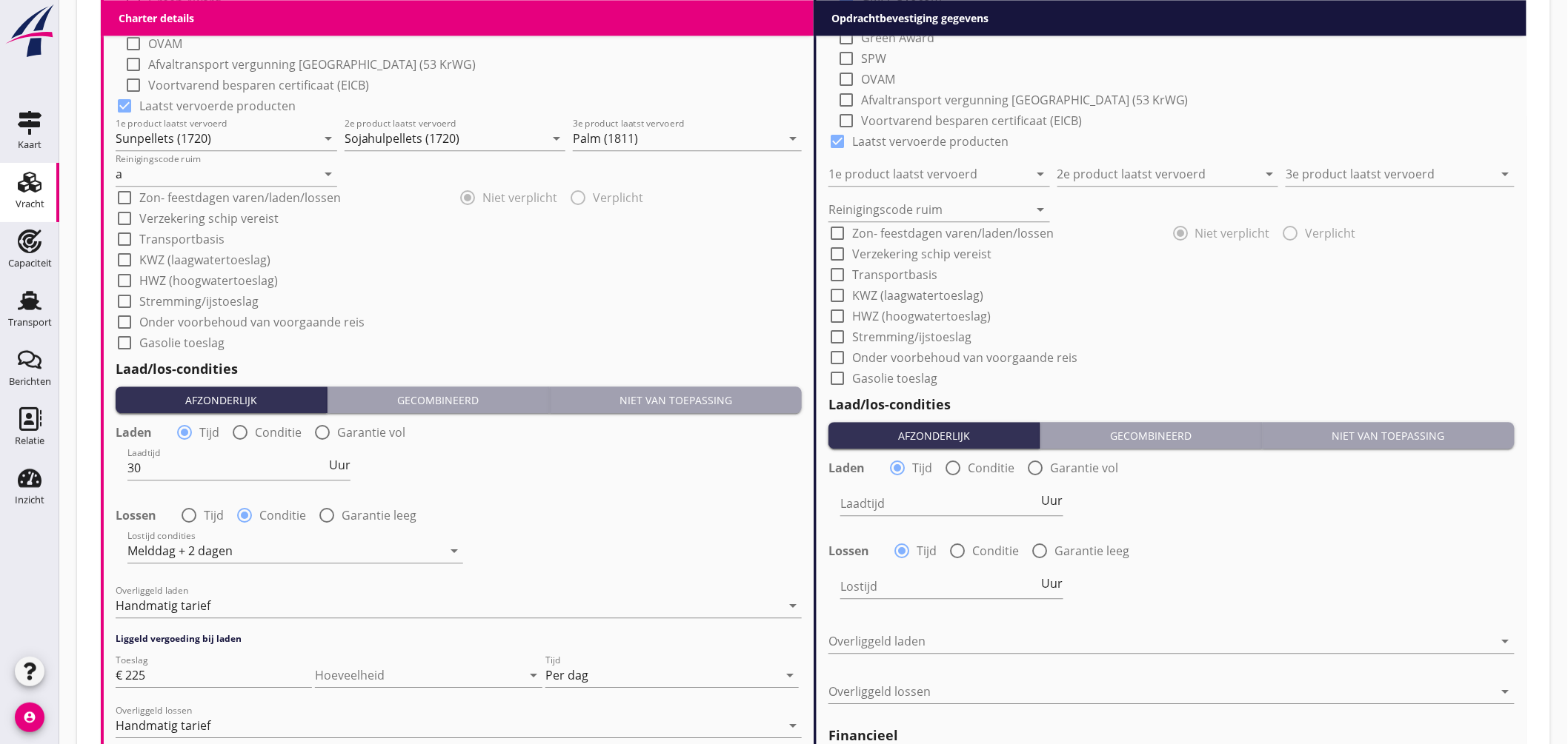
scroll to position [989, 0]
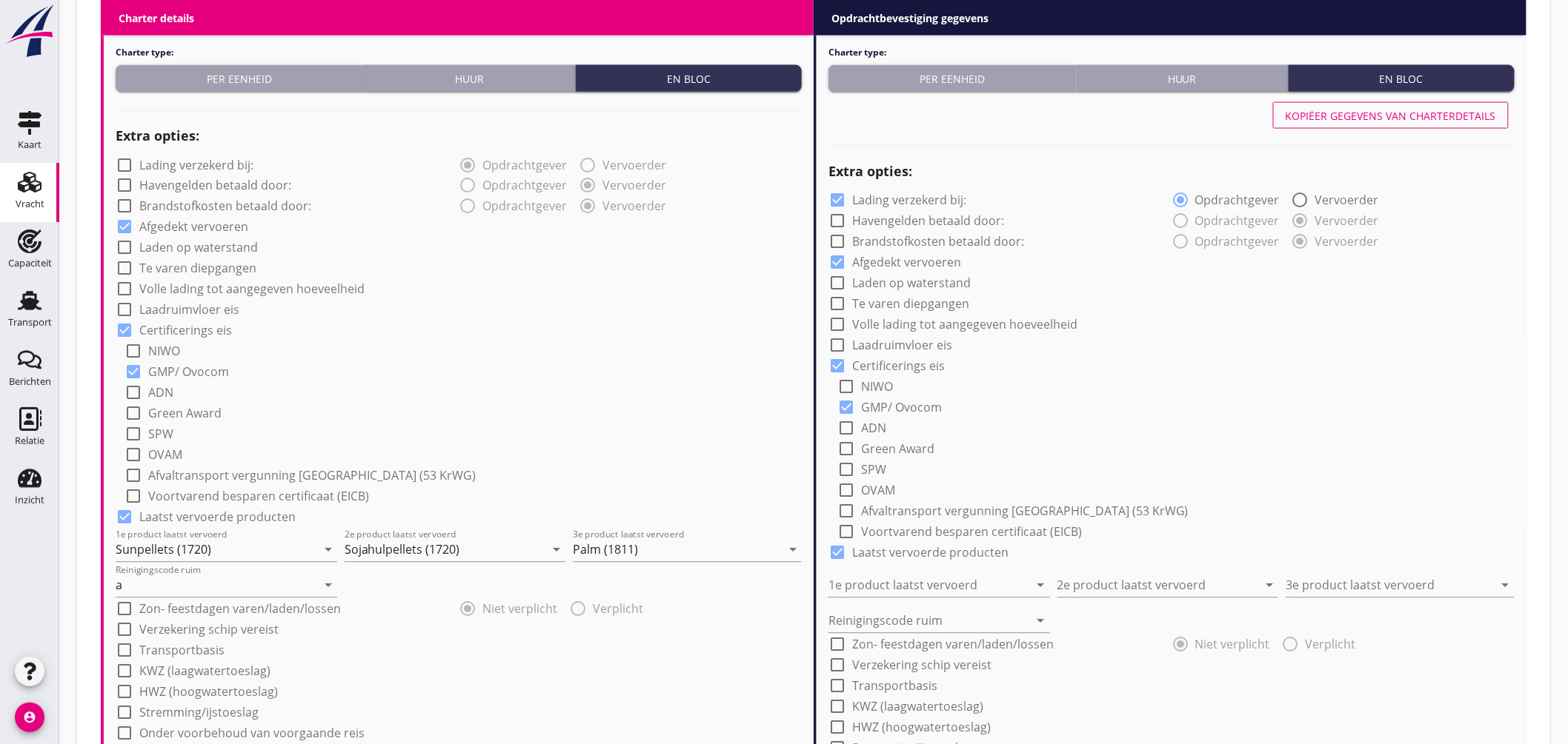
type textarea "OVO-reis; 3 dagen garantie"
drag, startPoint x: 1398, startPoint y: 117, endPoint x: 1375, endPoint y: 154, distance: 43.6
click at [1398, 116] on div "Kopiëer gegevens van charterdetails" at bounding box center [1390, 116] width 210 height 16
checkbox input "false"
type input "Sunpellets (1720)"
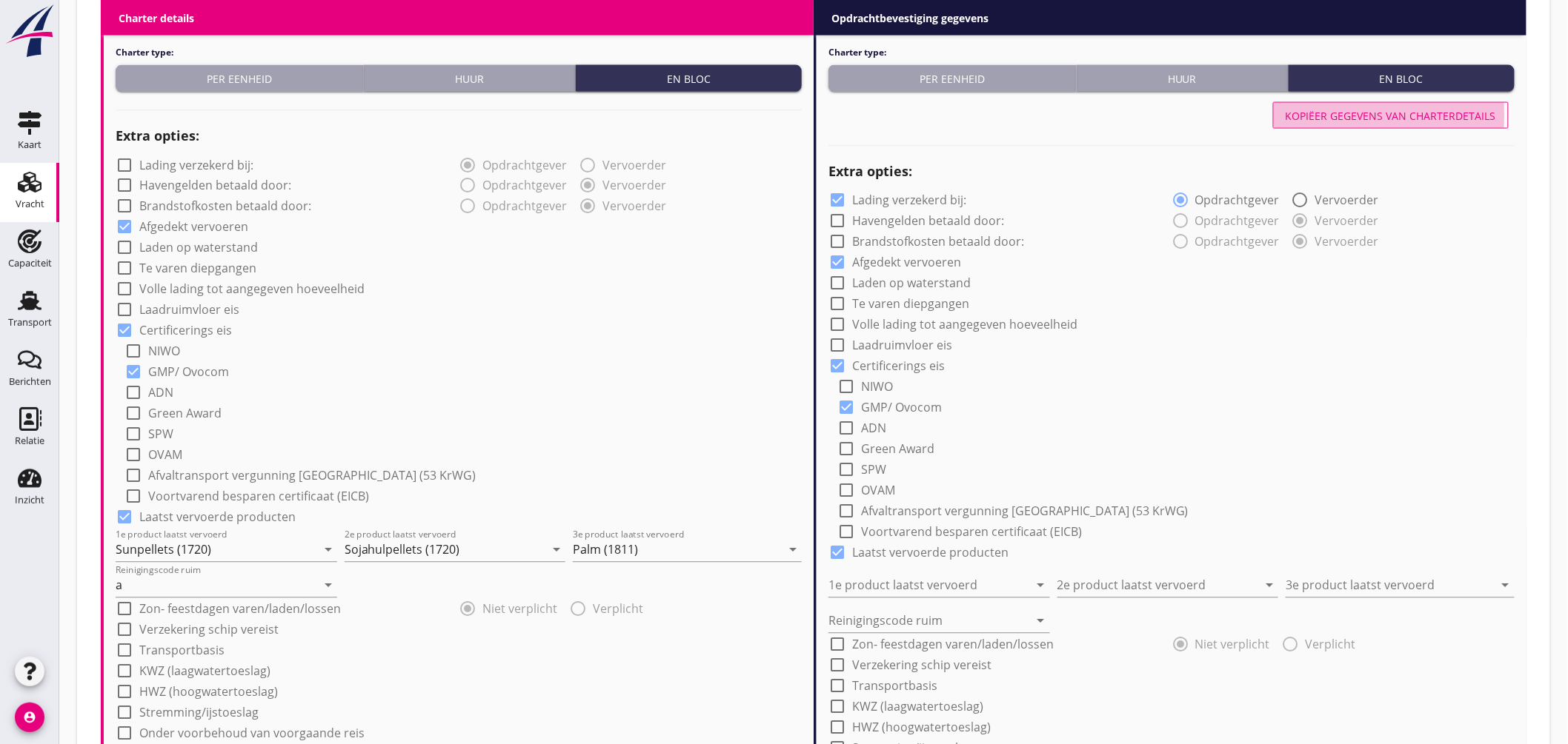
type input "Sojahulpellets (1720)"
type input "Palm (1811)"
type input "a"
type input "30"
radio input "false"
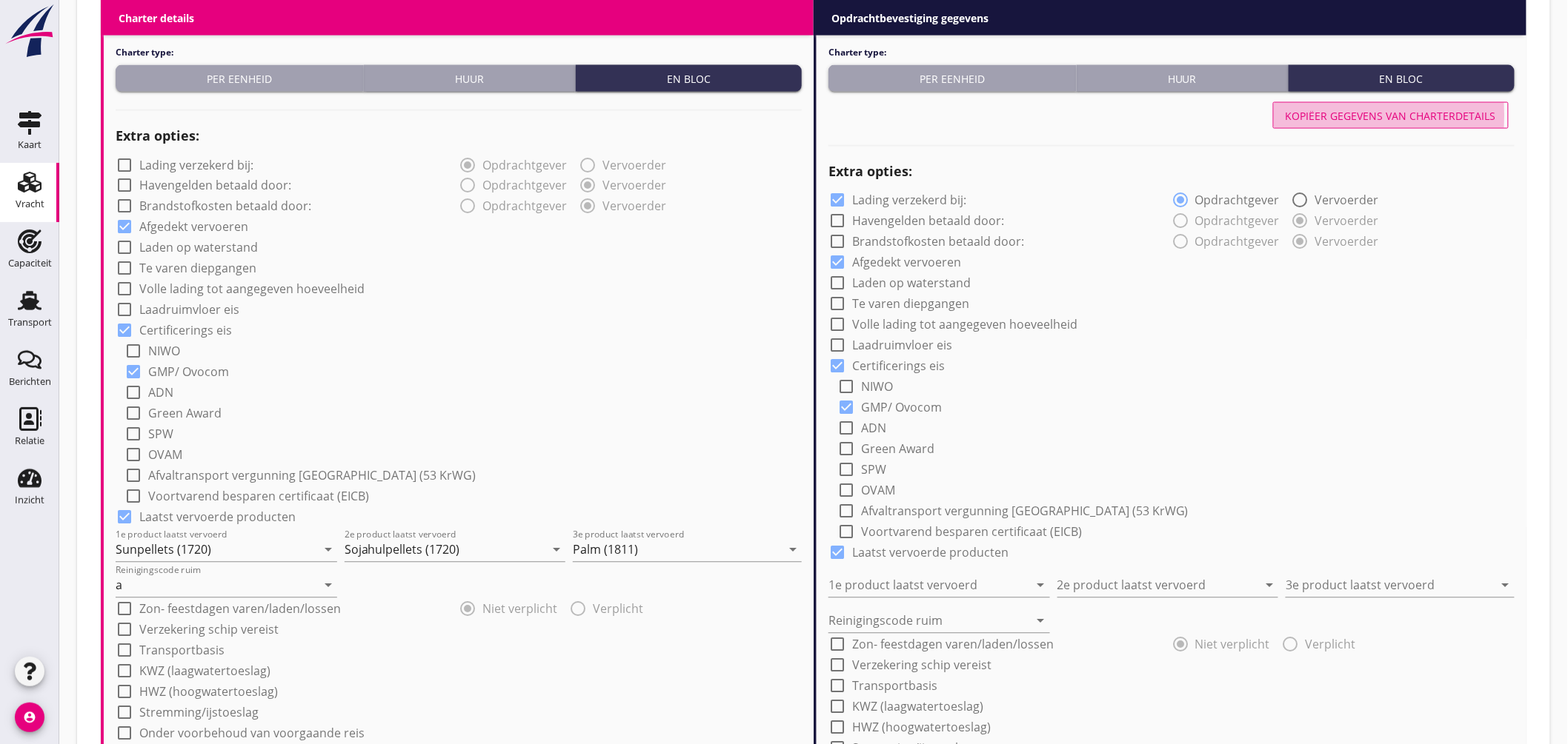
radio input "true"
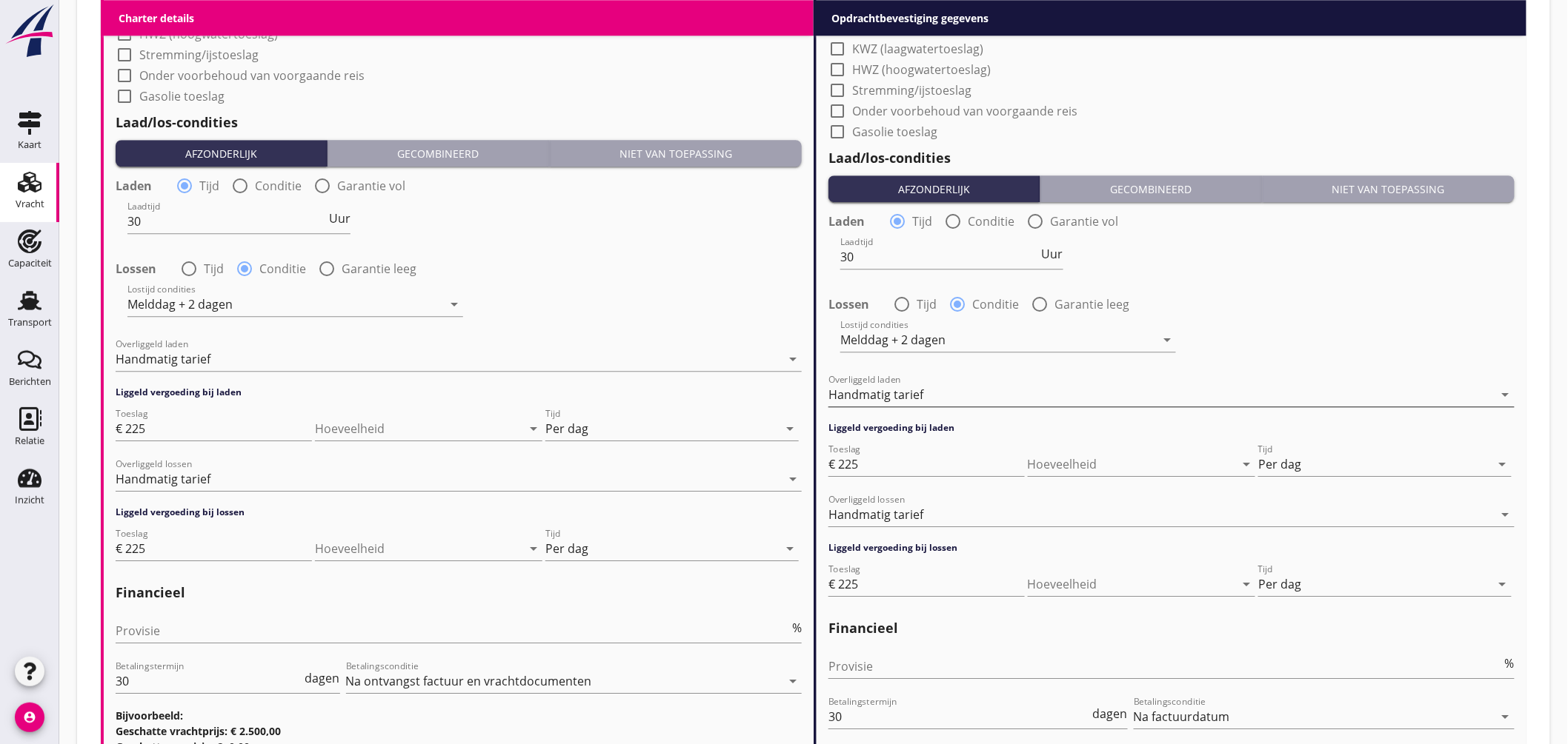
scroll to position [1813, 0]
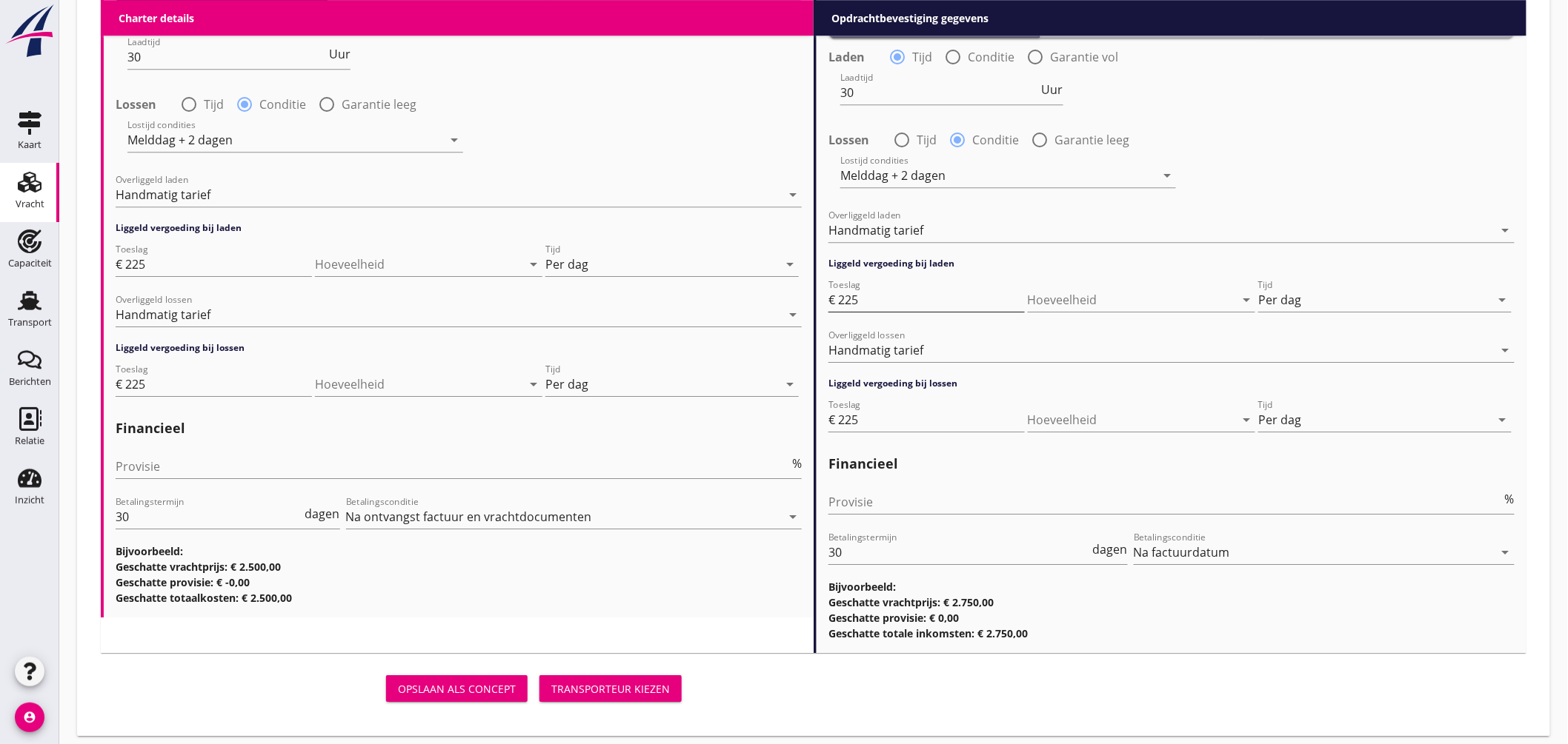
click at [875, 297] on input "225" at bounding box center [931, 300] width 187 height 23
type input "250"
click at [871, 423] on input "225" at bounding box center [931, 419] width 187 height 23
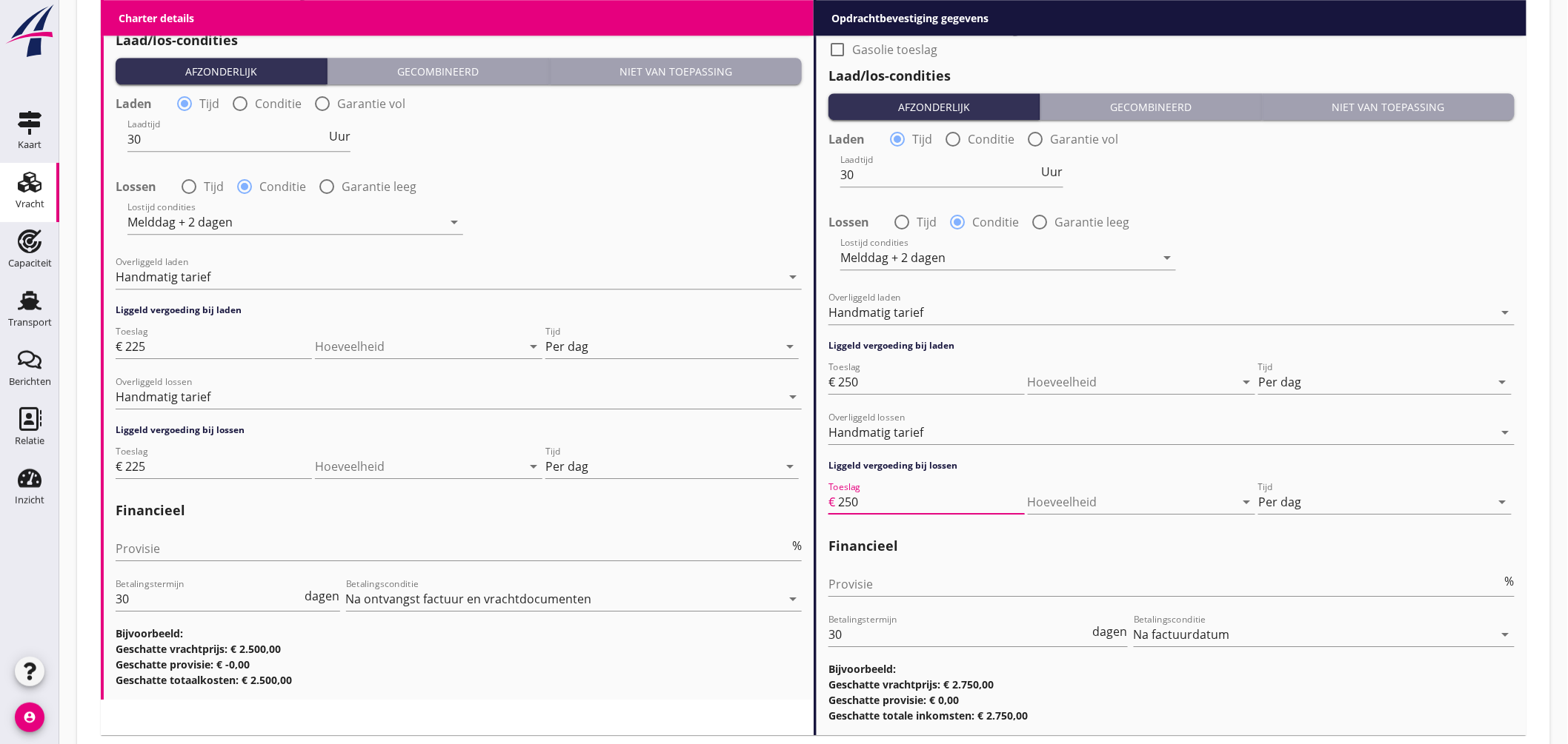
scroll to position [1820, 0]
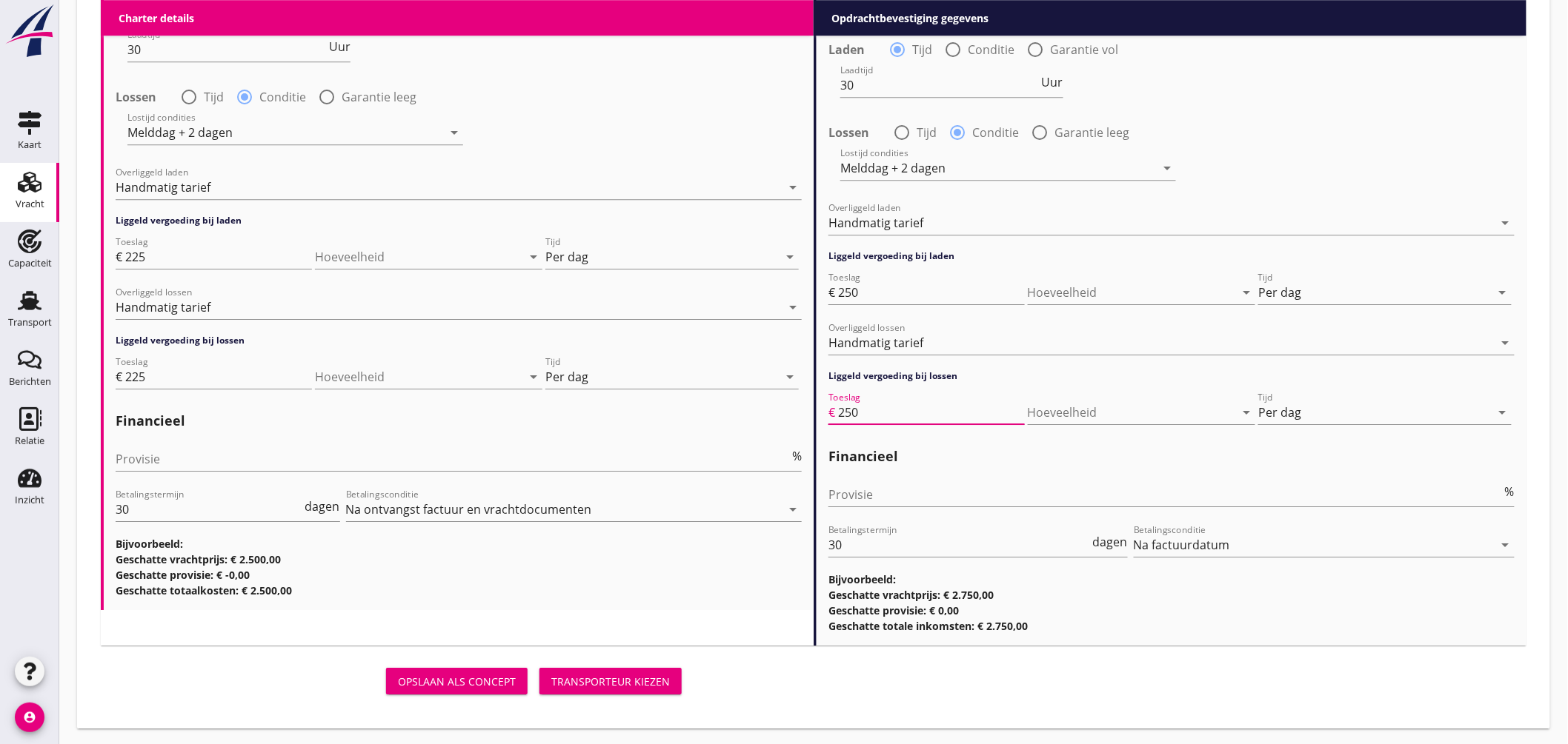
type input "250"
drag, startPoint x: 625, startPoint y: 670, endPoint x: 682, endPoint y: 365, distance: 310.3
click at [624, 670] on button "Transporteur kiezen" at bounding box center [610, 681] width 142 height 26
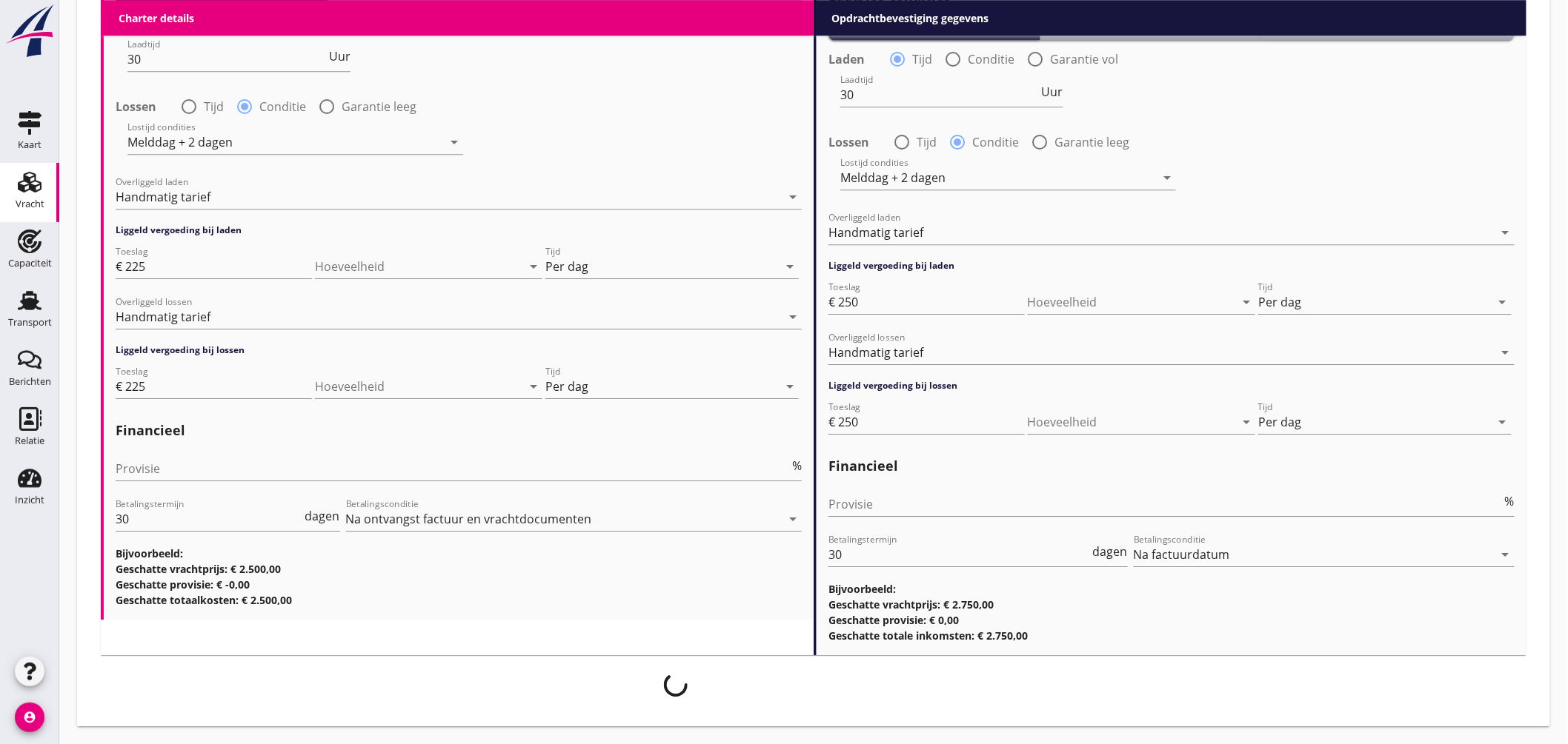
scroll to position [1809, 0]
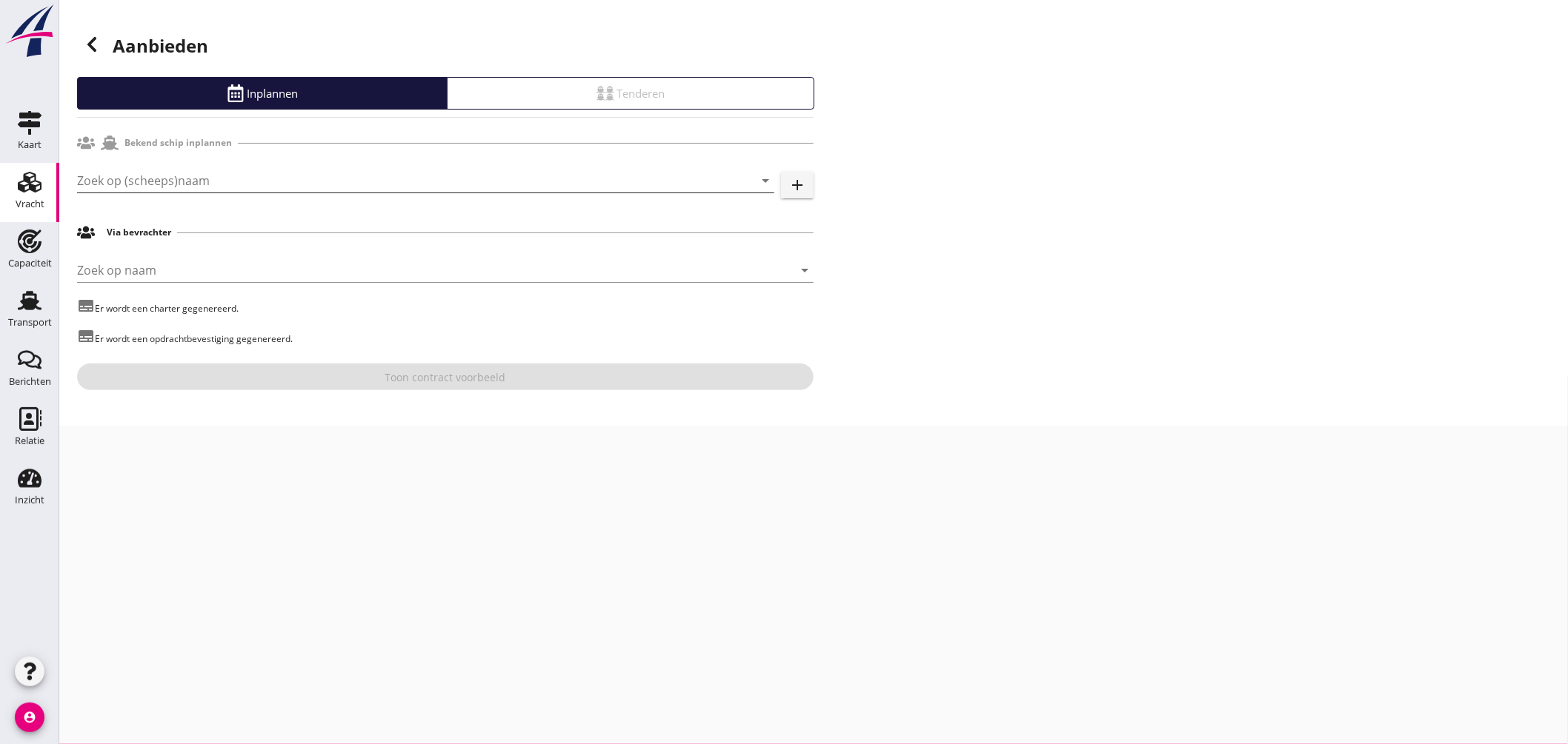
click at [280, 184] on input "Zoek op (scheeps)naam" at bounding box center [405, 180] width 656 height 23
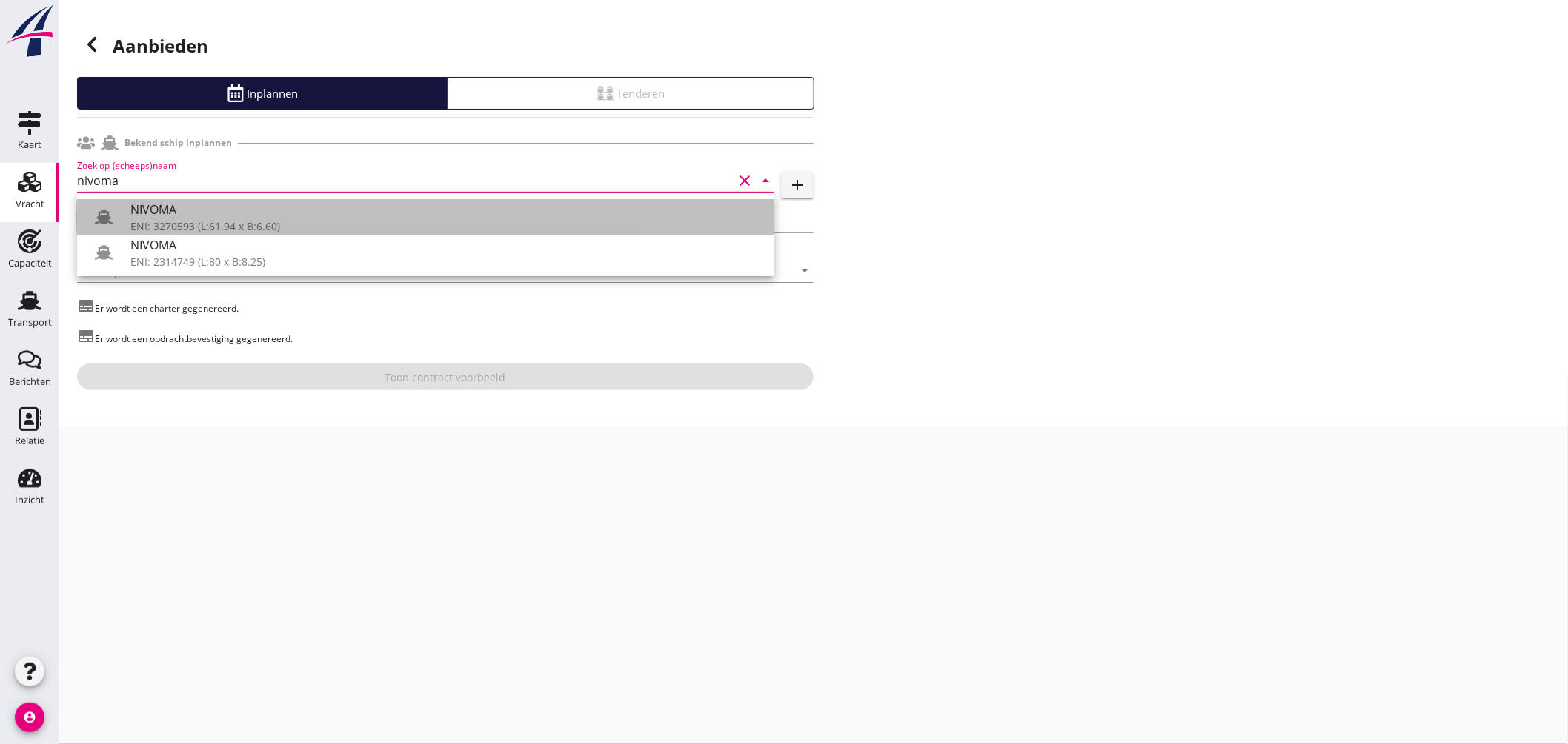
click at [194, 212] on div "NIVOMA" at bounding box center [446, 210] width 632 height 18
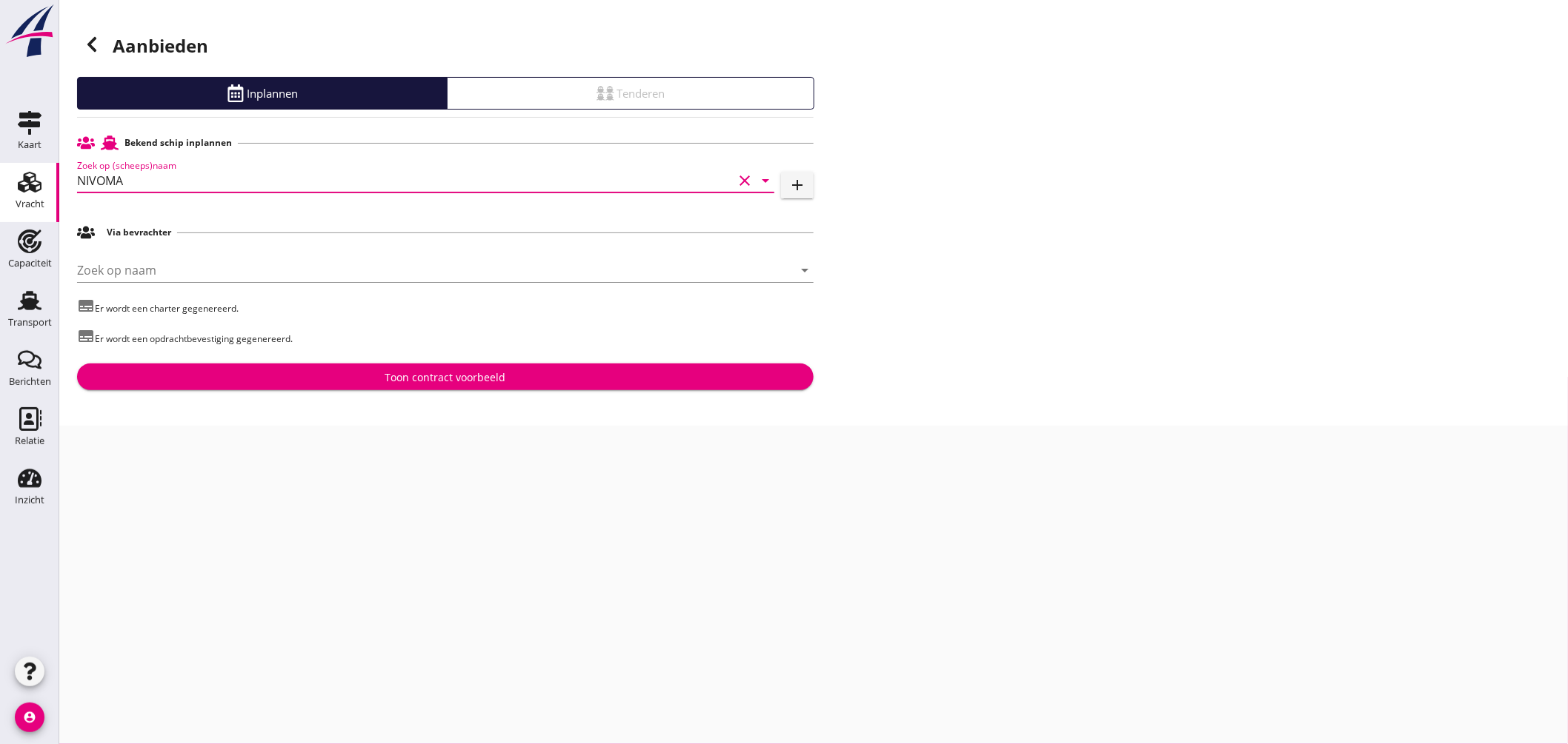
type input "NIVOMA"
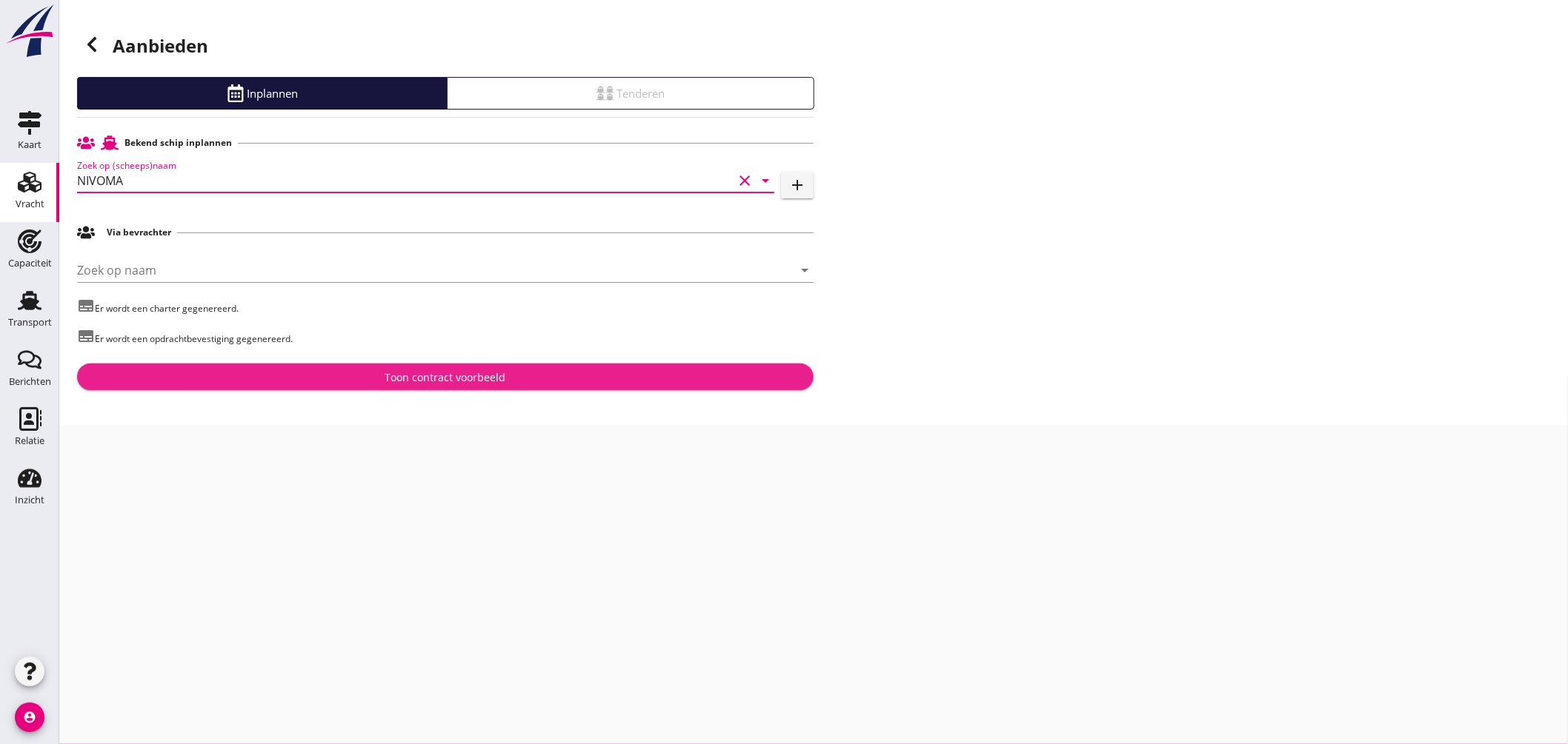
click at [461, 379] on div "Toon contract voorbeeld" at bounding box center [445, 377] width 121 height 16
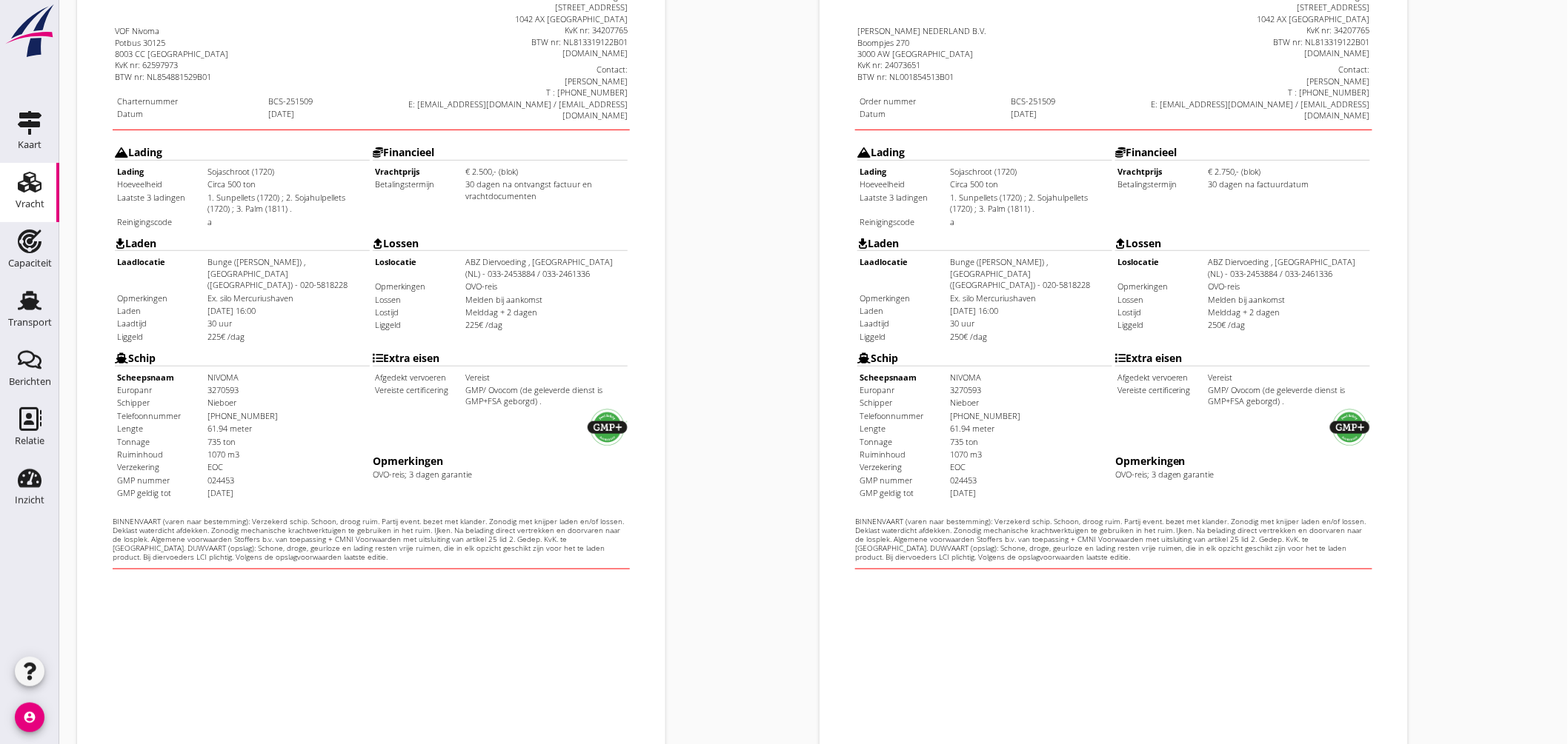
scroll to position [351, 0]
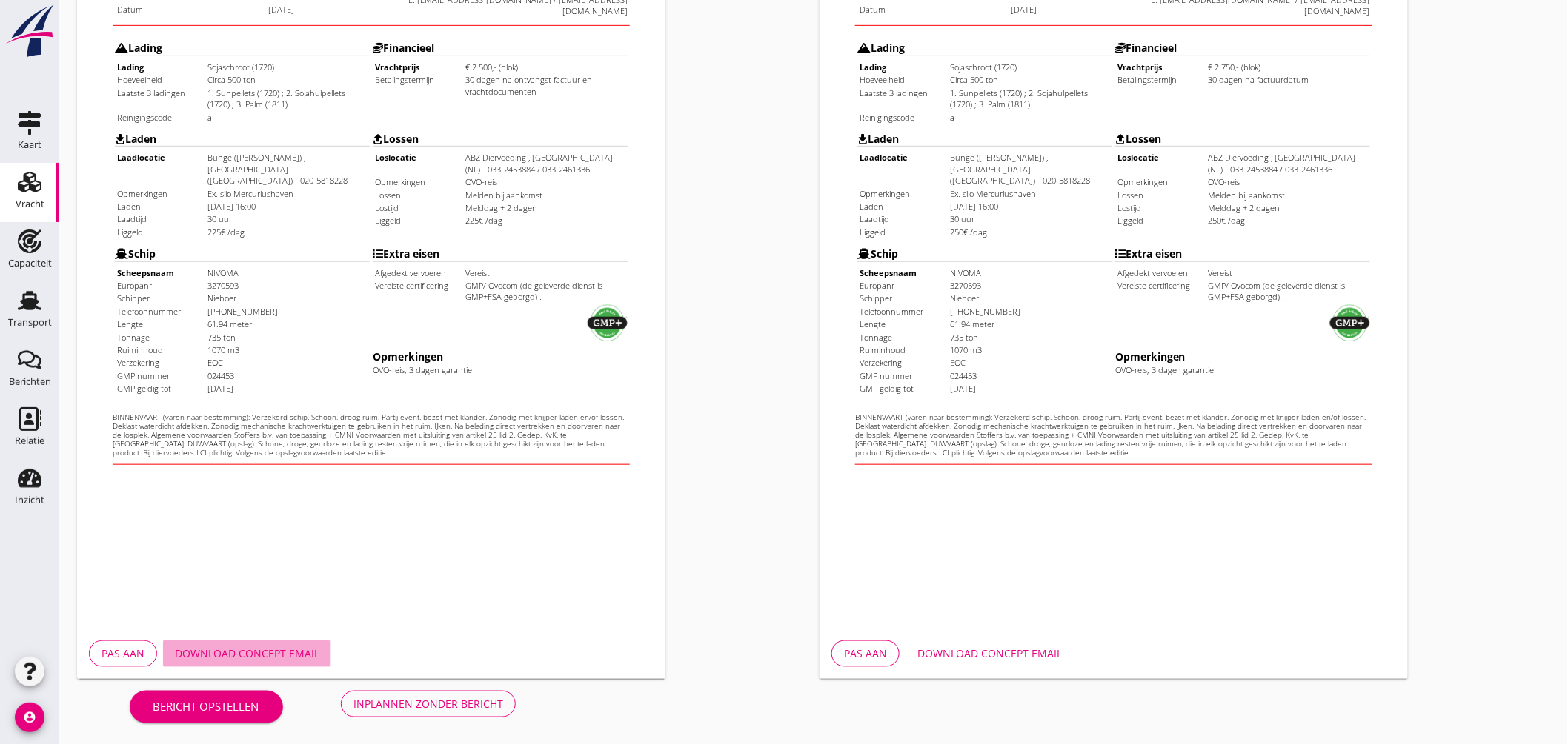
drag, startPoint x: 296, startPoint y: 648, endPoint x: 387, endPoint y: 641, distance: 91.3
click at [296, 648] on div "Download concept email" at bounding box center [247, 654] width 145 height 16
click at [1044, 650] on div "Download concept email" at bounding box center [990, 654] width 145 height 16
drag, startPoint x: 431, startPoint y: 698, endPoint x: 497, endPoint y: 641, distance: 87.2
click at [431, 699] on div "Inplannen zonder bericht" at bounding box center [428, 704] width 150 height 16
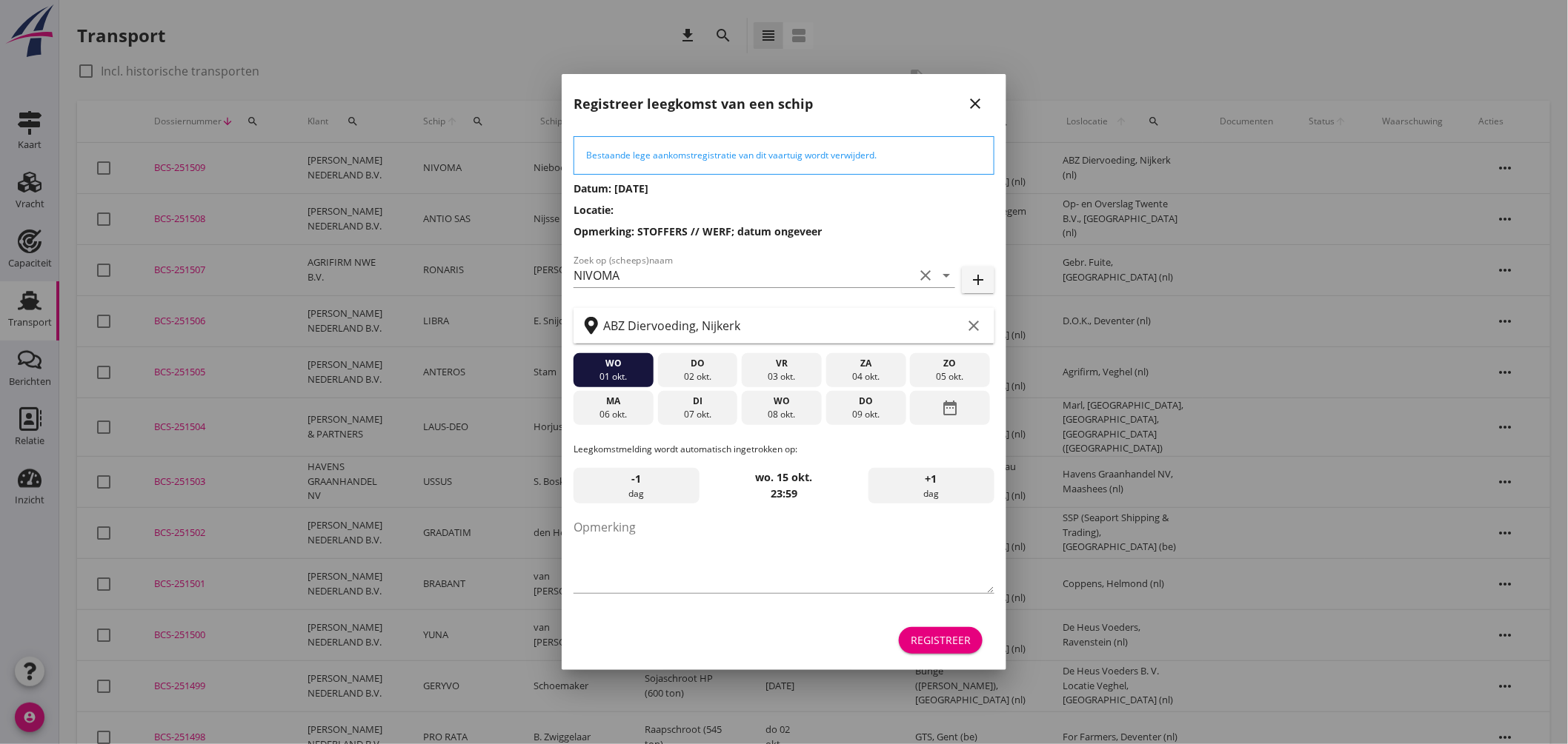
click at [952, 405] on icon "date_range" at bounding box center [950, 407] width 18 height 26
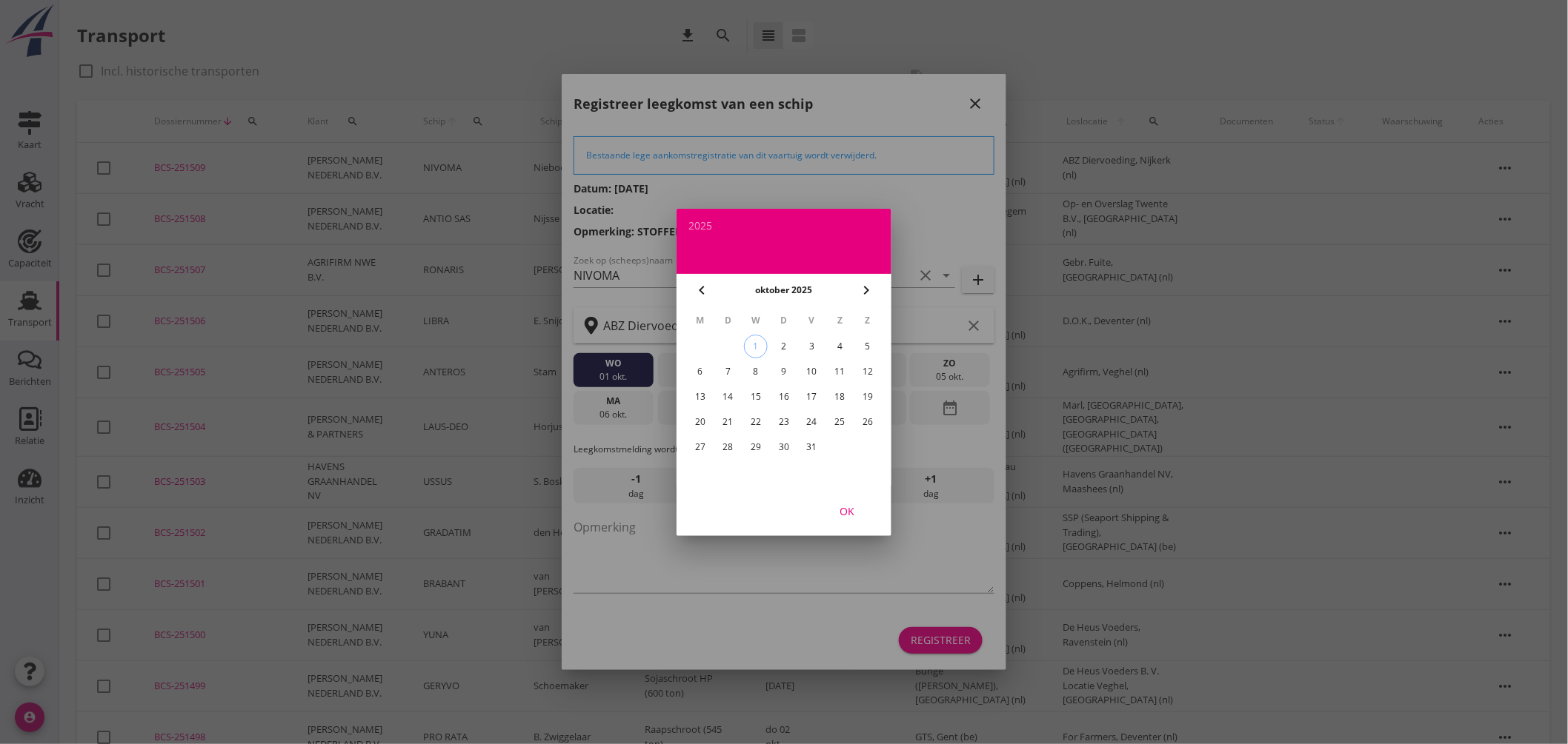
click at [753, 393] on div "15" at bounding box center [755, 396] width 23 height 23
click at [842, 509] on div "OK" at bounding box center [847, 511] width 41 height 16
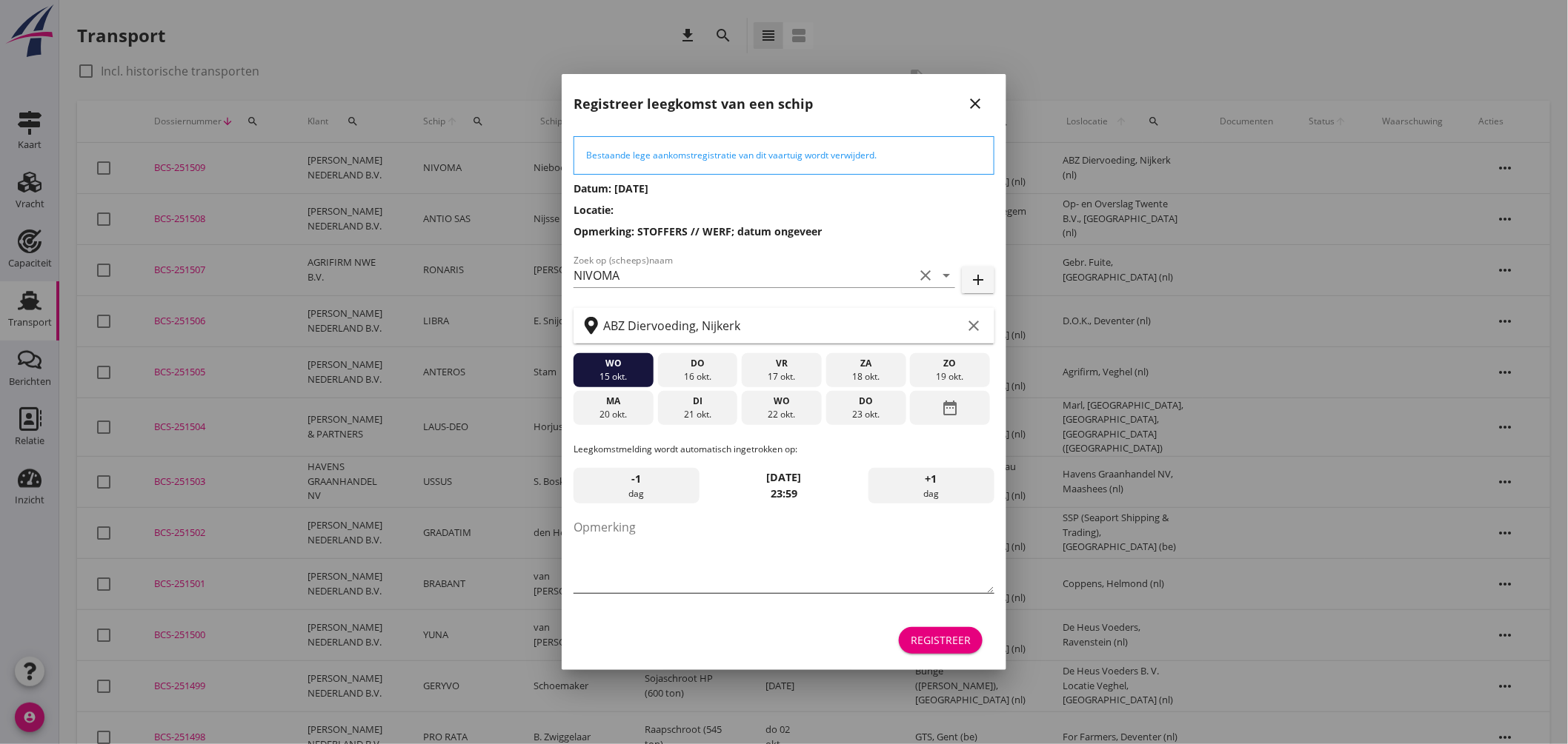
click at [729, 587] on textarea "Opmerking" at bounding box center [784, 554] width 421 height 78
type textarea "STOFFERS // OVO-reis; datum ongeveer"
drag, startPoint x: 951, startPoint y: 642, endPoint x: 959, endPoint y: 639, distance: 8.5
click at [951, 642] on div "Registreer" at bounding box center [941, 640] width 60 height 16
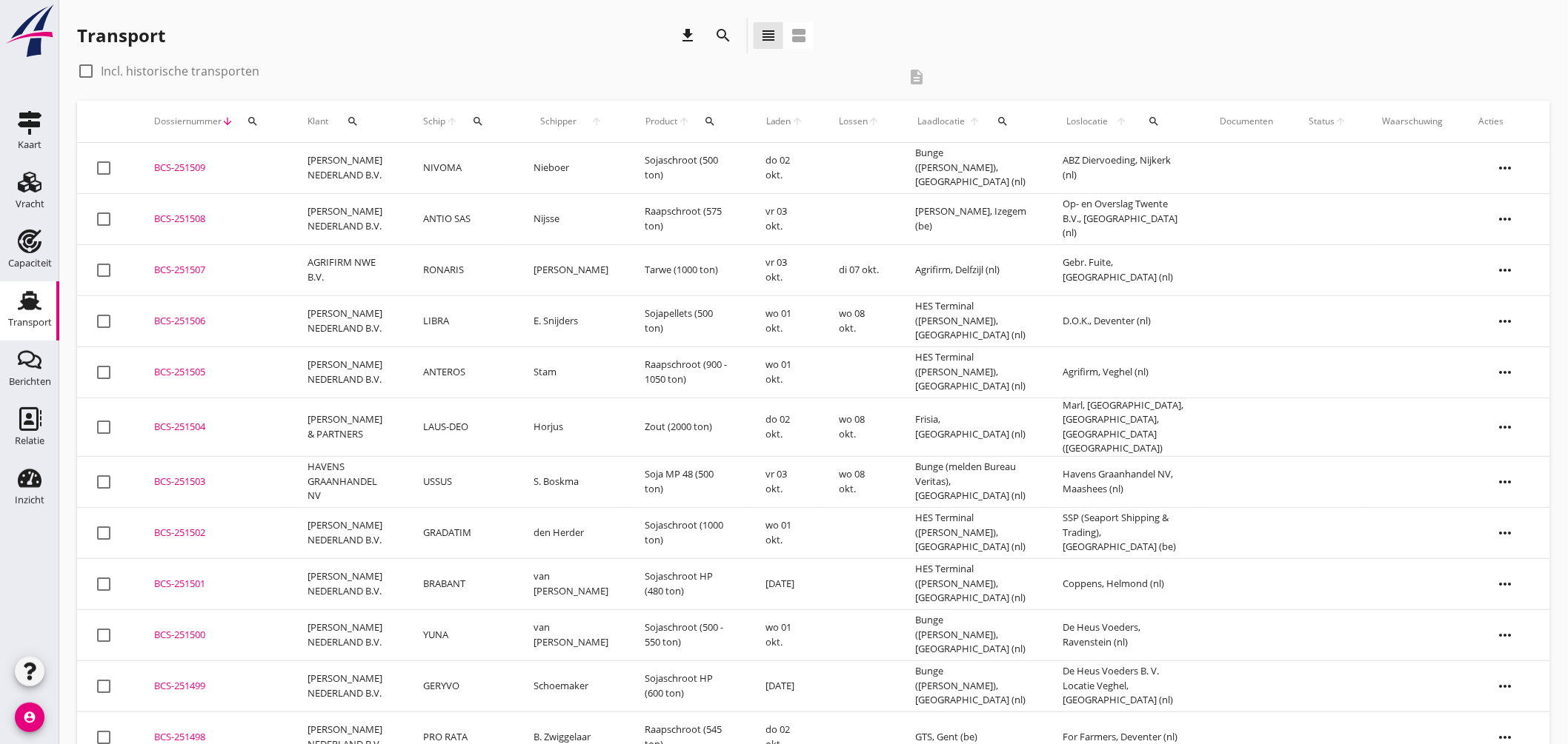
click at [582, 175] on td "Nieboer" at bounding box center [572, 169] width 112 height 51
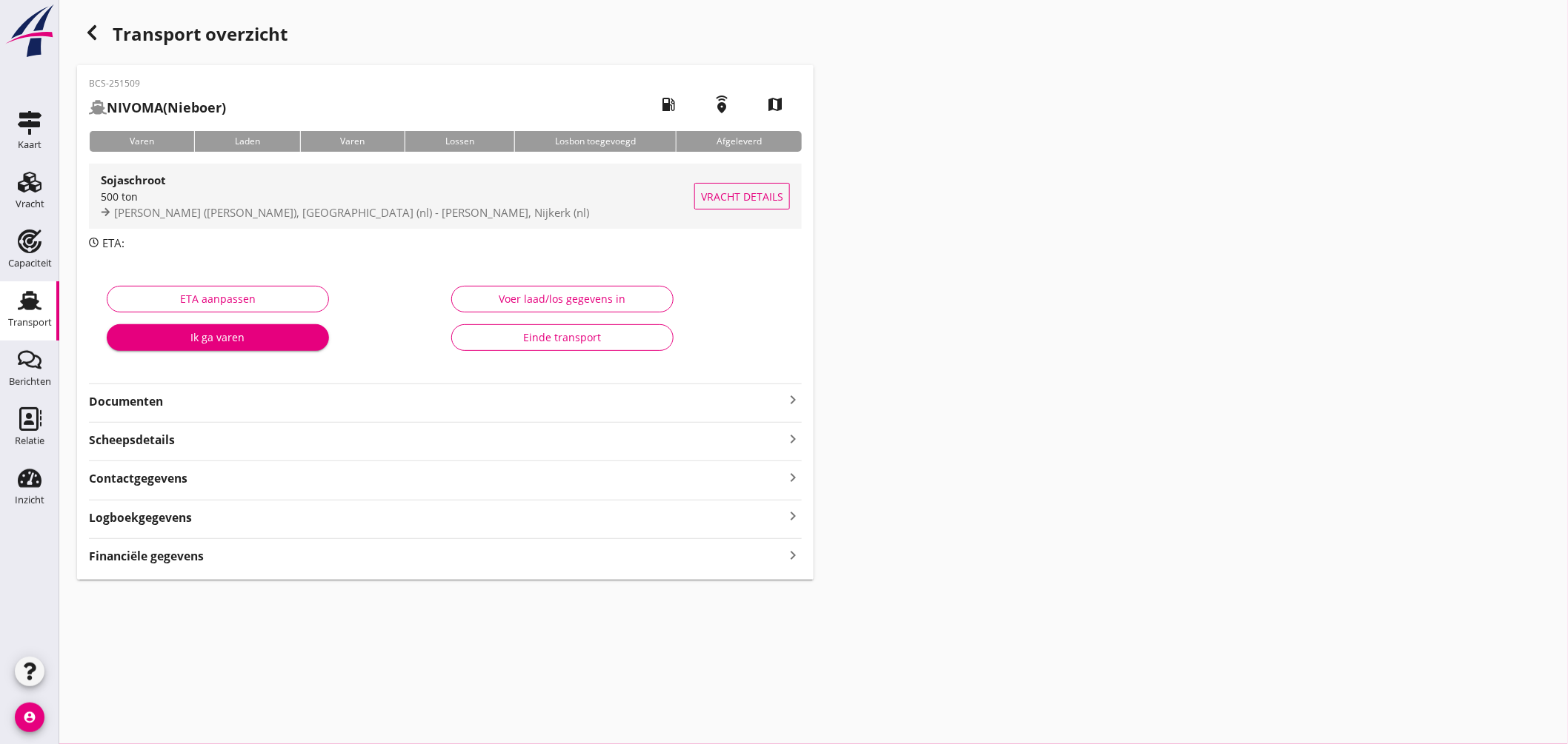
click at [498, 203] on div "500 ton" at bounding box center [398, 197] width 594 height 16
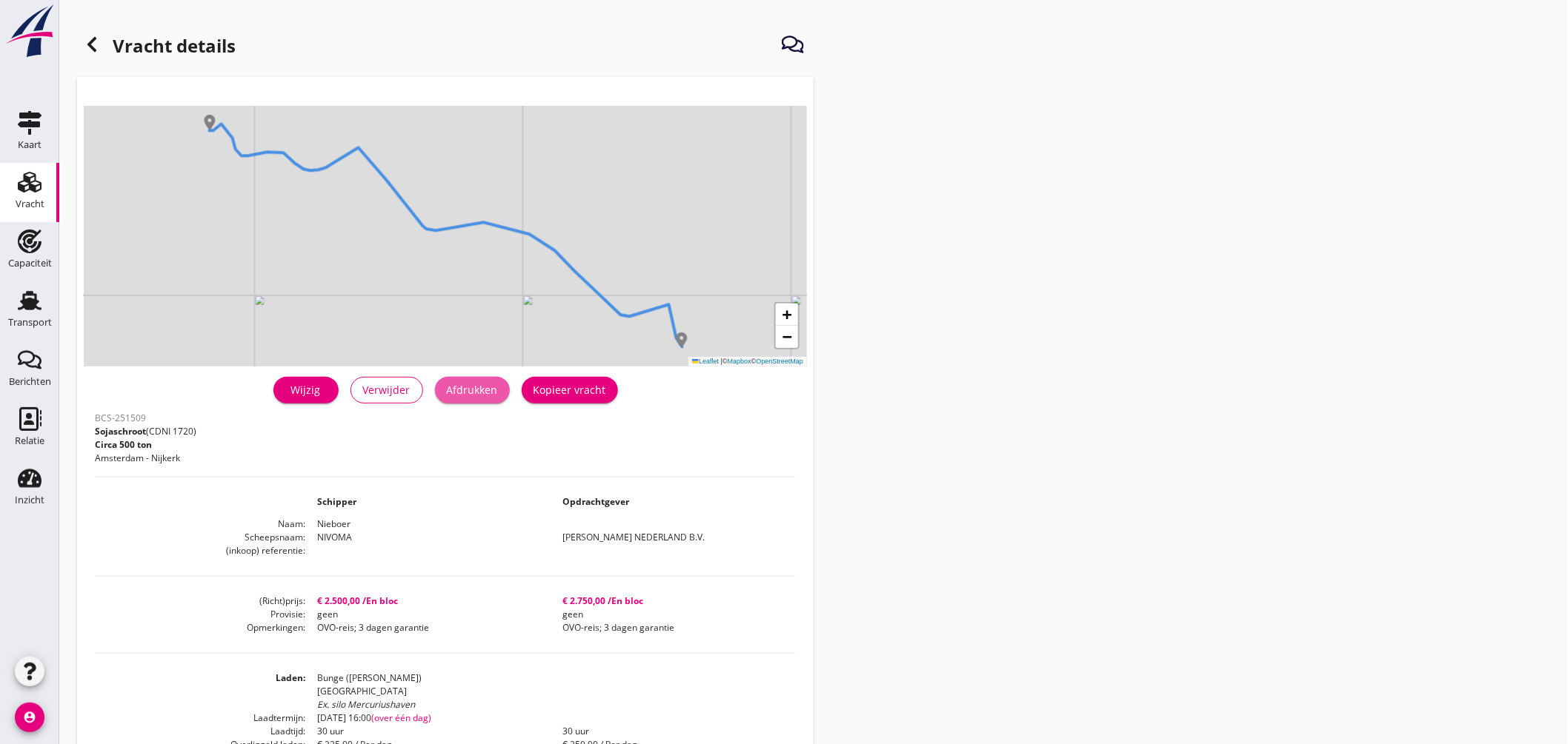
drag, startPoint x: 475, startPoint y: 398, endPoint x: 1313, endPoint y: 400, distance: 838.0
click at [476, 398] on button "Afdrukken" at bounding box center [472, 390] width 75 height 26
click at [32, 231] on use at bounding box center [29, 241] width 23 height 23
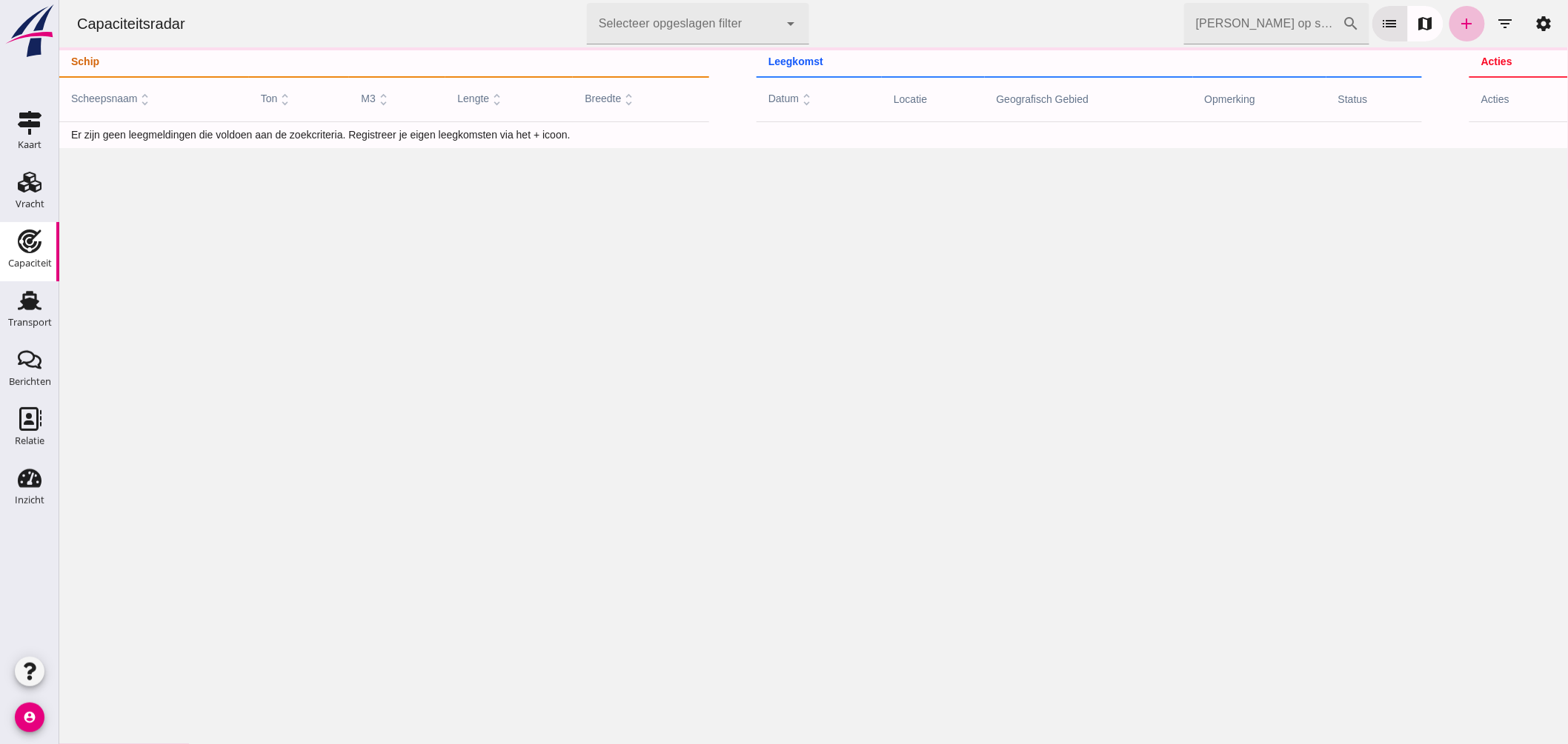
click at [24, 277] on link "Capaciteit Capaciteit" at bounding box center [29, 252] width 60 height 59
click at [26, 283] on link "Transport Transport" at bounding box center [29, 311] width 60 height 59
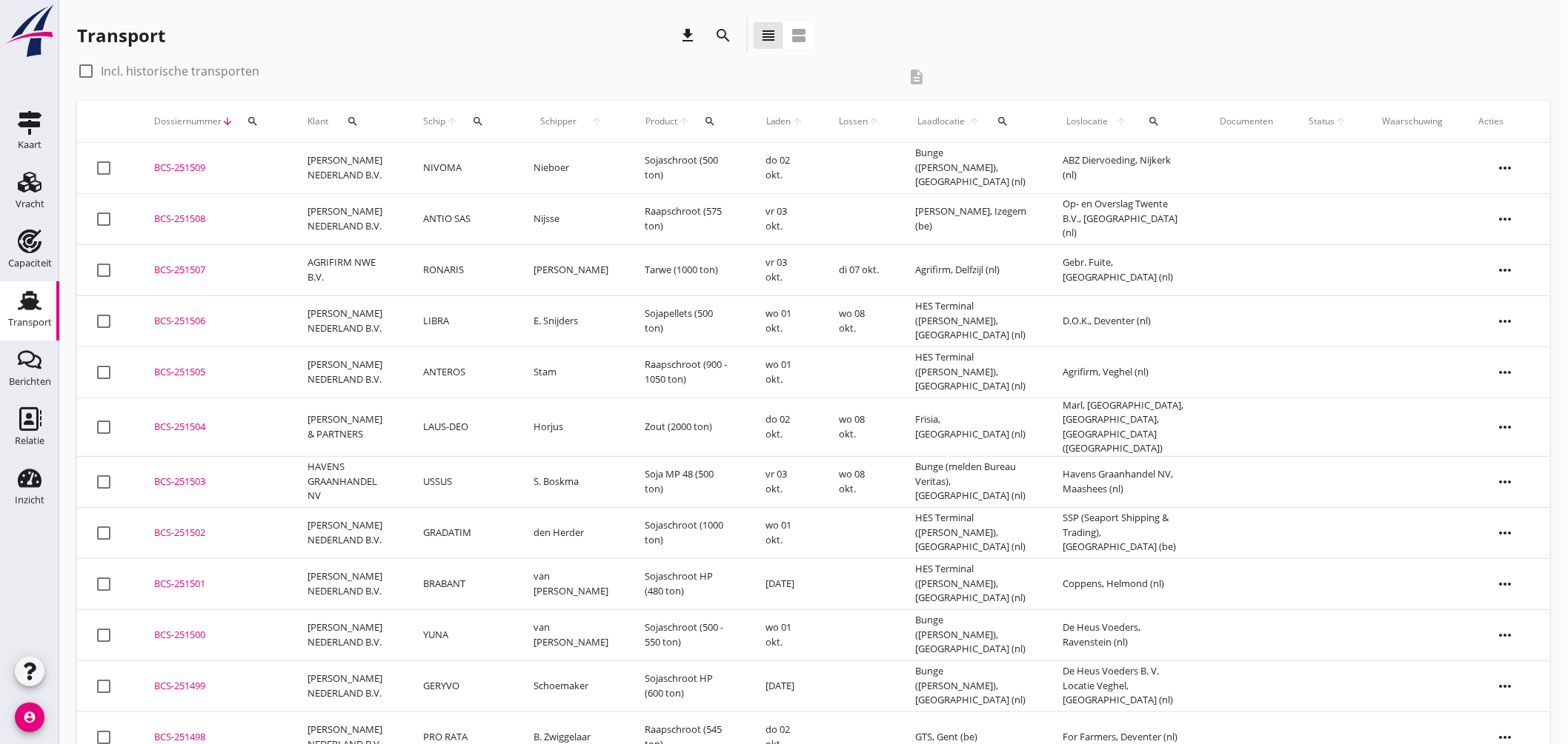
click at [222, 151] on td "BCS-251509 upload_file Drop hier uw bestand om het aan het dossier toe te voegen" at bounding box center [213, 169] width 154 height 51
click at [221, 160] on div "cancel You are impersonating another user. Transport download search view_headl…" at bounding box center [814, 595] width 1508 height 1190
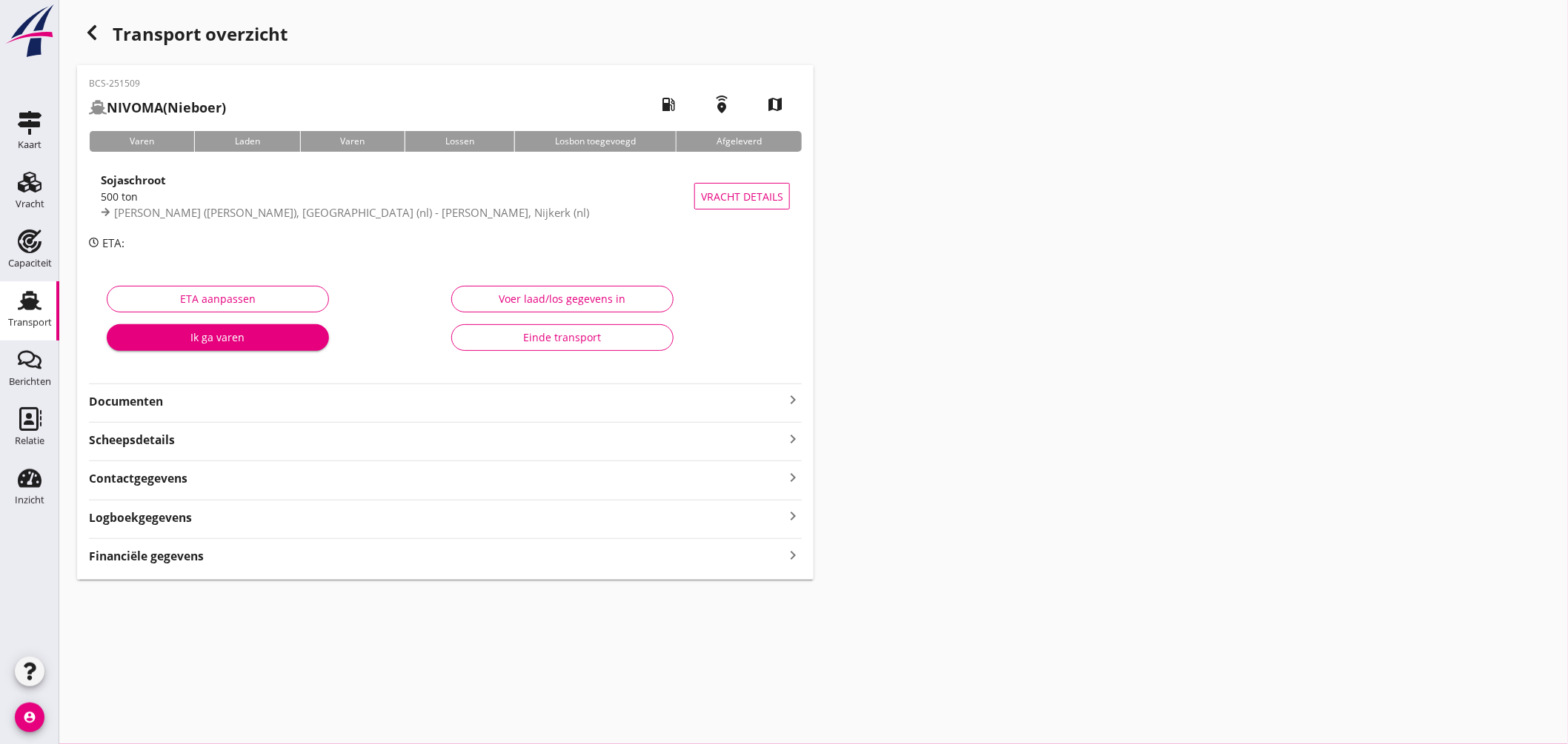
click at [335, 556] on div "Financiële gegevens keyboard_arrow_right" at bounding box center [445, 555] width 713 height 20
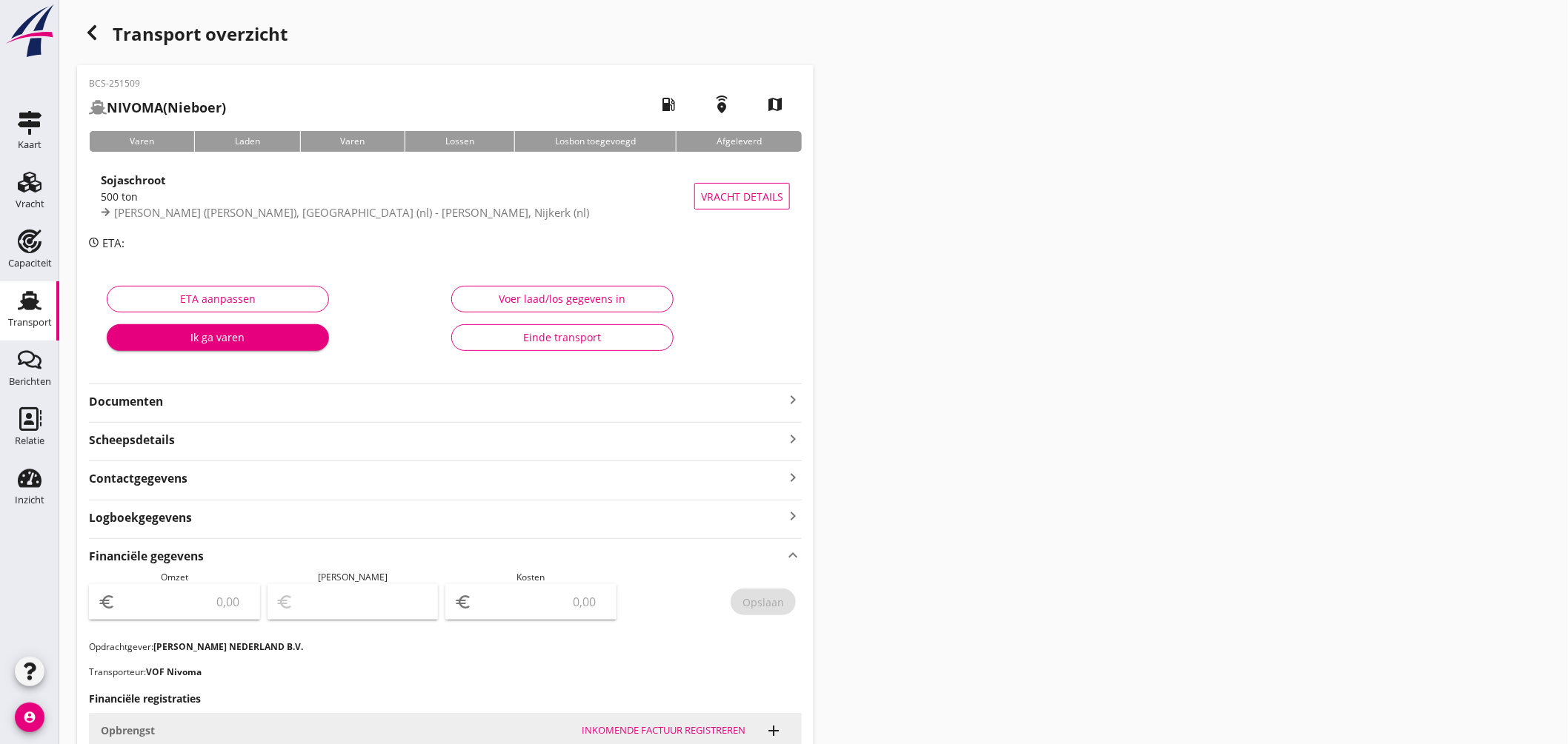
scroll to position [329, 0]
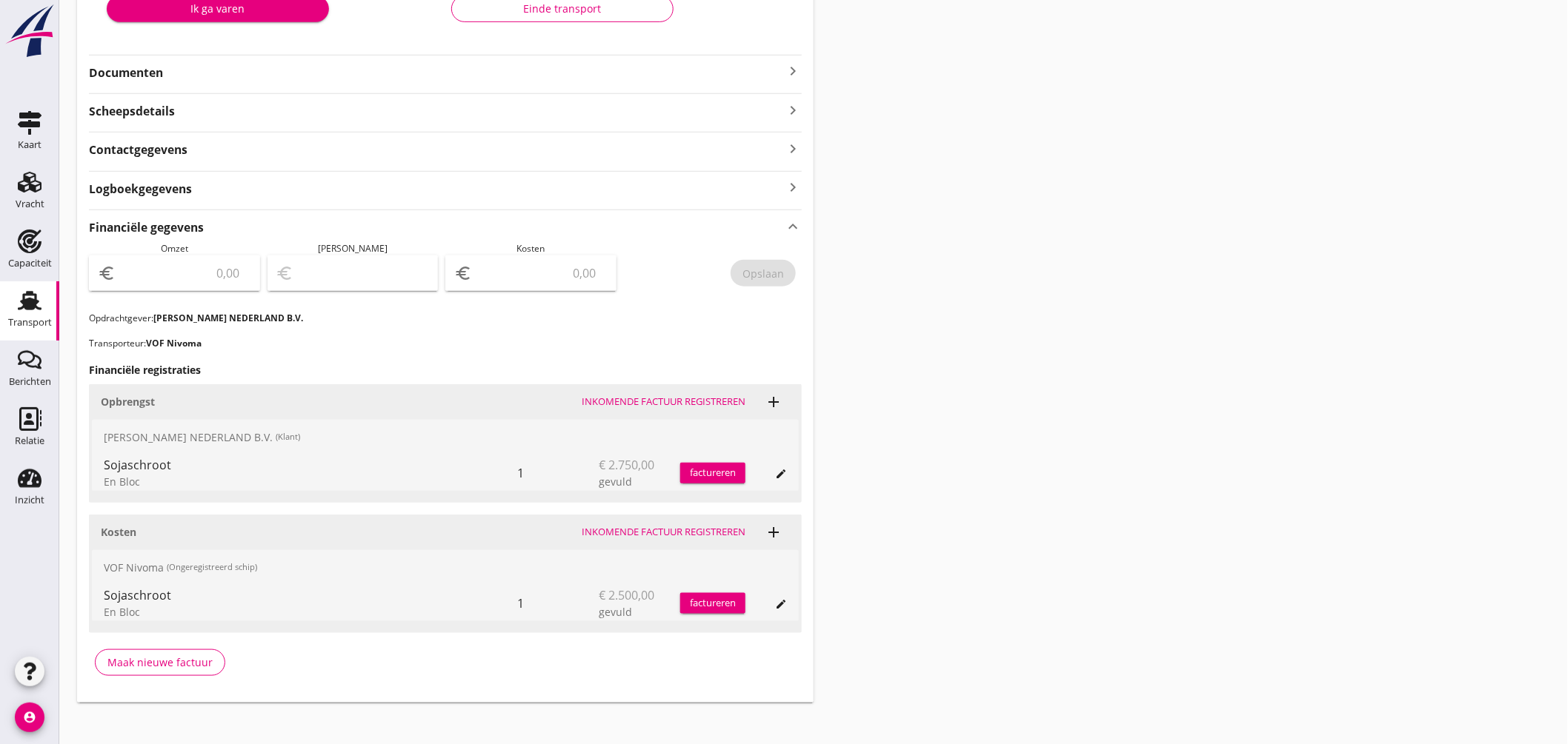
click at [228, 275] on input "number" at bounding box center [185, 273] width 133 height 23
type input "3431.25"
click at [560, 271] on input "number" at bounding box center [541, 273] width 133 height 23
type input "3428.25"
type input "3"
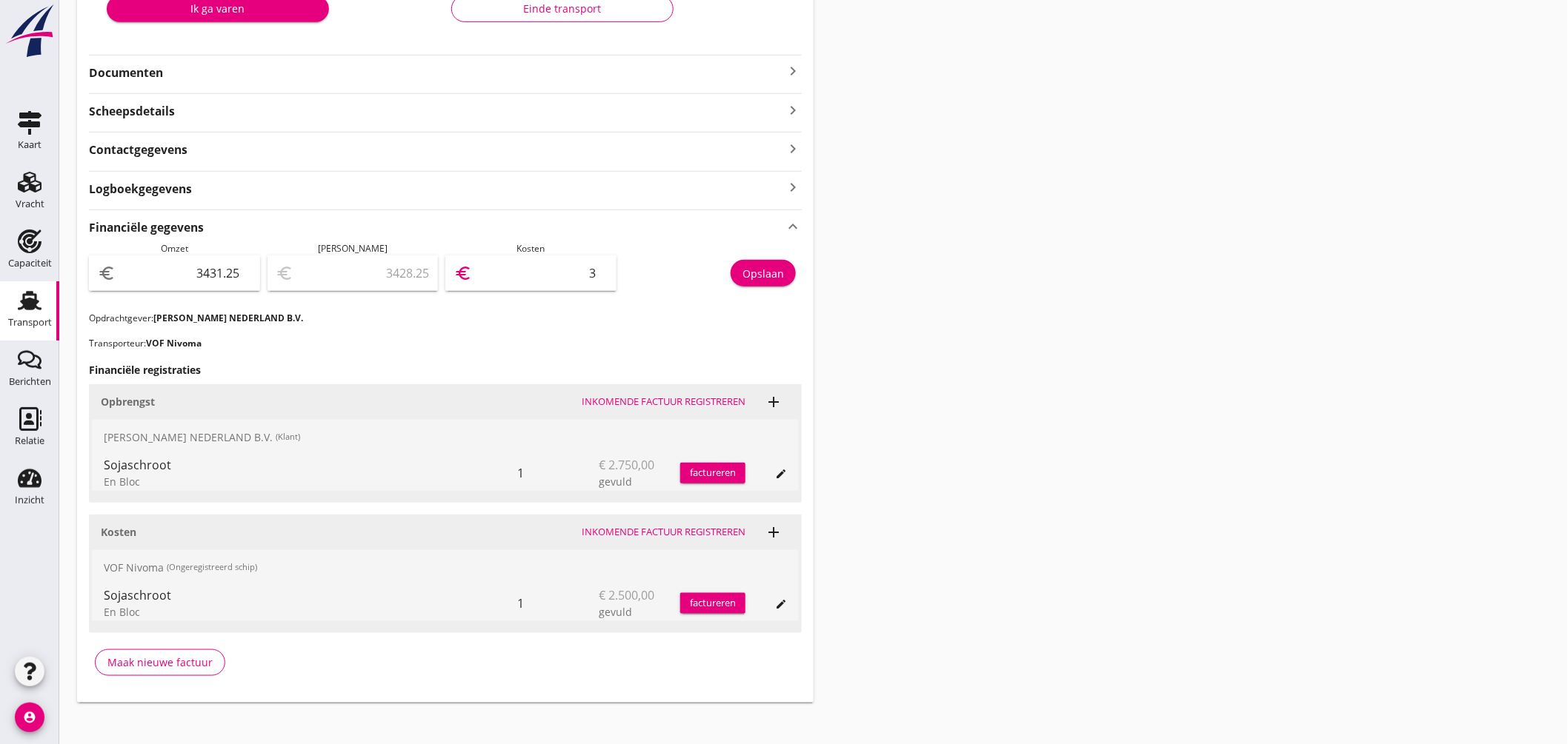
type input "3401.25"
type input "30"
type input "3126.25"
type input "305"
type input "381.25"
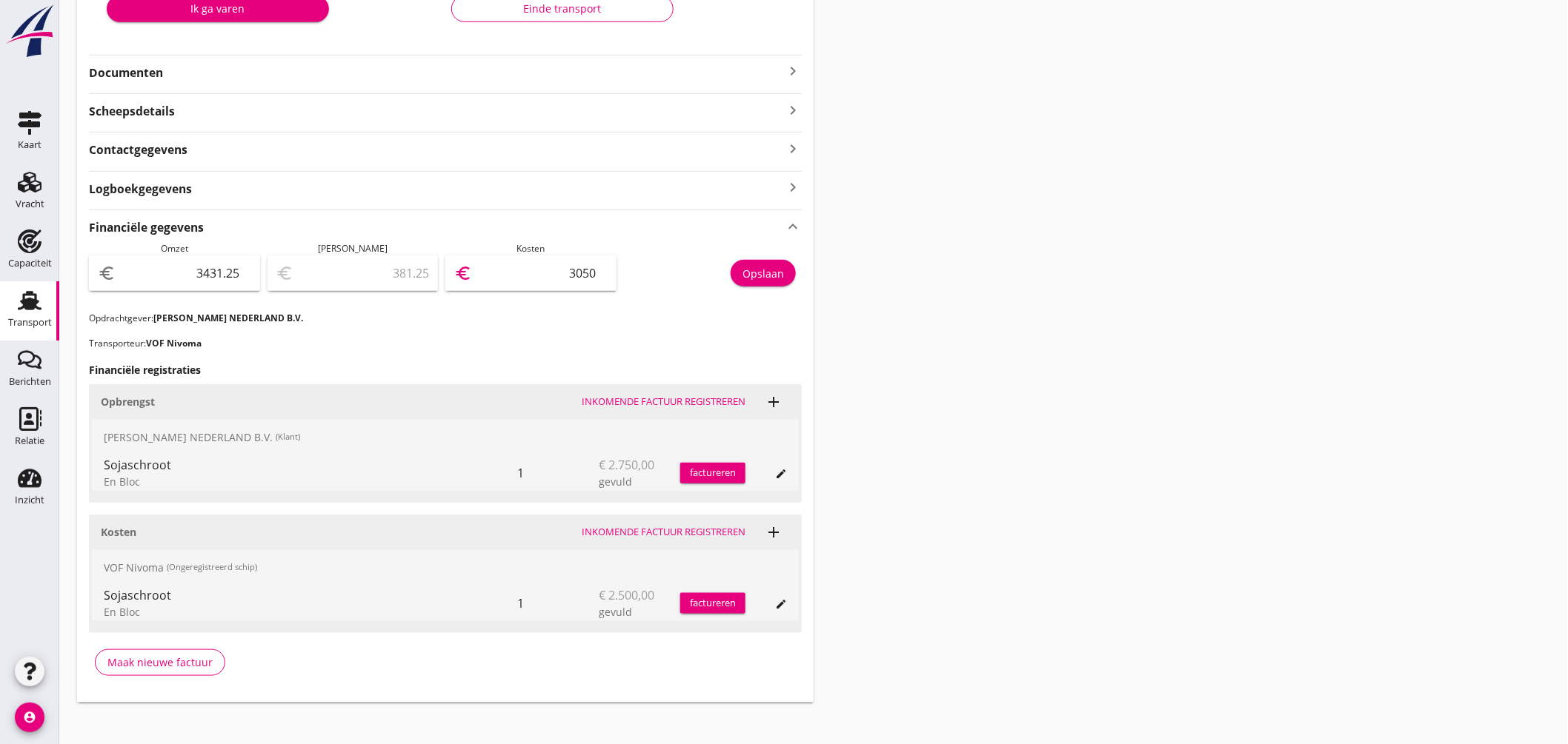
type input "3050"
click at [752, 269] on div "Opslaan" at bounding box center [763, 273] width 41 height 16
click at [790, 223] on icon "keyboard_arrow_up" at bounding box center [793, 226] width 18 height 20
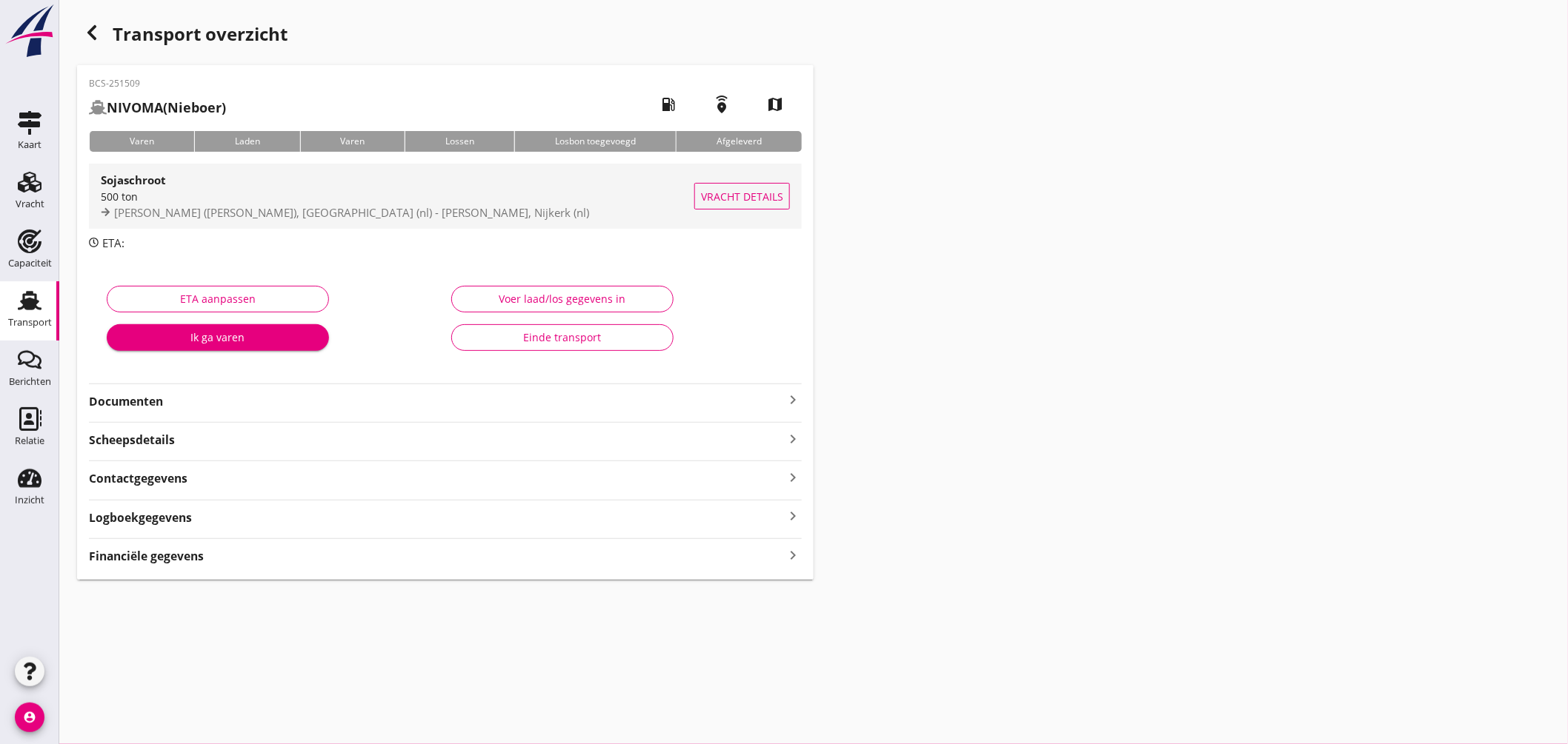
scroll to position [0, 0]
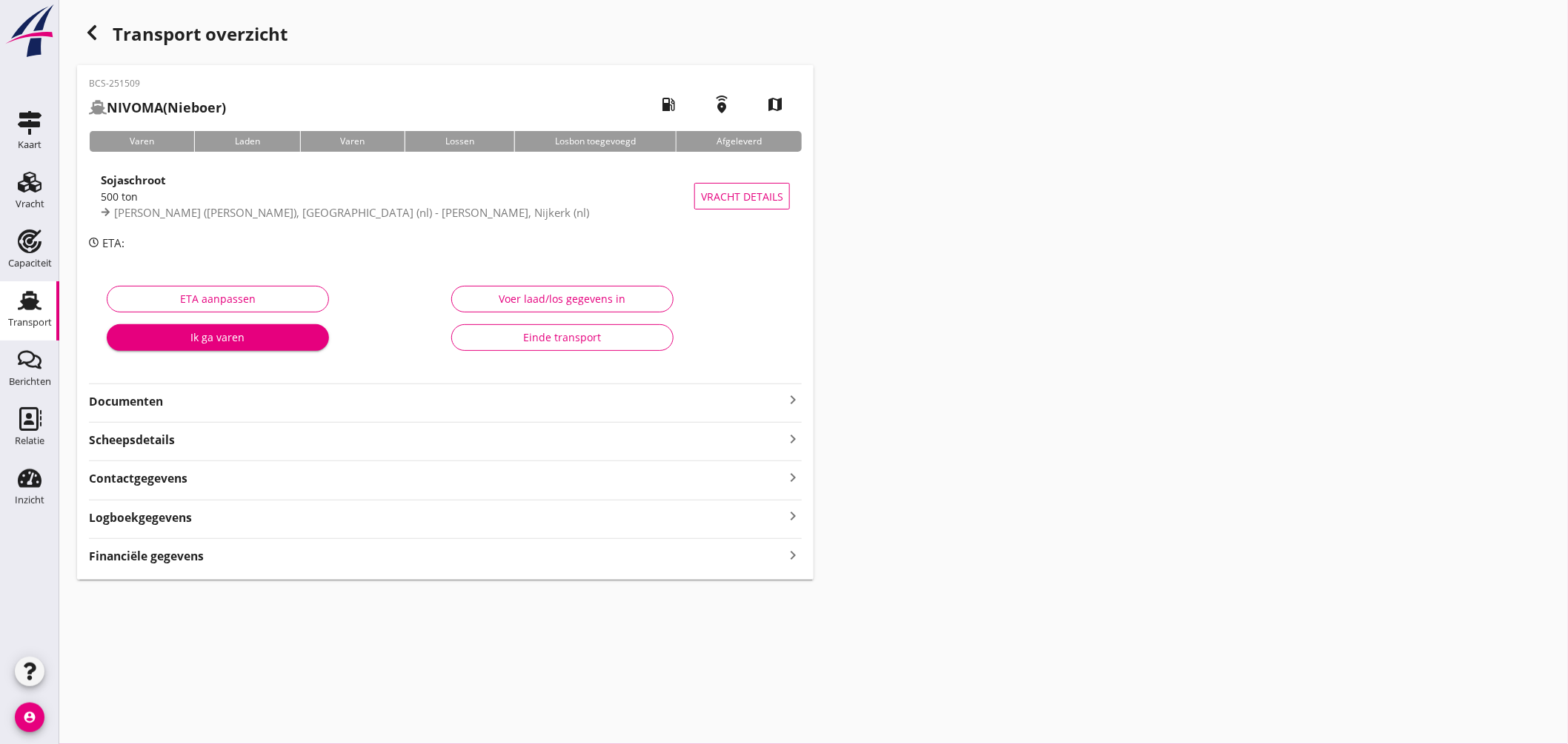
click at [96, 37] on icon "button" at bounding box center [92, 32] width 18 height 18
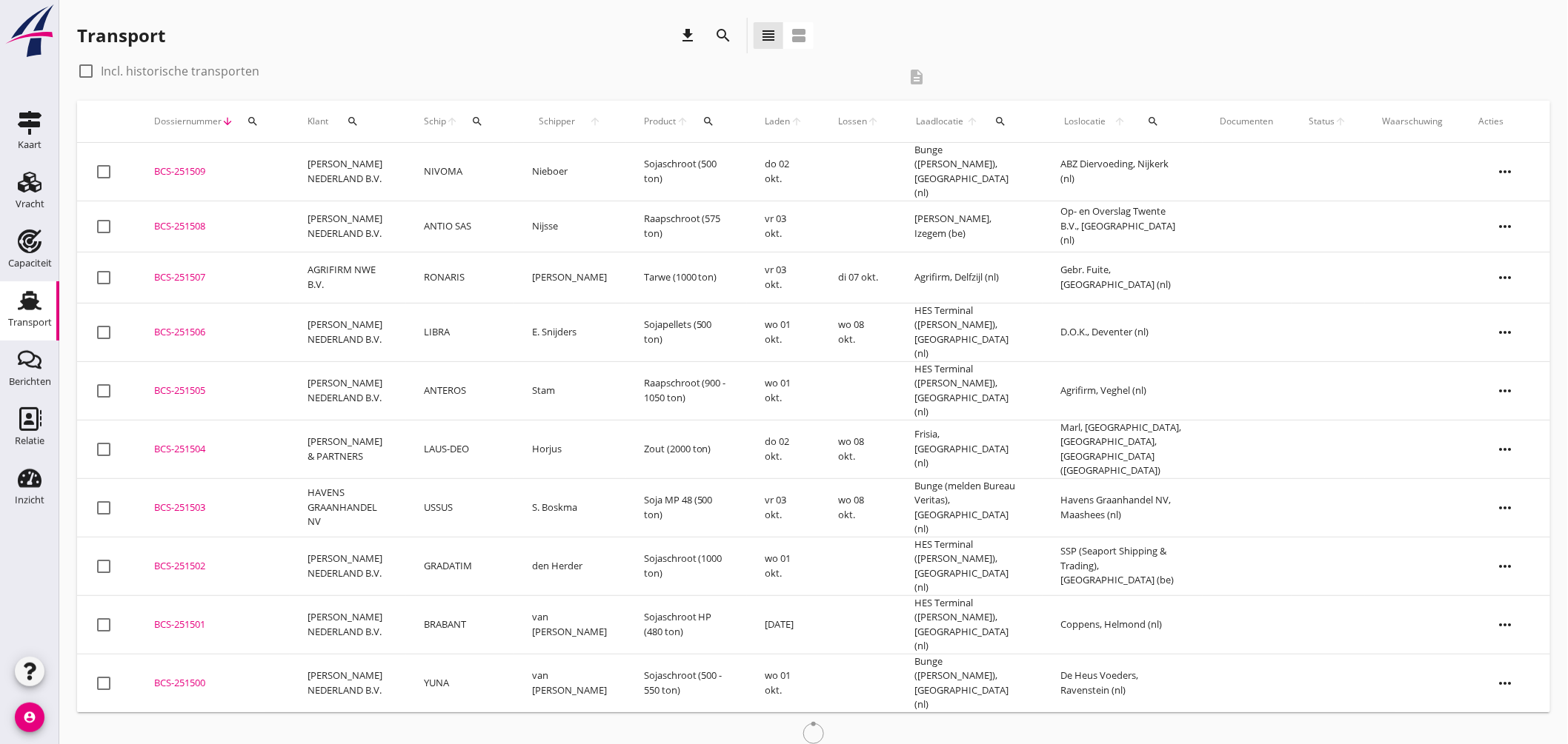
click at [382, 219] on td "[PERSON_NAME] NEDERLAND B.V." at bounding box center [348, 227] width 116 height 51
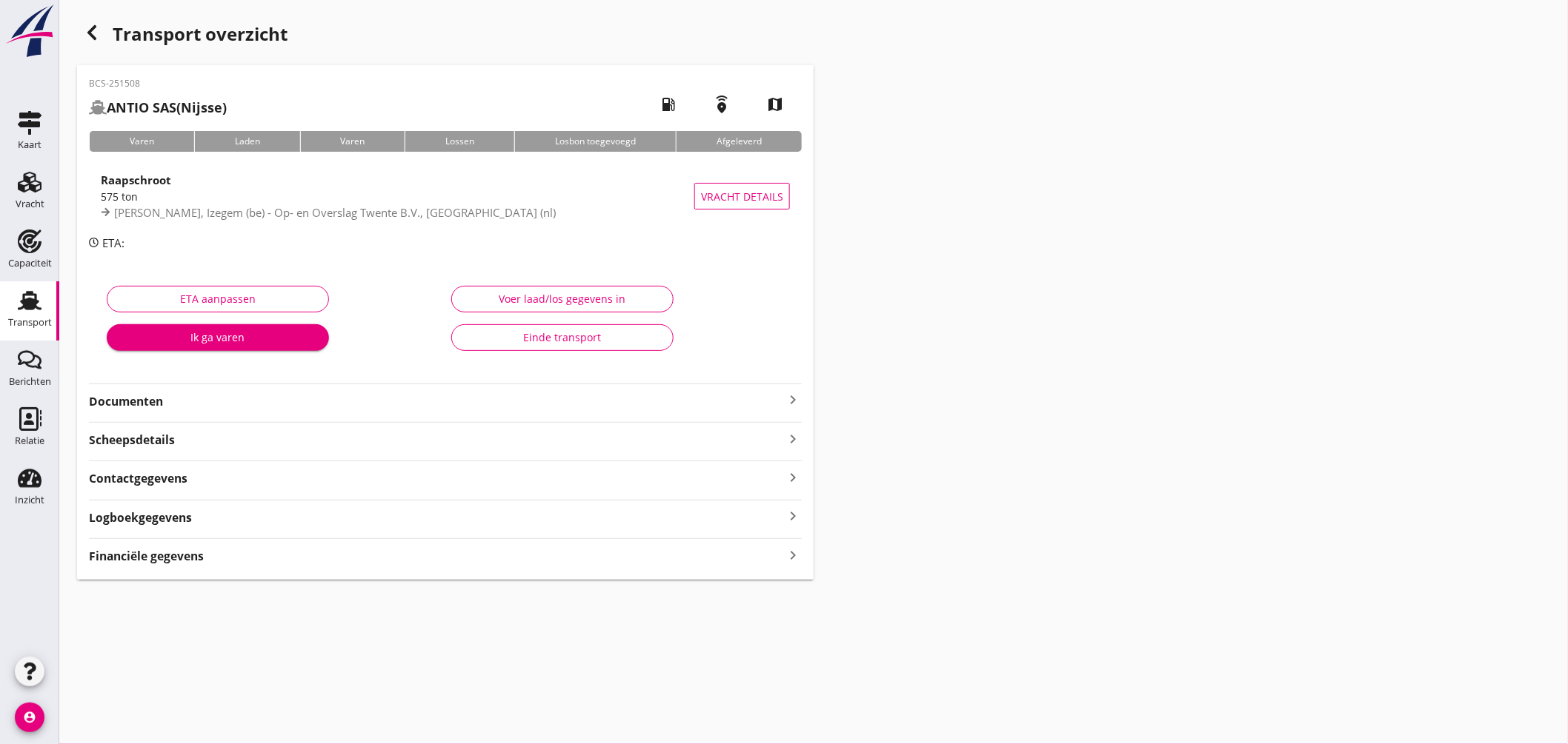
click at [294, 437] on div "Scheepsdetails keyboard_arrow_right" at bounding box center [445, 438] width 713 height 20
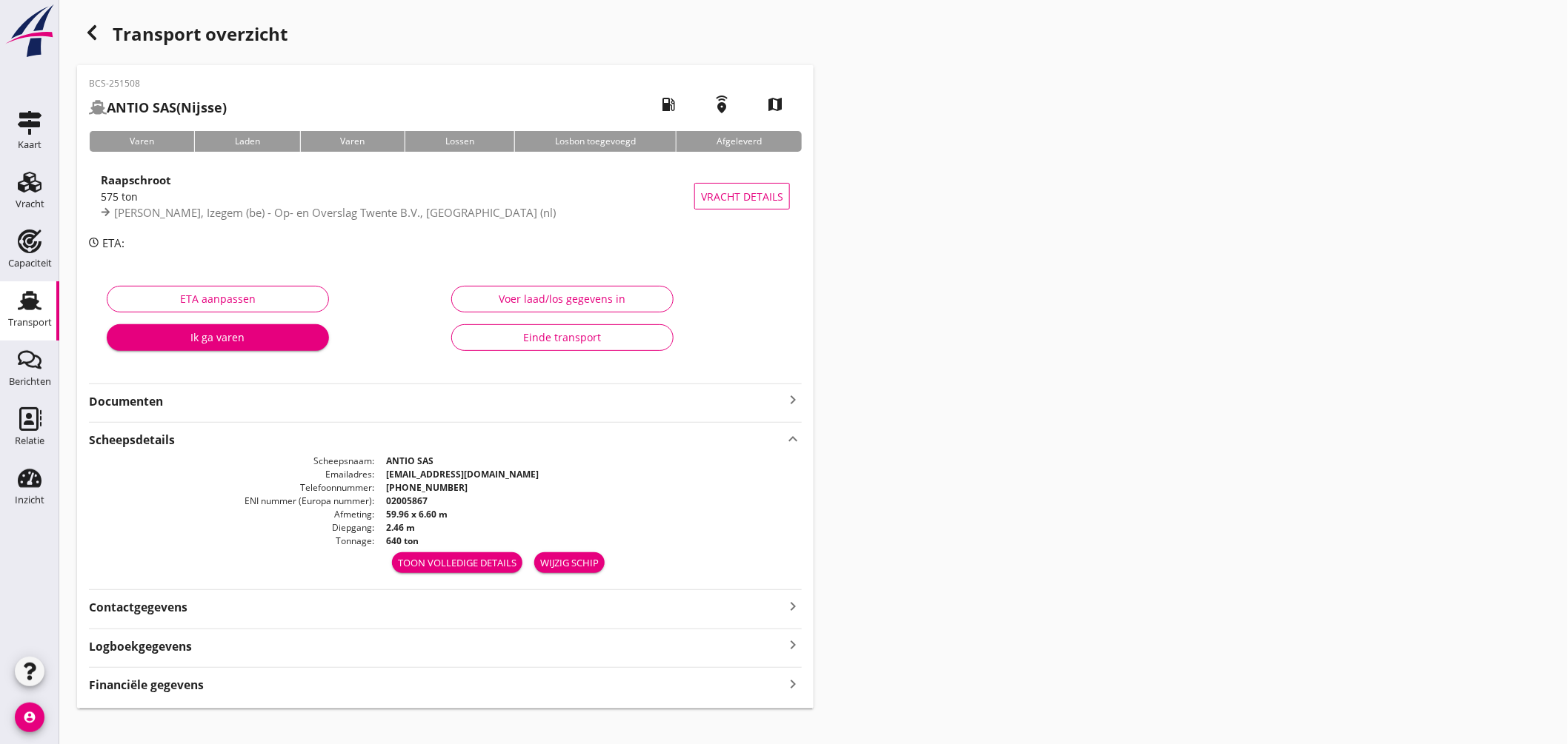
scroll to position [18, 0]
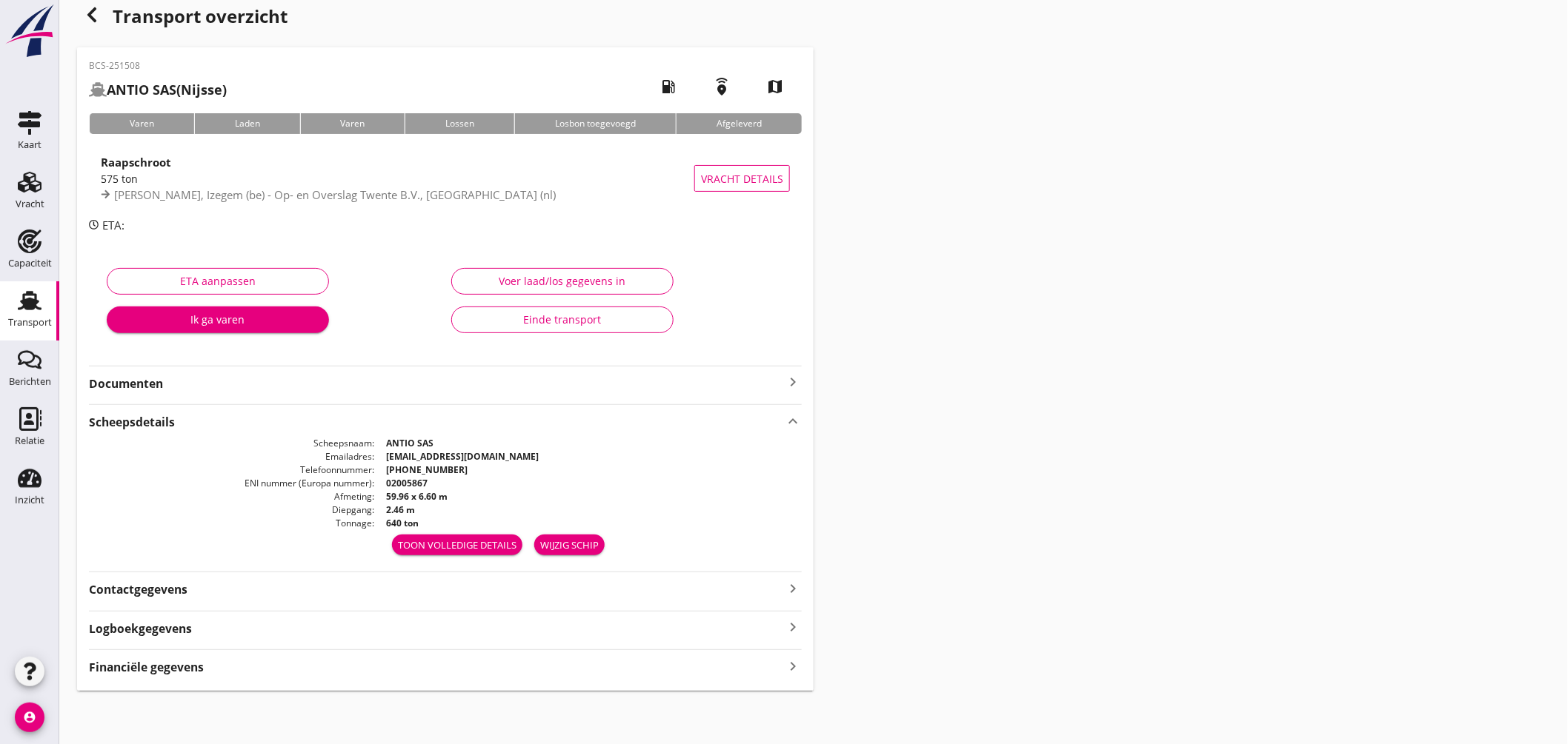
click at [472, 652] on div "Financiële gegevens keyboard_arrow_right" at bounding box center [445, 663] width 713 height 26
click at [471, 667] on div "Financiële gegevens keyboard_arrow_right" at bounding box center [445, 666] width 713 height 20
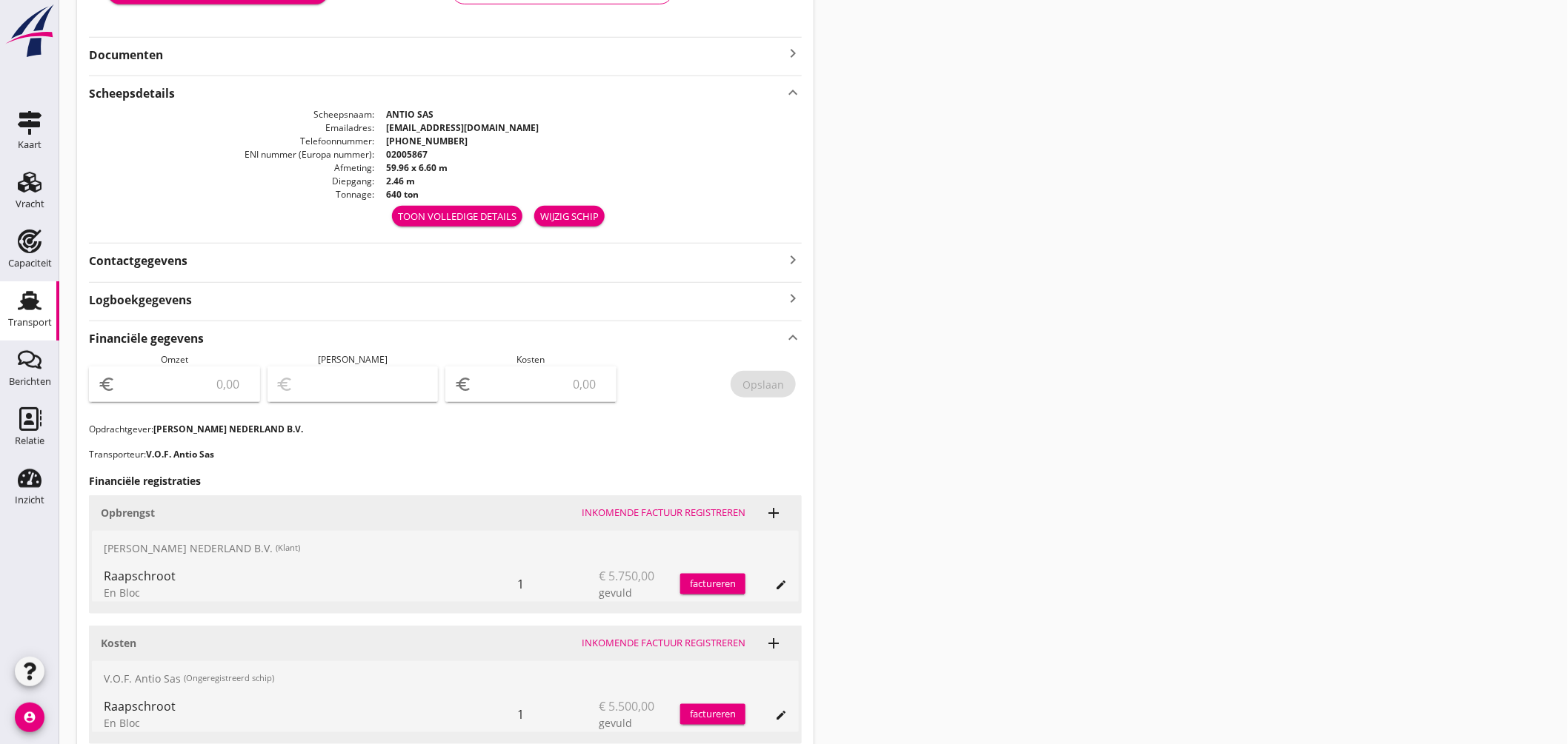
scroll to position [468, 0]
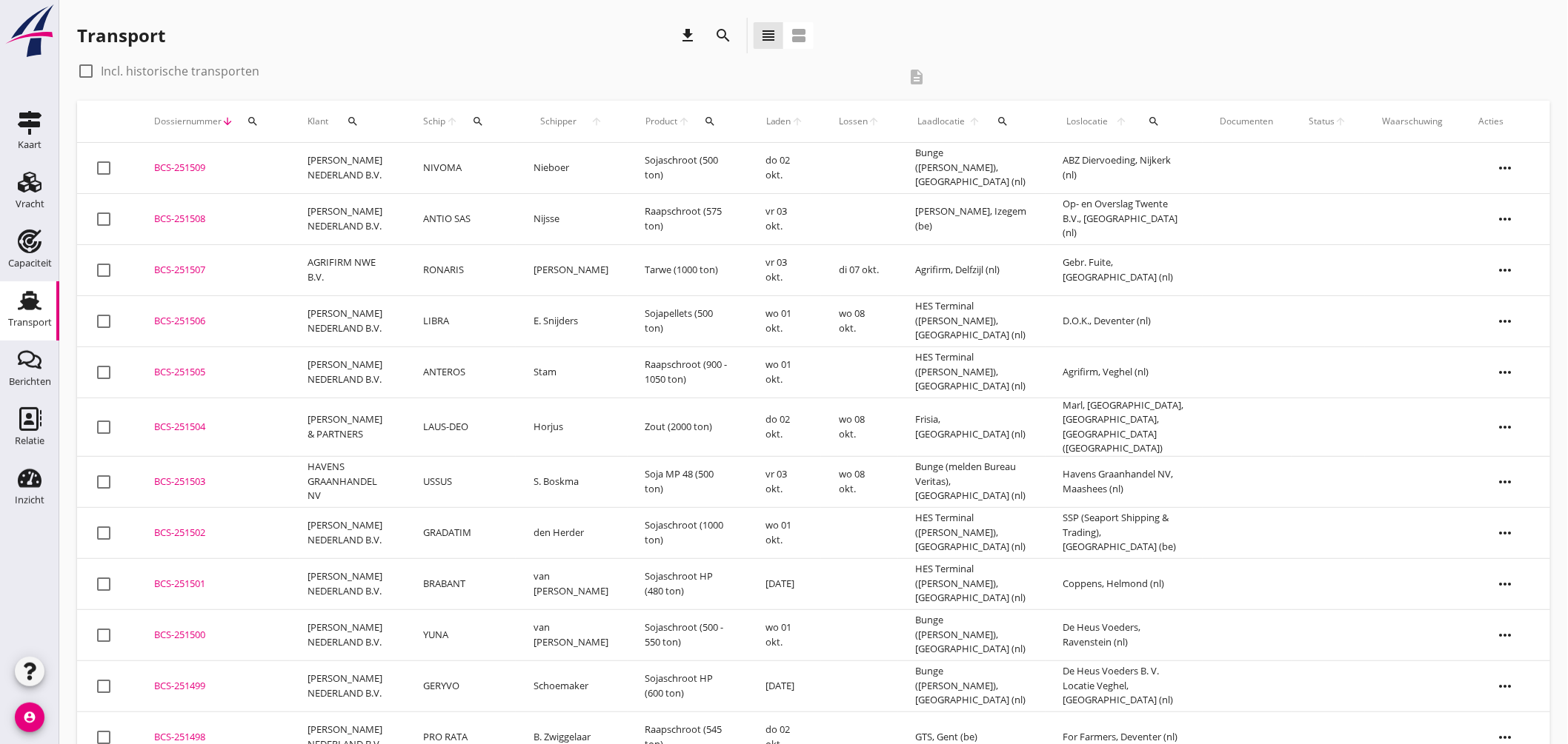
click at [397, 262] on td "AGRIFIRM NWE B.V." at bounding box center [347, 270] width 115 height 51
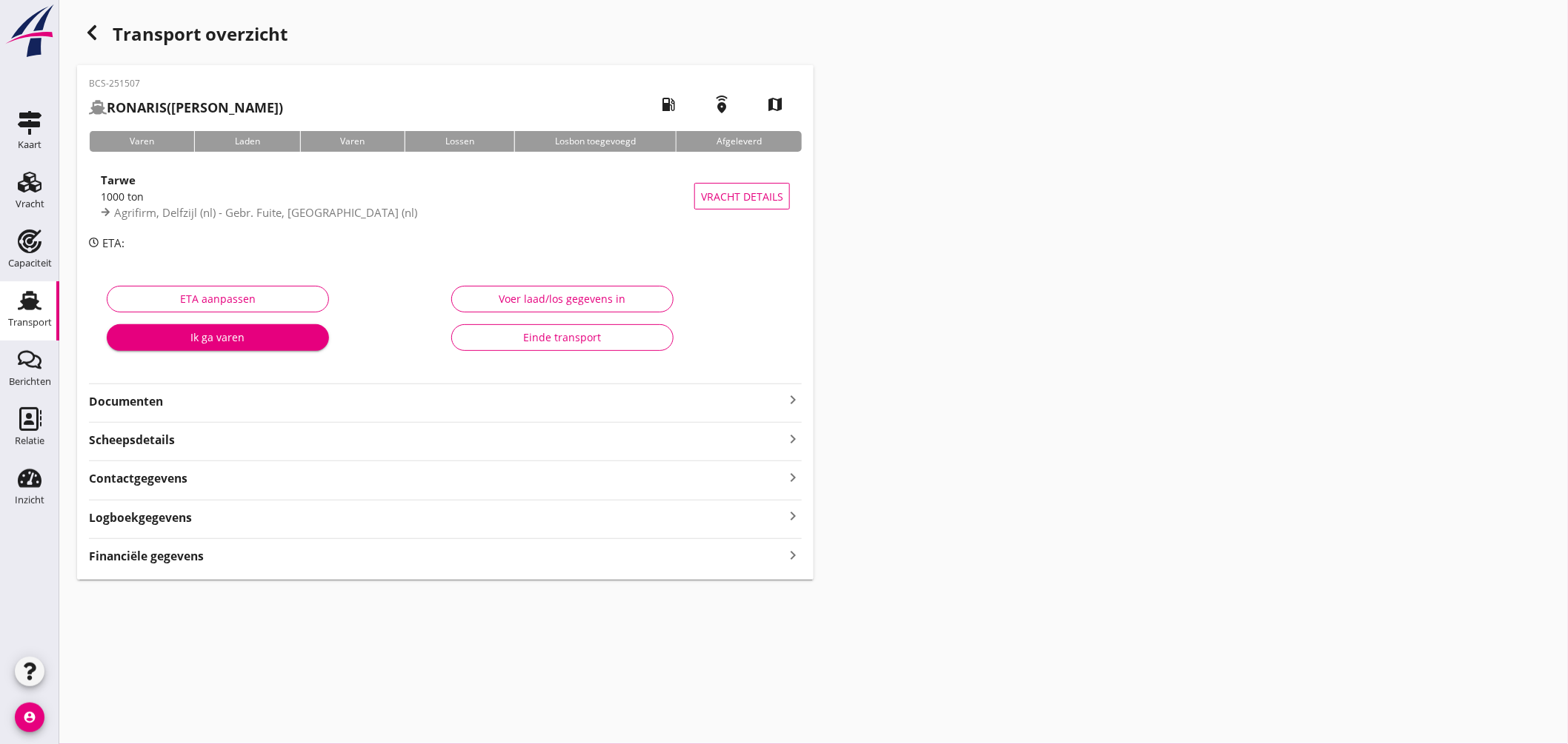
click at [328, 544] on div "Financiële gegevens keyboard_arrow_right" at bounding box center [445, 551] width 713 height 26
click at [320, 564] on div "Financiële gegevens keyboard_arrow_right" at bounding box center [445, 555] width 713 height 20
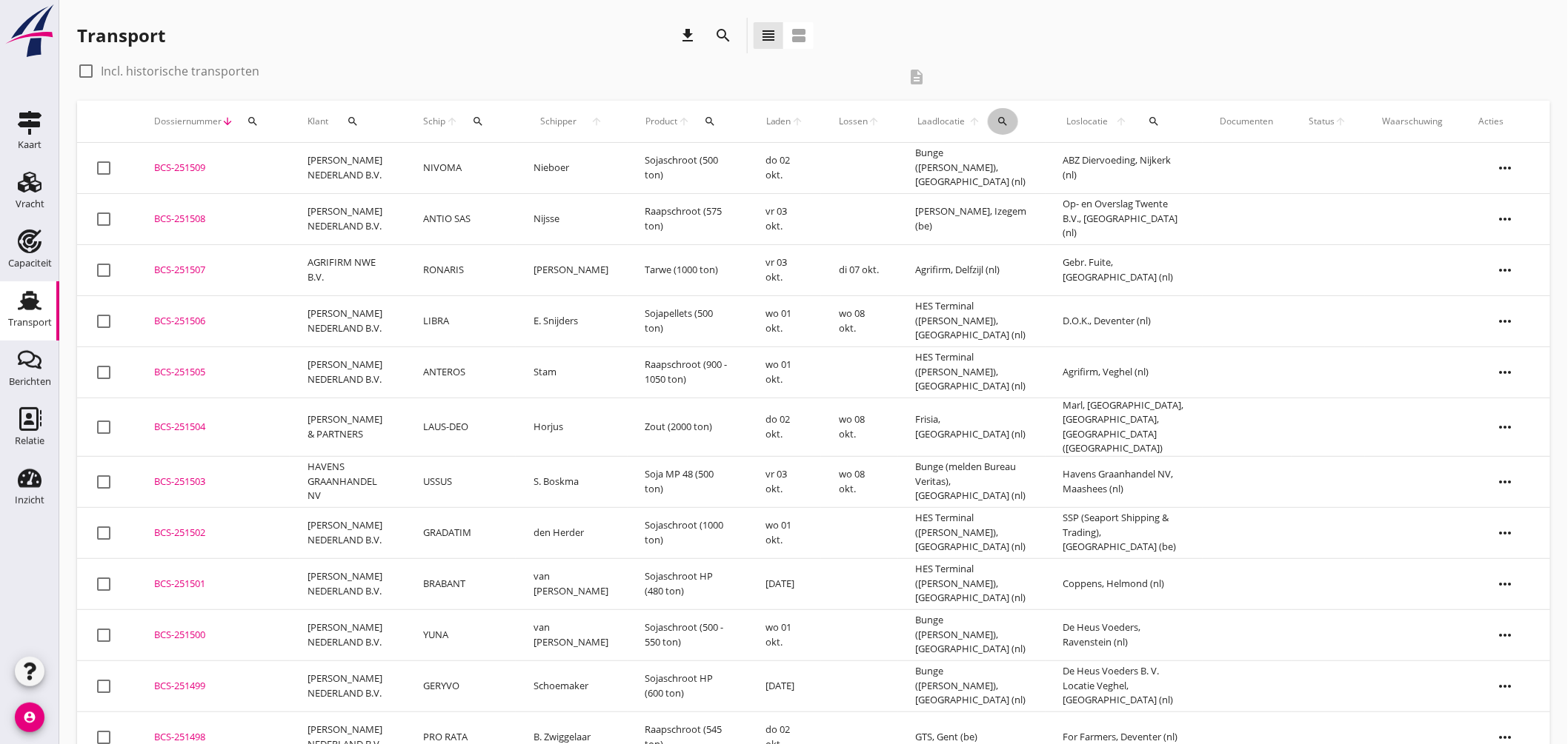
click at [998, 123] on icon "search" at bounding box center [1004, 121] width 12 height 12
click at [1025, 172] on input "text" at bounding box center [1085, 164] width 154 height 23
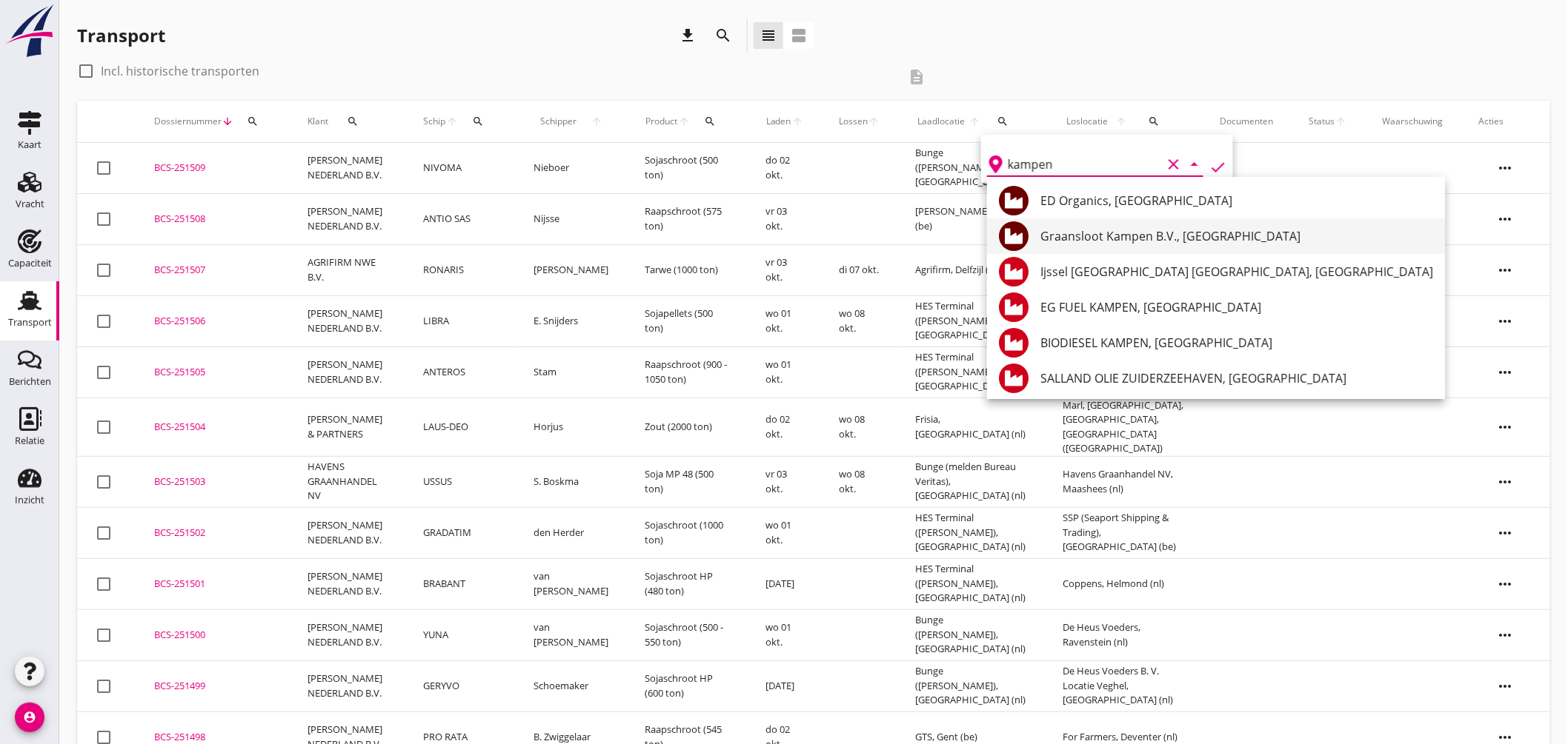
click at [1086, 238] on div "Graansloot Kampen B.V., [GEOGRAPHIC_DATA]" at bounding box center [1236, 236] width 393 height 18
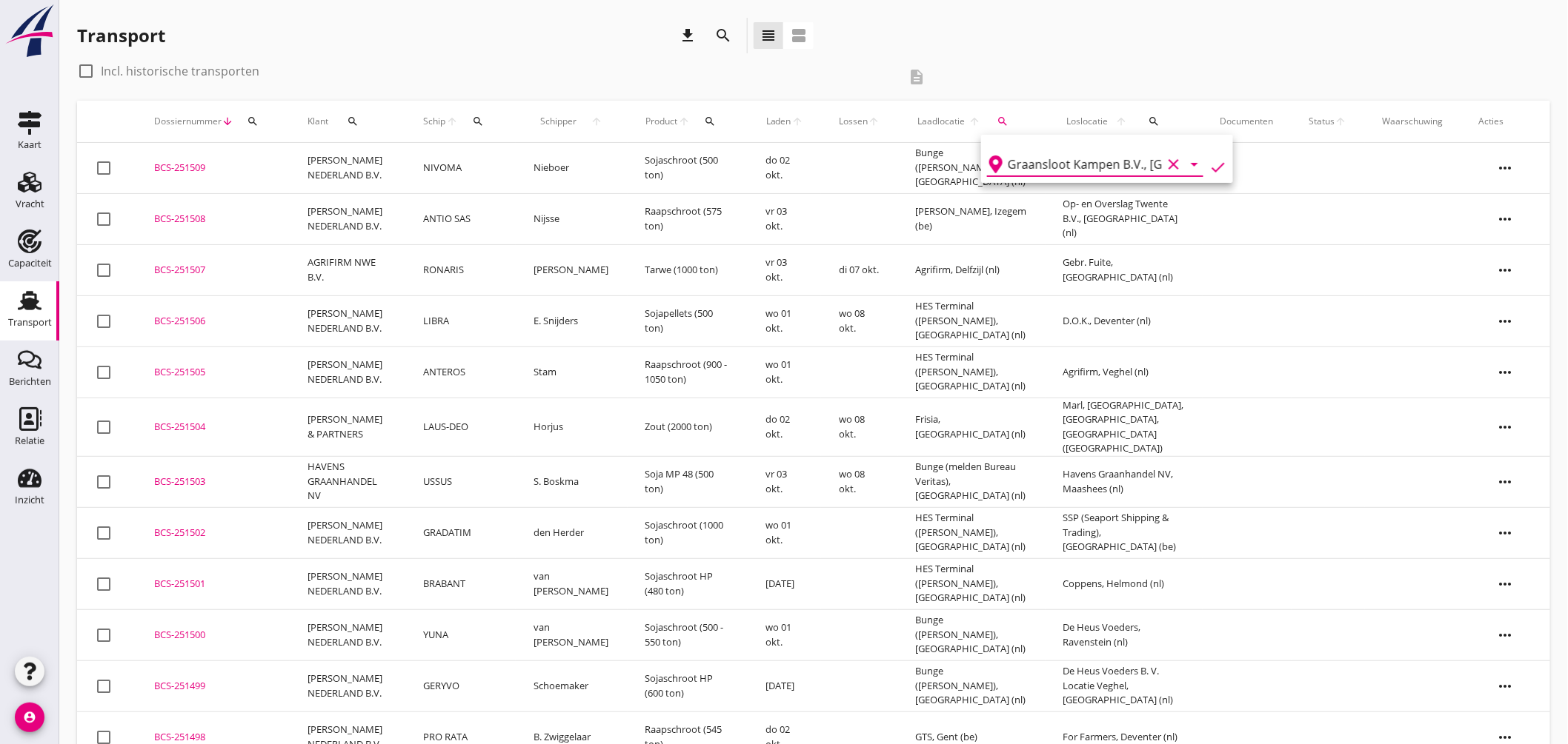
click at [1217, 164] on icon "check" at bounding box center [1218, 167] width 18 height 18
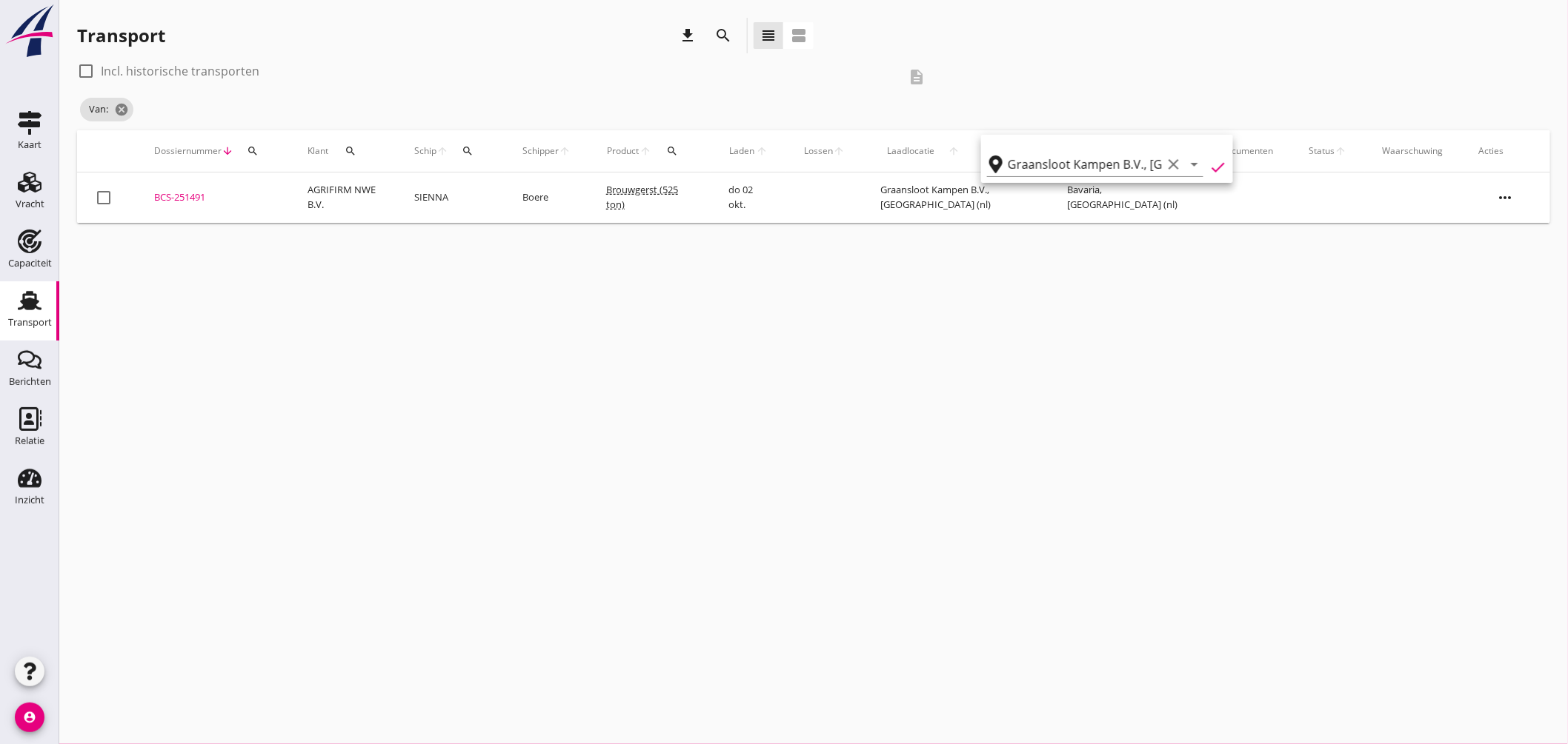
type input "Graansloot Kampen B.V."
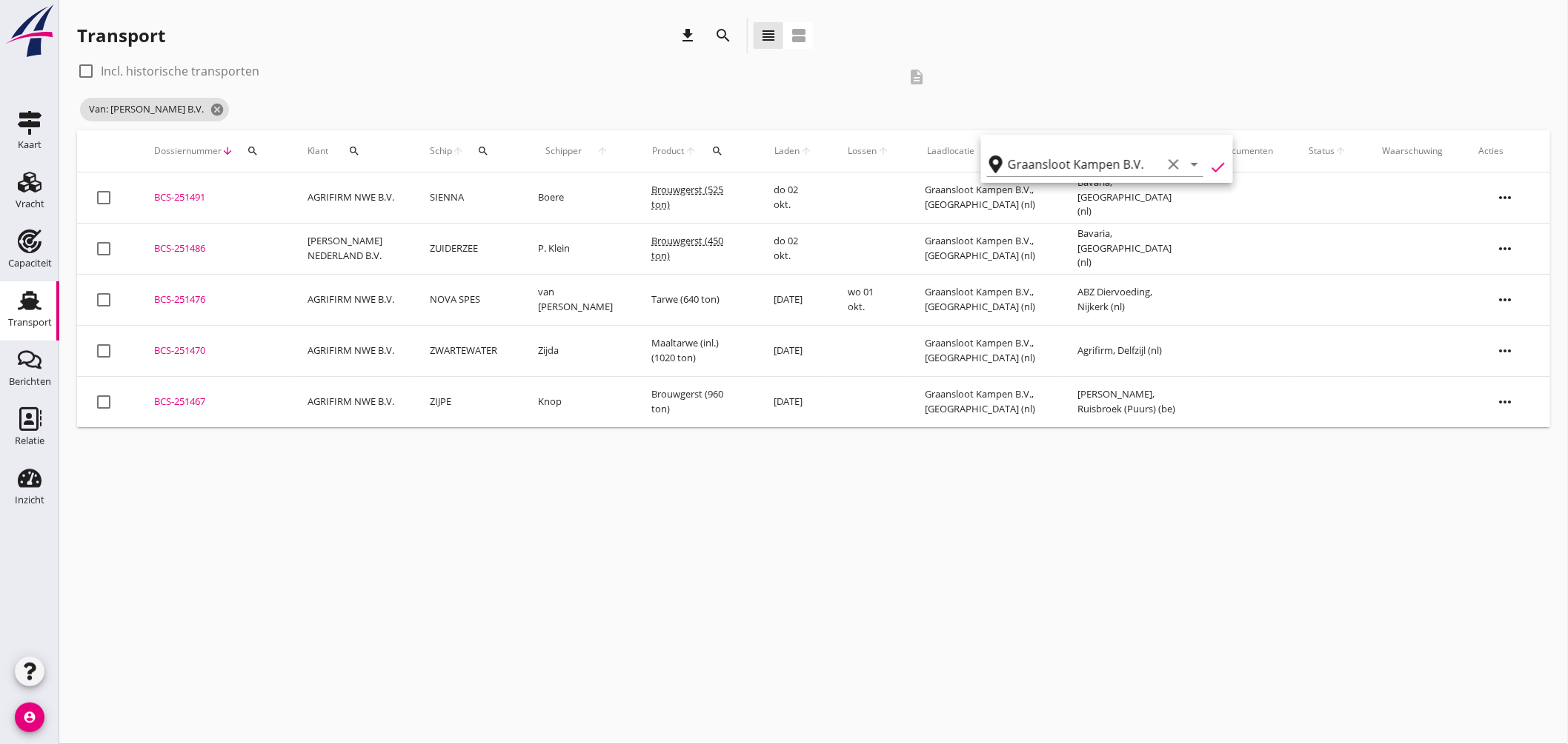
click at [245, 64] on label "Incl. historische transporten" at bounding box center [180, 72] width 158 height 15
checkbox input "true"
click at [1154, 149] on icon "search" at bounding box center [1160, 151] width 12 height 12
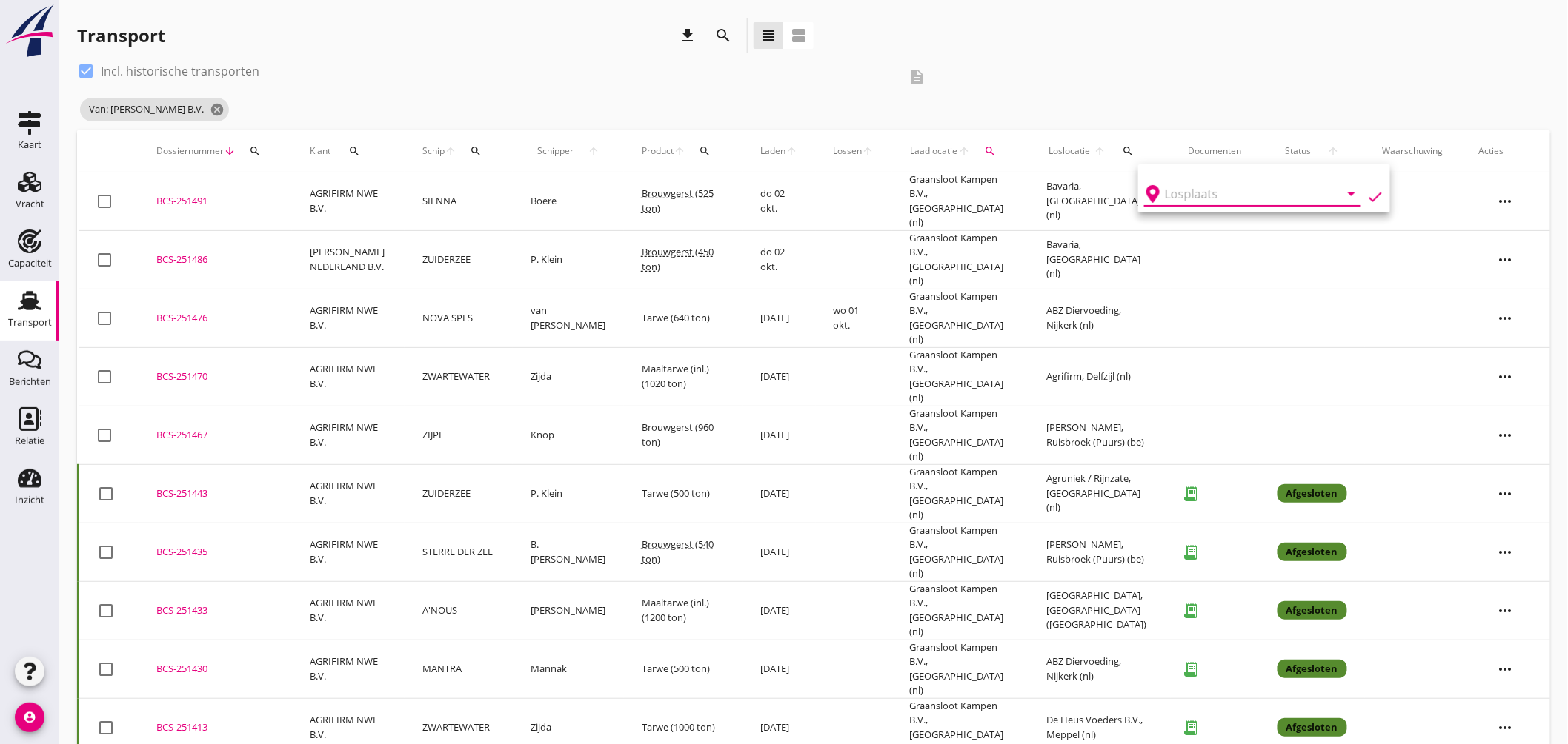
click at [1191, 188] on input "text" at bounding box center [1242, 194] width 154 height 23
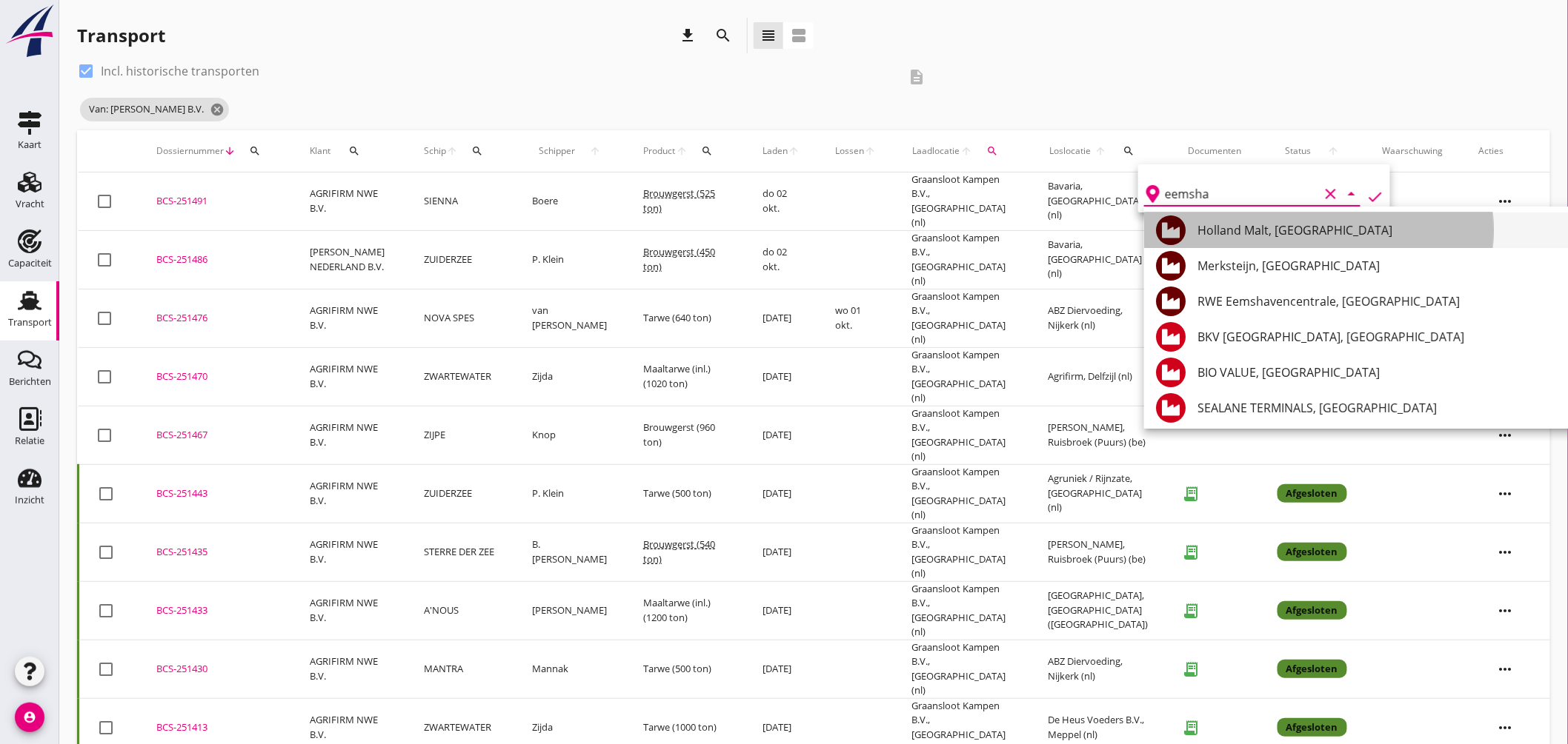
click at [1272, 226] on div "Holland Malt, [GEOGRAPHIC_DATA]" at bounding box center [1388, 230] width 381 height 18
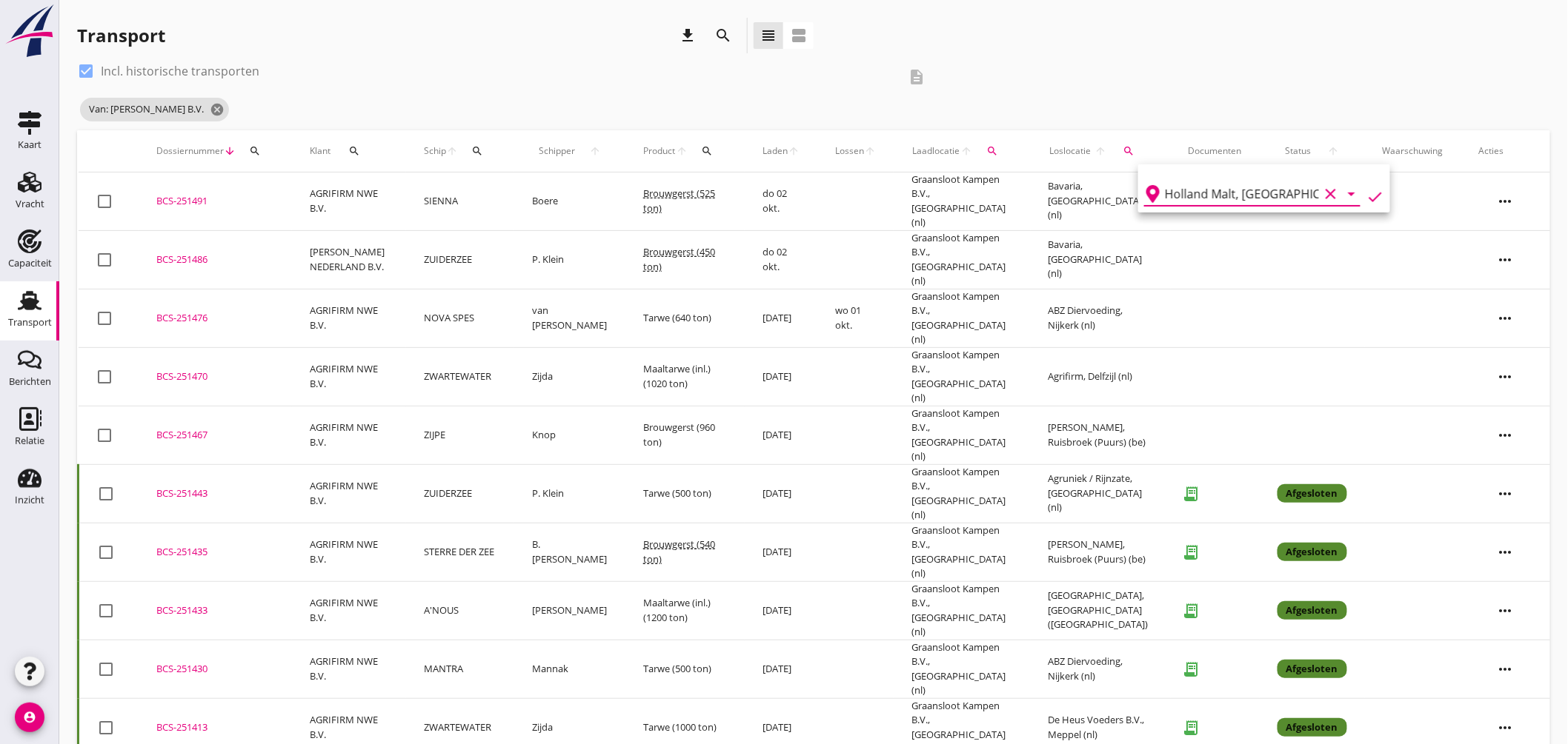
click at [1368, 191] on icon "check" at bounding box center [1376, 197] width 18 height 18
type input "Holland Malt"
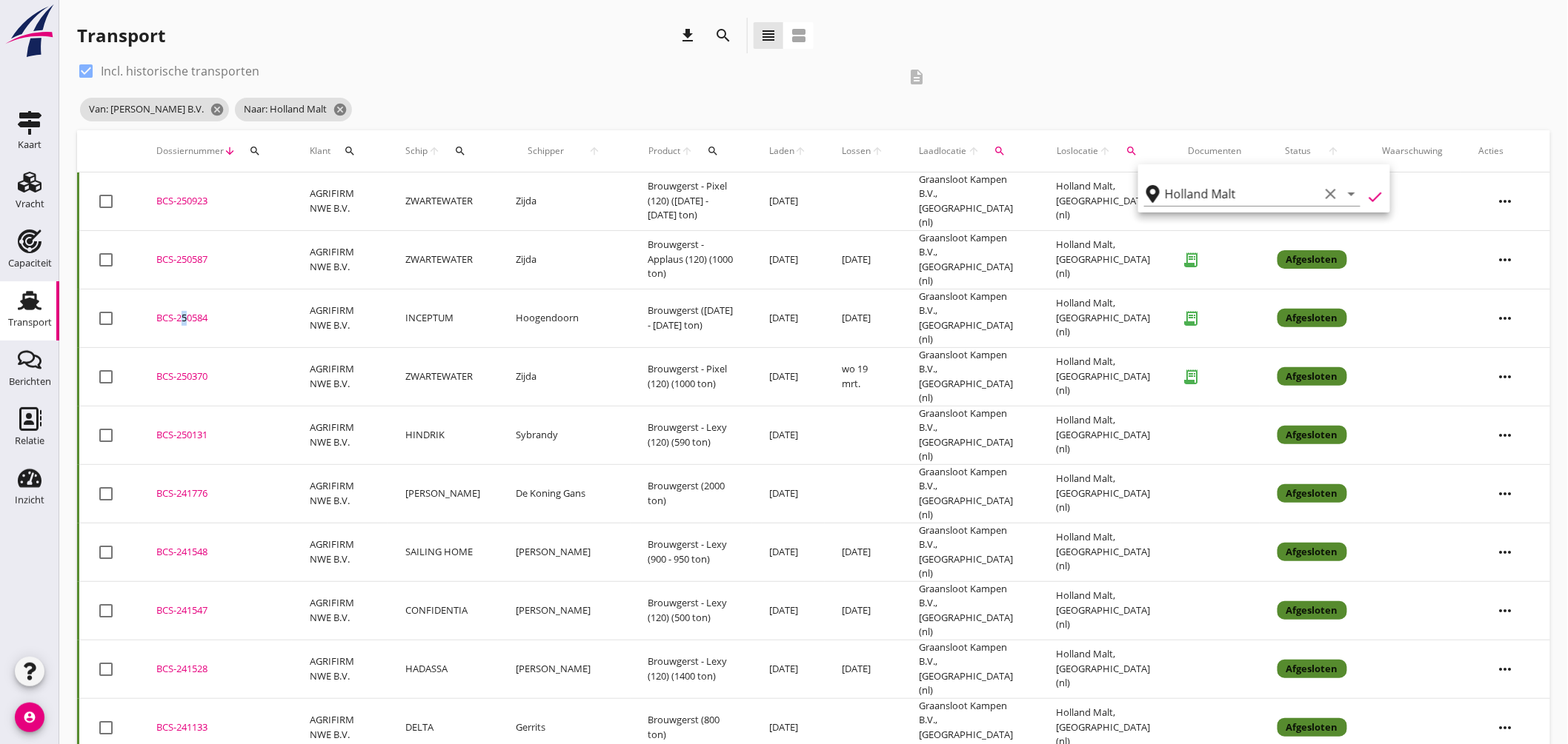
click at [179, 311] on div "BCS-250584" at bounding box center [215, 319] width 118 height 15
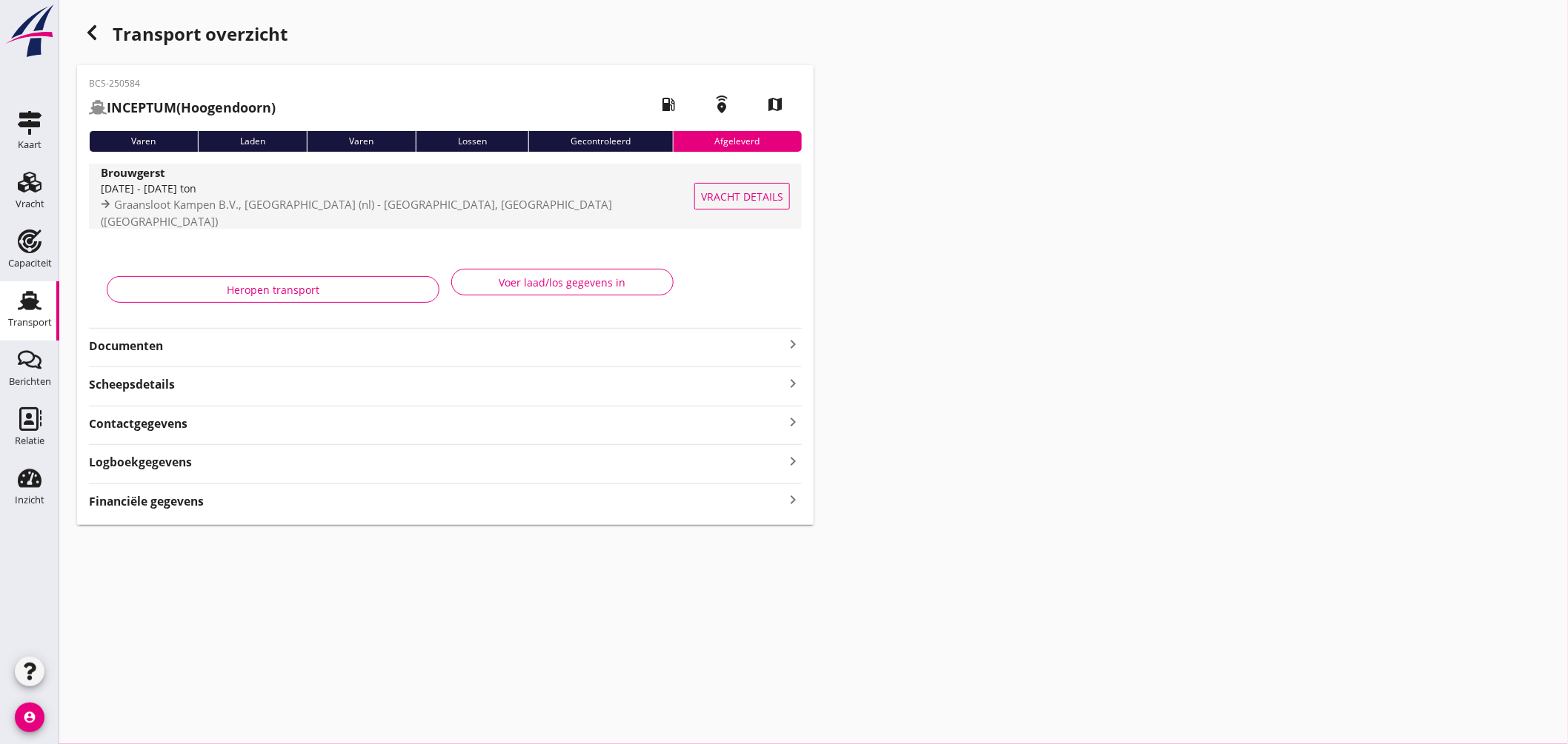
click at [402, 181] on div "Brouwgerst" at bounding box center [400, 172] width 599 height 17
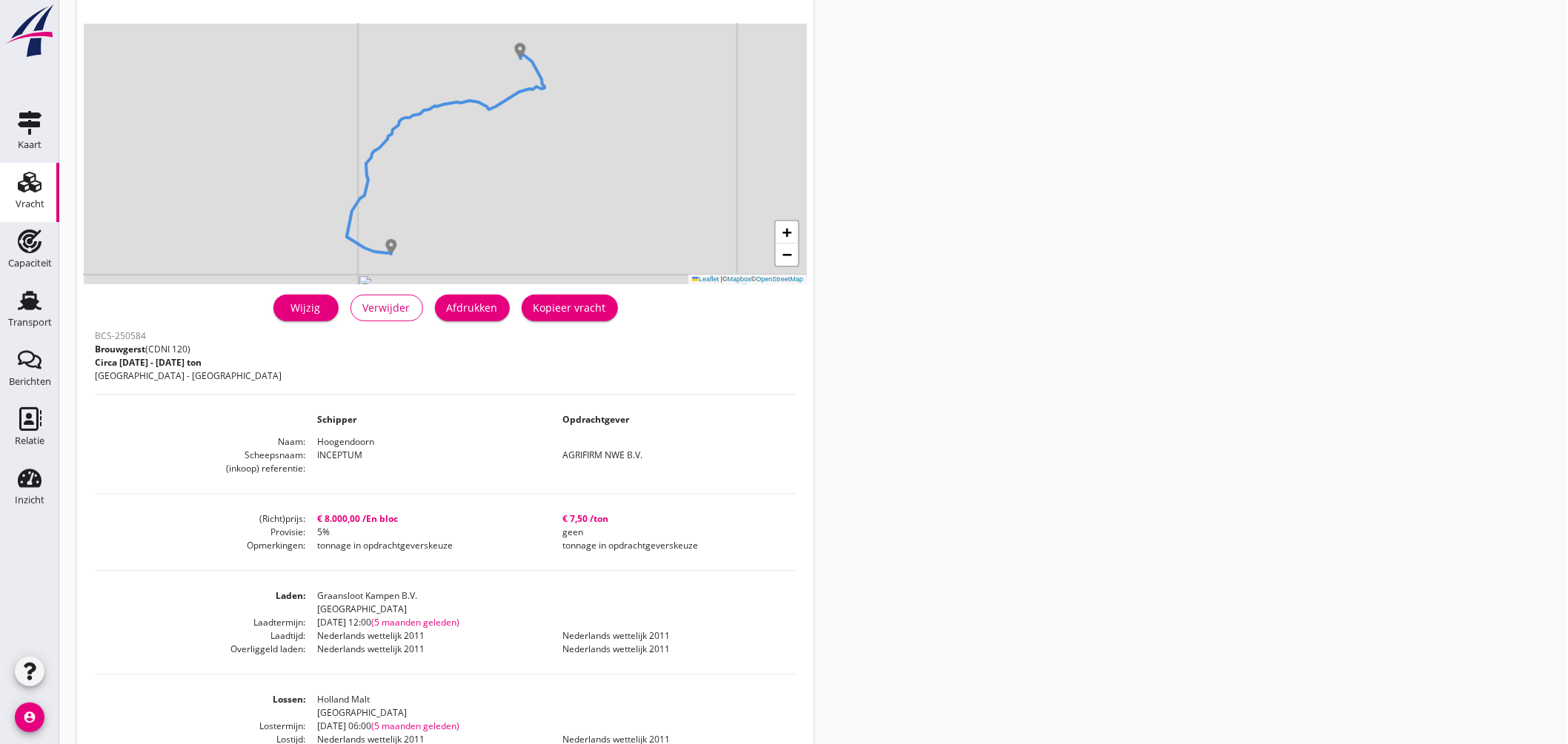
scroll to position [164, 0]
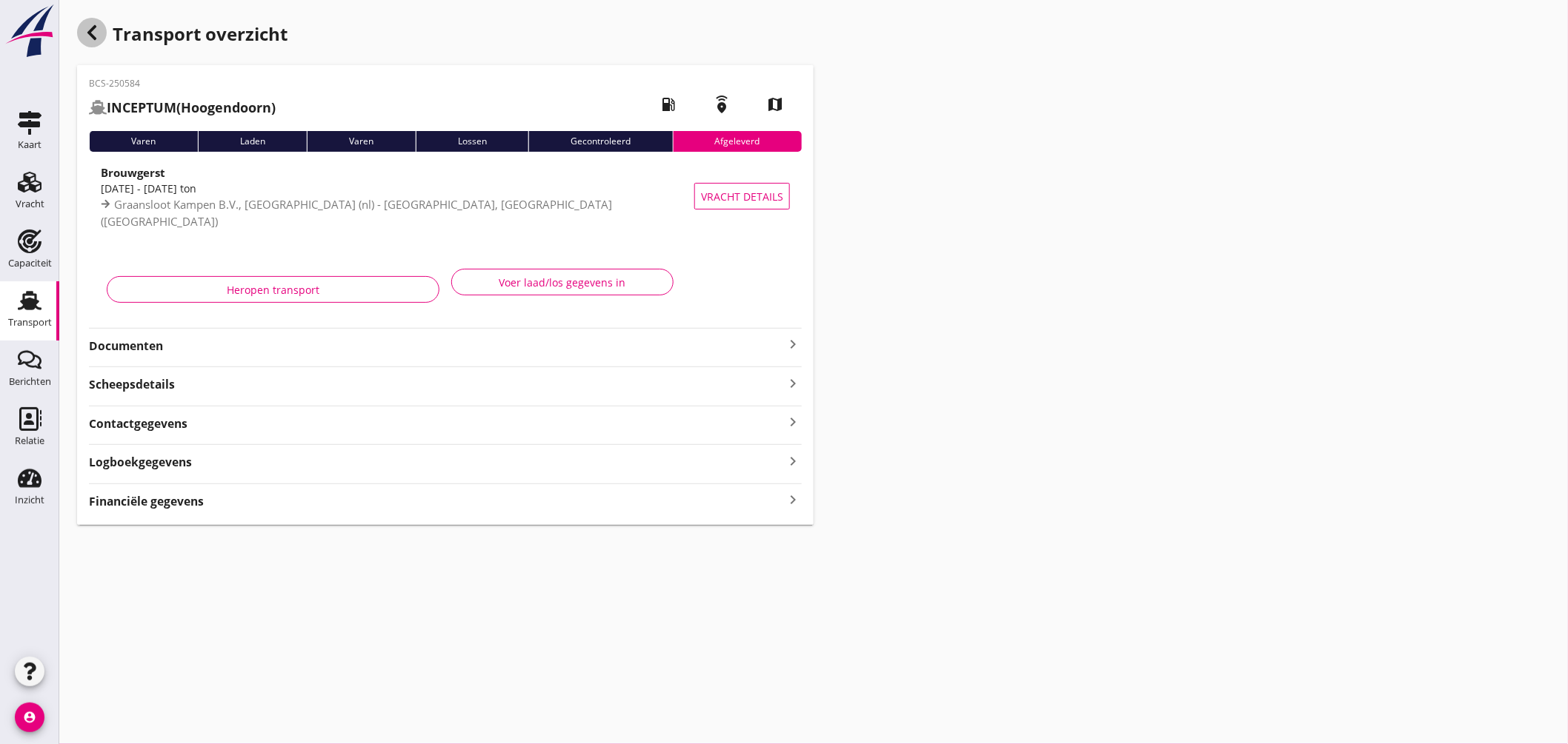
click at [95, 26] on use "button" at bounding box center [92, 32] width 9 height 15
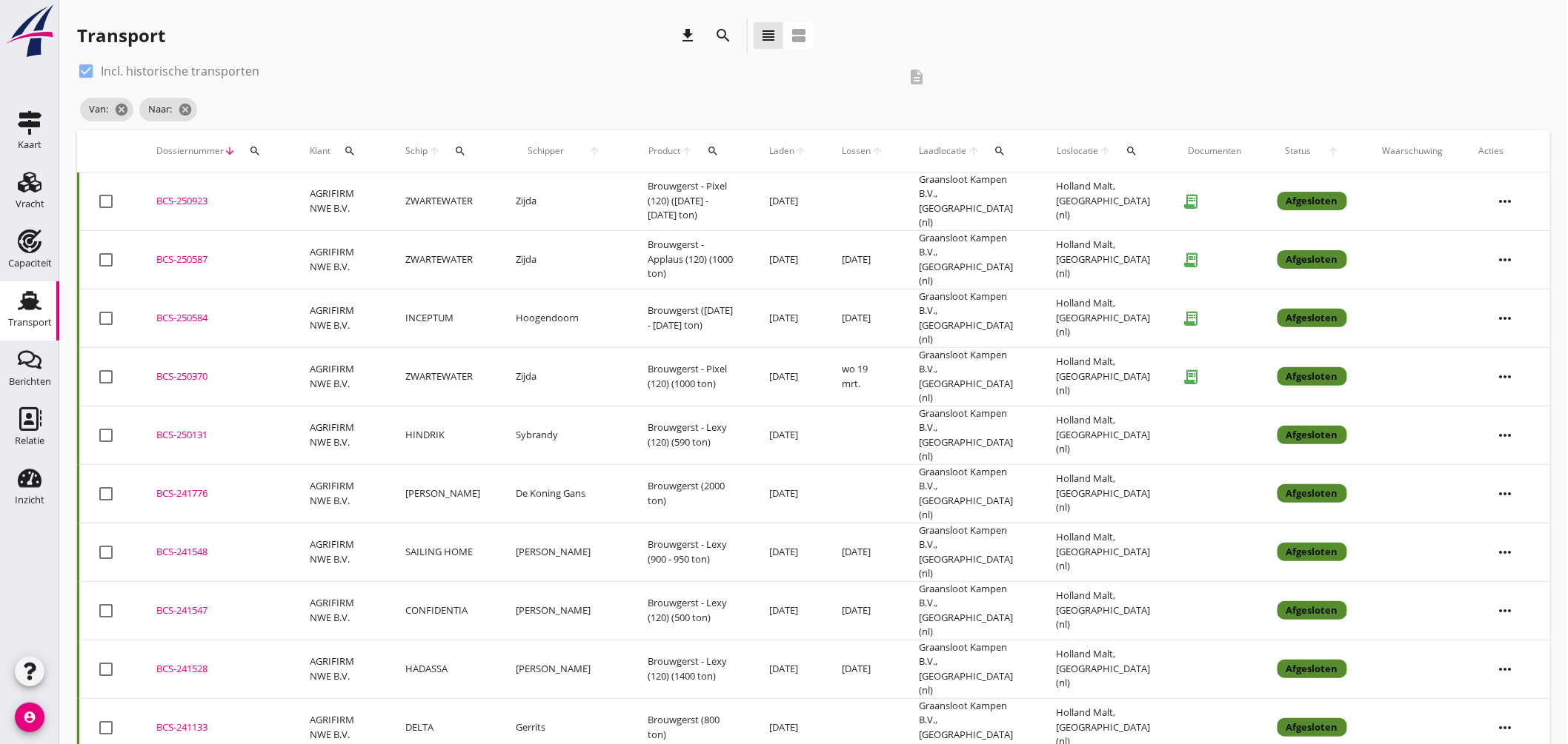
scroll to position [82, 0]
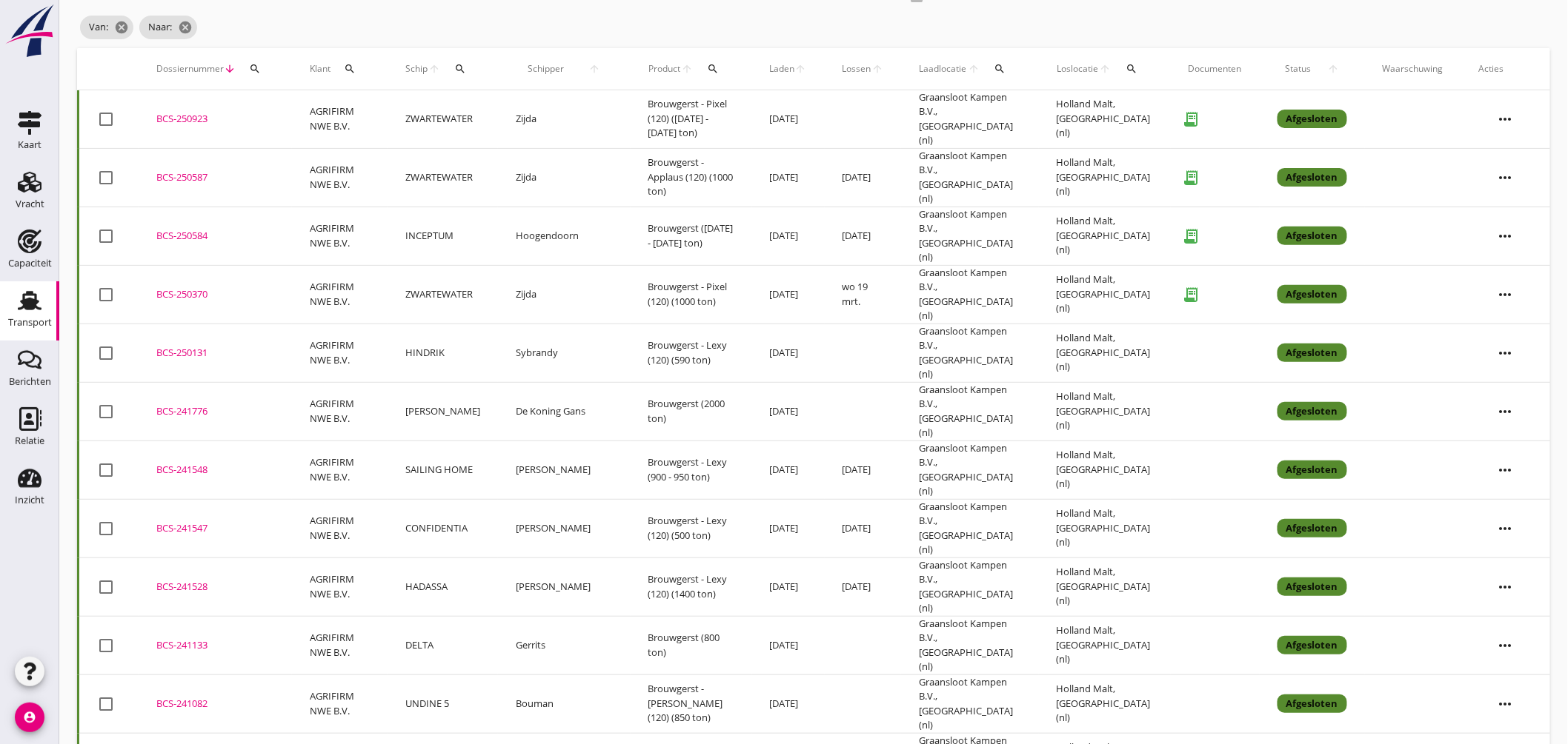
click at [191, 580] on div "BCS-241528" at bounding box center [215, 587] width 118 height 15
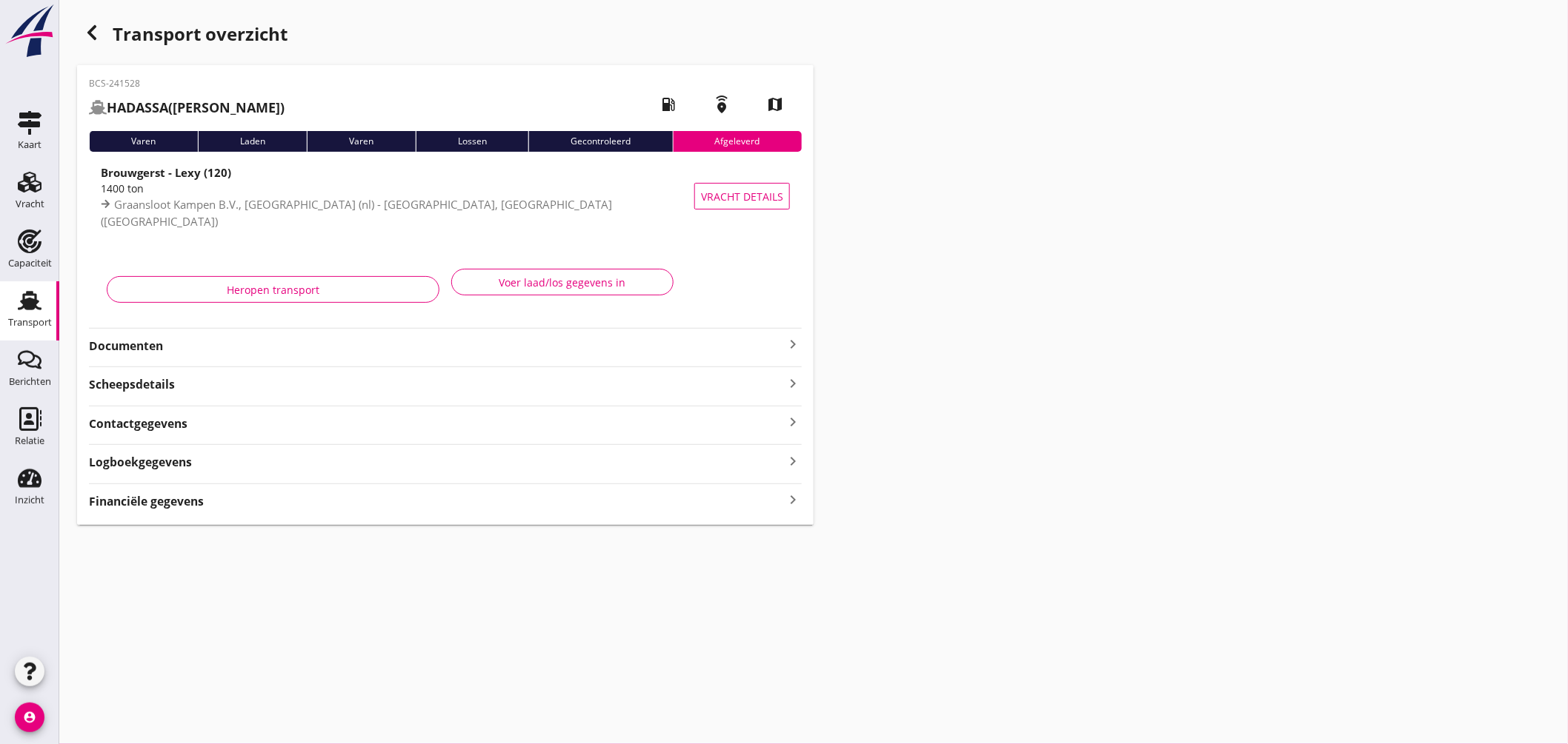
click at [790, 341] on icon "keyboard_arrow_right" at bounding box center [793, 345] width 18 height 18
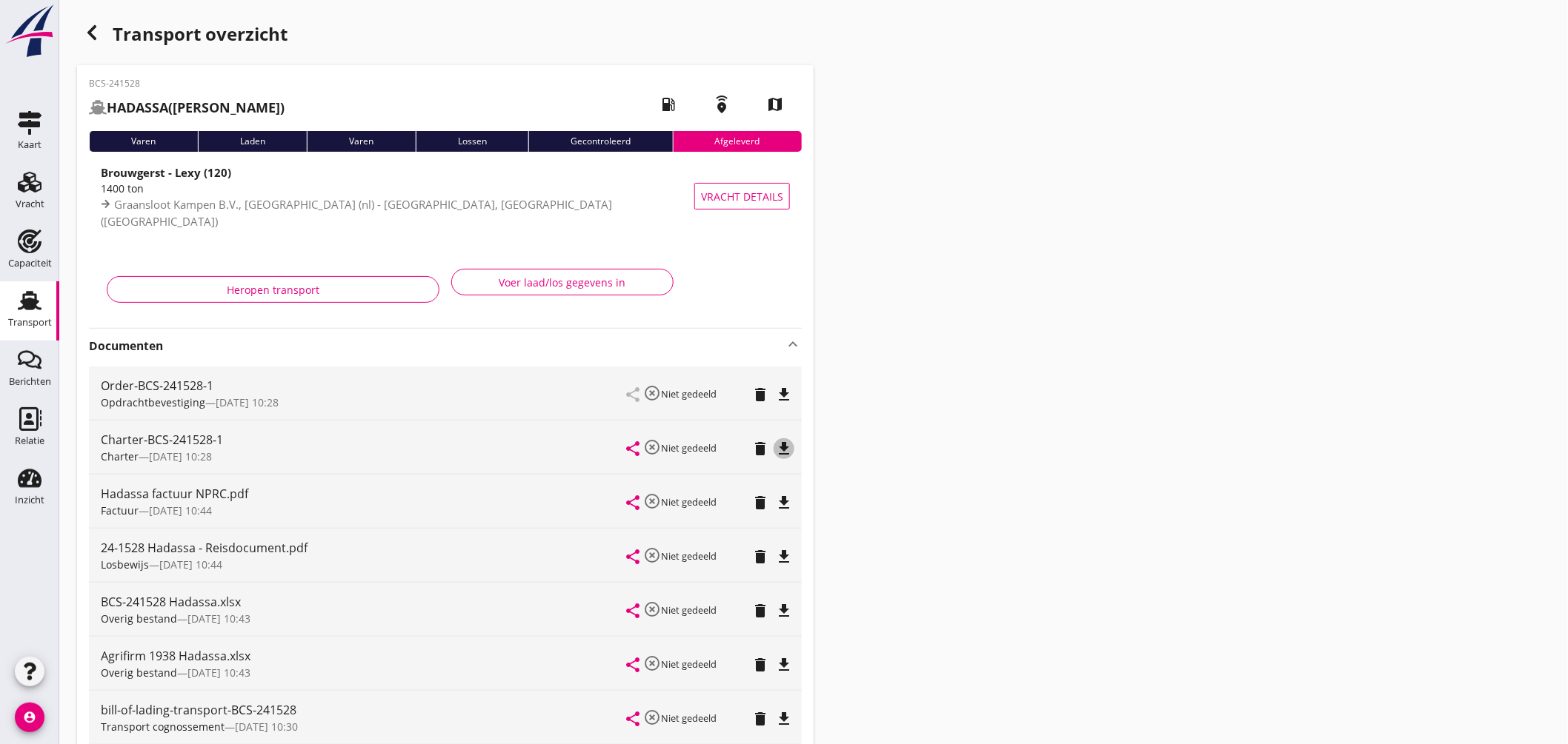
click at [781, 447] on icon "file_download" at bounding box center [784, 449] width 18 height 18
click at [791, 446] on icon "open_in_browser" at bounding box center [784, 449] width 18 height 18
click at [784, 390] on icon "file_download" at bounding box center [784, 395] width 18 height 18
click at [35, 300] on use at bounding box center [29, 301] width 23 height 20
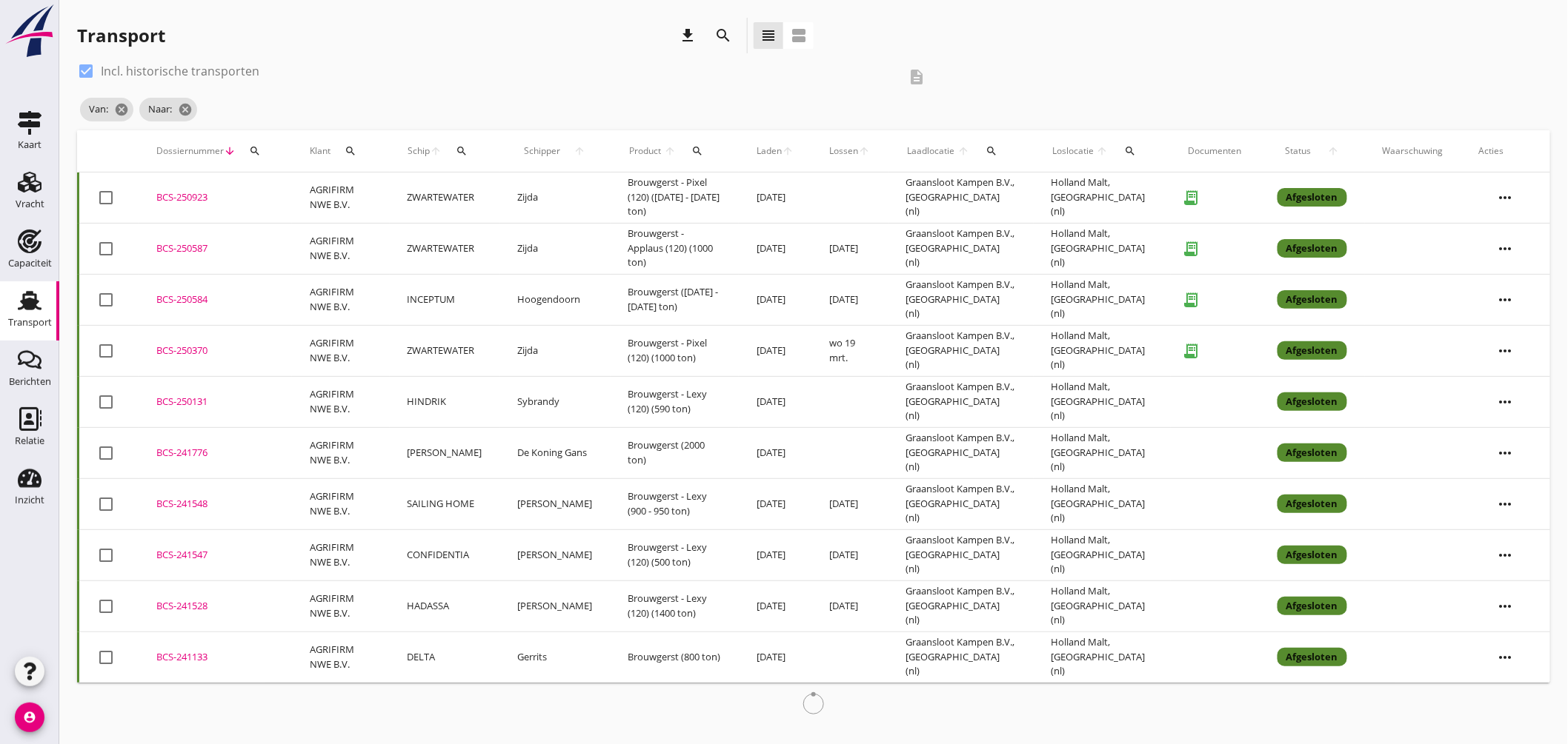
drag, startPoint x: 87, startPoint y: 74, endPoint x: 117, endPoint y: 108, distance: 45.3
click at [87, 75] on div at bounding box center [85, 71] width 25 height 25
checkbox input "false"
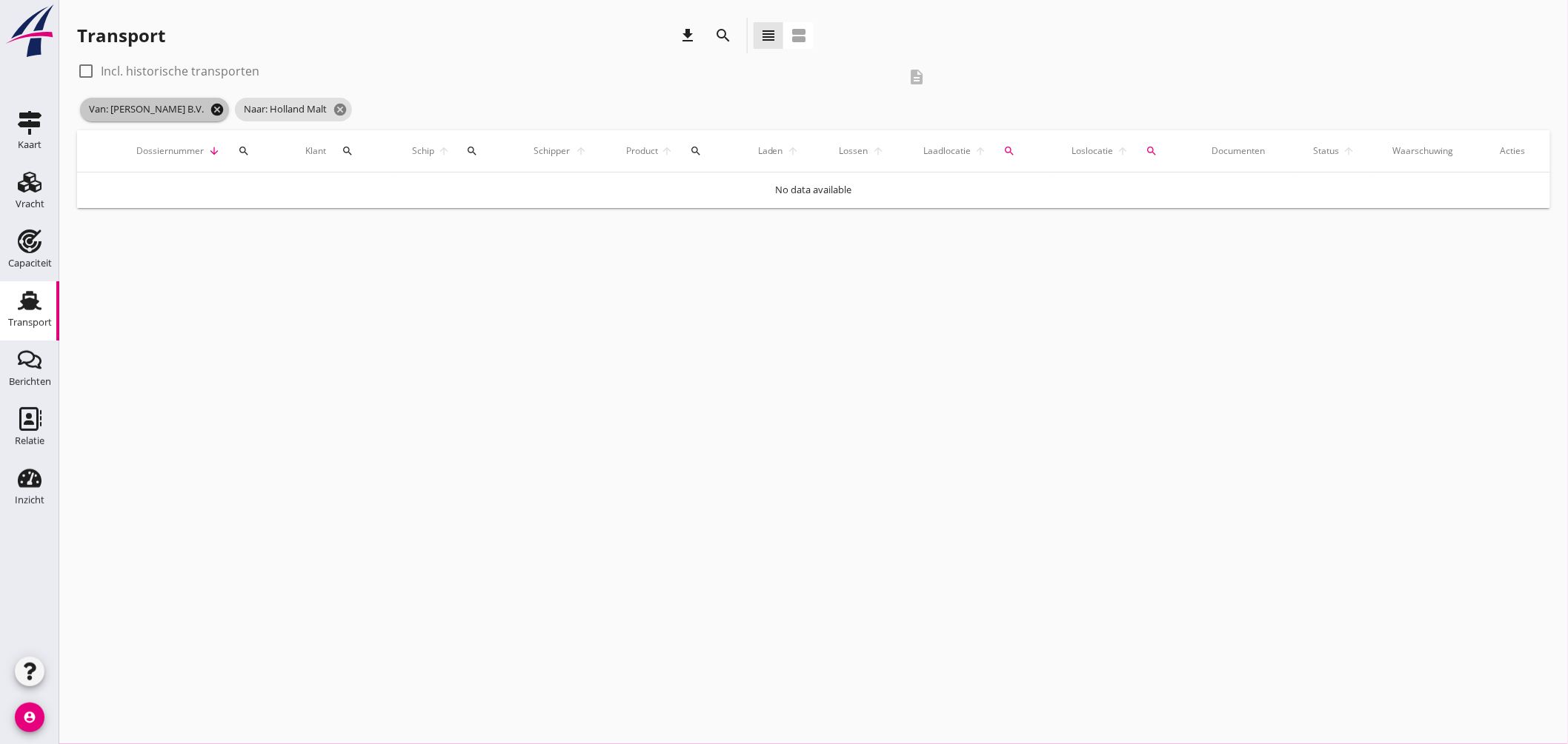
click at [225, 112] on icon "cancel" at bounding box center [217, 110] width 15 height 15
click at [188, 105] on icon "cancel" at bounding box center [185, 110] width 15 height 15
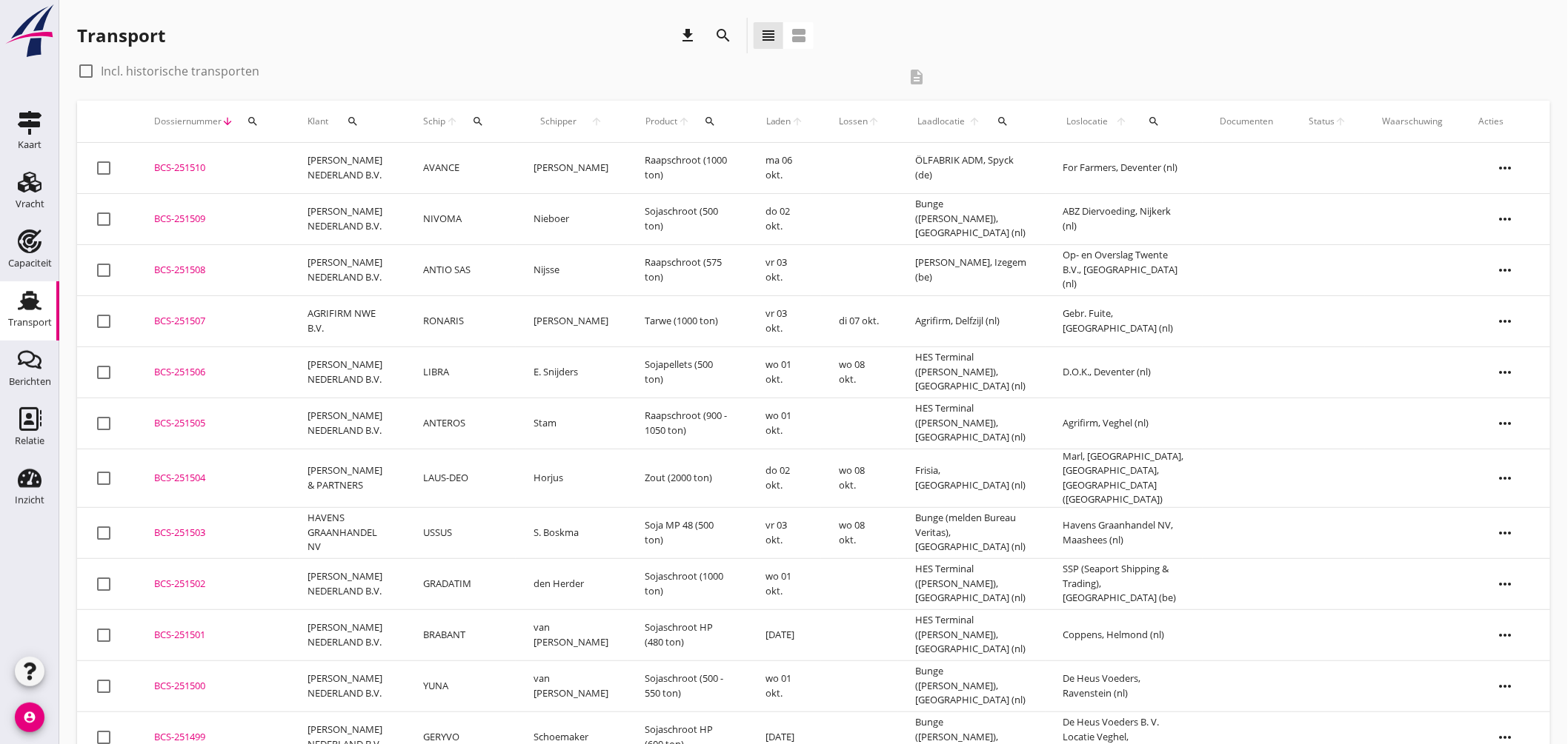
click at [265, 169] on div "BCS-251510" at bounding box center [213, 168] width 118 height 15
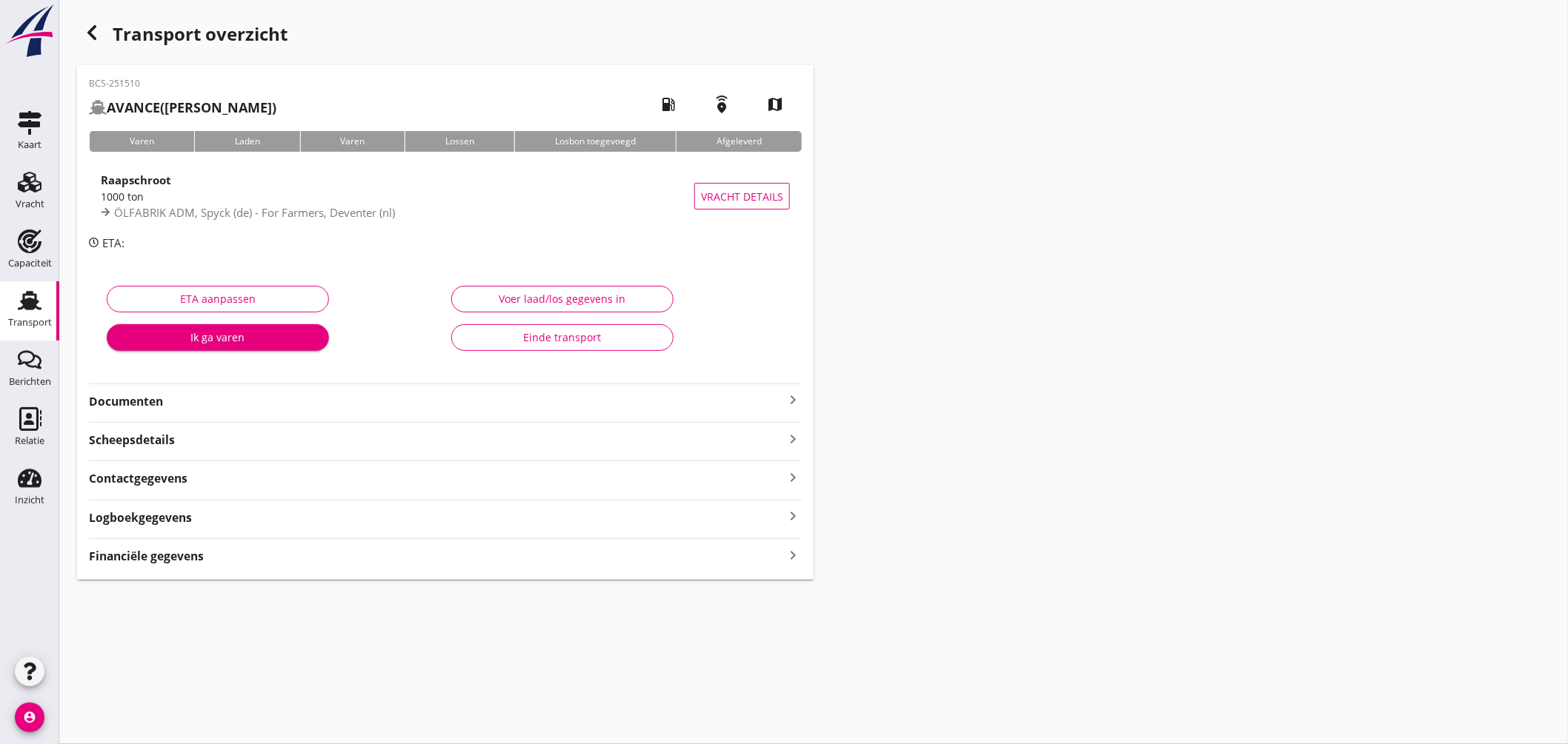
click at [267, 558] on div "Financiële gegevens keyboard_arrow_right" at bounding box center [445, 555] width 713 height 20
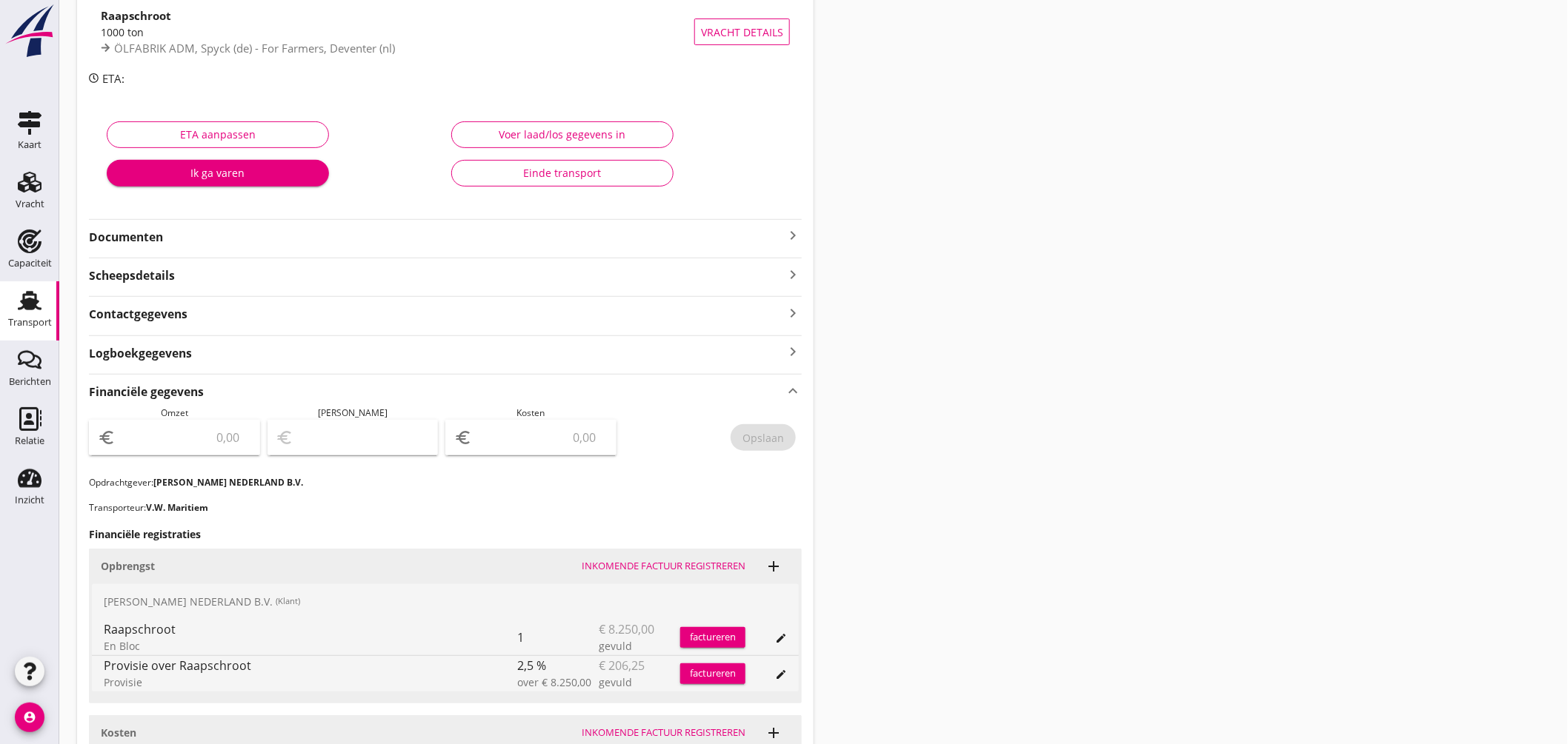
scroll to position [82, 0]
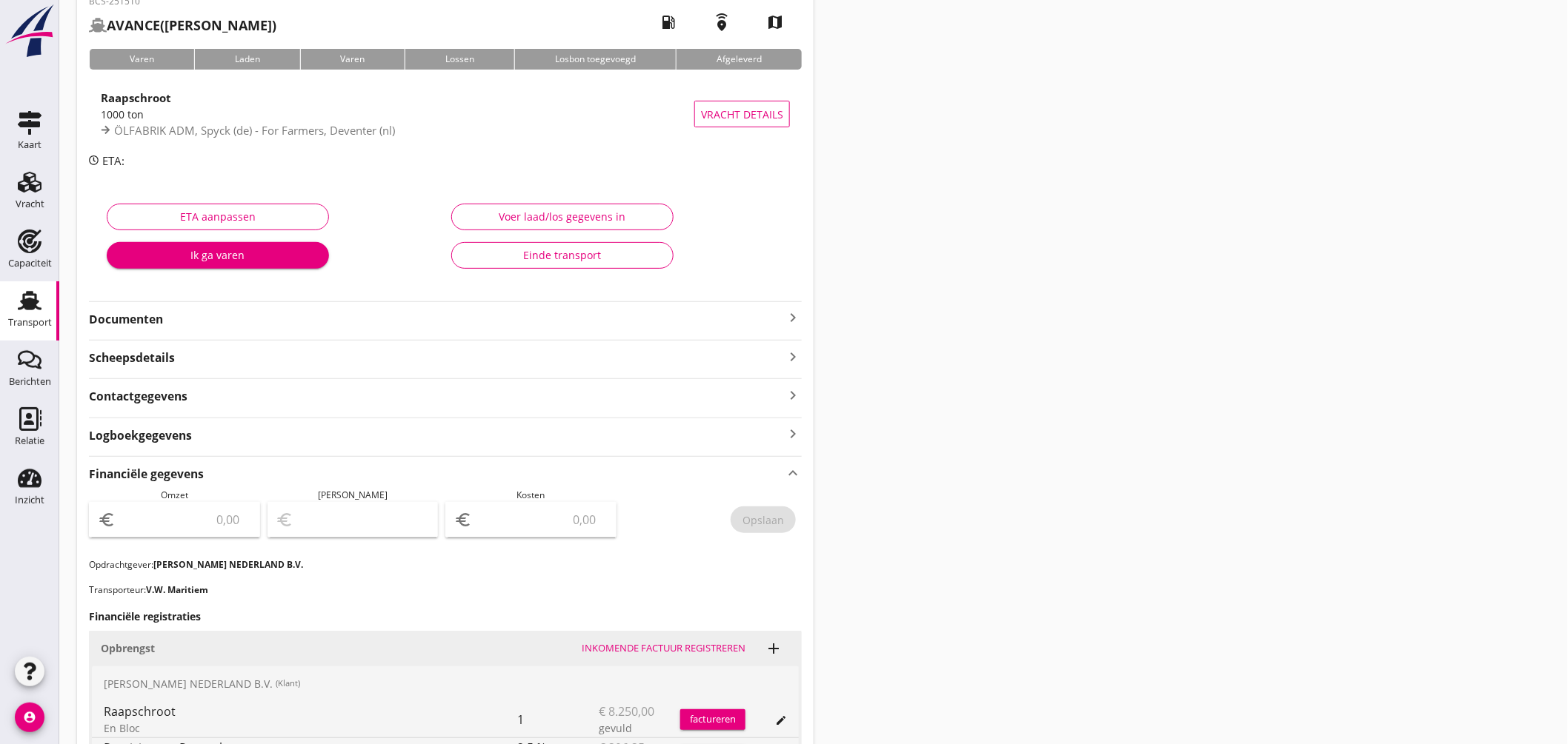
click at [189, 322] on strong "Documenten" at bounding box center [436, 319] width 695 height 17
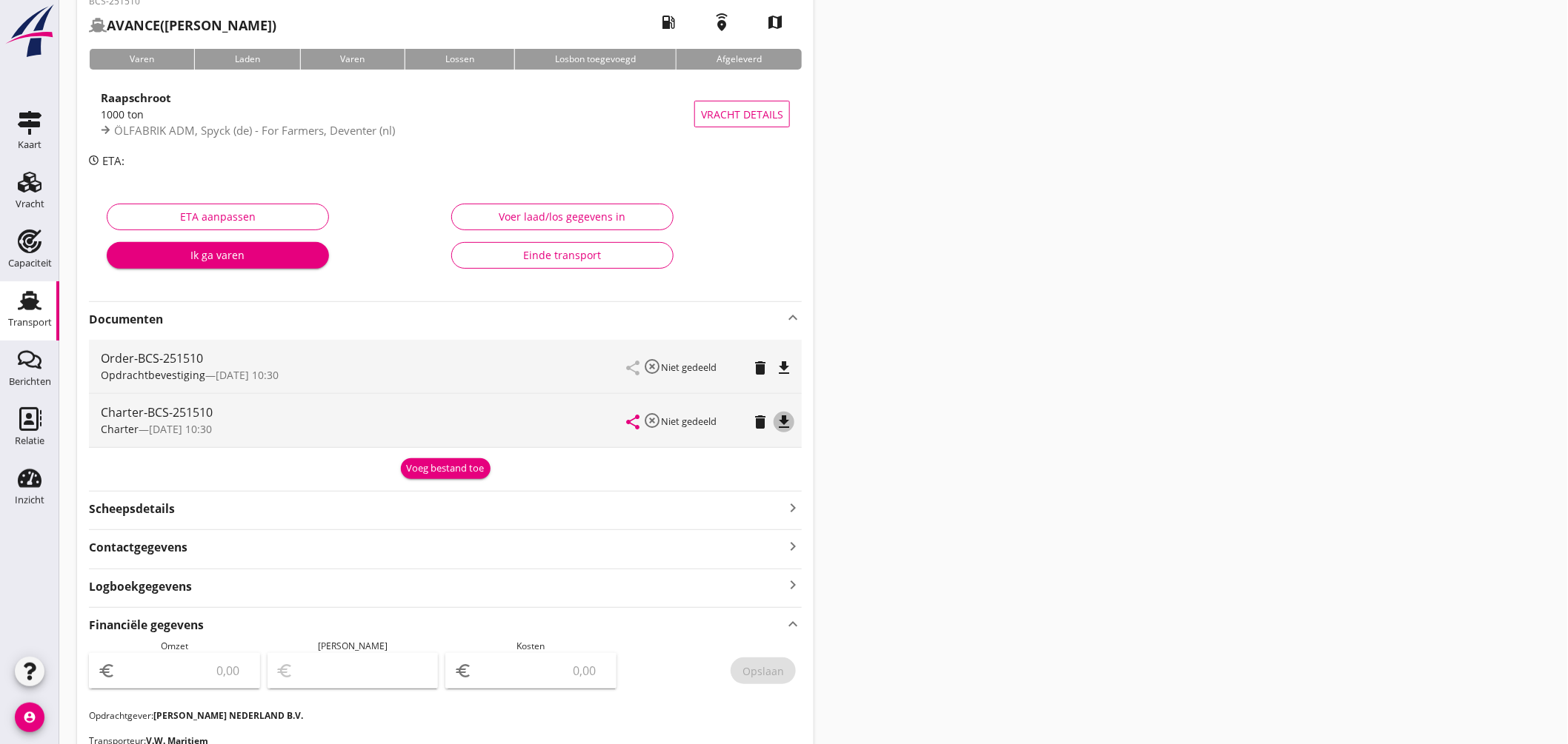
click at [781, 421] on icon "file_download" at bounding box center [784, 422] width 18 height 18
click at [793, 618] on icon "keyboard_arrow_up" at bounding box center [793, 624] width 18 height 20
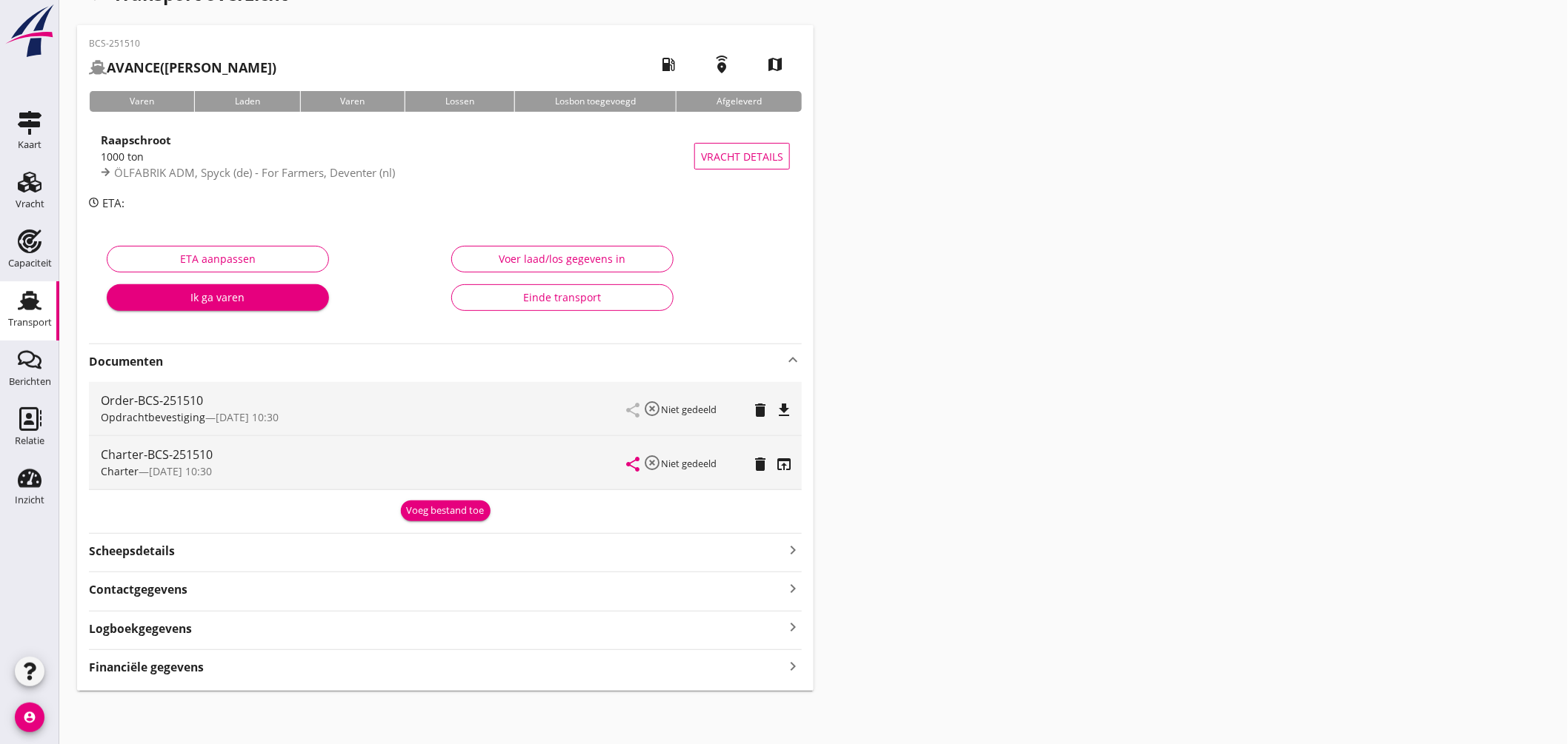
click at [37, 294] on icon "Transport" at bounding box center [29, 300] width 23 height 23
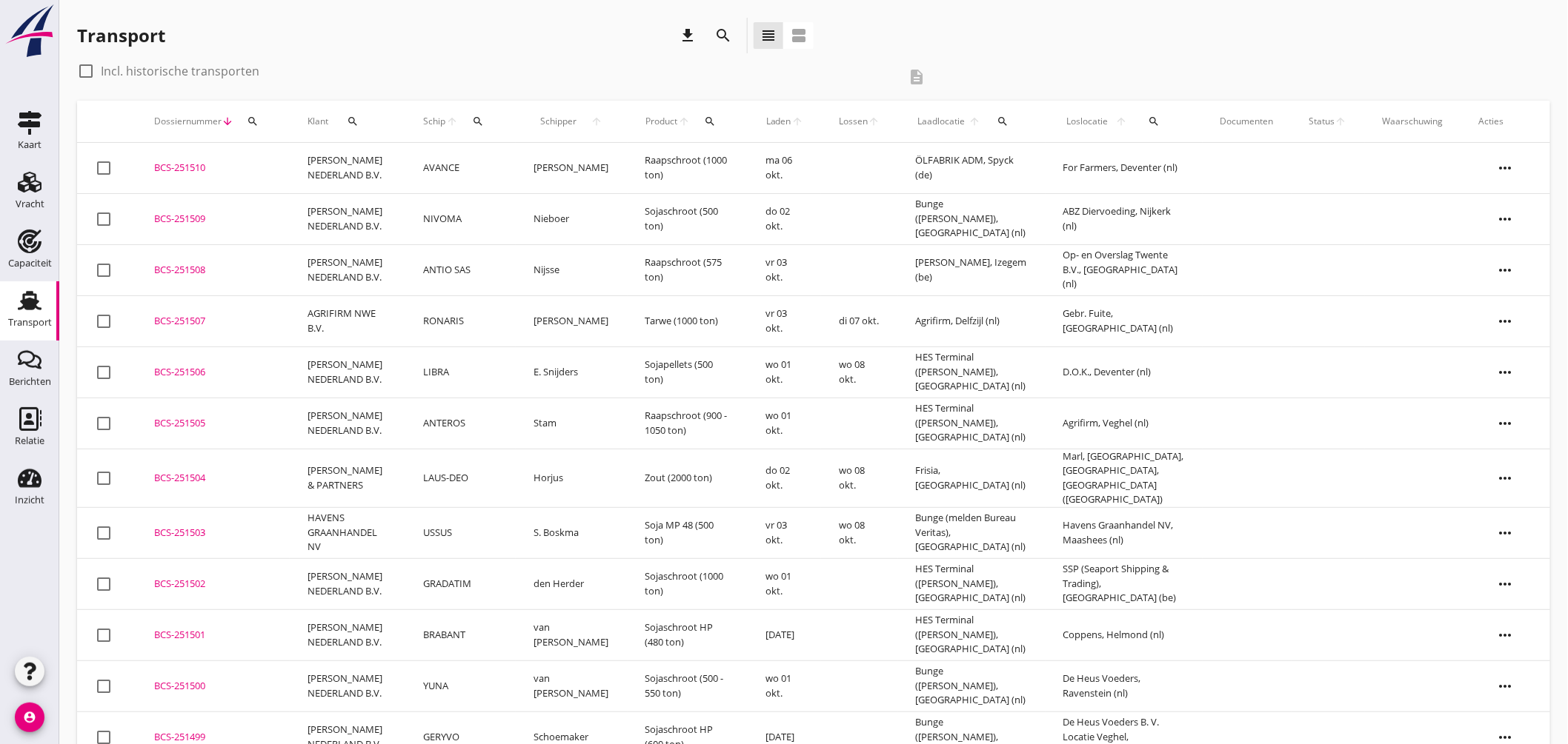
click at [479, 118] on icon "search" at bounding box center [478, 121] width 12 height 12
click at [545, 166] on input "Zoek op (scheeps)naam" at bounding box center [546, 164] width 154 height 23
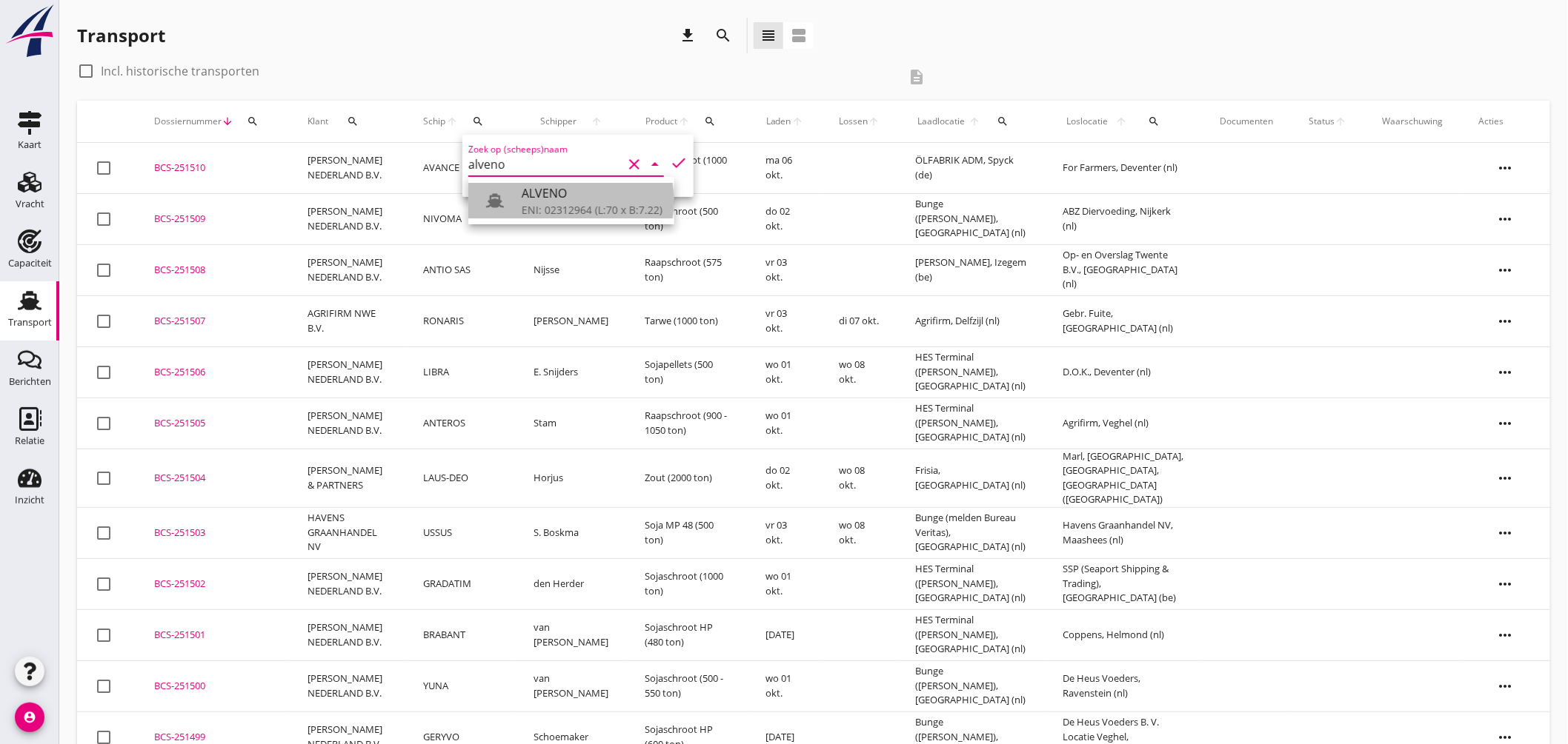
click at [555, 196] on div "ALVENO" at bounding box center [591, 194] width 141 height 18
click at [670, 161] on icon "check" at bounding box center [679, 163] width 18 height 18
type input "ALVENO"
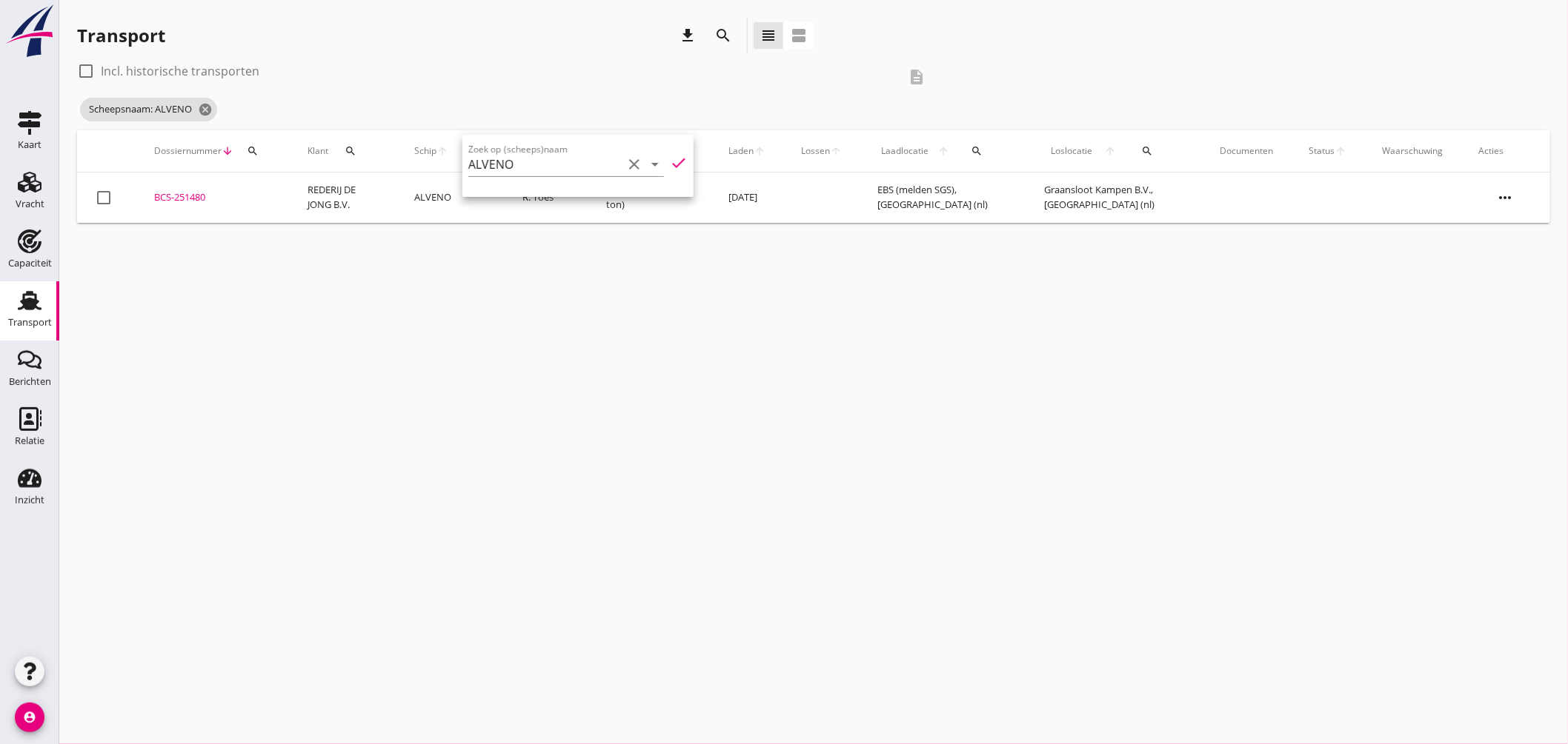
click at [552, 277] on div "cancel You are impersonating another user. Transport download search view_headl…" at bounding box center [814, 372] width 1508 height 744
click at [186, 189] on td "BCS-251480 upload_file Drop hier uw bestand om het aan het dossier toe te voegen" at bounding box center [213, 197] width 154 height 50
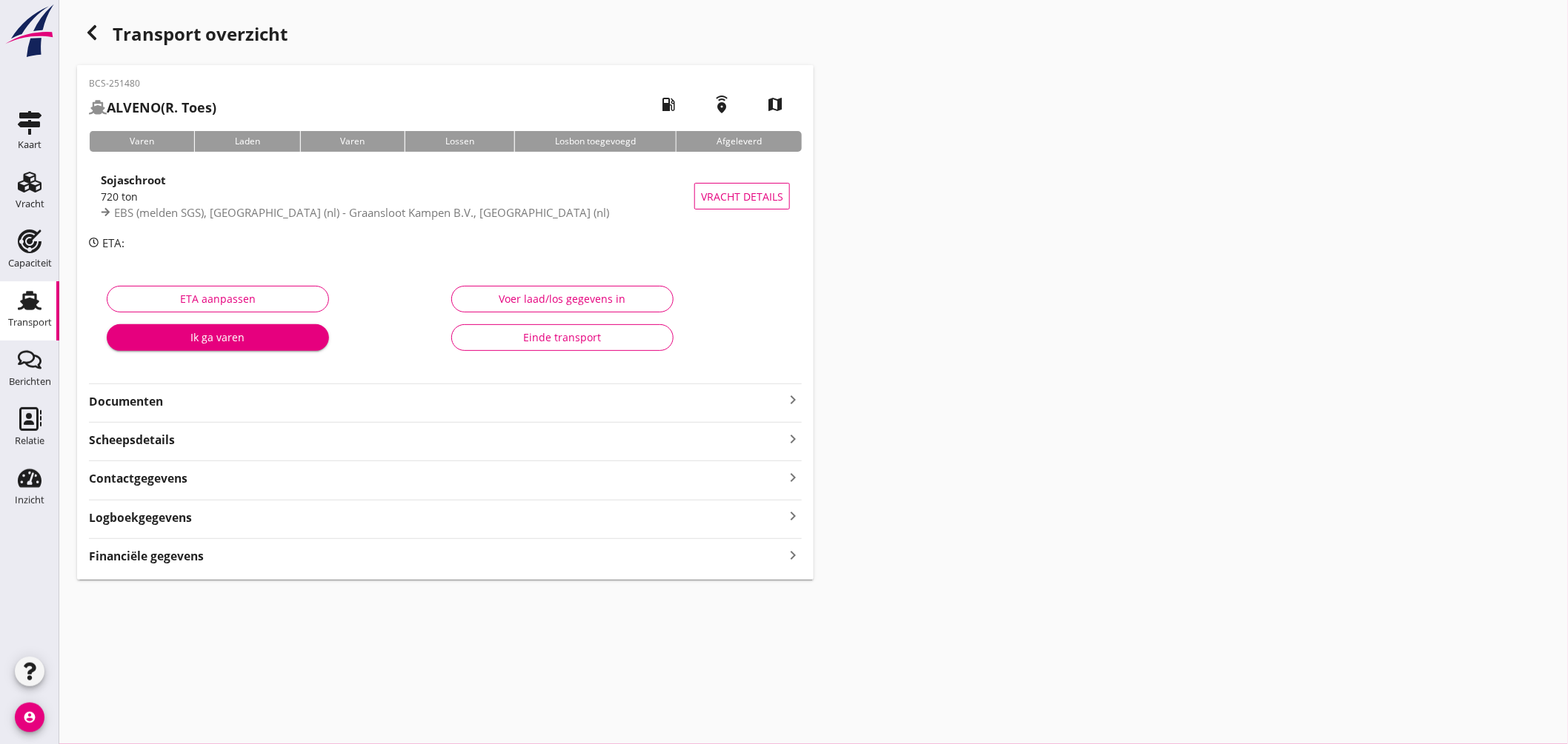
click at [797, 395] on icon "keyboard_arrow_right" at bounding box center [793, 400] width 18 height 18
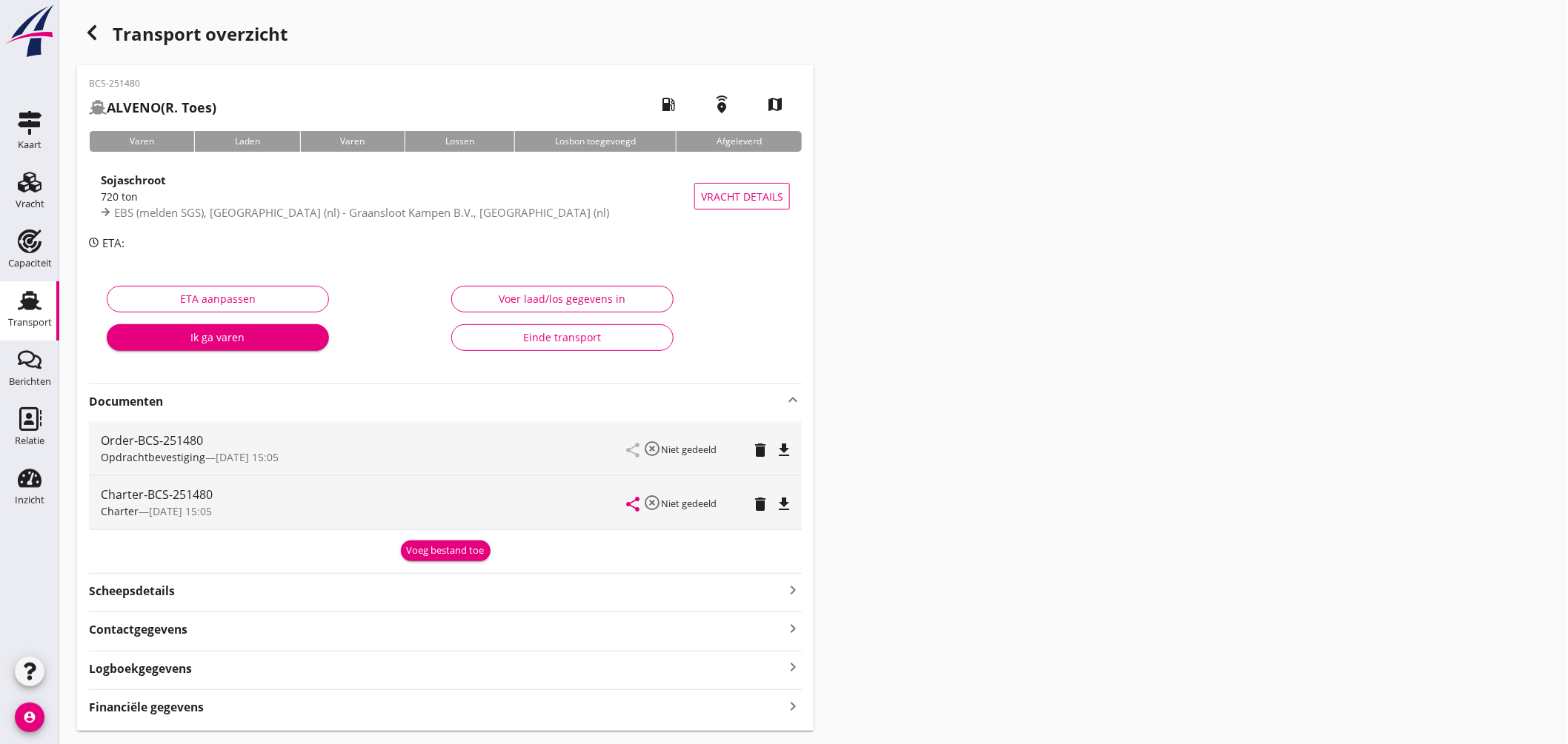
click at [786, 492] on div "share highlight_off Niet gedeeld delete file_download" at bounding box center [708, 502] width 163 height 53
click at [783, 498] on icon "file_download" at bounding box center [784, 505] width 18 height 18
click at [24, 296] on use at bounding box center [29, 301] width 23 height 20
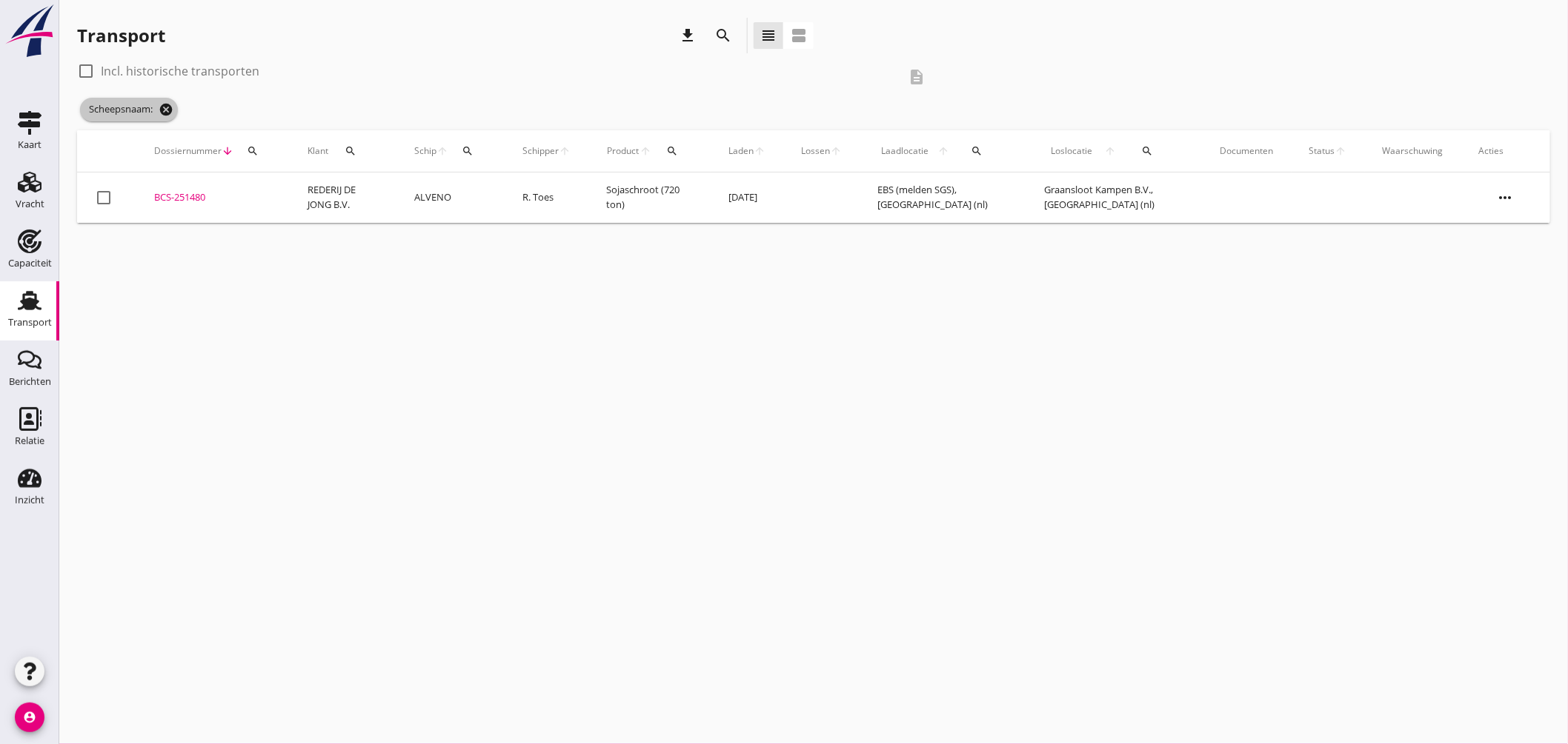
click at [173, 113] on icon "cancel" at bounding box center [166, 110] width 15 height 15
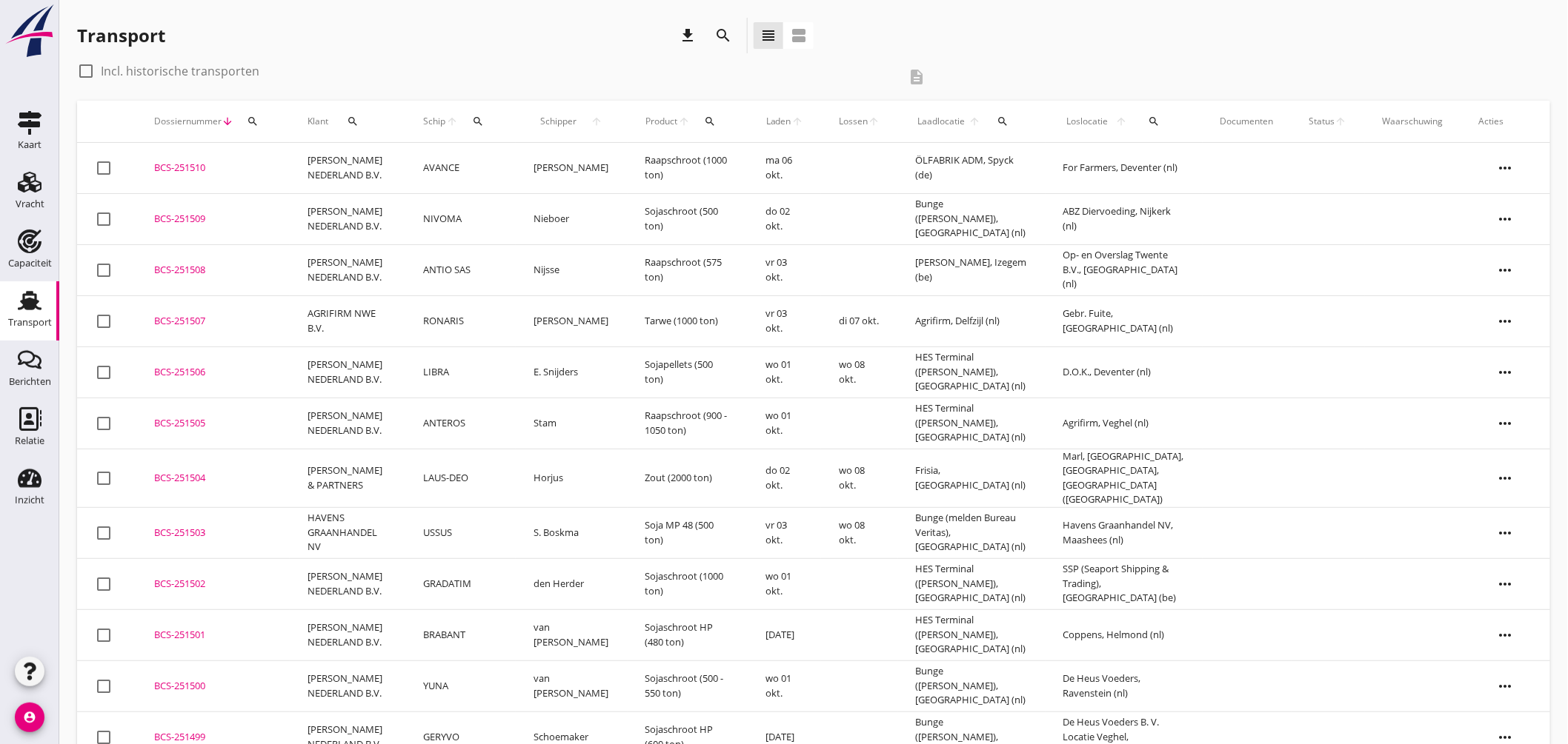
click at [472, 40] on div "Transport download search view_headline view_agenda" at bounding box center [445, 35] width 737 height 35
click at [477, 114] on button "search" at bounding box center [478, 121] width 27 height 26
click at [539, 161] on input "Zoek op (scheeps)naam" at bounding box center [546, 164] width 154 height 23
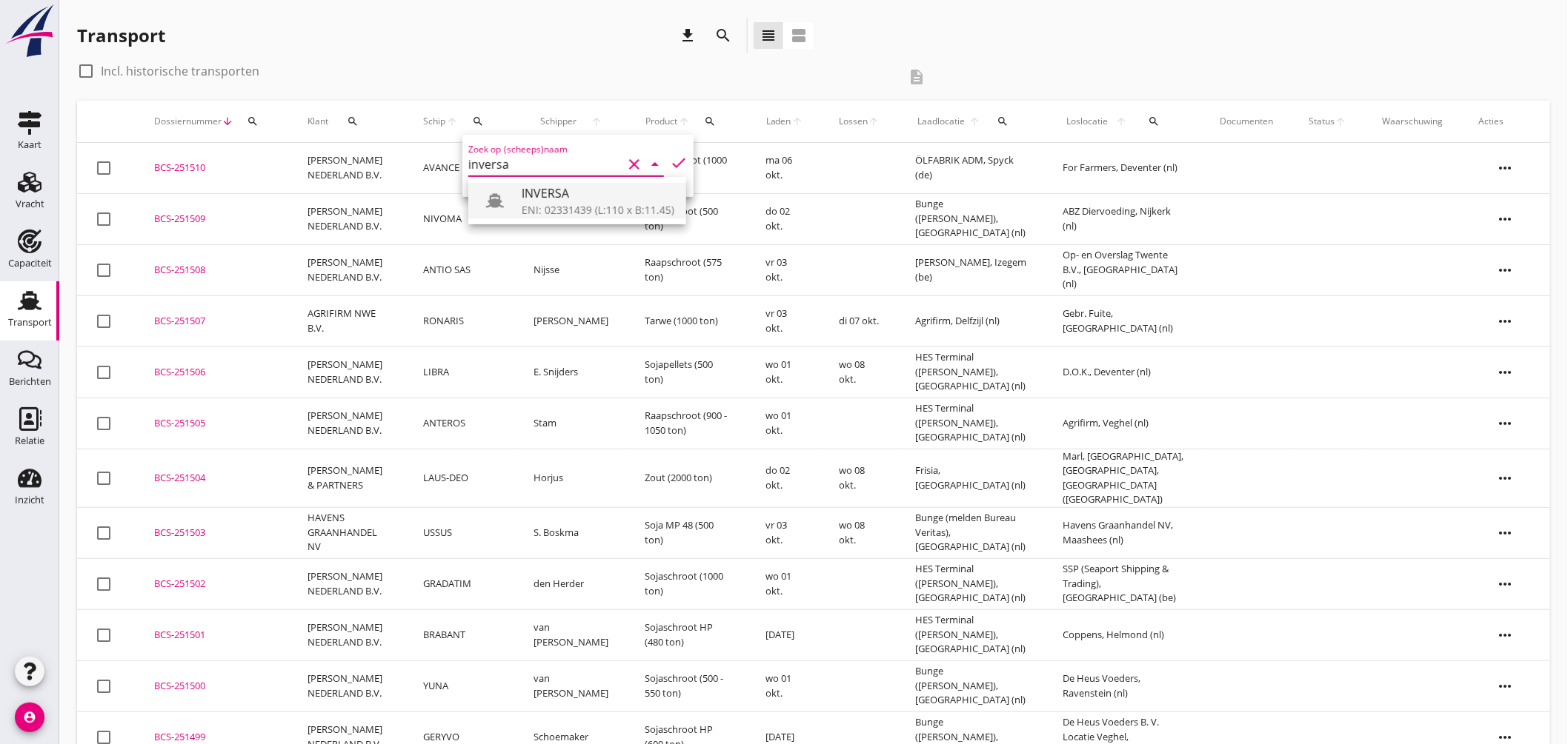
click at [579, 208] on div "ENI: 02331439 (L:110 x B:11.45)" at bounding box center [598, 210] width 153 height 16
click at [670, 157] on icon "check" at bounding box center [679, 163] width 18 height 18
type input "INVERSA"
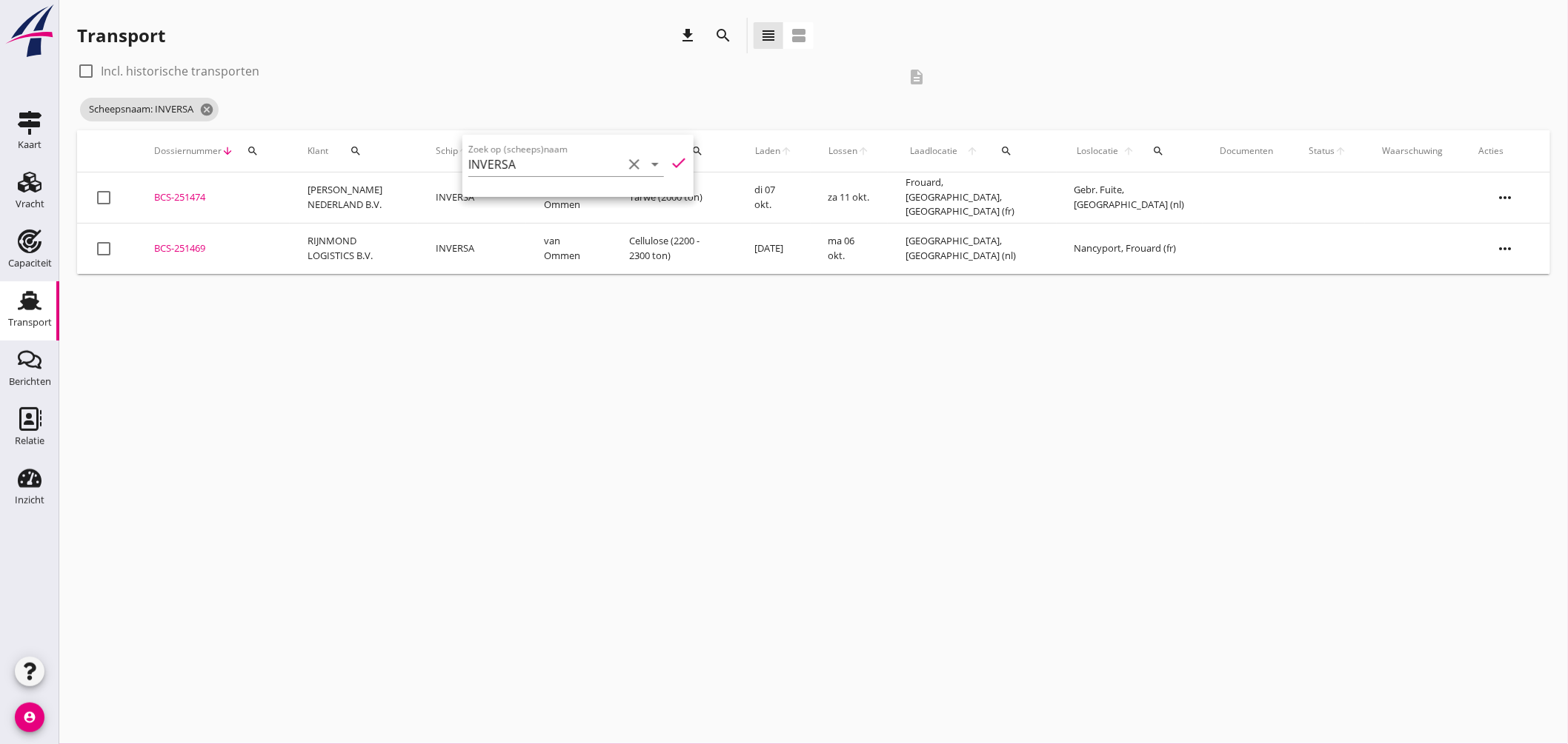
click at [879, 307] on div "cancel You are impersonating another user. Transport download search view_headl…" at bounding box center [814, 372] width 1508 height 744
click at [179, 194] on div "BCS-251474" at bounding box center [213, 198] width 118 height 15
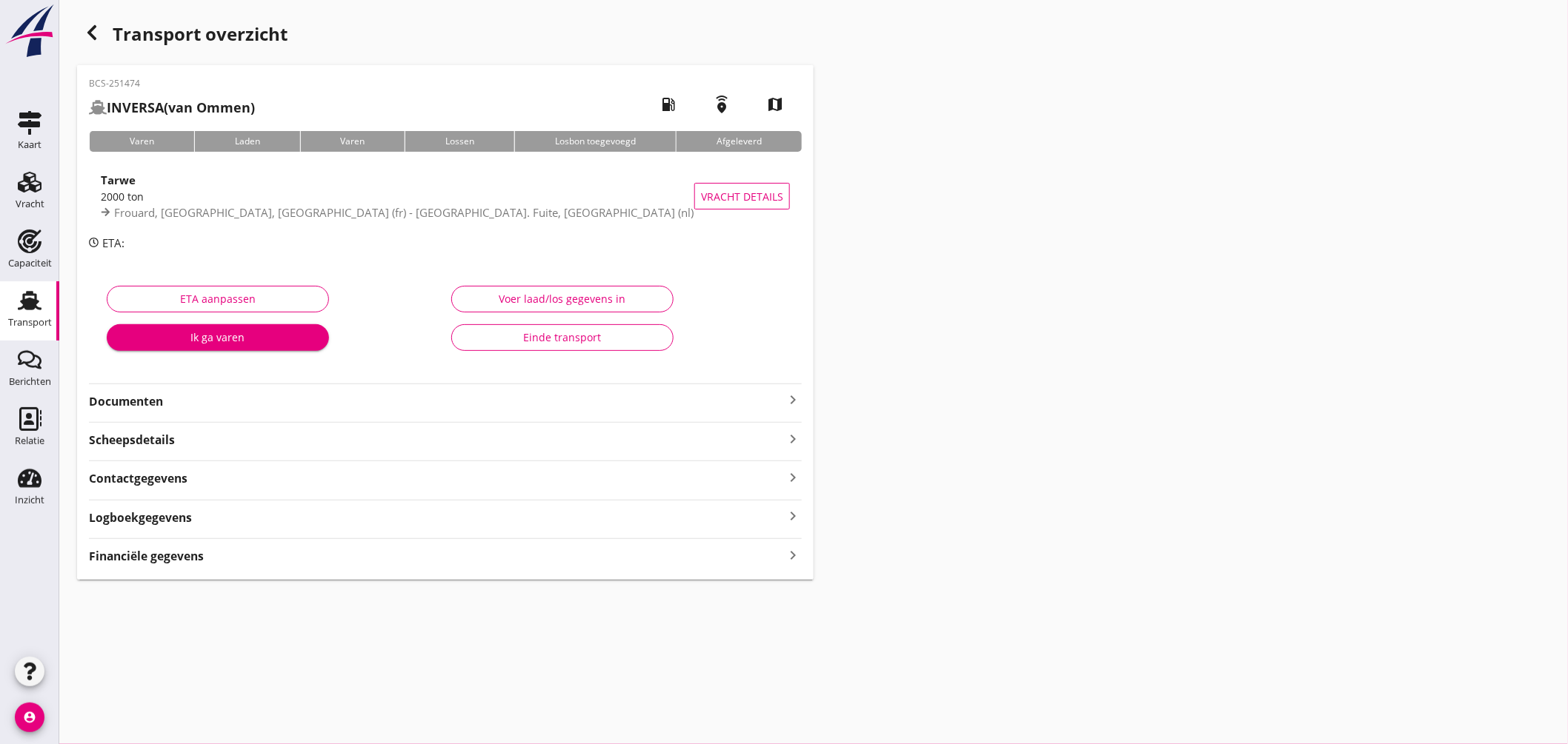
click at [794, 398] on icon "keyboard_arrow_right" at bounding box center [793, 400] width 18 height 18
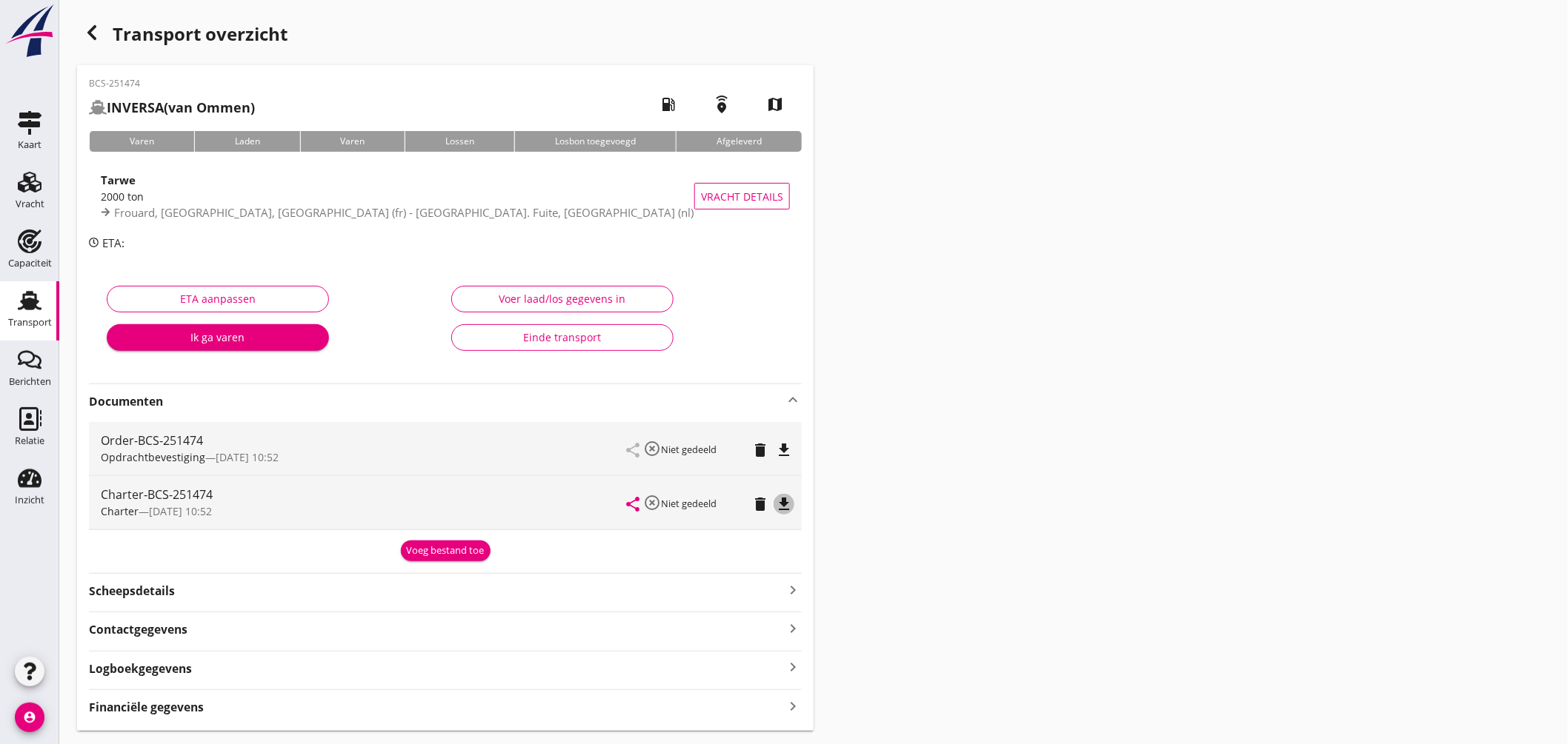
click at [787, 502] on icon "file_download" at bounding box center [784, 505] width 18 height 18
click at [96, 27] on icon "button" at bounding box center [92, 32] width 18 height 18
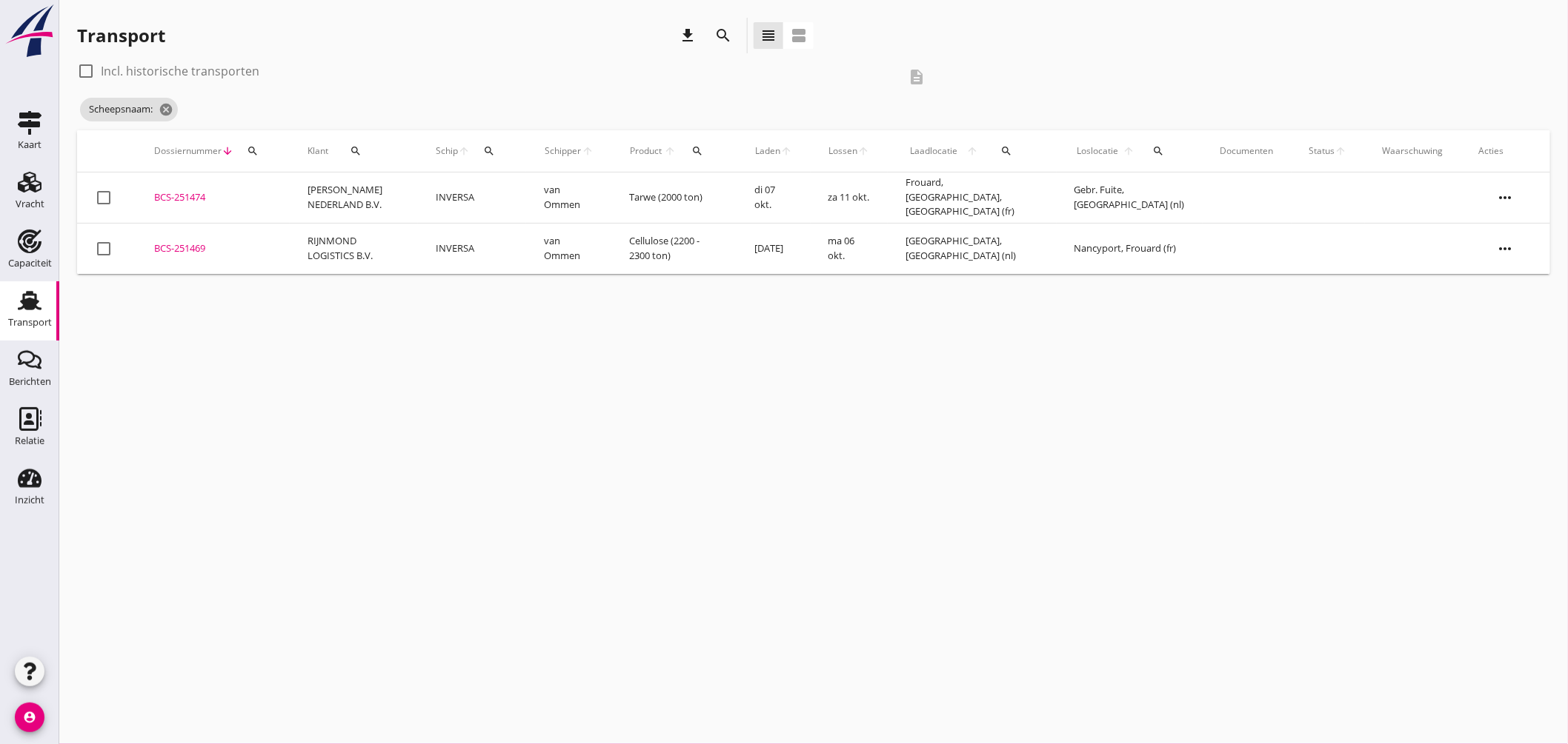
click at [196, 245] on div "BCS-251469" at bounding box center [213, 249] width 118 height 15
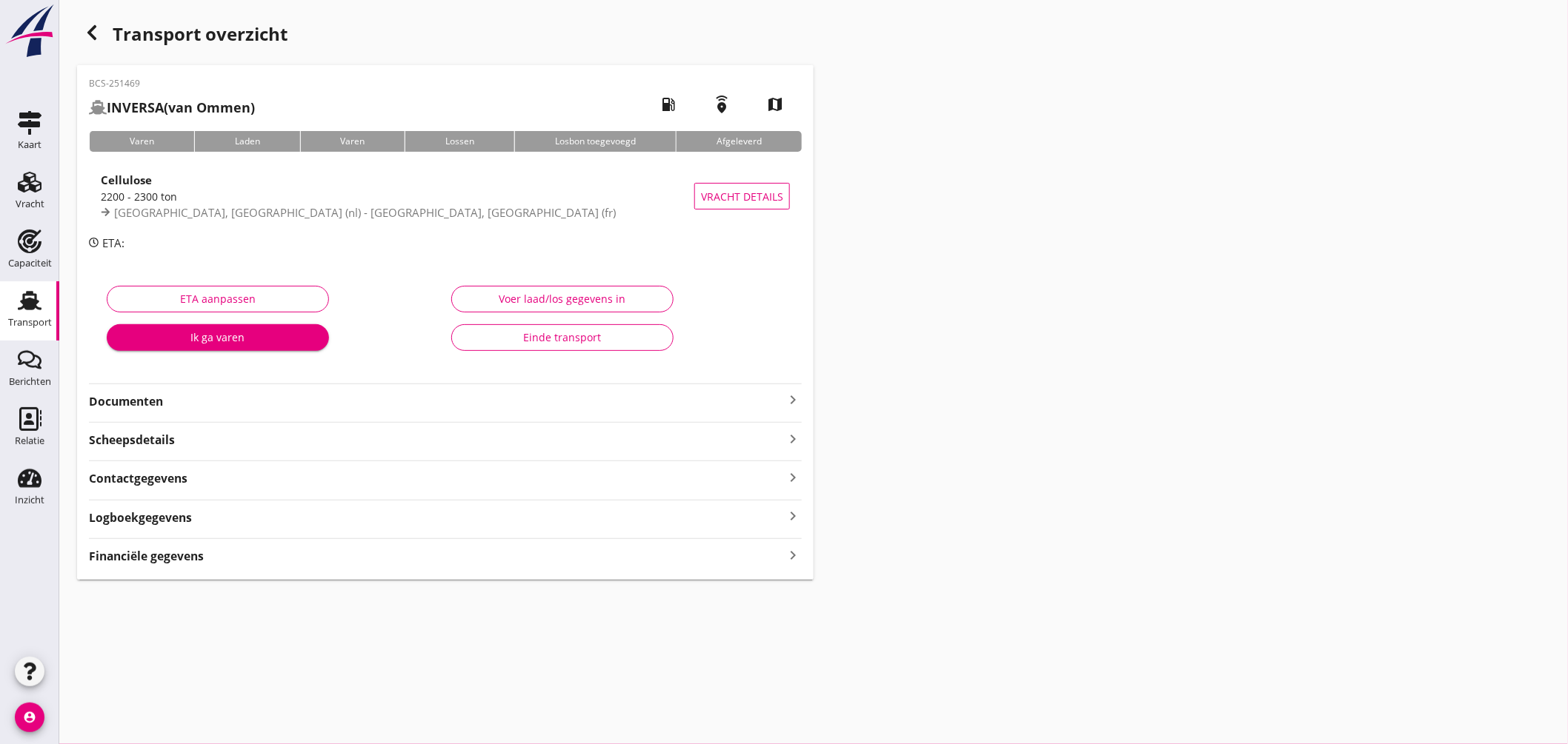
click at [793, 400] on icon "keyboard_arrow_right" at bounding box center [793, 400] width 18 height 18
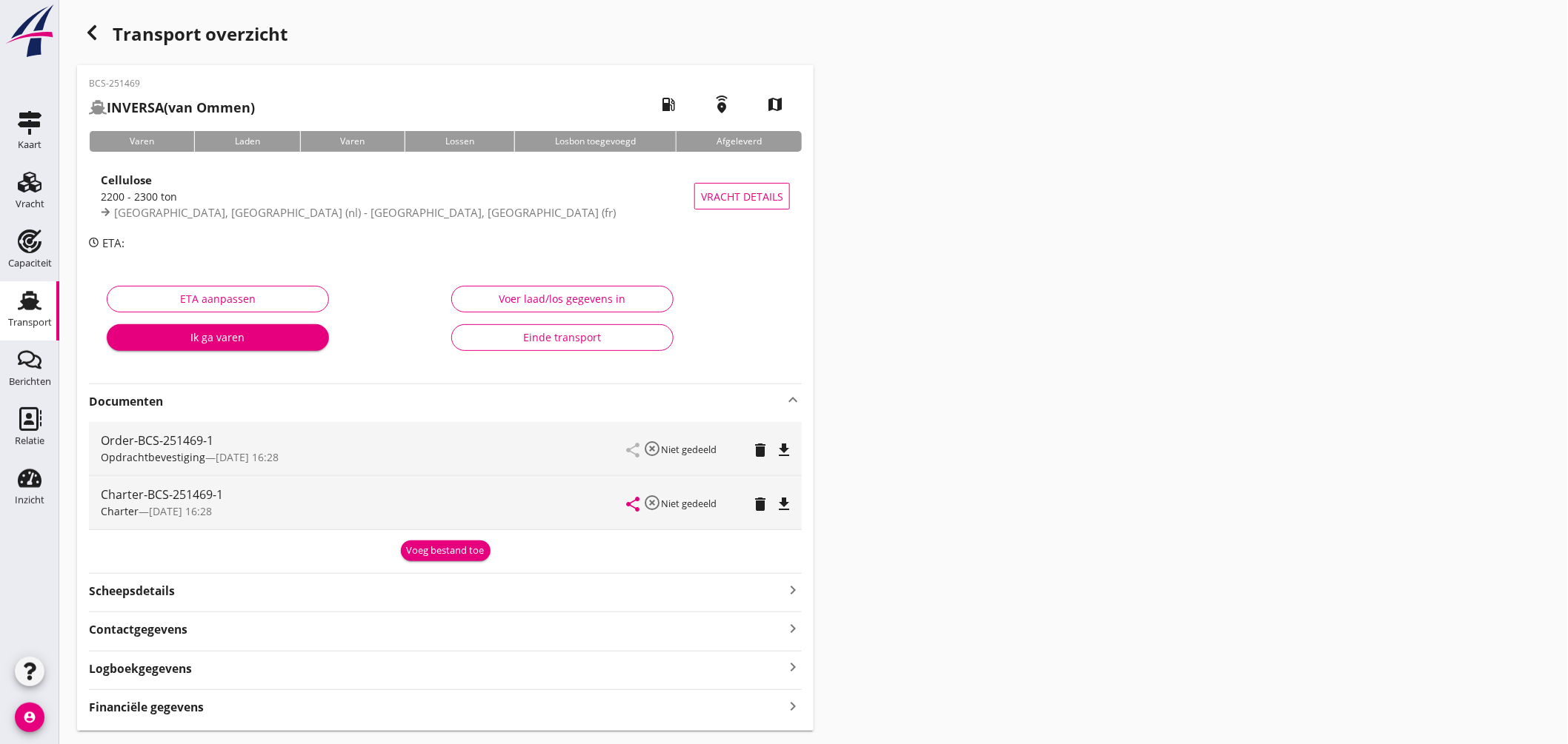
click at [784, 497] on icon "file_download" at bounding box center [784, 505] width 18 height 18
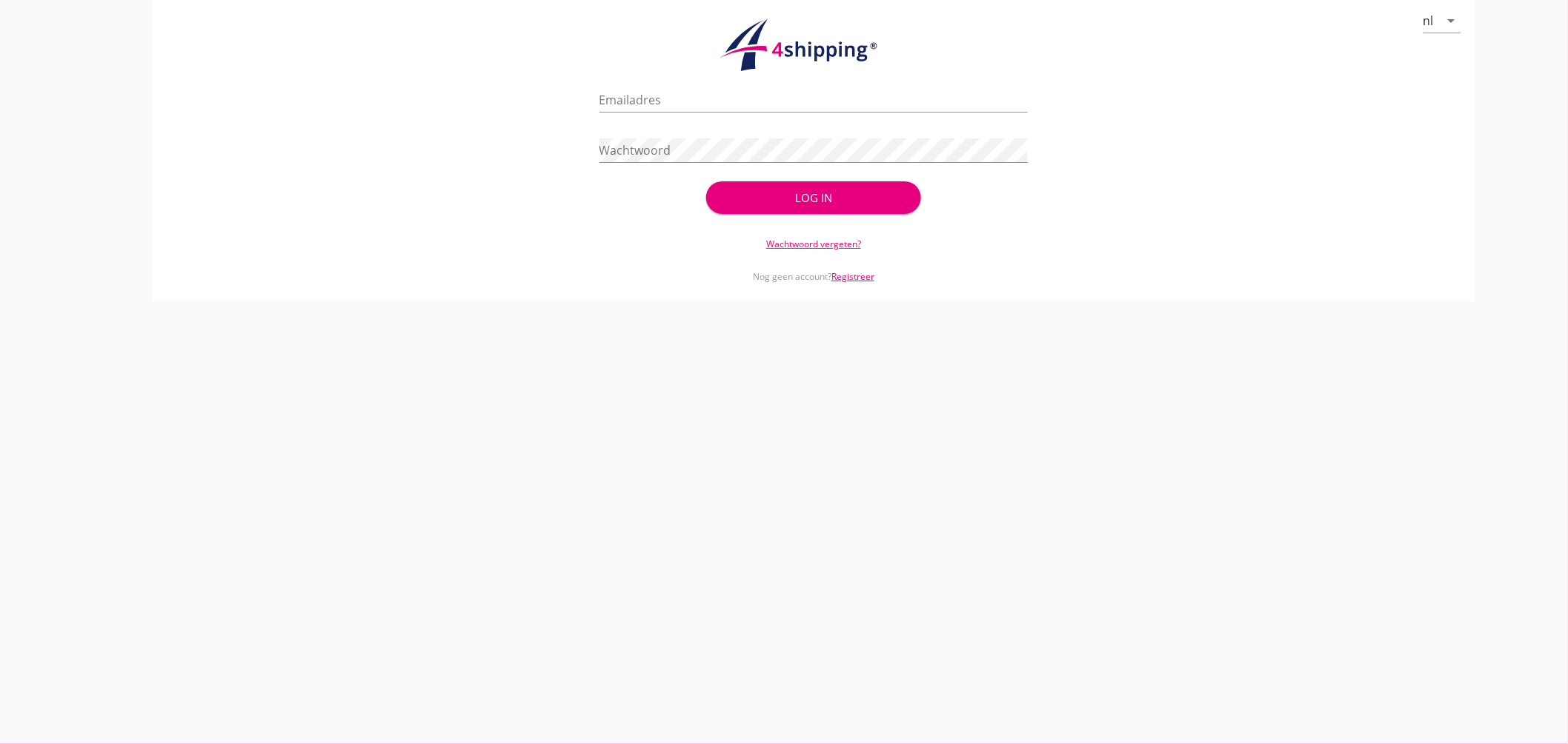
type input "jasper@stoffersbevrachtingen.nl"
click at [778, 195] on div "Log in" at bounding box center [813, 198] width 167 height 17
click at [779, 186] on div "Log in" at bounding box center [813, 197] width 214 height 32
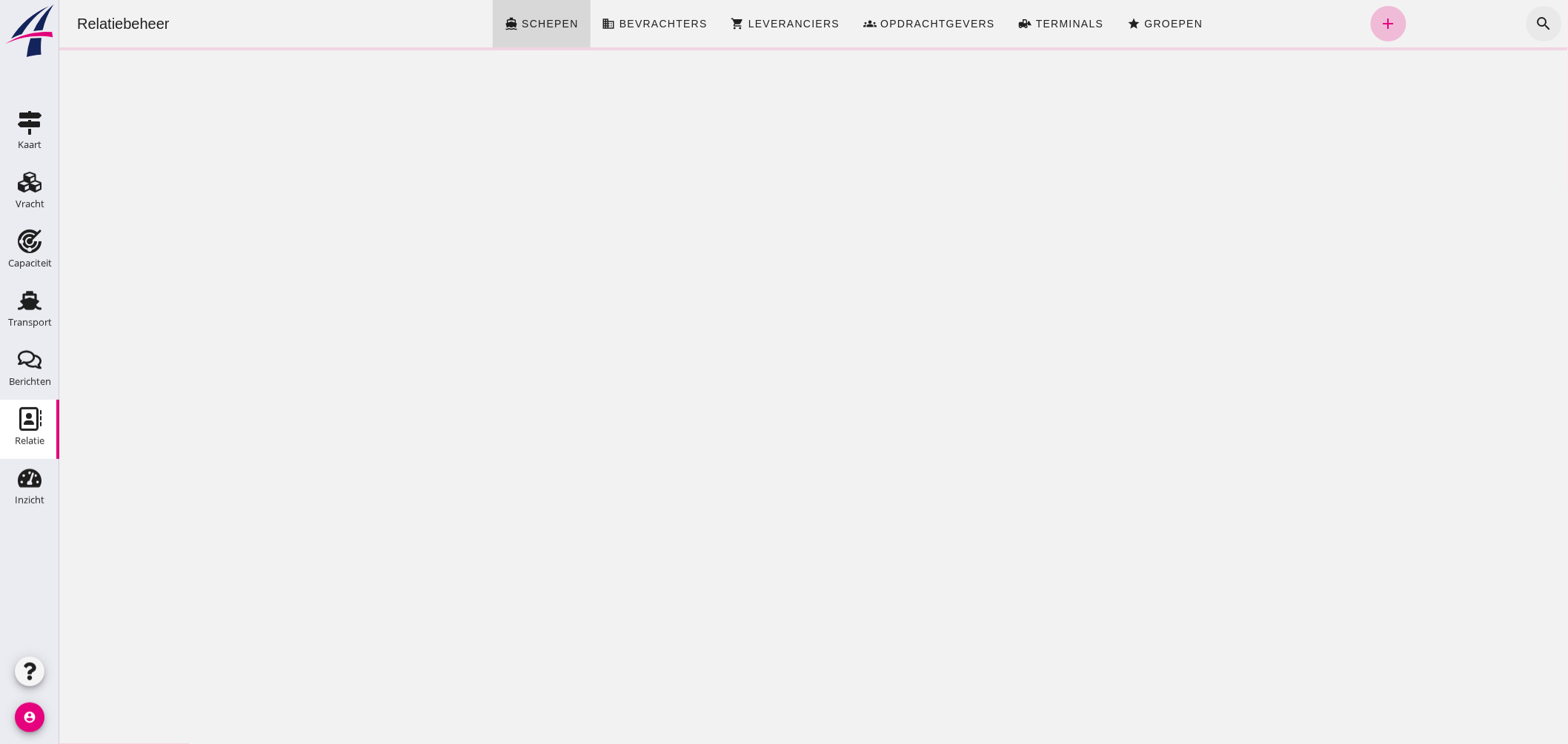
click at [1535, 15] on icon "search" at bounding box center [1544, 24] width 18 height 18
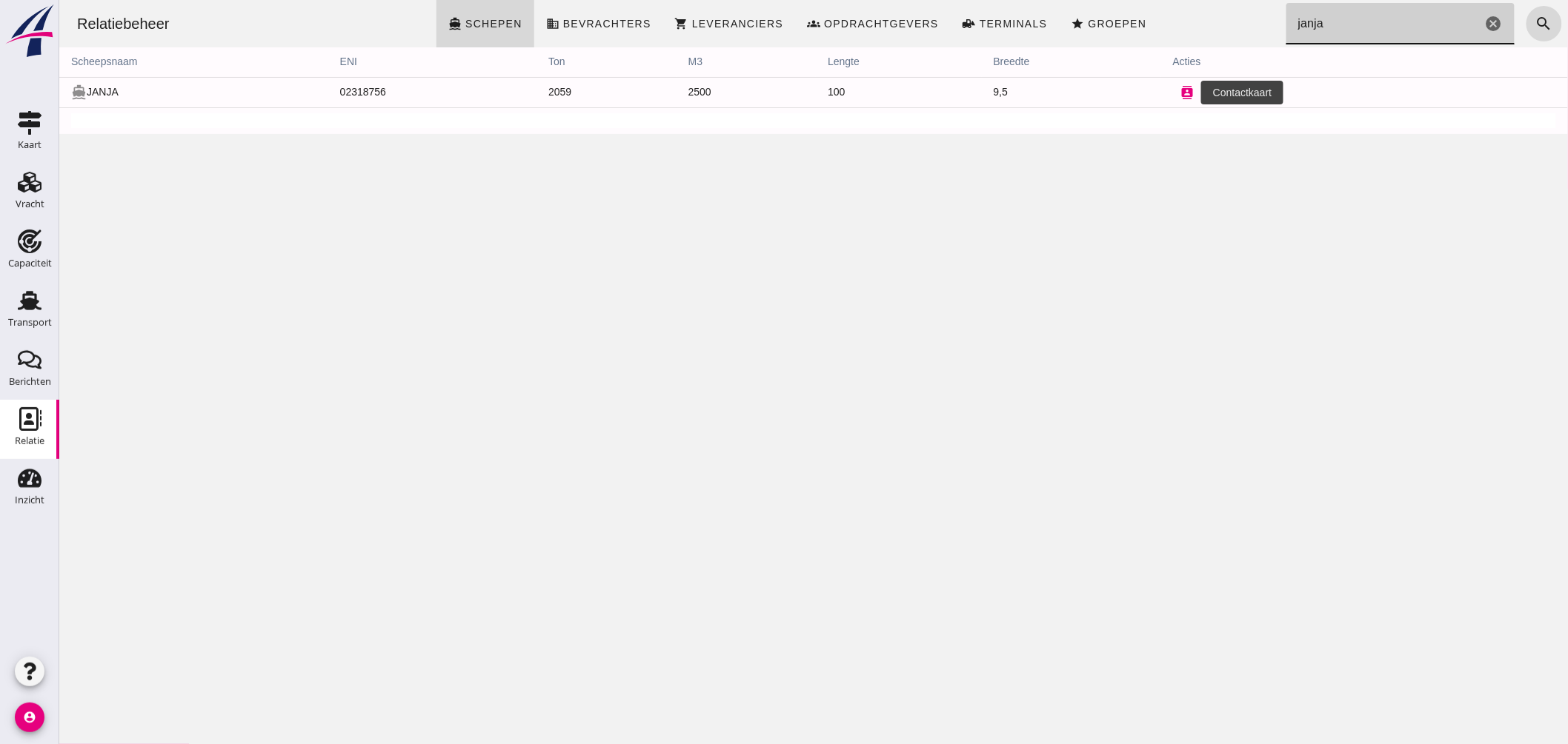
type input "janja"
click at [1181, 90] on icon "contacts" at bounding box center [1187, 93] width 14 height 14
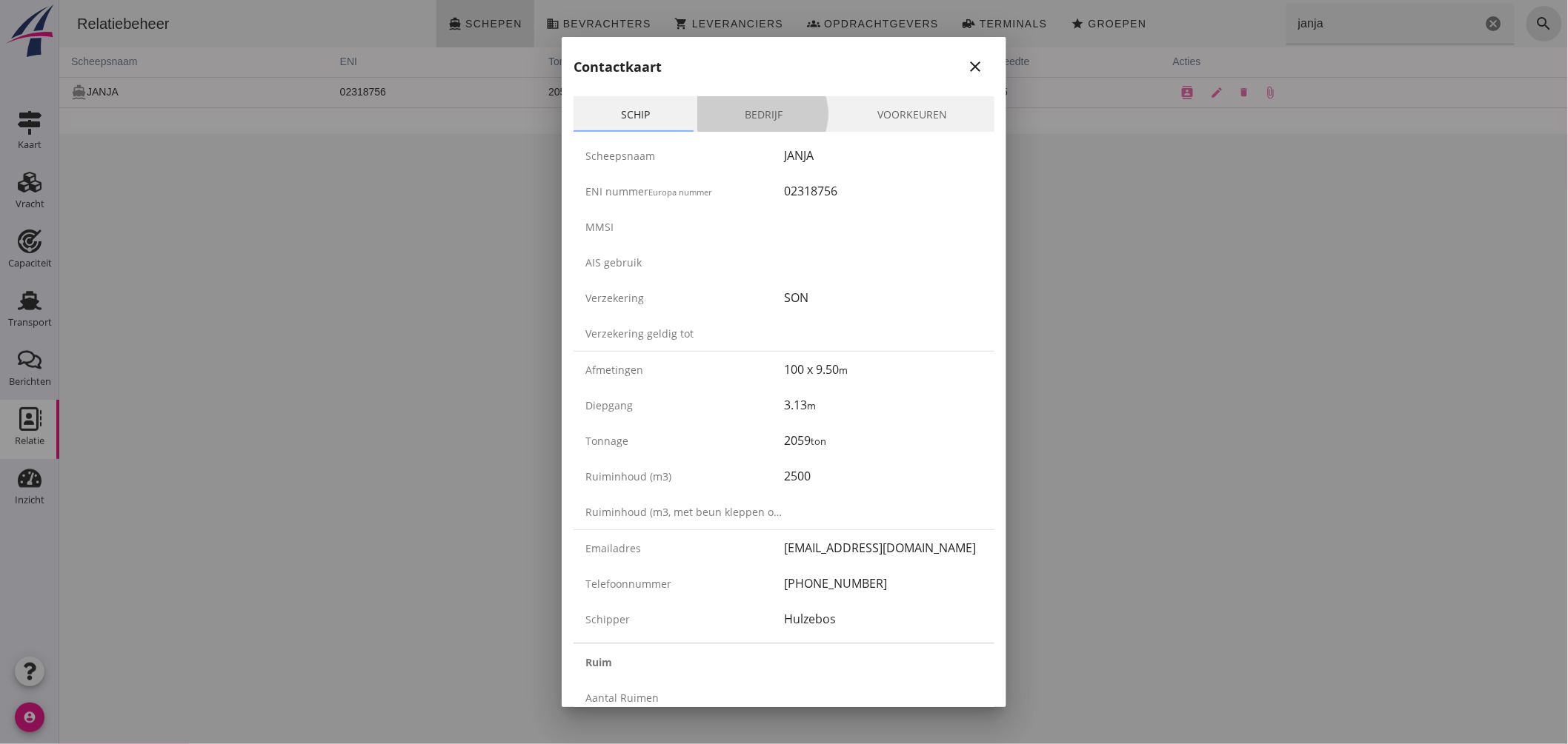
click at [771, 117] on link "Bedrijf" at bounding box center [764, 114] width 133 height 35
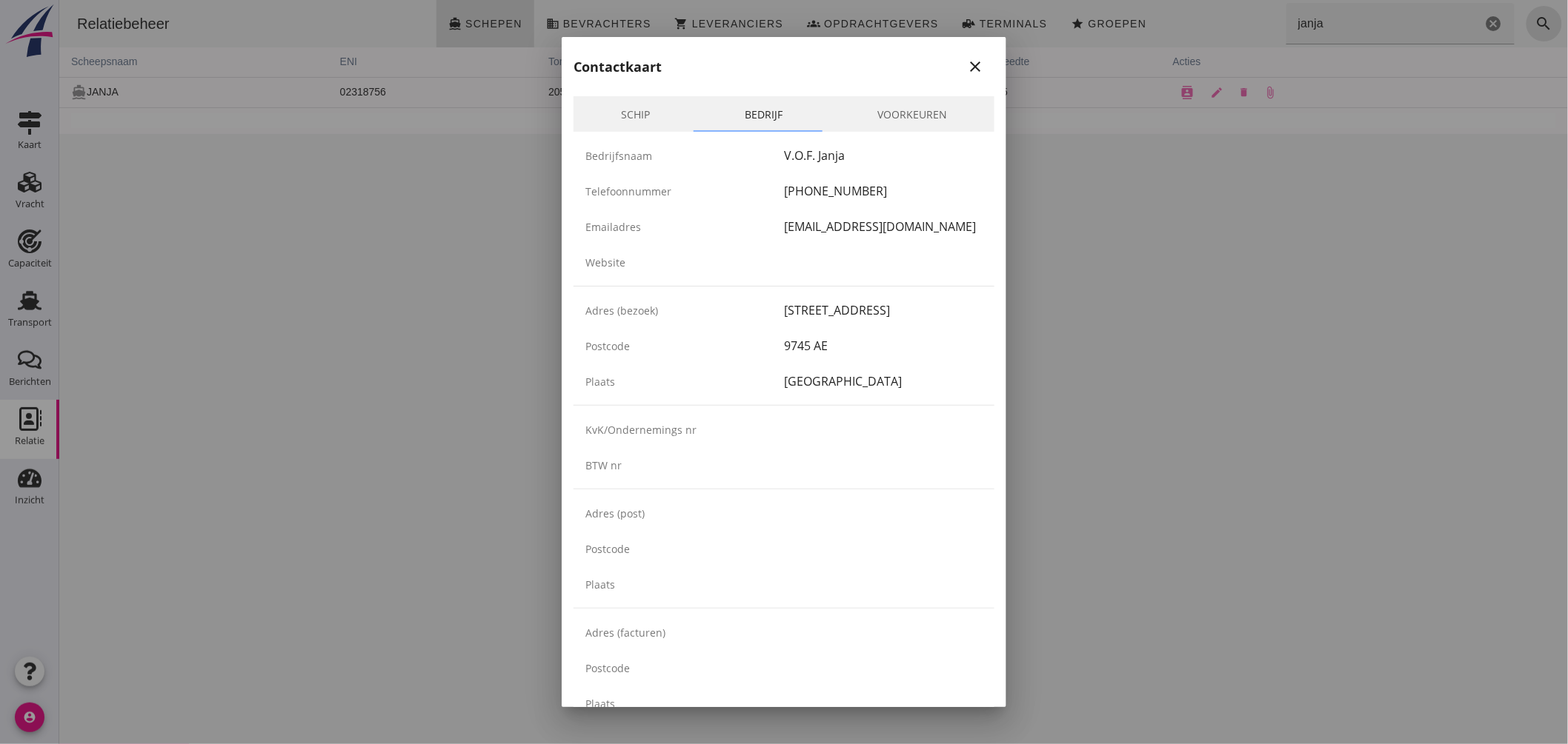
click at [967, 61] on icon "close" at bounding box center [976, 67] width 18 height 18
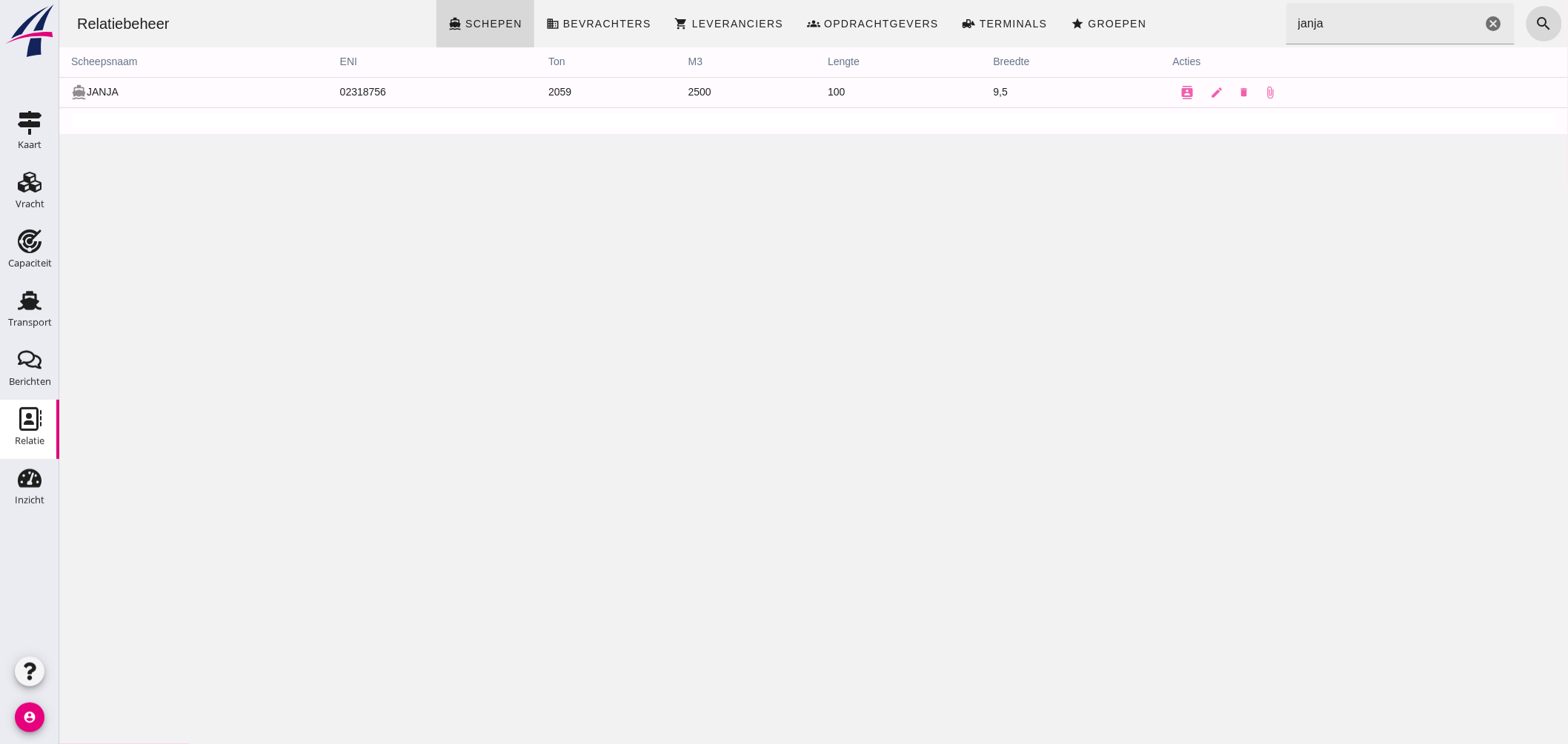
click at [1484, 23] on icon "cancel" at bounding box center [1493, 24] width 18 height 18
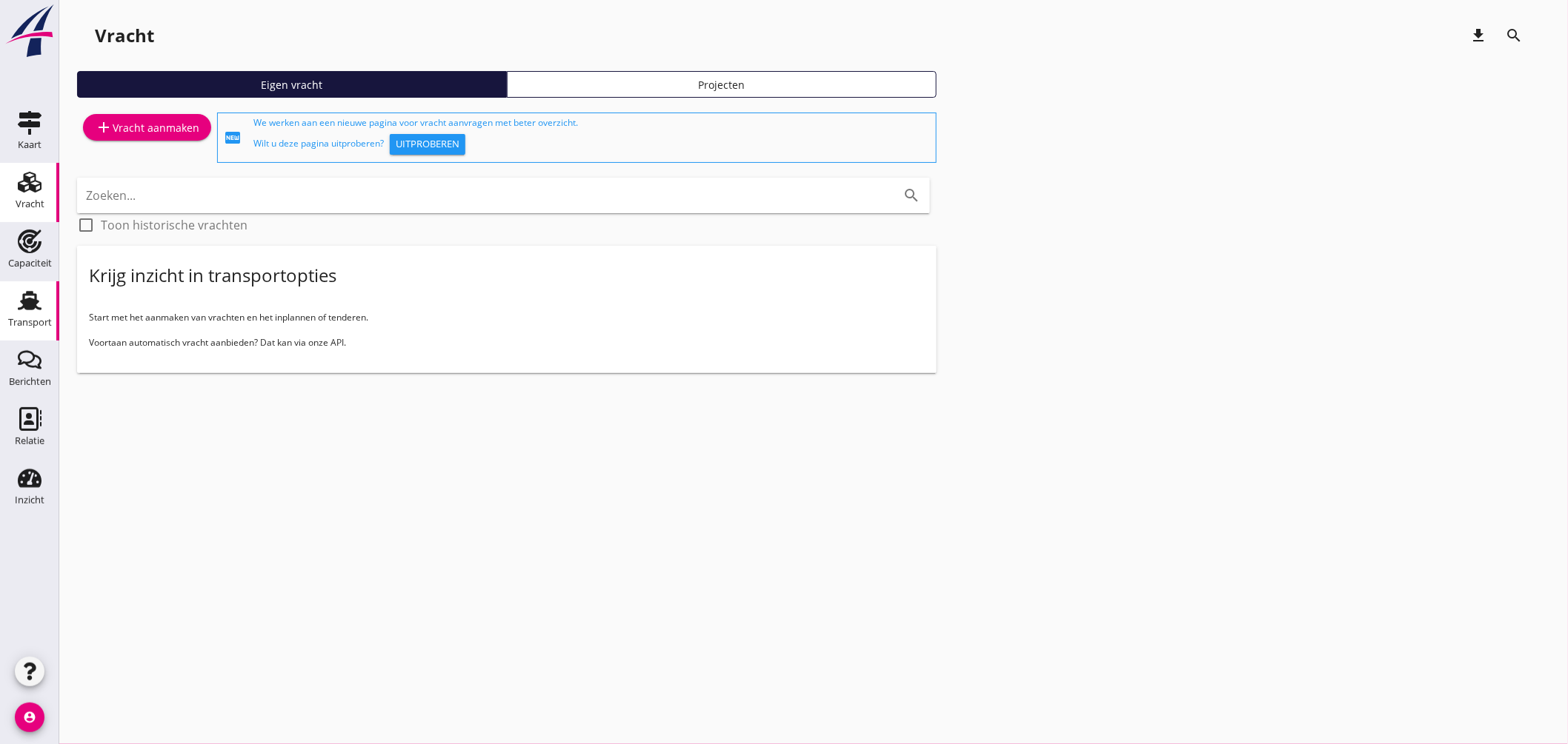
click at [6, 302] on link "Transport Transport" at bounding box center [29, 311] width 60 height 59
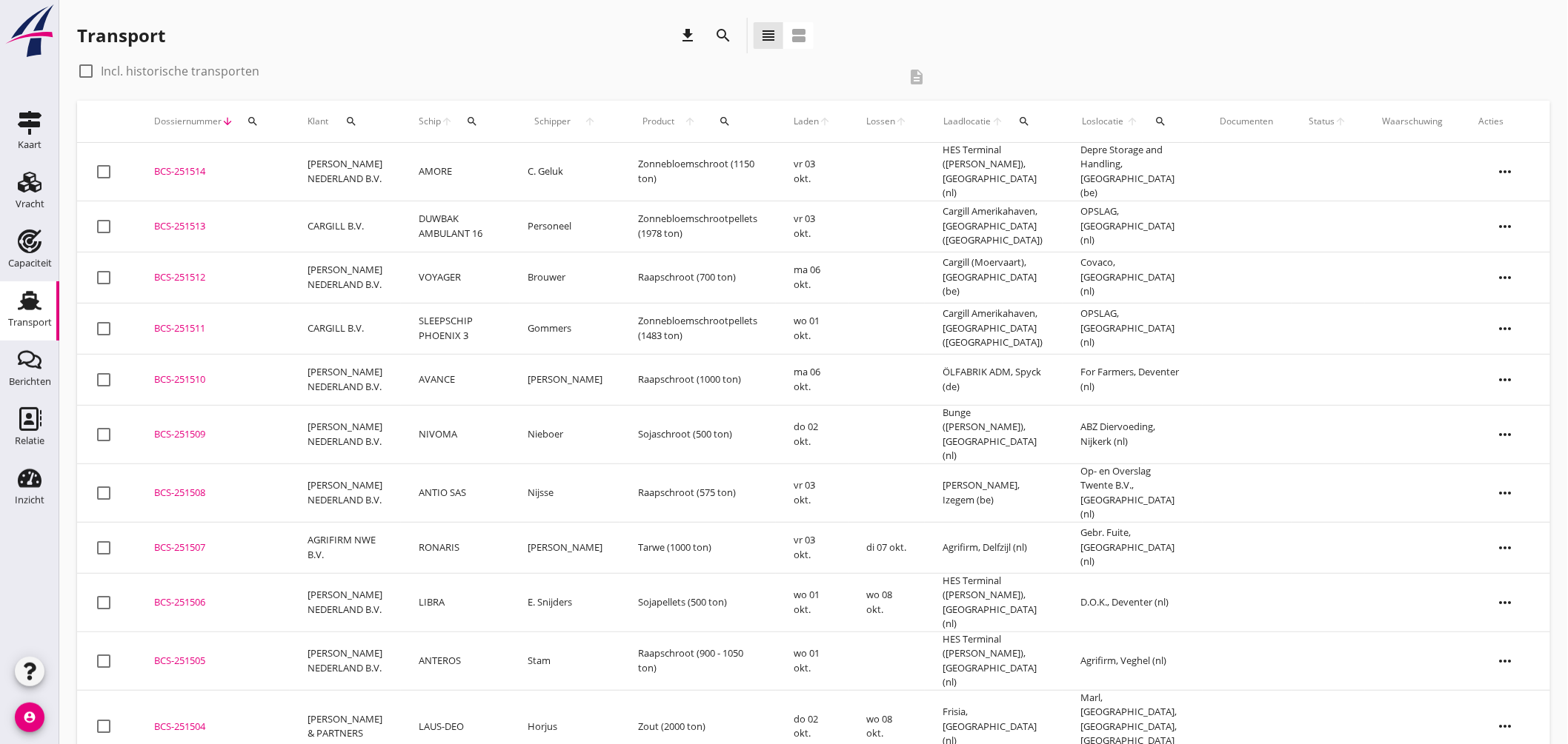
click at [1017, 114] on button "search" at bounding box center [1024, 121] width 28 height 26
click at [1046, 166] on input "text" at bounding box center [1108, 164] width 154 height 23
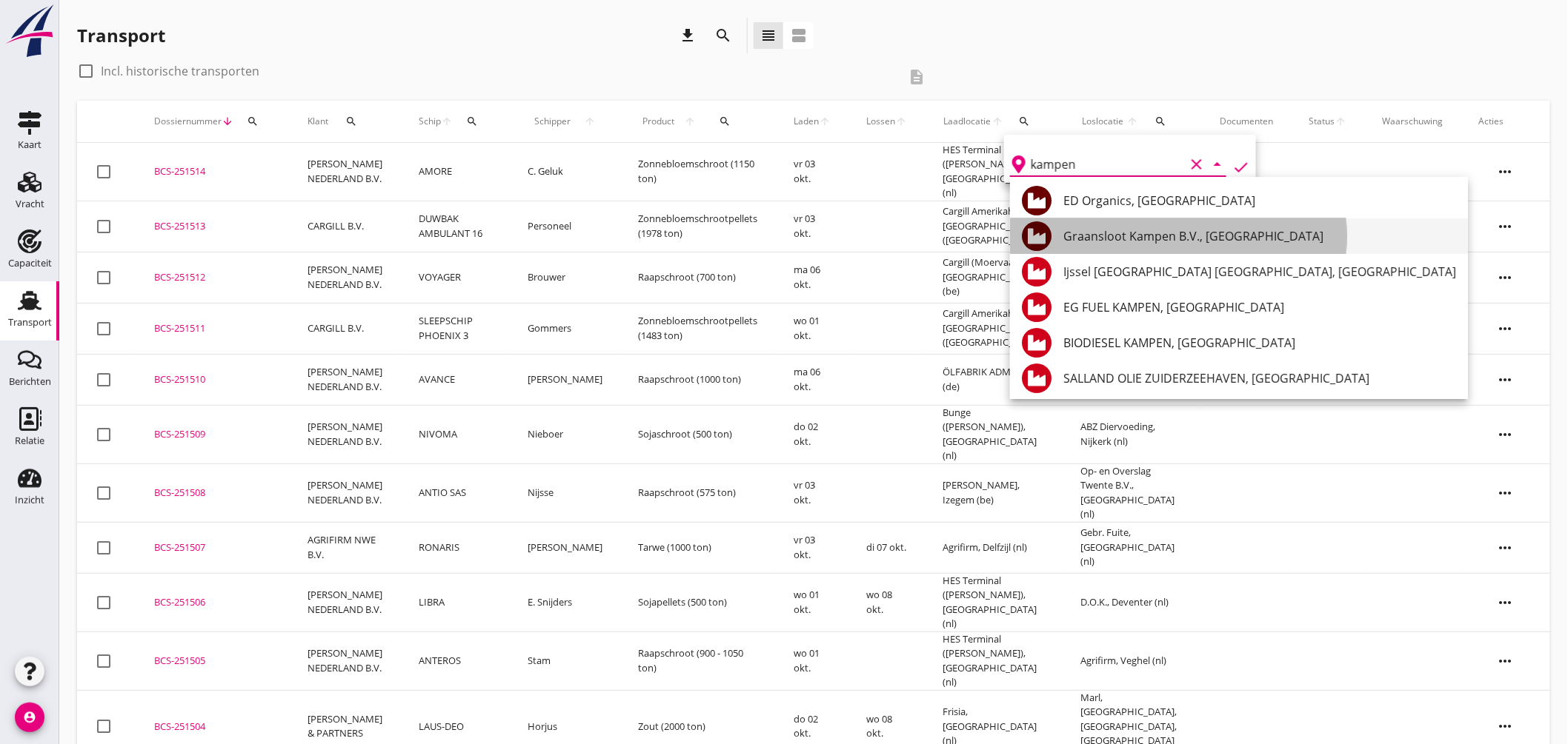
click at [1120, 228] on div "Graansloot Kampen B.V., [GEOGRAPHIC_DATA]" at bounding box center [1259, 236] width 393 height 18
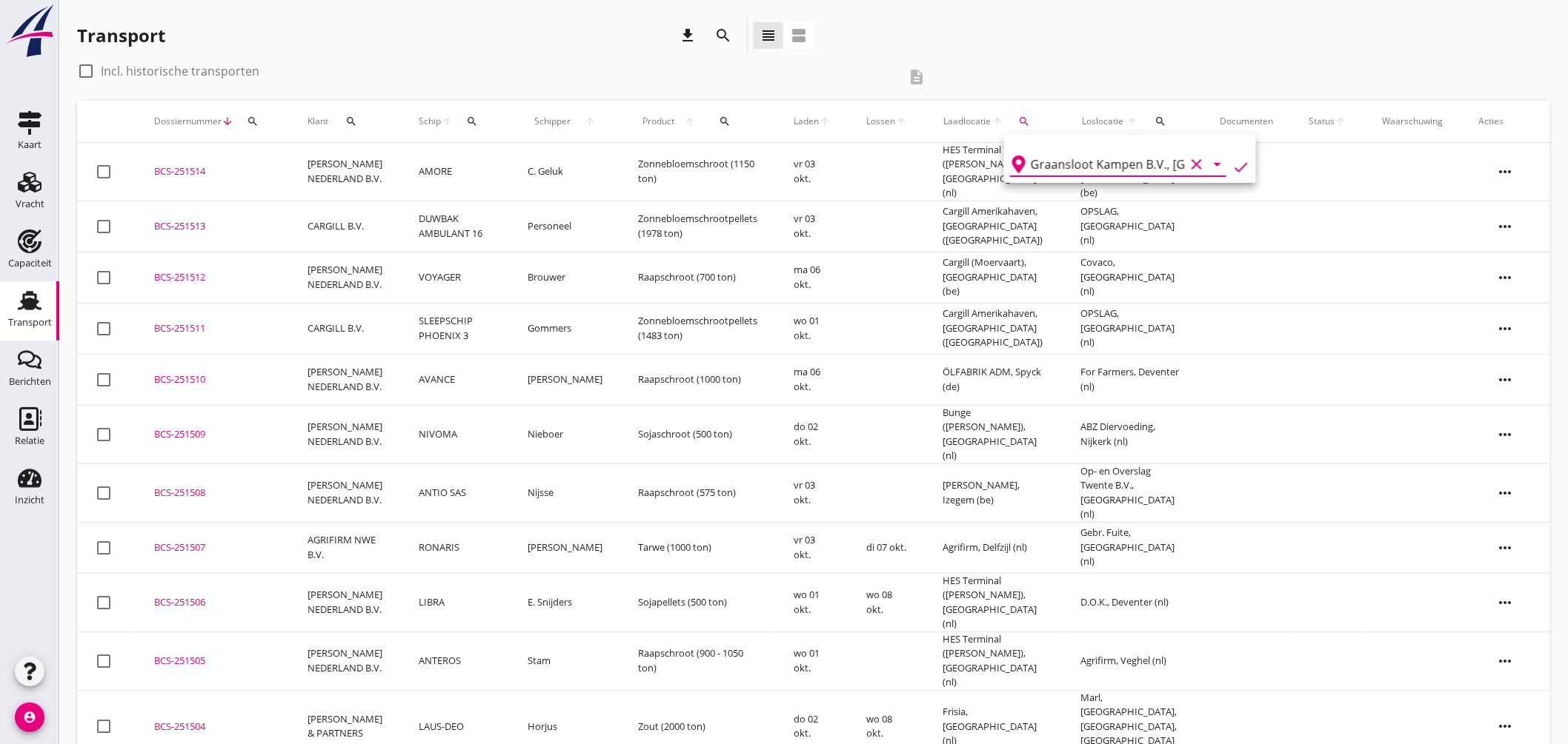
click at [1242, 159] on div "Graansloot Kampen B.V., [GEOGRAPHIC_DATA] clear arrow_drop_down check" at bounding box center [1130, 159] width 252 height 48
click at [1233, 158] on icon "check" at bounding box center [1242, 167] width 18 height 18
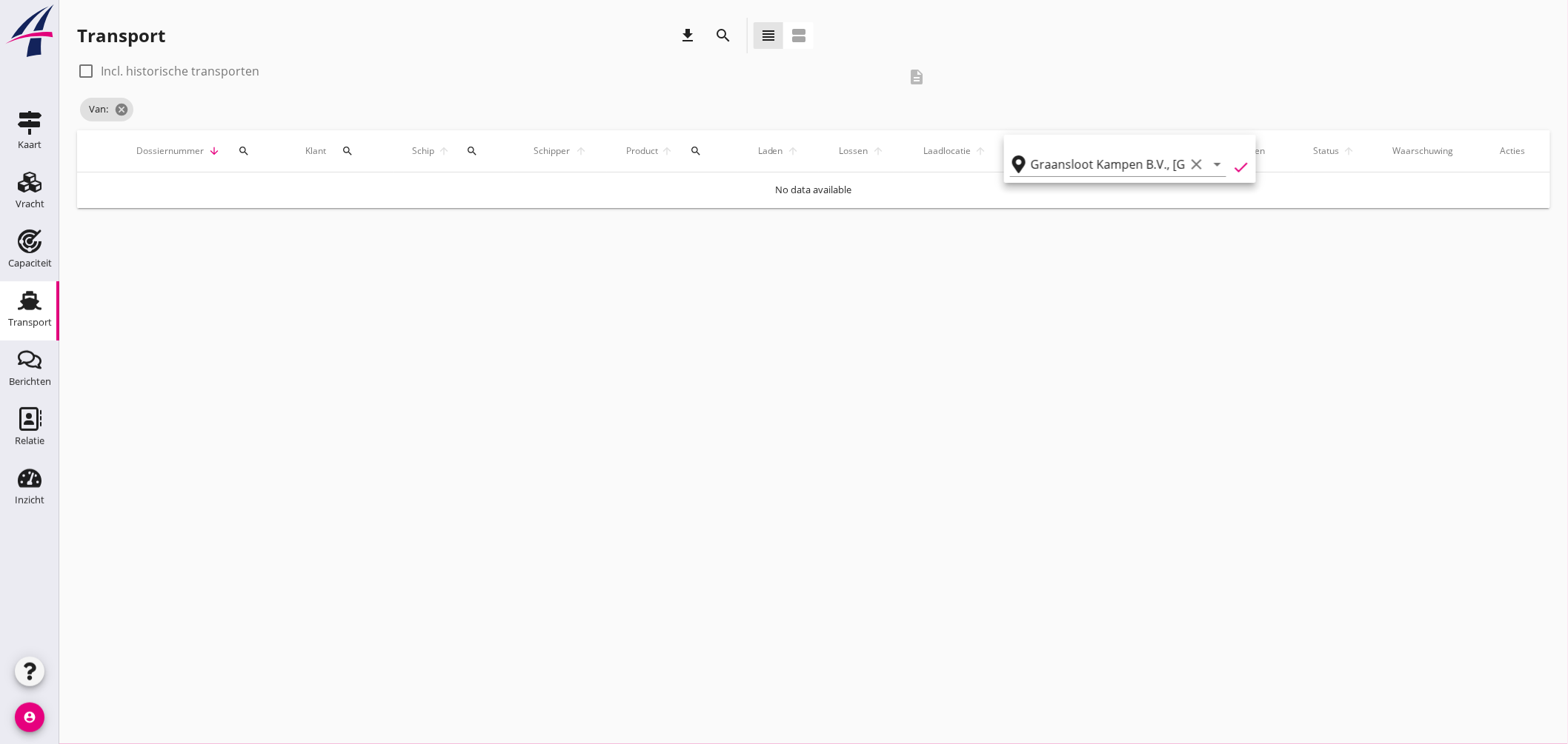
type input "Graansloot Kampen B.V."
click at [425, 89] on div "check_box_outline_blank Incl. historische transporten description" at bounding box center [506, 77] width 860 height 35
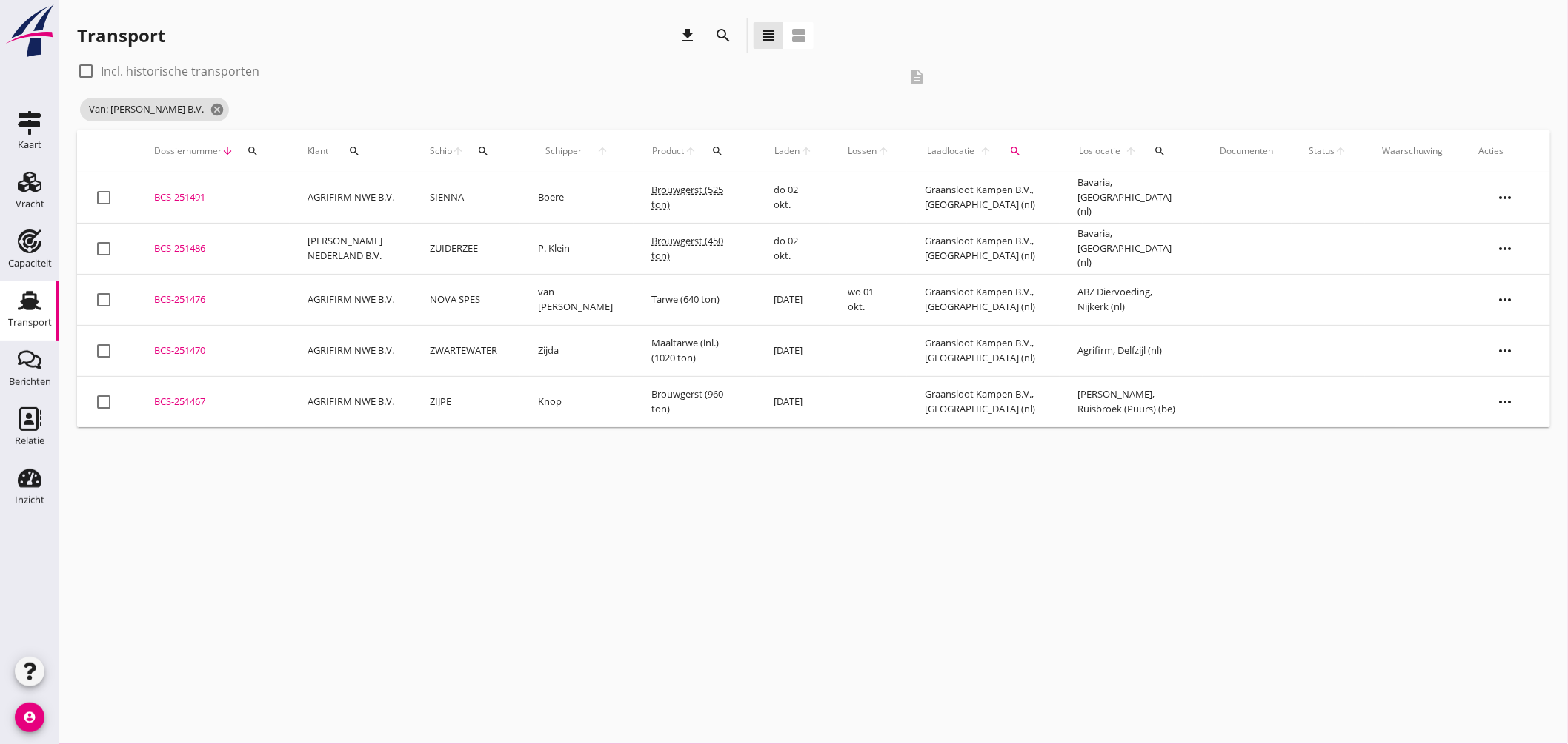
click at [1154, 151] on icon "search" at bounding box center [1160, 151] width 12 height 12
click at [1191, 197] on input "text" at bounding box center [1242, 194] width 154 height 23
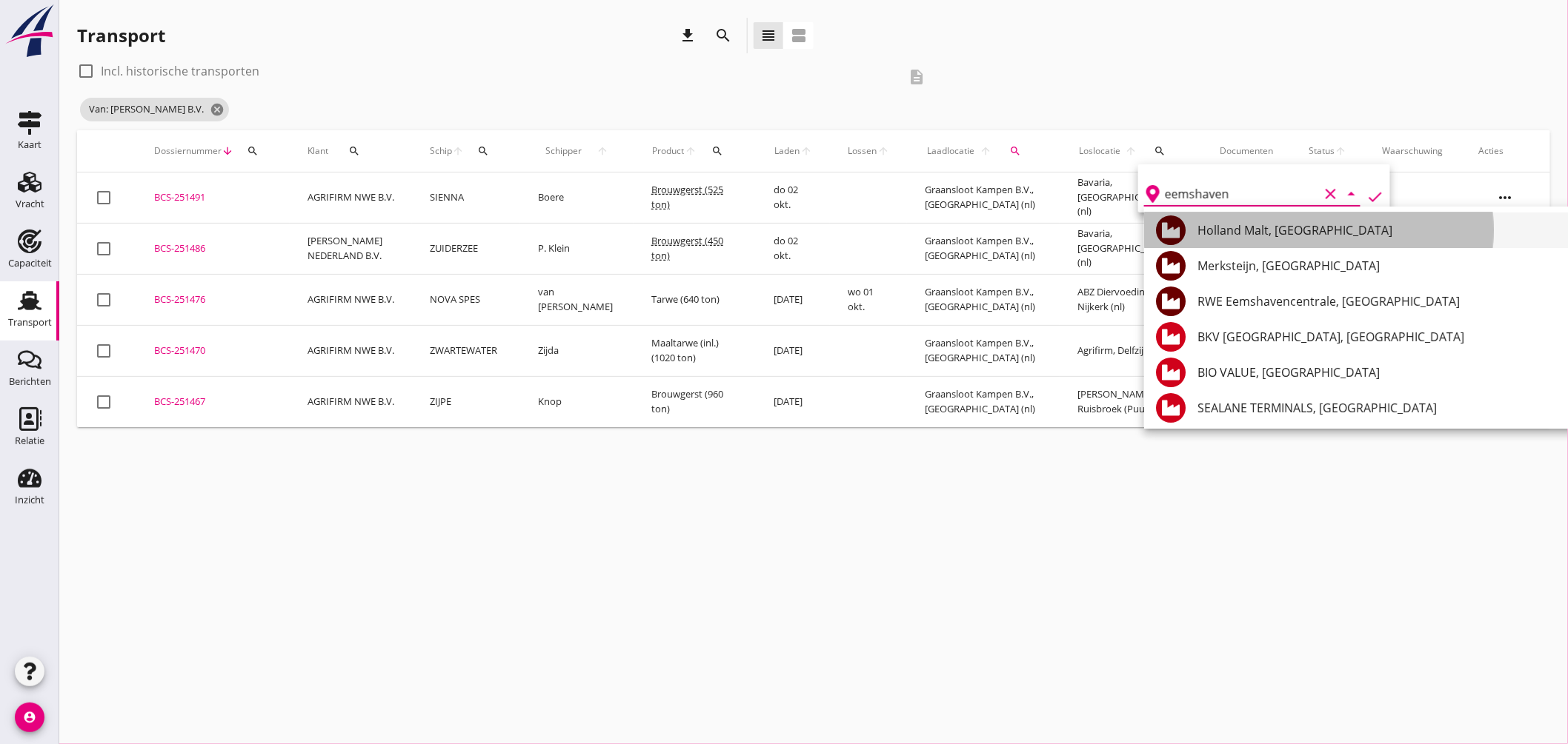
click at [1264, 233] on div "Holland Malt, [GEOGRAPHIC_DATA]" at bounding box center [1388, 230] width 381 height 18
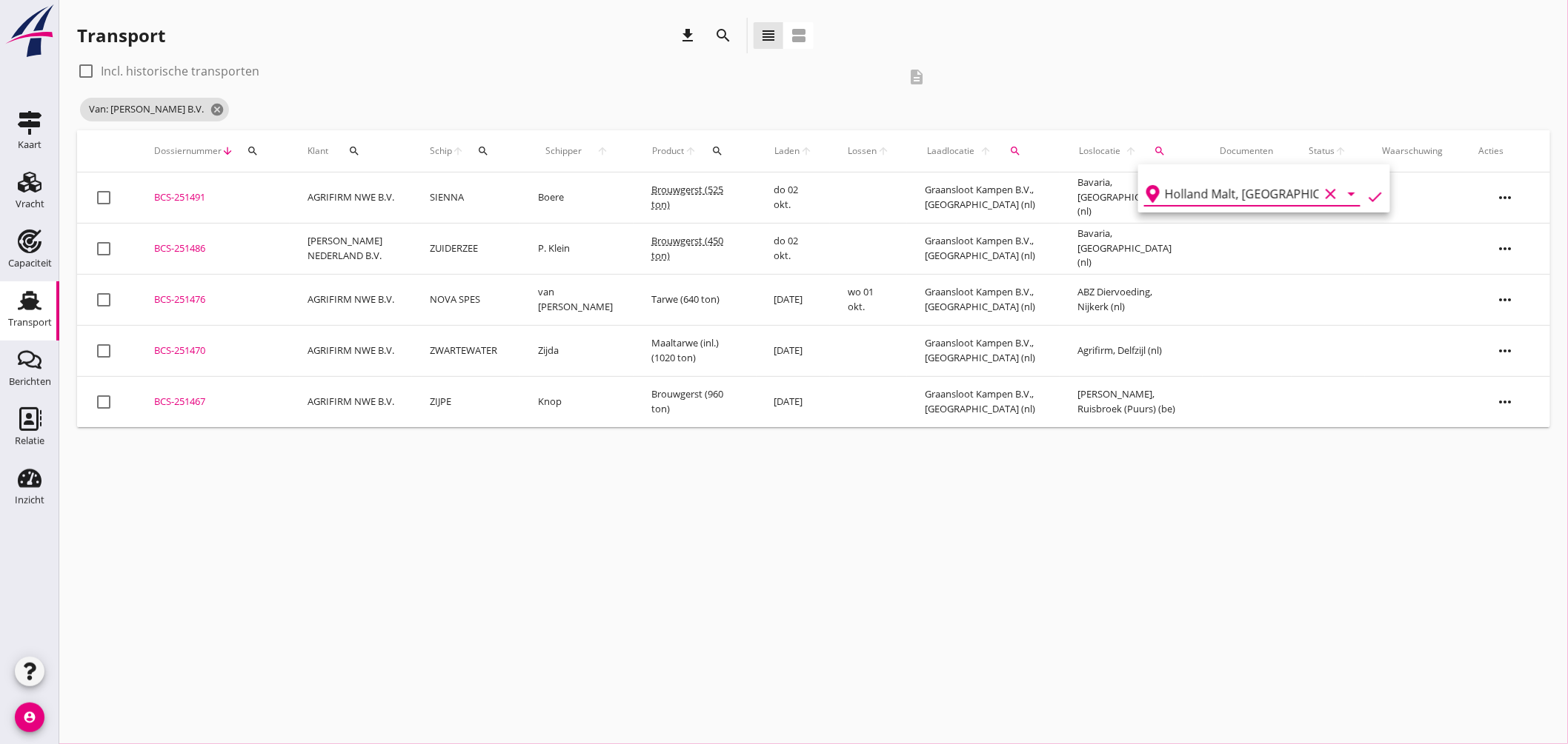
click at [1367, 197] on icon "check" at bounding box center [1376, 197] width 18 height 18
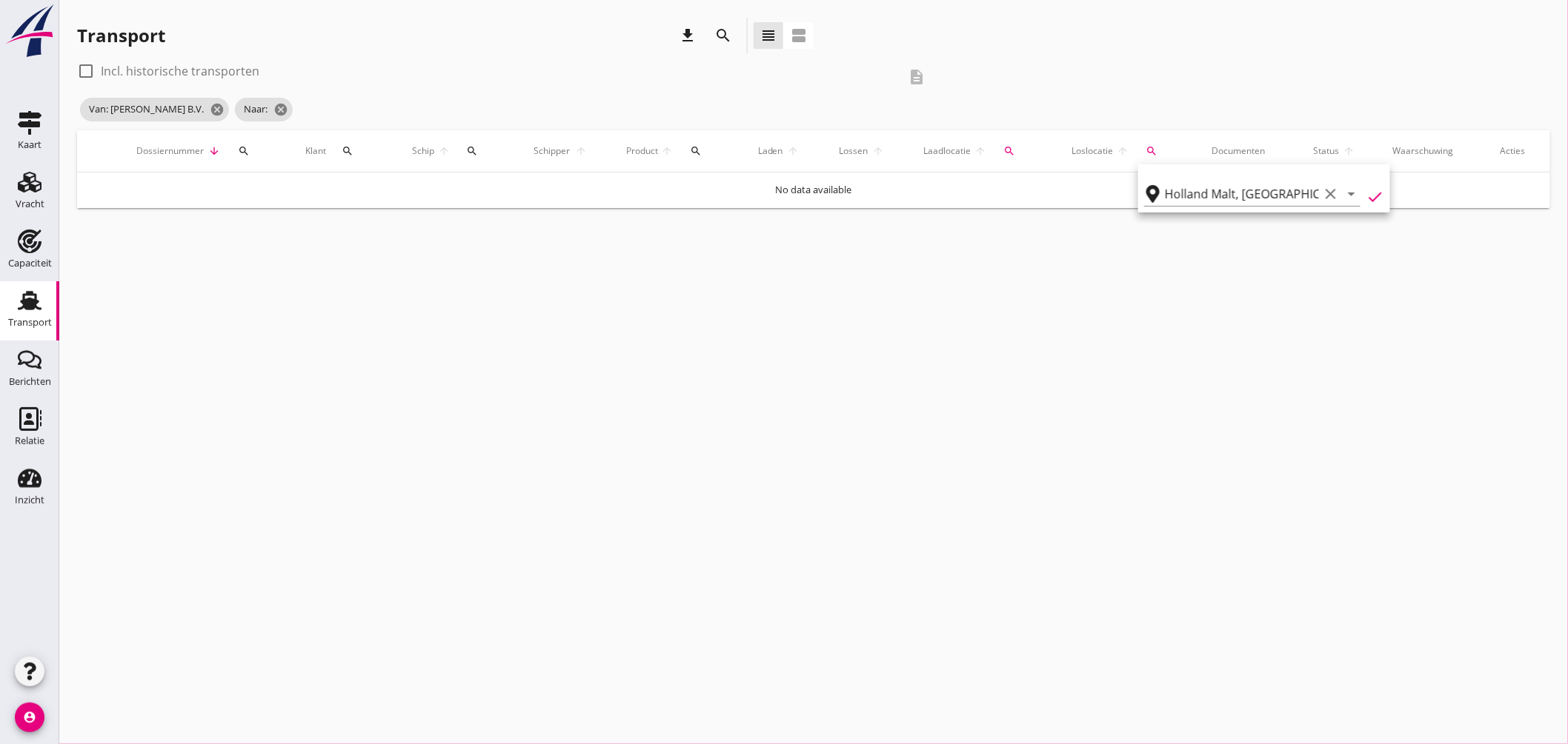
type input "Holland Malt"
click at [91, 67] on div at bounding box center [85, 71] width 25 height 25
checkbox input "true"
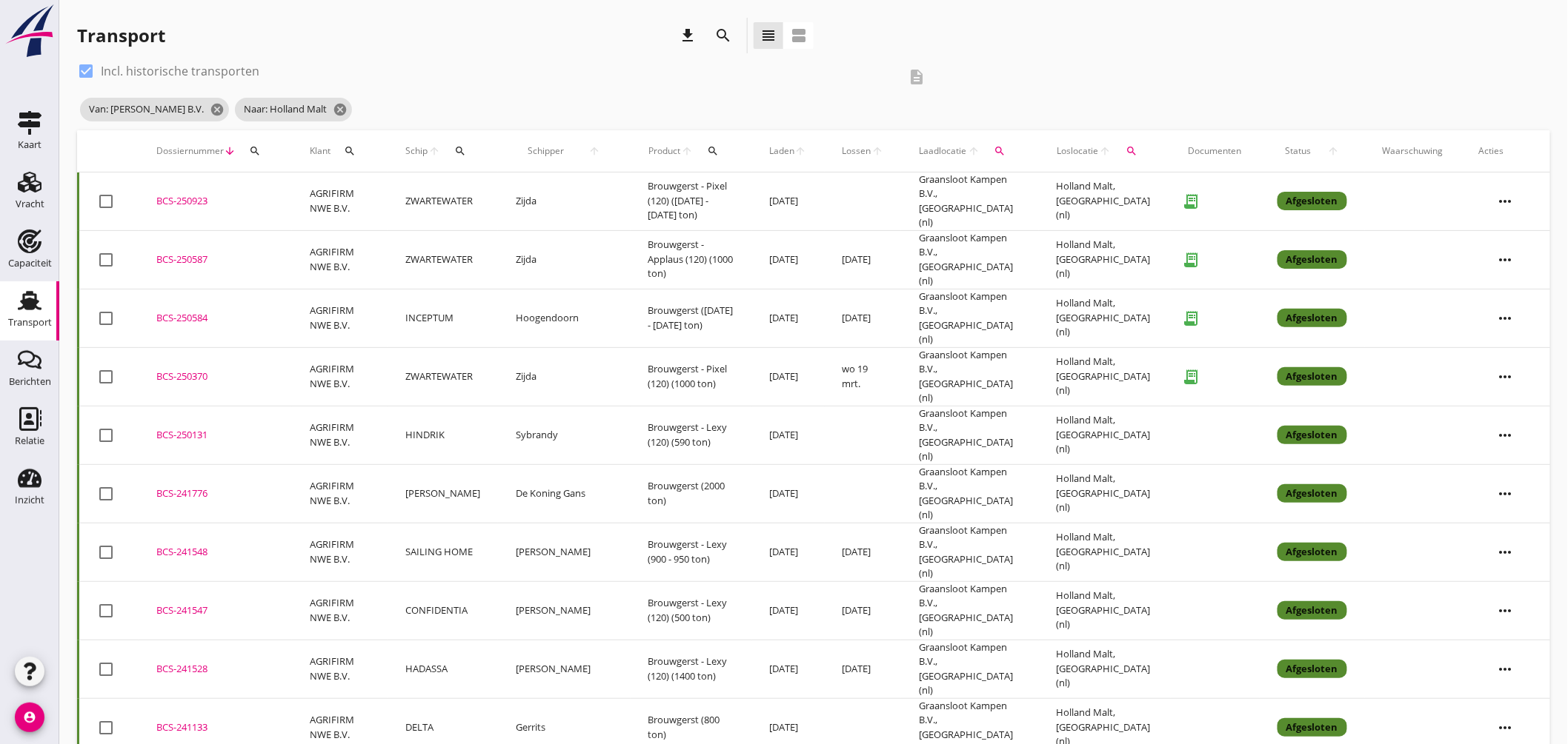
click at [179, 252] on div "BCS-250587" at bounding box center [215, 260] width 118 height 15
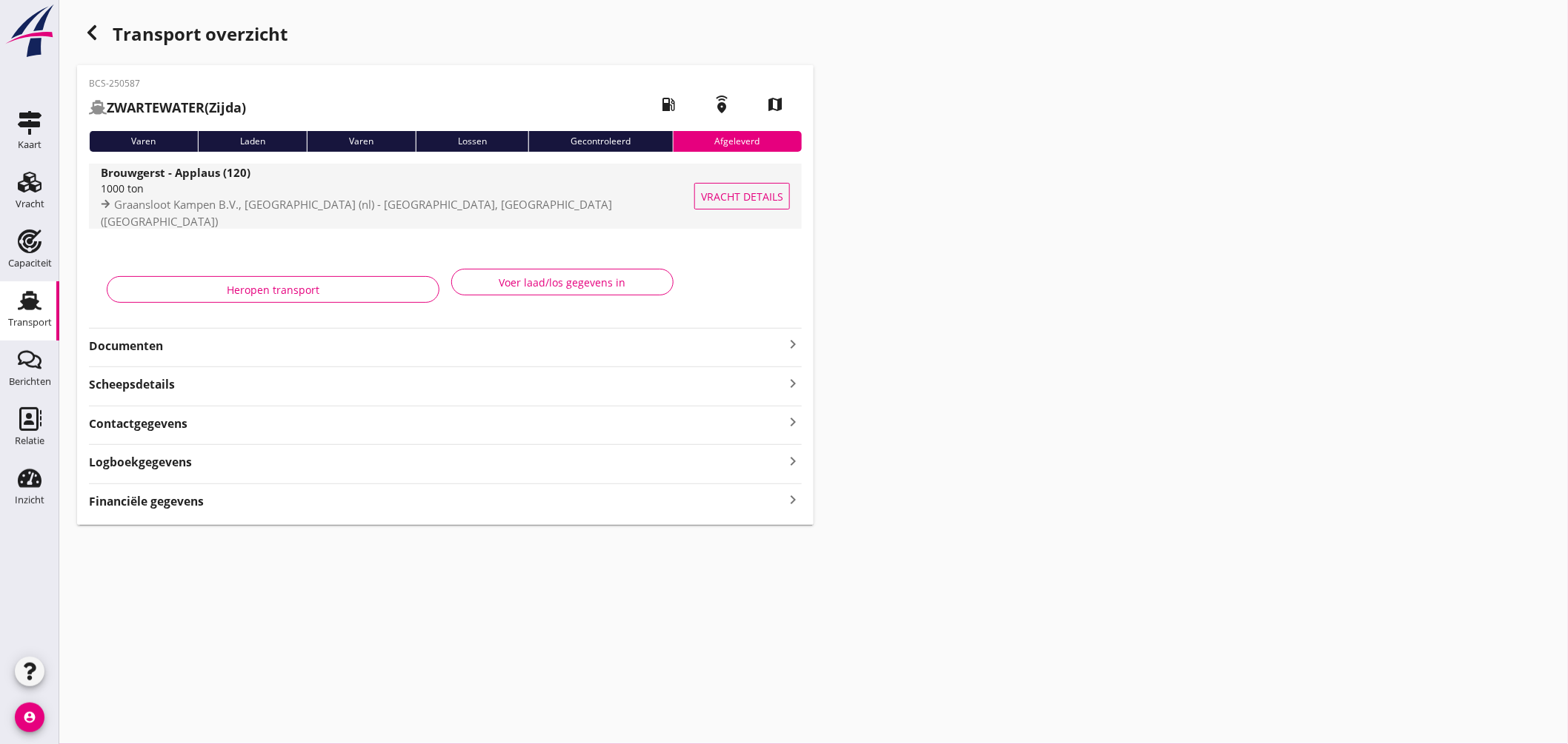
click at [393, 197] on div "1000 ton" at bounding box center [400, 188] width 599 height 16
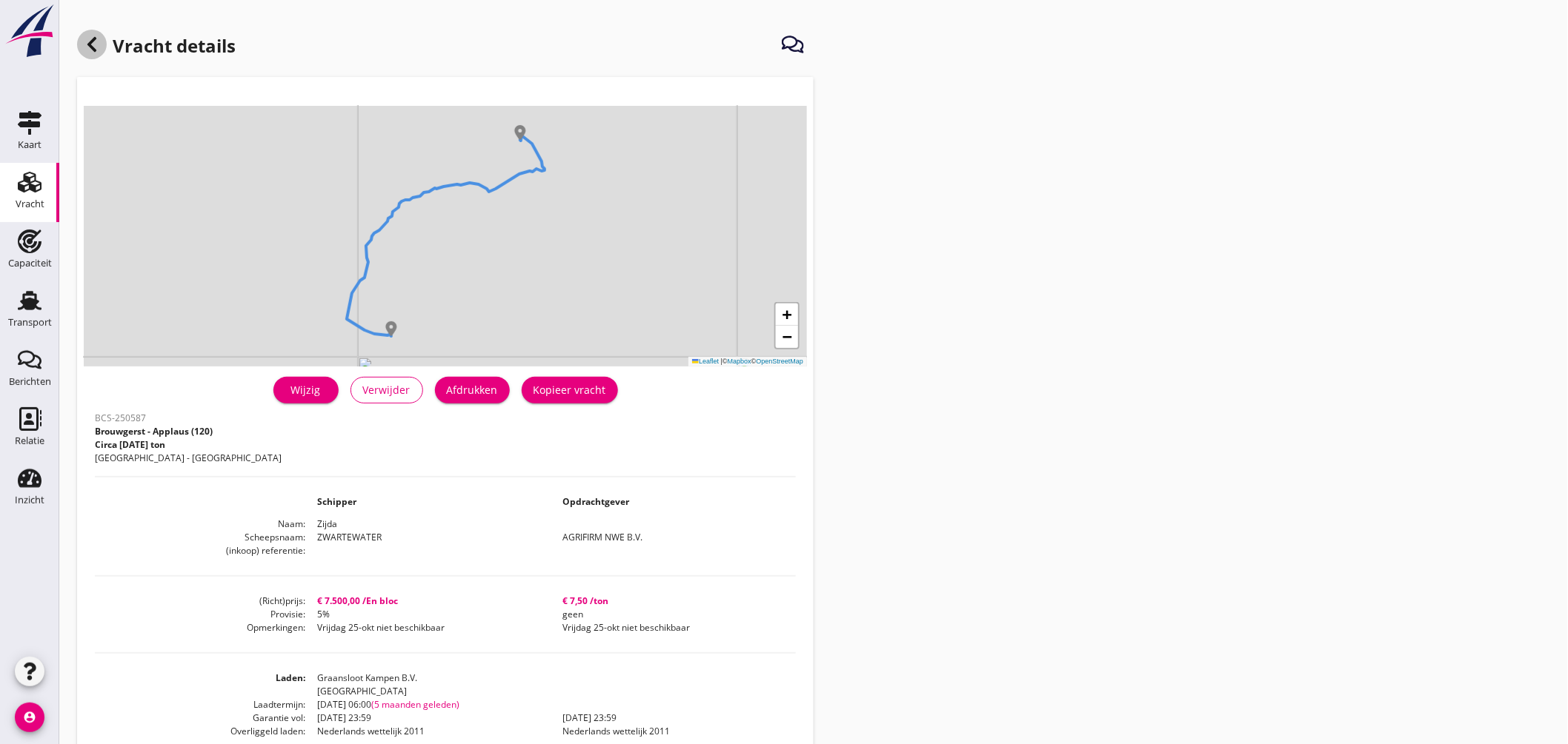
click at [97, 47] on icon at bounding box center [92, 44] width 18 height 18
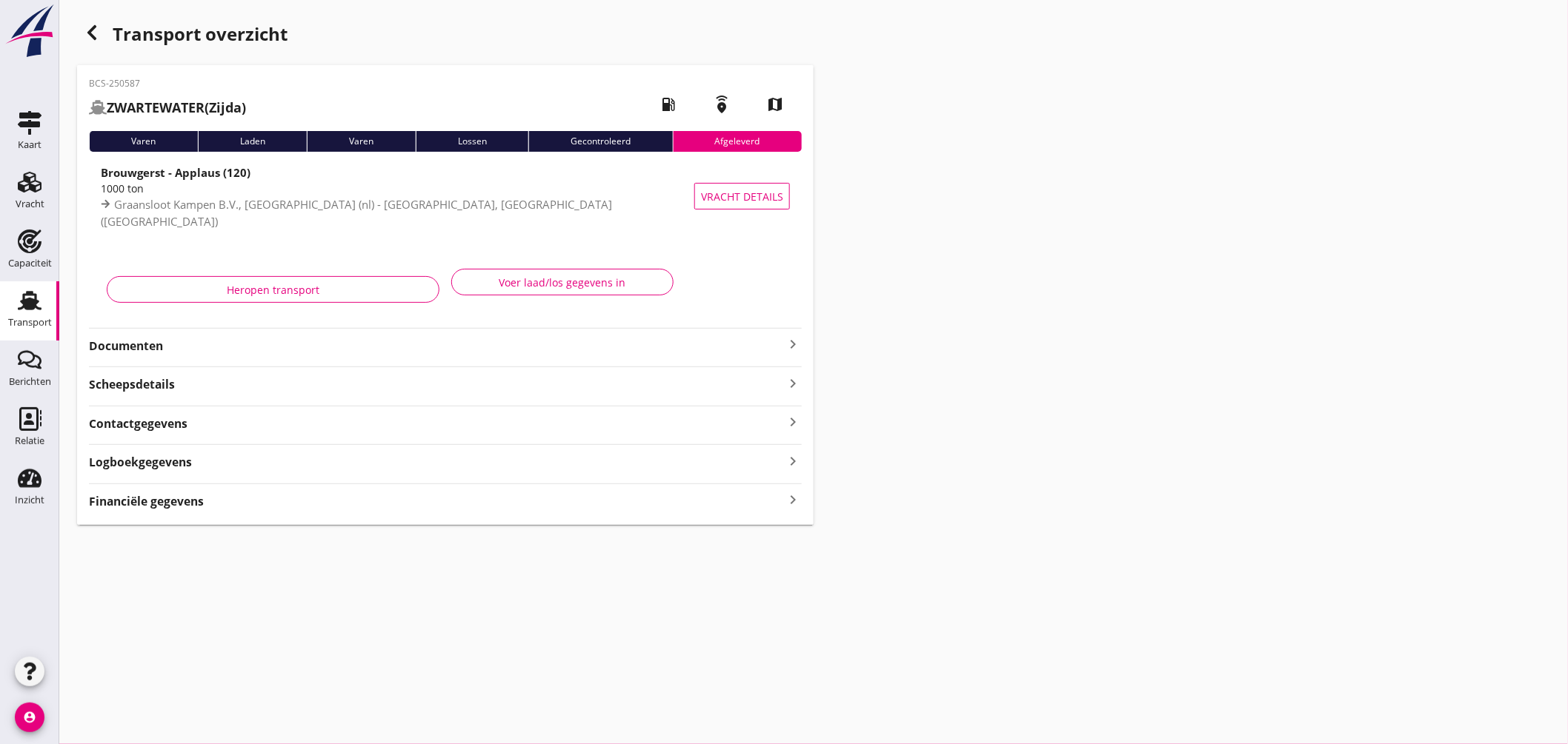
click at [94, 45] on div "button" at bounding box center [91, 32] width 29 height 29
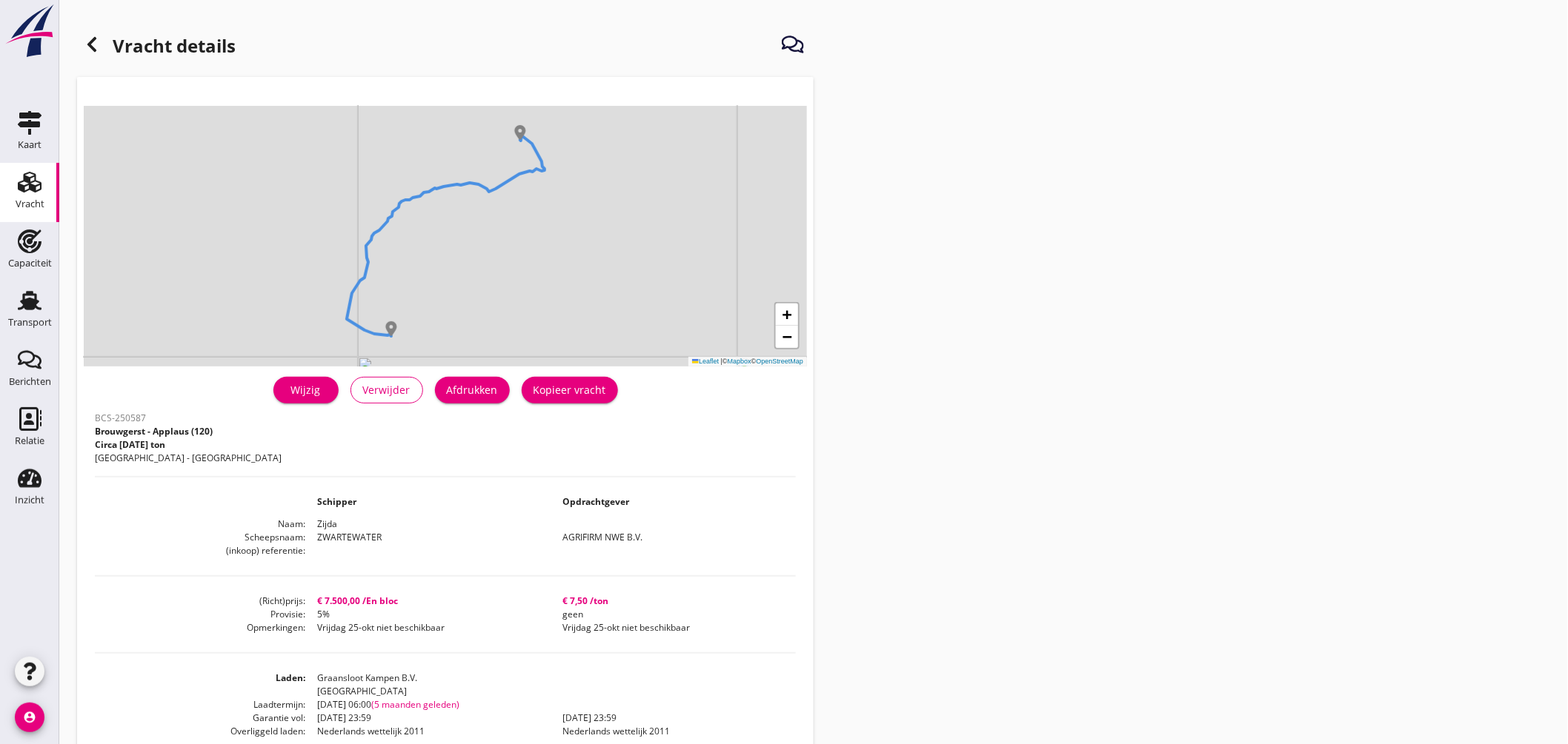
click at [87, 44] on use at bounding box center [92, 44] width 9 height 15
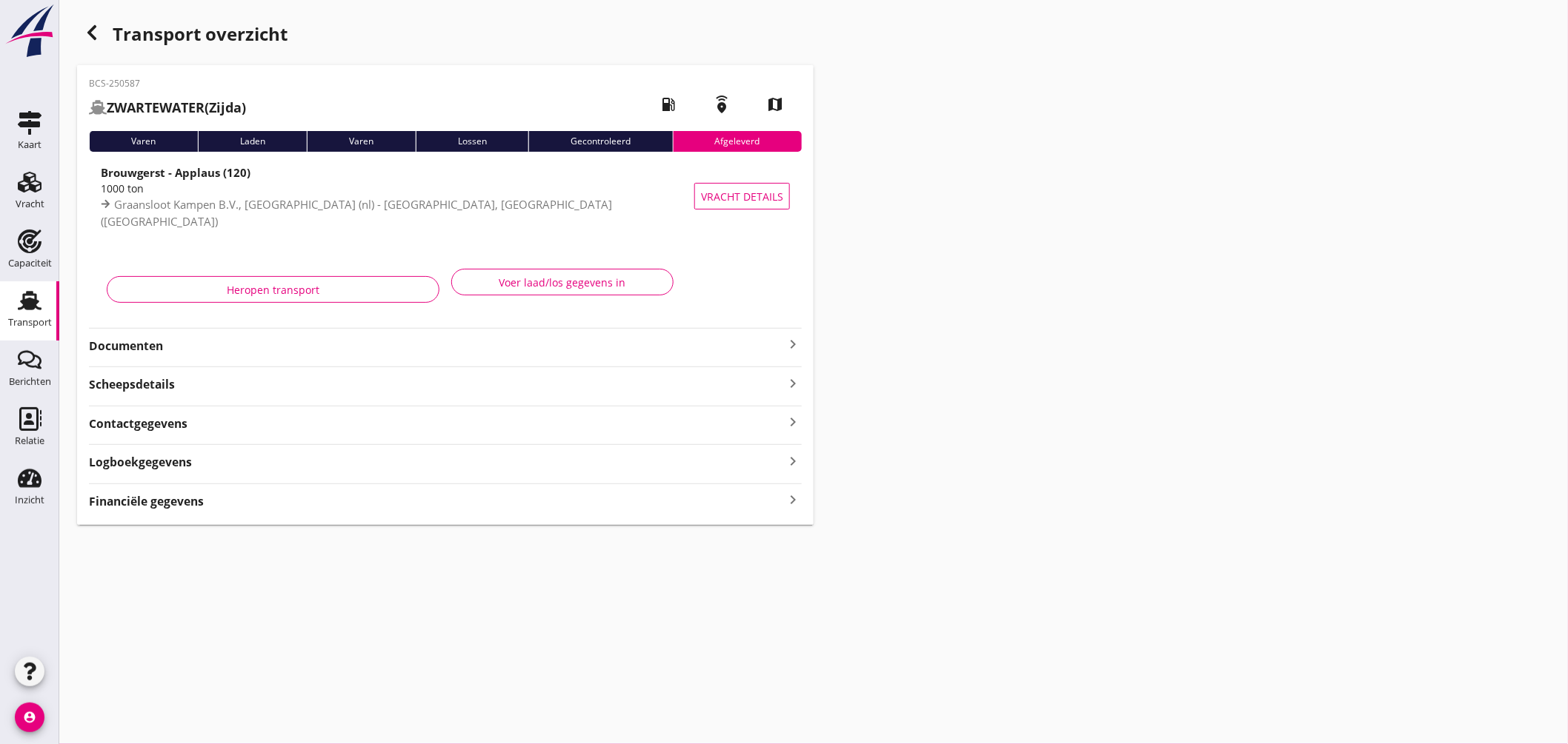
click at [39, 299] on icon "Transport" at bounding box center [29, 300] width 23 height 23
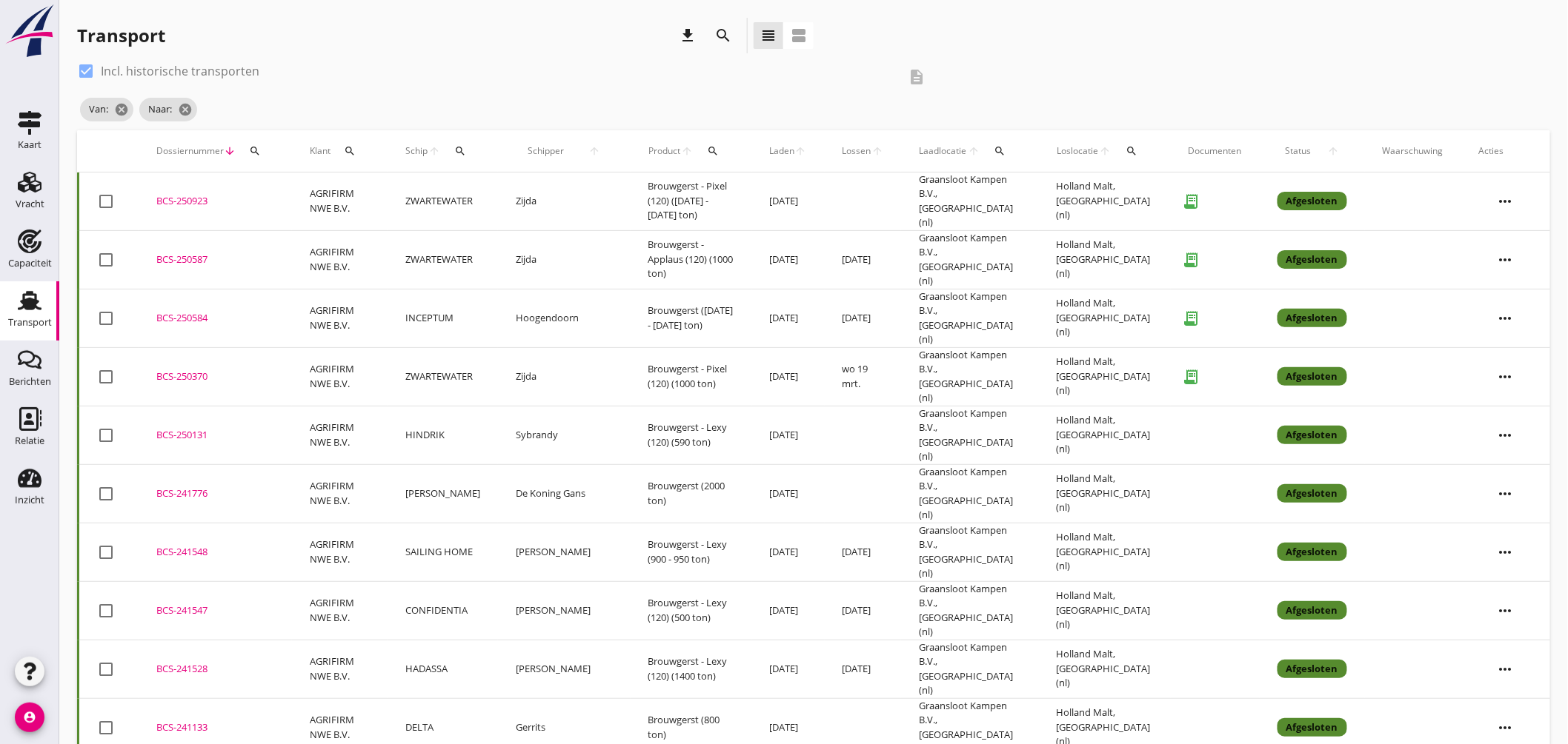
scroll to position [82, 0]
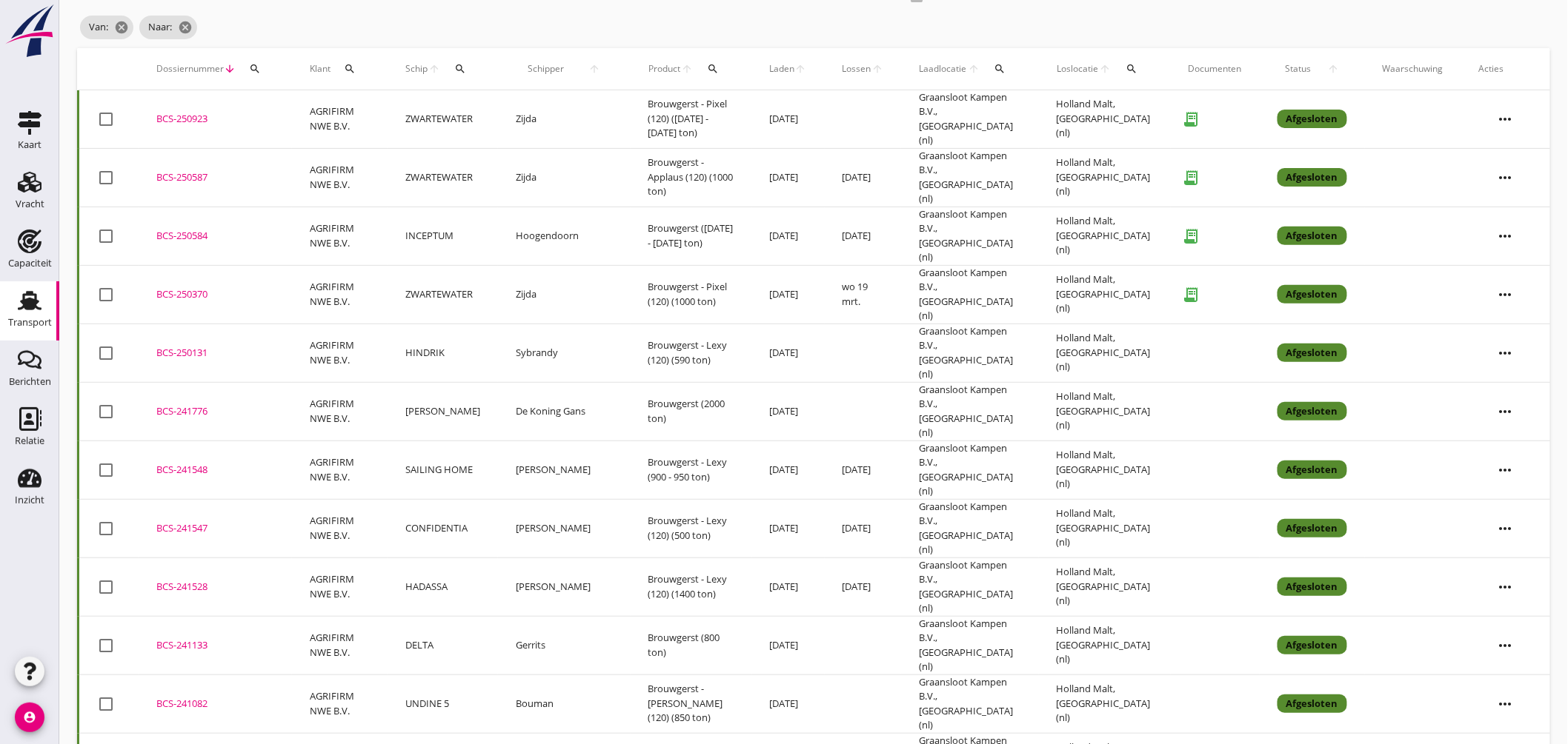
drag, startPoint x: 187, startPoint y: 519, endPoint x: 497, endPoint y: 419, distance: 325.7
click at [187, 580] on div "BCS-241528" at bounding box center [215, 587] width 118 height 15
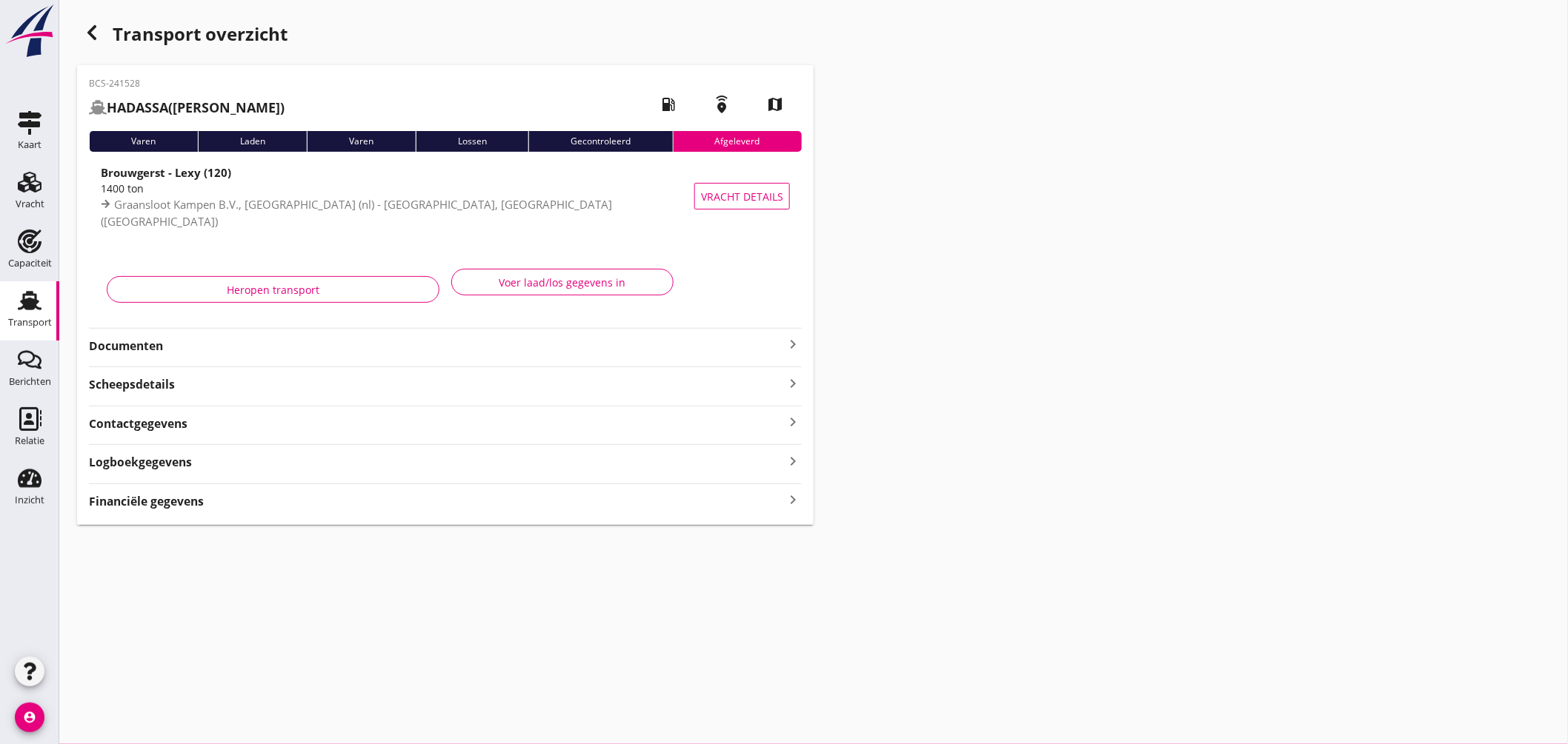
click at [793, 344] on icon "keyboard_arrow_right" at bounding box center [793, 345] width 18 height 18
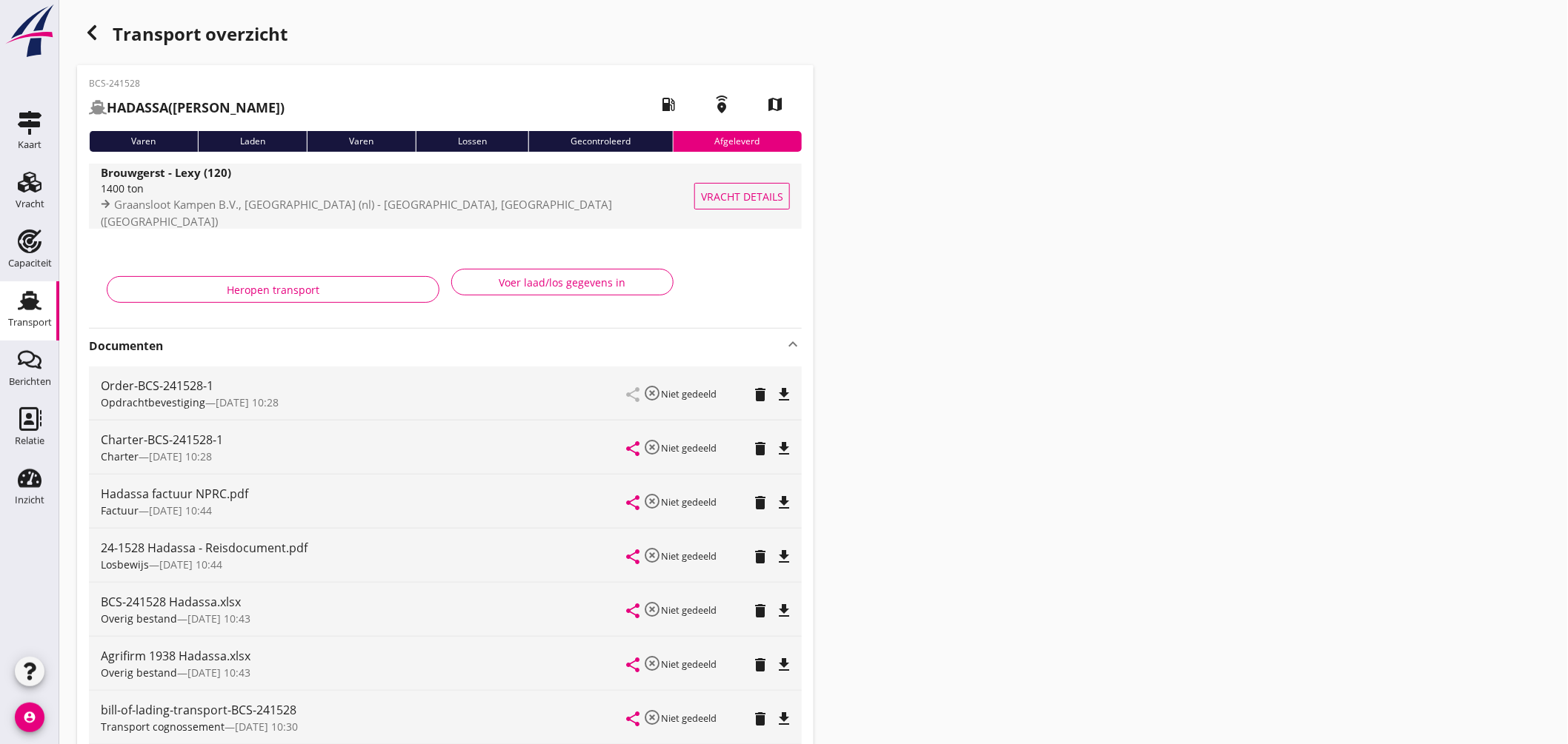
click at [536, 197] on div "1400 ton" at bounding box center [400, 188] width 599 height 16
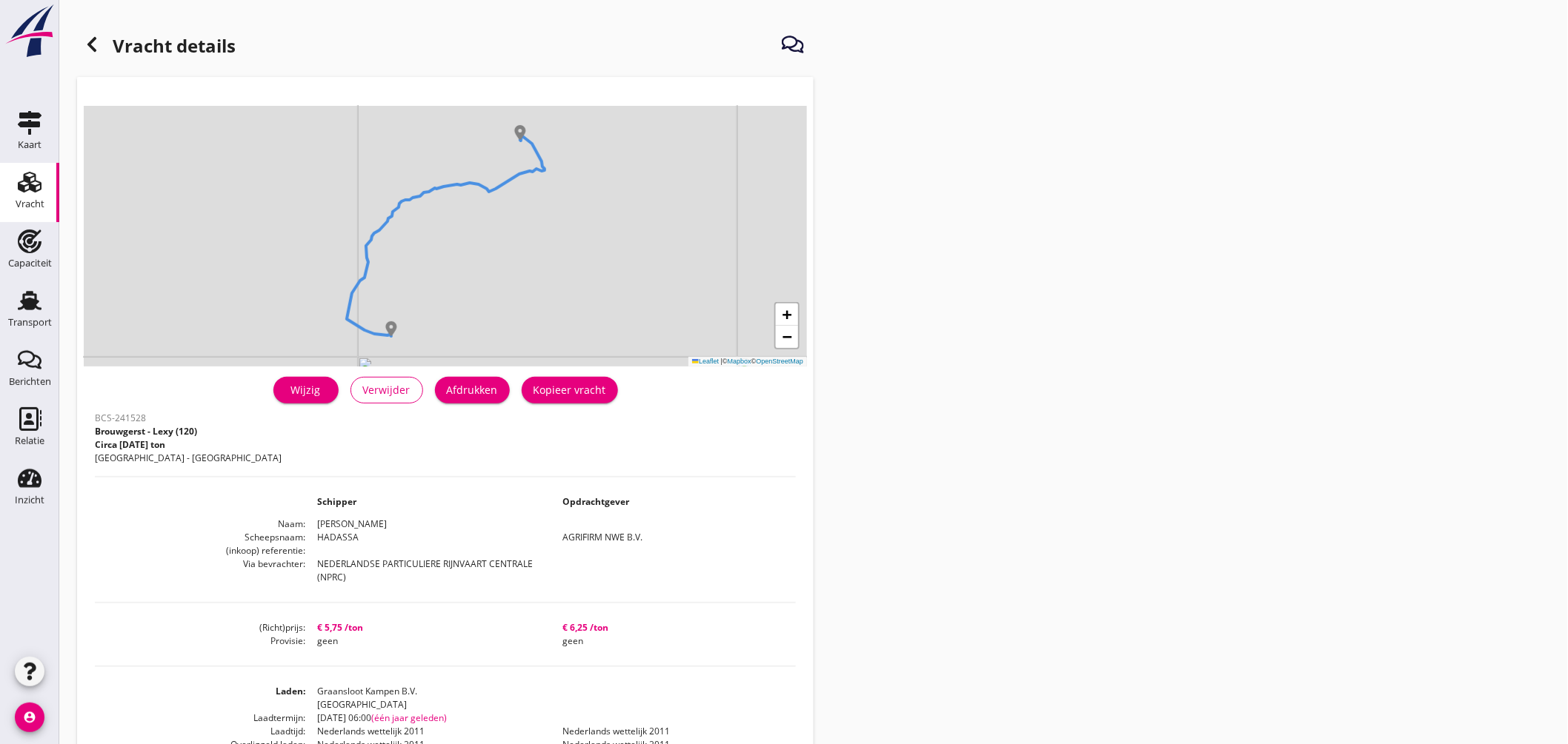
scroll to position [82, 0]
